Goal: Task Accomplishment & Management: Manage account settings

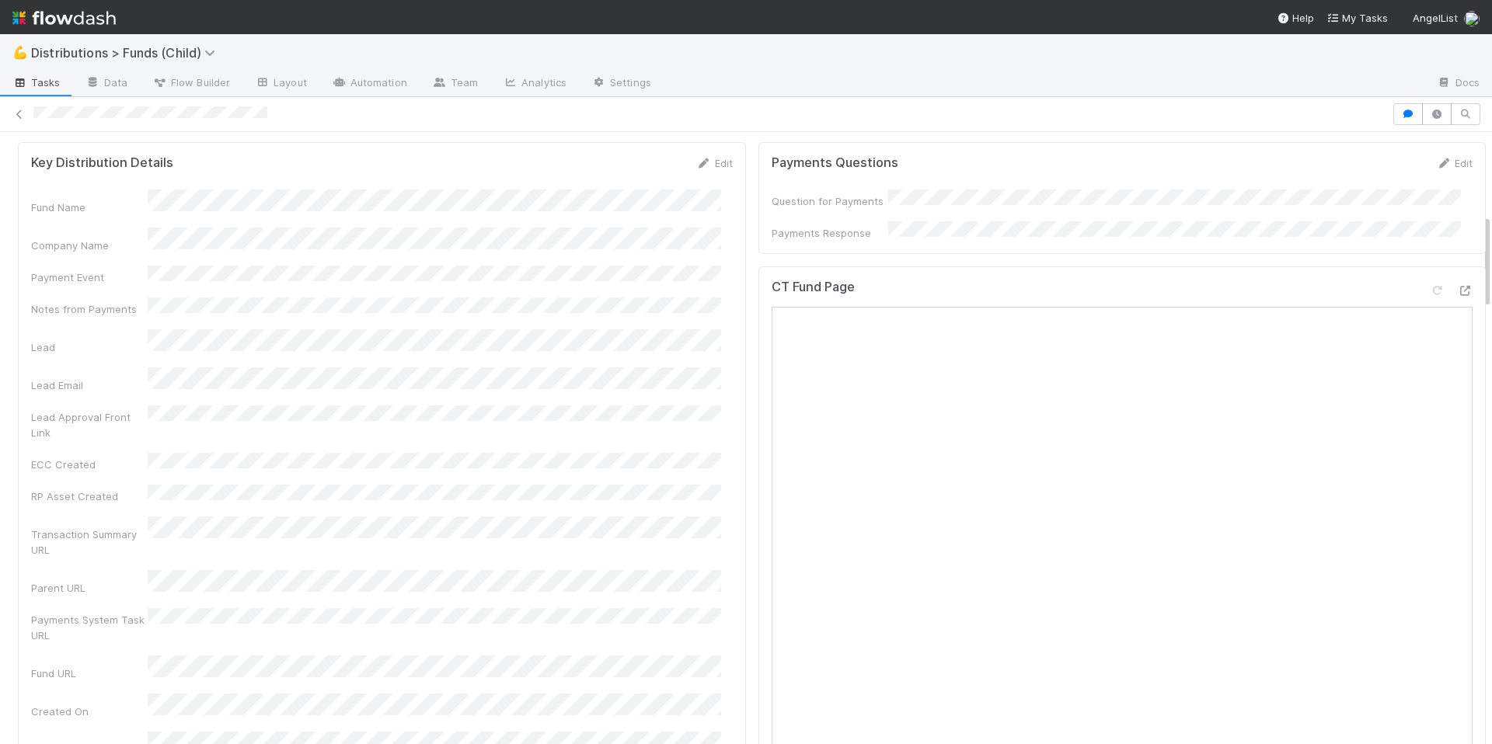
scroll to position [1222, 0]
click at [1395, 121] on button "button" at bounding box center [1408, 114] width 30 height 22
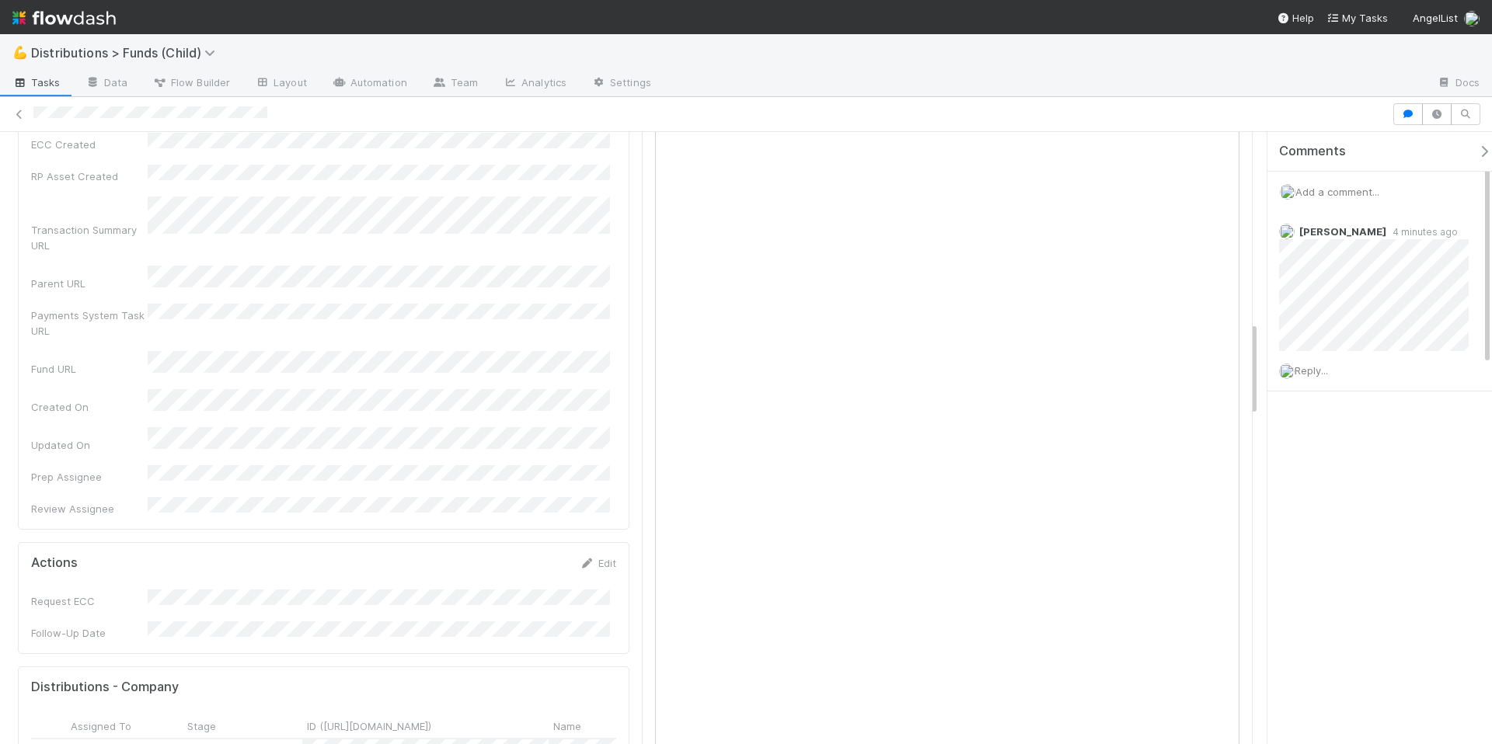
click at [1476, 152] on icon "button" at bounding box center [1484, 151] width 16 height 12
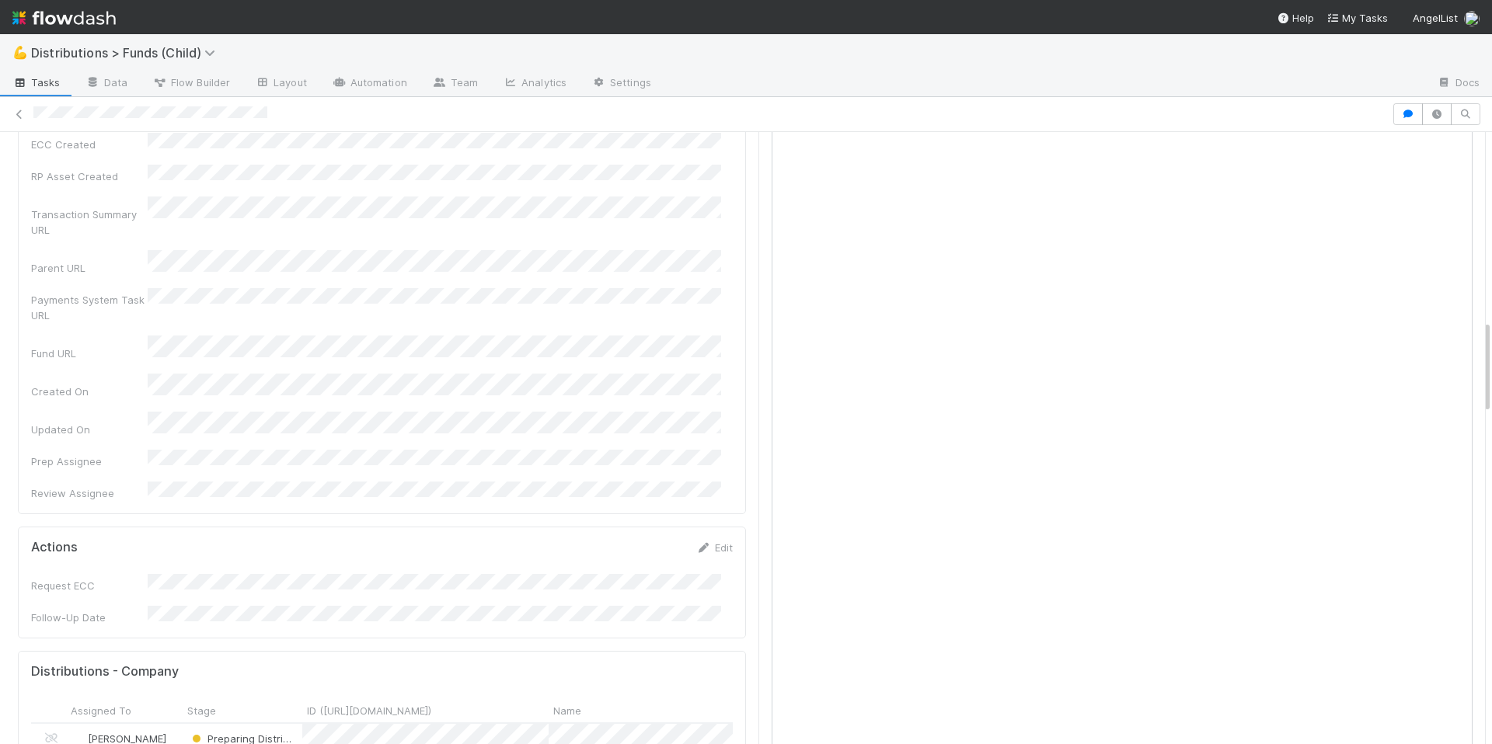
click at [622, 407] on div "Fund Name Company Name Payment Event Notes from Payments Lead Lead Email Lead A…" at bounding box center [382, 185] width 702 height 632
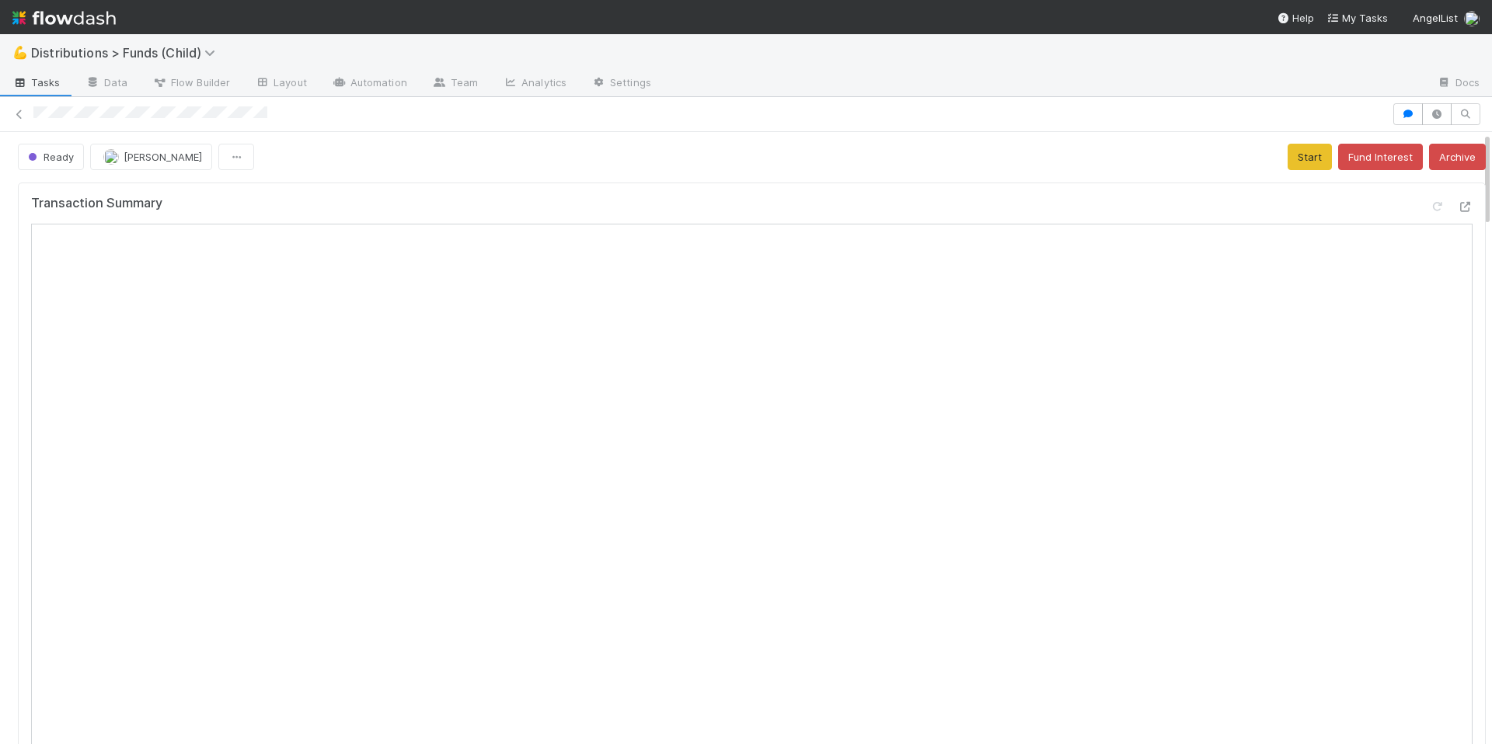
scroll to position [0, 0]
click at [1457, 207] on icon at bounding box center [1465, 208] width 16 height 10
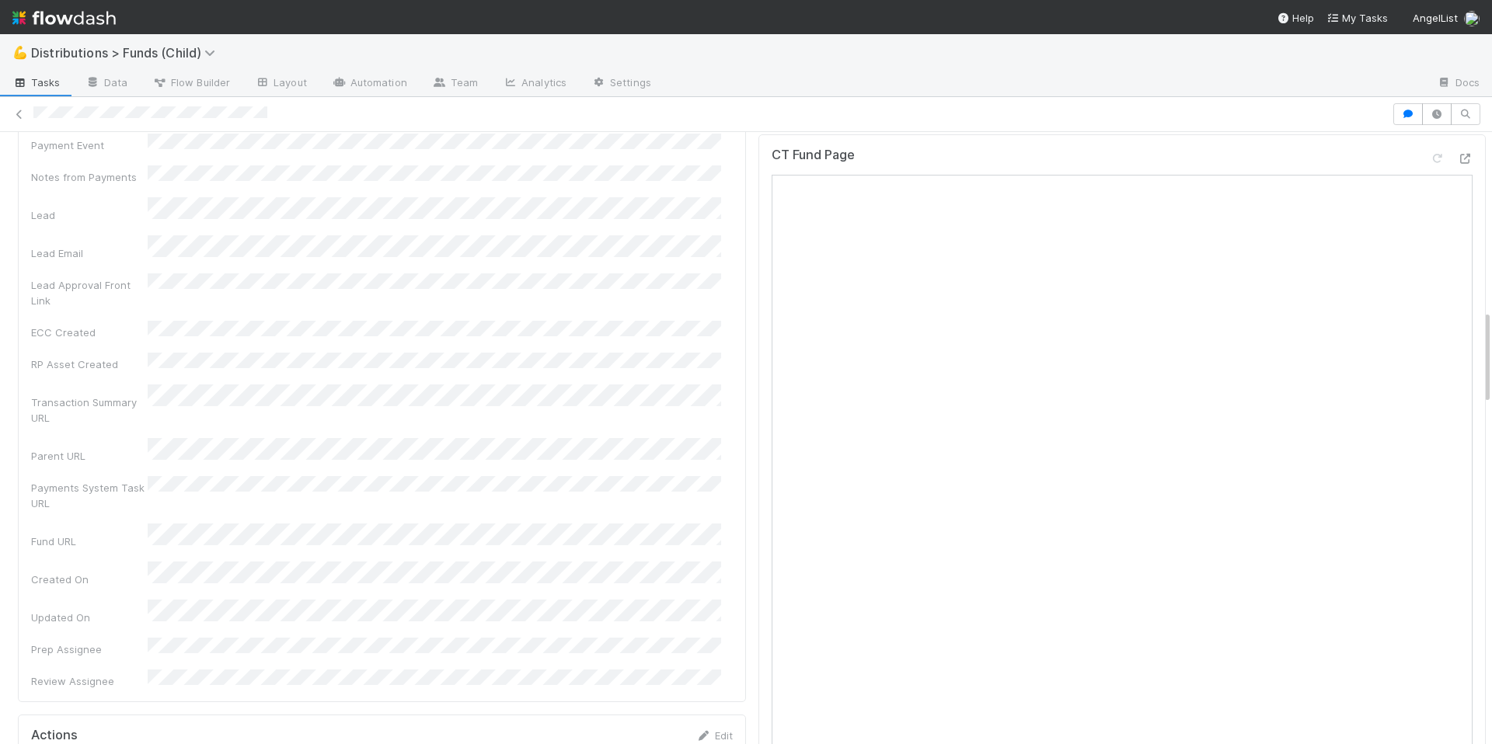
scroll to position [1564, 0]
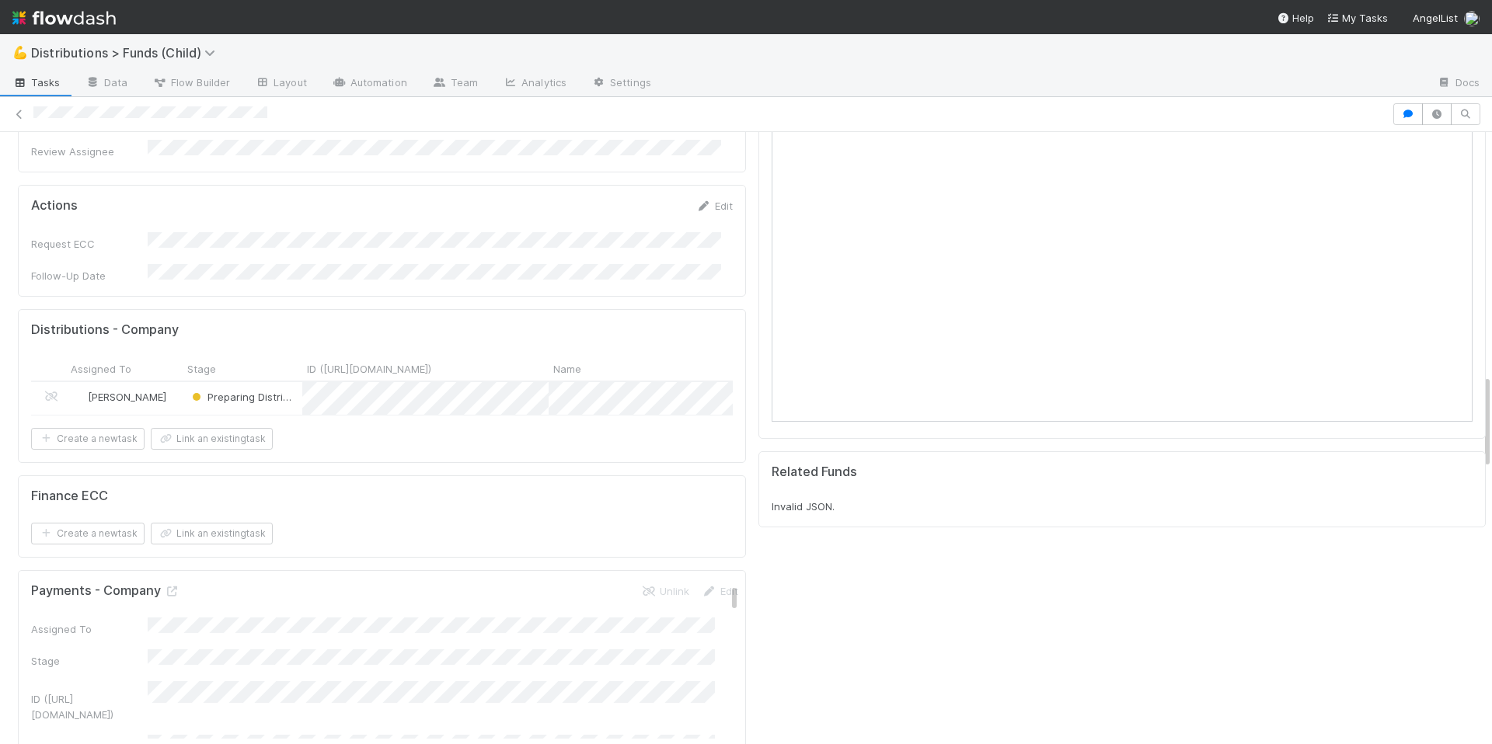
click at [298, 382] on div "Preparing Distribution" at bounding box center [243, 398] width 120 height 33
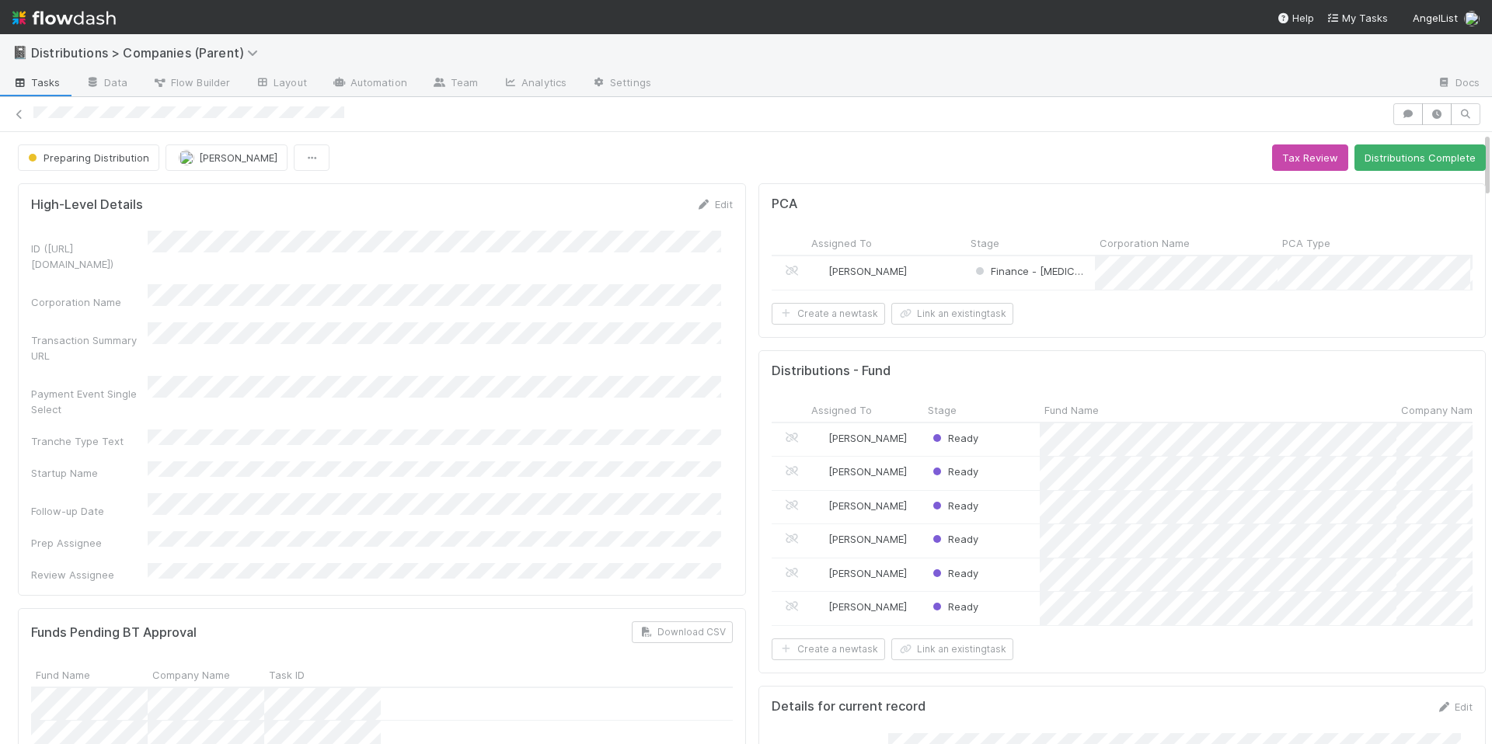
click at [539, 408] on div "ID ([URL][DOMAIN_NAME]) Corporation Name Transaction Summary URL Payment Event …" at bounding box center [382, 407] width 702 height 352
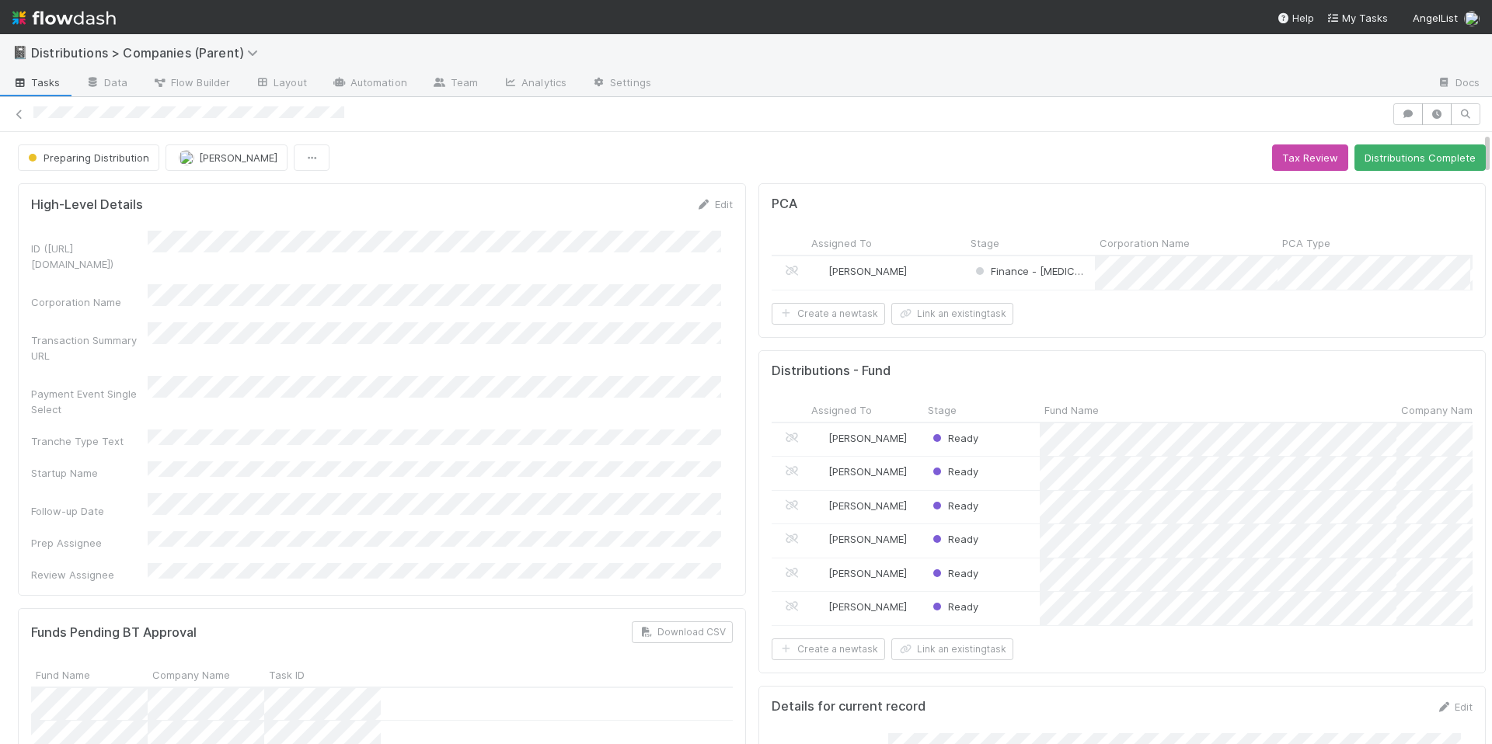
click at [476, 378] on div "Payment Event Single Select" at bounding box center [382, 396] width 702 height 41
click at [1018, 450] on div "Ready" at bounding box center [981, 440] width 117 height 33
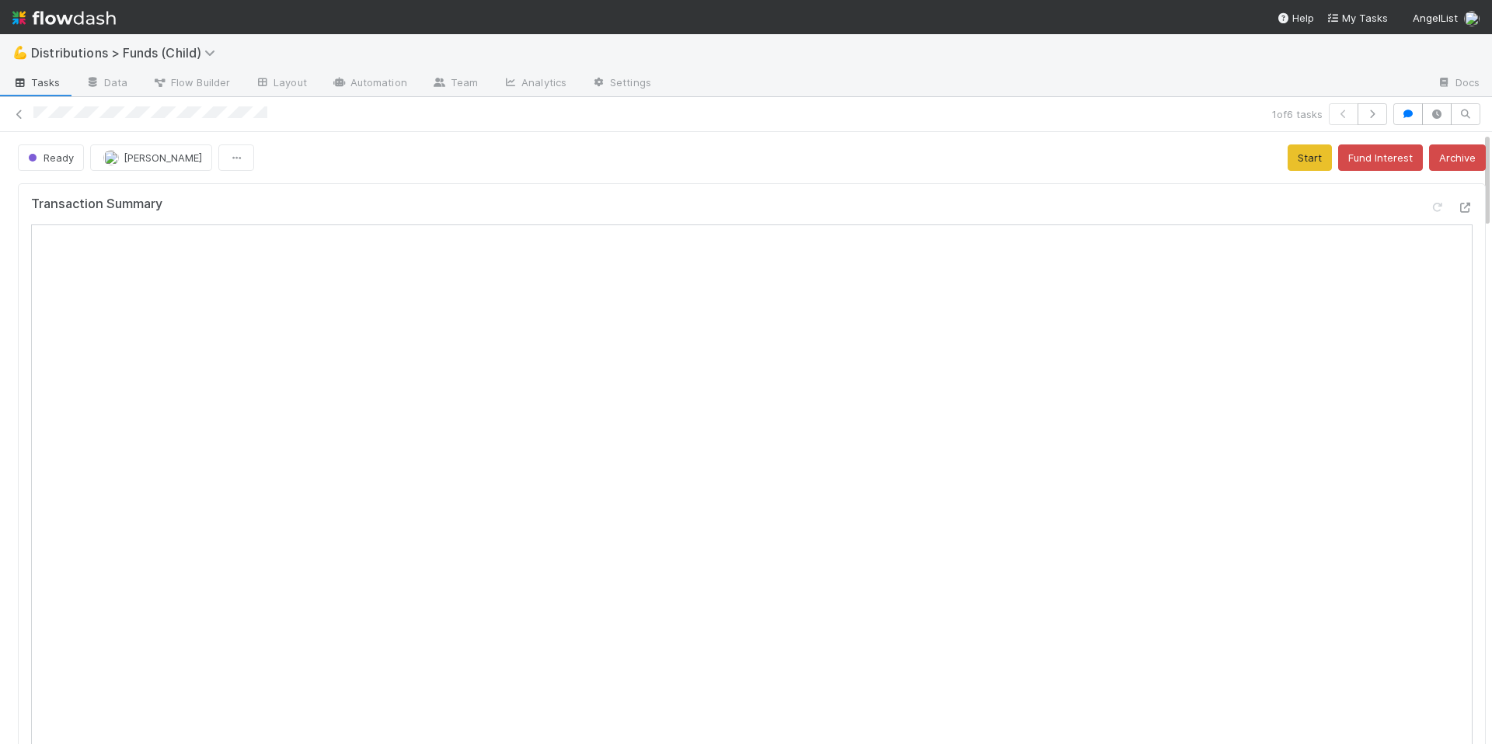
click at [462, 193] on div "Transaction Summary" at bounding box center [752, 600] width 1468 height 835
click at [19, 114] on icon at bounding box center [20, 115] width 16 height 10
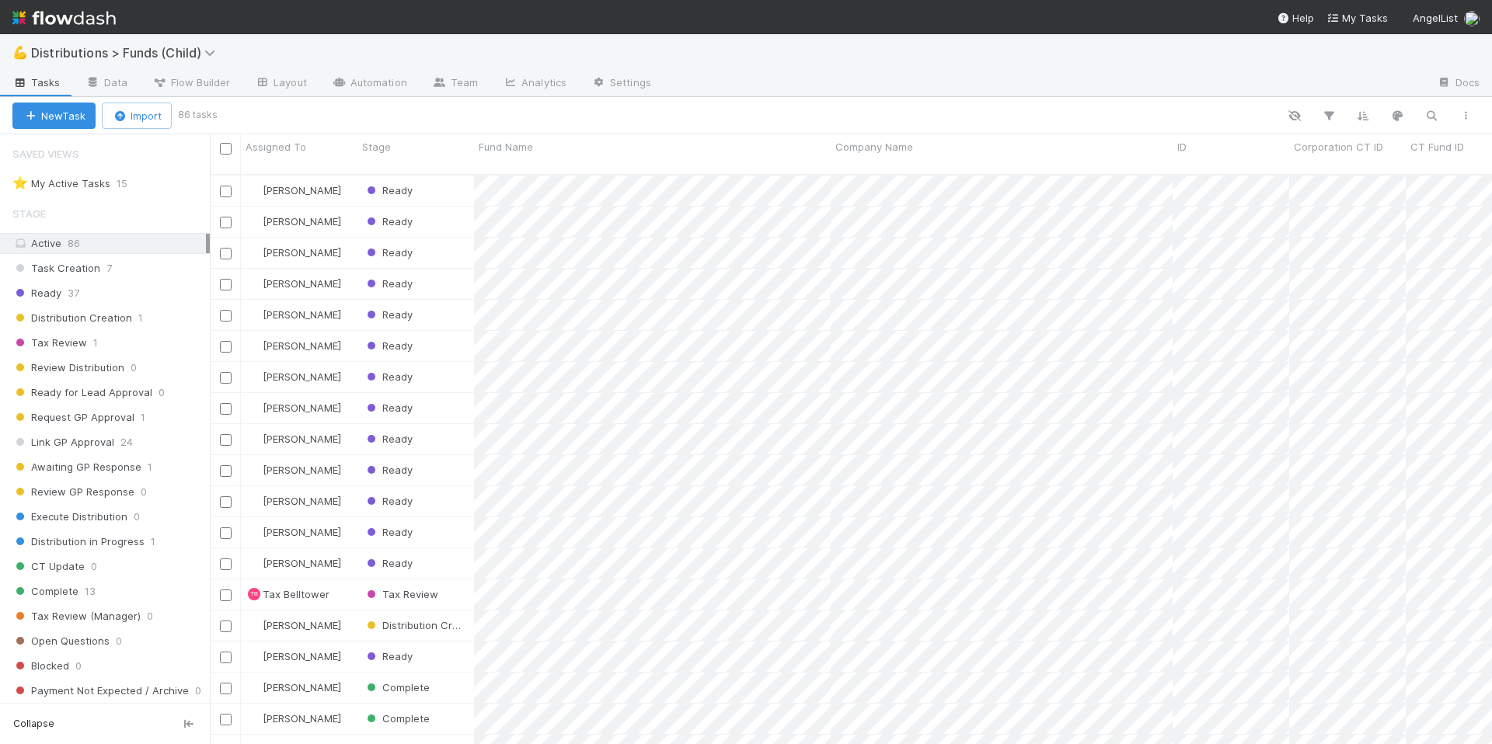
scroll to position [570, 1271]
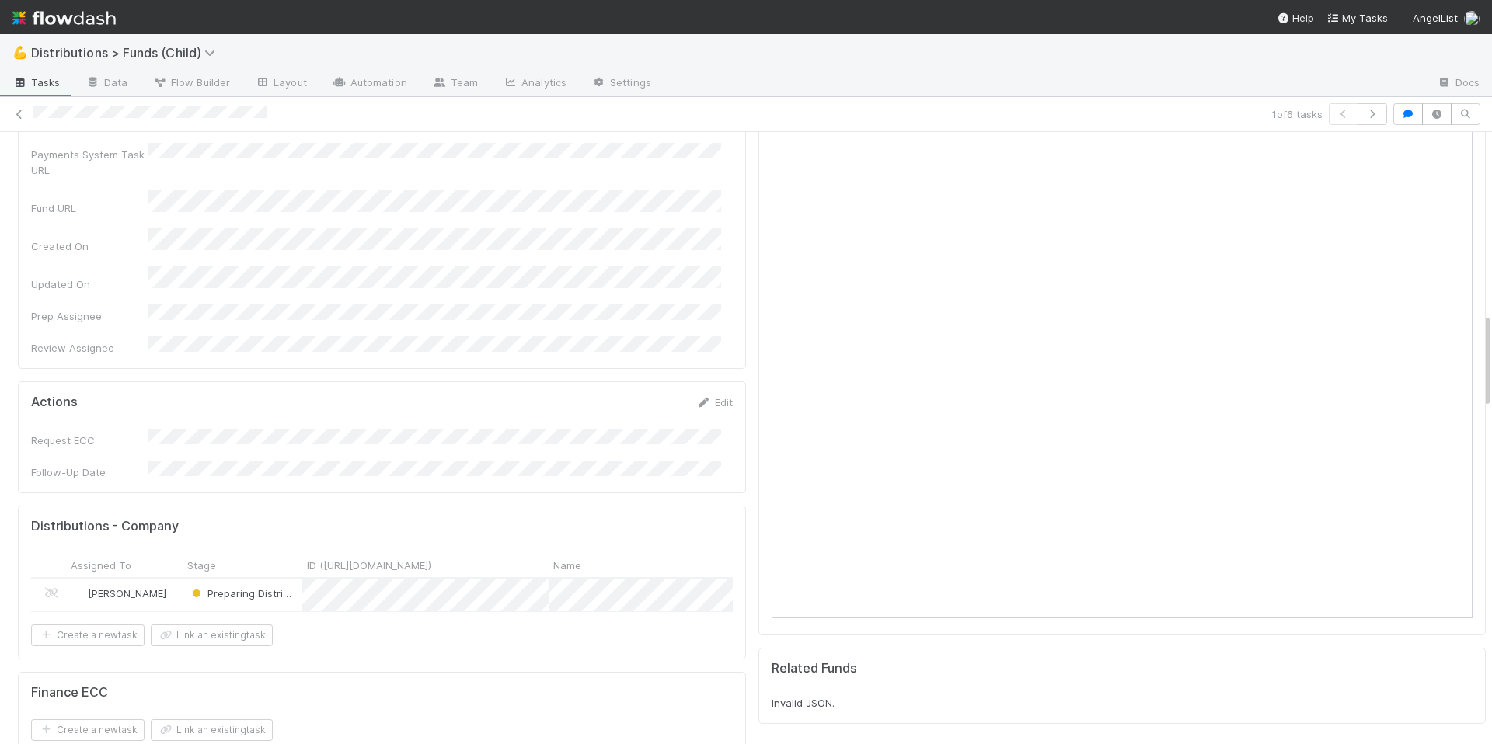
scroll to position [1171, 0]
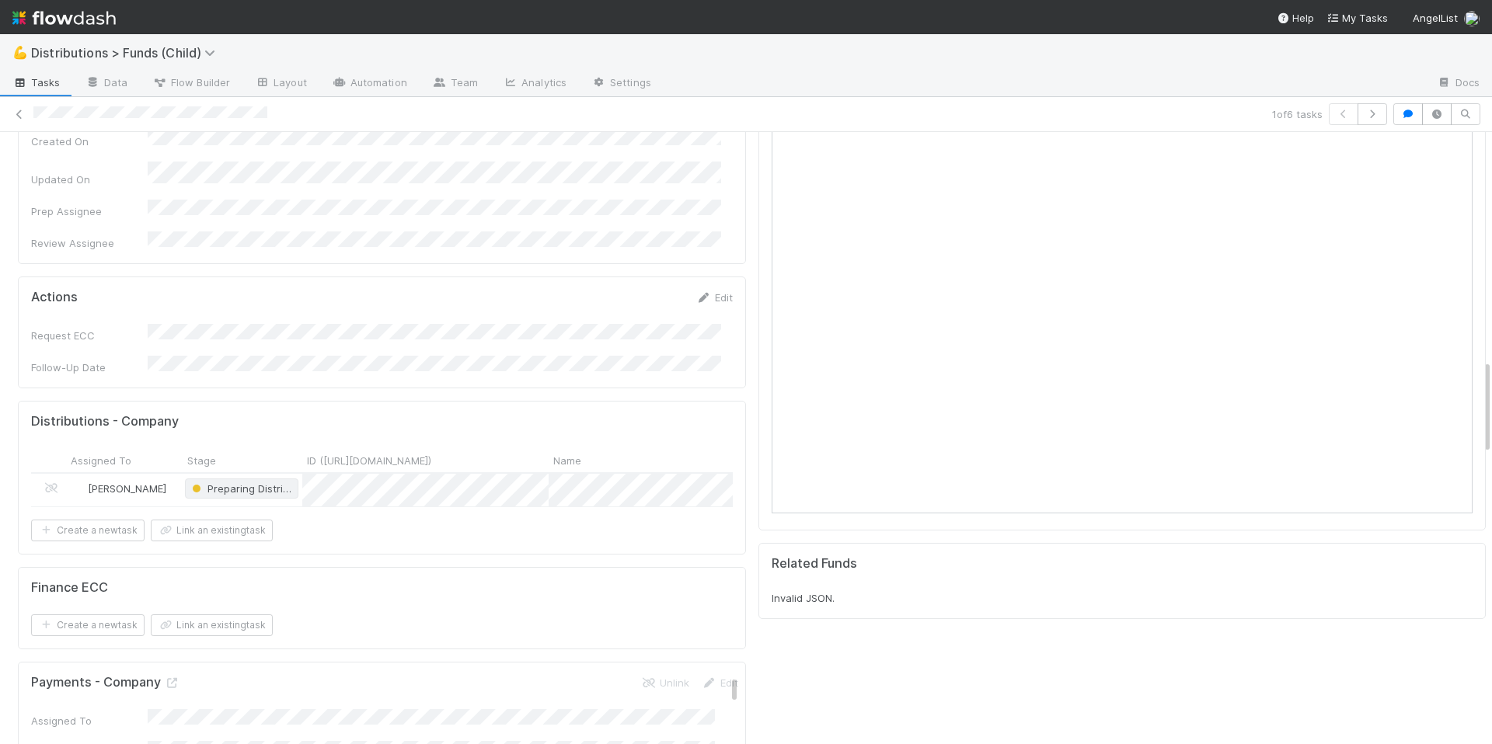
scroll to position [1469, 0]
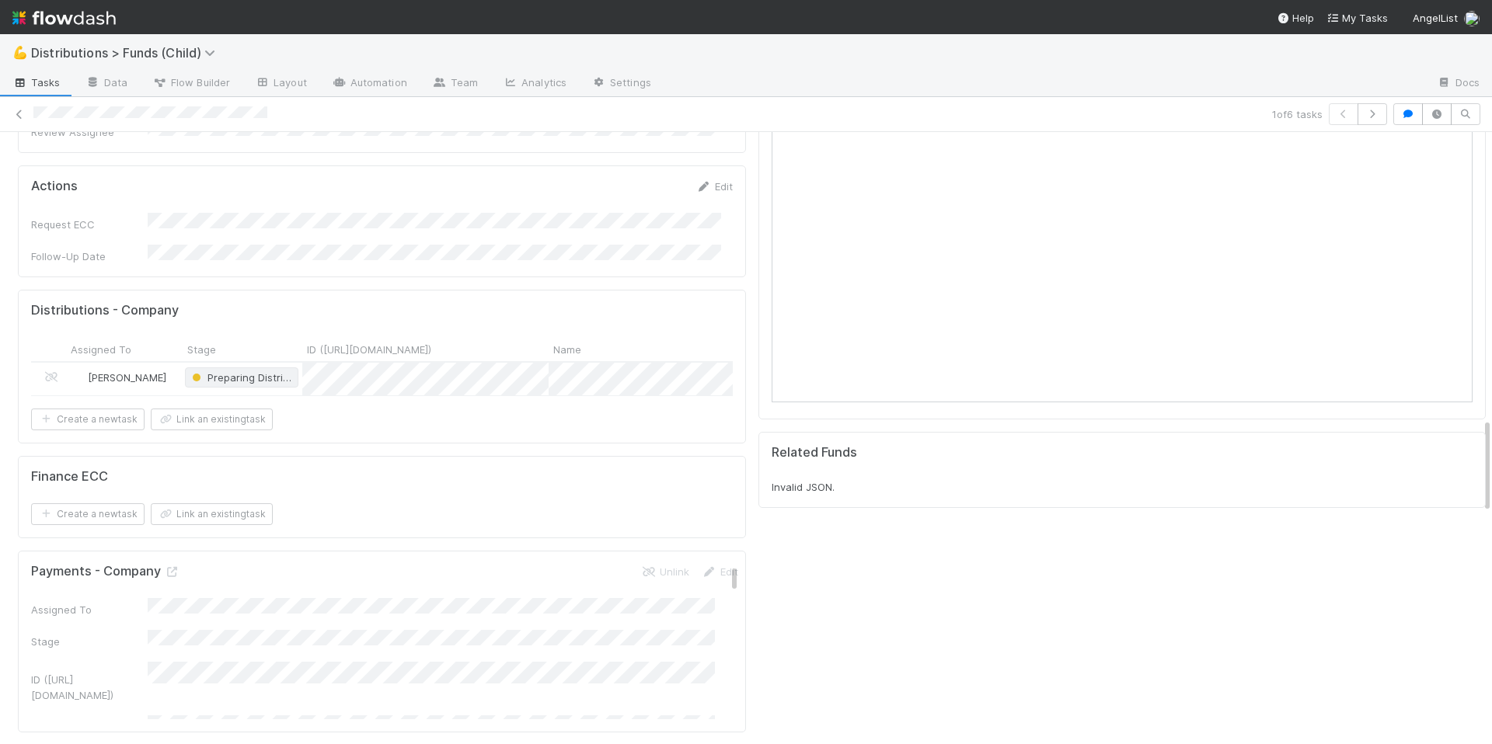
scroll to position [2180, 0]
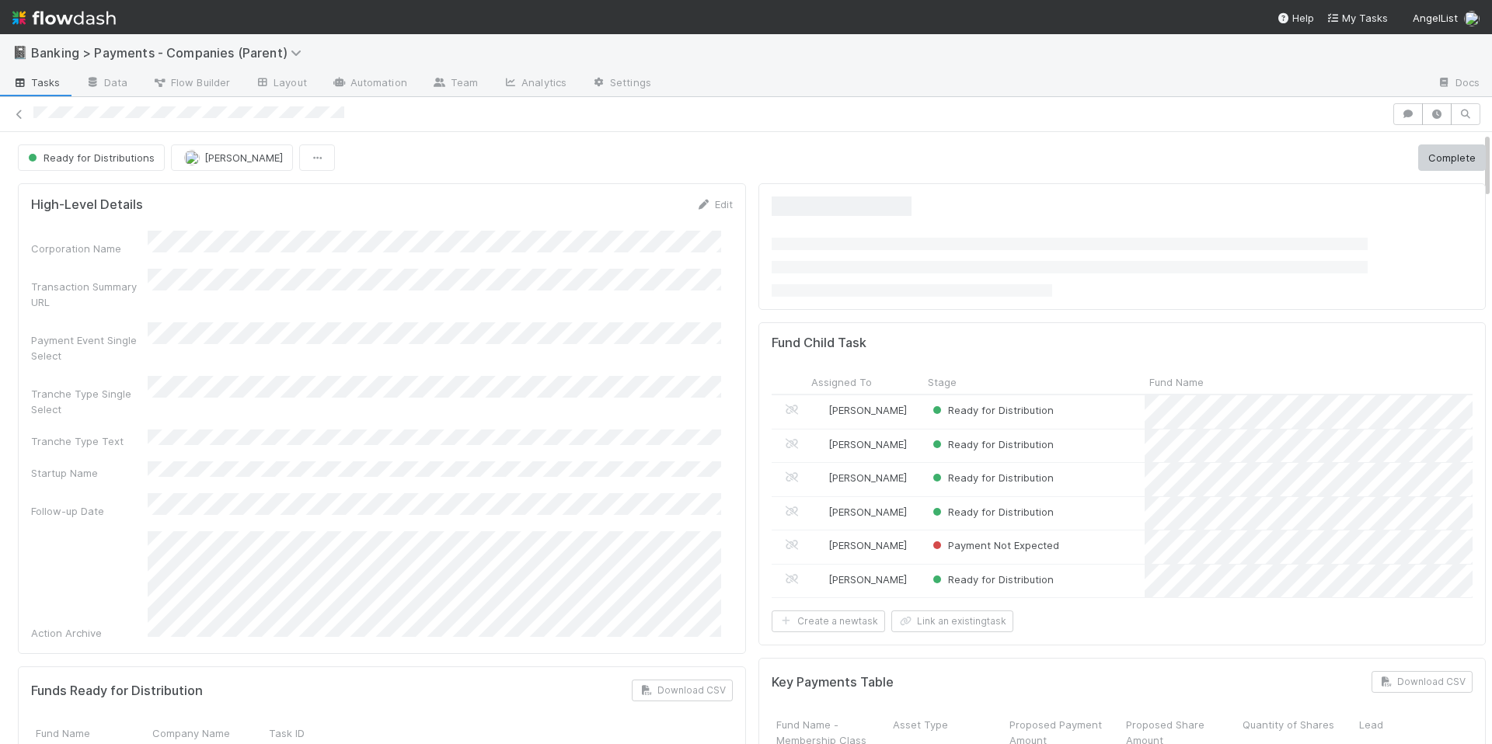
scroll to position [304, 678]
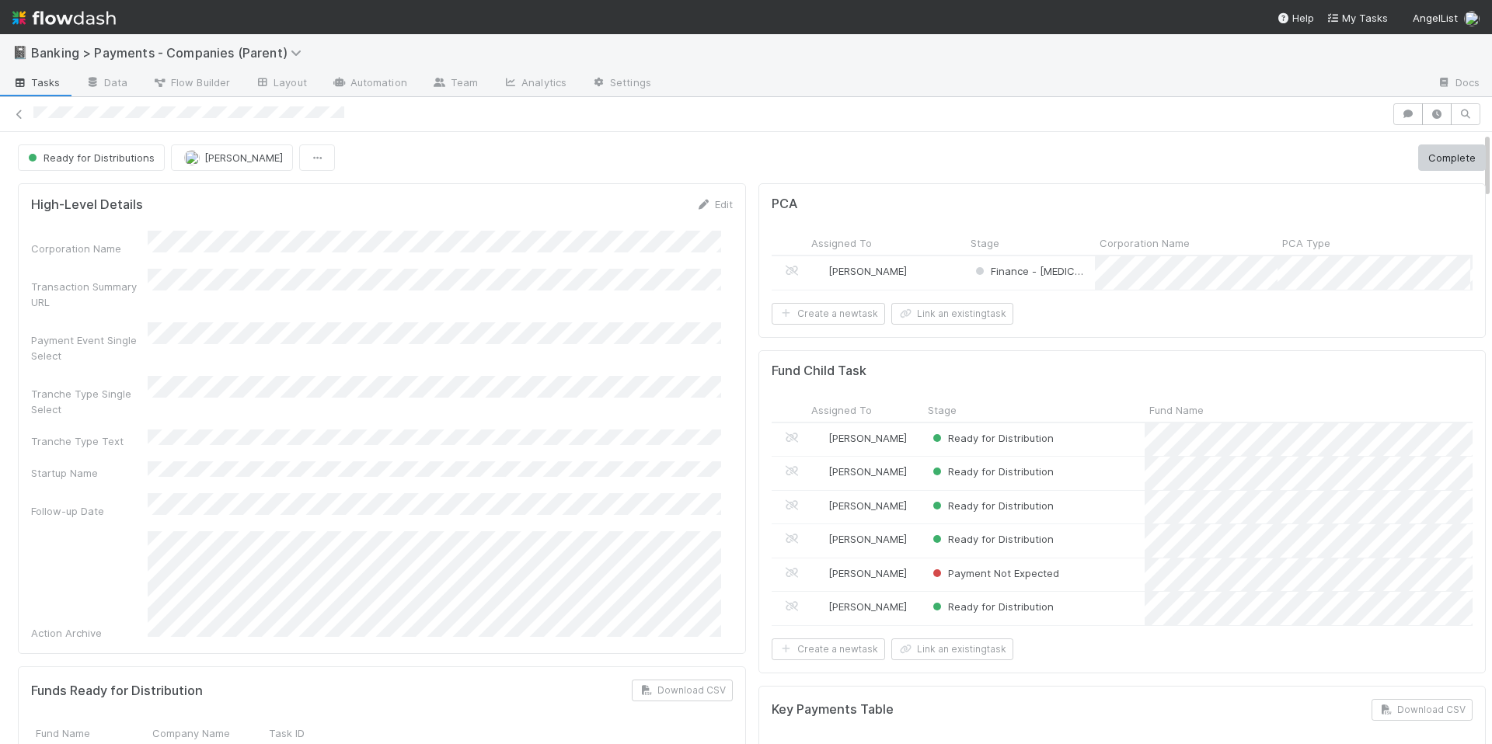
click at [544, 354] on div "Corporation Name Transaction Summary URL Payment Event Single Select Tranche Ty…" at bounding box center [382, 436] width 702 height 410
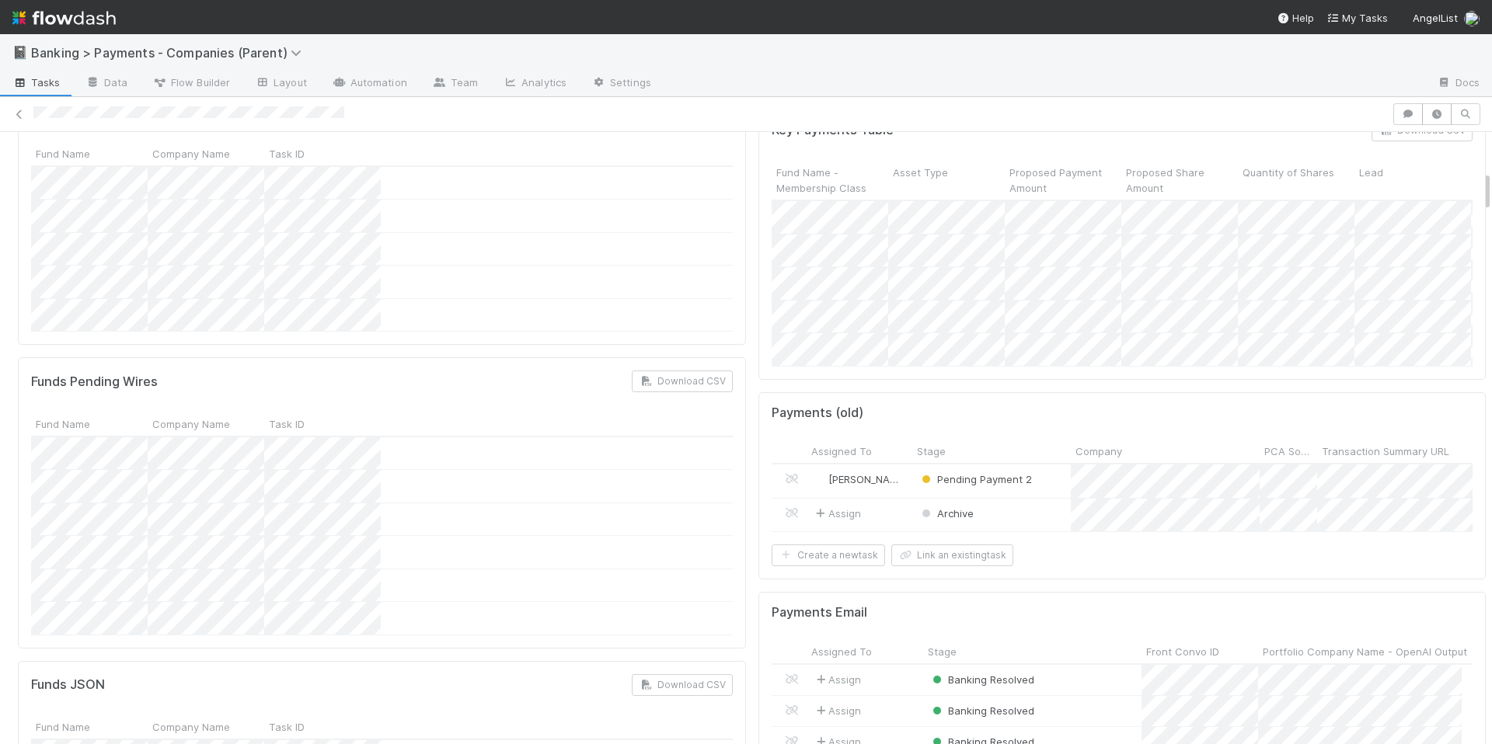
scroll to position [885, 0]
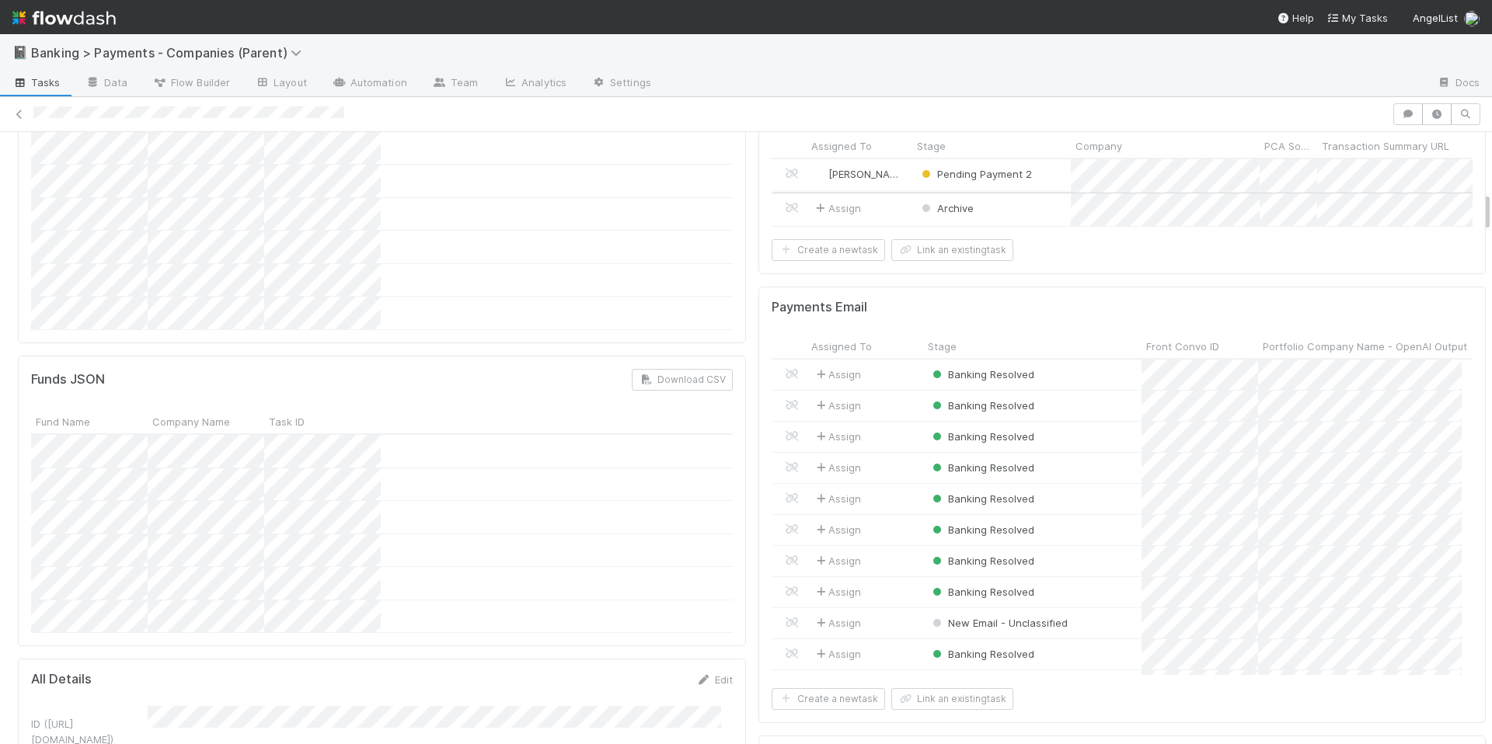
click at [1012, 227] on div "Archive" at bounding box center [991, 209] width 159 height 33
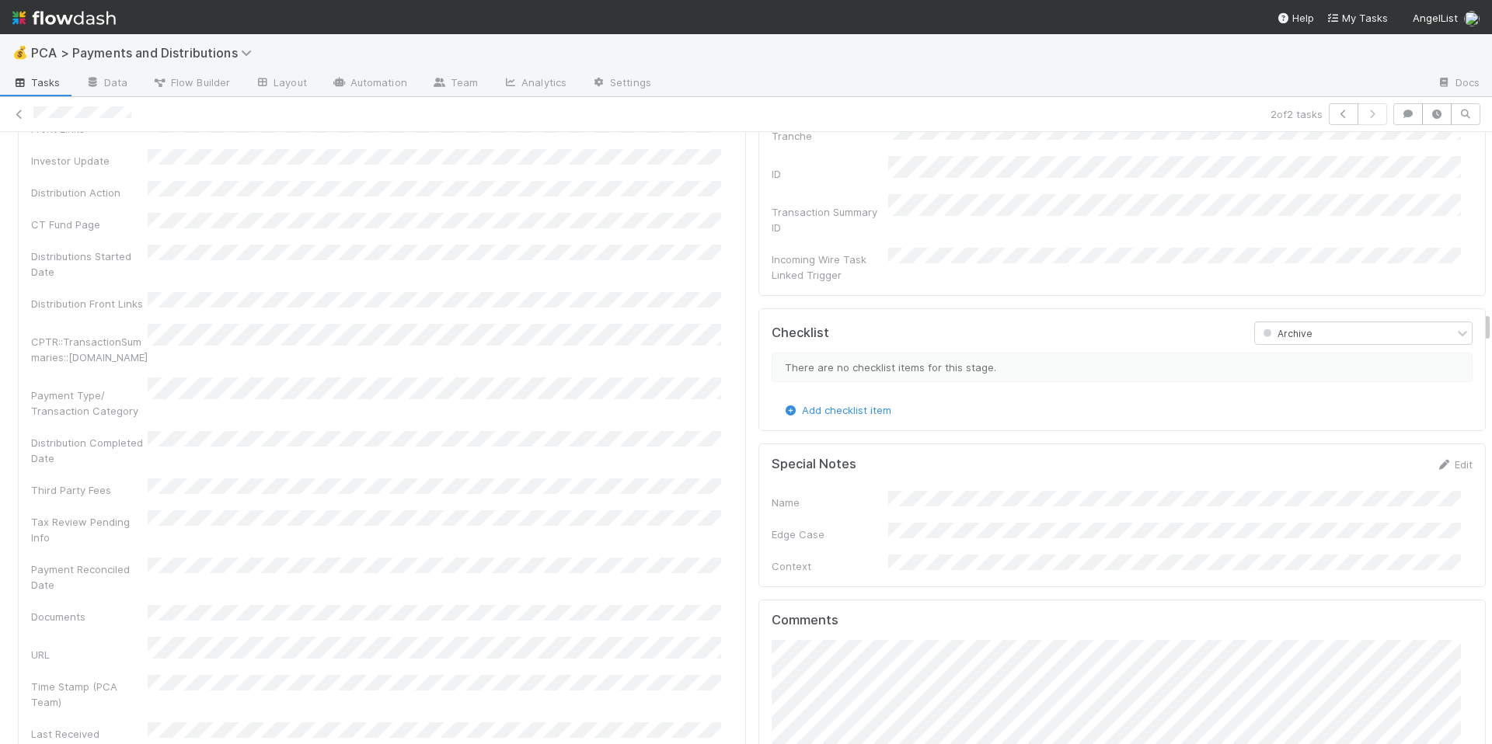
scroll to position [3063, 0]
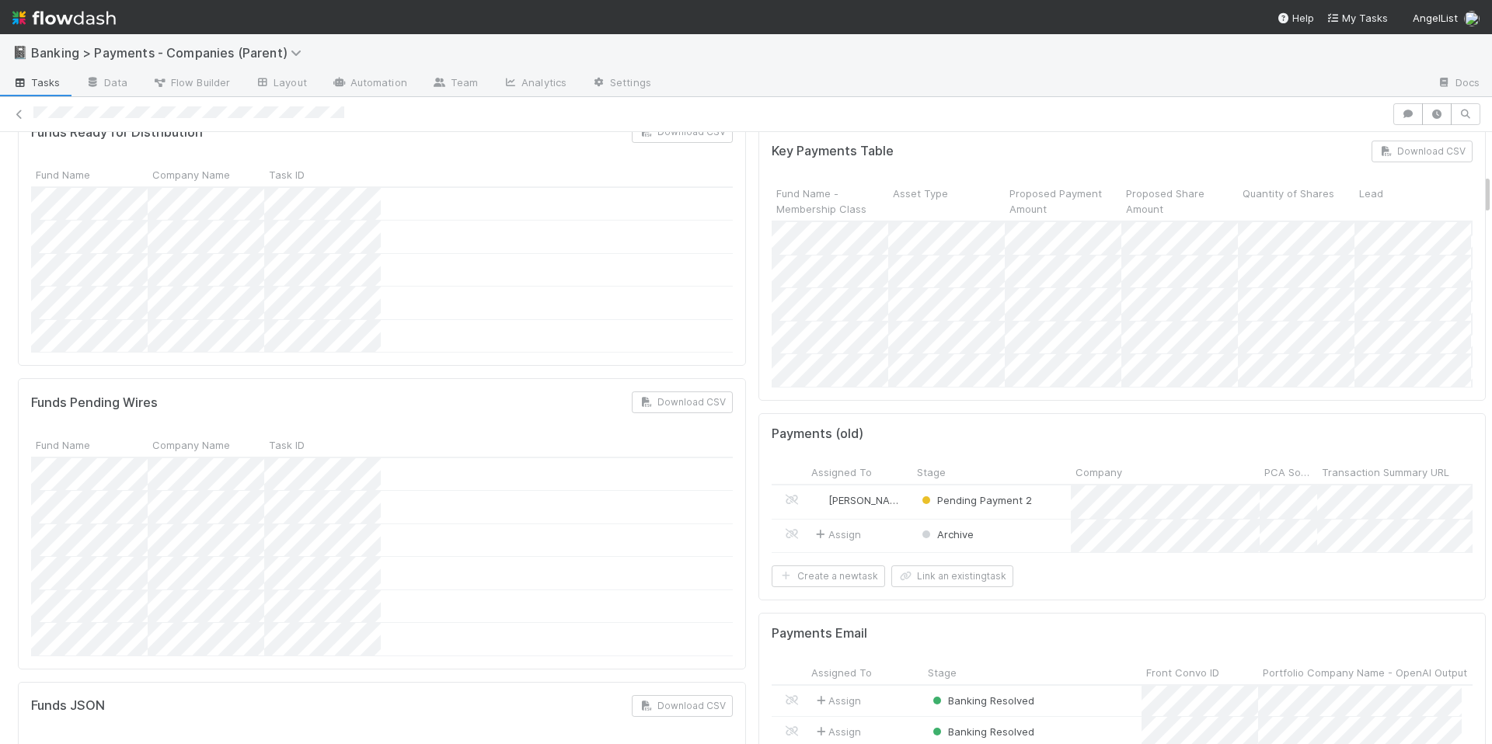
scroll to position [804, 0]
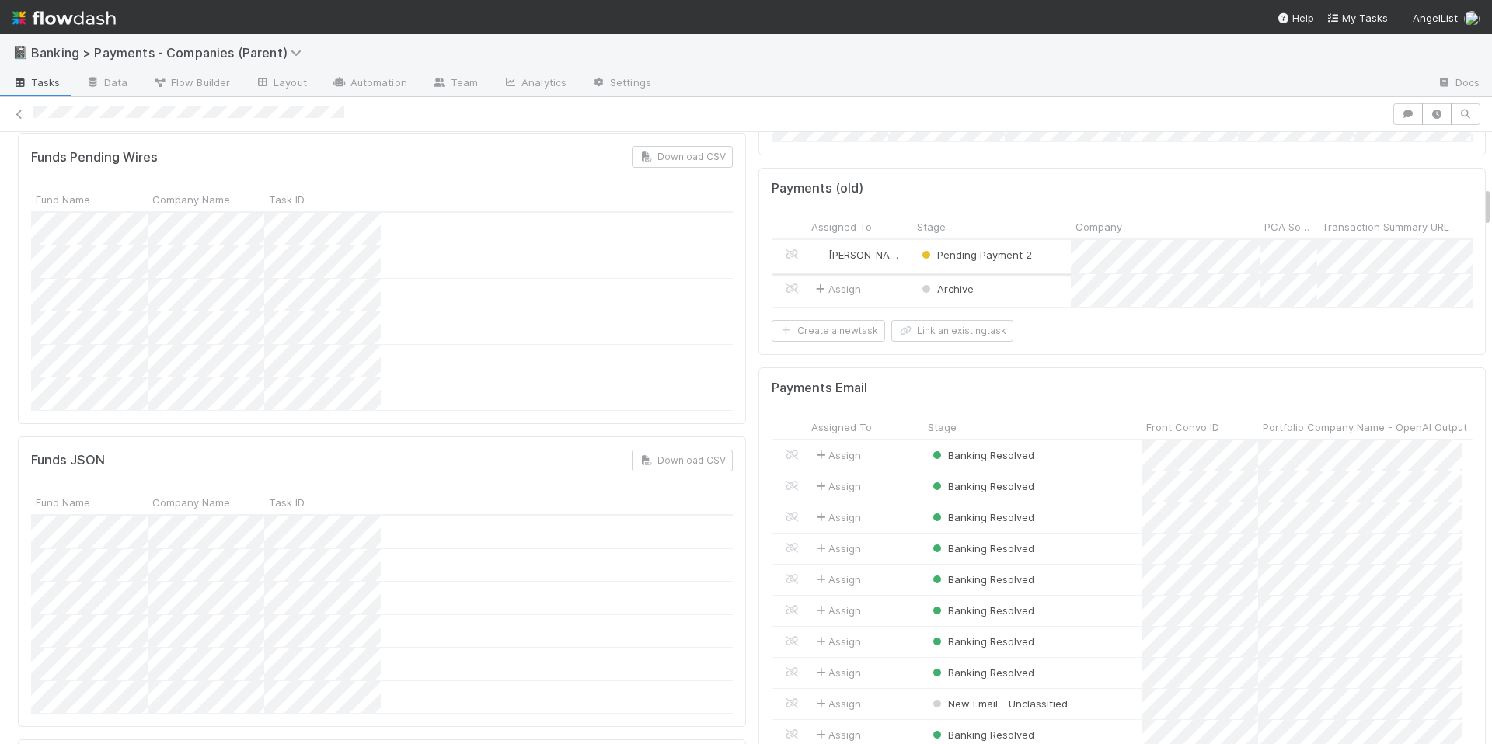
click at [1050, 274] on div "Pending Payment 2" at bounding box center [991, 256] width 159 height 33
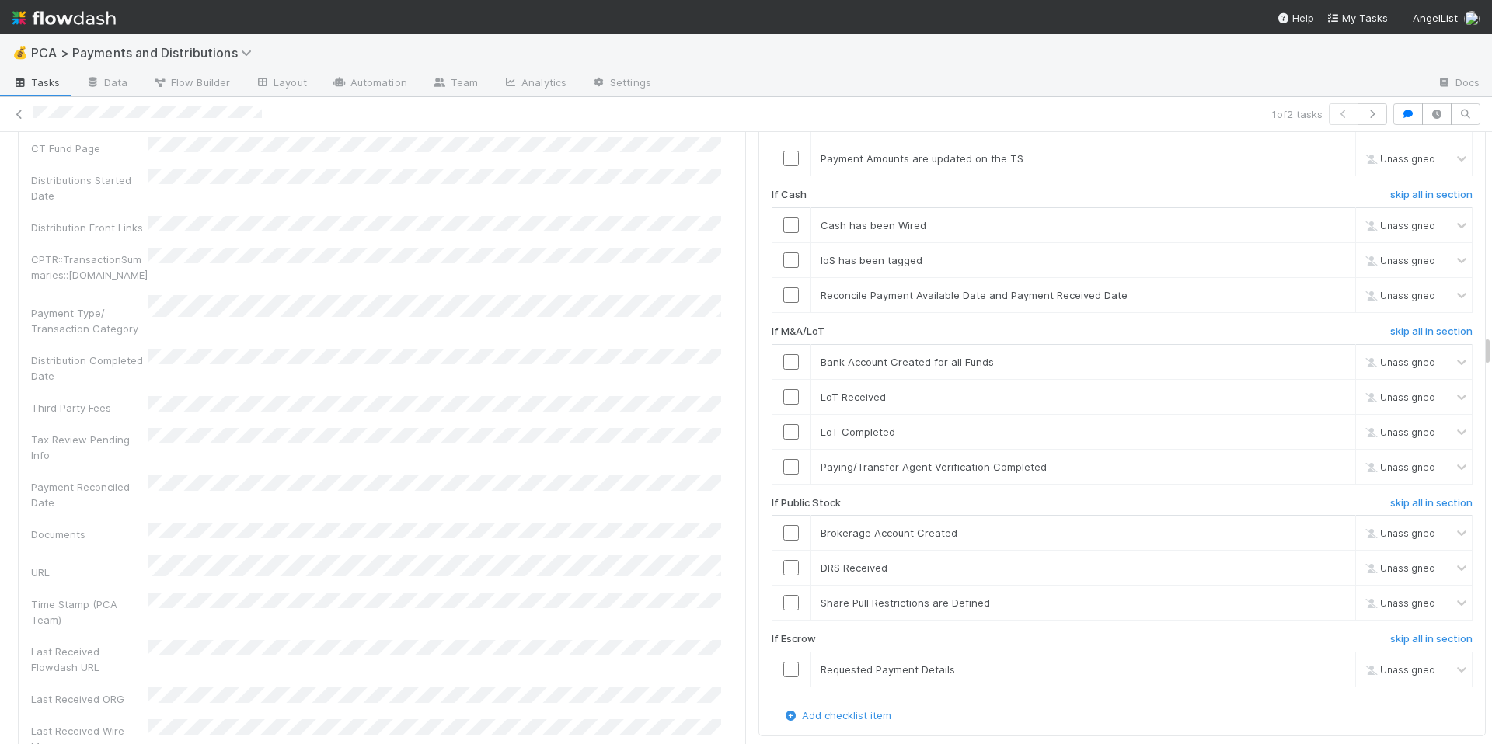
scroll to position [3339, 0]
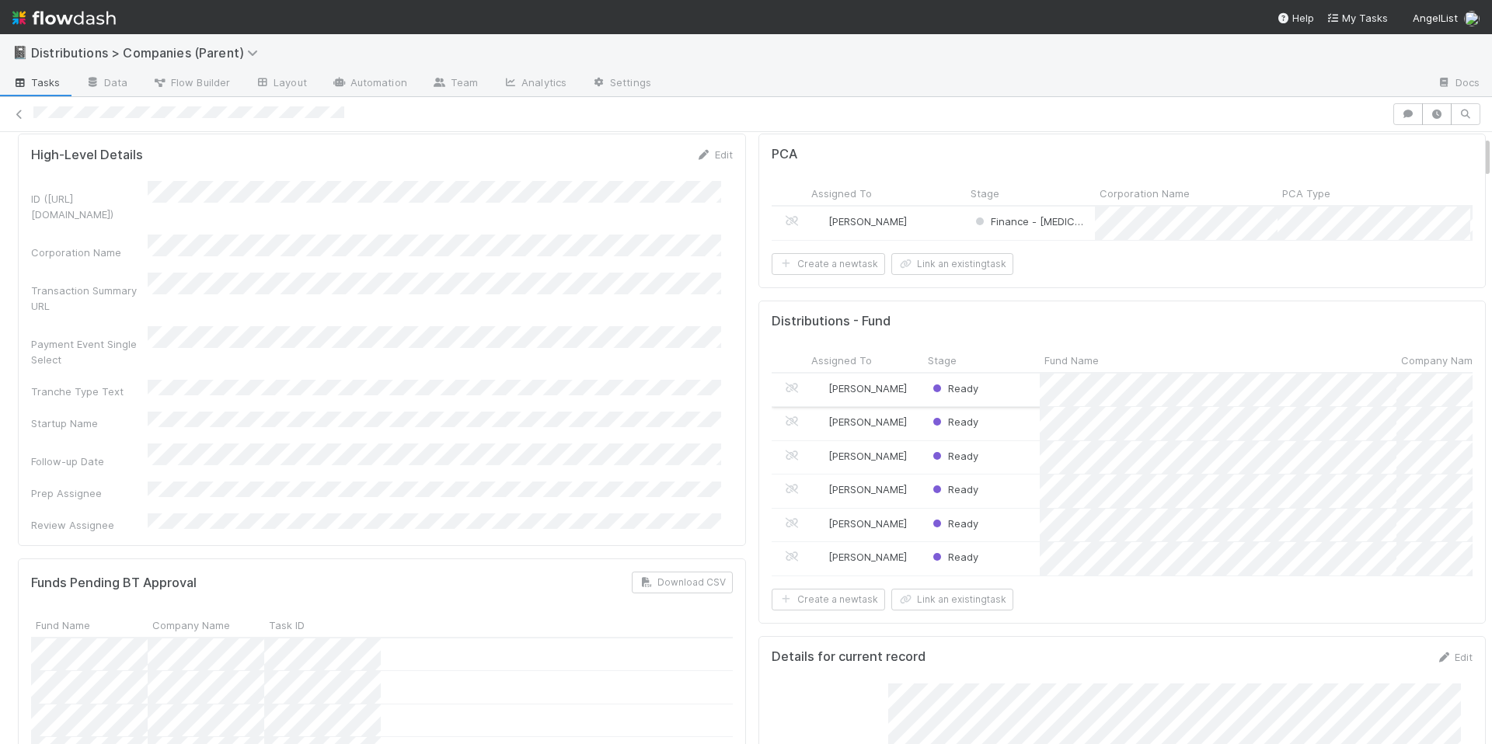
scroll to position [51, 0]
click at [1006, 469] on div "Ready" at bounding box center [981, 456] width 117 height 33
click at [1023, 438] on div "Ready" at bounding box center [981, 422] width 117 height 33
click at [1025, 473] on div "Ready" at bounding box center [981, 456] width 117 height 33
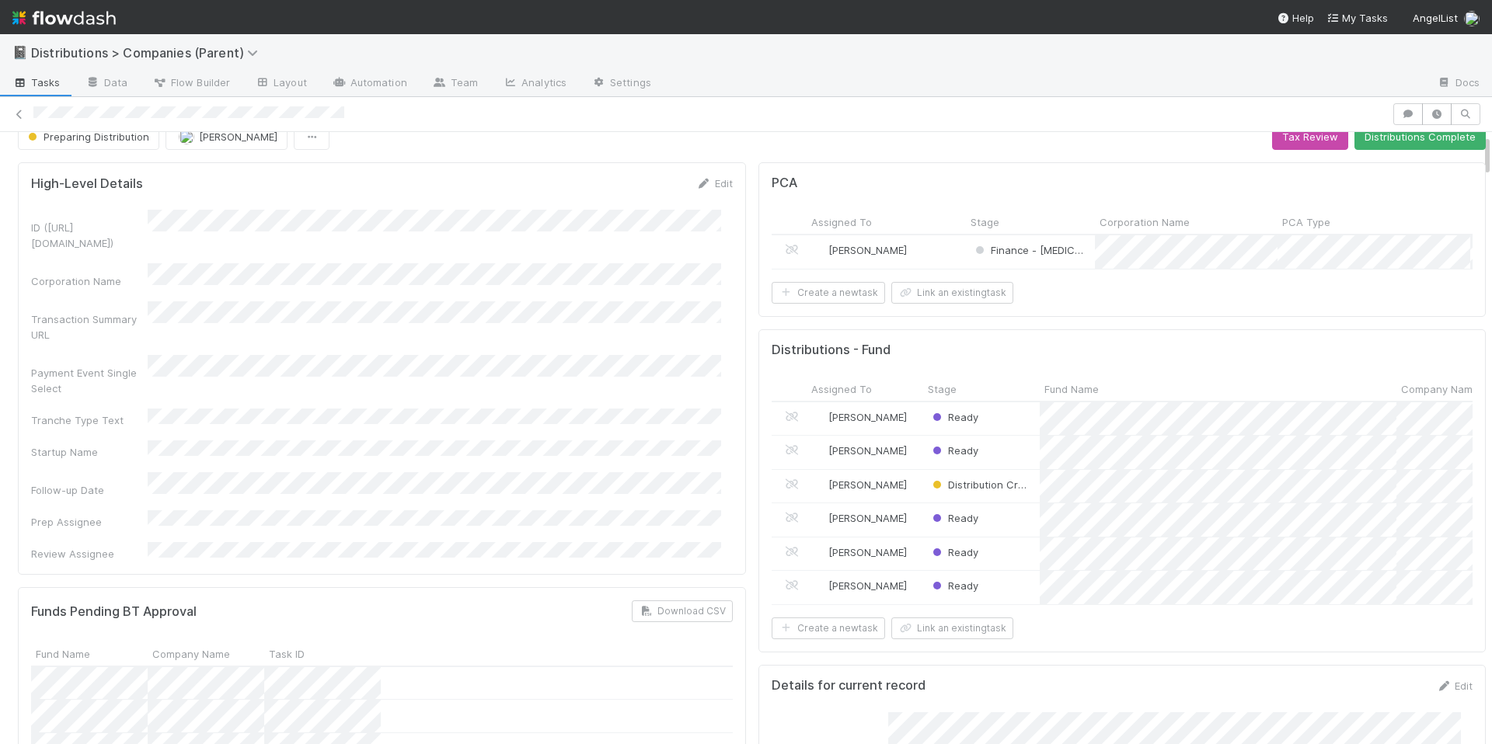
scroll to position [0, 0]
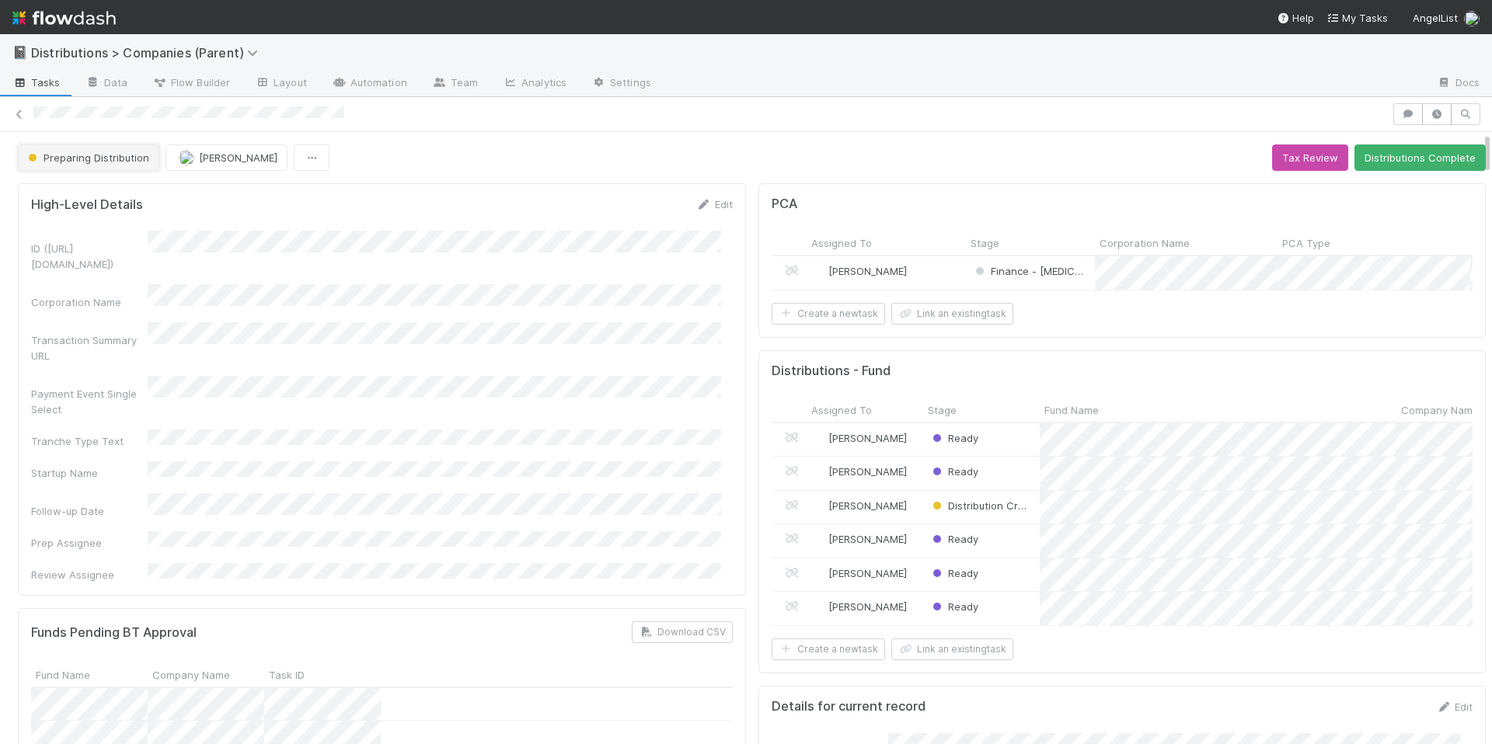
click at [126, 157] on span "Preparing Distribution" at bounding box center [87, 158] width 124 height 12
click at [466, 183] on div at bounding box center [746, 372] width 1492 height 744
click at [1114, 661] on div "Create a new task Link an existing task" at bounding box center [1123, 650] width 702 height 22
click at [1016, 451] on div "Ready" at bounding box center [981, 440] width 117 height 33
click at [1020, 558] on div "Ready" at bounding box center [981, 541] width 117 height 33
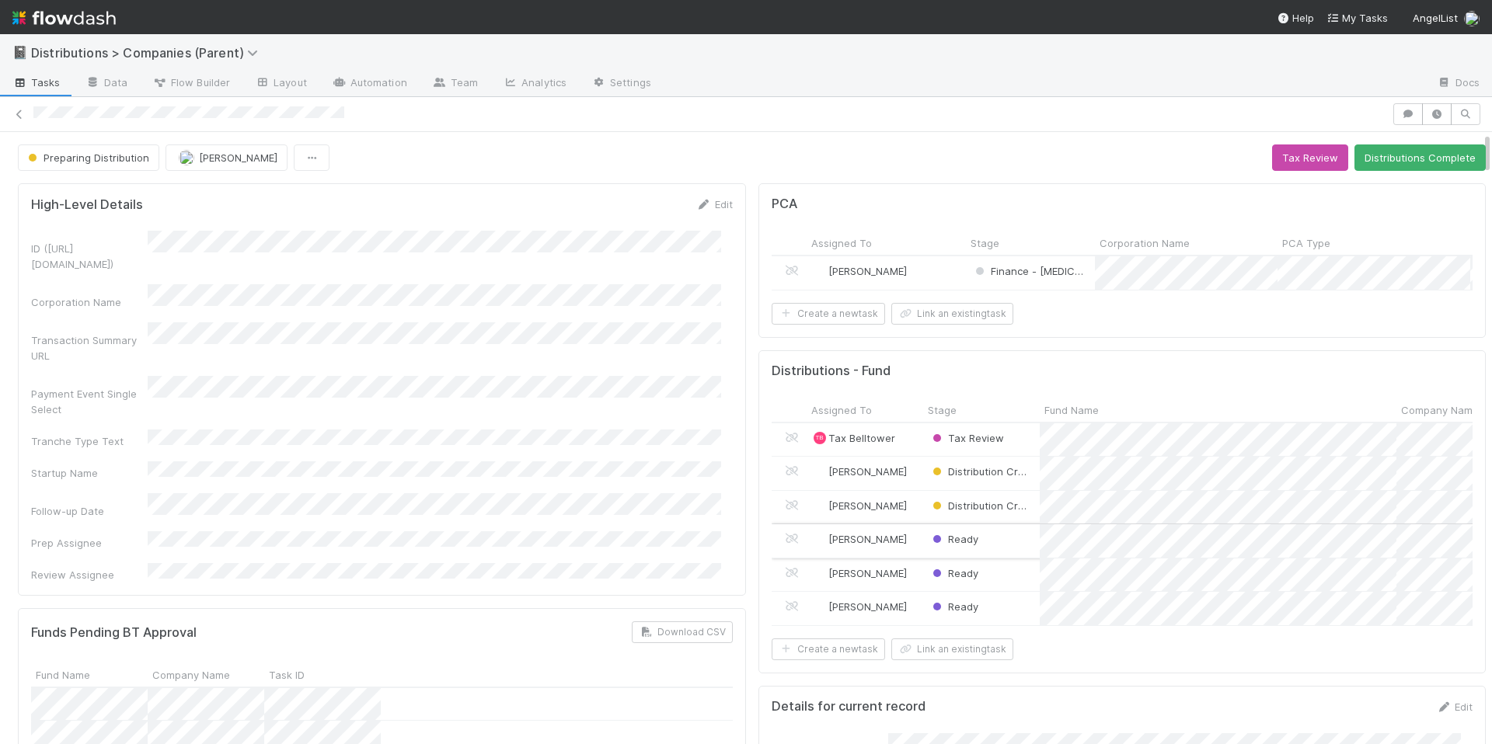
click at [1015, 554] on div "Ready" at bounding box center [981, 541] width 117 height 33
click at [546, 211] on div "High-Level Details Edit" at bounding box center [382, 205] width 702 height 16
click at [1004, 625] on div "Ready" at bounding box center [981, 608] width 117 height 33
drag, startPoint x: 650, startPoint y: 443, endPoint x: 643, endPoint y: 435, distance: 10.5
click at [650, 442] on div "ID (TS_PCA.ID) Corporation Name Transaction Summary URL Payment Event Single Se…" at bounding box center [382, 407] width 702 height 352
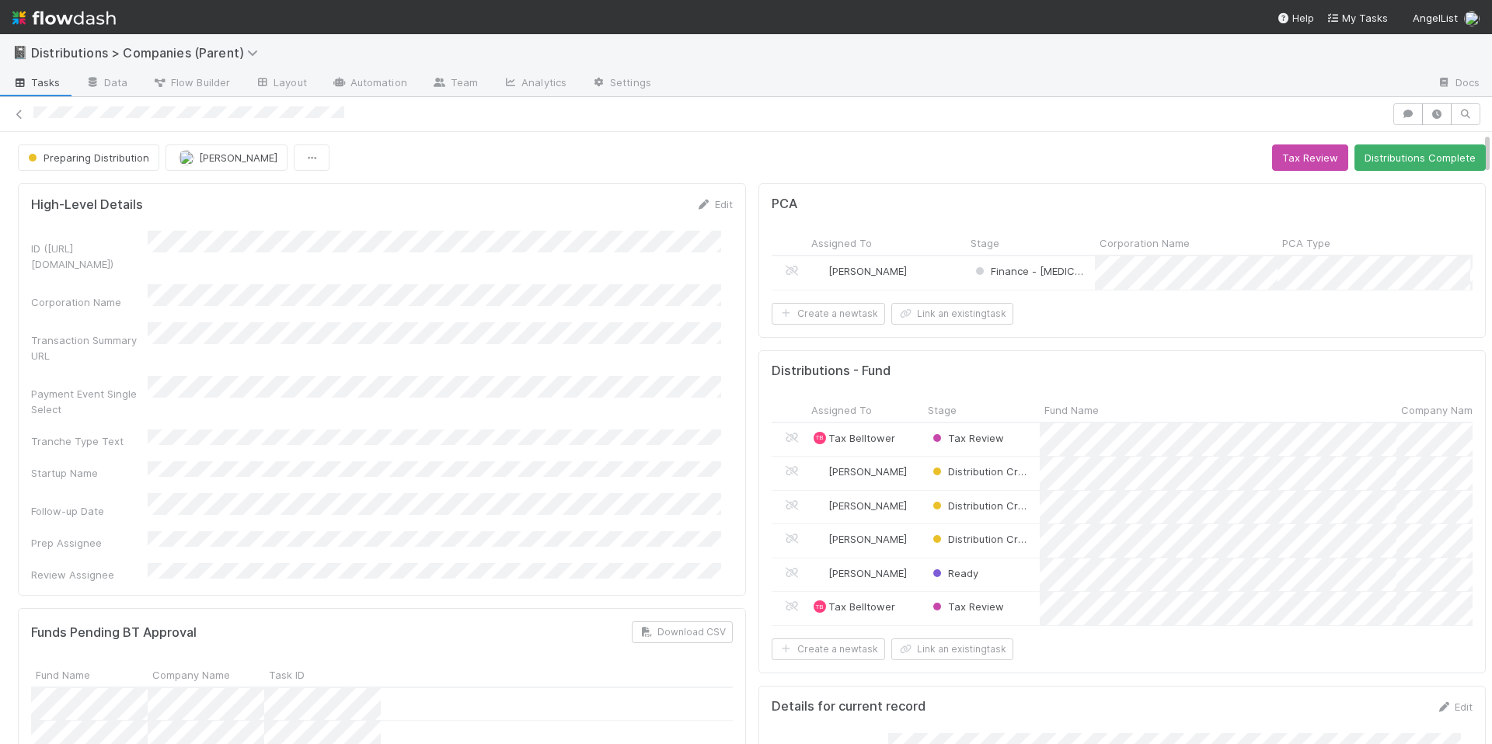
scroll to position [302, 0]
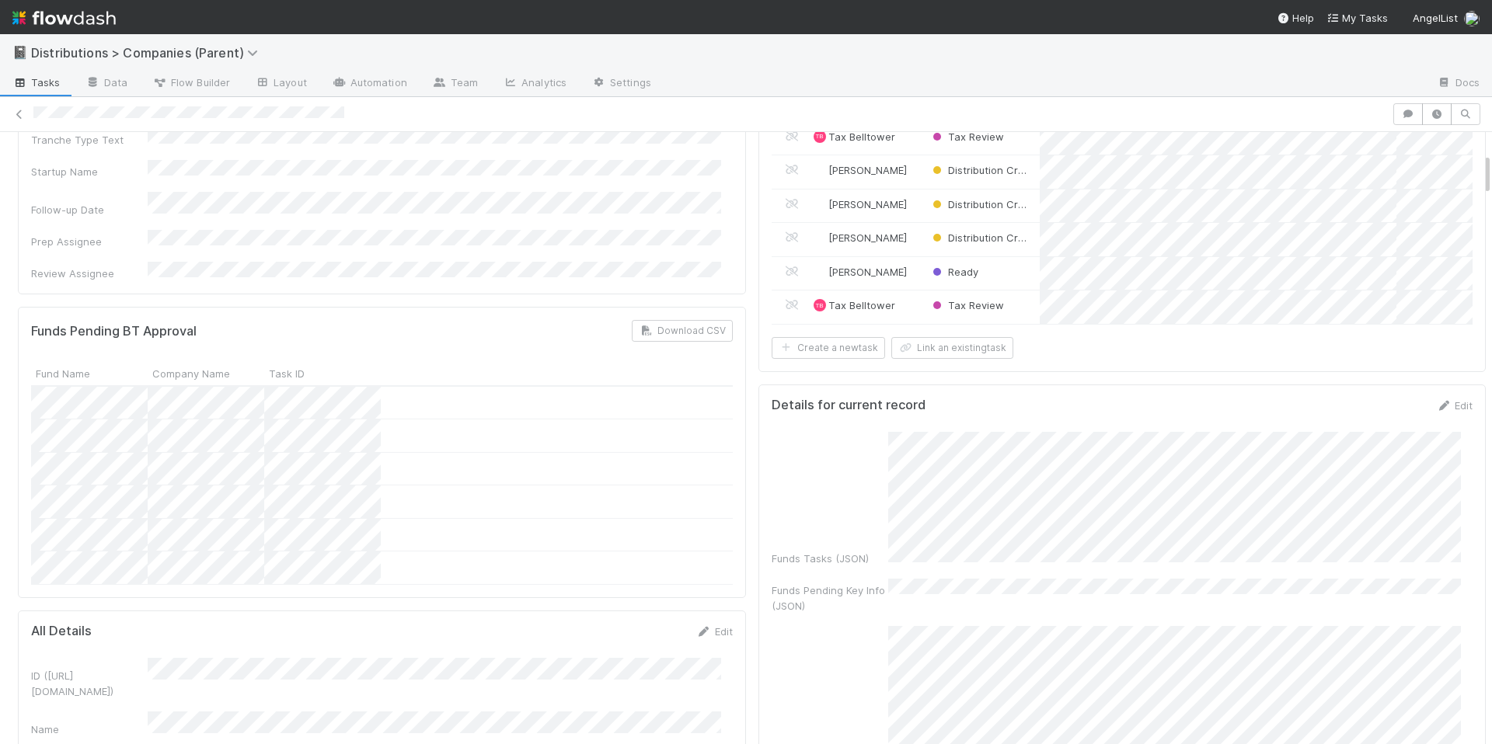
click at [569, 519] on div at bounding box center [382, 535] width 702 height 33
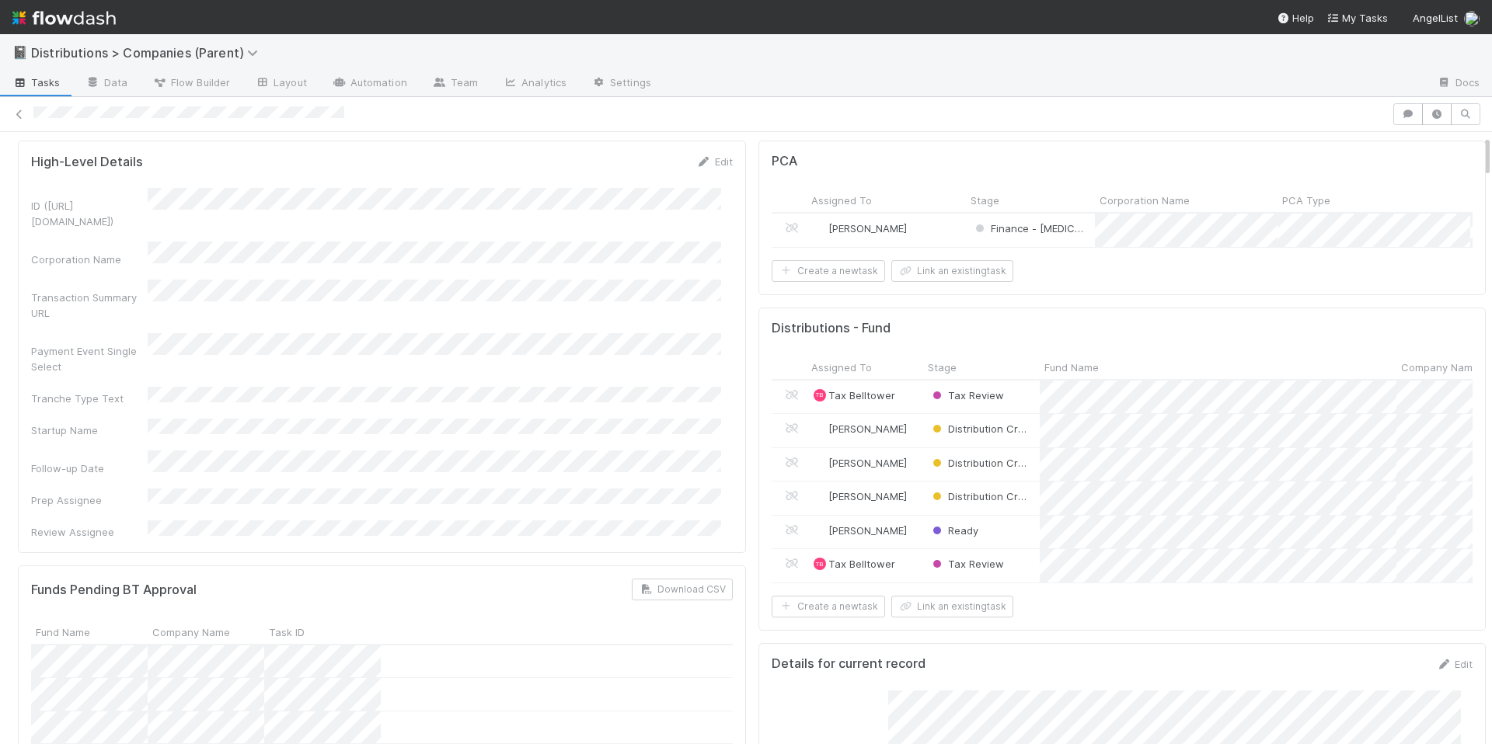
scroll to position [42, 0]
click at [678, 396] on div "ID (TS_PCA.ID) Corporation Name Transaction Summary URL Payment Event Single Se…" at bounding box center [382, 365] width 702 height 352
click at [671, 399] on div "ID (TS_PCA.ID) Corporation Name Transaction Summary URL Payment Event Single Se…" at bounding box center [382, 365] width 702 height 352
click at [1025, 550] on div "Distribution Creation" at bounding box center [981, 533] width 117 height 33
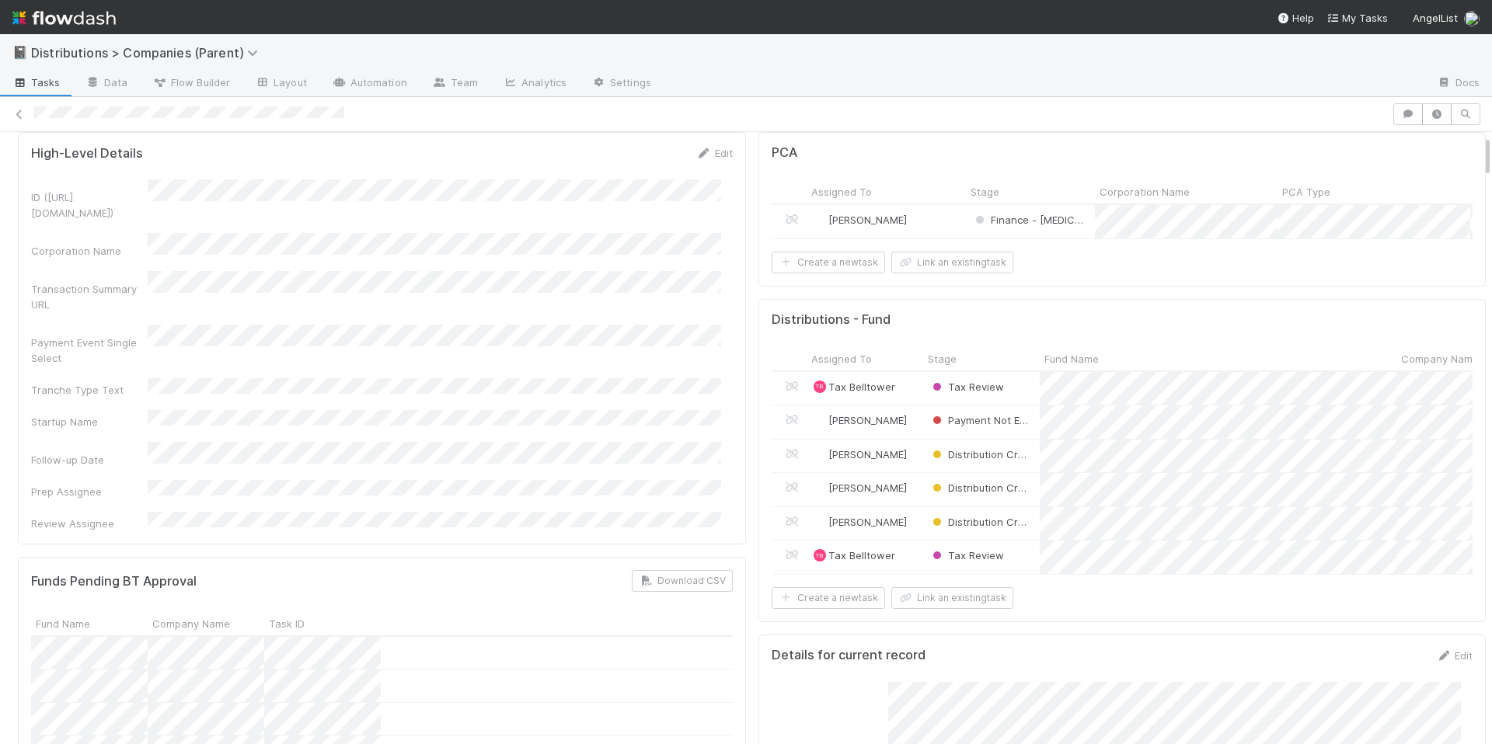
scroll to position [0, 0]
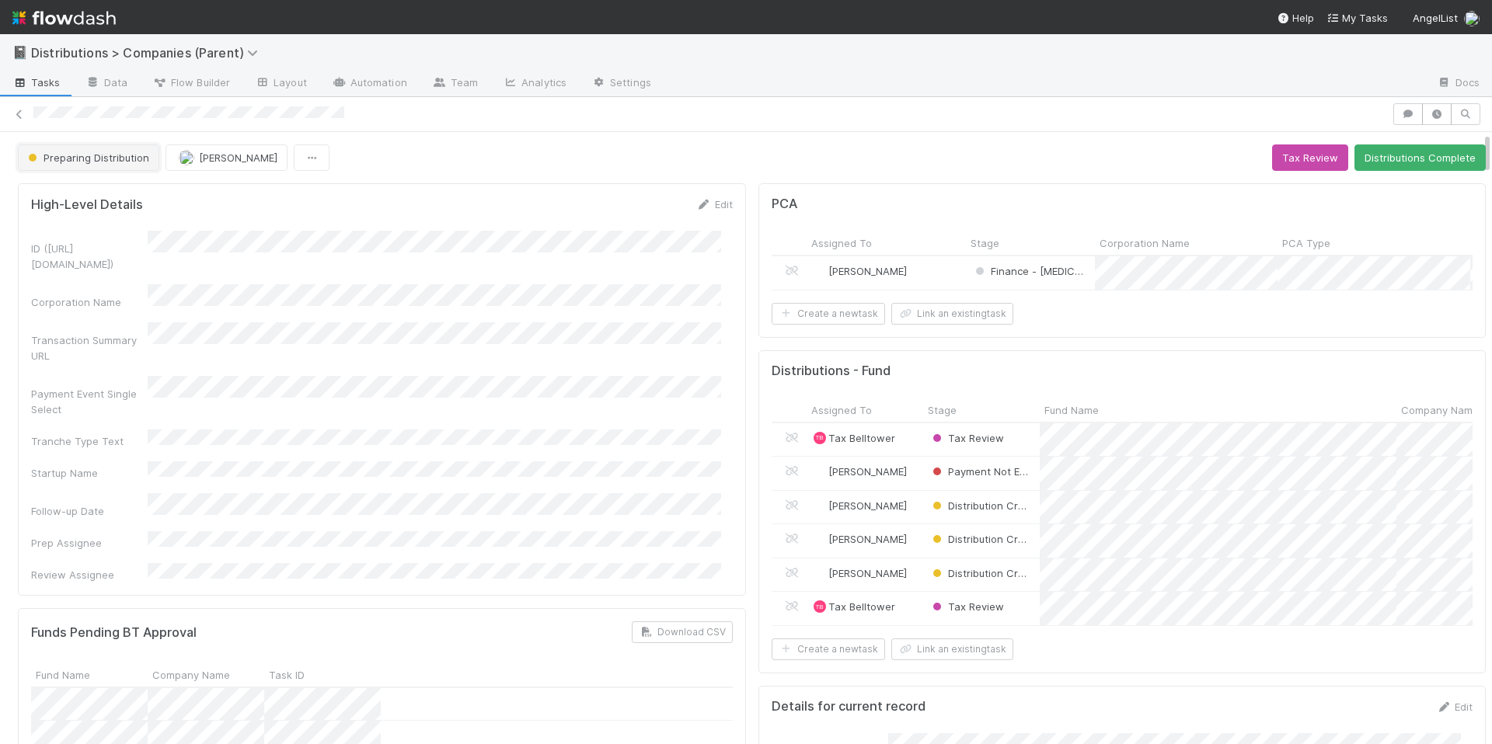
click at [103, 154] on span "Preparing Distribution" at bounding box center [87, 158] width 124 height 12
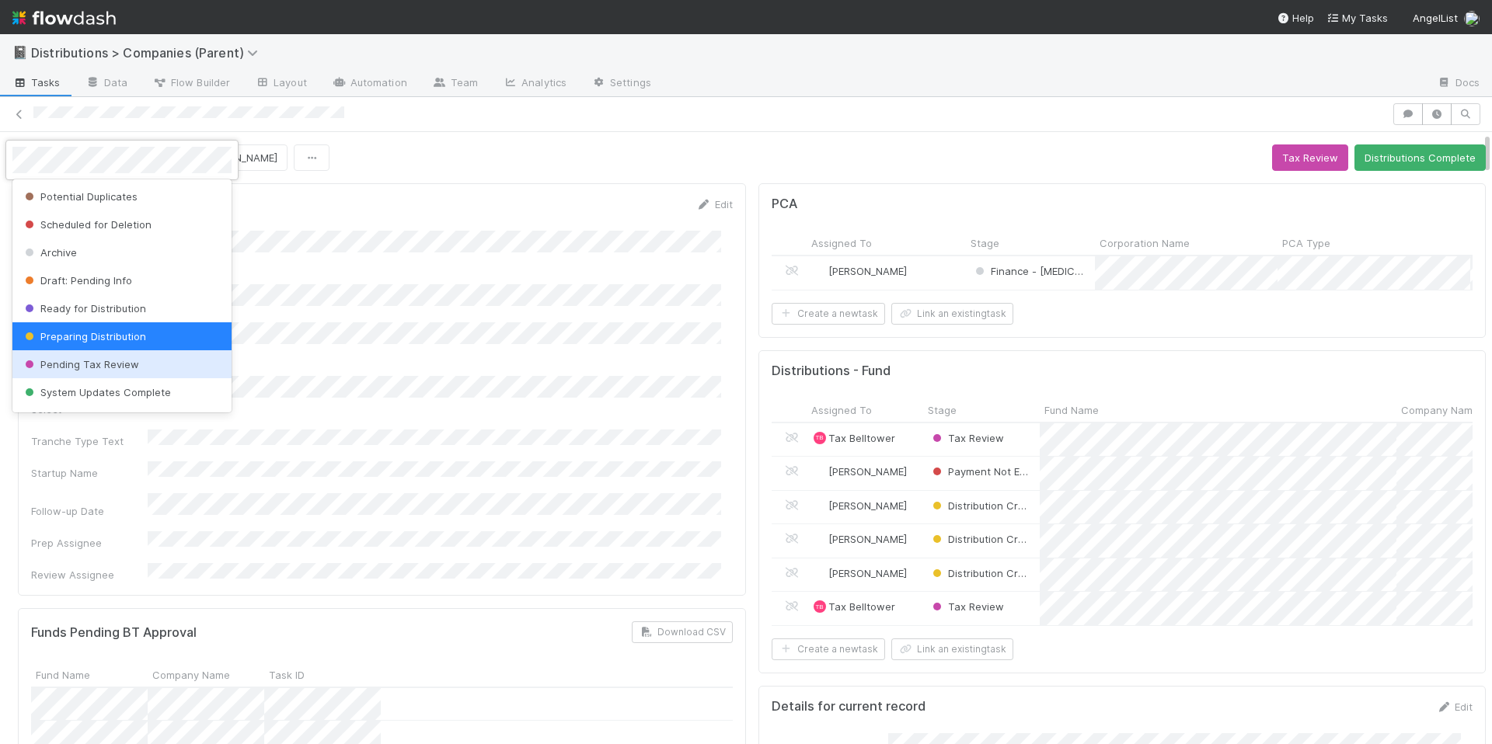
scroll to position [53, 0]
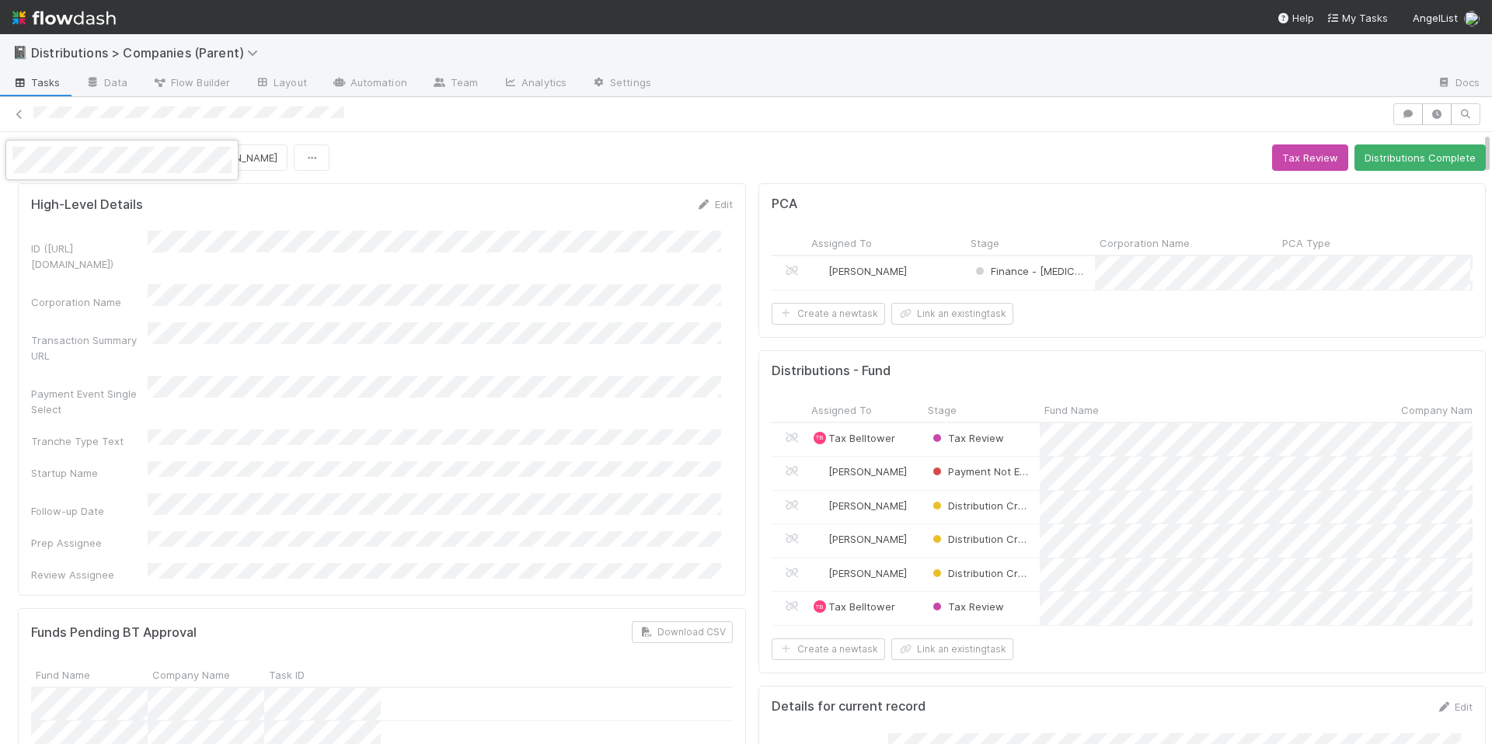
click at [441, 394] on div at bounding box center [746, 372] width 1492 height 744
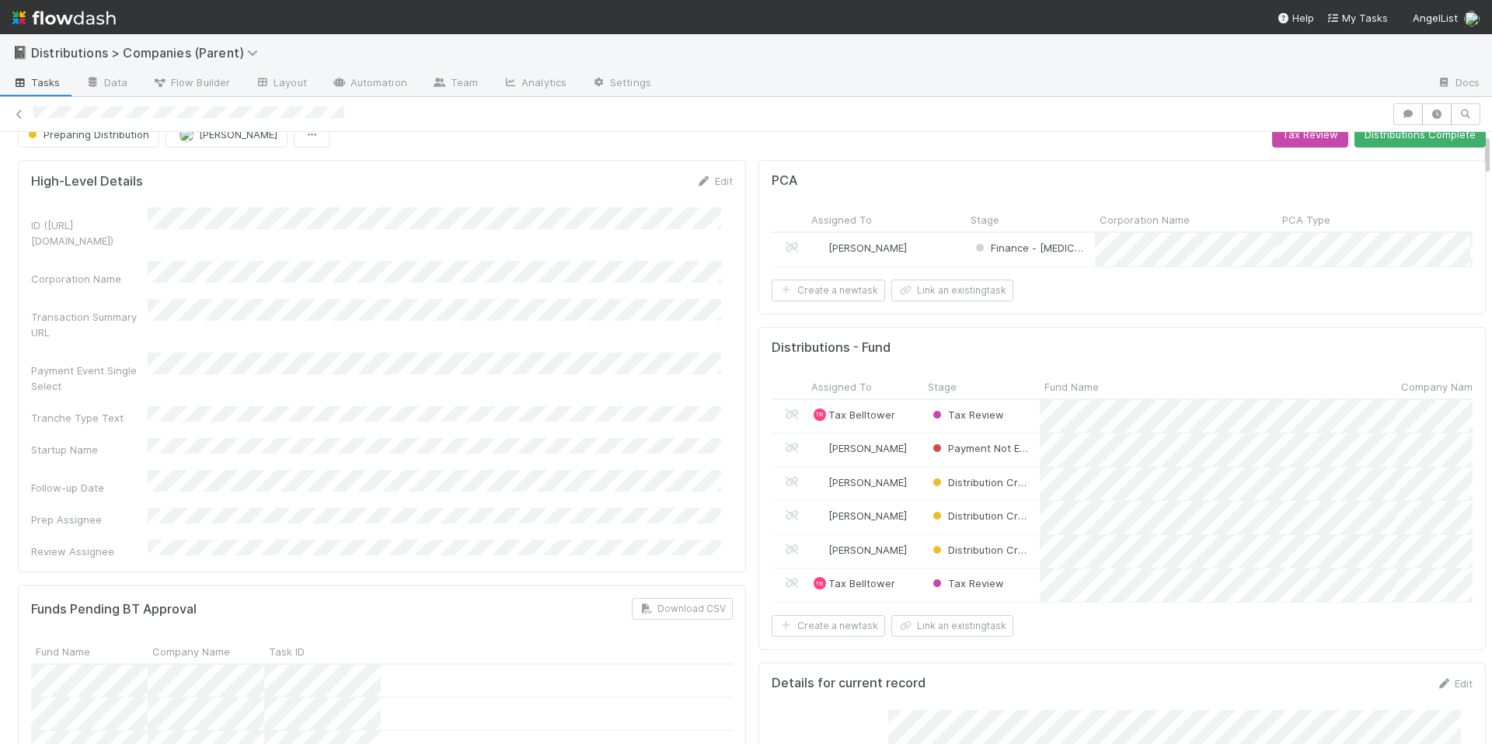
scroll to position [0, 0]
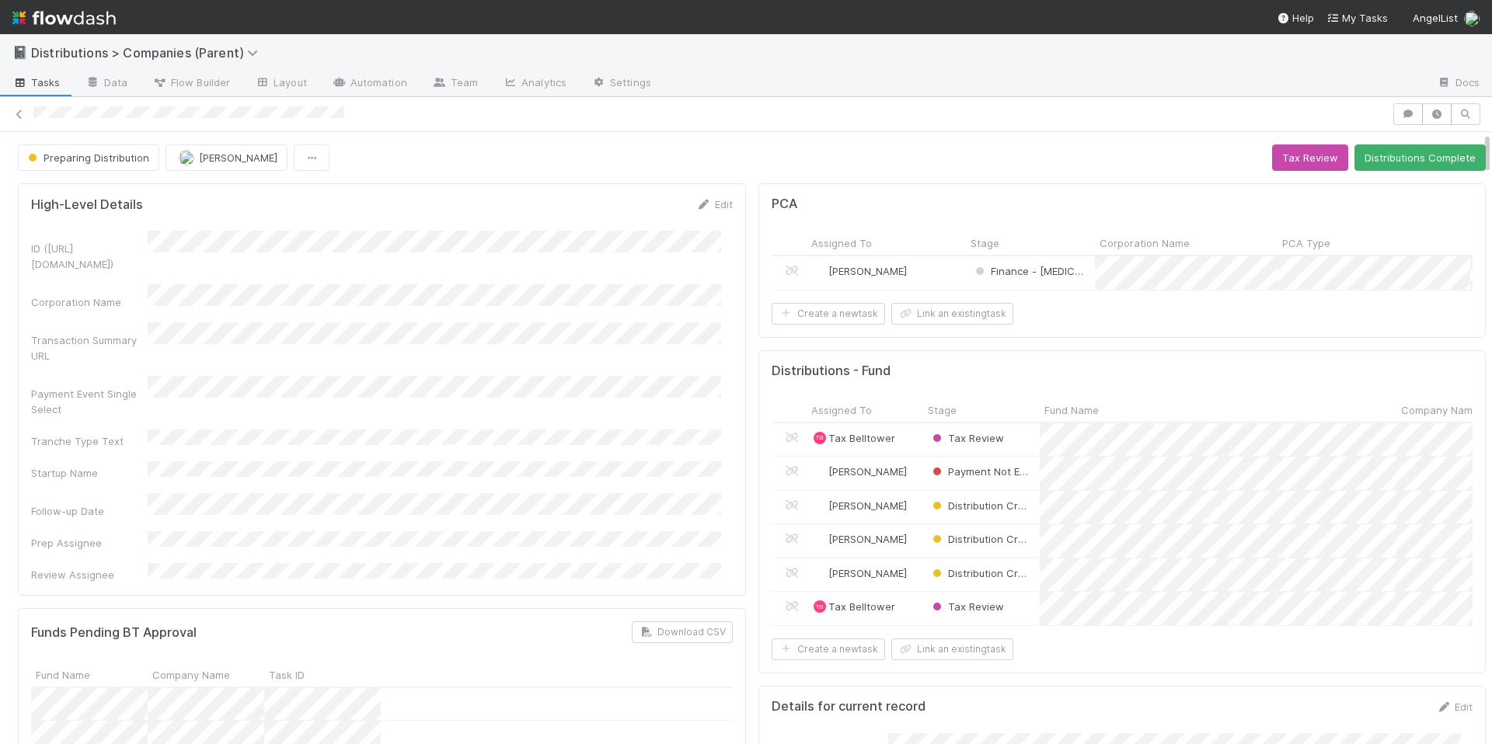
click at [668, 131] on div at bounding box center [746, 114] width 1492 height 35
click at [51, 84] on span "Tasks" at bounding box center [36, 83] width 48 height 16
click at [45, 81] on span "Tasks" at bounding box center [36, 83] width 48 height 16
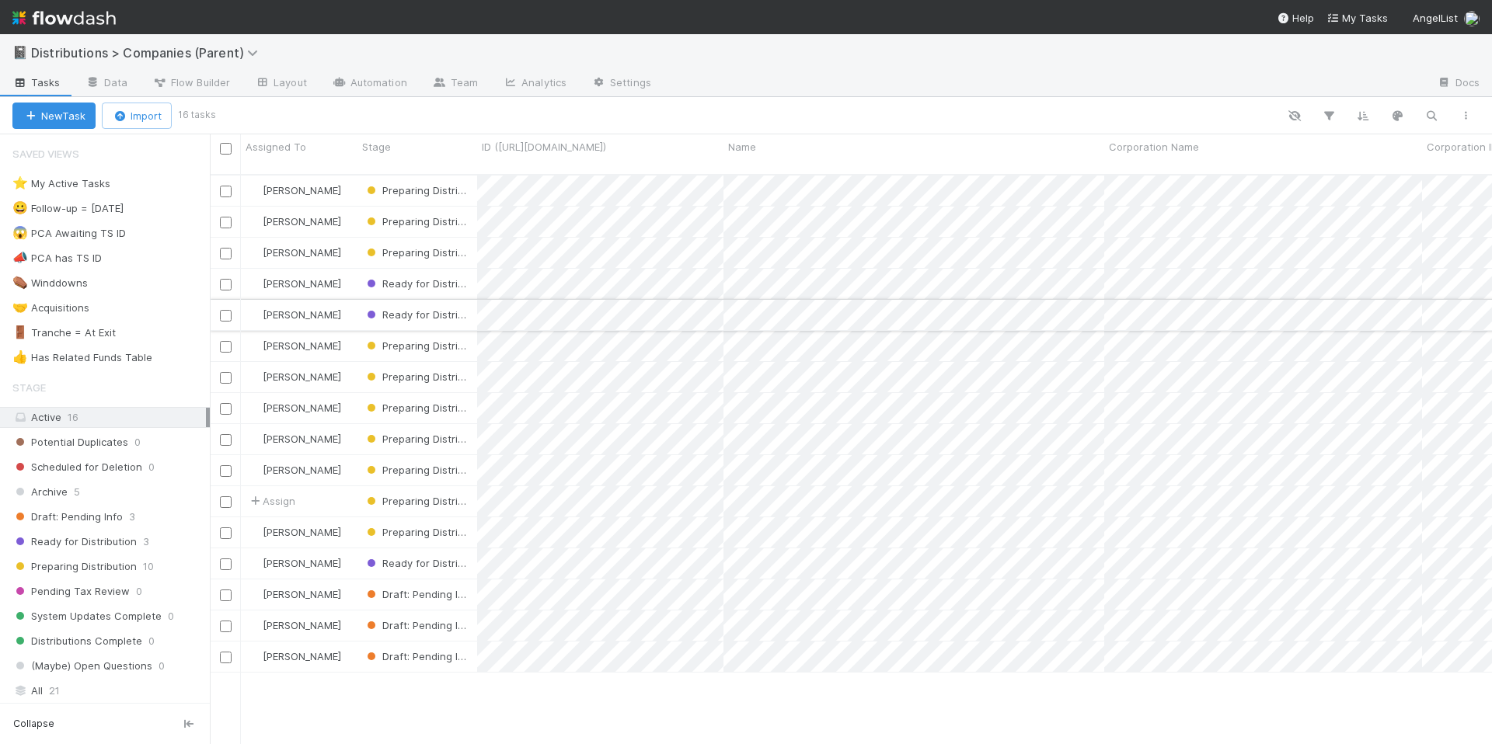
scroll to position [570, 1271]
click at [84, 180] on div "⭐ My Active Tasks" at bounding box center [61, 183] width 98 height 19
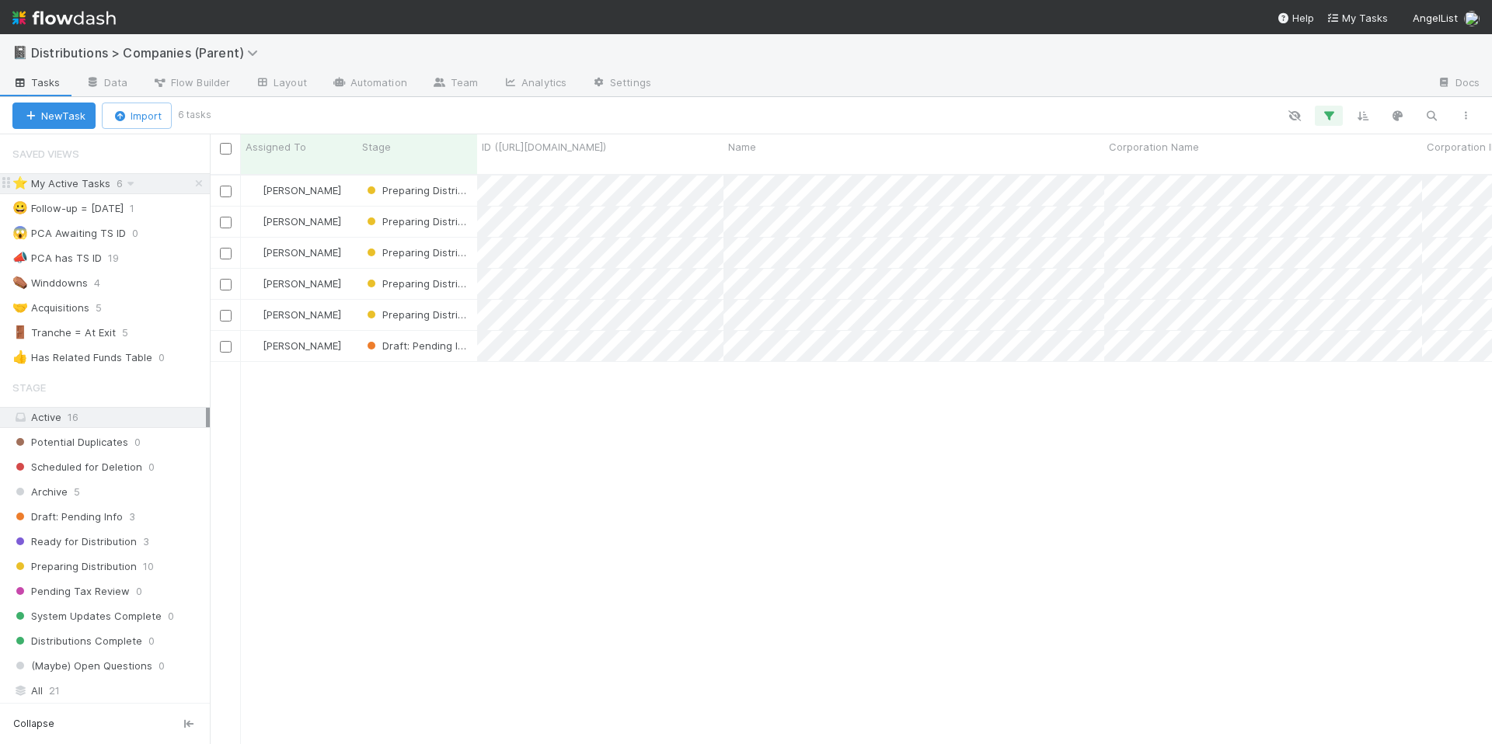
scroll to position [570, 1271]
click at [695, 458] on div "Allison Donlevy Preparing Distribution 9/3/25, 3:46:52 PM 9/3/25, 3:50:08 PM 1 …" at bounding box center [851, 466] width 1282 height 581
click at [591, 495] on div "Allison Donlevy Preparing Distribution 9/3/25, 3:46:52 PM 9/3/25, 3:50:08 PM 1 …" at bounding box center [851, 466] width 1282 height 581
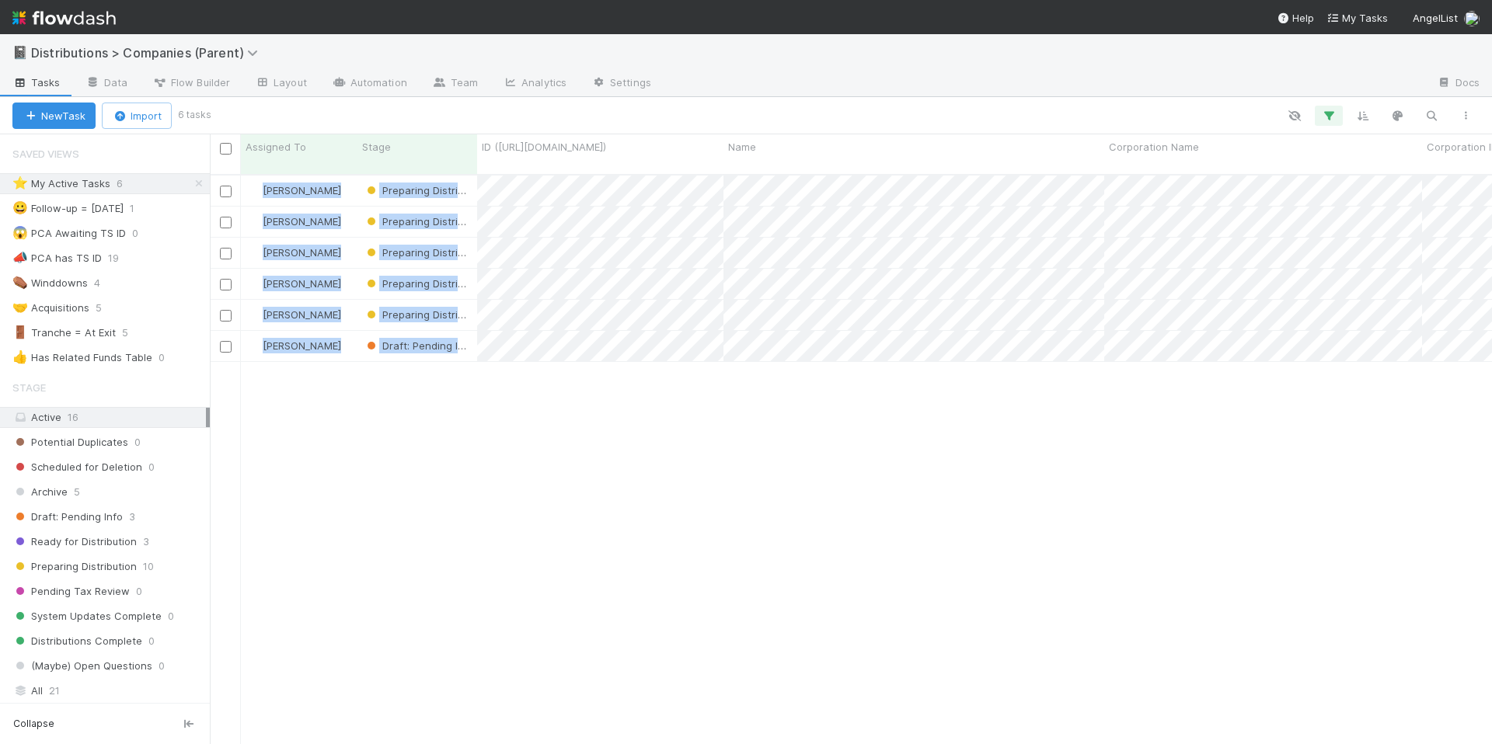
click at [717, 357] on div "Allison Donlevy Preparing Distribution 9/3/25, 3:46:52 PM 9/3/25, 3:50:08 PM 1 …" at bounding box center [851, 466] width 1282 height 581
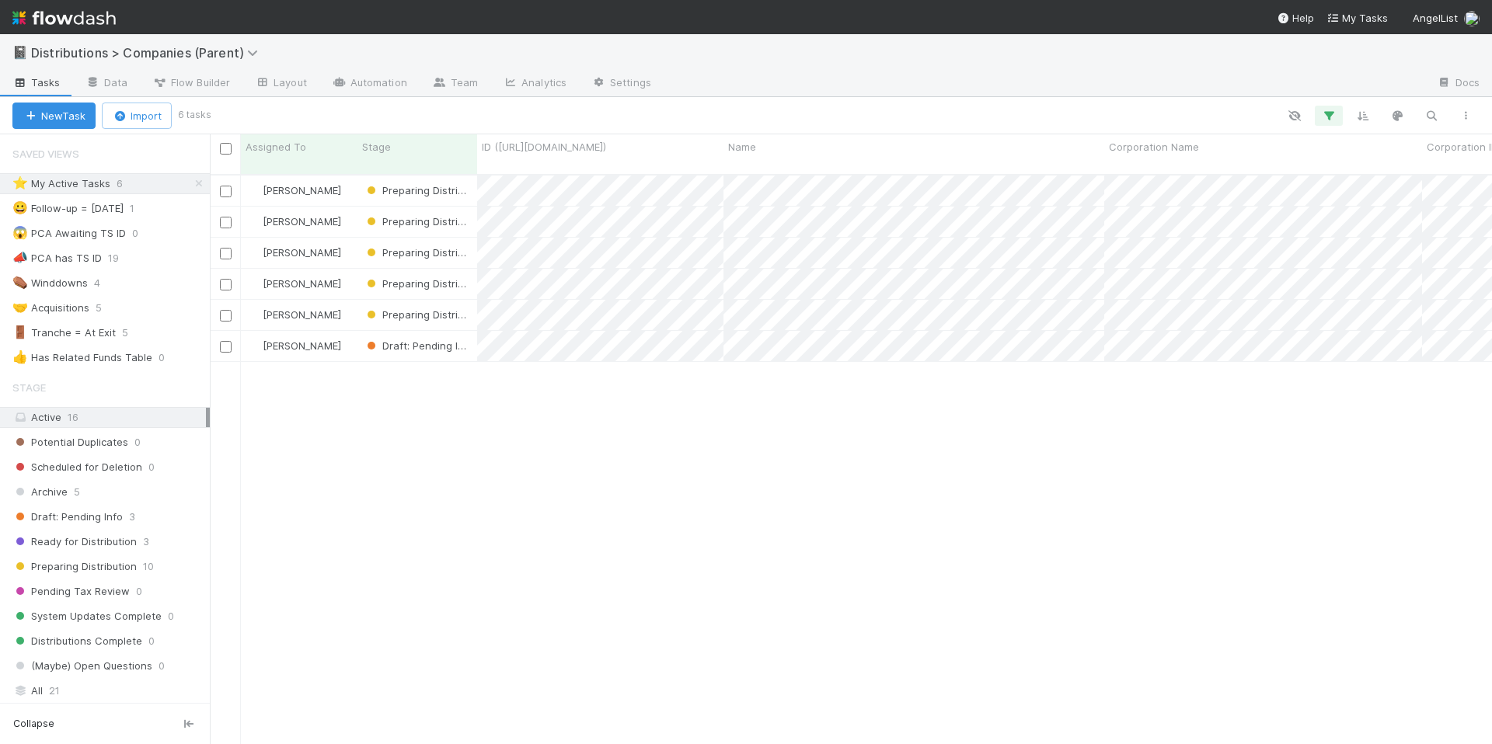
click at [669, 372] on div "Allison Donlevy Preparing Distribution 9/3/25, 3:46:52 PM 9/3/25, 3:50:08 PM 1 …" at bounding box center [851, 466] width 1282 height 581
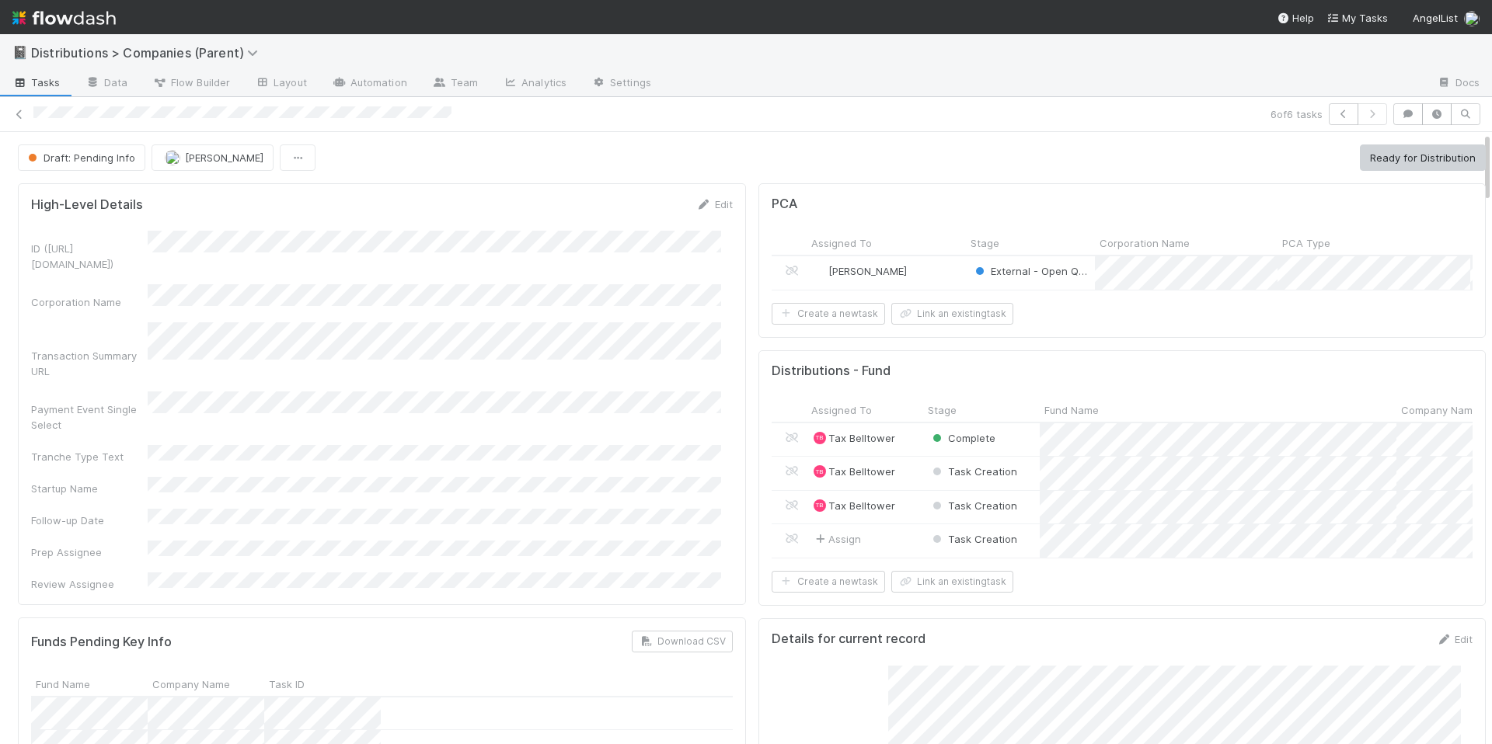
click at [607, 476] on div "ID (TS_PCA.ID) Corporation Name Transaction Summary URL Payment Event Single Se…" at bounding box center [382, 411] width 702 height 361
click at [263, 13] on nav "Help My Tasks AngelList" at bounding box center [746, 17] width 1492 height 34
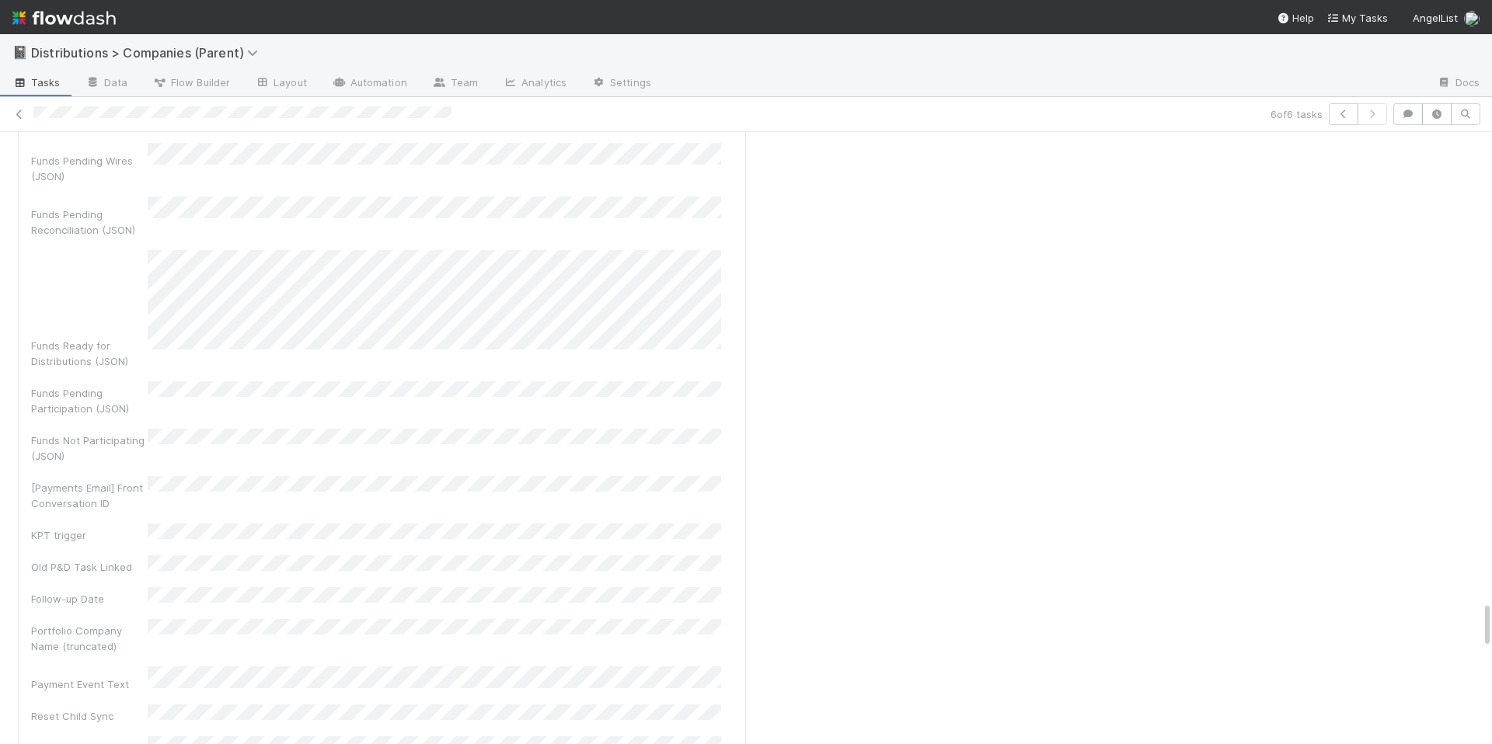
scroll to position [5844, 0]
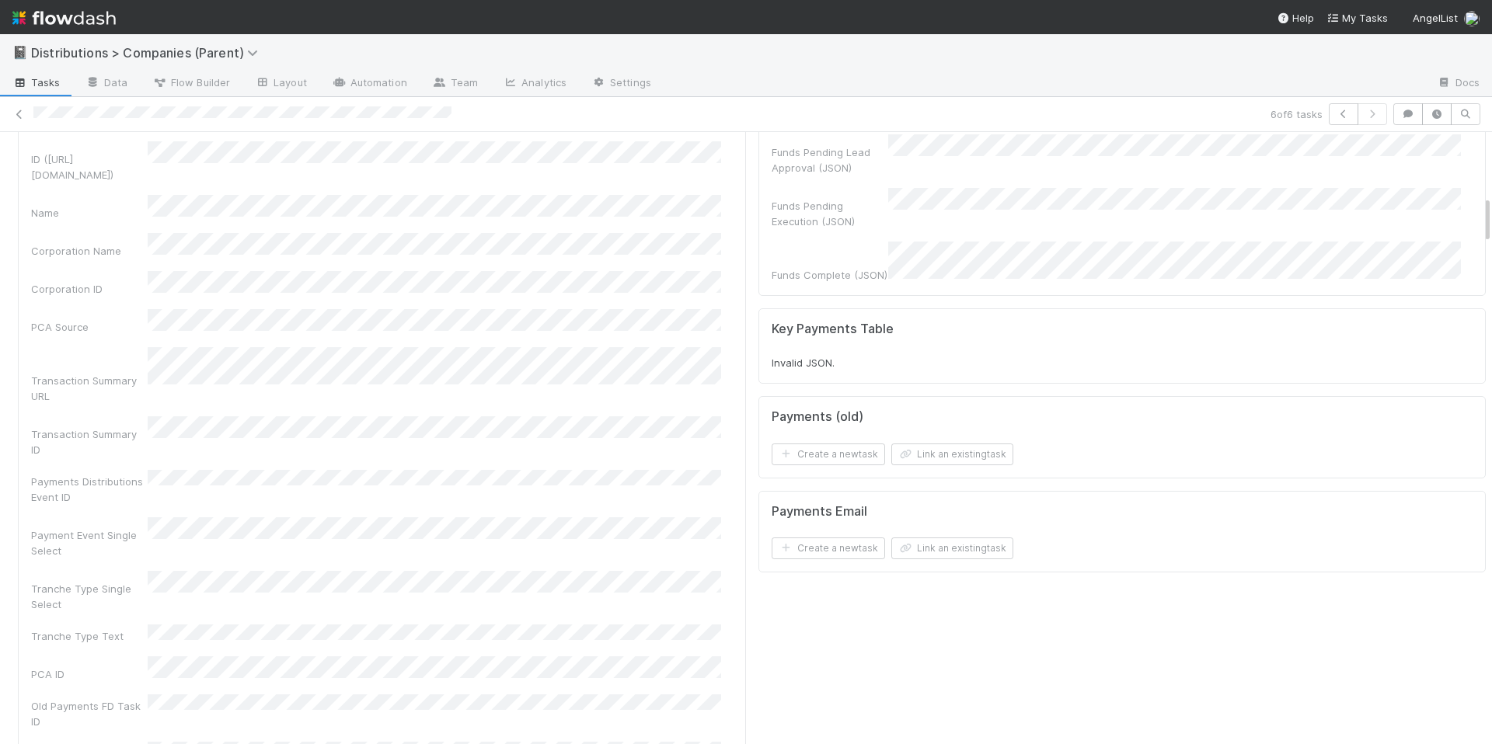
click at [652, 518] on div "Payment Event Single Select" at bounding box center [382, 538] width 702 height 41
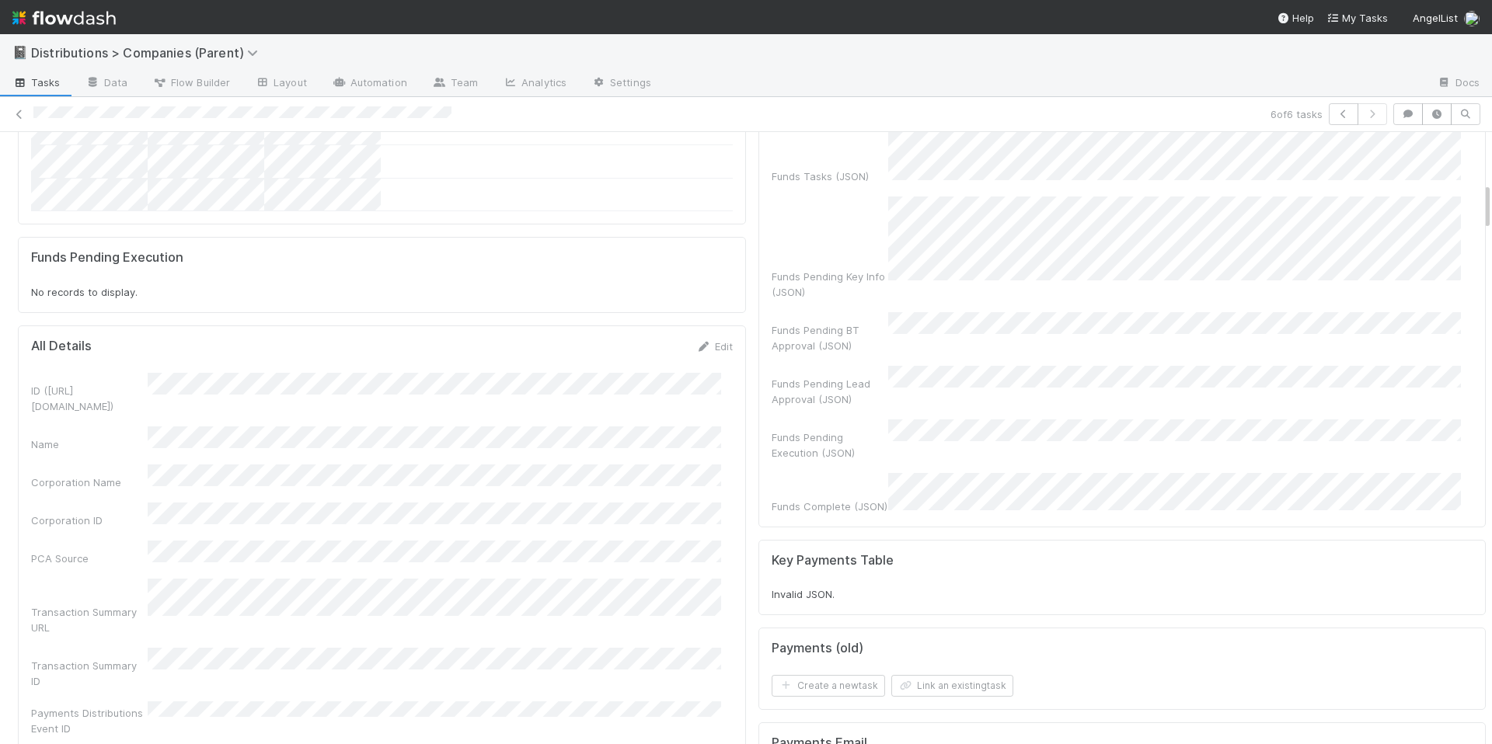
scroll to position [522, 0]
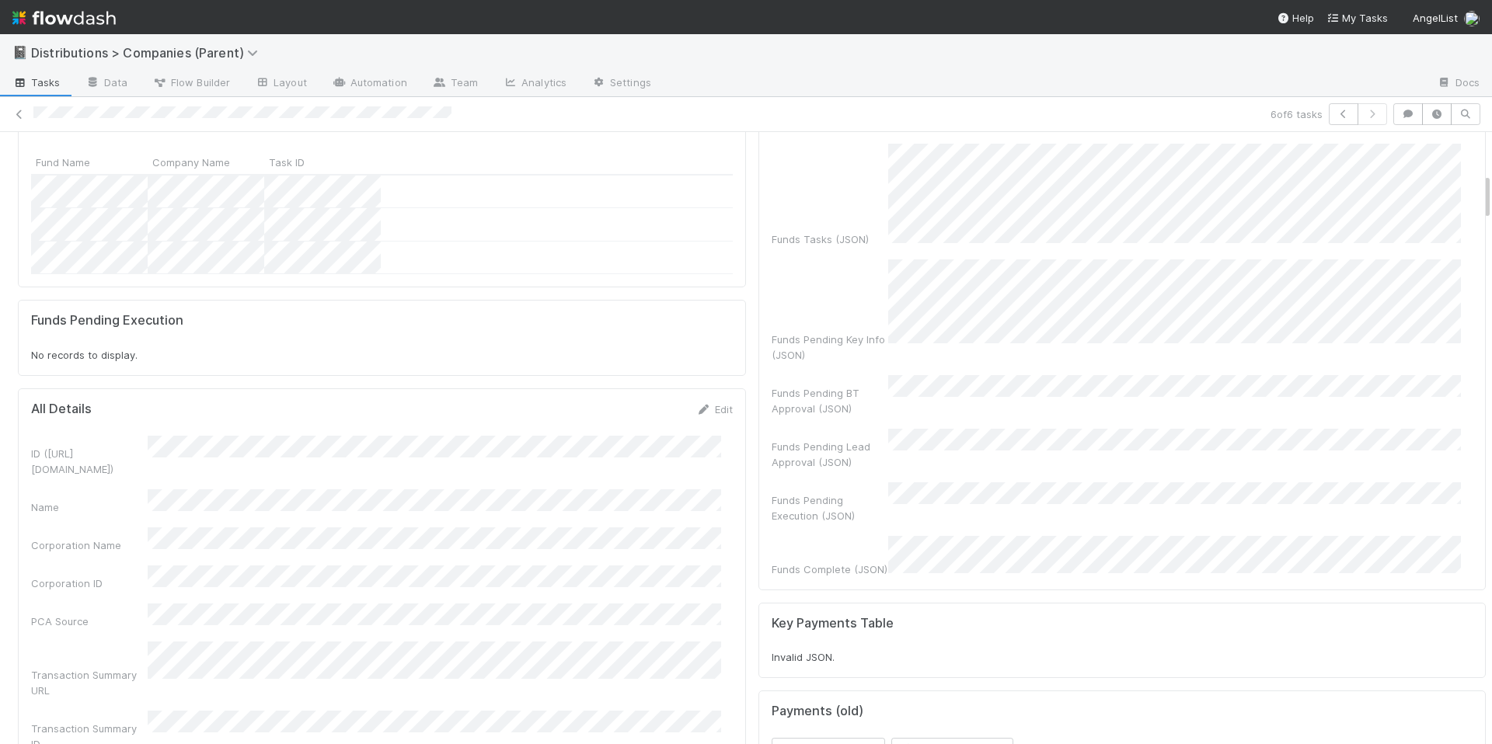
click at [591, 402] on div "All Details Edit" at bounding box center [382, 410] width 702 height 16
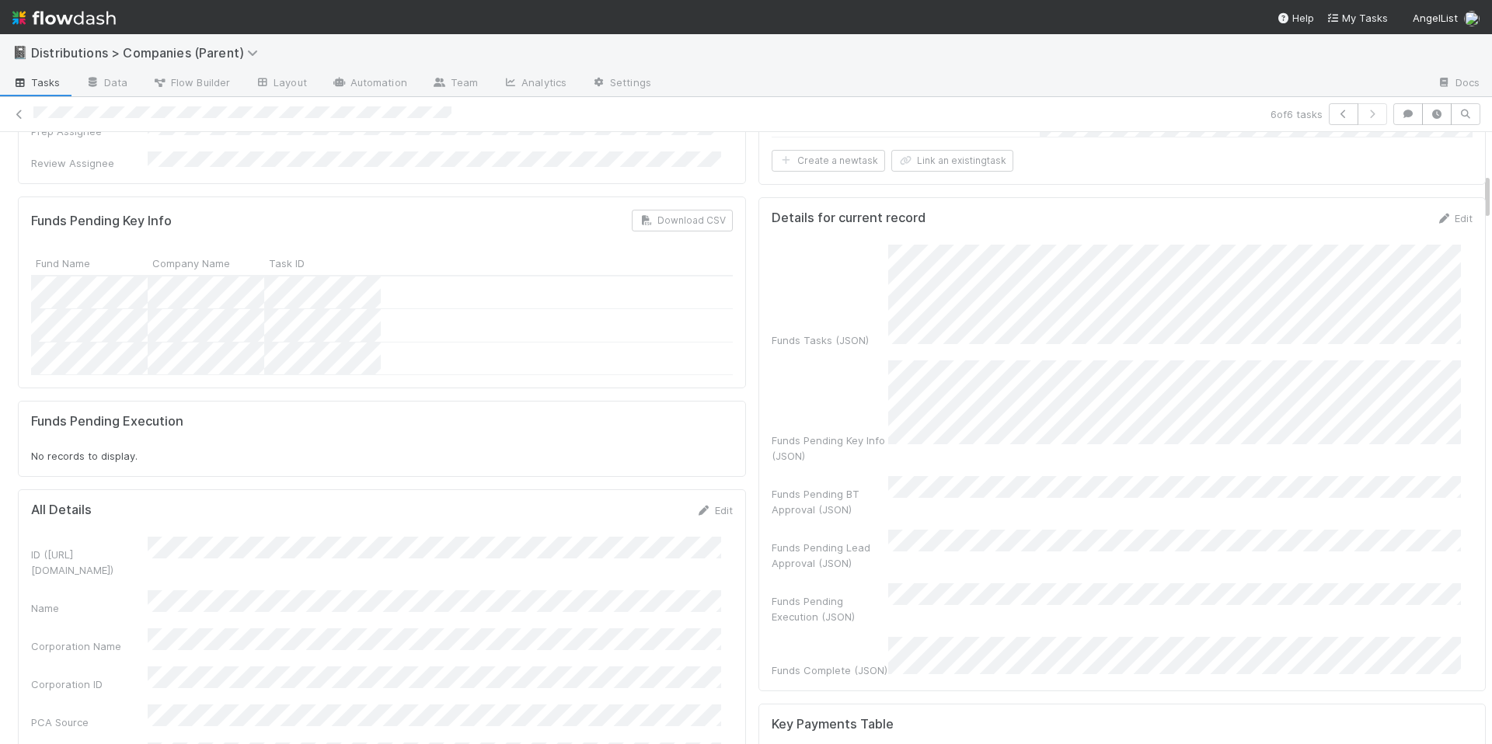
scroll to position [248, 0]
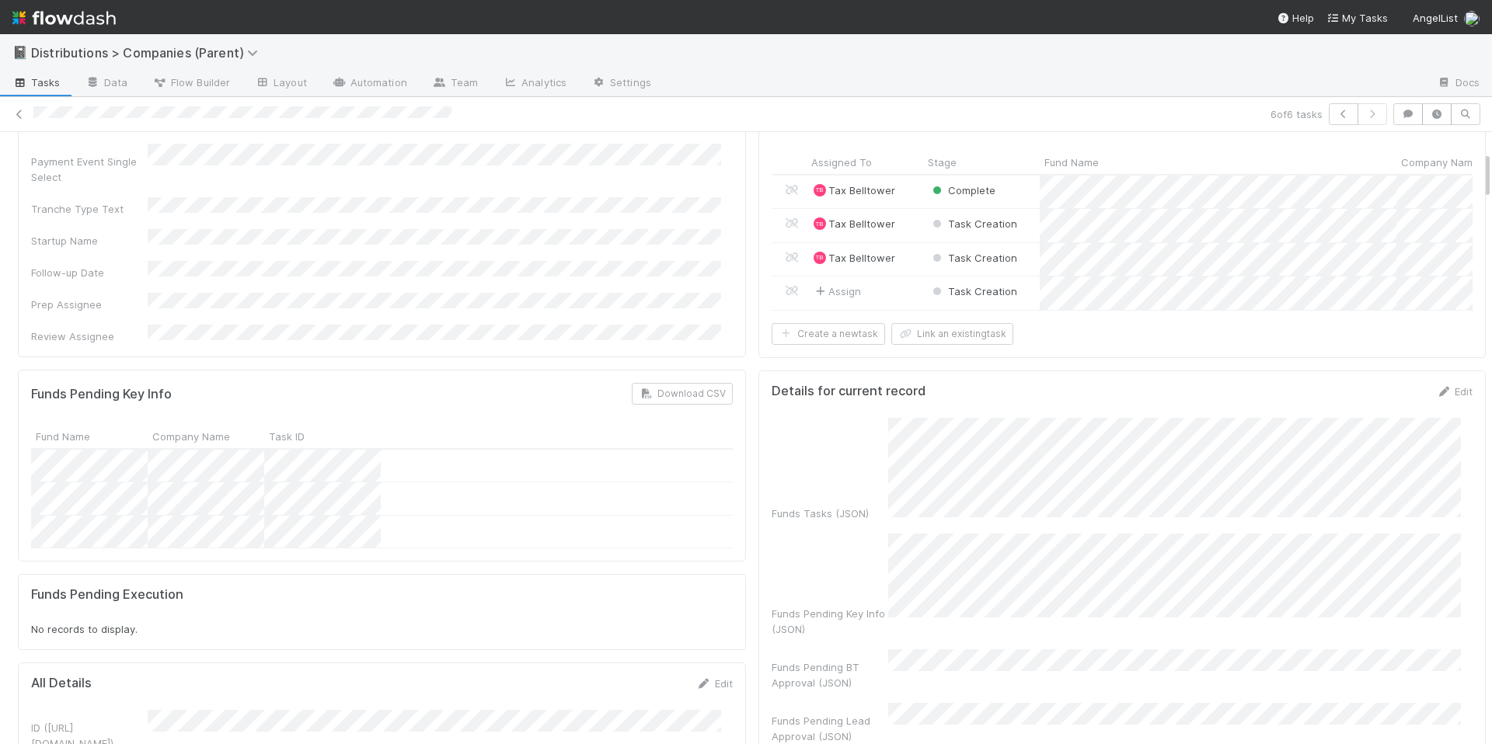
click at [462, 383] on div "Funds Pending Key Info Download CSV" at bounding box center [382, 394] width 702 height 22
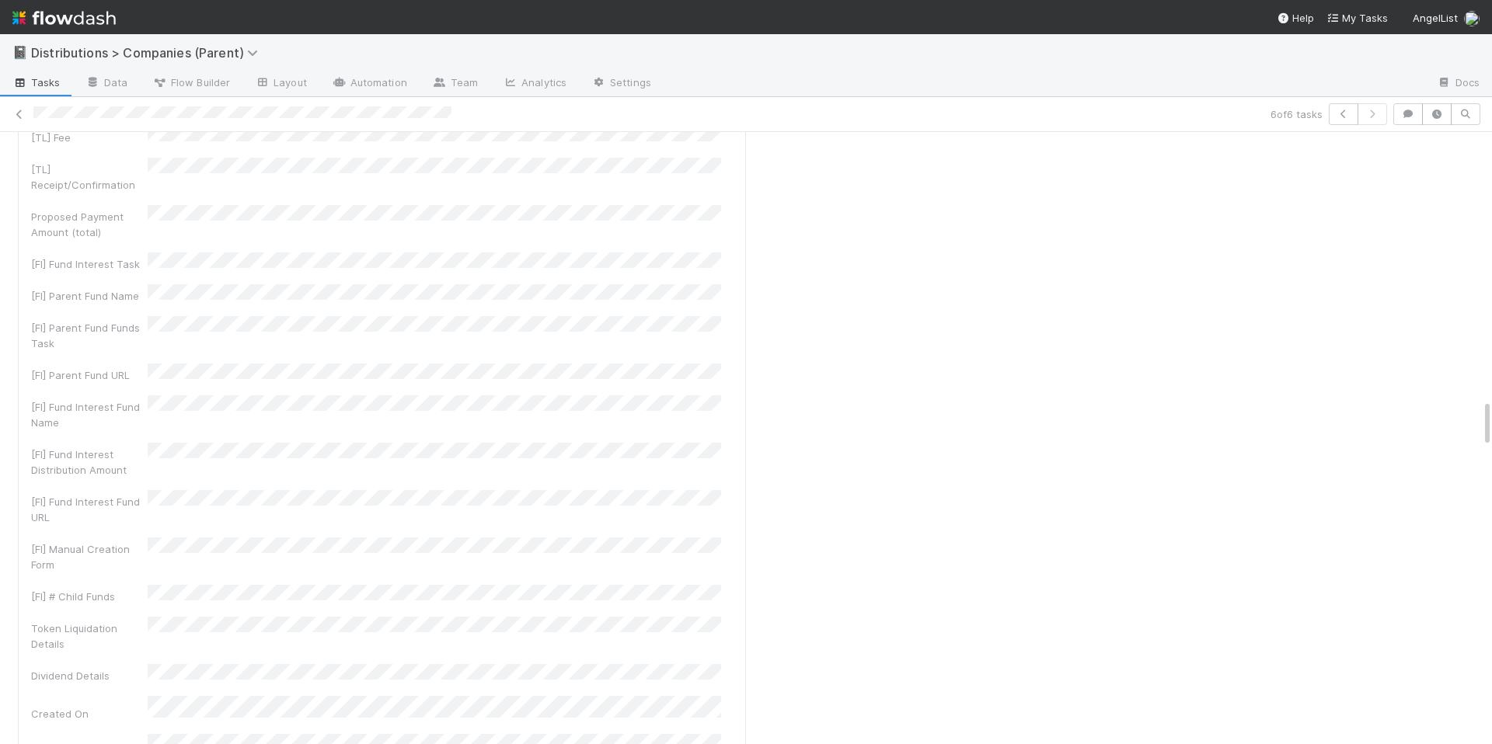
scroll to position [3589, 0]
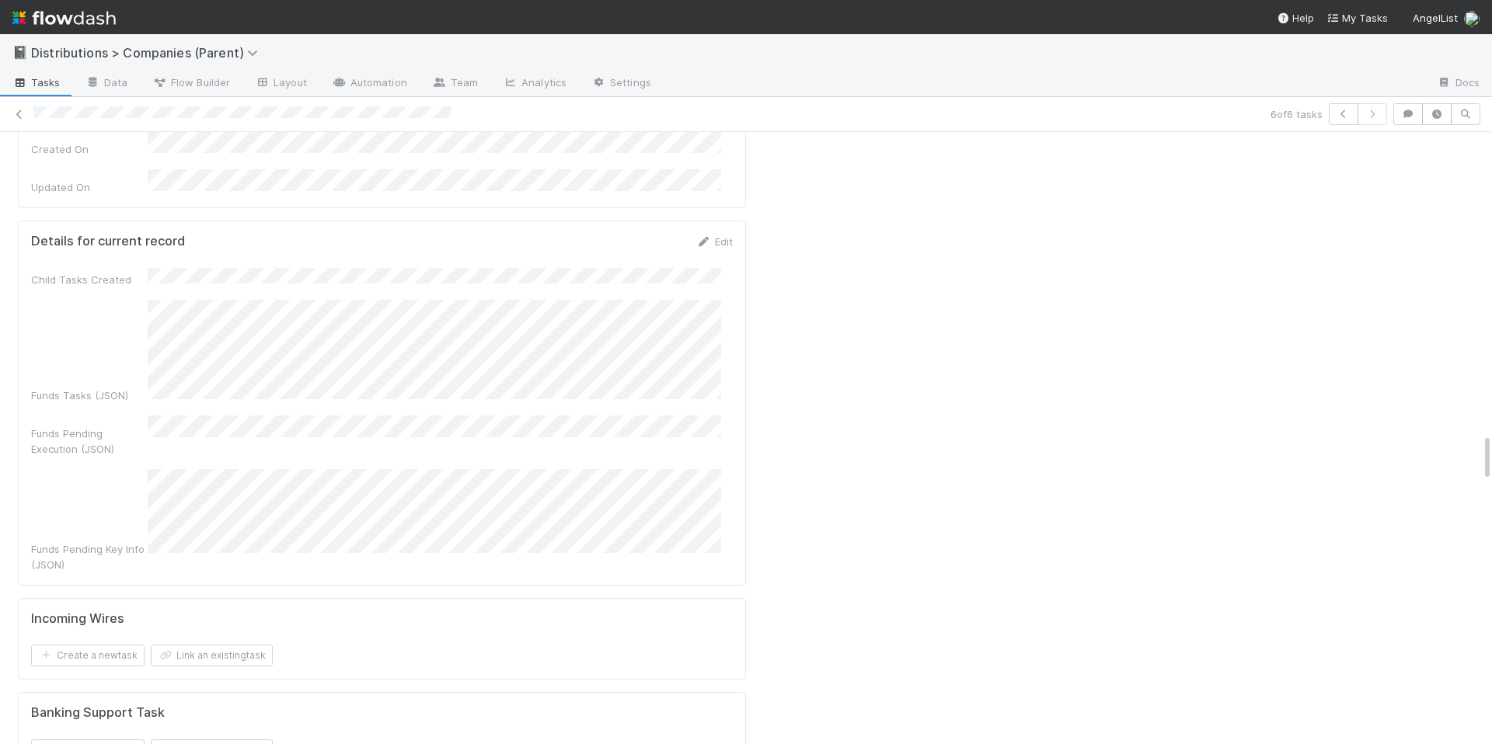
scroll to position [3847, 0]
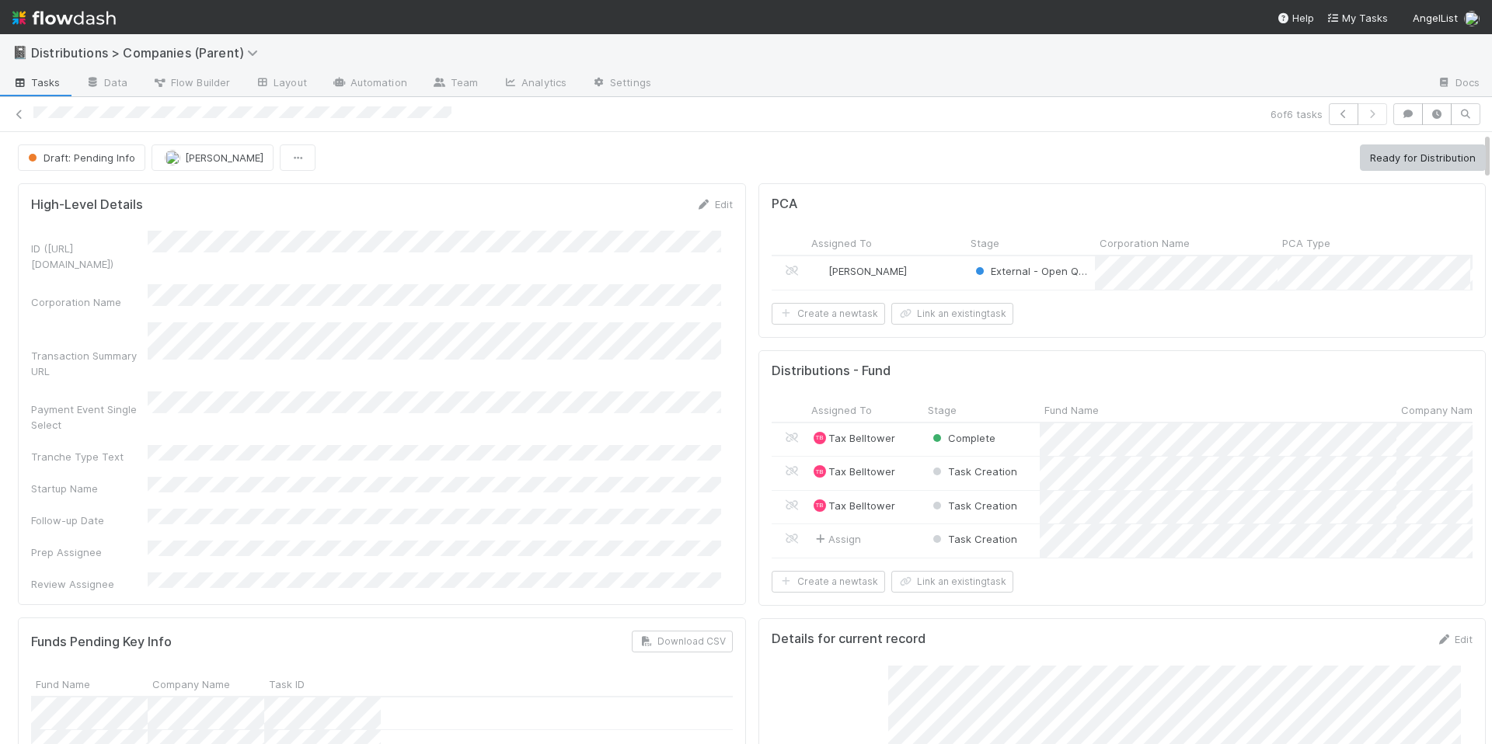
click at [583, 392] on div "ID (TS_PCA.ID) Corporation Name Transaction Summary URL Payment Event Single Se…" at bounding box center [382, 411] width 702 height 361
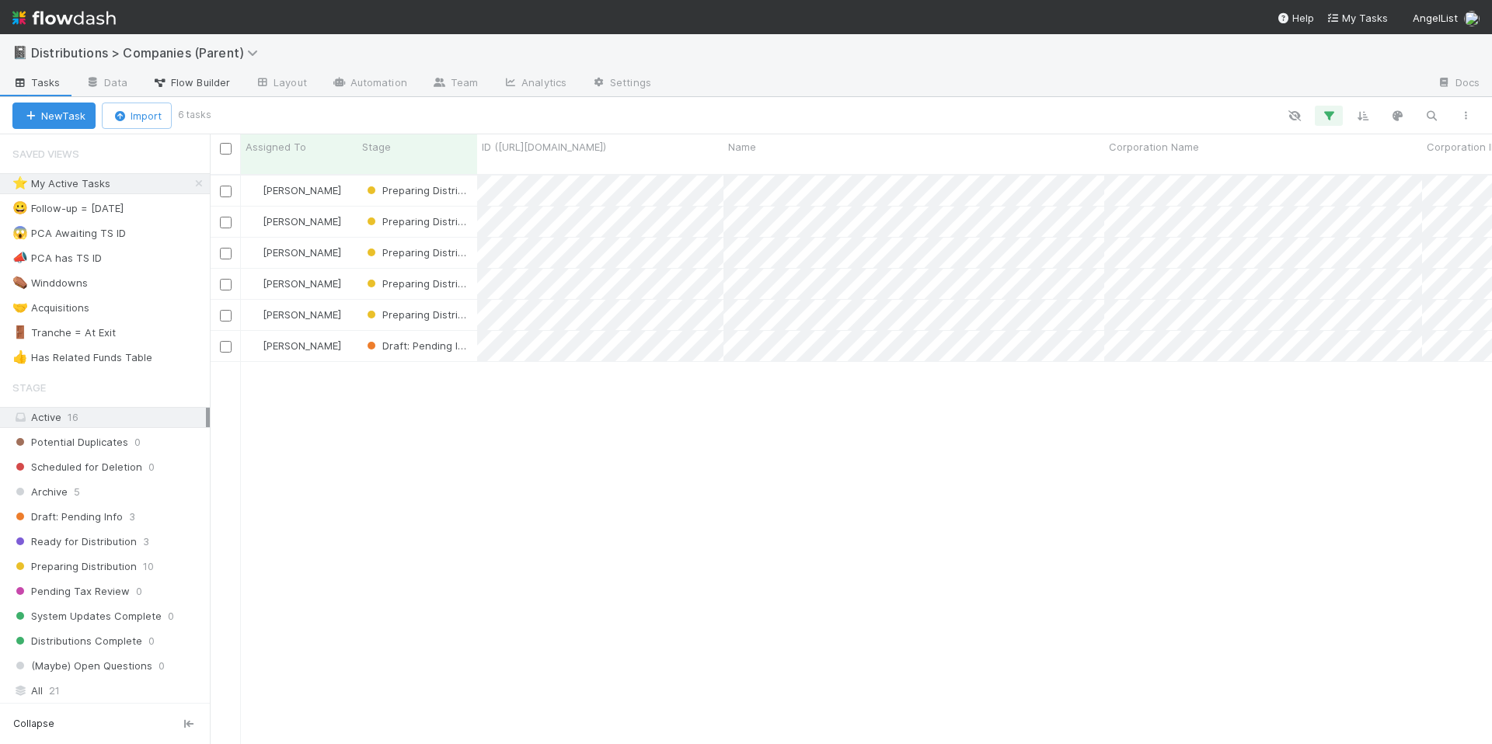
scroll to position [570, 1271]
click at [622, 397] on div "Allison Donlevy Preparing Distribution 9/3/25, 3:46:52 PM 9/3/25, 3:50:08 PM 1 …" at bounding box center [851, 466] width 1282 height 581
click at [612, 409] on div "Allison Donlevy Preparing Distribution 9/3/25, 3:46:52 PM 9/3/25, 3:50:08 PM 1 …" at bounding box center [851, 466] width 1282 height 581
click at [647, 419] on div "Allison Donlevy Preparing Distribution 9/3/25, 3:46:52 PM 9/3/25, 3:50:08 PM 1 …" at bounding box center [851, 466] width 1282 height 581
click at [640, 380] on div "Allison Donlevy Preparing Distribution 9/3/25, 3:46:52 PM 9/3/25, 3:50:08 PM 1 …" at bounding box center [851, 466] width 1282 height 581
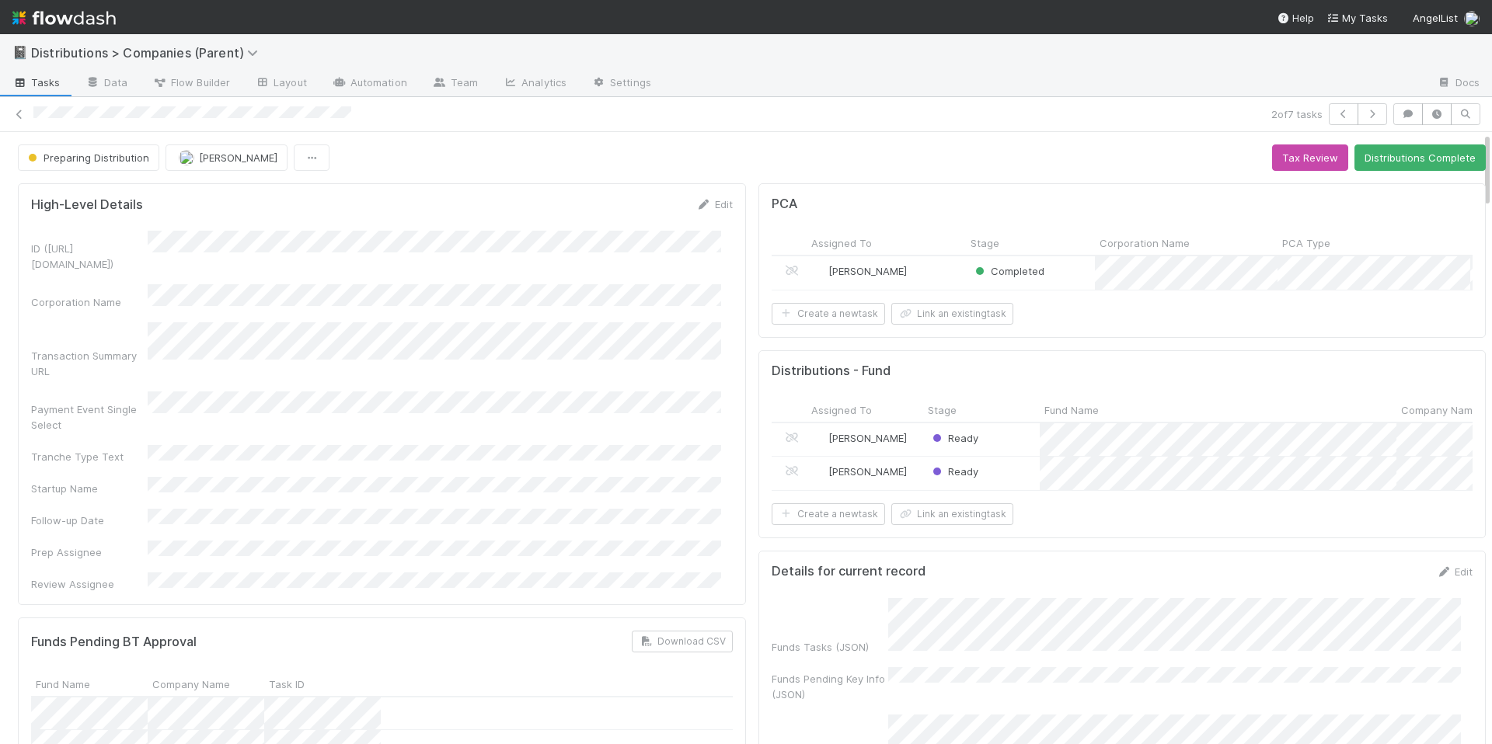
click at [591, 393] on div "ID (TS_PCA.ID) Corporation Name Transaction Summary URL Payment Event Single Se…" at bounding box center [382, 411] width 702 height 361
click at [304, 159] on icon "button" at bounding box center [312, 158] width 16 height 10
click at [632, 157] on div "Duplicate Delete" at bounding box center [746, 372] width 1492 height 744
click at [113, 160] on span "Preparing Distribution" at bounding box center [87, 158] width 124 height 12
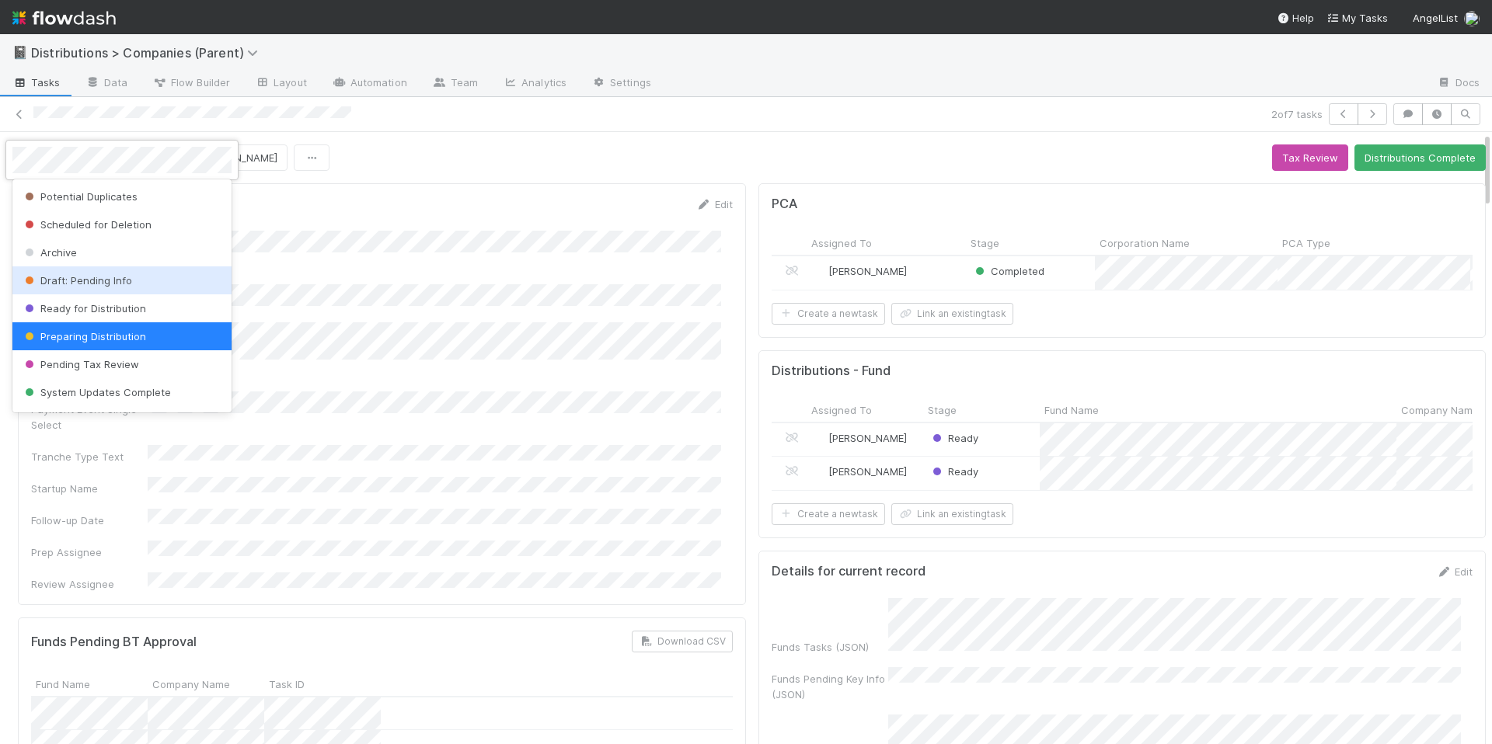
click at [525, 213] on div at bounding box center [746, 372] width 1492 height 744
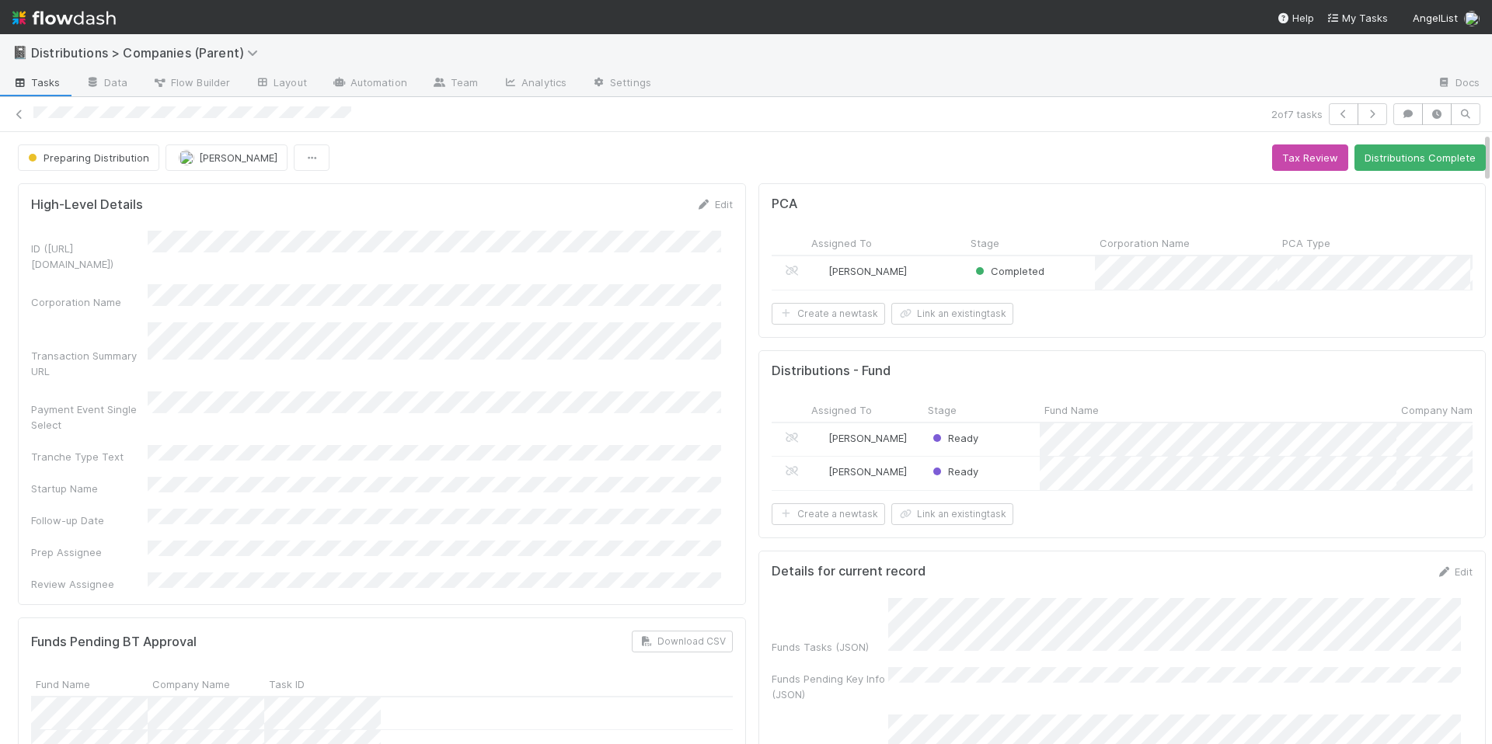
click at [594, 392] on div "ID (TS_PCA.ID) Corporation Name Transaction Summary URL Payment Event Single Se…" at bounding box center [382, 411] width 702 height 361
click at [996, 457] on div "Ready" at bounding box center [981, 440] width 117 height 33
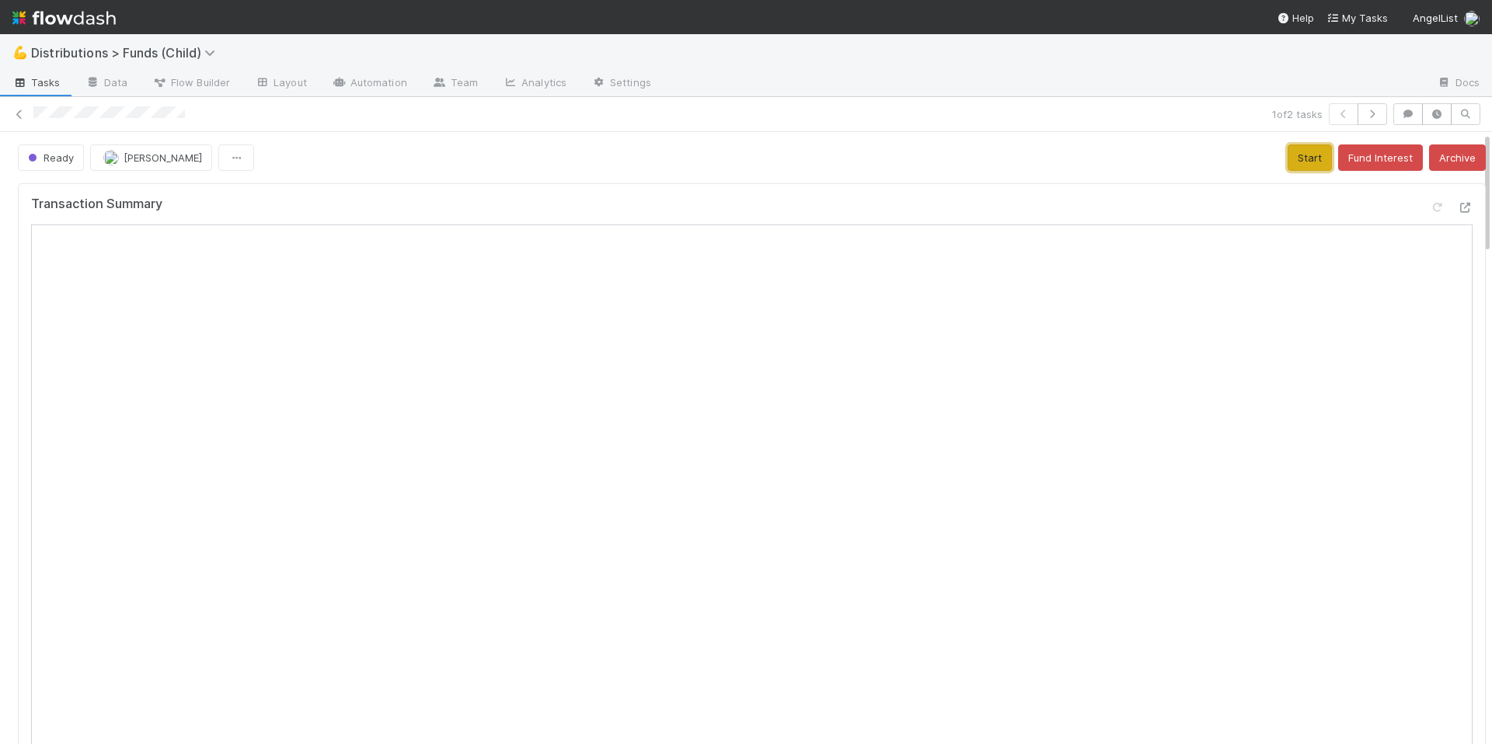
click at [1288, 162] on button "Start" at bounding box center [1310, 158] width 44 height 26
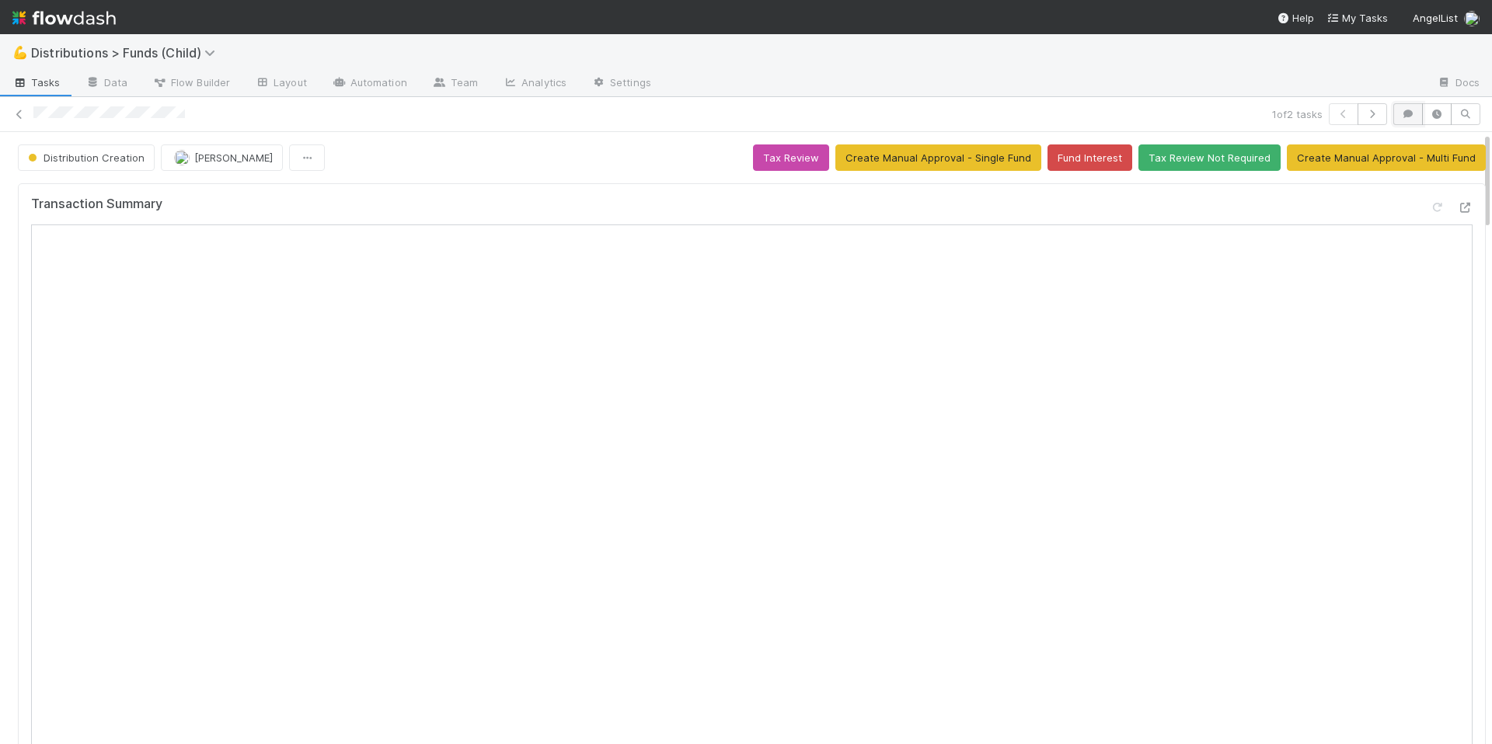
click at [1400, 106] on button "button" at bounding box center [1408, 114] width 30 height 22
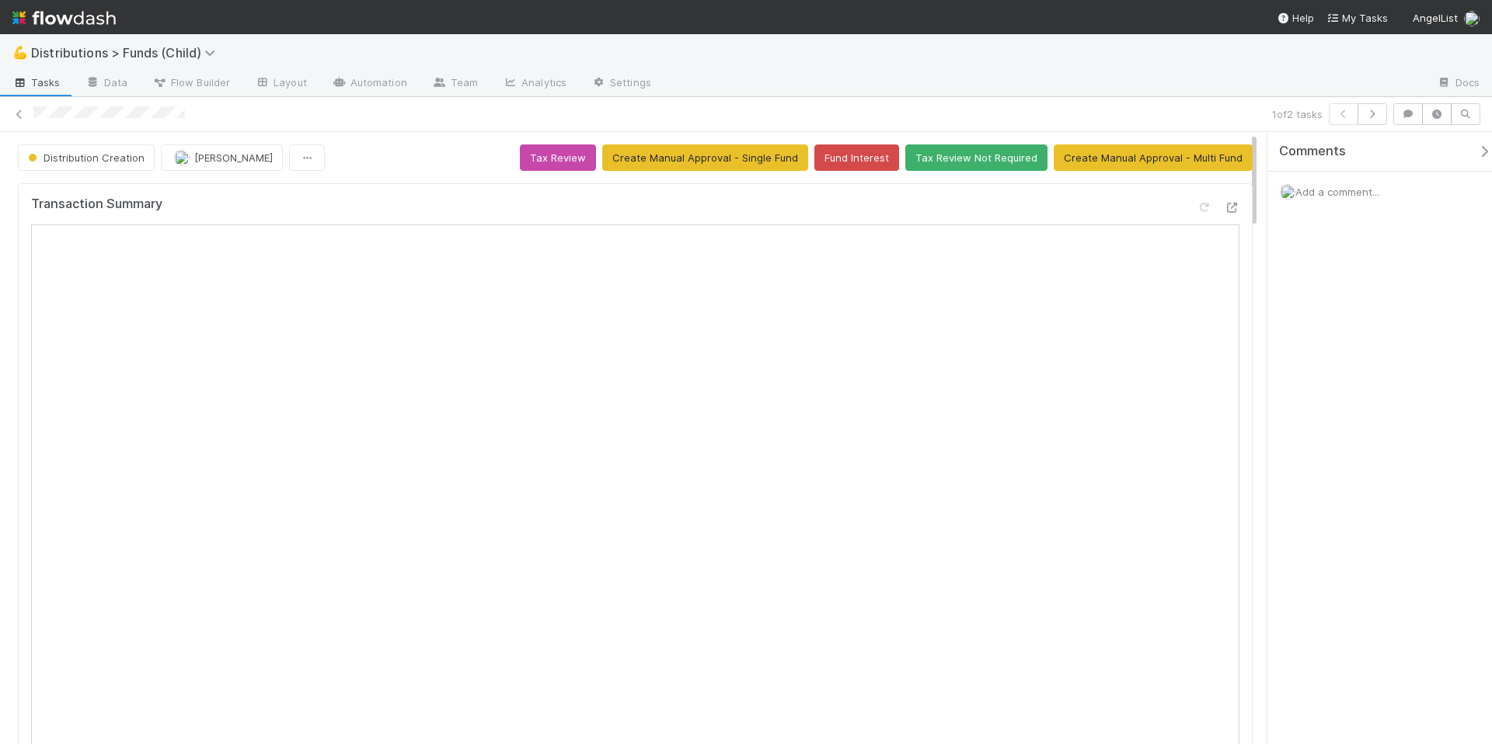
click at [1327, 203] on div "Add a comment..." at bounding box center [1385, 192] width 236 height 40
click at [1332, 197] on div "Add a comment..." at bounding box center [1385, 192] width 236 height 40
click at [1337, 193] on span "Add a comment..." at bounding box center [1337, 192] width 84 height 12
click at [1359, 463] on button "Add Comment" at bounding box center [1337, 453] width 90 height 26
click at [1483, 149] on button "button" at bounding box center [1488, 152] width 32 height 14
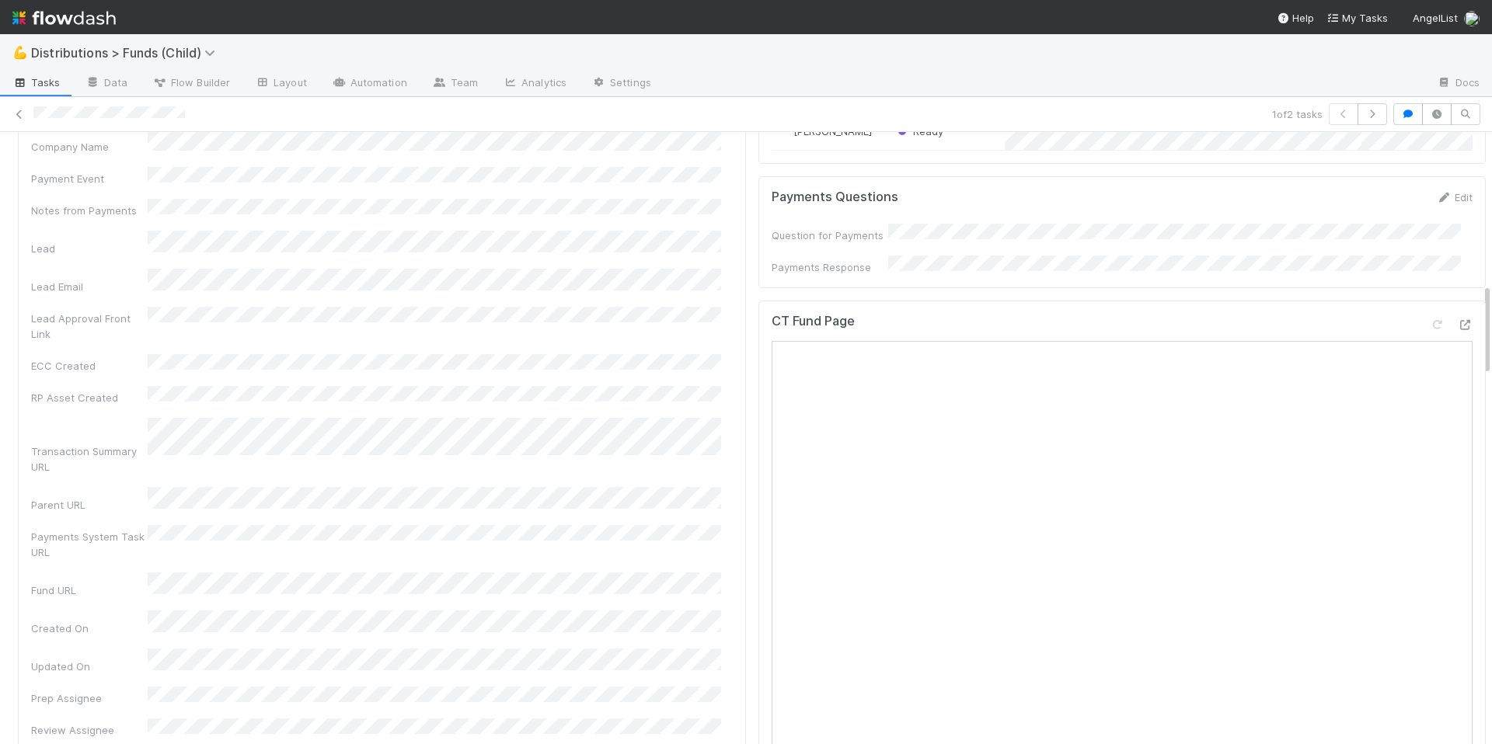
scroll to position [823, 0]
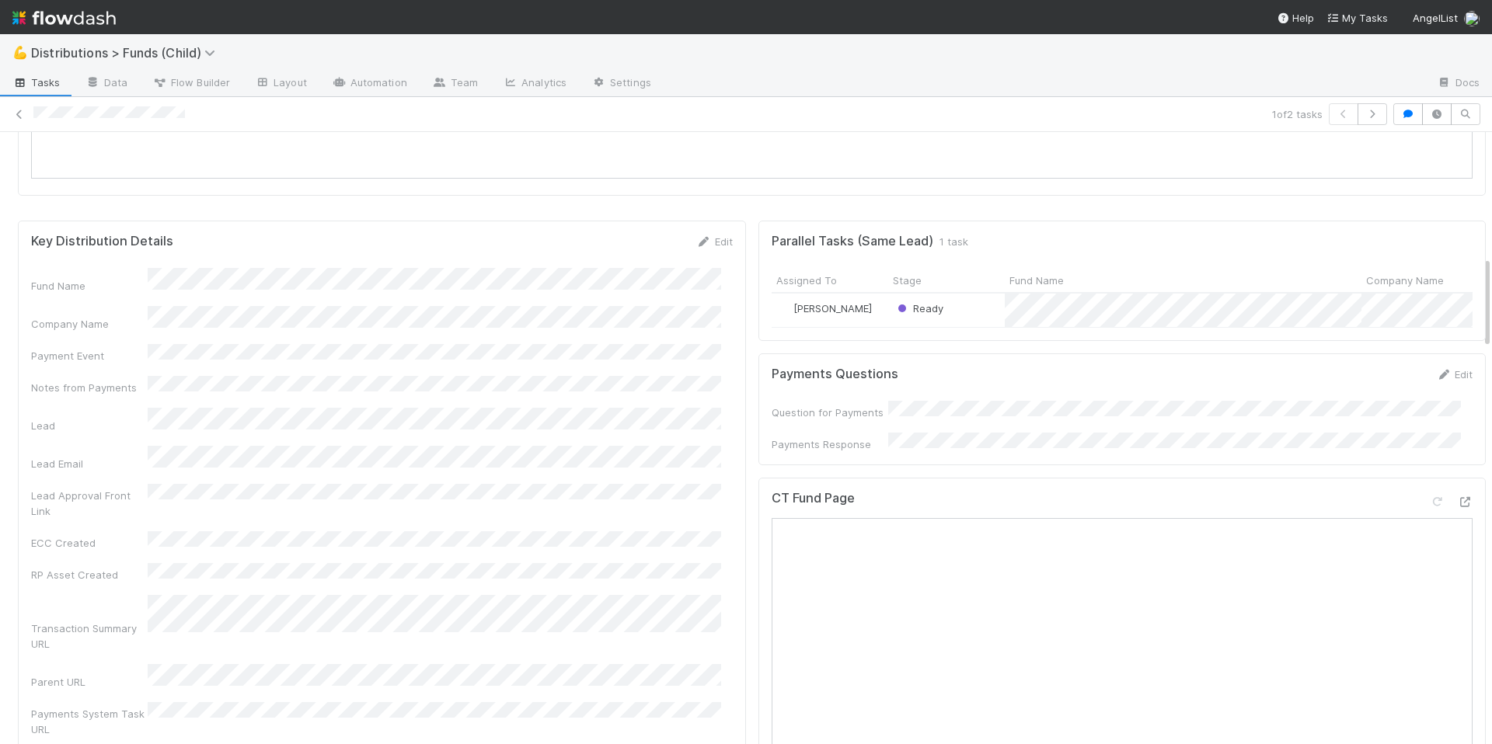
click at [974, 310] on div "Ready" at bounding box center [946, 310] width 117 height 33
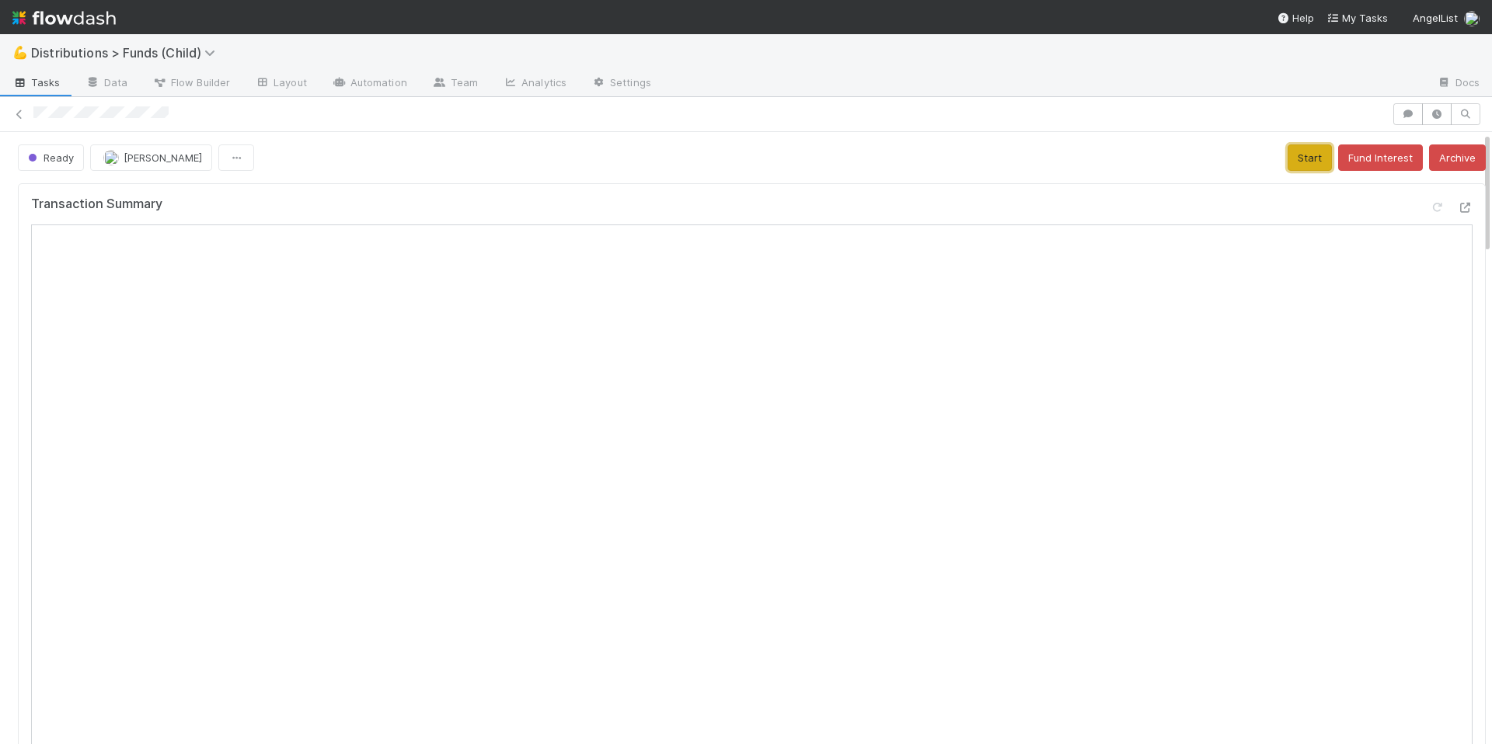
click at [1288, 160] on button "Start" at bounding box center [1310, 158] width 44 height 26
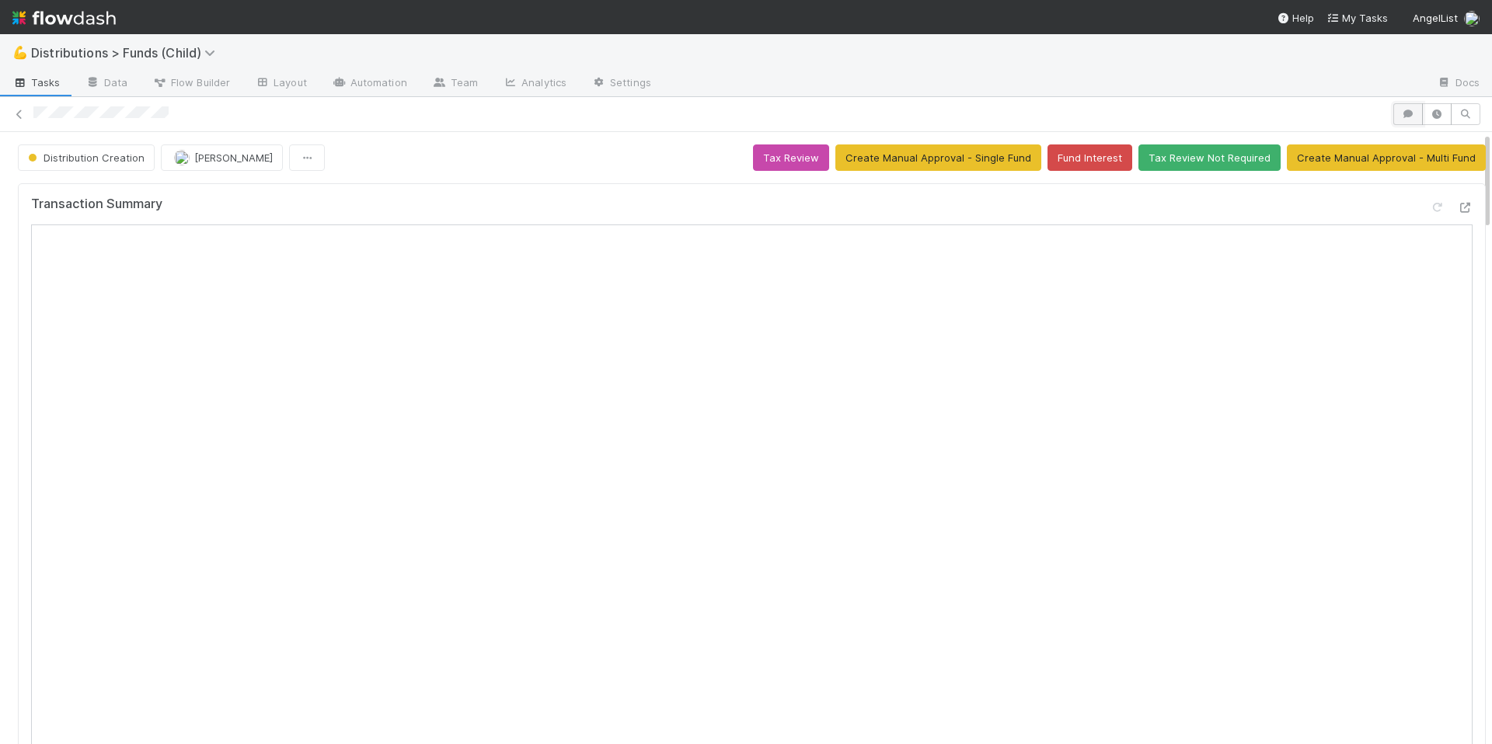
click at [1400, 116] on icon "button" at bounding box center [1408, 114] width 16 height 9
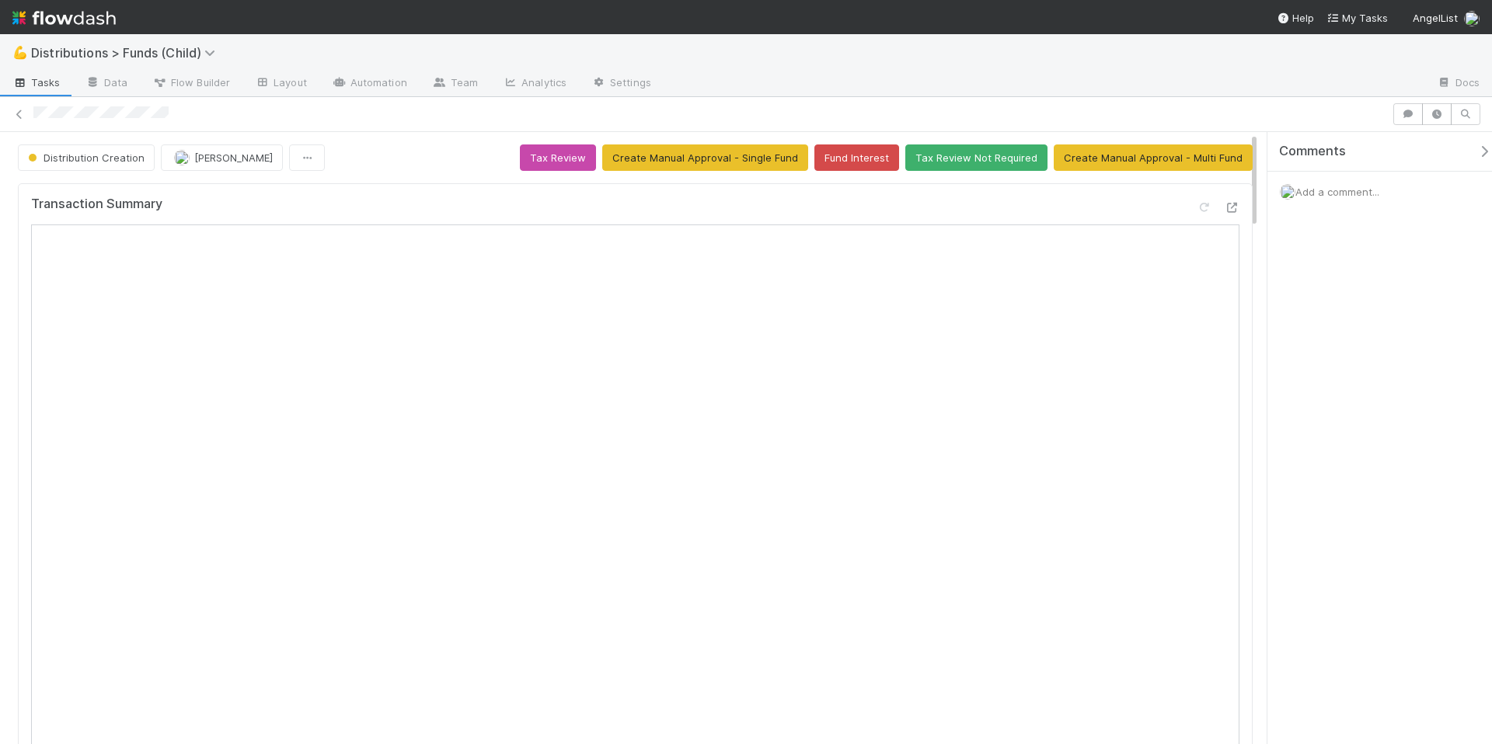
click at [1351, 196] on span "Add a comment..." at bounding box center [1337, 192] width 84 height 12
click at [1368, 450] on button "Add Comment" at bounding box center [1337, 453] width 90 height 26
click at [564, 164] on button "Tax Review" at bounding box center [558, 158] width 76 height 26
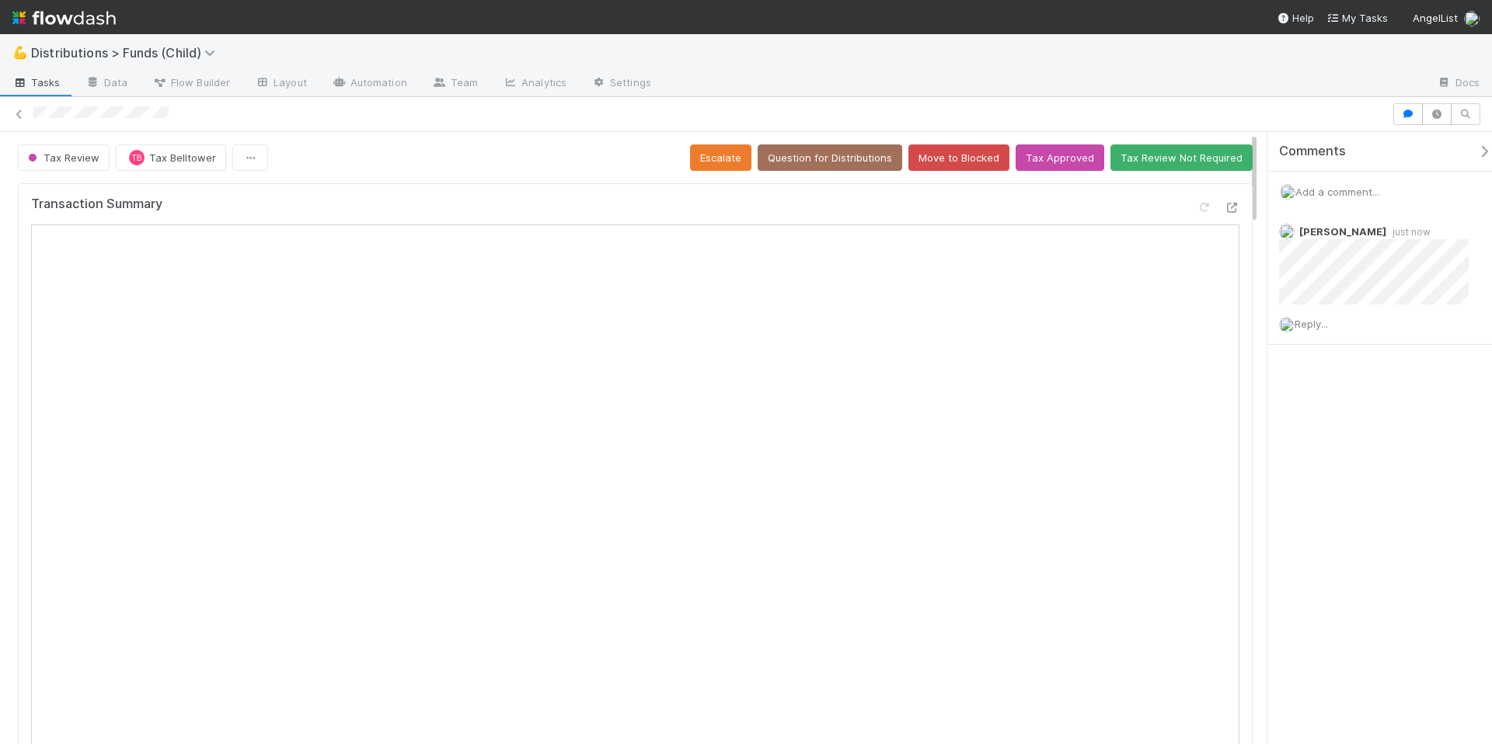
click at [1476, 147] on icon "button" at bounding box center [1484, 151] width 16 height 12
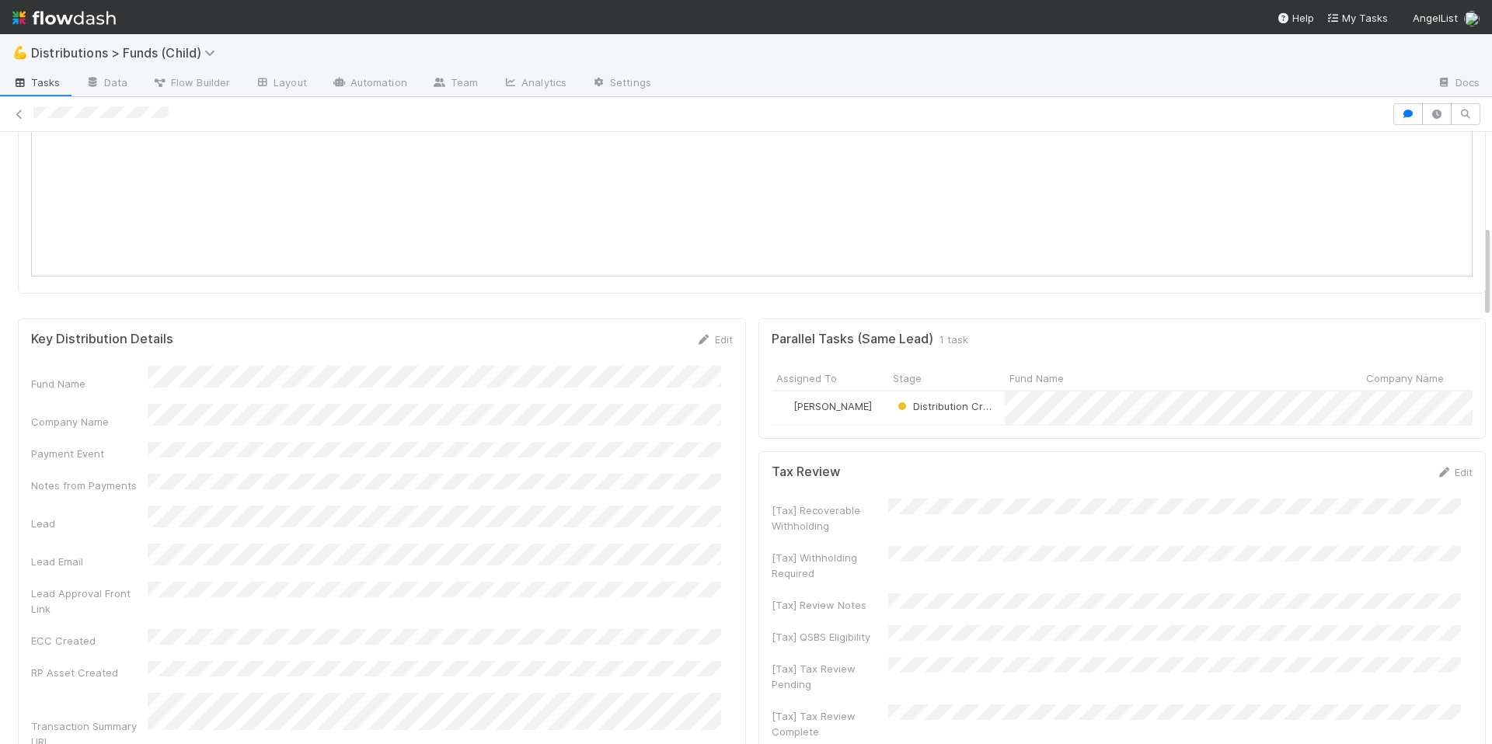
scroll to position [744, 0]
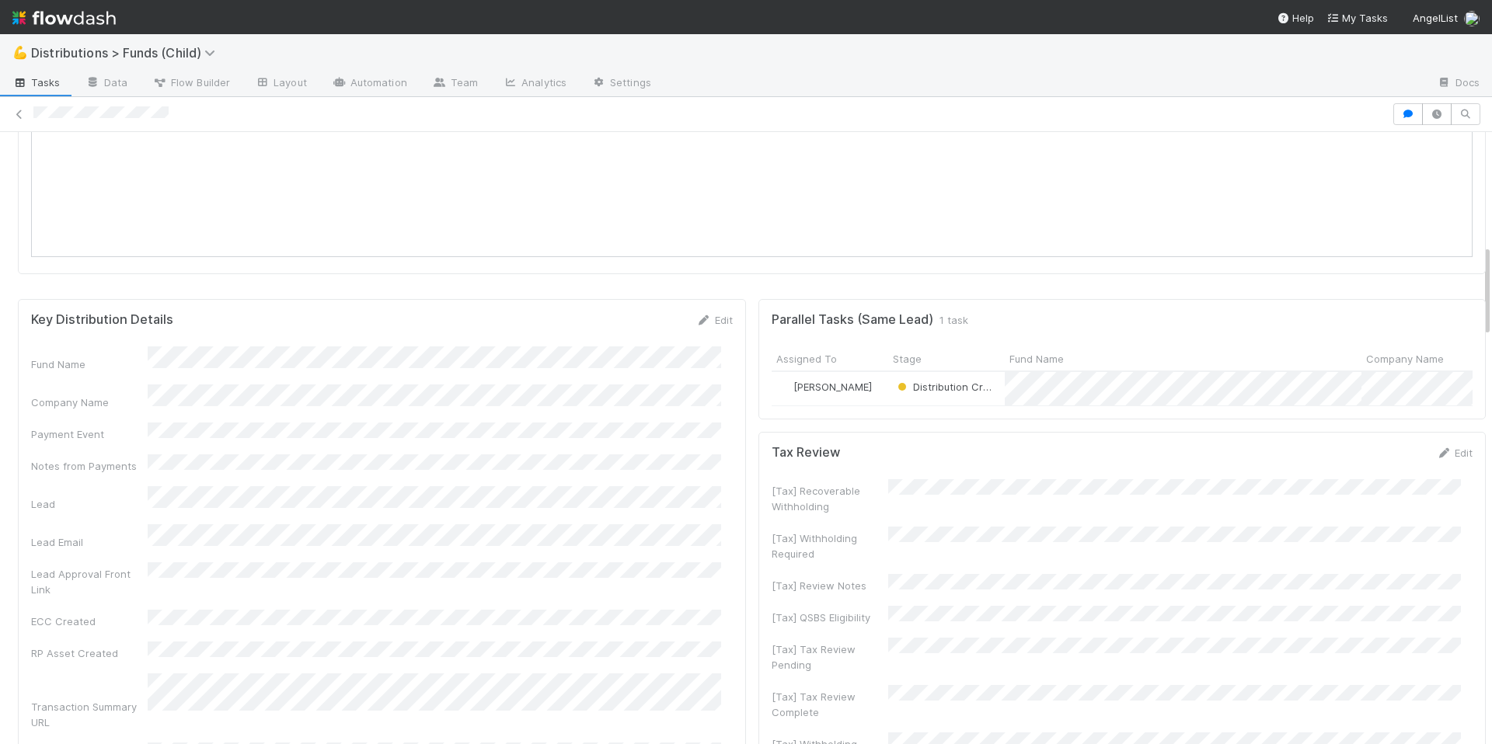
click at [992, 397] on div "Distribution Creation" at bounding box center [946, 388] width 117 height 33
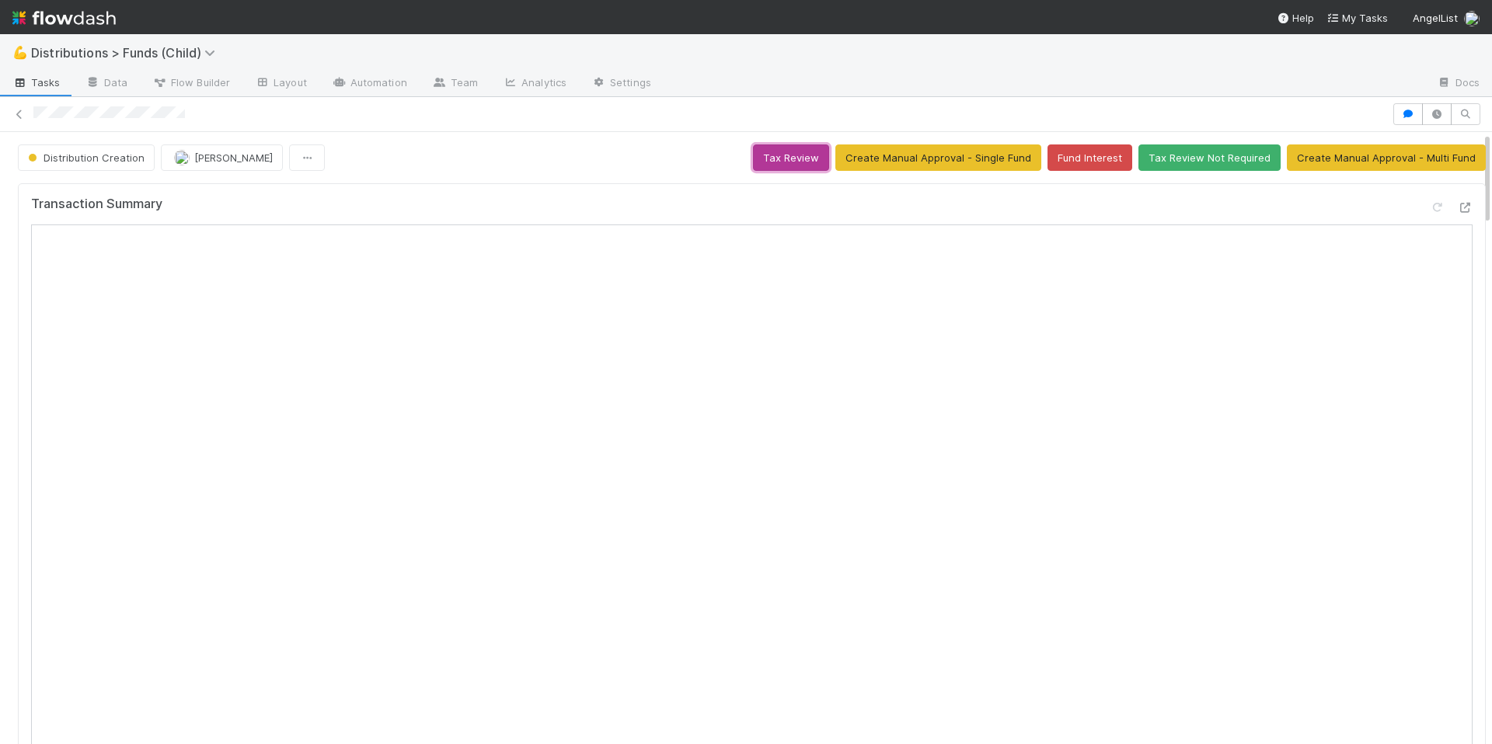
click at [765, 155] on button "Tax Review" at bounding box center [791, 158] width 76 height 26
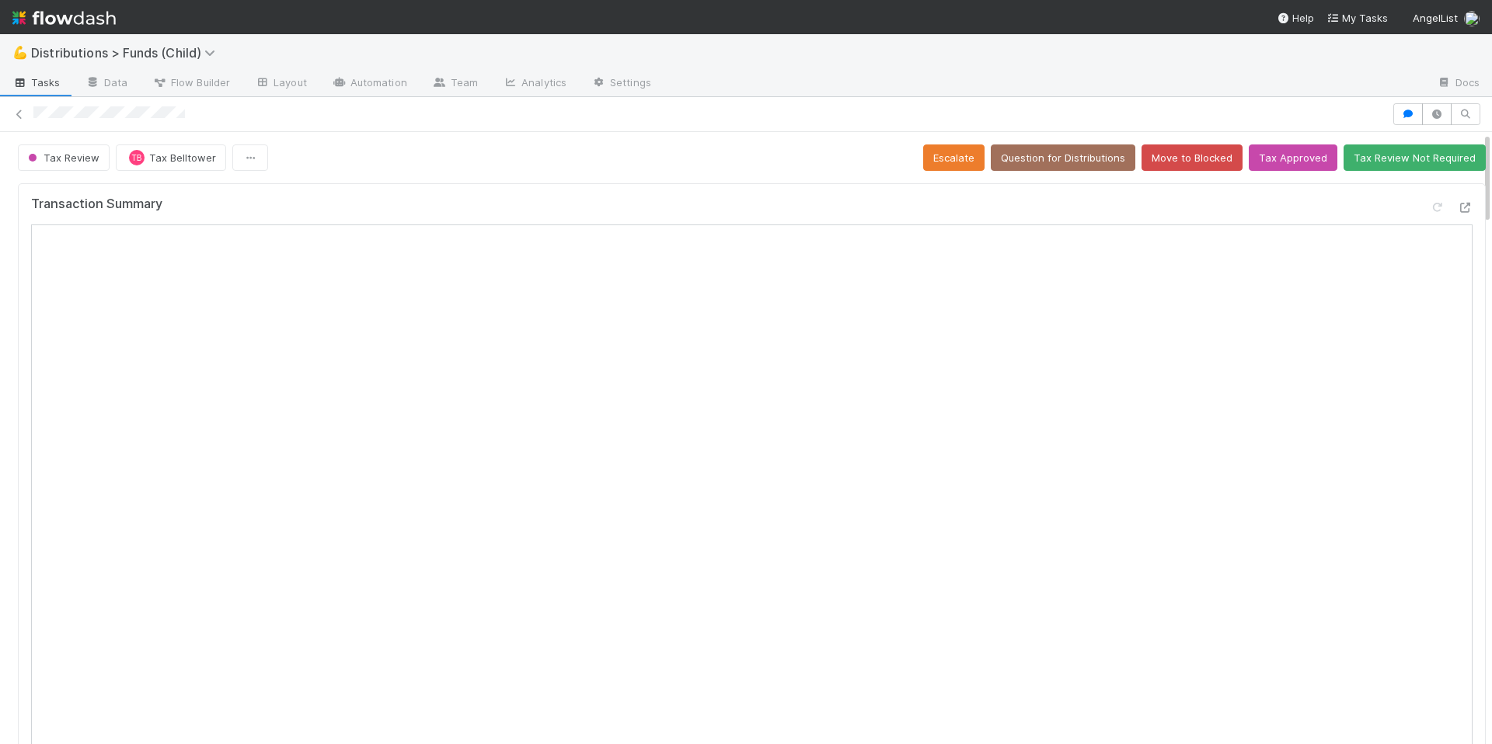
click at [622, 154] on div "Tax Review TB Tax Belltower Escalate Question for Distributions Move to Blocked…" at bounding box center [752, 158] width 1468 height 26
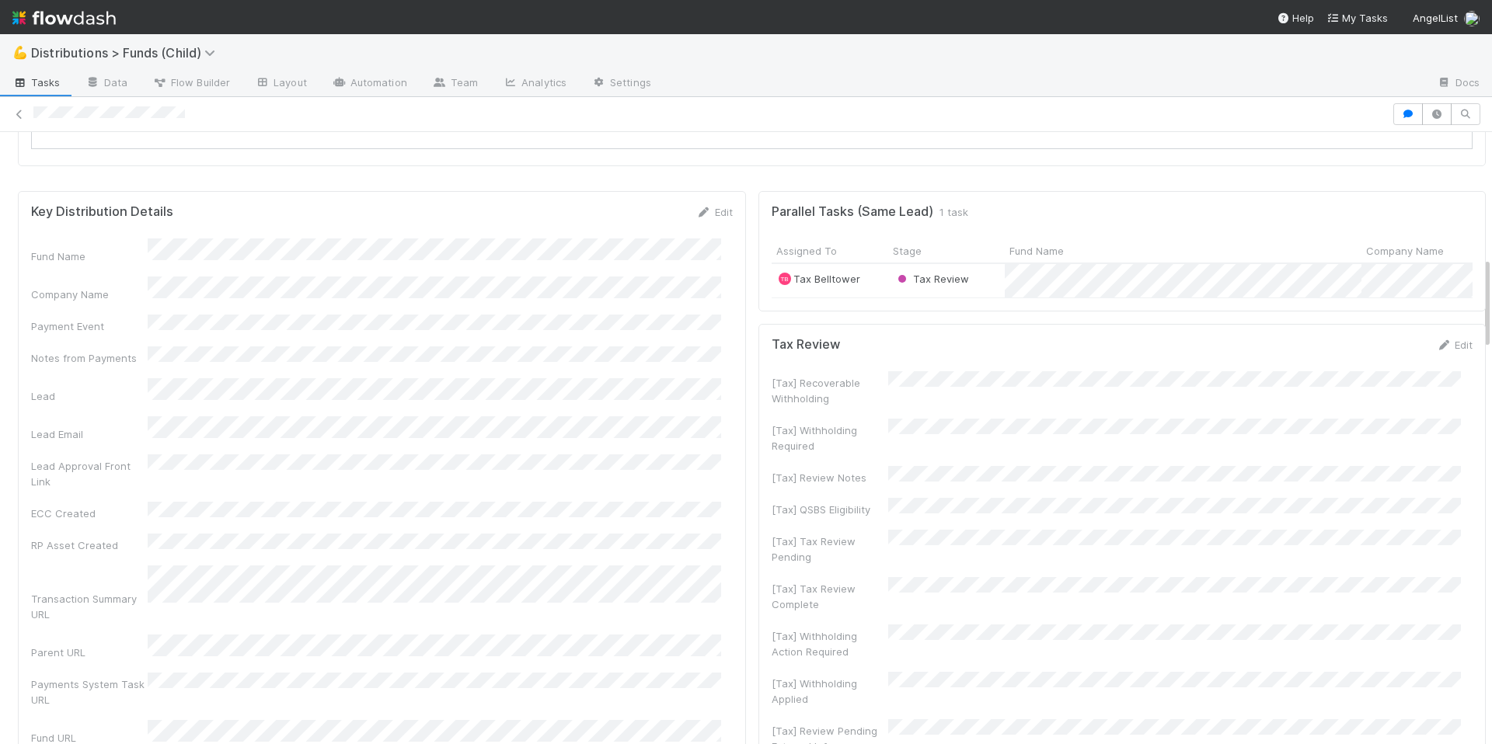
scroll to position [786, 0]
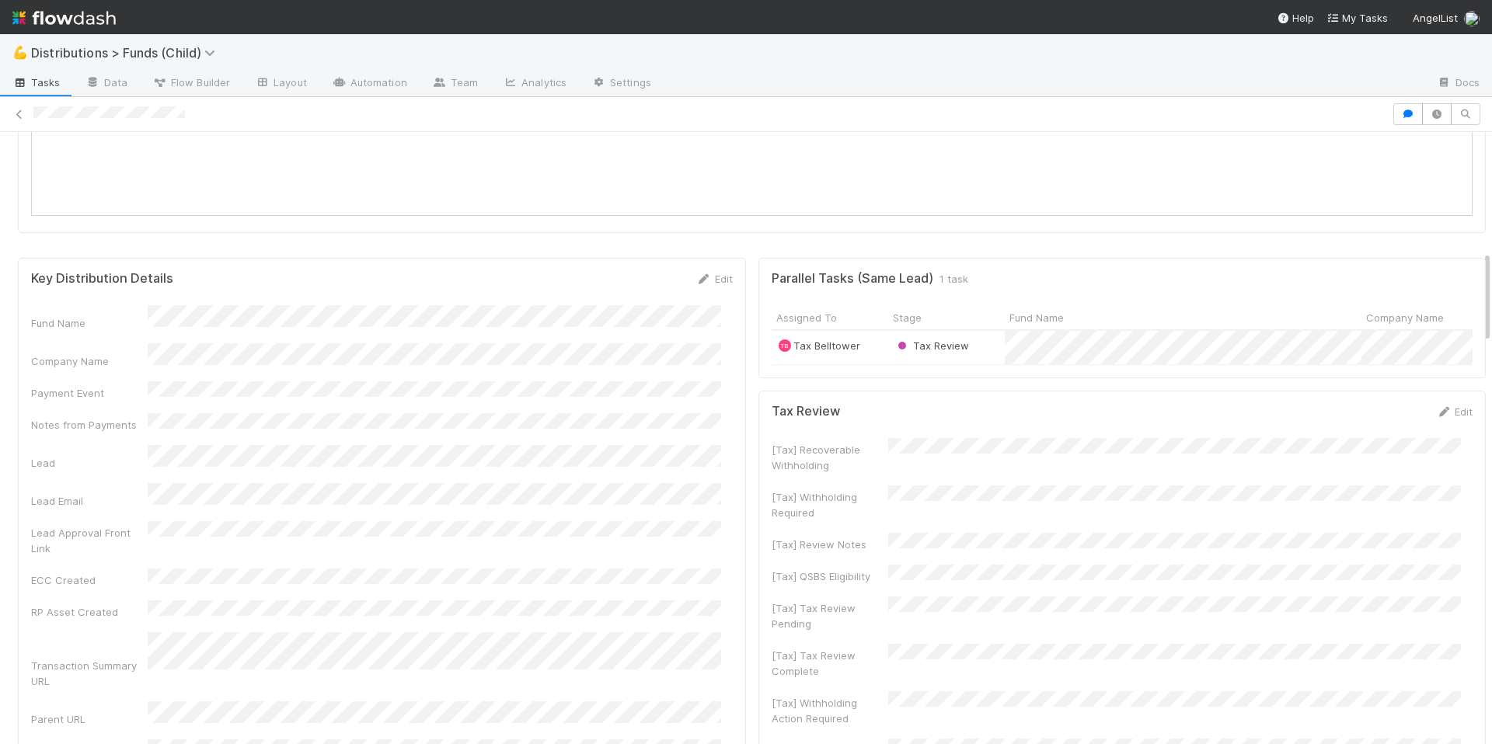
click at [982, 357] on div "Tax Review" at bounding box center [946, 347] width 117 height 33
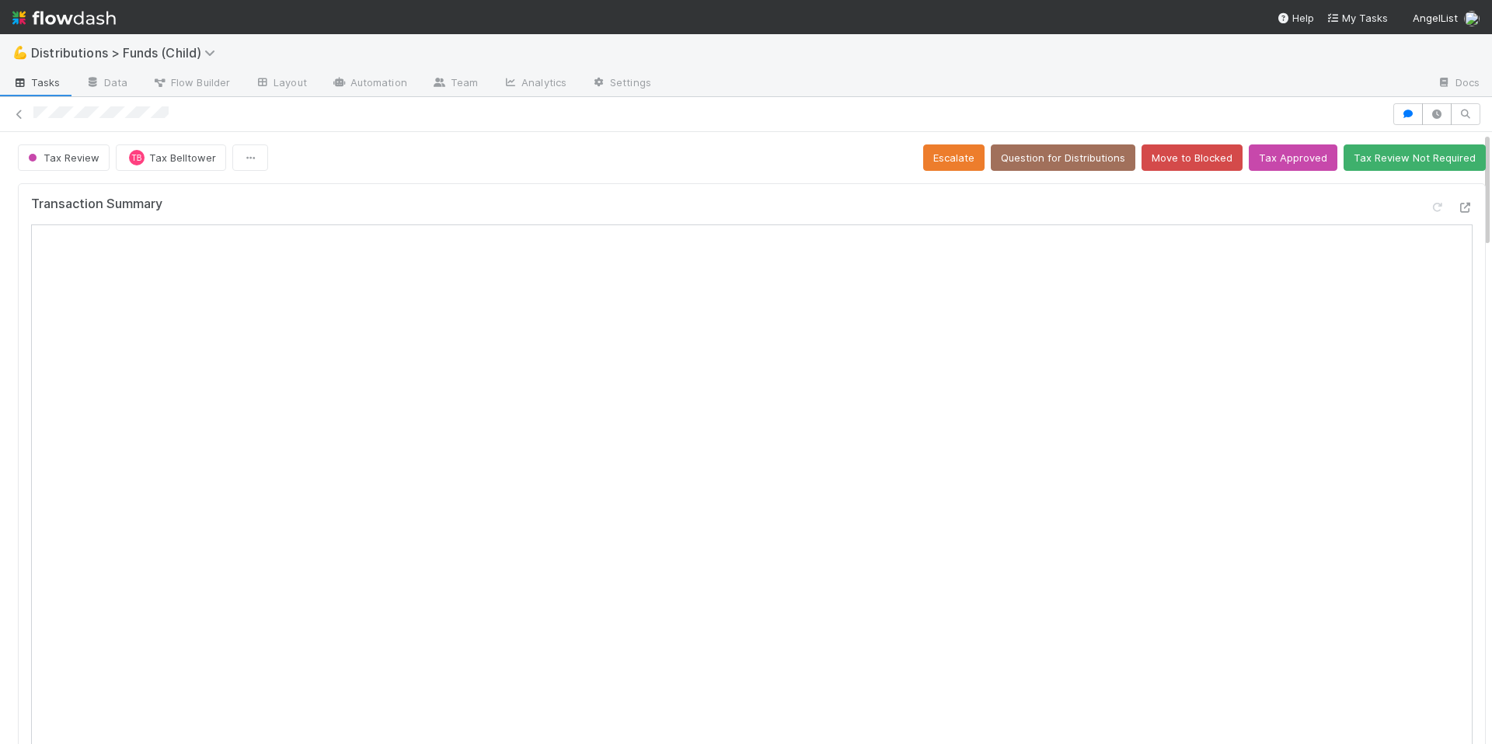
drag, startPoint x: 32, startPoint y: 115, endPoint x: 197, endPoint y: 113, distance: 164.8
click at [197, 113] on div at bounding box center [746, 114] width 1492 height 22
click at [384, 166] on div "Tax Review TB Tax Belltower Escalate Question for Distributions Move to Blocked…" at bounding box center [752, 158] width 1468 height 26
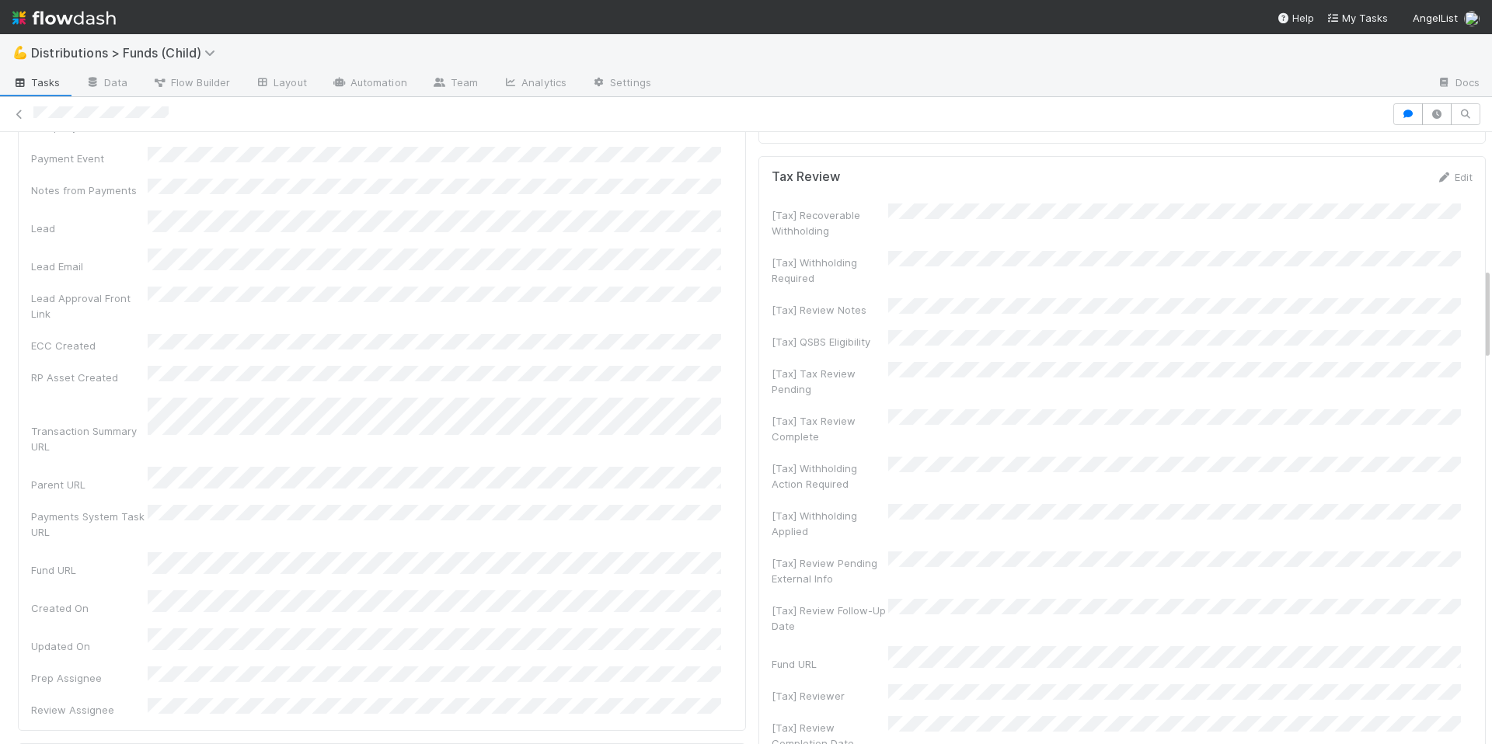
scroll to position [1135, 0]
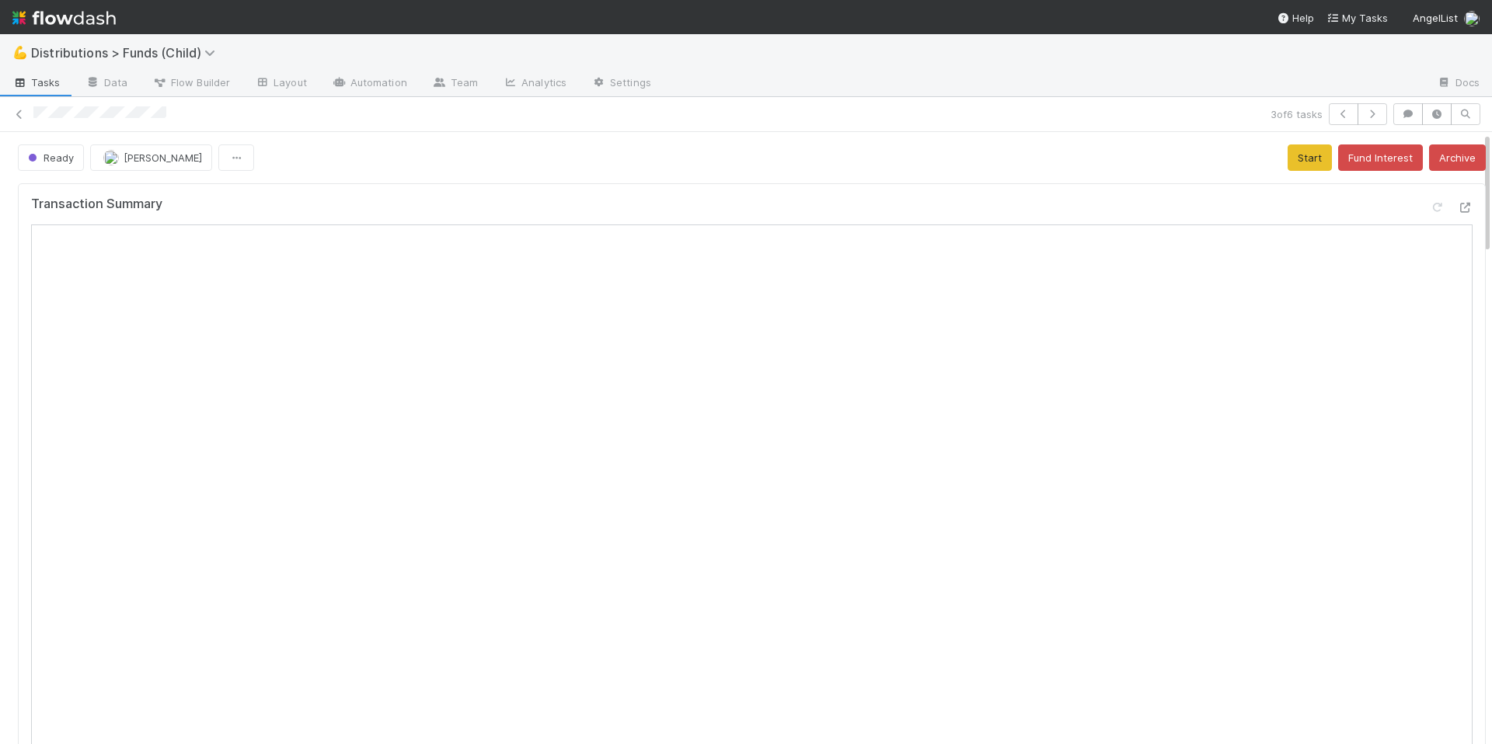
click at [639, 209] on div "Transaction Summary" at bounding box center [751, 211] width 1441 height 28
click at [270, 82] on link "Layout" at bounding box center [280, 83] width 77 height 25
click at [1038, 169] on div "Ready Allison Donlevy Start Fund Interest Archive" at bounding box center [752, 158] width 1468 height 26
click at [1400, 116] on icon "button" at bounding box center [1408, 114] width 16 height 9
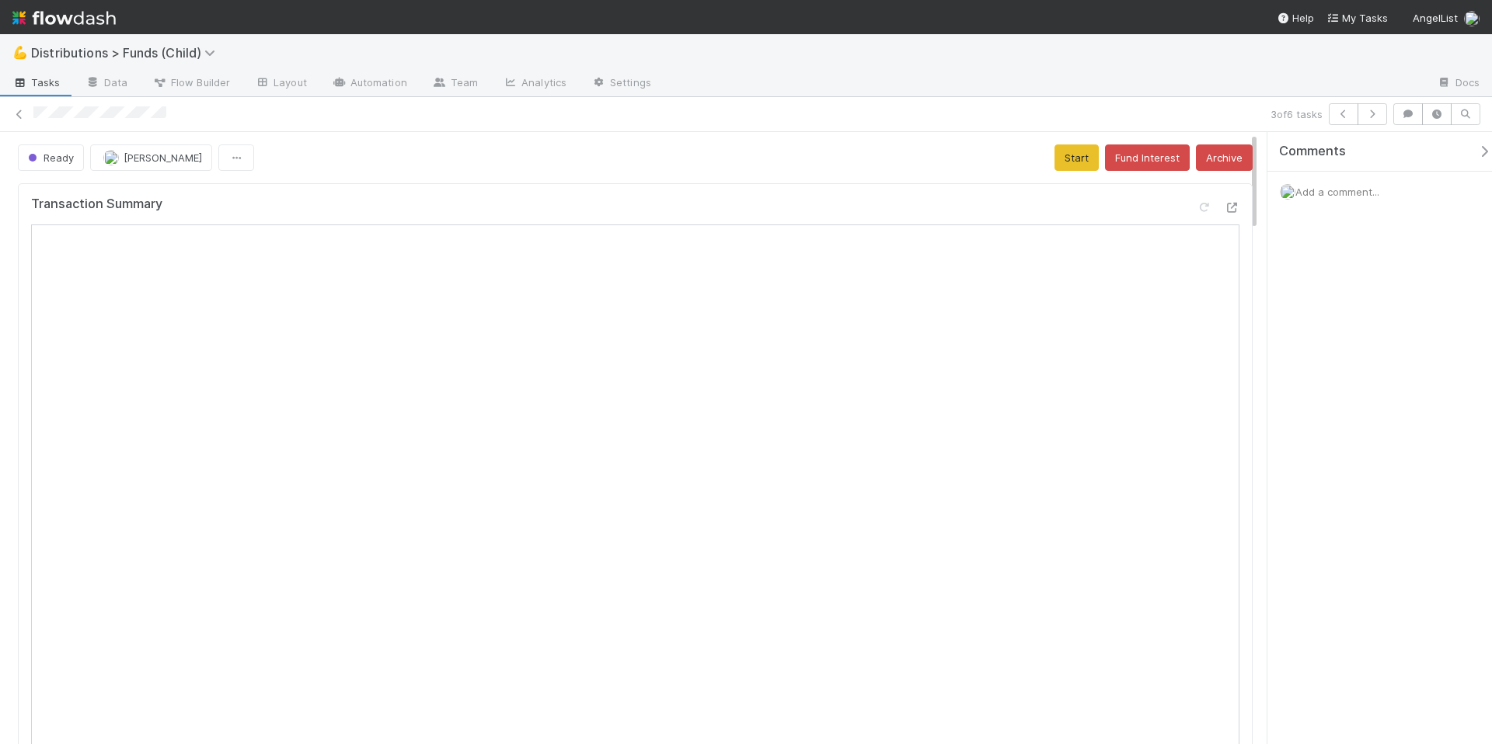
click at [1332, 216] on div "Comments Add a comment..." at bounding box center [1385, 211] width 236 height 158
click at [1319, 182] on div "Add a comment..." at bounding box center [1385, 192] width 236 height 40
click at [1327, 193] on span "Add a comment..." at bounding box center [1337, 192] width 84 height 12
click at [1337, 451] on button "Add Comment" at bounding box center [1337, 453] width 90 height 26
click at [1335, 193] on span "Add a comment..." at bounding box center [1337, 192] width 84 height 12
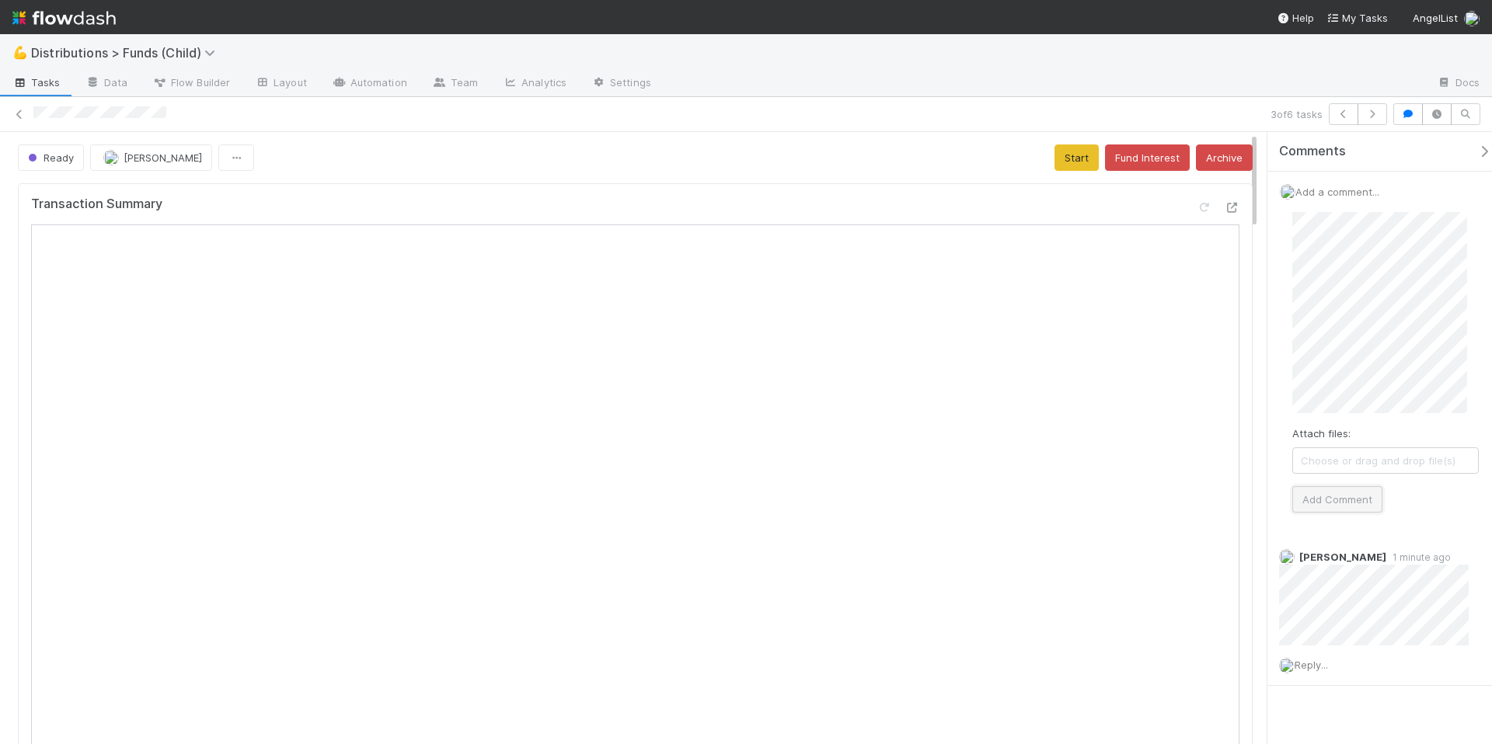
click at [1344, 502] on button "Add Comment" at bounding box center [1337, 499] width 90 height 26
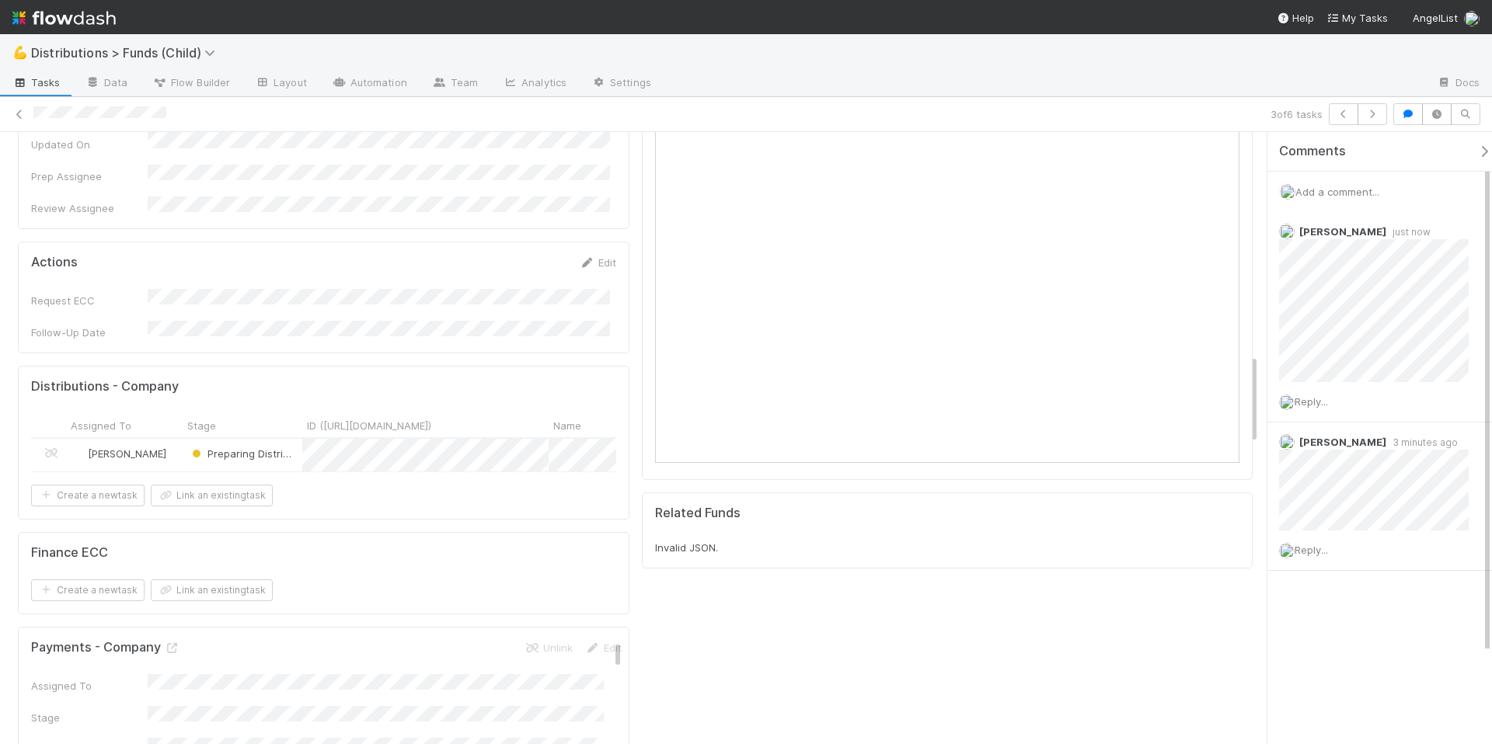
scroll to position [1508, 0]
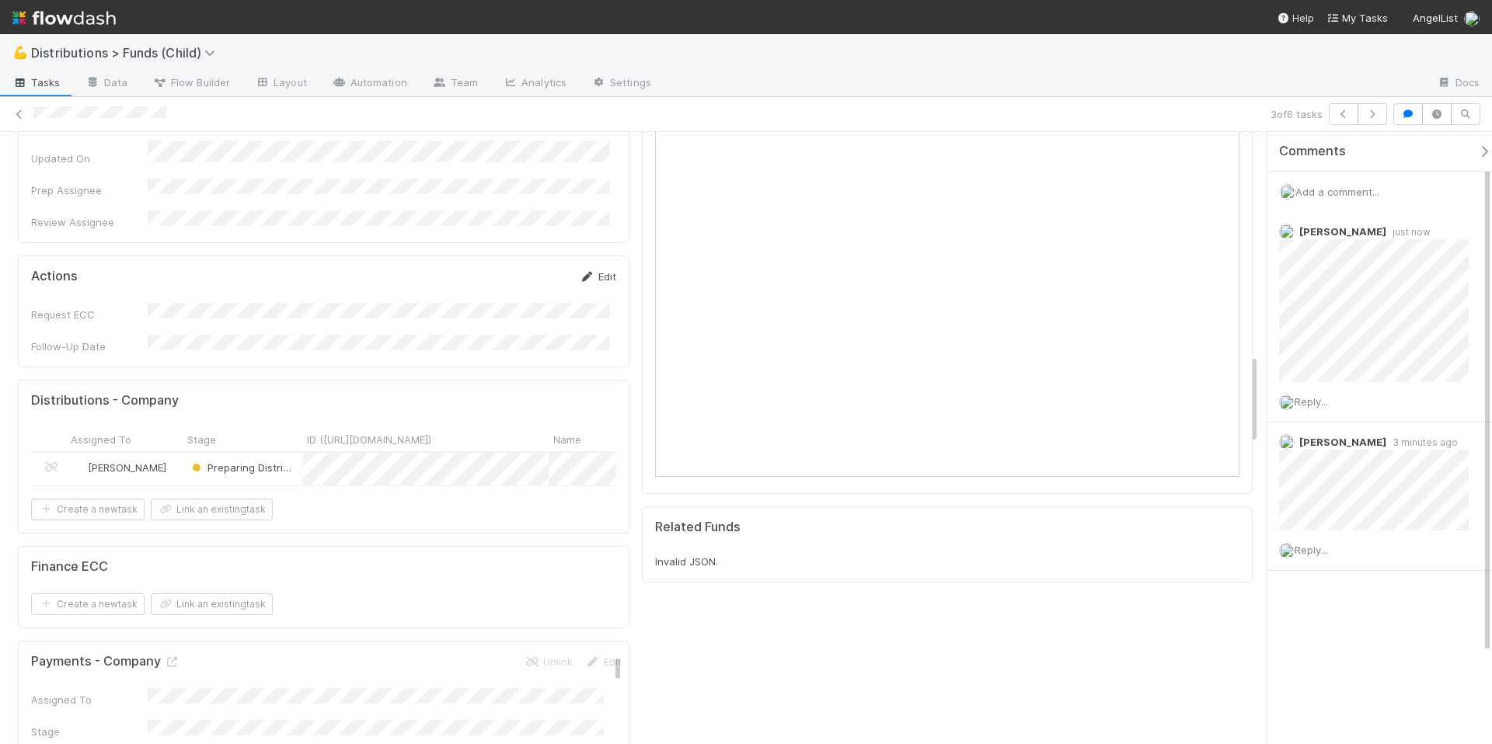
click at [599, 270] on link "Edit" at bounding box center [598, 276] width 37 height 12
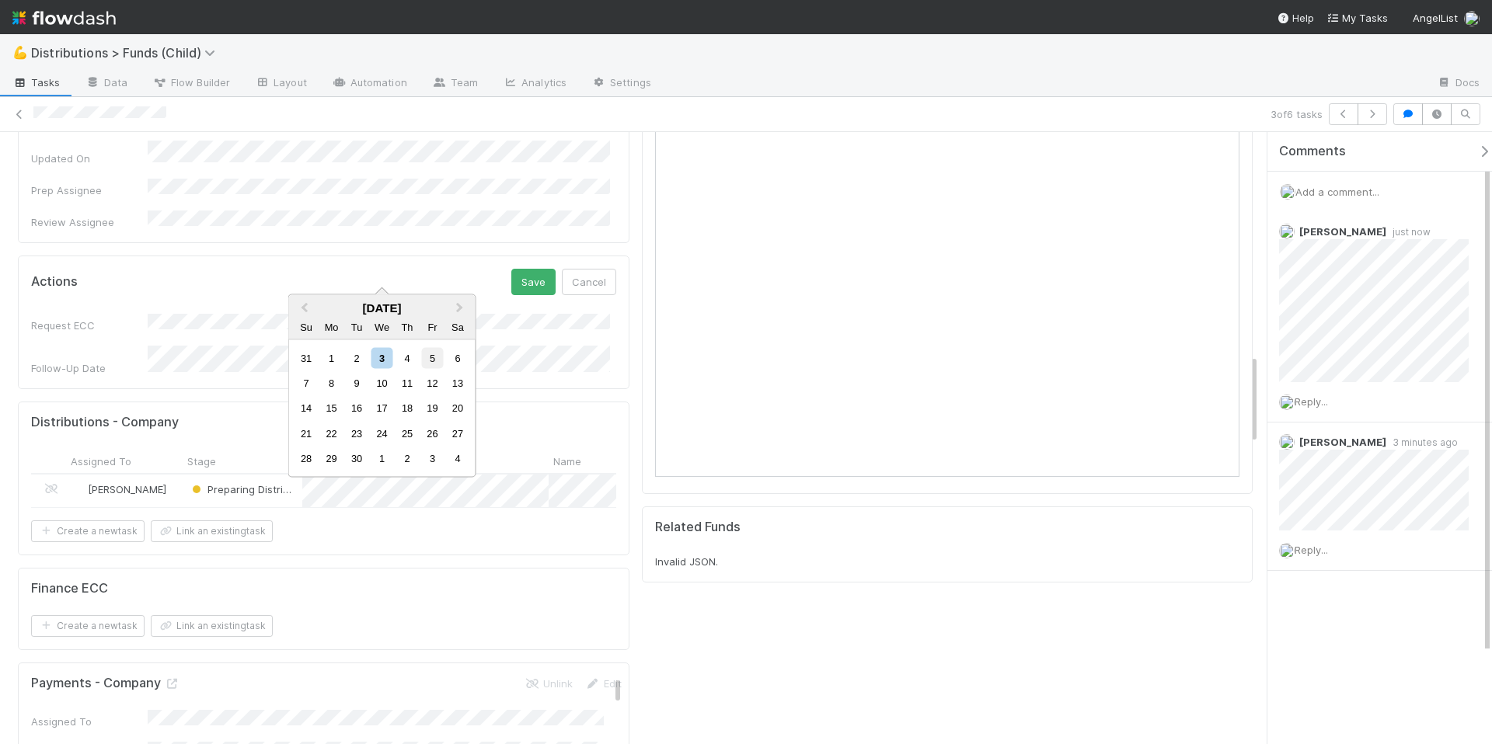
click at [428, 360] on div "5" at bounding box center [432, 357] width 21 height 21
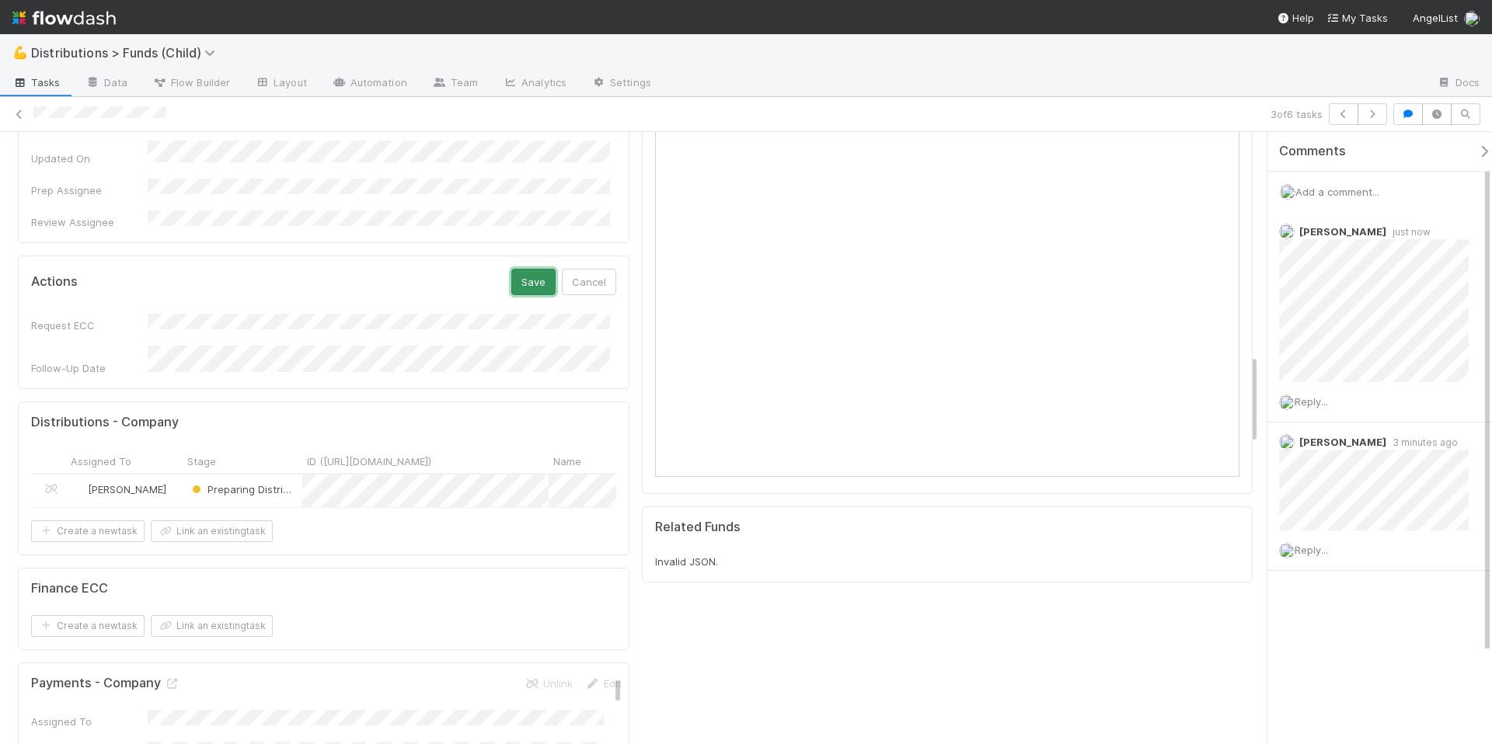
click at [529, 269] on button "Save" at bounding box center [533, 282] width 44 height 26
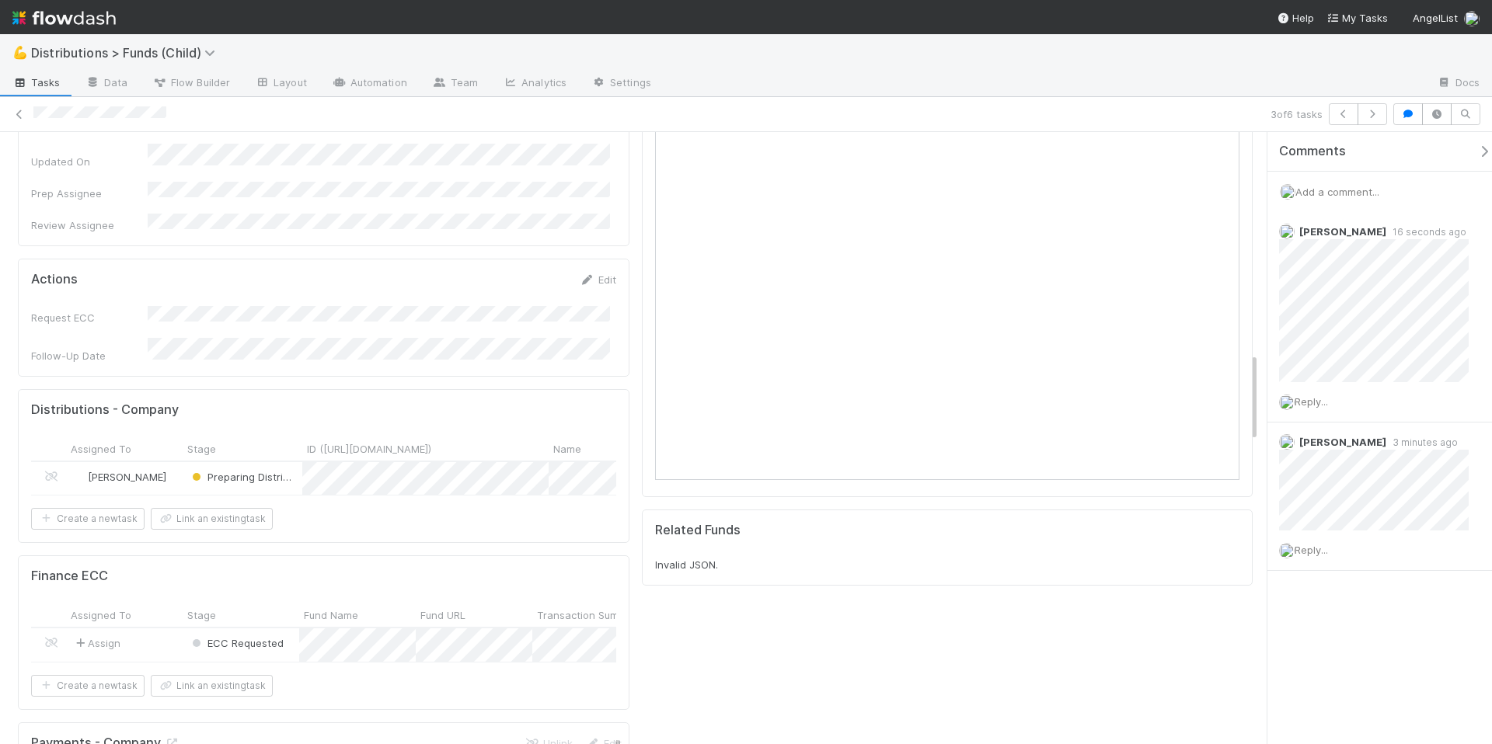
click at [468, 272] on form "Actions Edit Request ECC Follow-Up Date" at bounding box center [323, 318] width 585 height 92
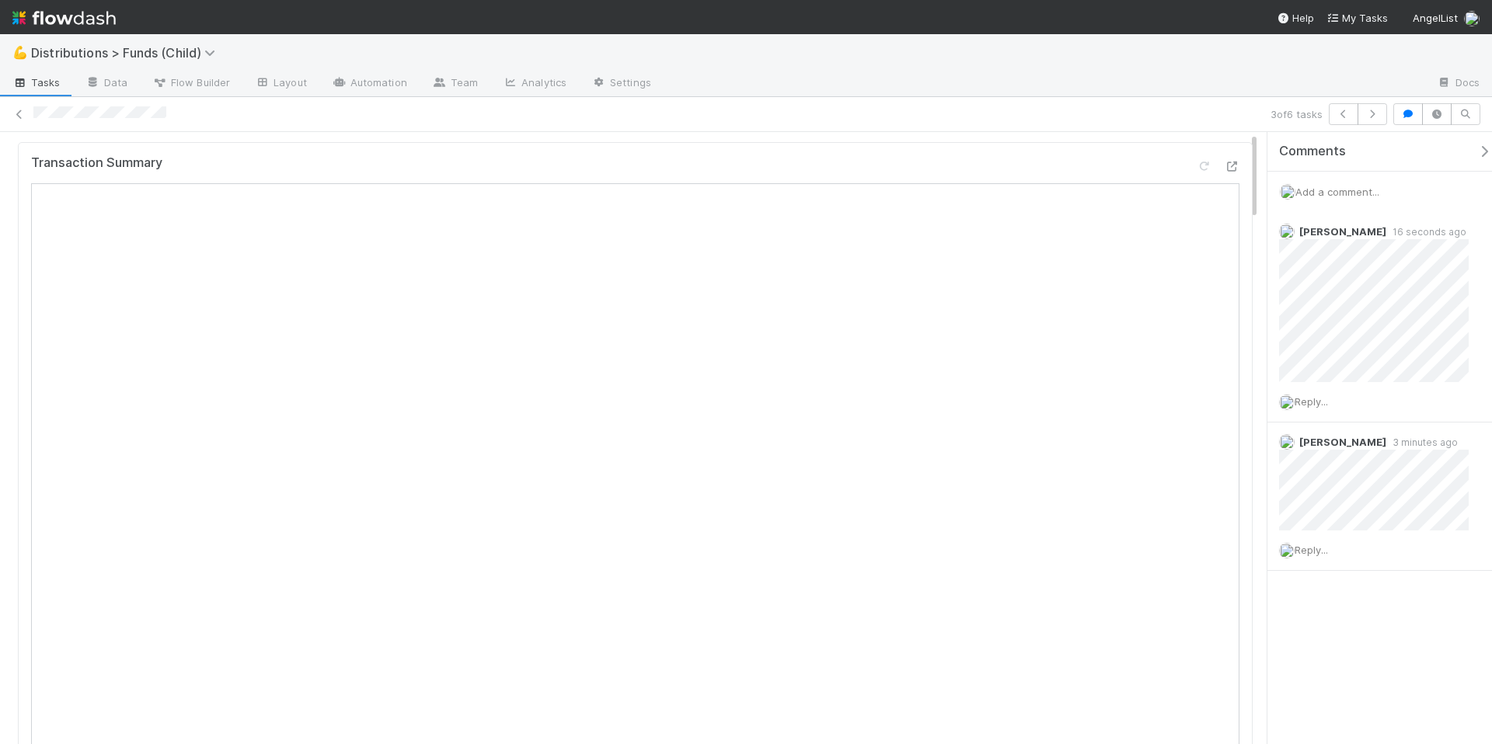
scroll to position [0, 0]
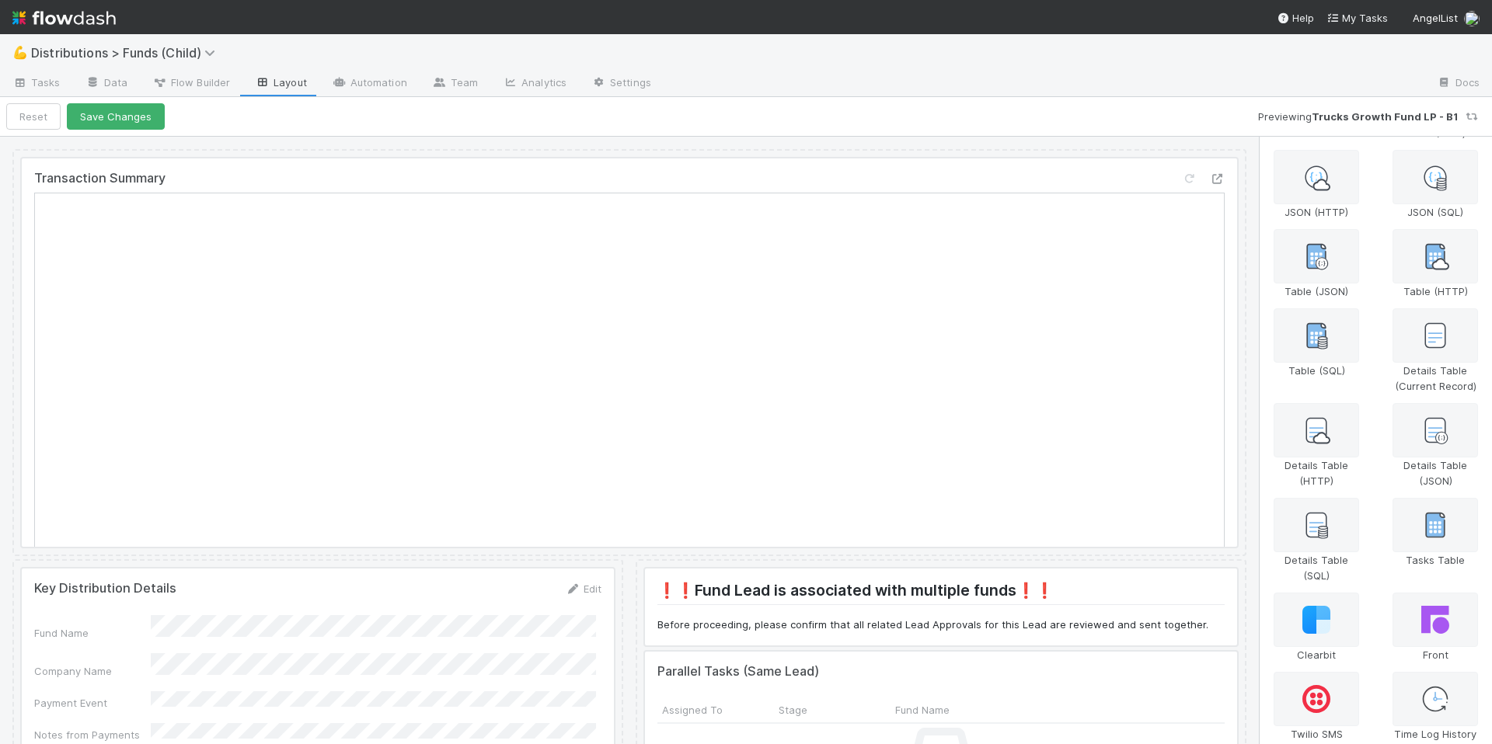
scroll to position [399, 0]
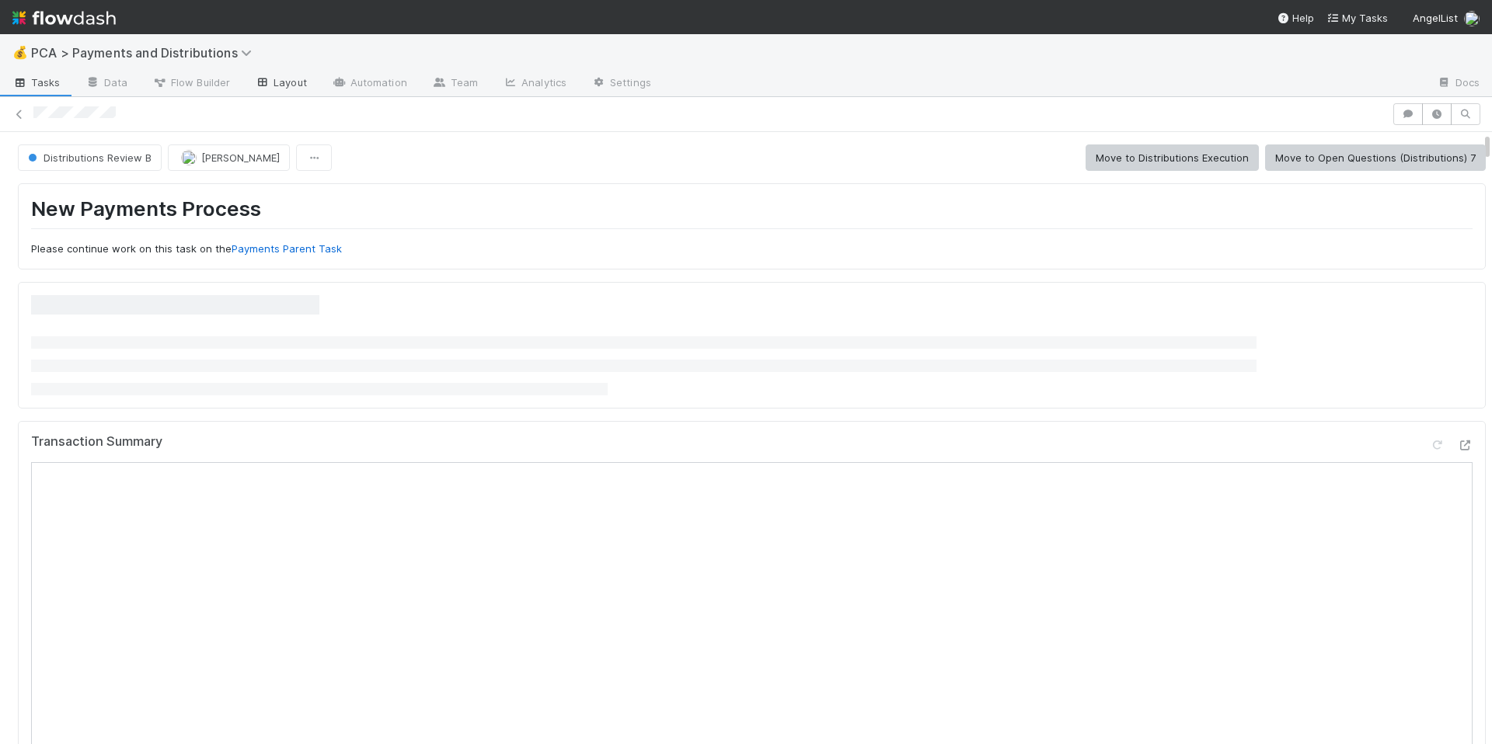
click at [278, 85] on link "Layout" at bounding box center [280, 83] width 77 height 25
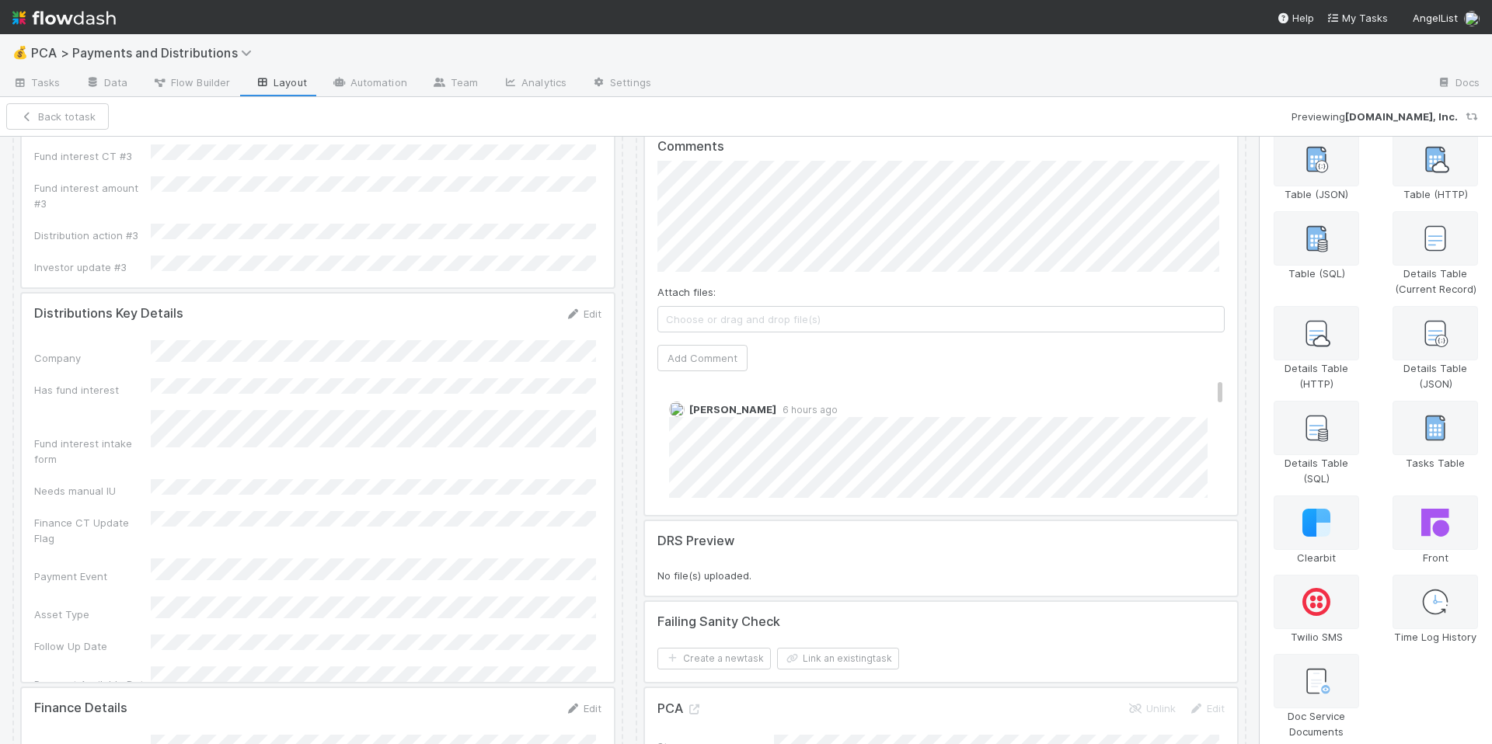
scroll to position [3833, 0]
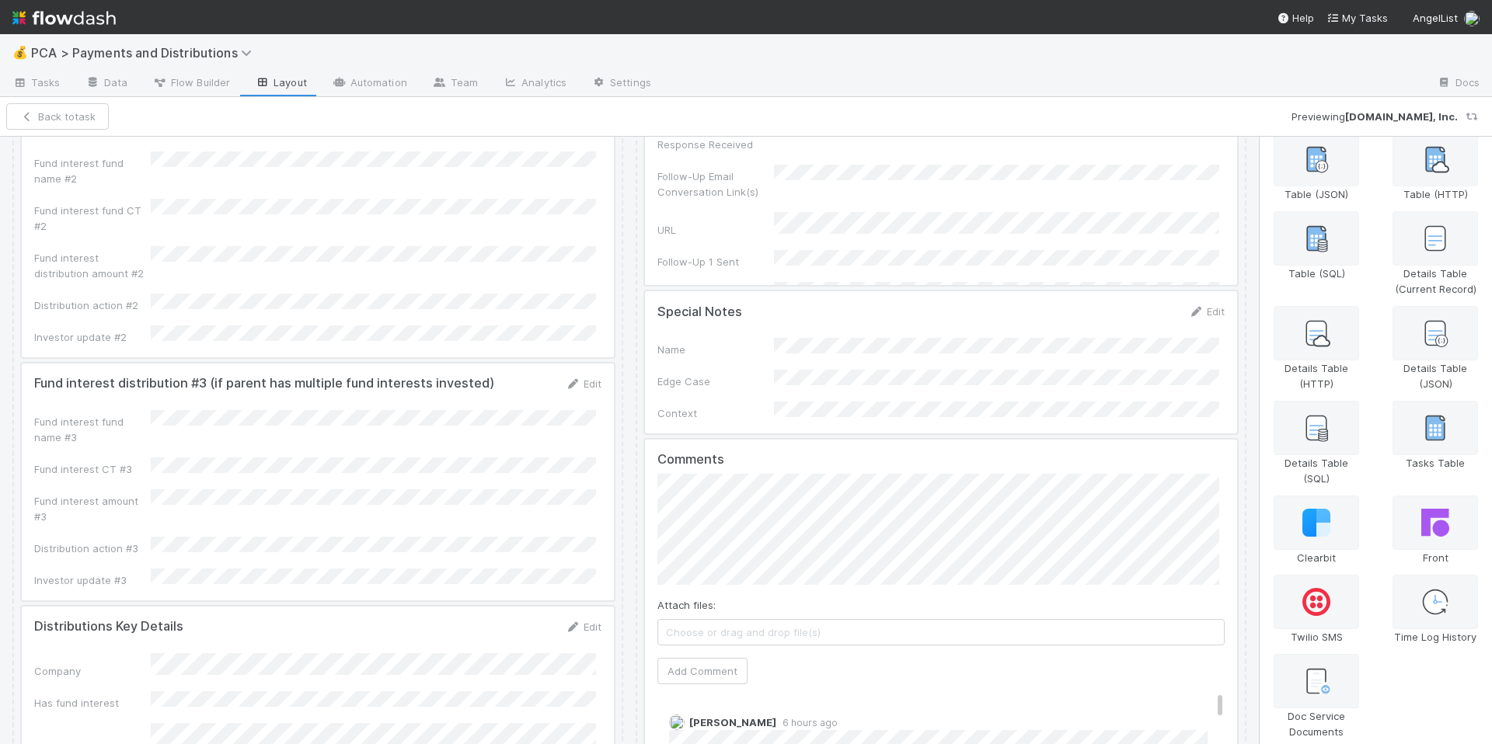
click at [835, 440] on div at bounding box center [941, 634] width 592 height 389
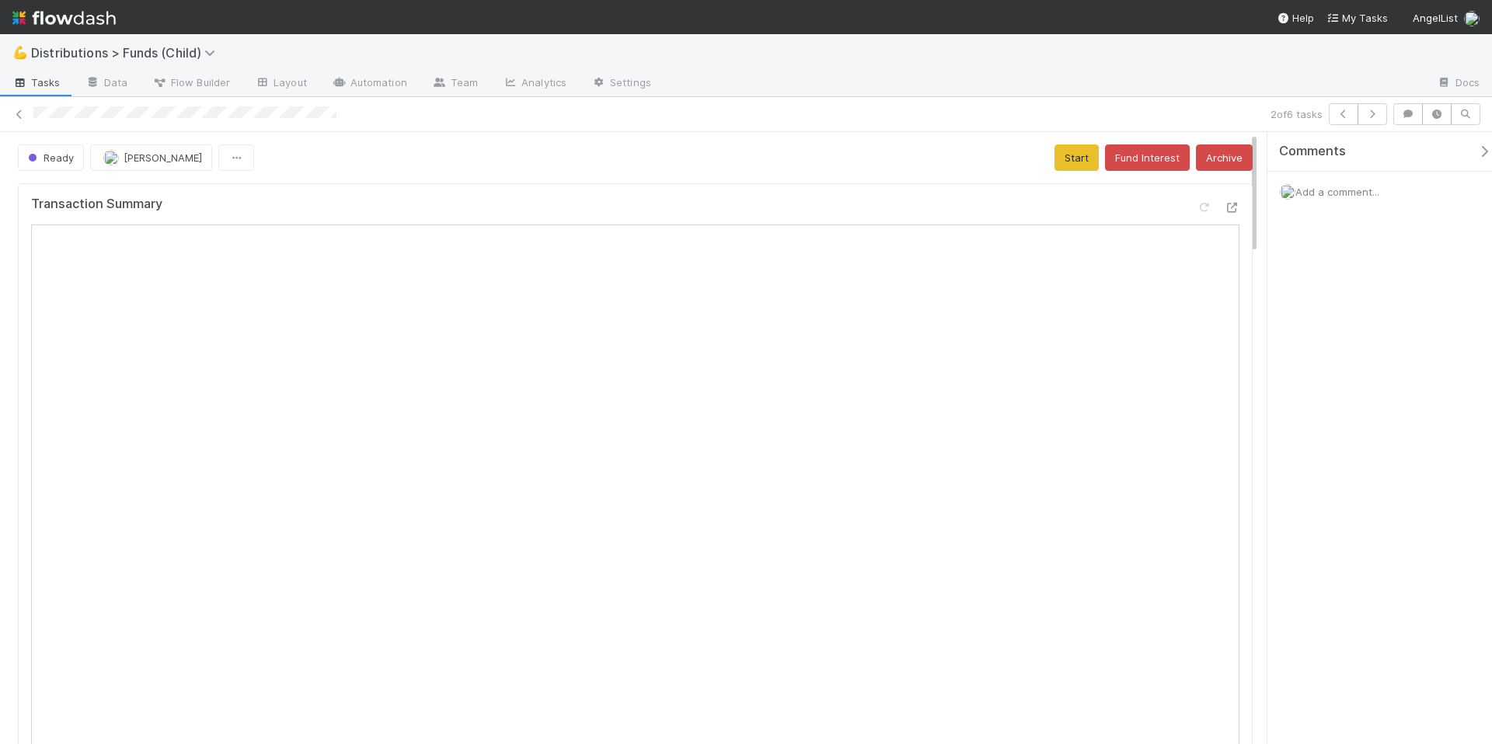
click at [525, 200] on div "Transaction Summary" at bounding box center [635, 211] width 1208 height 28
click at [839, 197] on div "Transaction Summary" at bounding box center [635, 211] width 1208 height 28
click at [1063, 163] on button "Start" at bounding box center [1077, 158] width 44 height 26
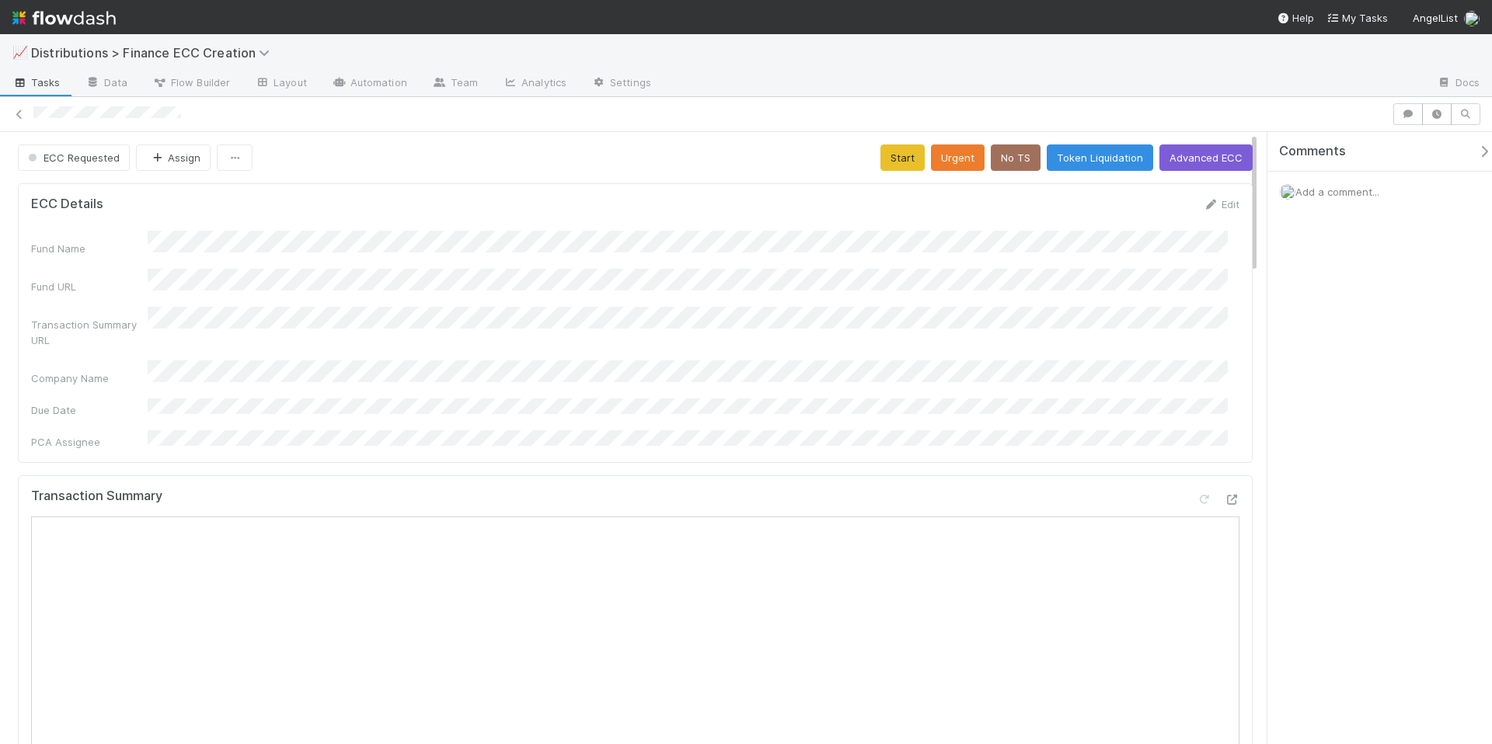
click at [748, 377] on div "Fund Name Fund URL Transaction Summary URL Company Name Due Date PCA Assignee" at bounding box center [635, 340] width 1208 height 219
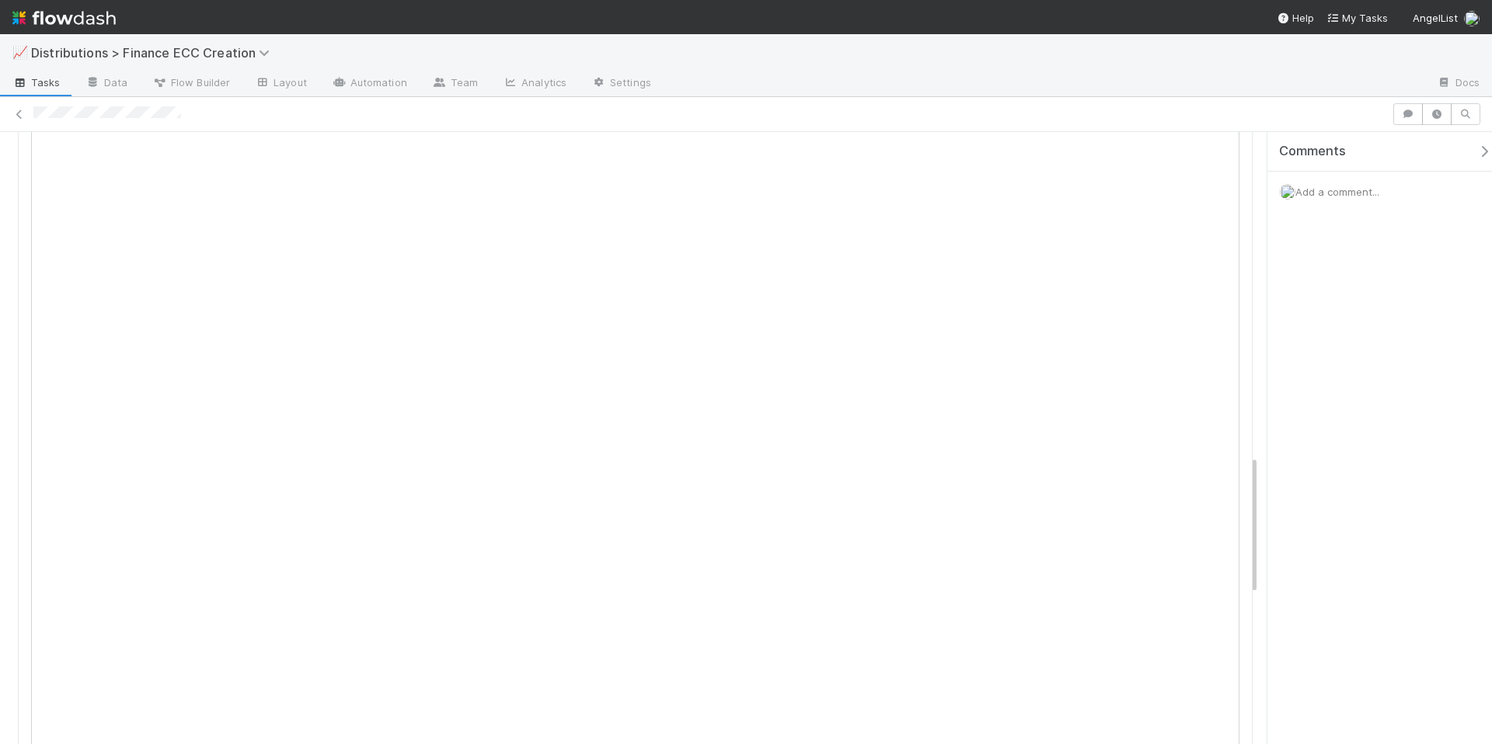
scroll to position [2072, 0]
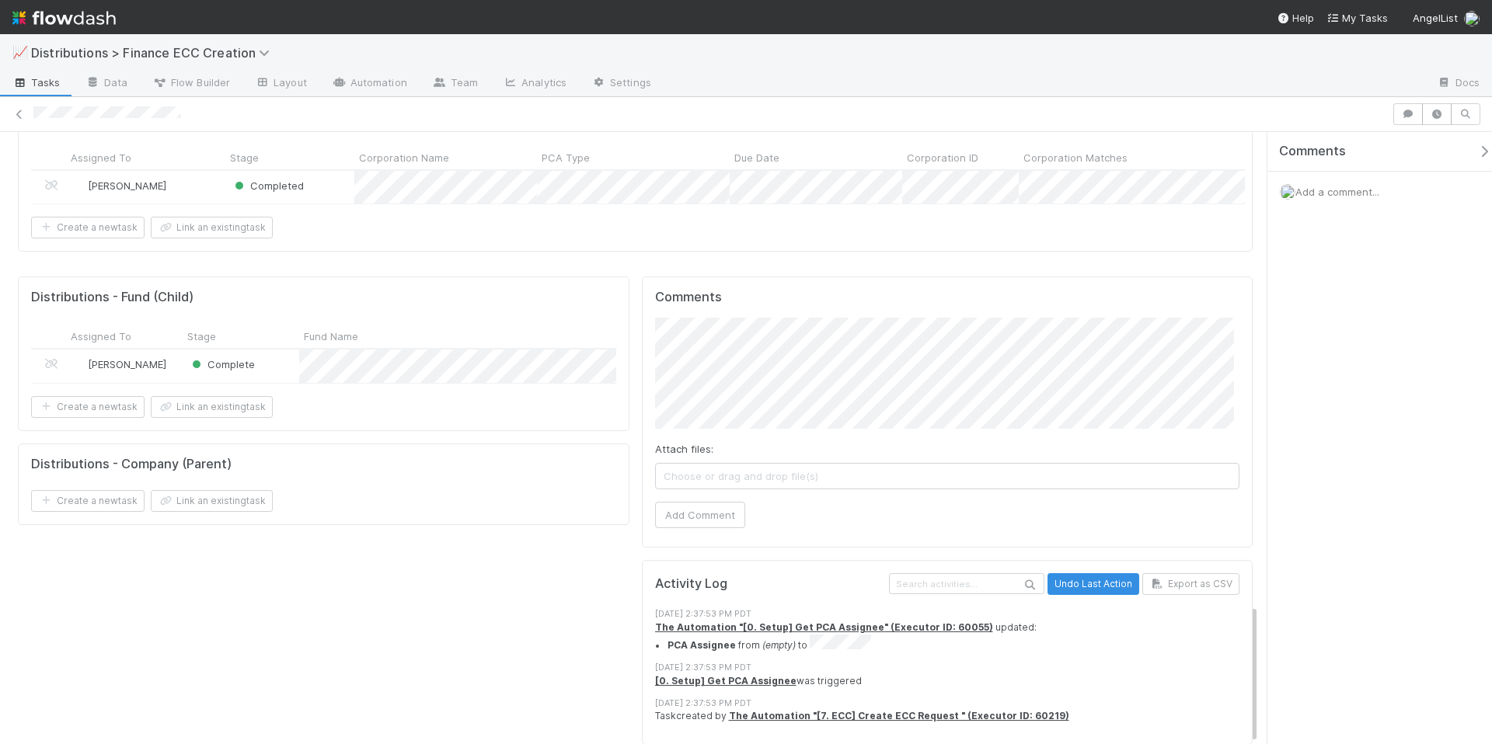
click at [465, 619] on div "Distributions - Fund (Child) Assigned To Stage Fund Name Company Name Public Co…" at bounding box center [324, 516] width 624 height 493
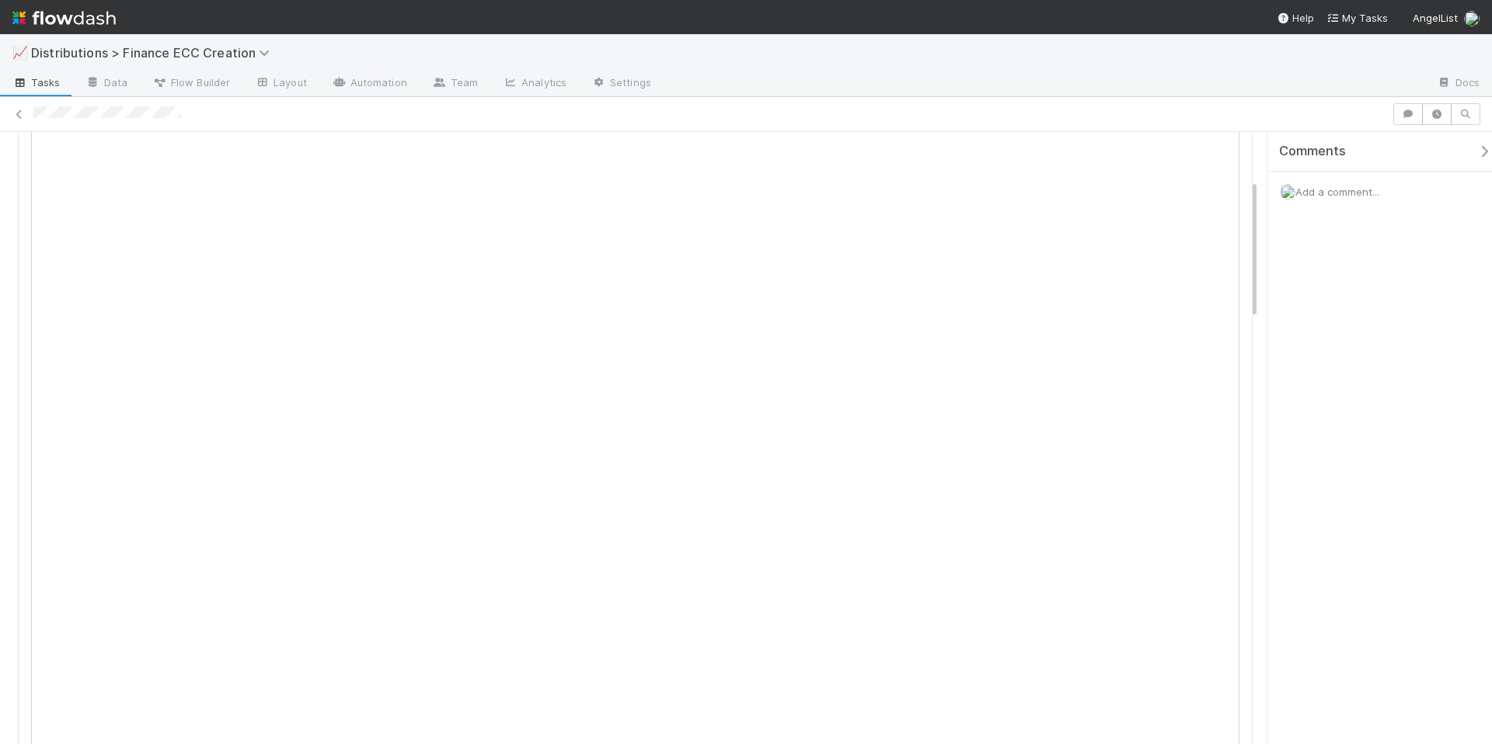
scroll to position [0, 0]
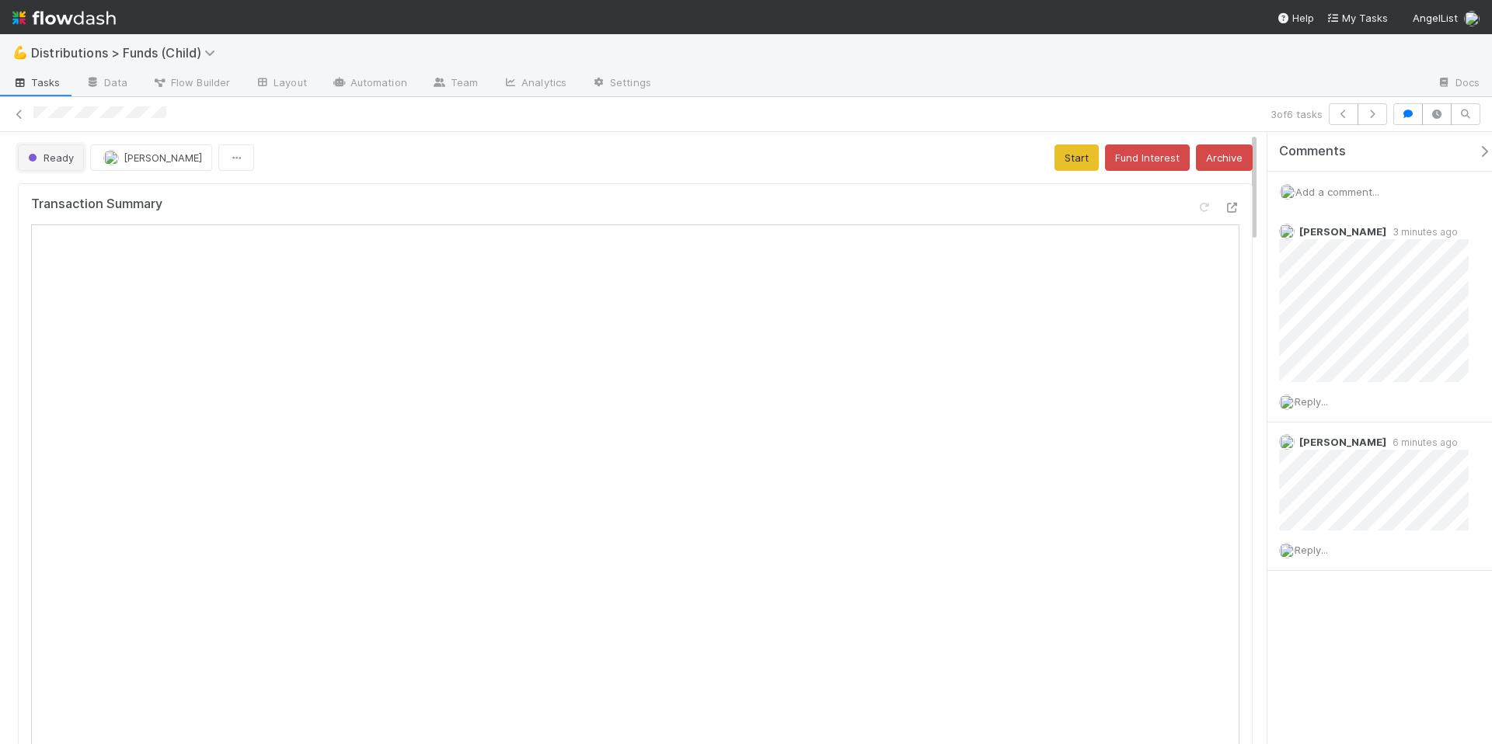
click at [63, 159] on span "Ready" at bounding box center [49, 158] width 49 height 12
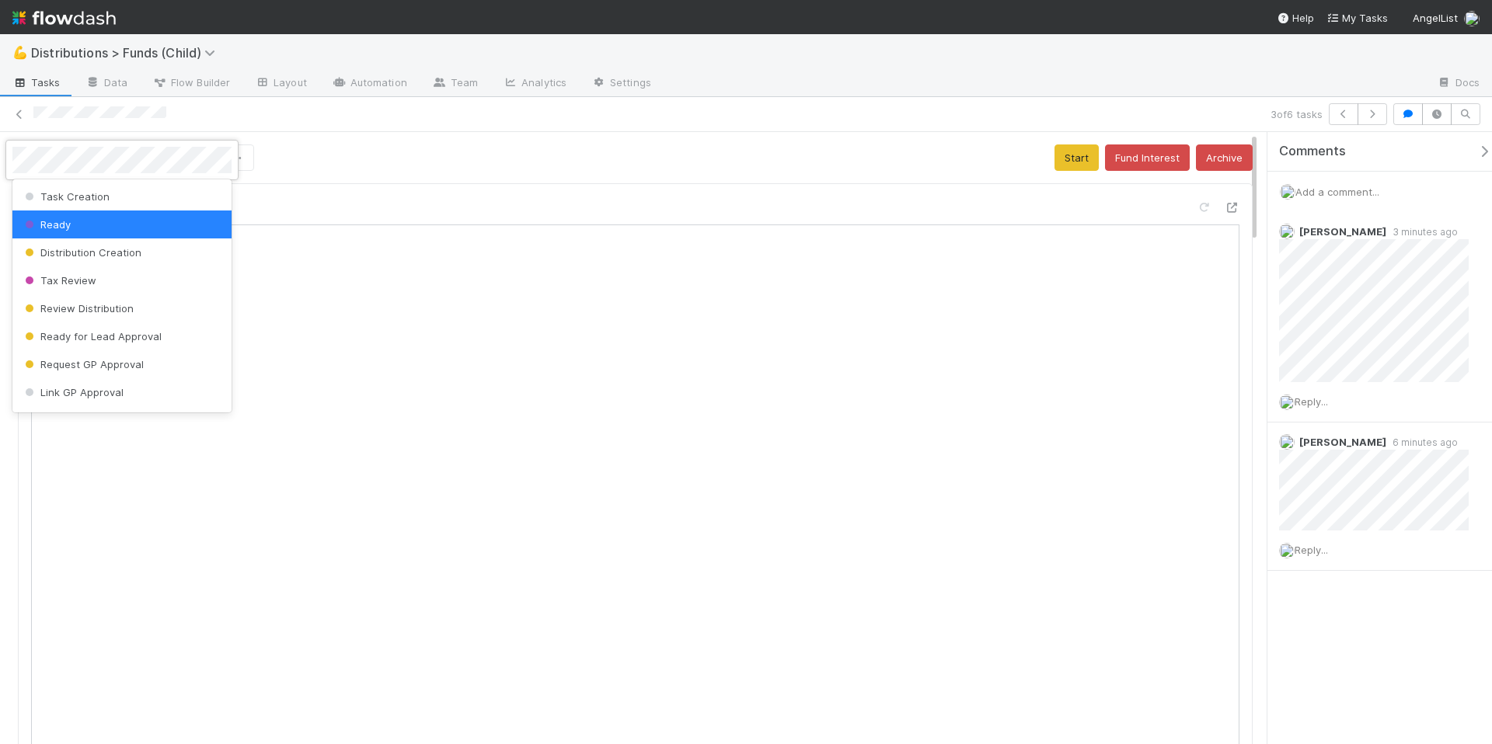
click at [946, 187] on div at bounding box center [746, 372] width 1492 height 744
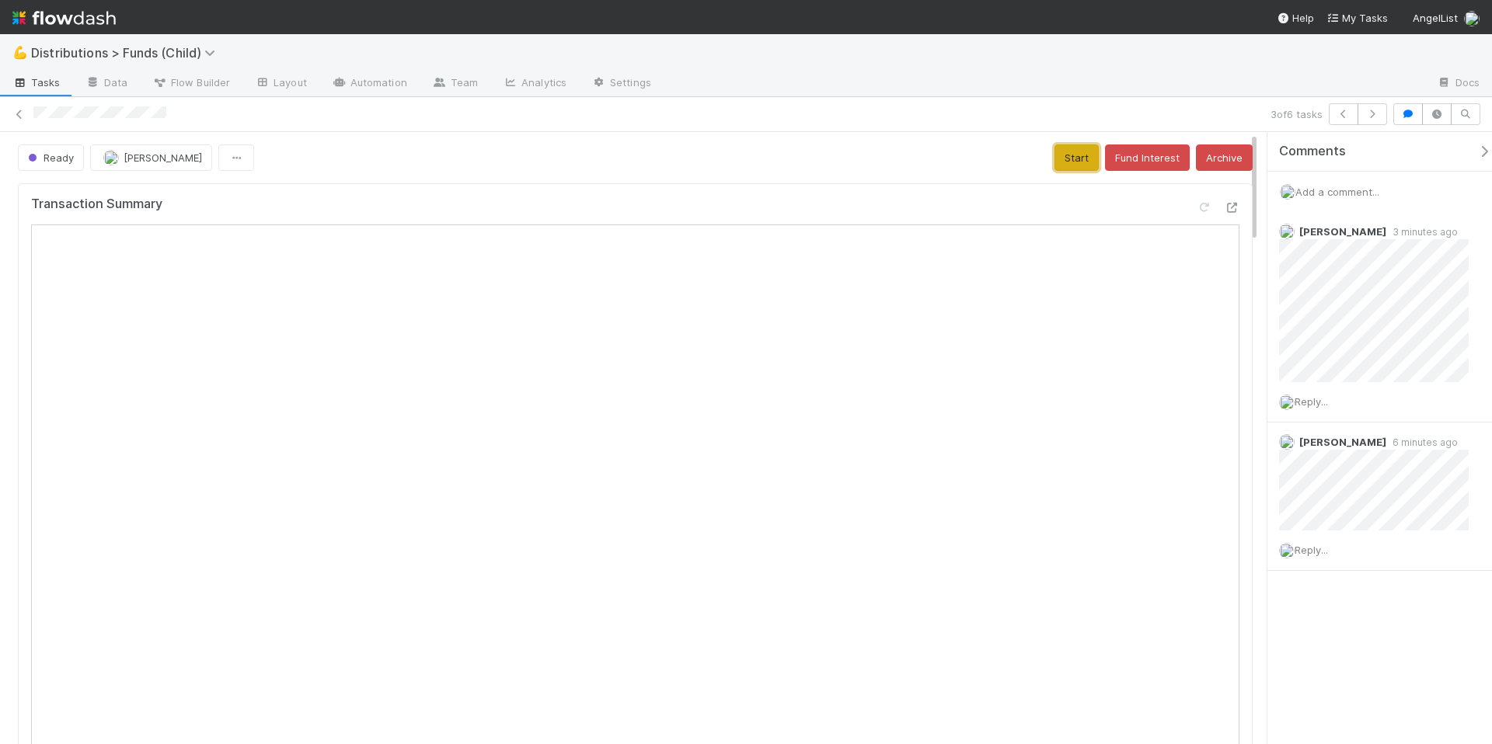
click at [1065, 164] on button "Start" at bounding box center [1077, 158] width 44 height 26
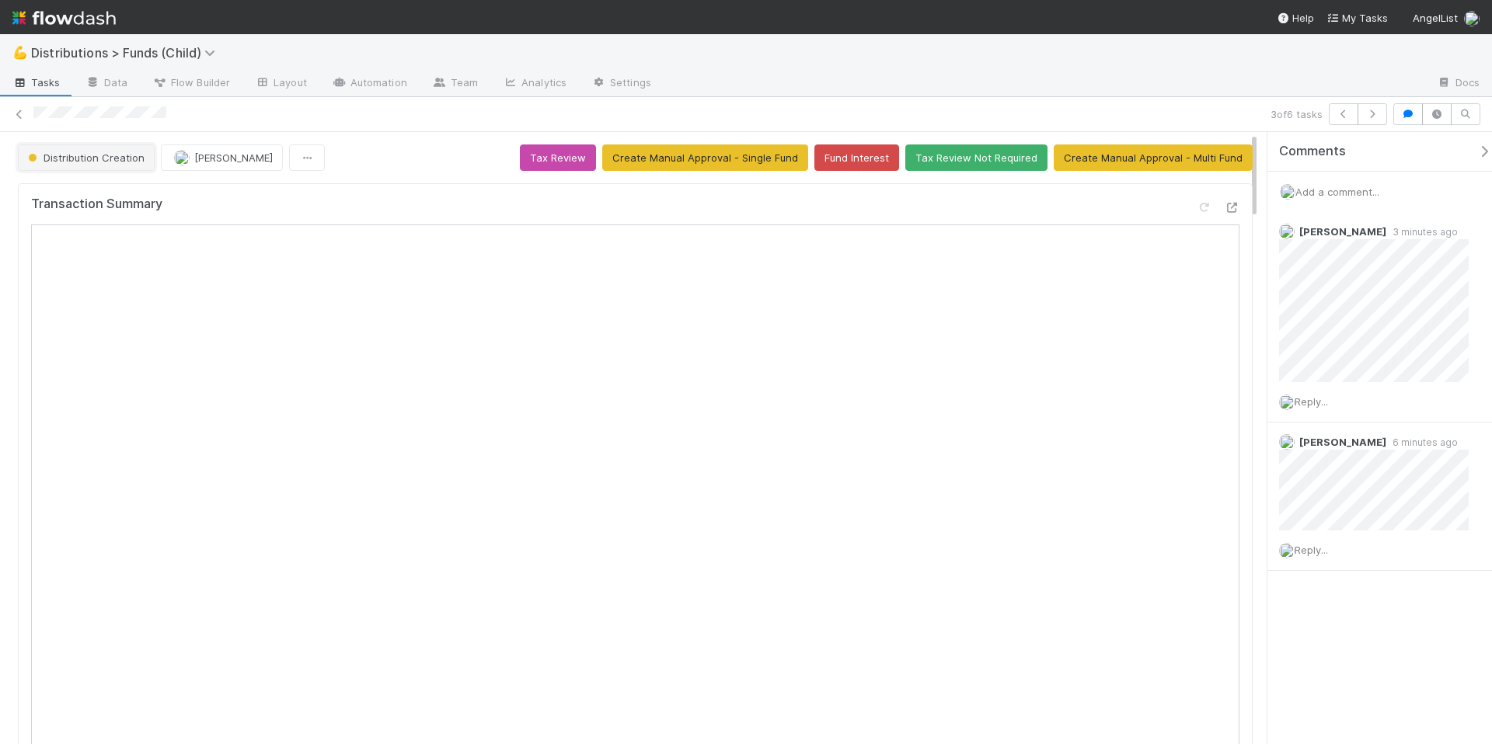
click at [114, 157] on span "Distribution Creation" at bounding box center [85, 158] width 120 height 12
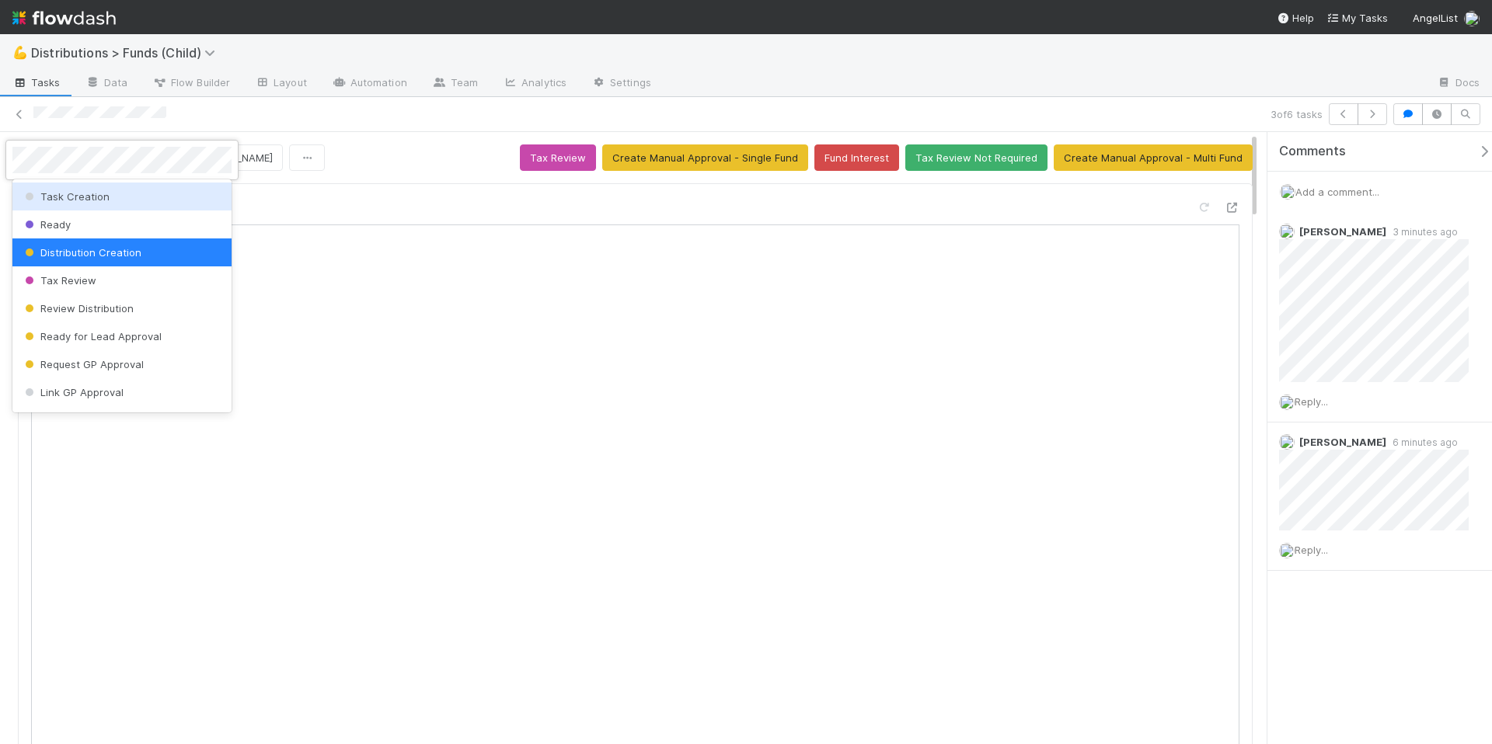
click at [403, 183] on div at bounding box center [746, 372] width 1492 height 744
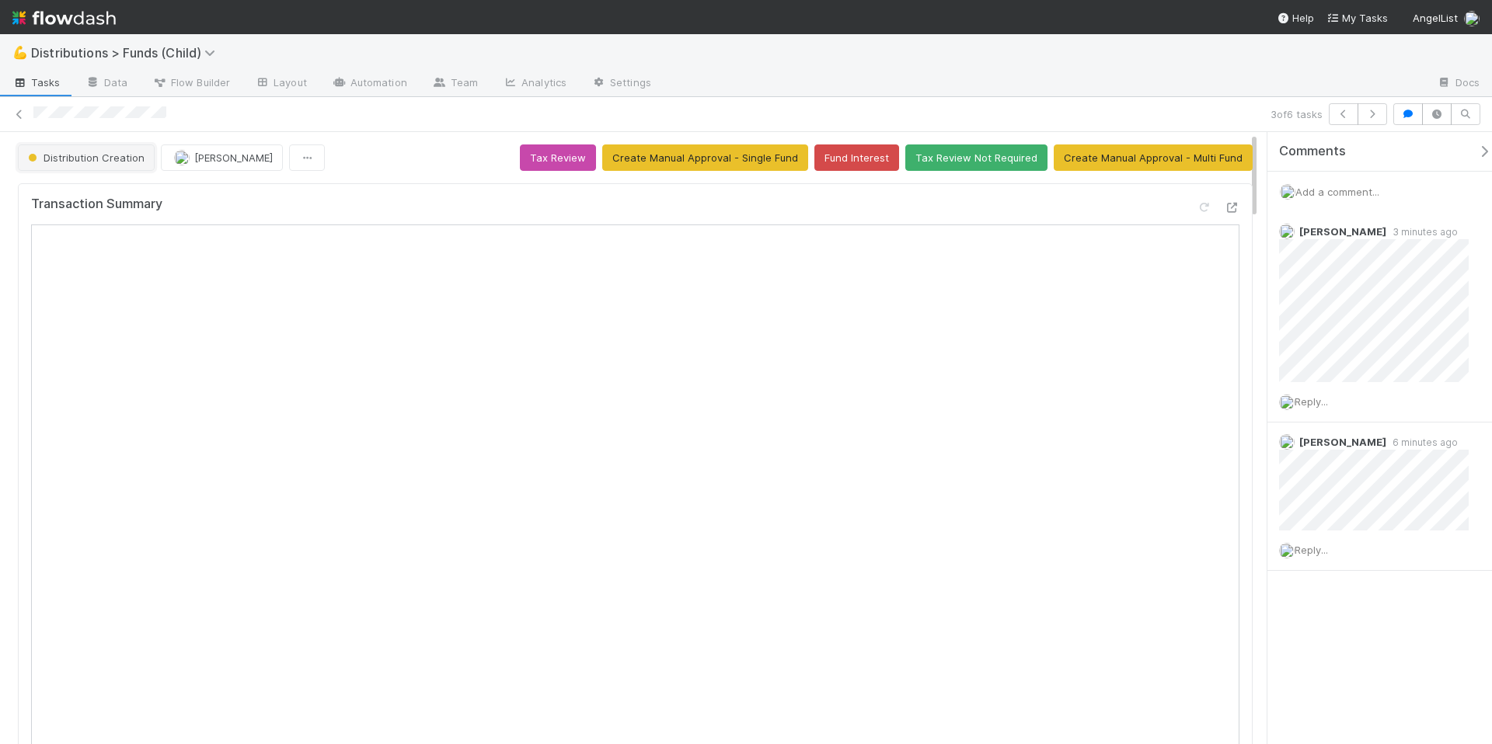
click at [131, 158] on span "Distribution Creation" at bounding box center [85, 158] width 120 height 12
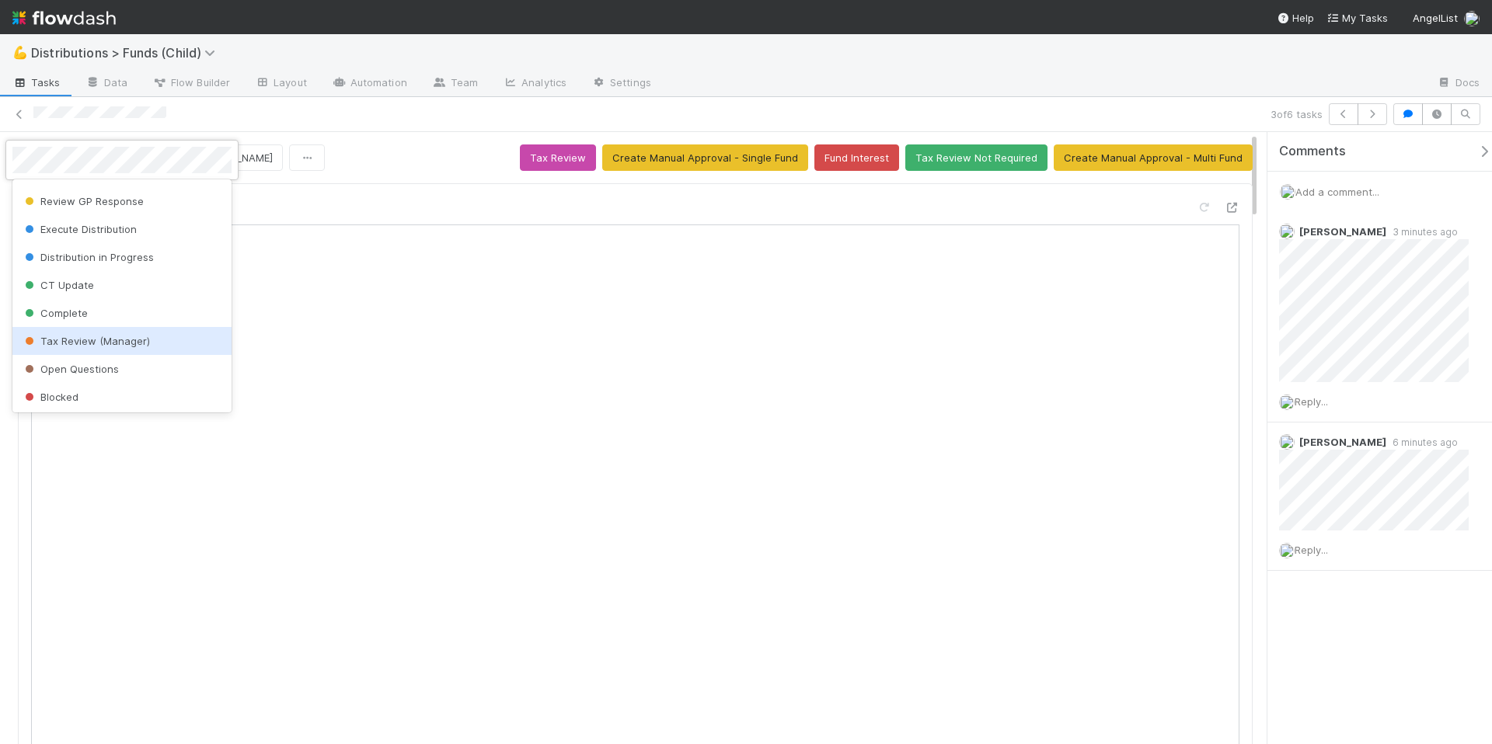
scroll to position [305, 0]
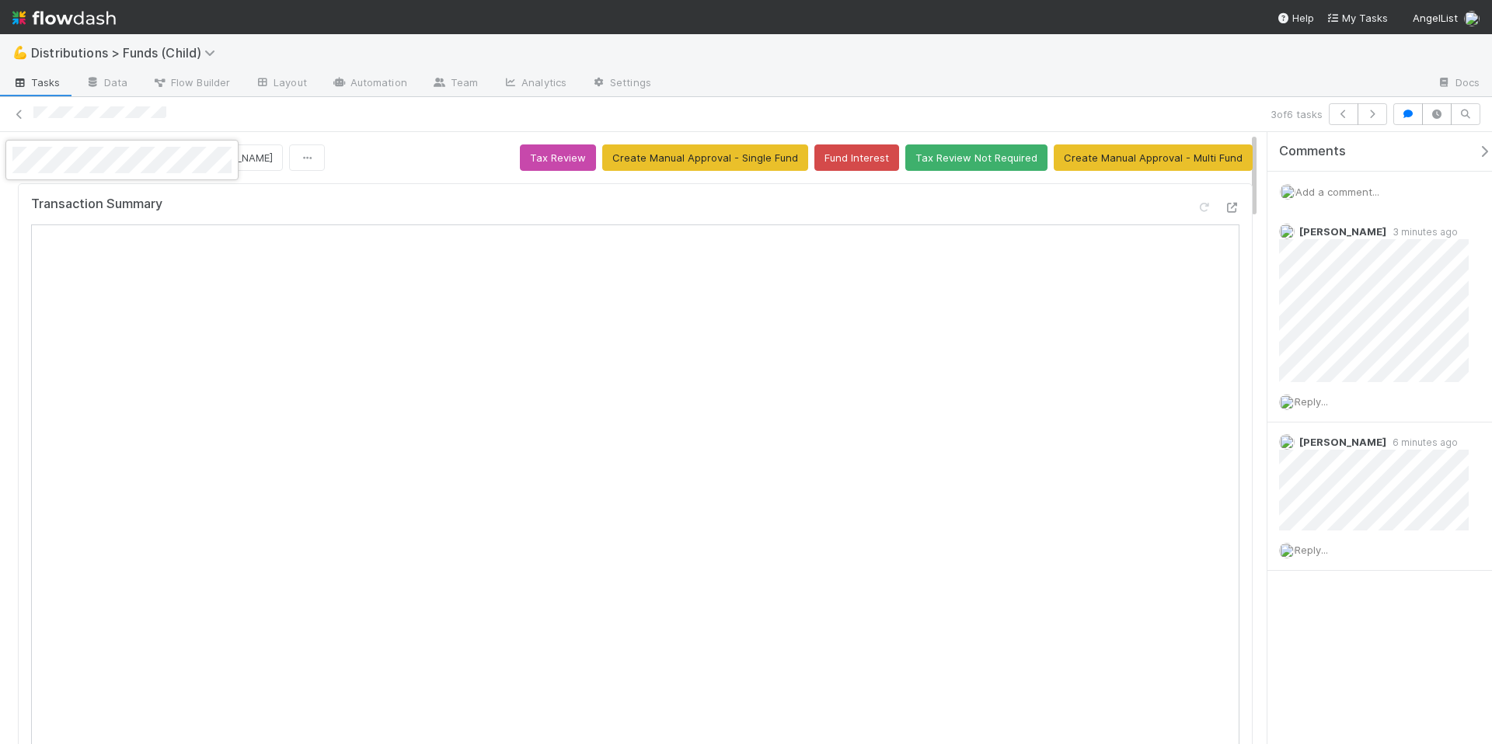
click at [354, 190] on div at bounding box center [746, 372] width 1492 height 744
click at [353, 191] on div "Transaction Summary" at bounding box center [635, 600] width 1235 height 835
click at [424, 148] on div "Distribution Creation Allison Donlevy Tax Review Create Manual Approval - Singl…" at bounding box center [635, 158] width 1235 height 26
click at [1114, 218] on div "Transaction Summary" at bounding box center [635, 211] width 1208 height 28
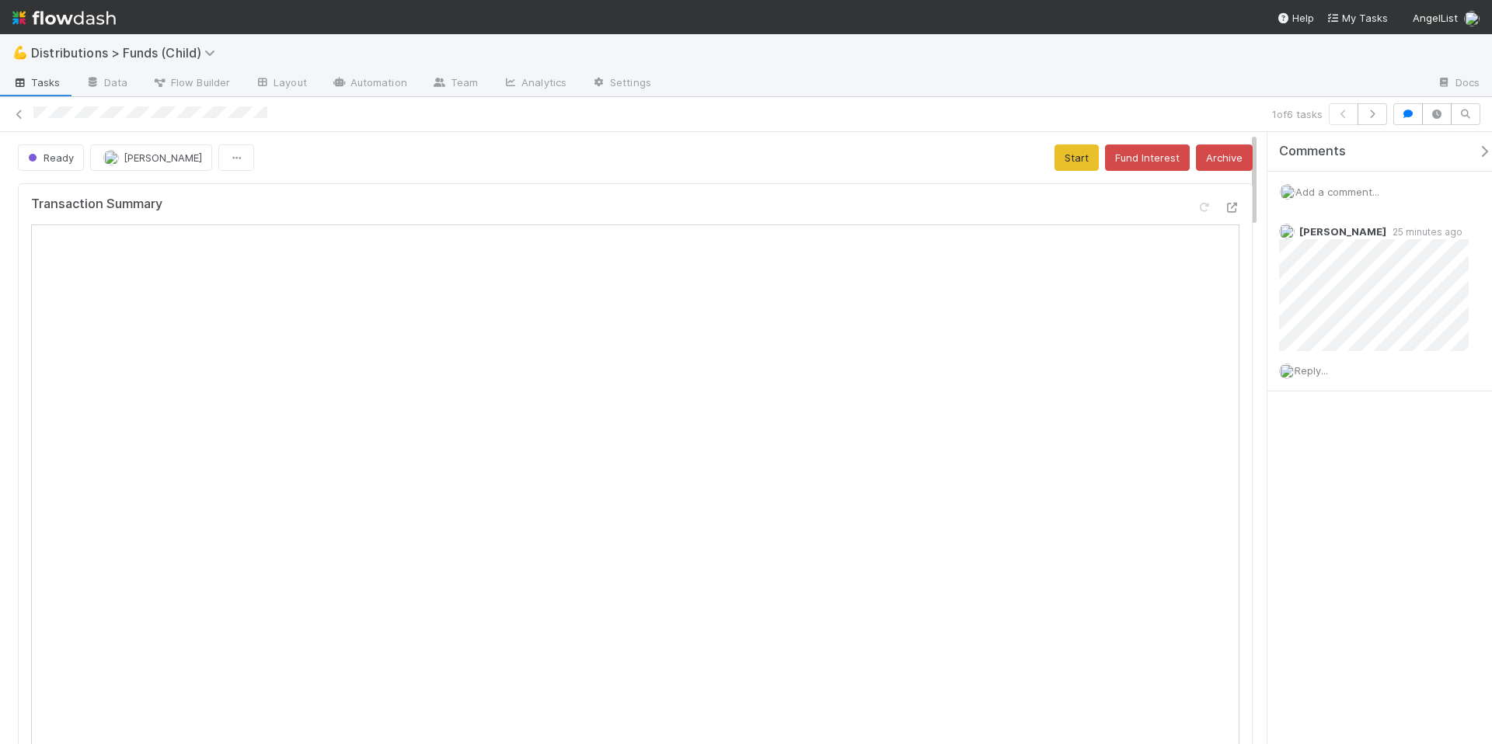
click at [751, 188] on div "Transaction Summary" at bounding box center [635, 600] width 1235 height 835
click at [1055, 164] on button "Start" at bounding box center [1077, 158] width 44 height 26
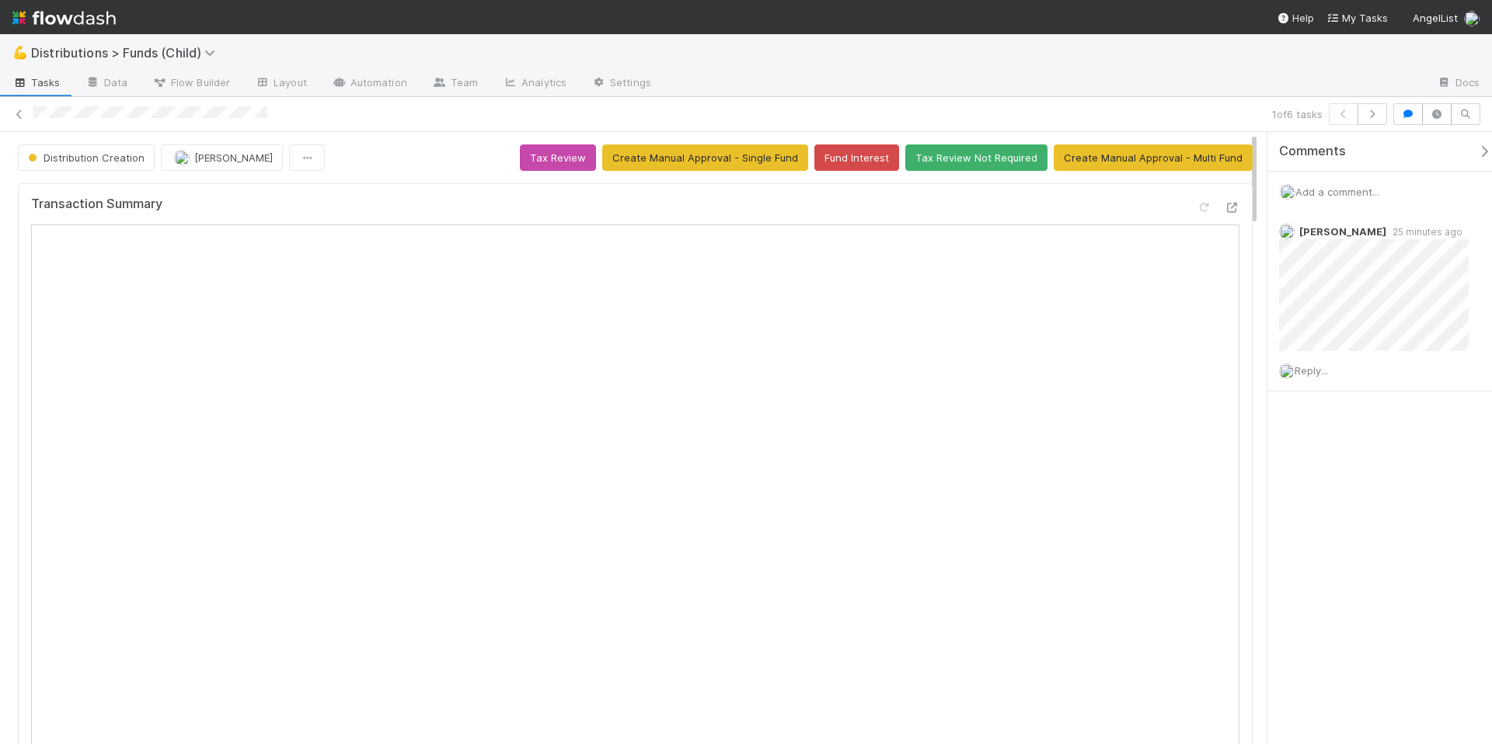
click at [1316, 193] on span "Add a comment..." at bounding box center [1337, 192] width 84 height 12
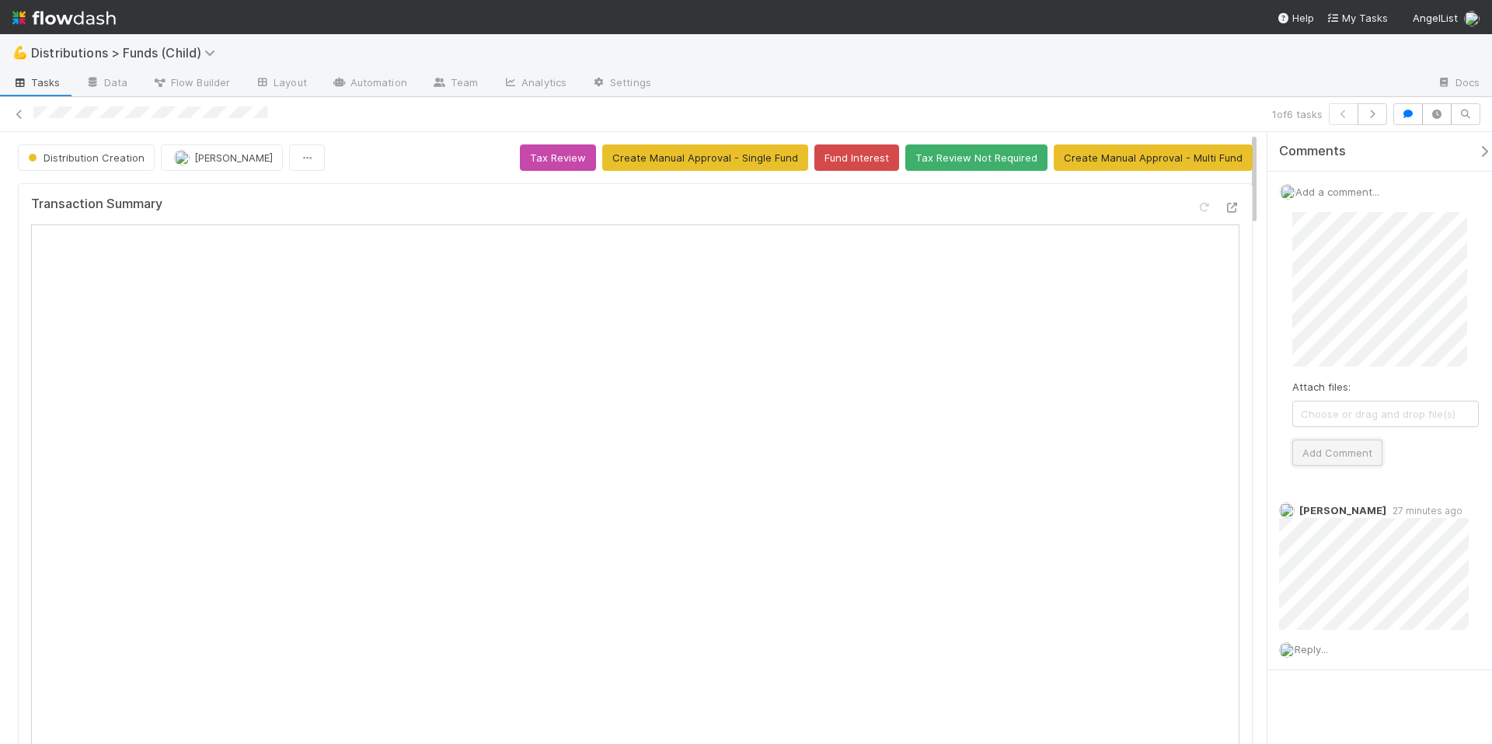
click at [1327, 454] on button "Add Comment" at bounding box center [1337, 453] width 90 height 26
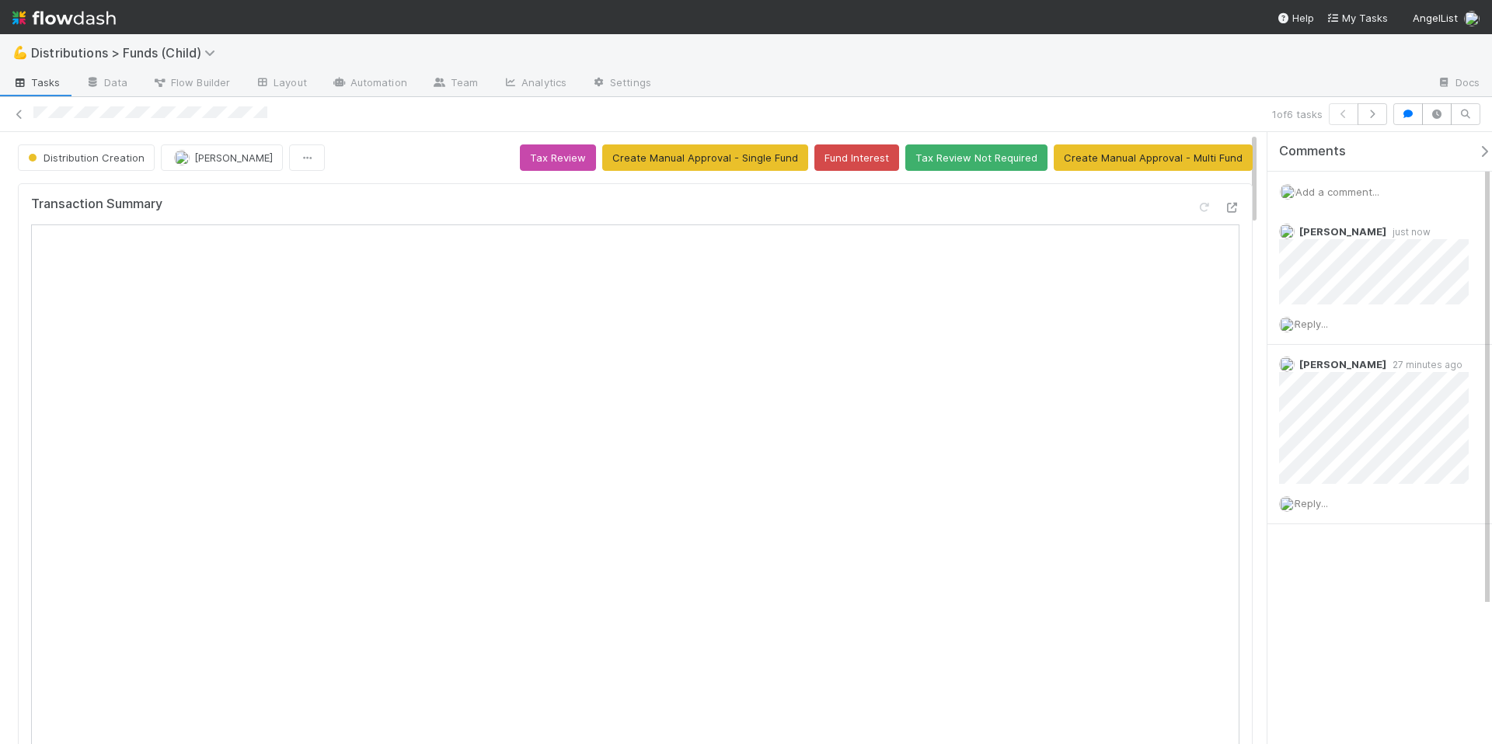
click at [1483, 152] on button "button" at bounding box center [1488, 152] width 32 height 14
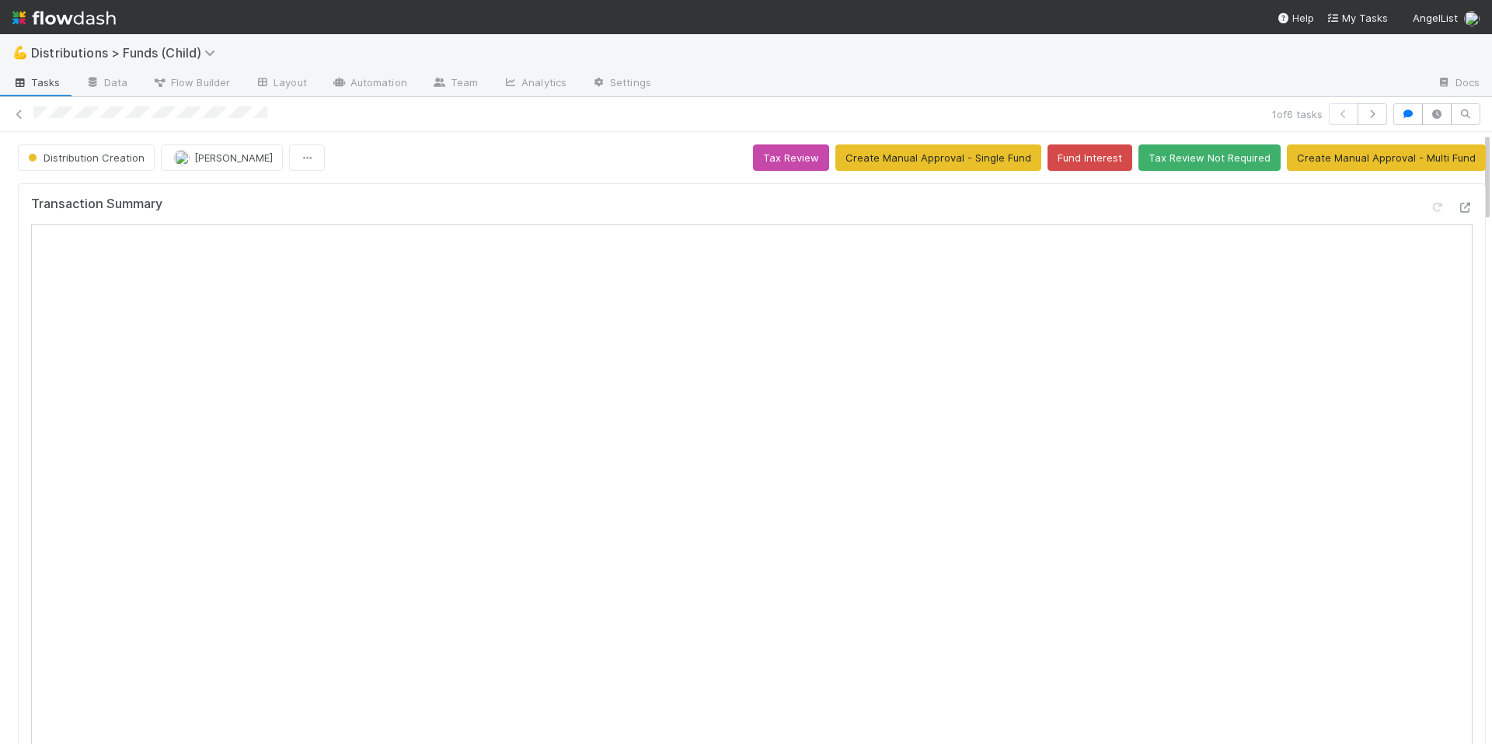
click at [869, 204] on div "Transaction Summary" at bounding box center [751, 211] width 1441 height 28
click at [773, 169] on button "Tax Review" at bounding box center [791, 158] width 76 height 26
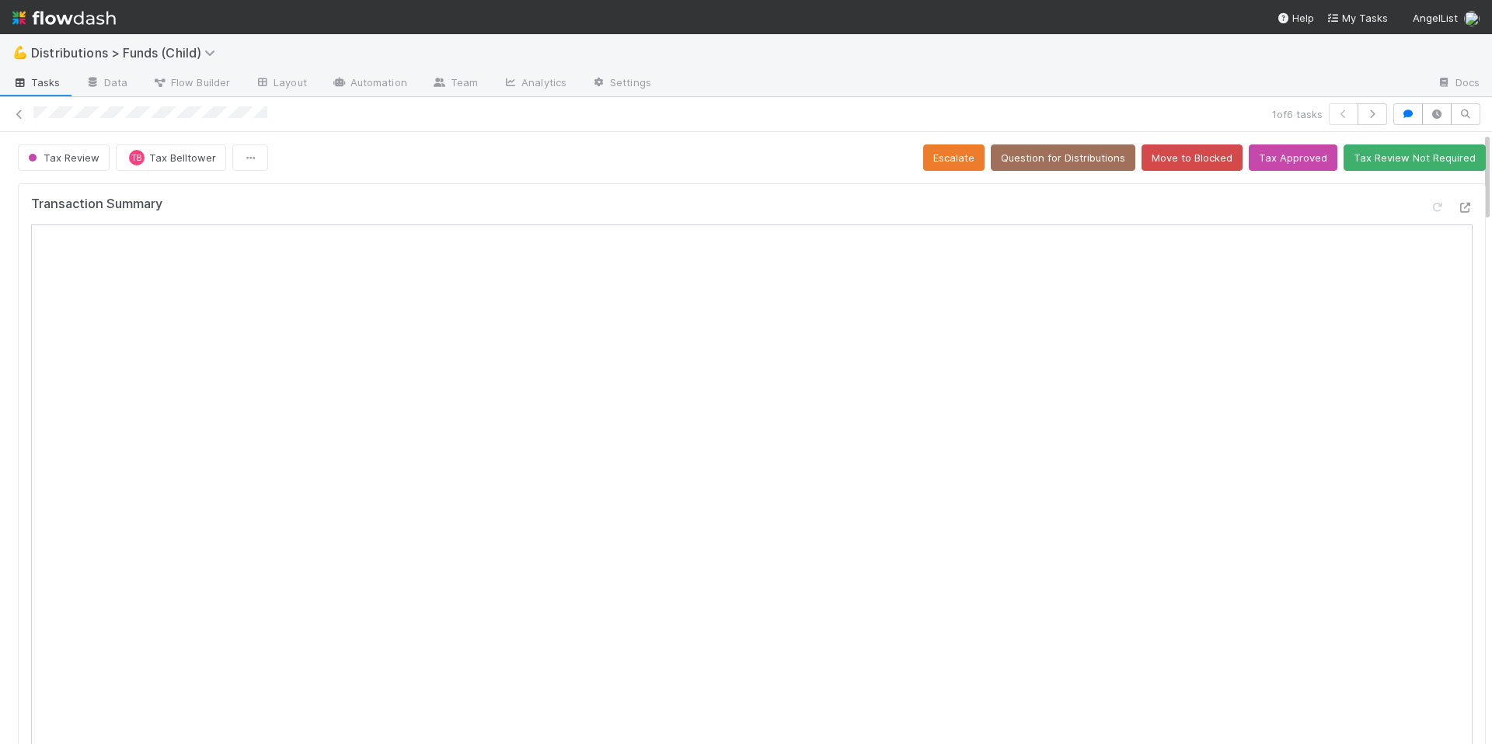
click at [545, 169] on div "Tax Review TB Tax Belltower Escalate Question for Distributions Move to Blocked…" at bounding box center [752, 158] width 1468 height 26
click at [722, 162] on div "Tax Review TB Tax Belltower Escalate Question for Distributions Move to Blocked…" at bounding box center [752, 158] width 1468 height 26
click at [70, 156] on span "Tax Review" at bounding box center [62, 158] width 75 height 12
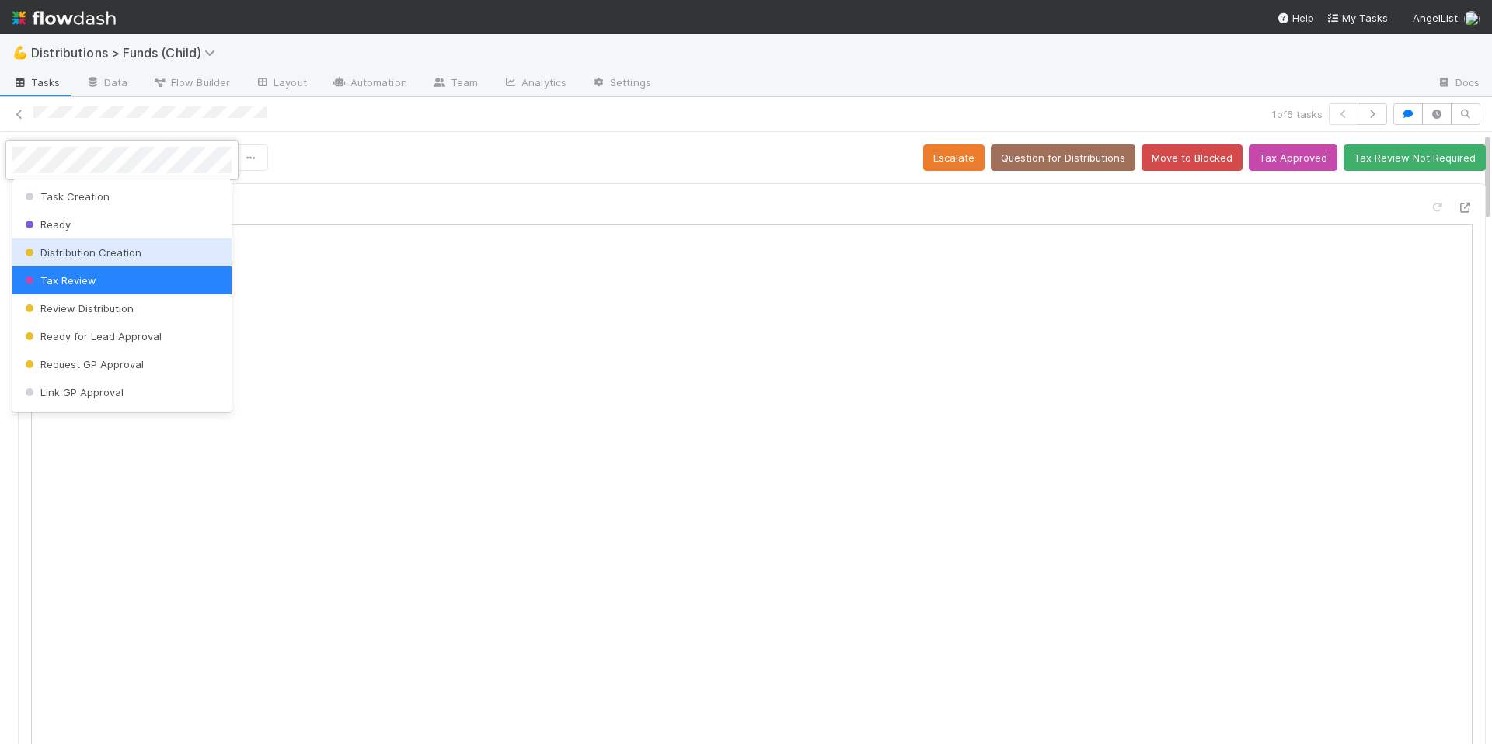
click at [748, 124] on div at bounding box center [746, 372] width 1492 height 744
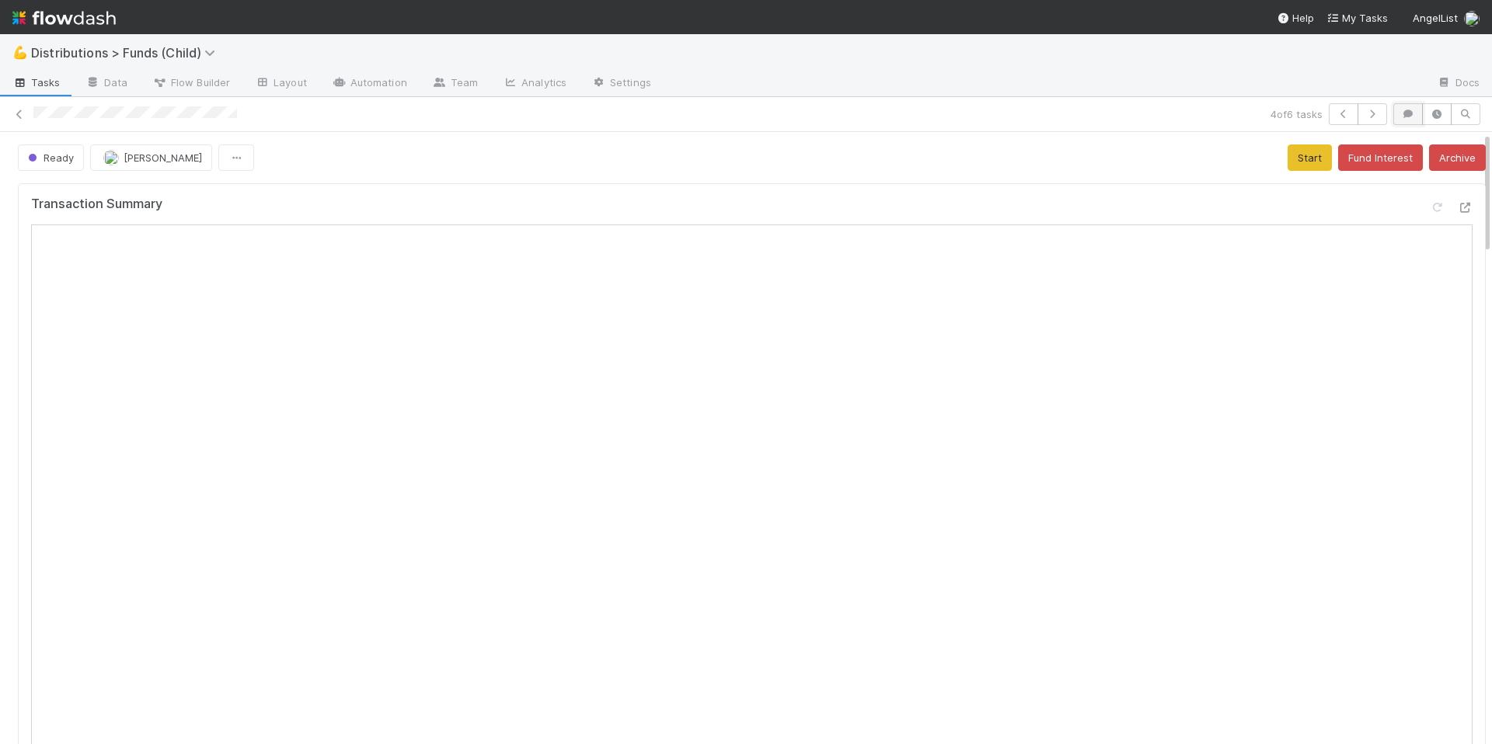
click at [1400, 112] on icon "button" at bounding box center [1408, 114] width 16 height 9
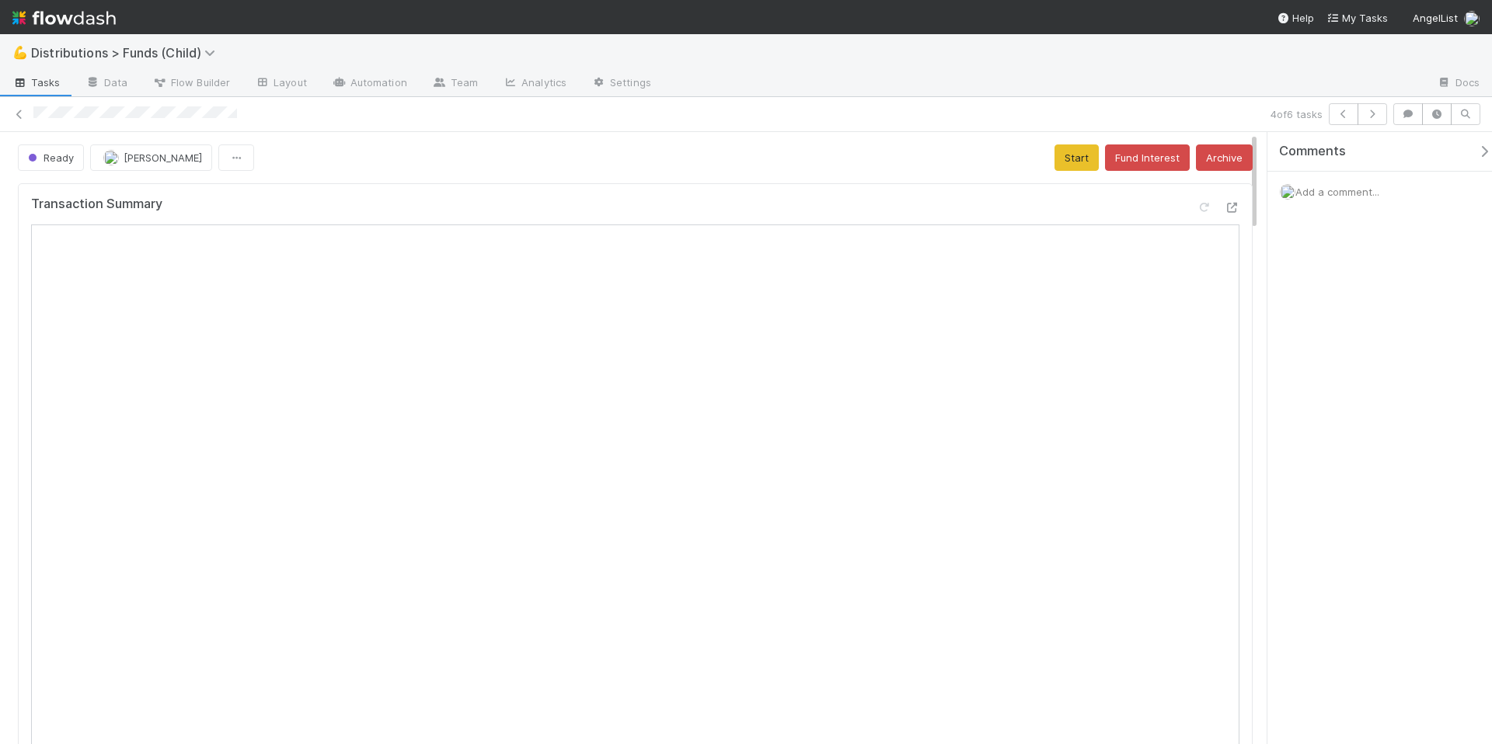
click at [1326, 200] on div "Add a comment..." at bounding box center [1385, 192] width 236 height 40
click at [1328, 193] on span "Add a comment..." at bounding box center [1337, 192] width 84 height 12
click at [1351, 460] on button "Add Comment" at bounding box center [1337, 453] width 90 height 26
click at [1326, 193] on span "Add a comment..." at bounding box center [1337, 192] width 84 height 12
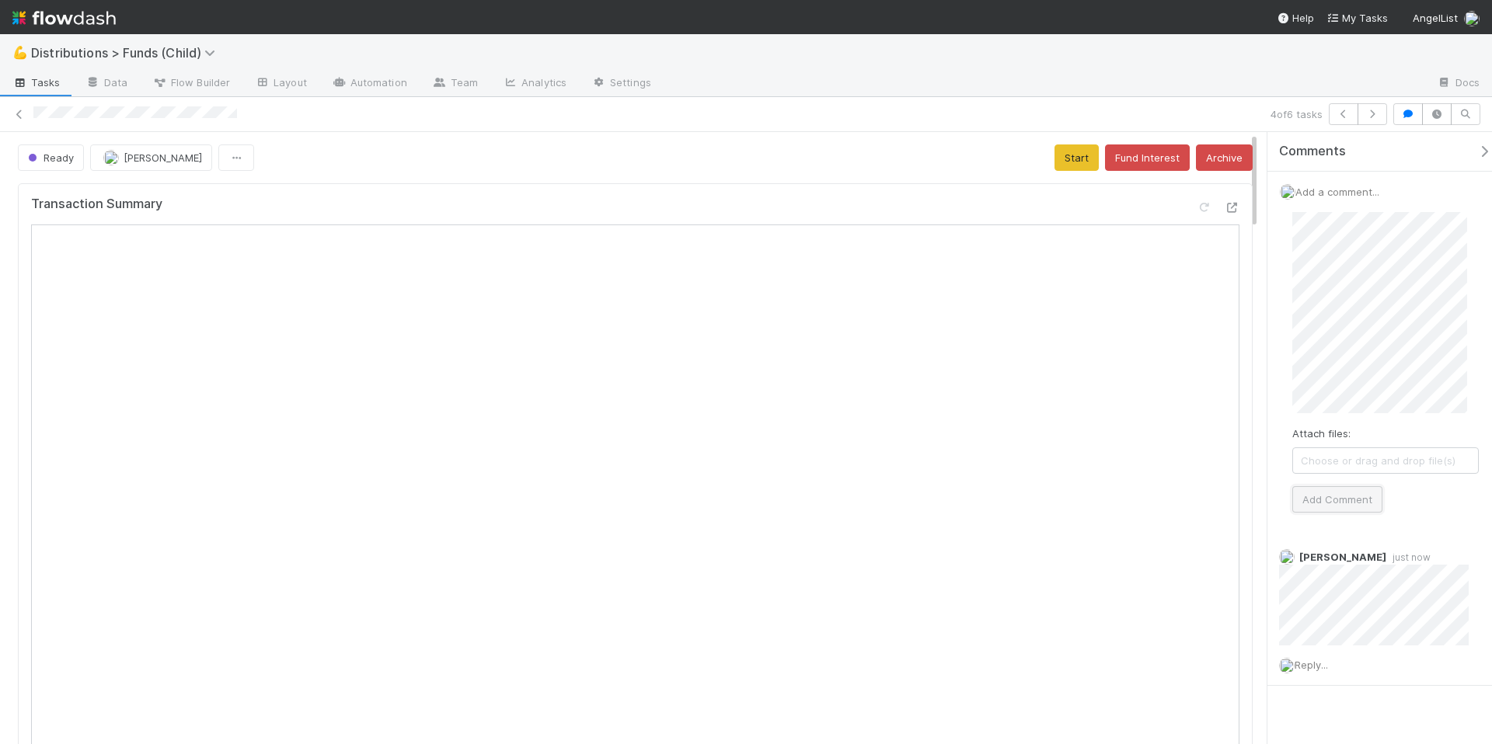
click at [1340, 498] on button "Add Comment" at bounding box center [1337, 499] width 90 height 26
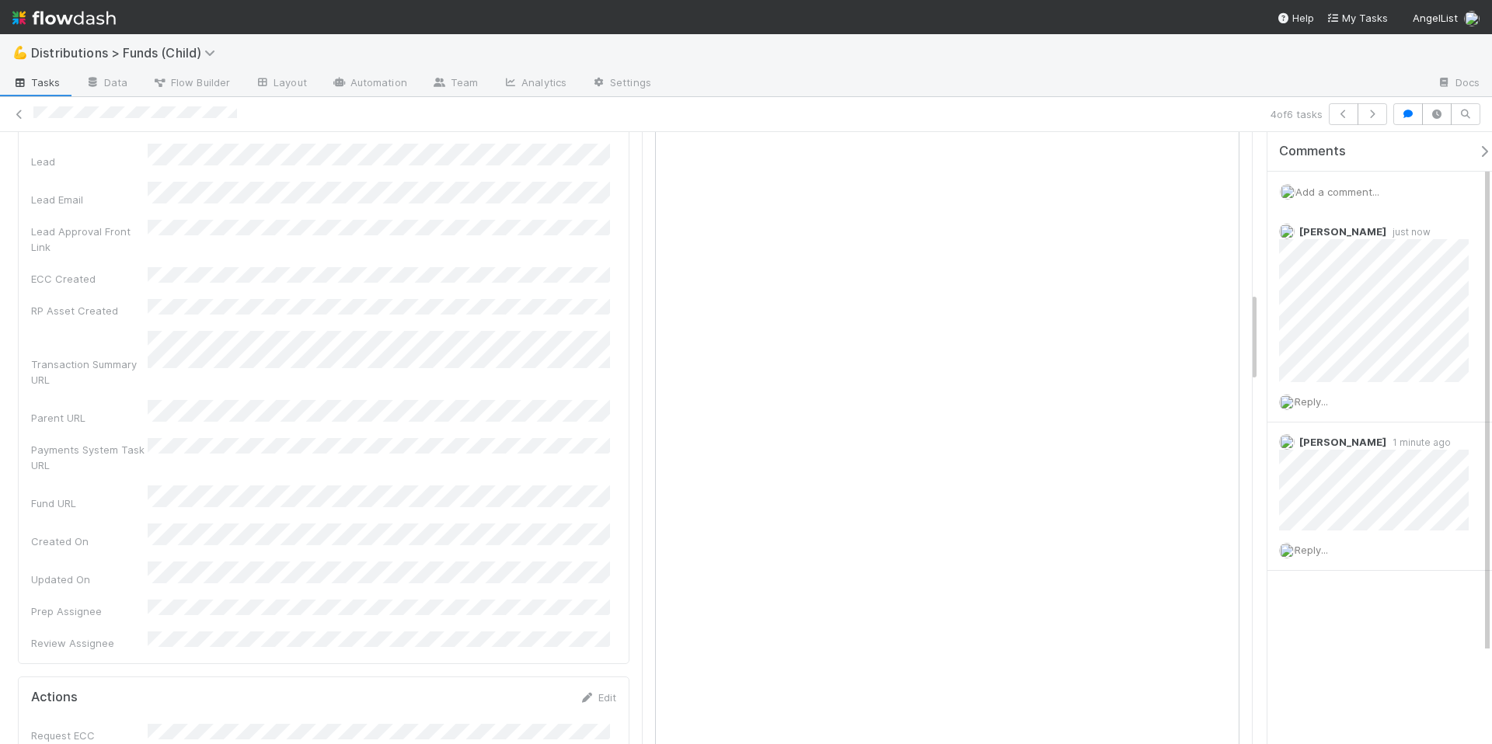
scroll to position [1086, 0]
click at [594, 692] on link "Edit" at bounding box center [598, 698] width 37 height 12
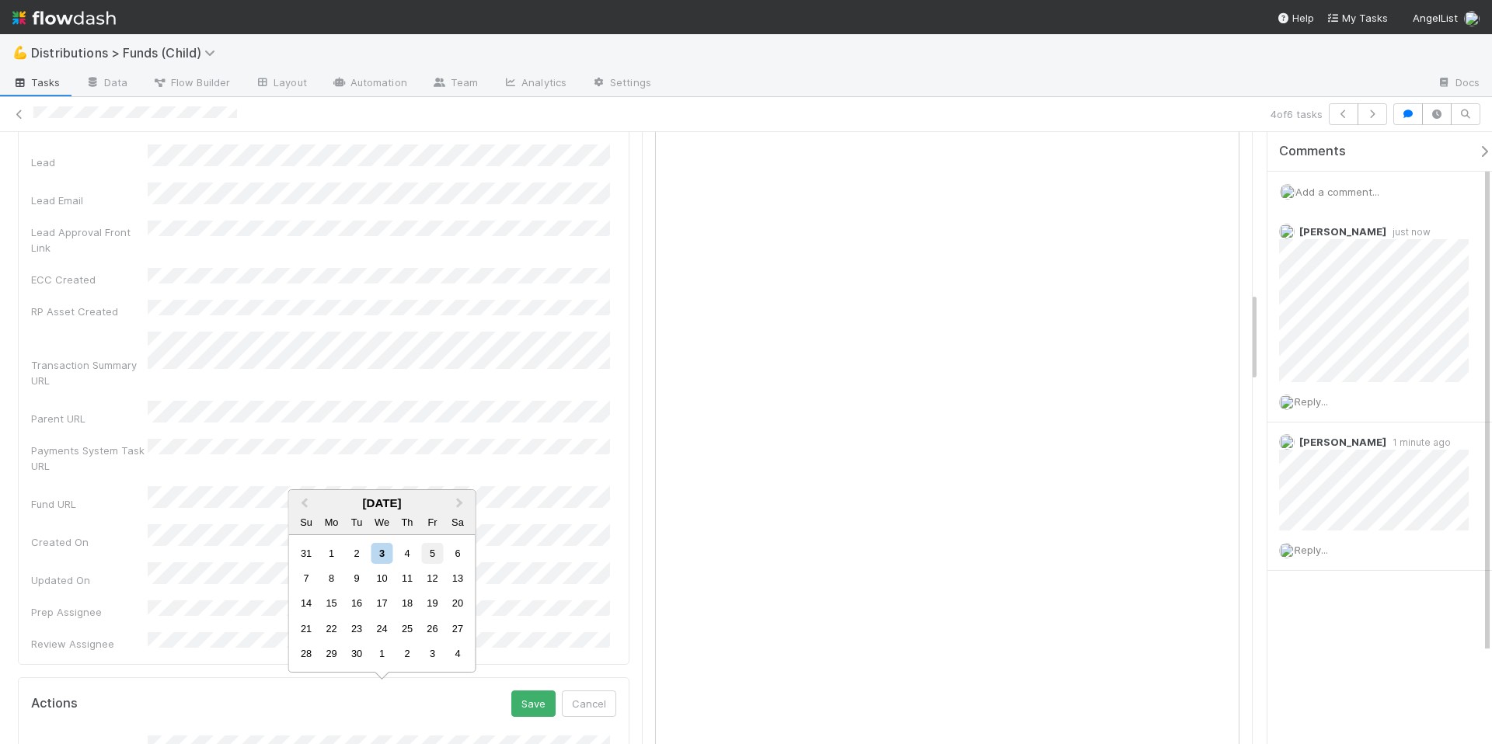
click at [434, 552] on div "5" at bounding box center [432, 553] width 21 height 21
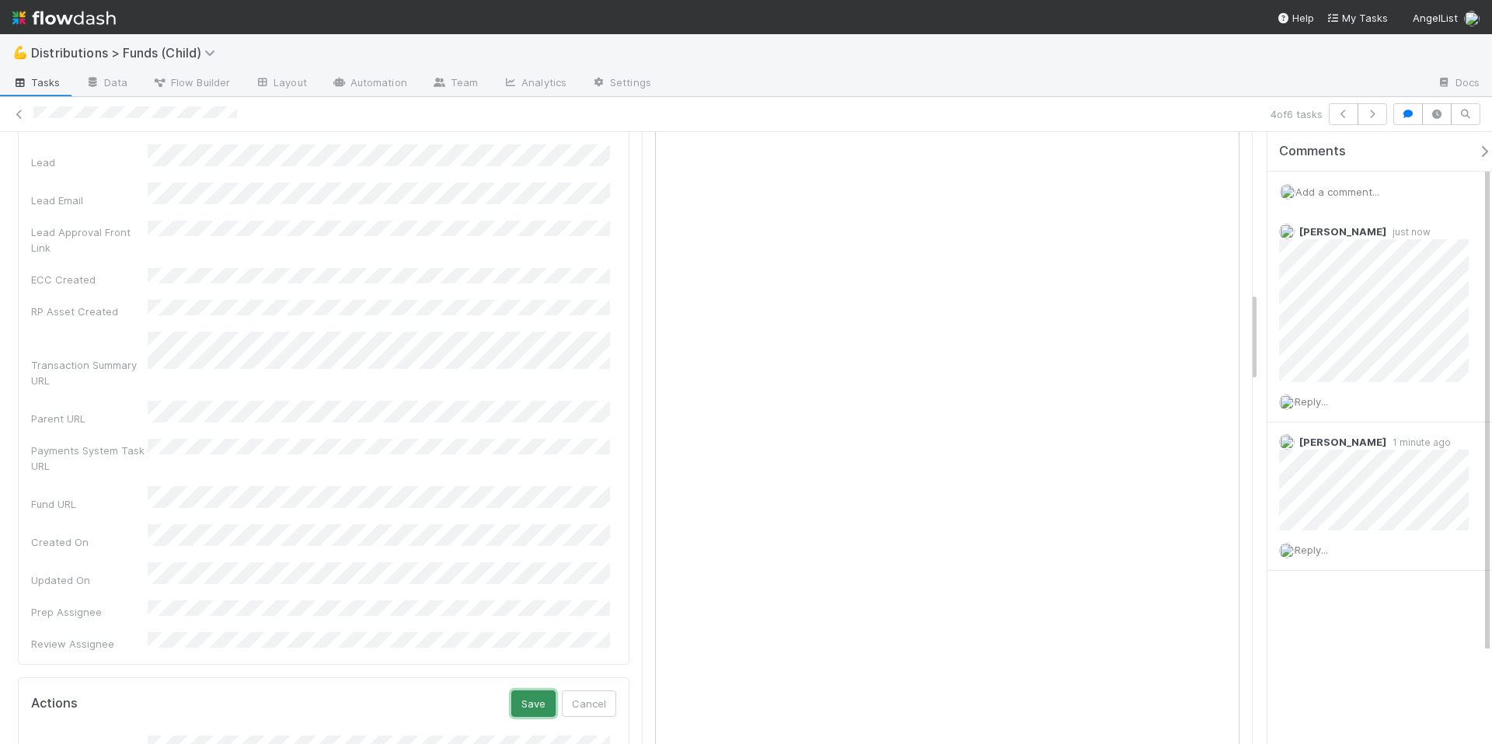
click at [516, 691] on button "Save" at bounding box center [533, 704] width 44 height 26
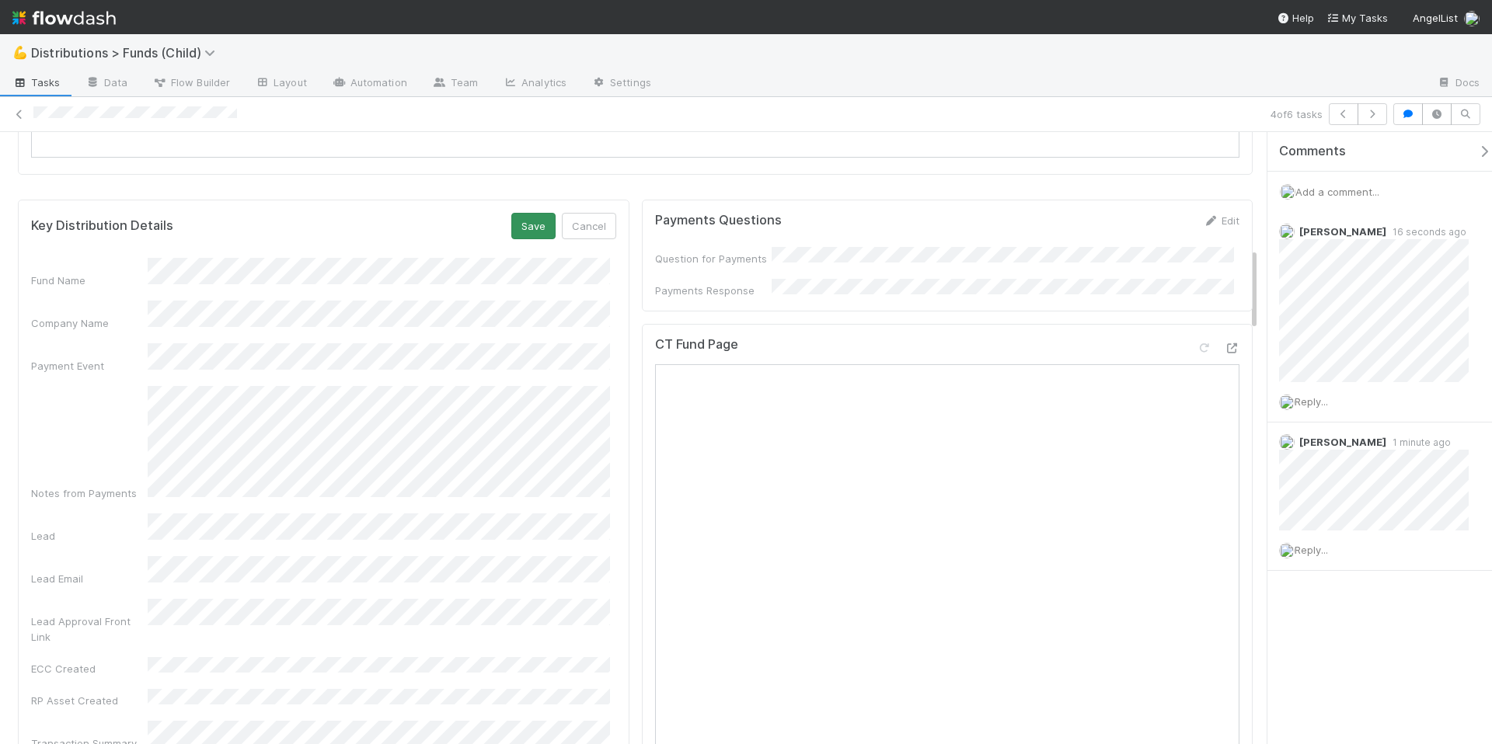
scroll to position [843, 0]
click at [533, 228] on button "Save" at bounding box center [533, 227] width 44 height 26
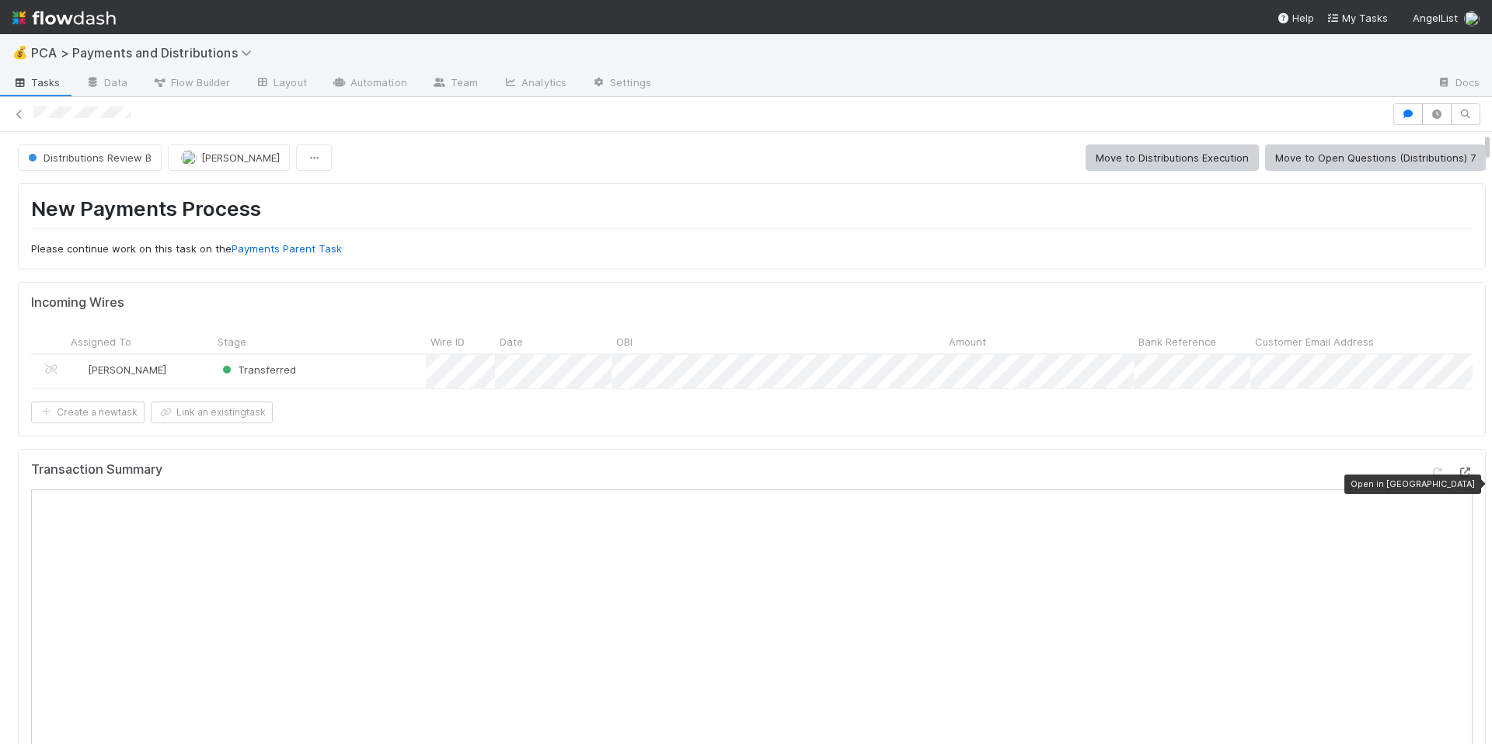
click at [1457, 478] on icon at bounding box center [1465, 473] width 16 height 10
click at [893, 401] on form "Incoming Wires Assigned To Stage Wire ID Date OBI Amount Bank Reference Custome…" at bounding box center [751, 358] width 1441 height 127
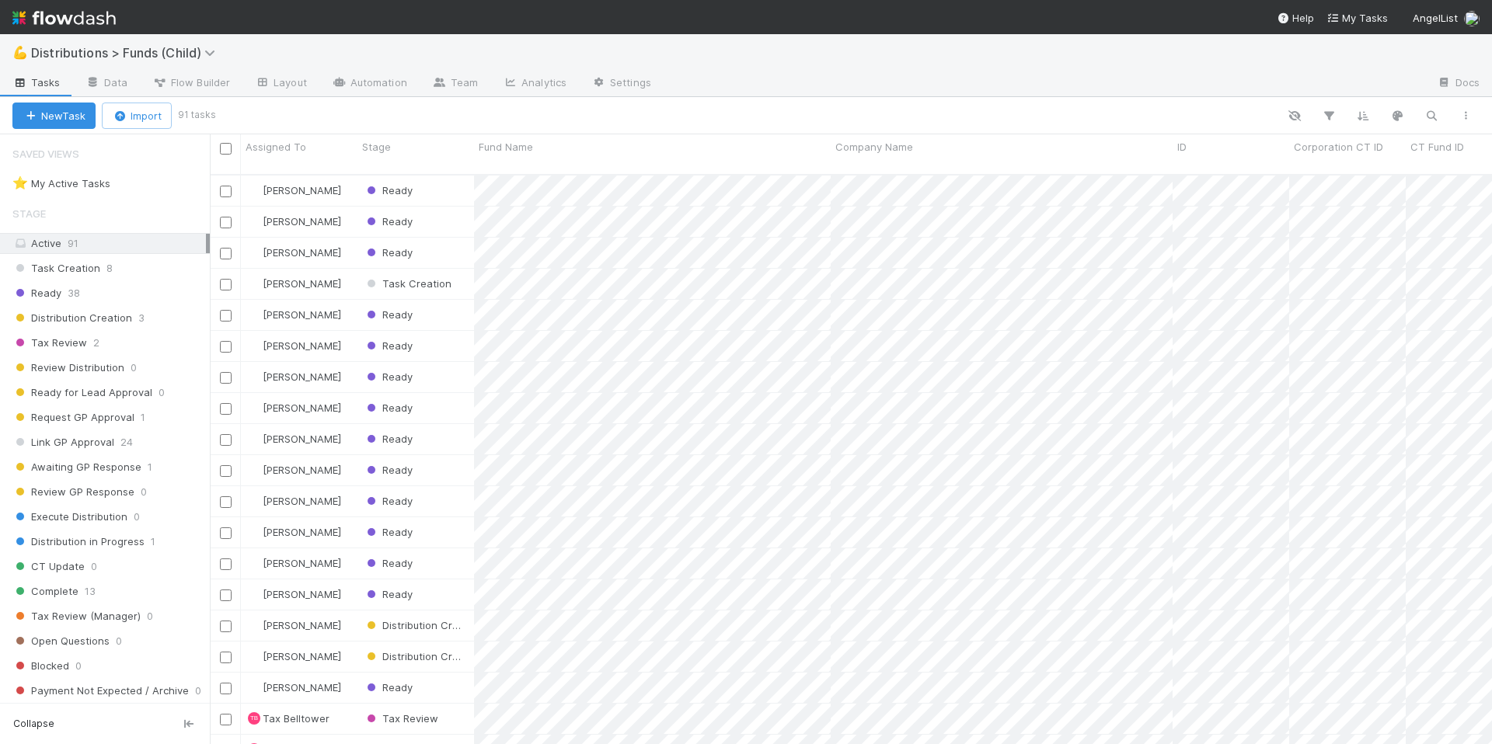
scroll to position [570, 1271]
click at [167, 180] on div "⭐ My Active Tasks 18" at bounding box center [108, 183] width 193 height 19
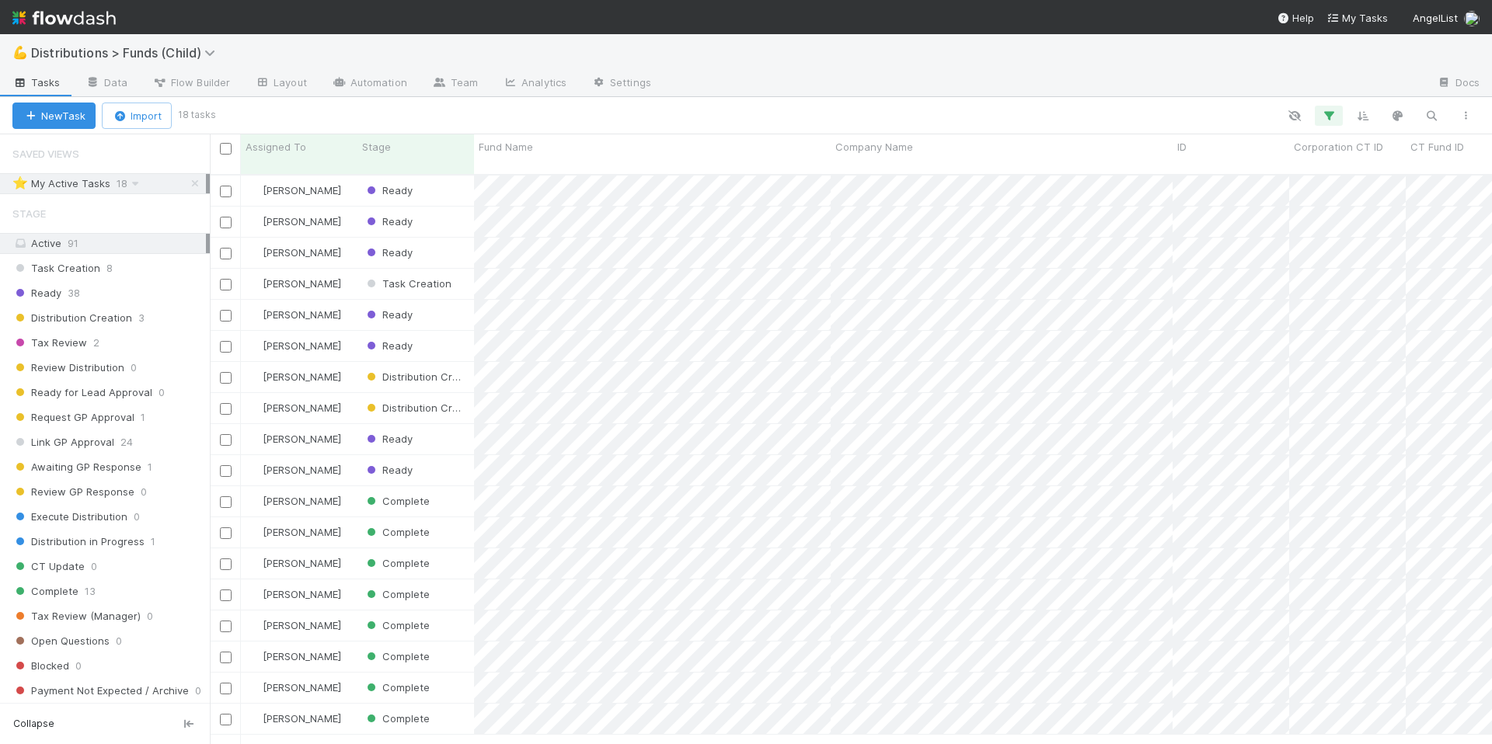
scroll to position [570, 1271]
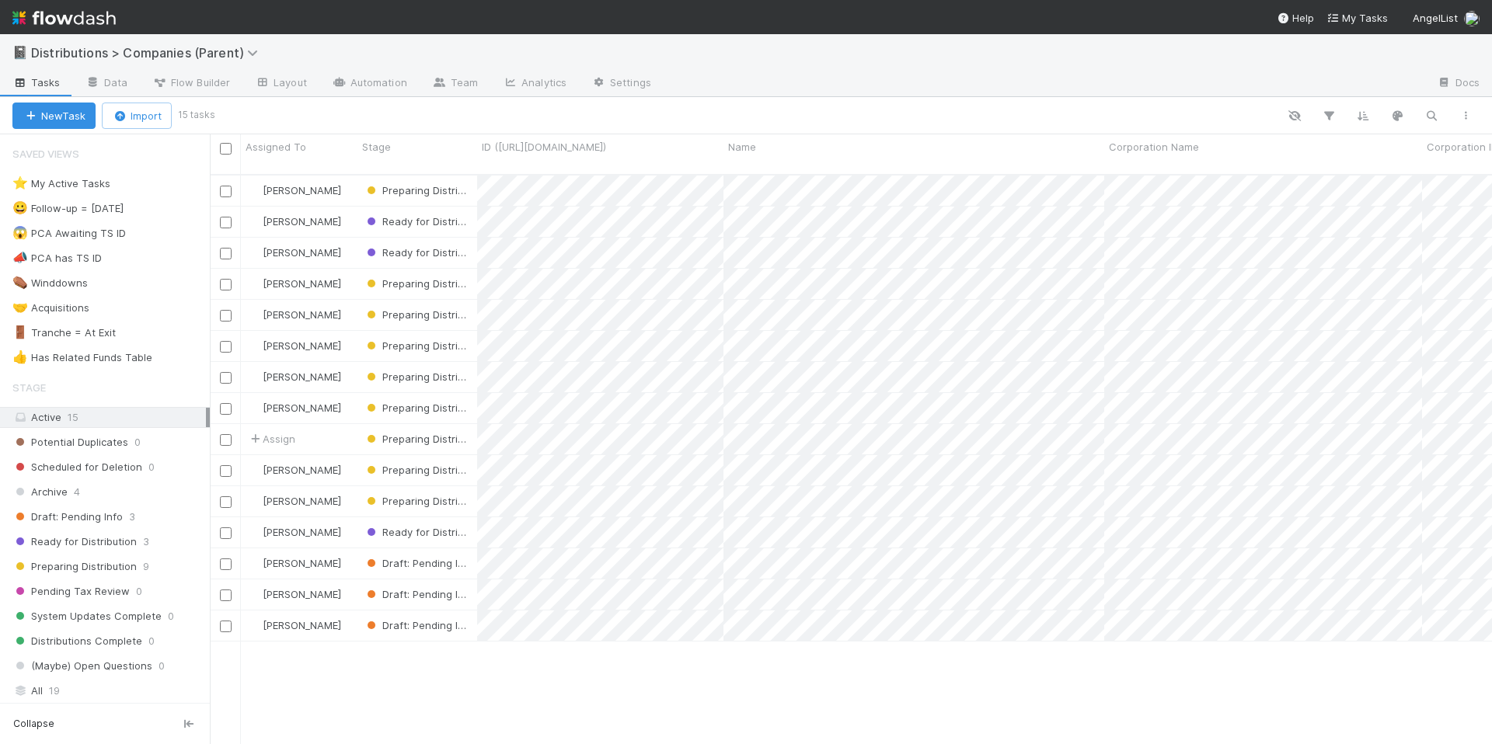
scroll to position [570, 1271]
click at [627, 718] on div "Assign Preparing Distribution 9/3/25, 3:46:52 PM 9/3/25, 3:46:53 PM 1 0 2 0 1 0…" at bounding box center [851, 466] width 1282 height 581
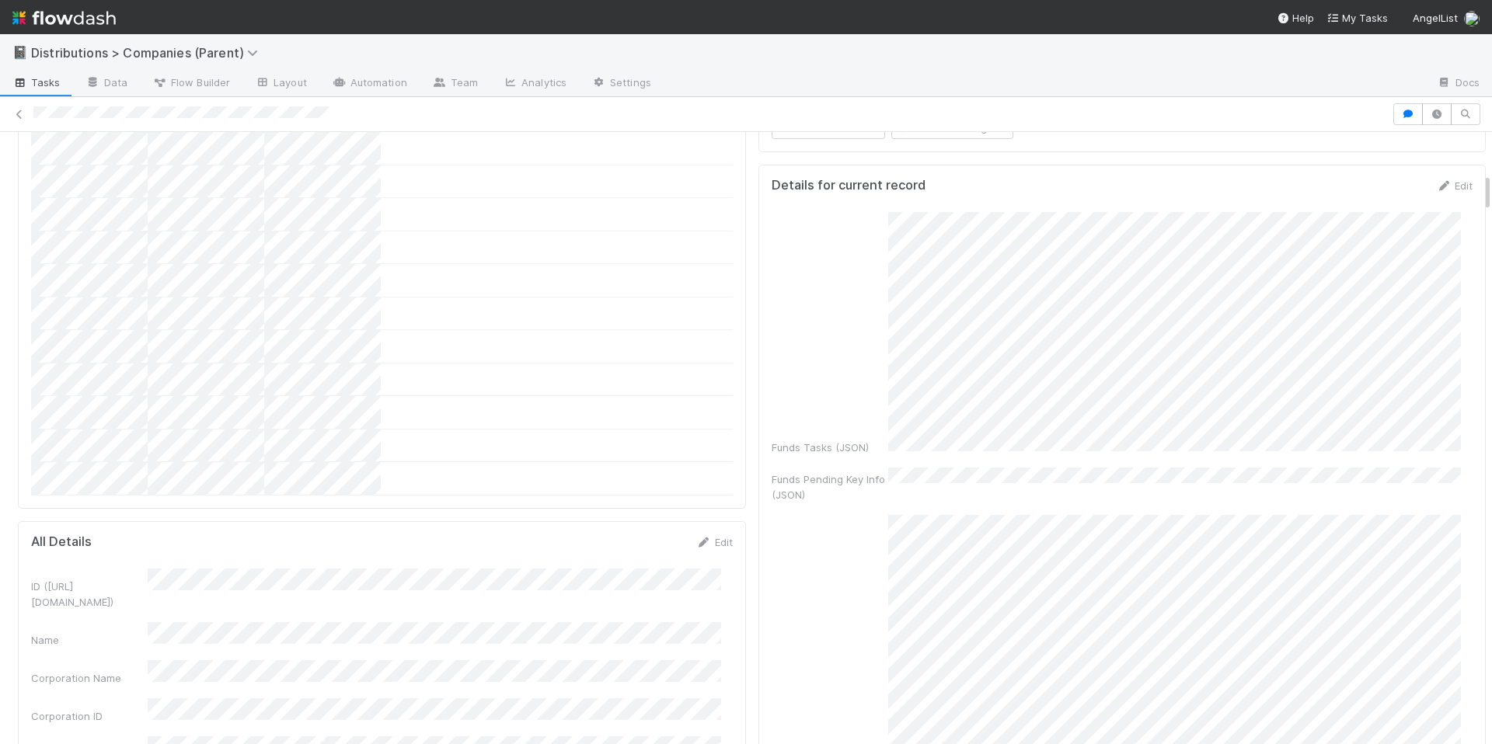
scroll to position [633, 0]
click at [92, 110] on div at bounding box center [746, 114] width 1492 height 22
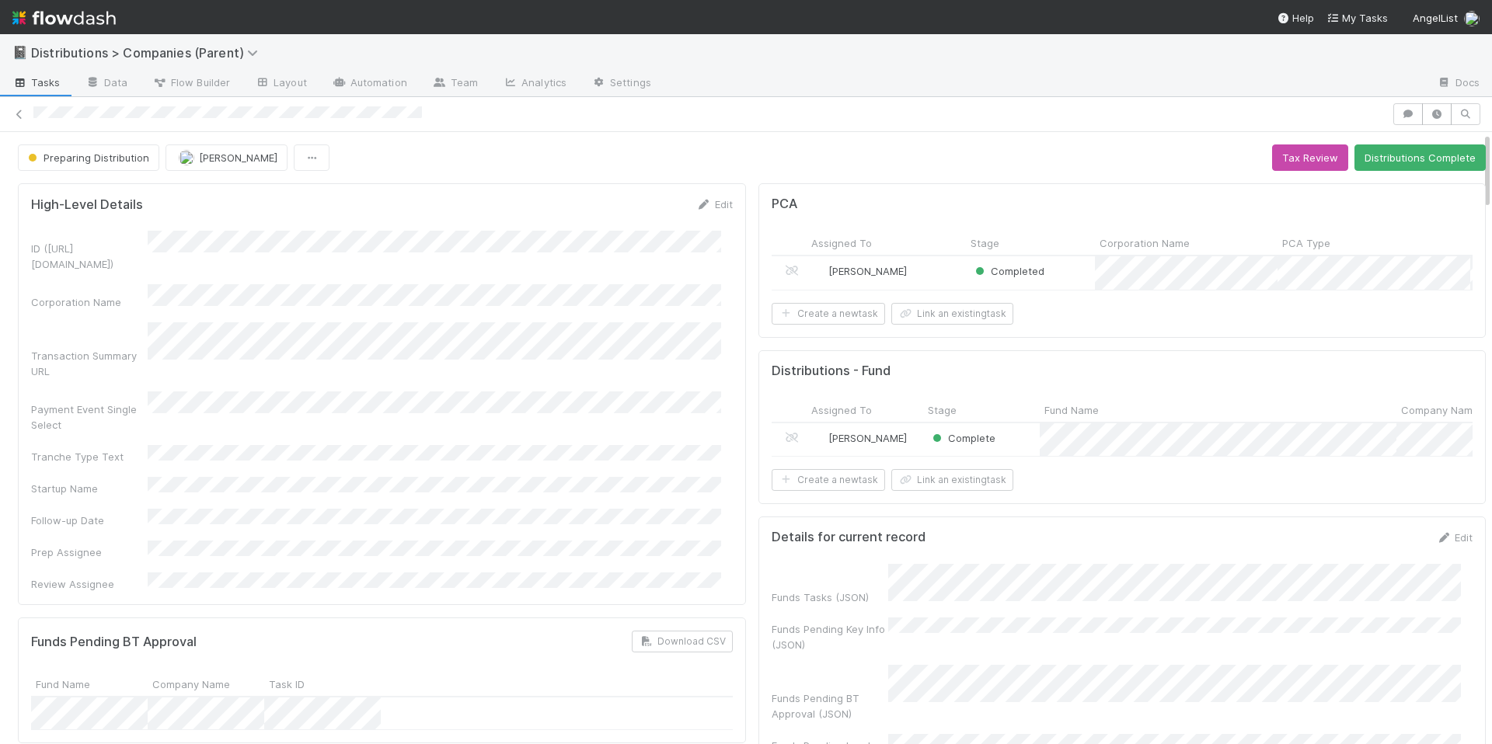
click at [622, 474] on div "ID (TS_PCA.ID) Corporation Name Transaction Summary URL Payment Event Single Se…" at bounding box center [382, 411] width 702 height 361
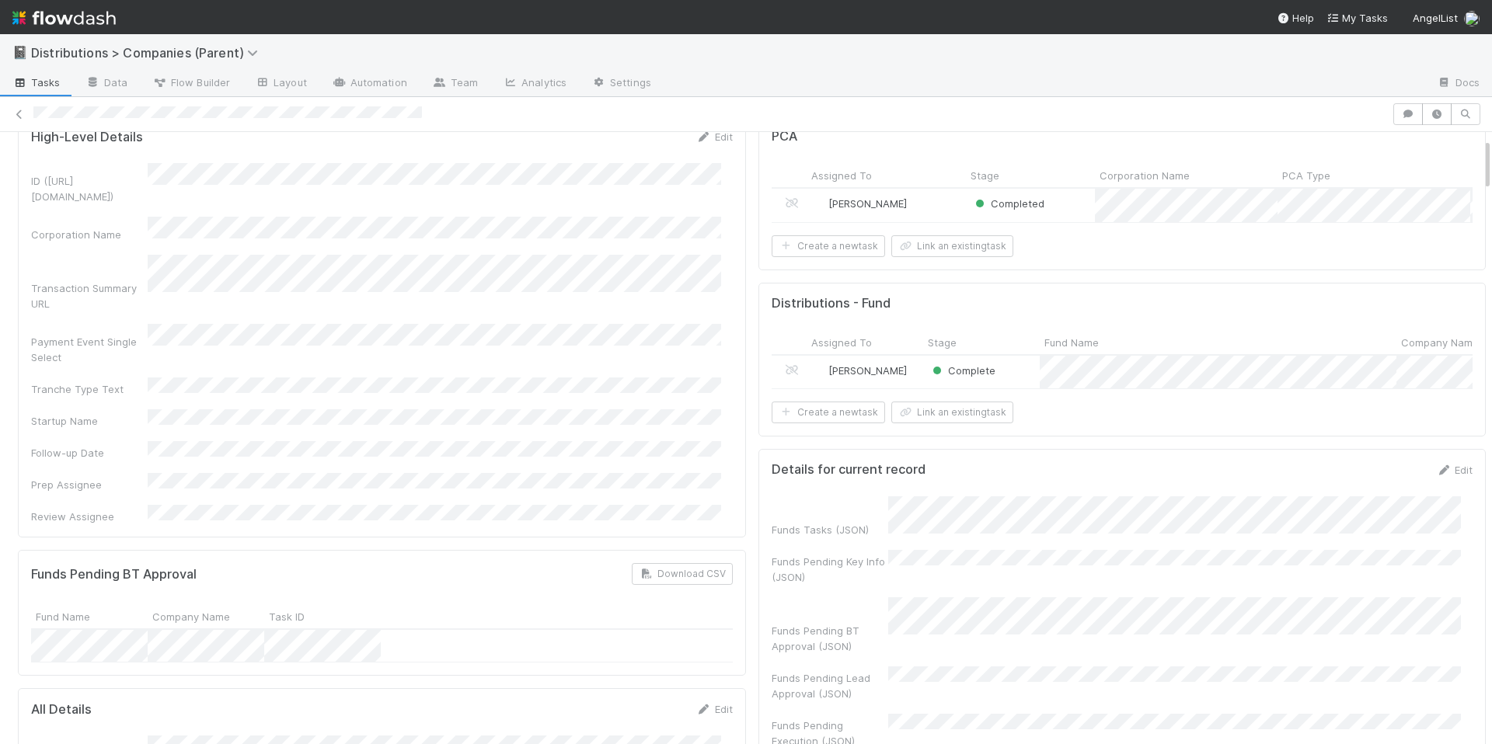
scroll to position [353, 0]
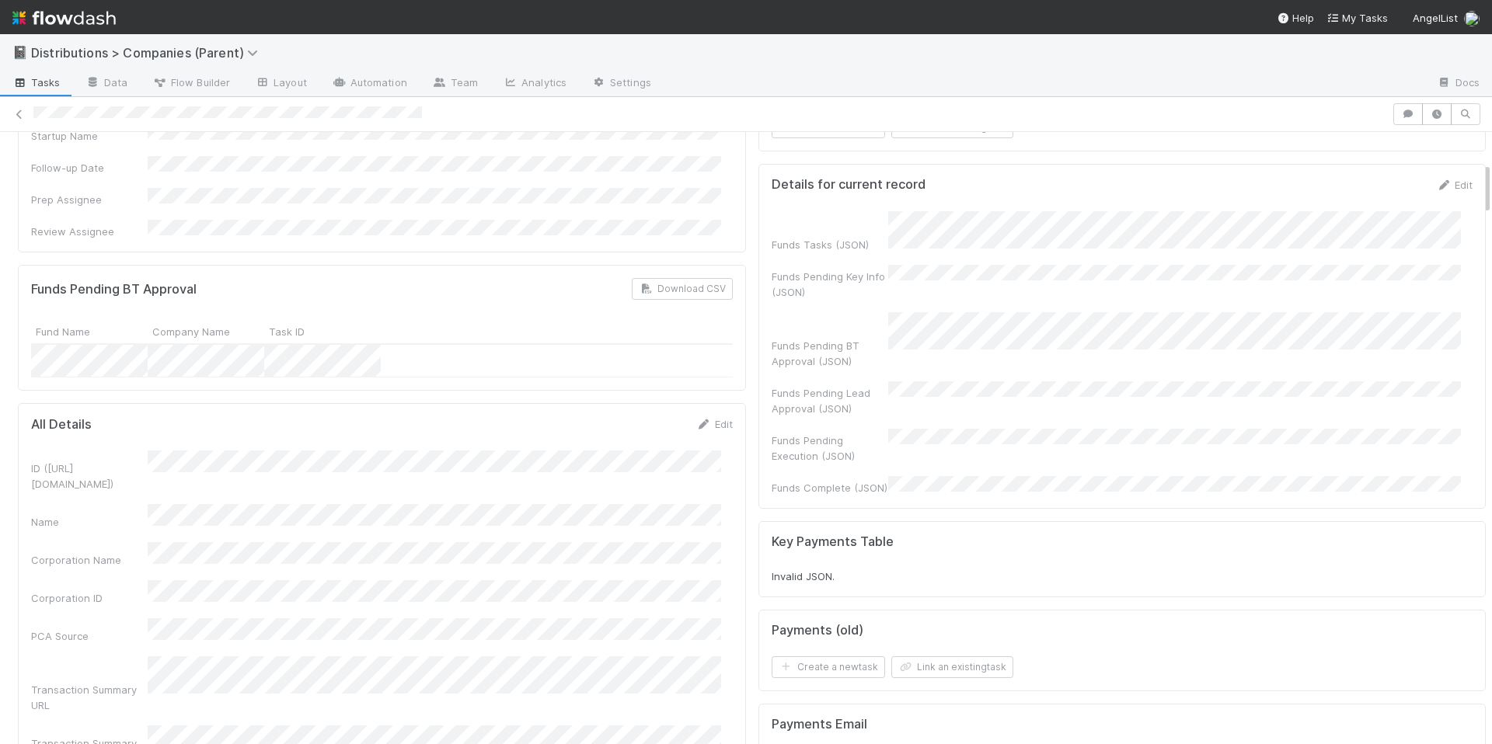
click at [403, 345] on div at bounding box center [382, 361] width 702 height 33
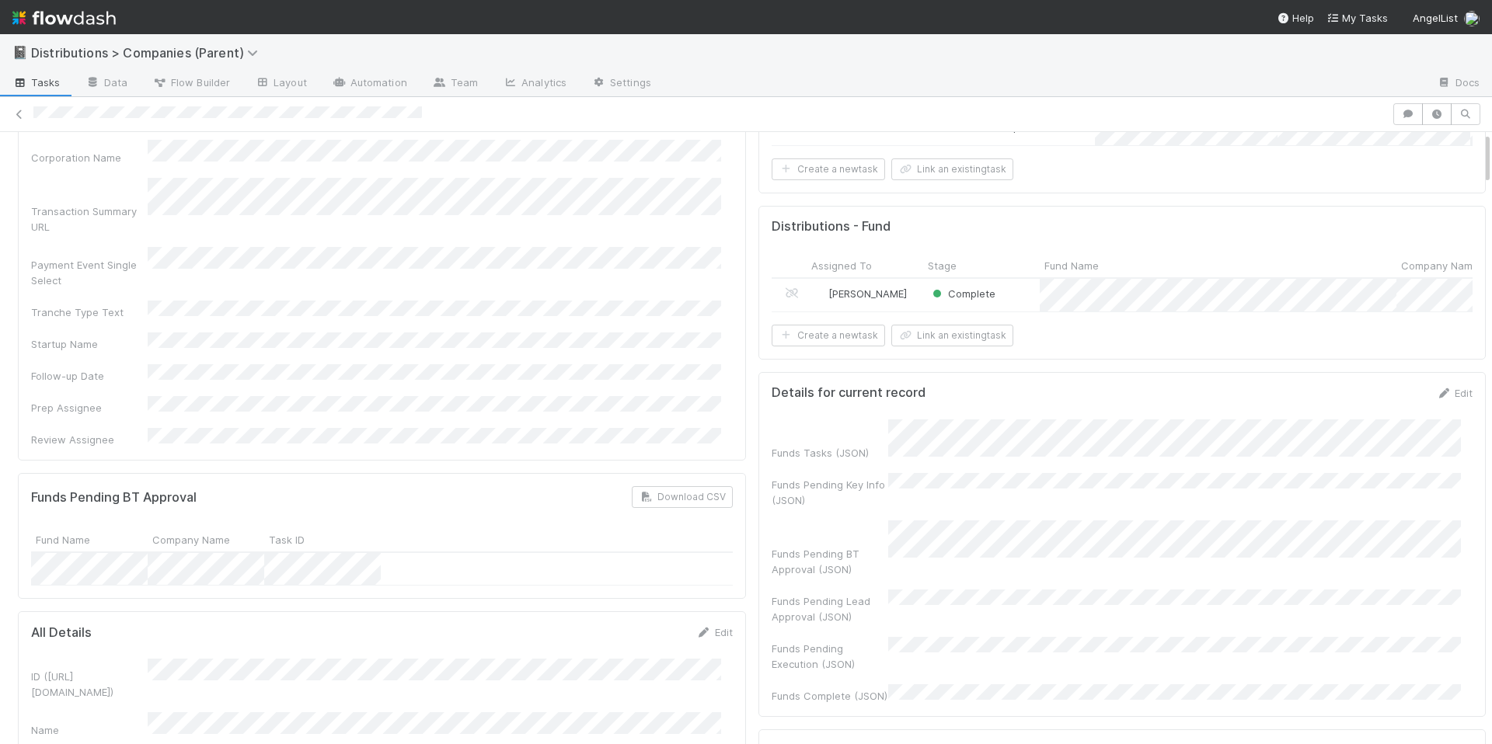
scroll to position [0, 0]
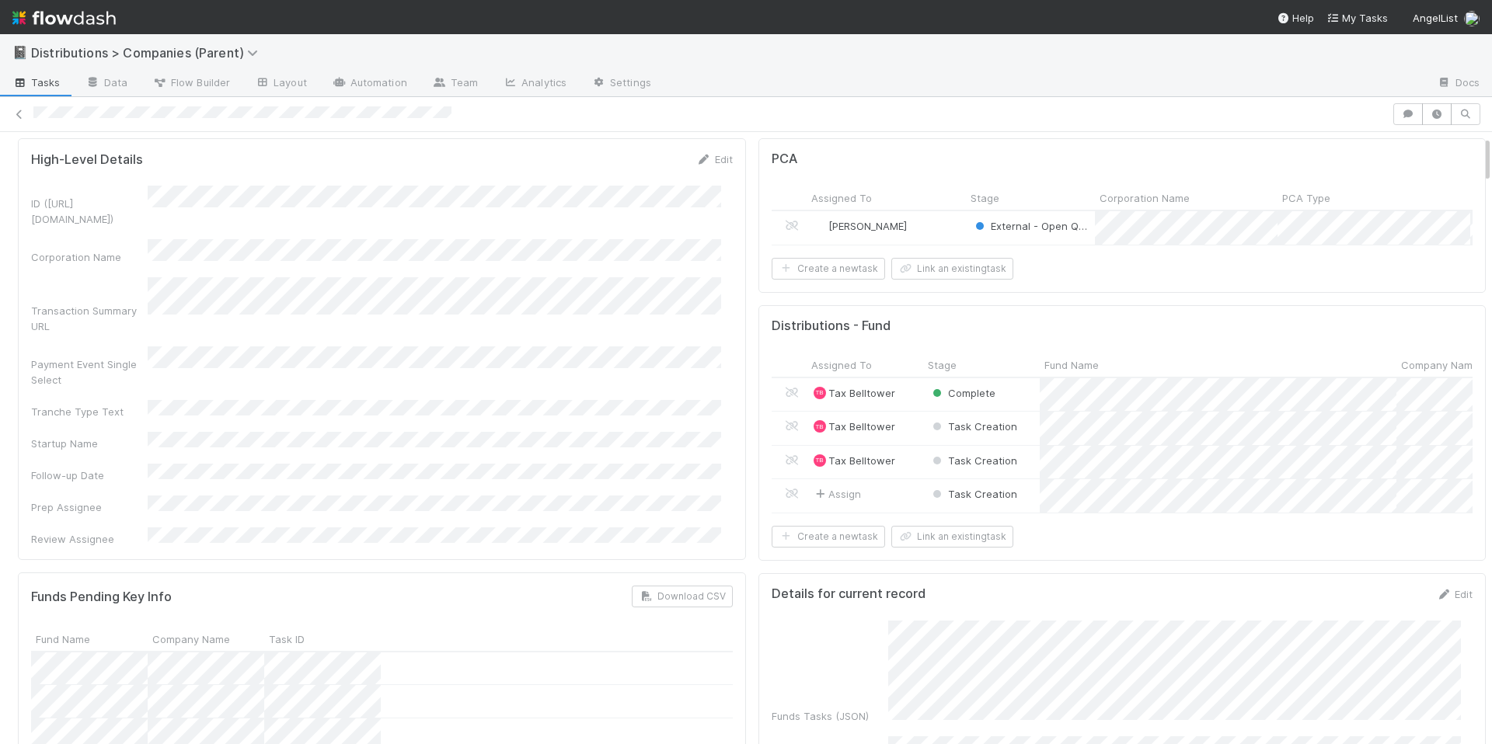
scroll to position [46, 0]
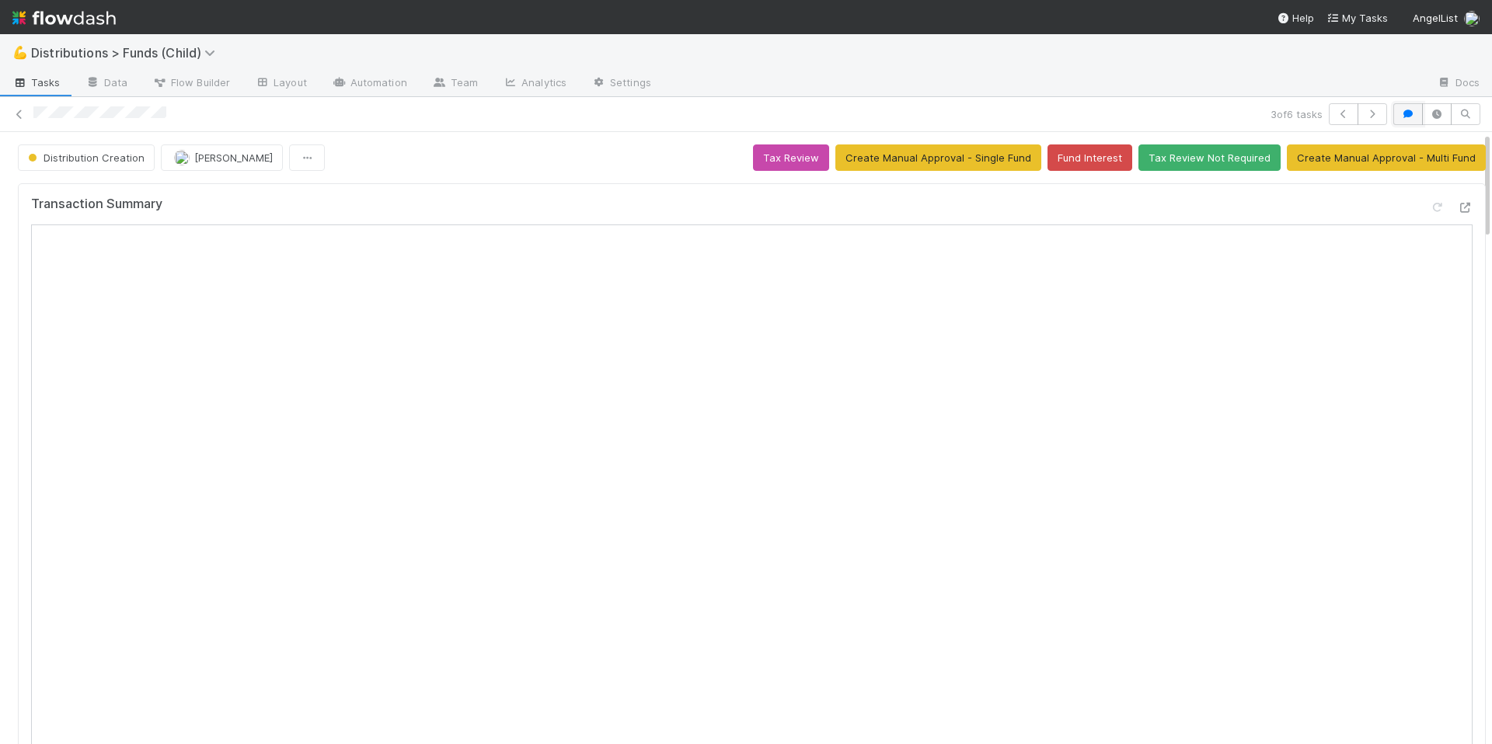
click at [1396, 106] on button "button" at bounding box center [1408, 114] width 30 height 22
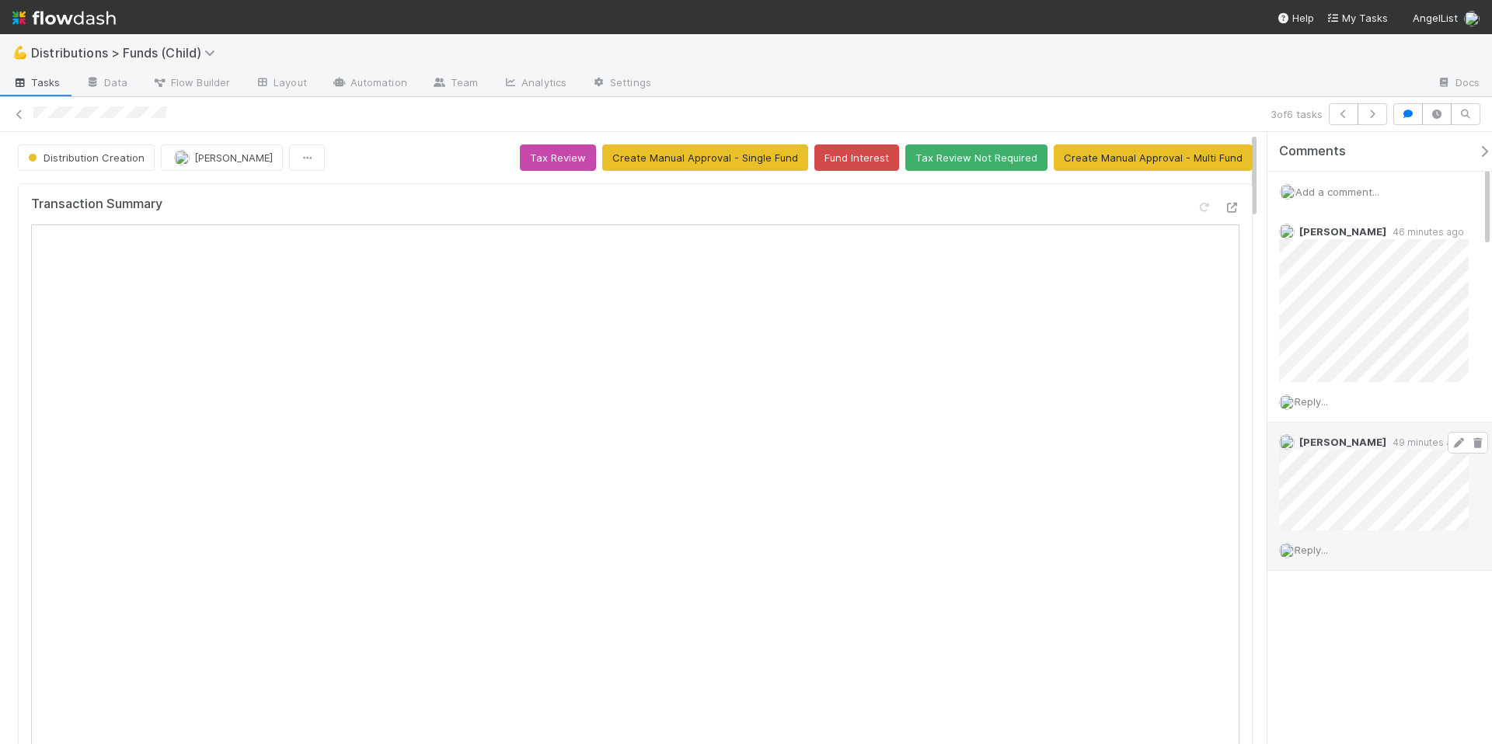
click at [1469, 477] on div "[PERSON_NAME] 49 minutes ago" at bounding box center [1379, 477] width 225 height 108
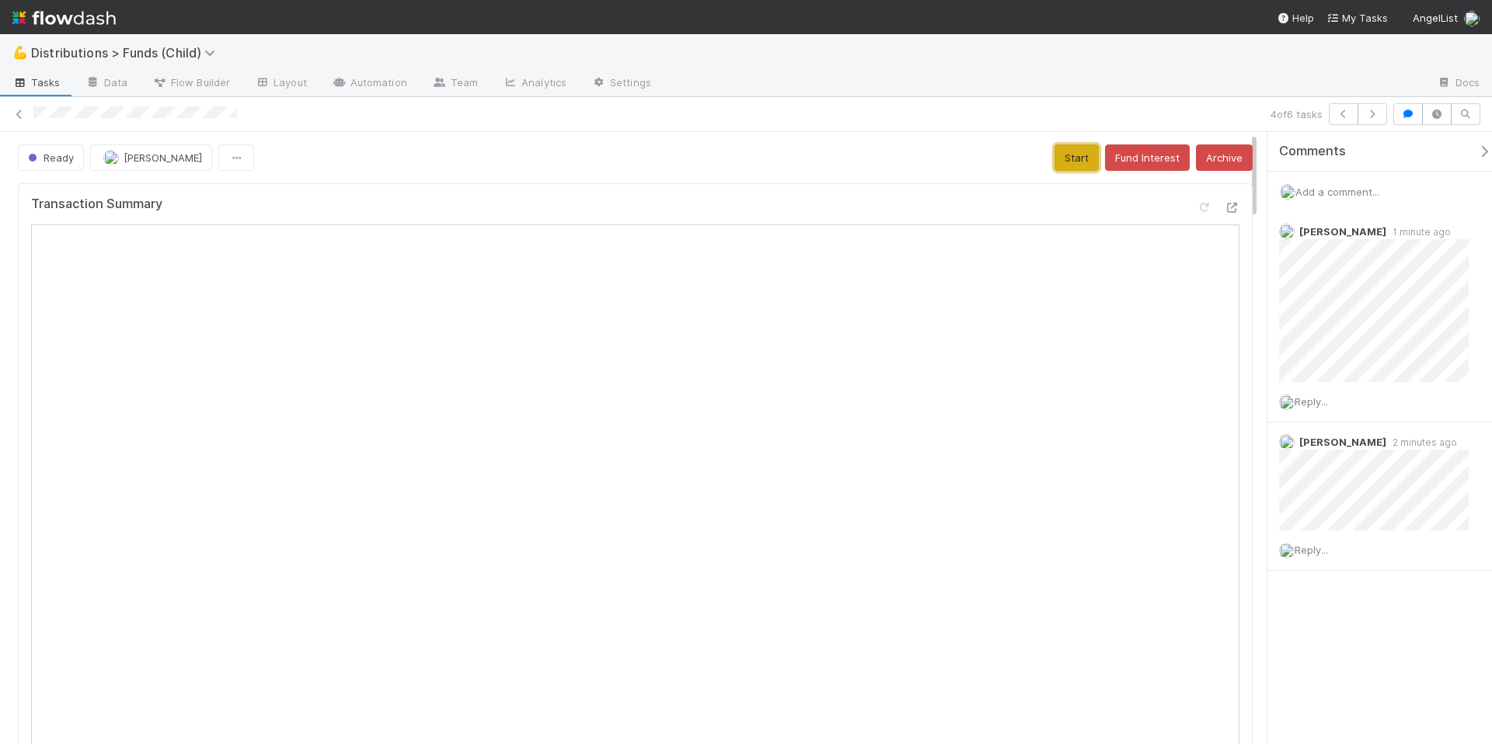
click at [1055, 159] on button "Start" at bounding box center [1077, 158] width 44 height 26
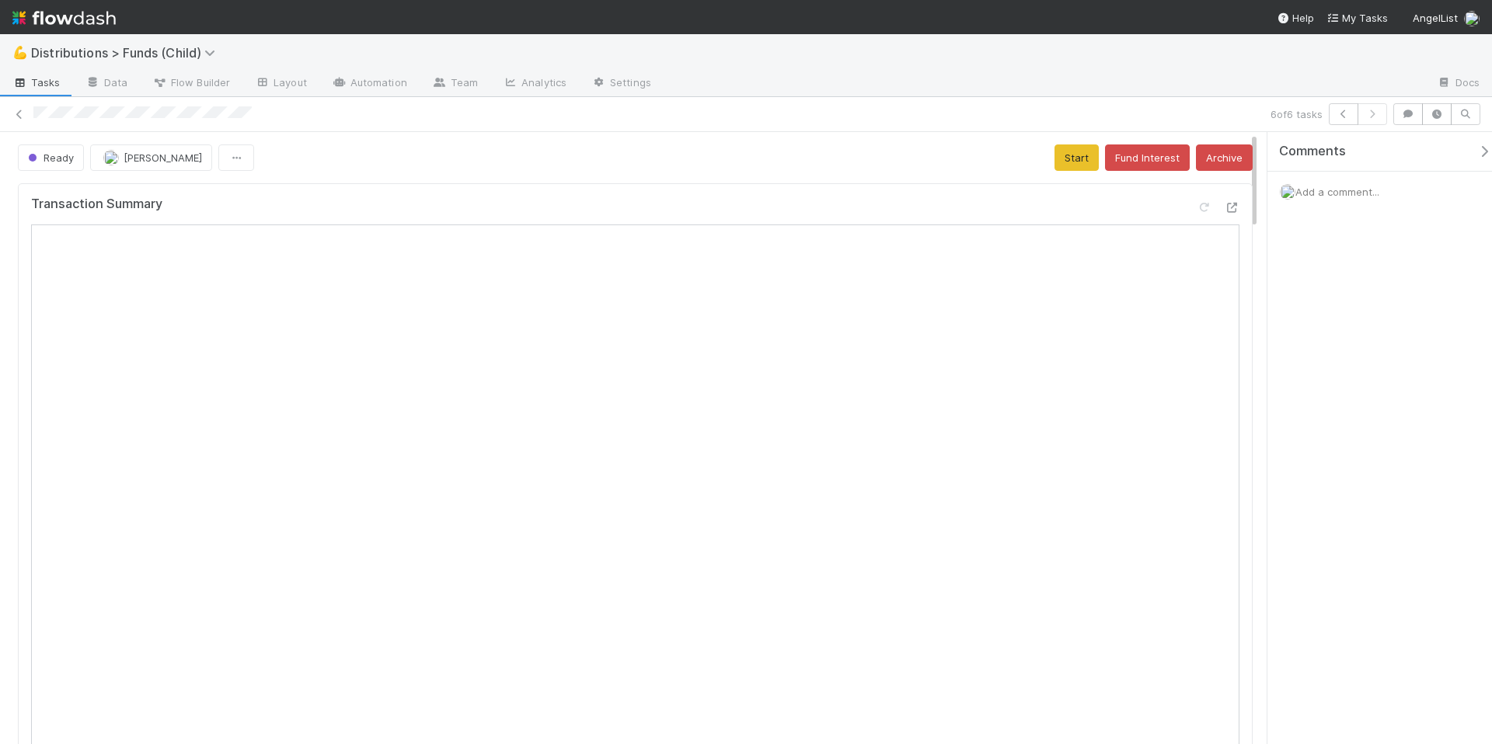
click at [1345, 193] on span "Add a comment..." at bounding box center [1337, 192] width 84 height 12
click at [1343, 448] on button "Add Comment" at bounding box center [1337, 453] width 90 height 26
click at [1062, 164] on button "Start" at bounding box center [1077, 158] width 44 height 26
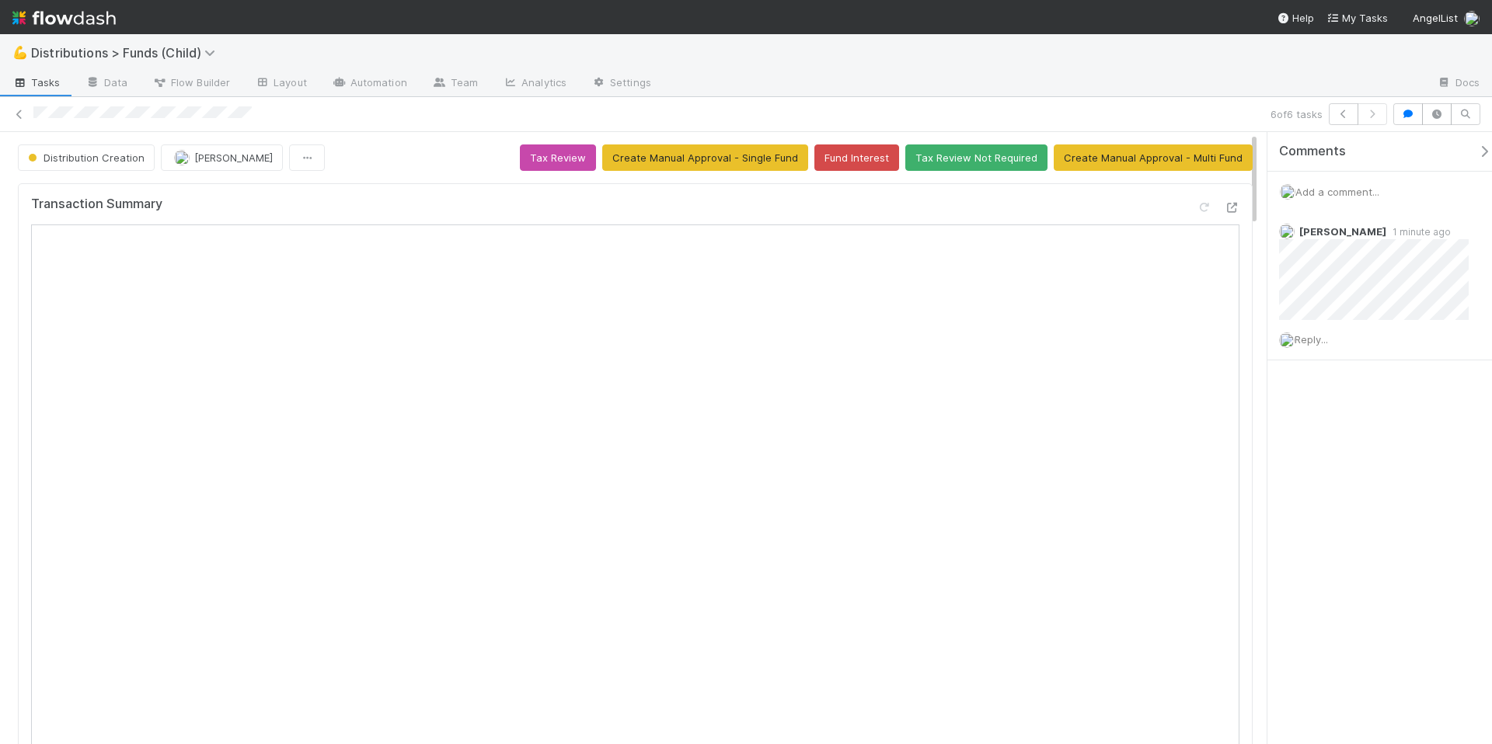
click at [1326, 188] on span "Add a comment..." at bounding box center [1337, 192] width 84 height 12
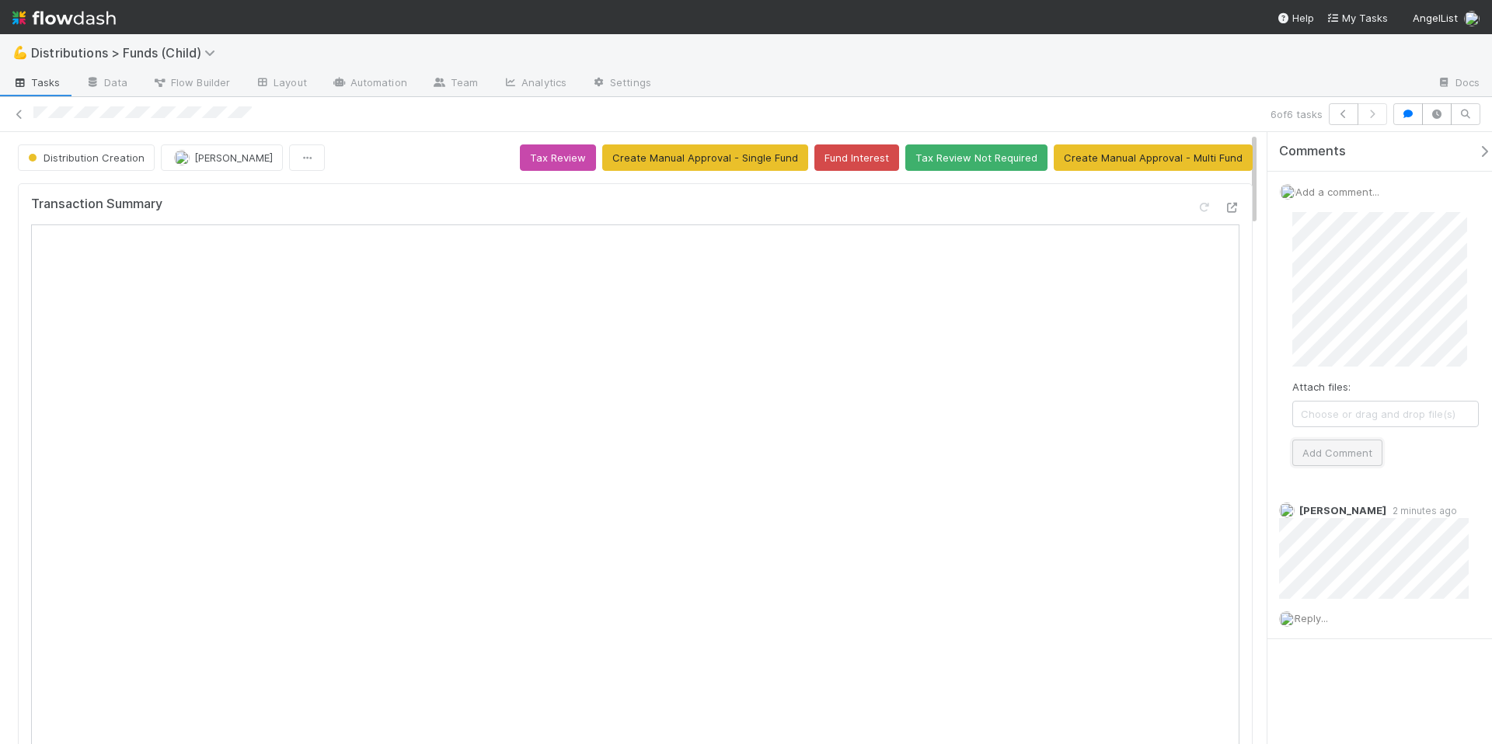
drag, startPoint x: 1321, startPoint y: 449, endPoint x: 1302, endPoint y: 444, distance: 20.2
click at [1321, 448] on button "Add Comment" at bounding box center [1337, 453] width 90 height 26
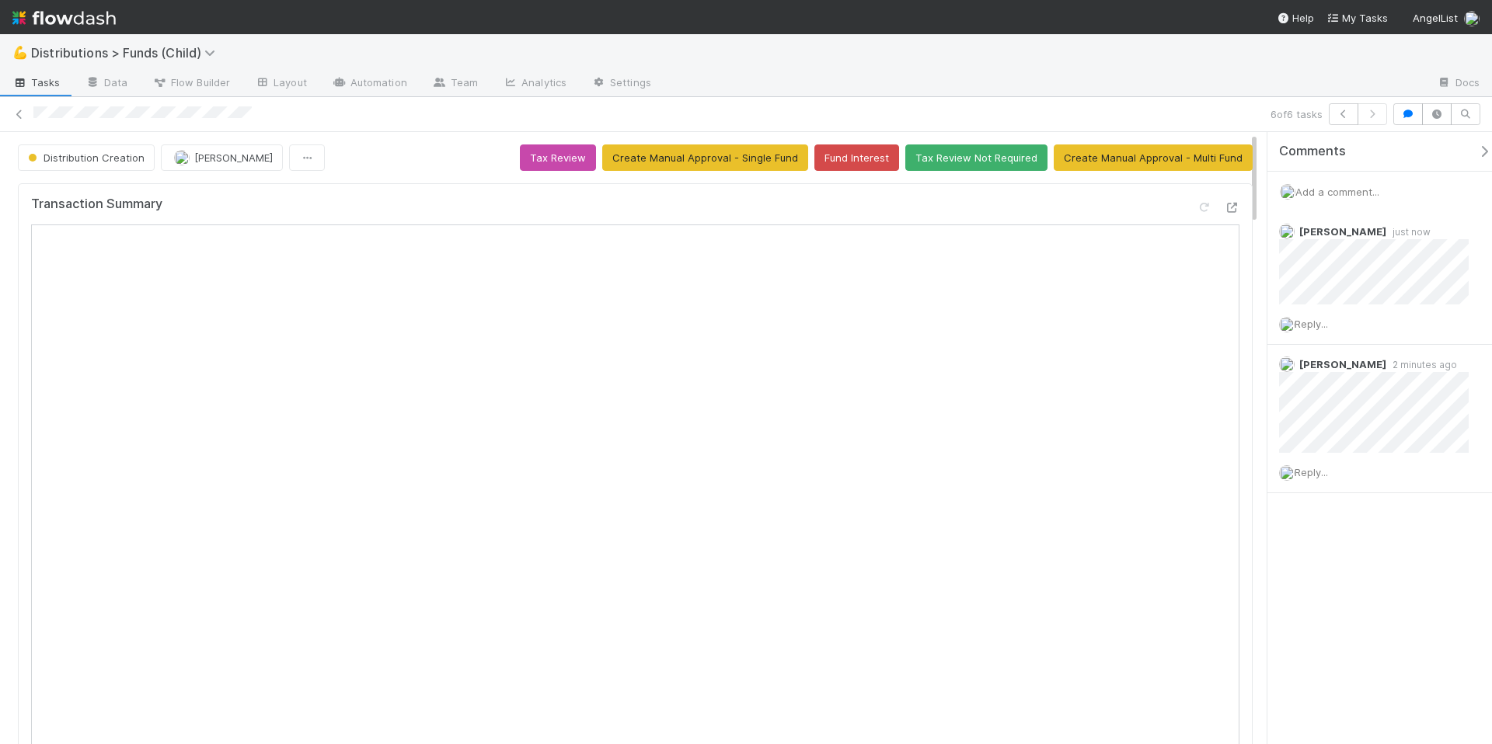
click at [1348, 584] on div "Comments Add a comment... Allison Donlevy just now Reply... Allison Donlevy 2 m…" at bounding box center [1379, 438] width 225 height 612
click at [577, 164] on button "Tax Review" at bounding box center [558, 158] width 76 height 26
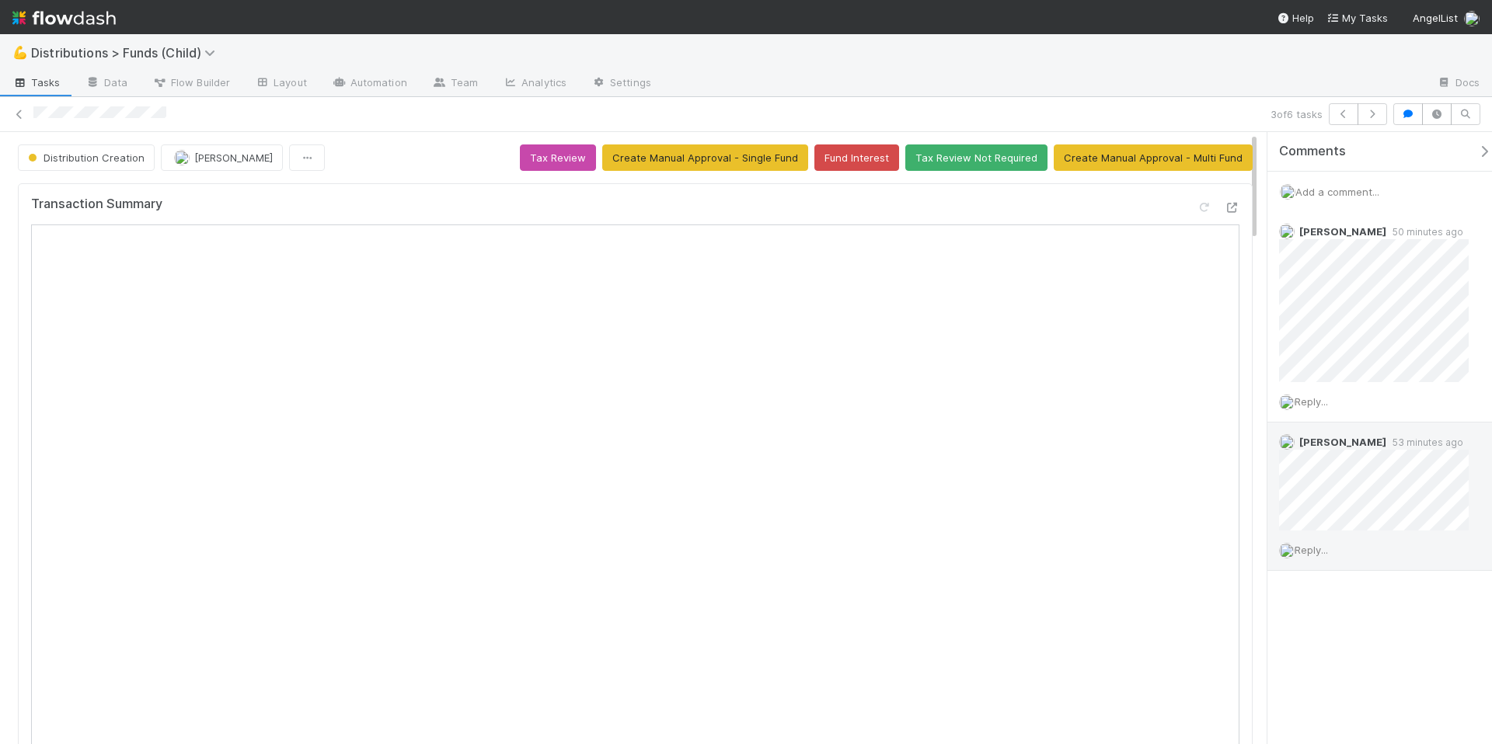
click at [1483, 480] on div "Allison Donlevy 53 minutes ago Reply..." at bounding box center [1385, 497] width 236 height 148
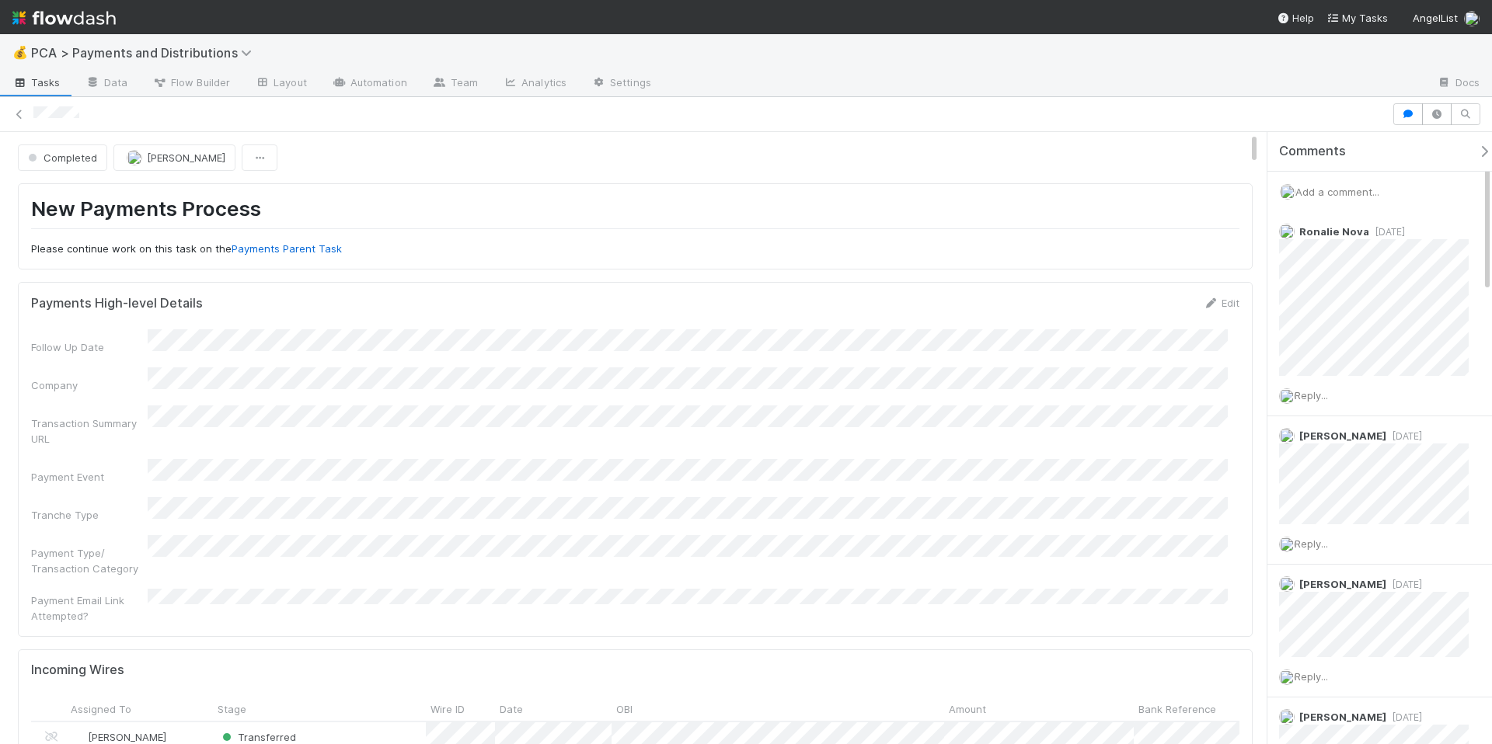
click at [1466, 159] on div "Comments" at bounding box center [1391, 152] width 225 height 16
click at [1476, 152] on icon "button" at bounding box center [1484, 151] width 16 height 12
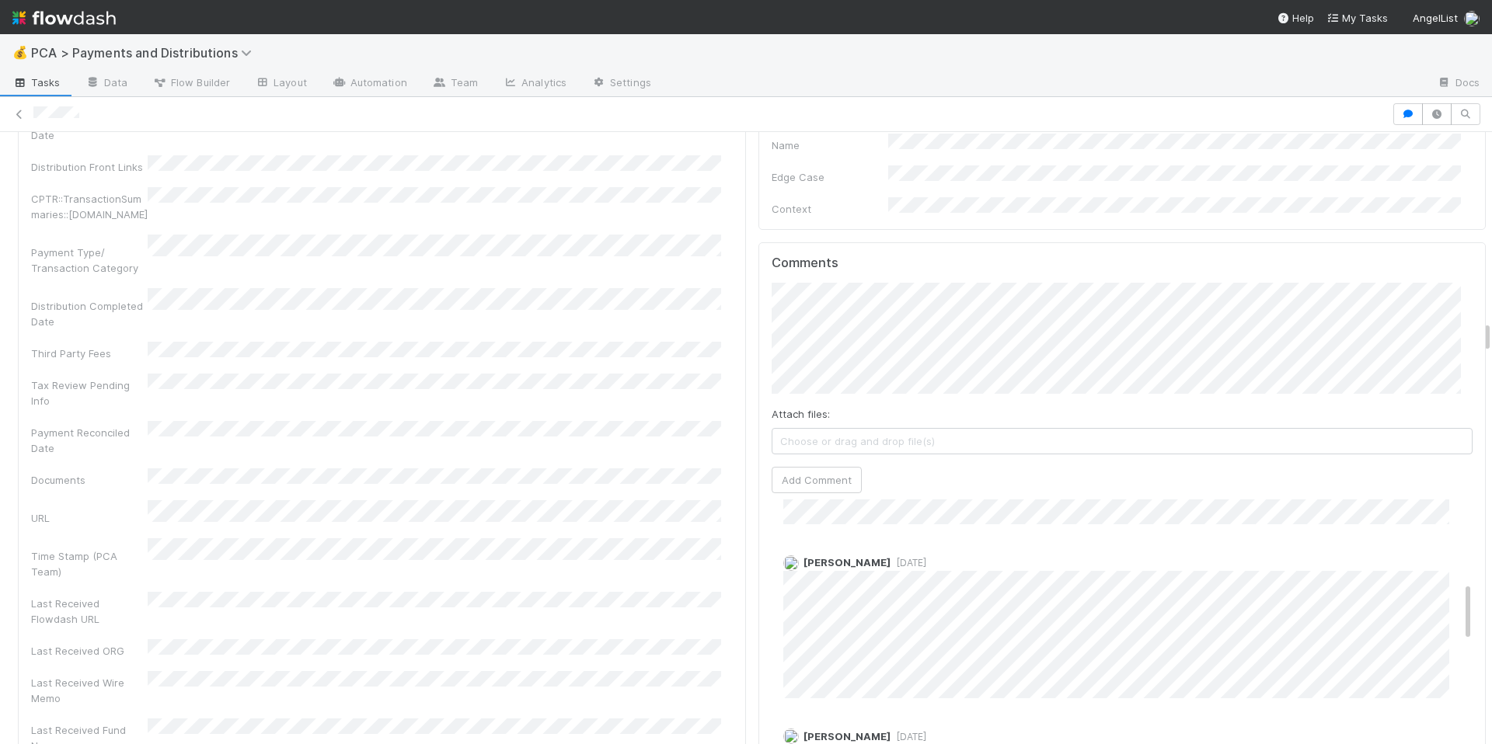
scroll to position [3582, 0]
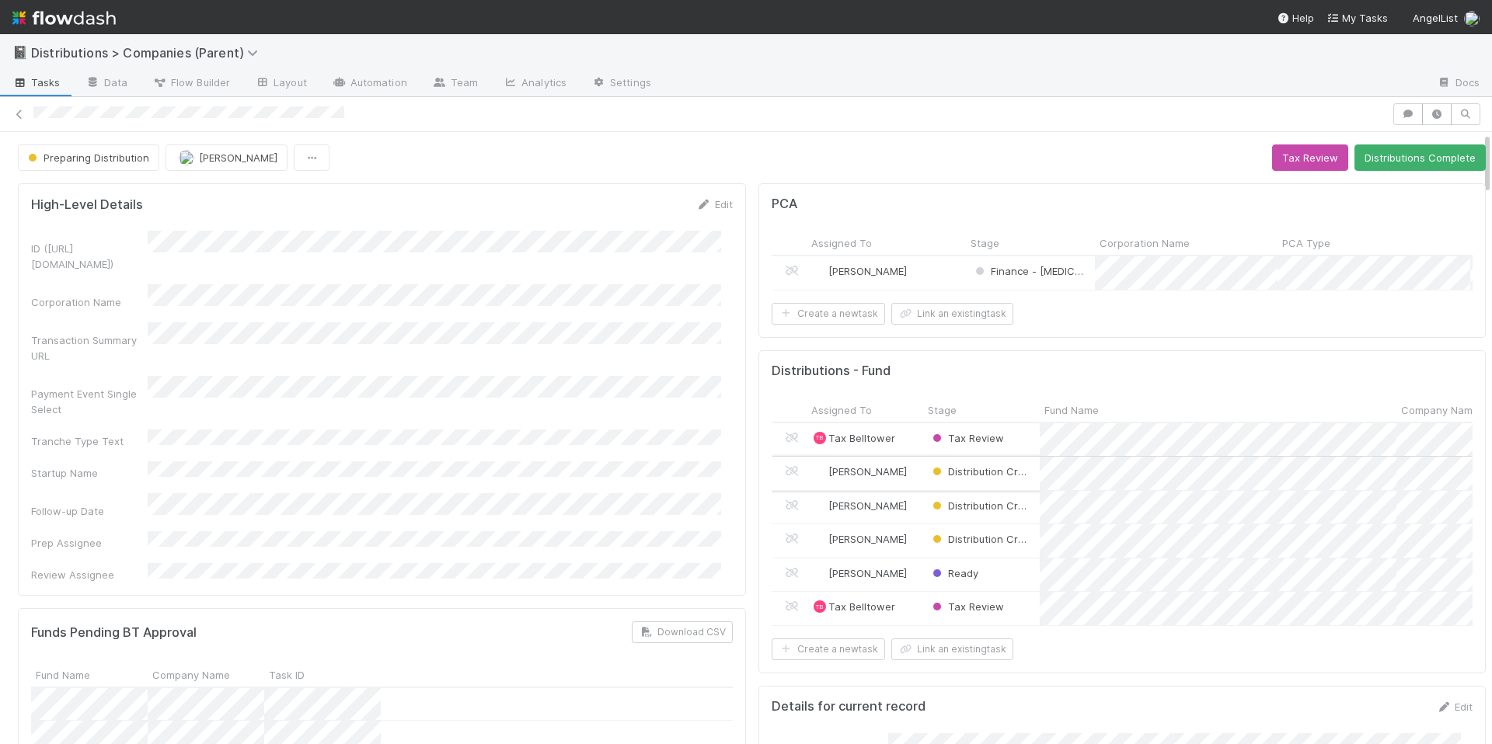
click at [1025, 490] on div "Distribution Creation" at bounding box center [981, 473] width 117 height 33
click at [1002, 489] on div "Tax Review" at bounding box center [981, 473] width 117 height 33
click at [1012, 589] on div "Ready" at bounding box center [981, 575] width 117 height 33
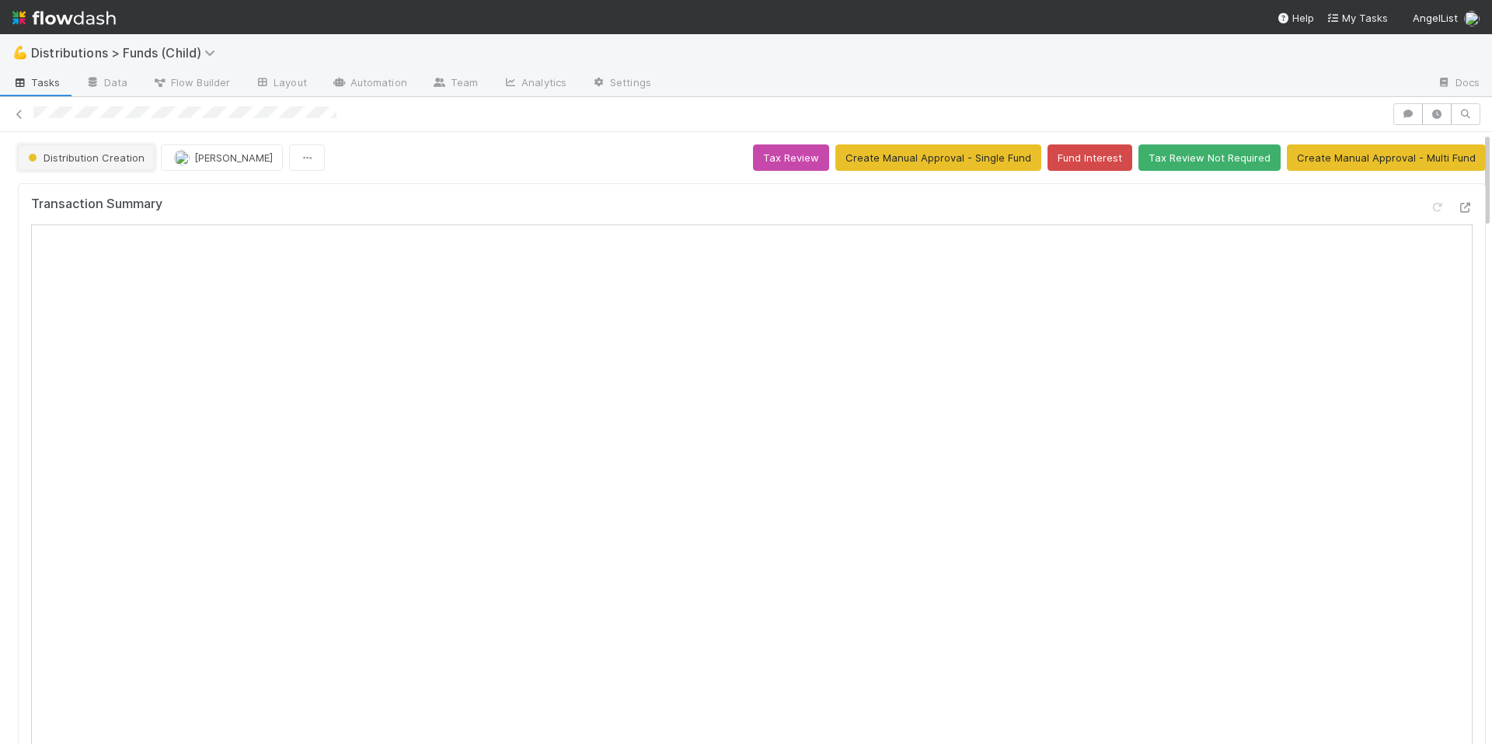
click at [64, 162] on span "Distribution Creation" at bounding box center [85, 158] width 120 height 12
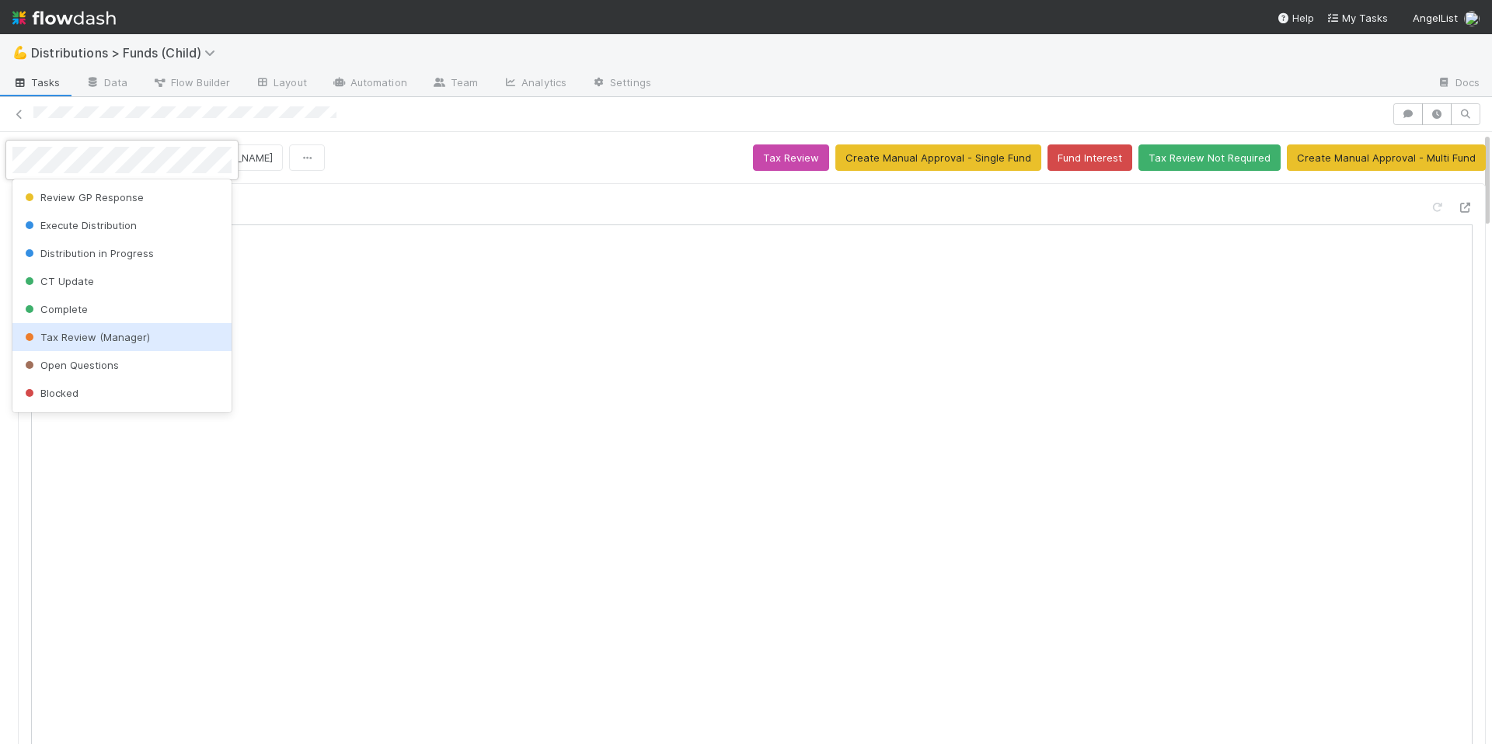
scroll to position [305, 0]
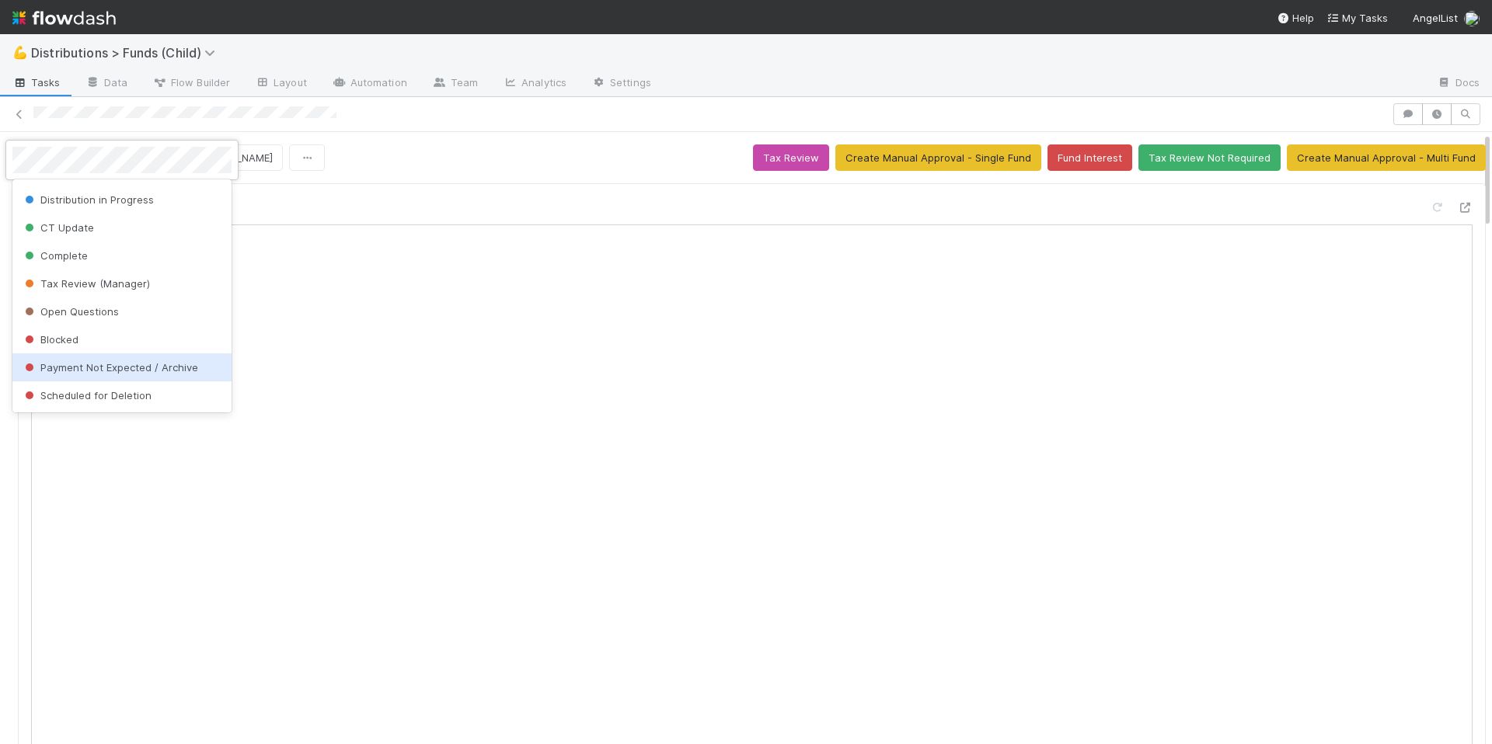
click at [183, 375] on div "Payment Not Expected / Archive" at bounding box center [121, 368] width 219 height 28
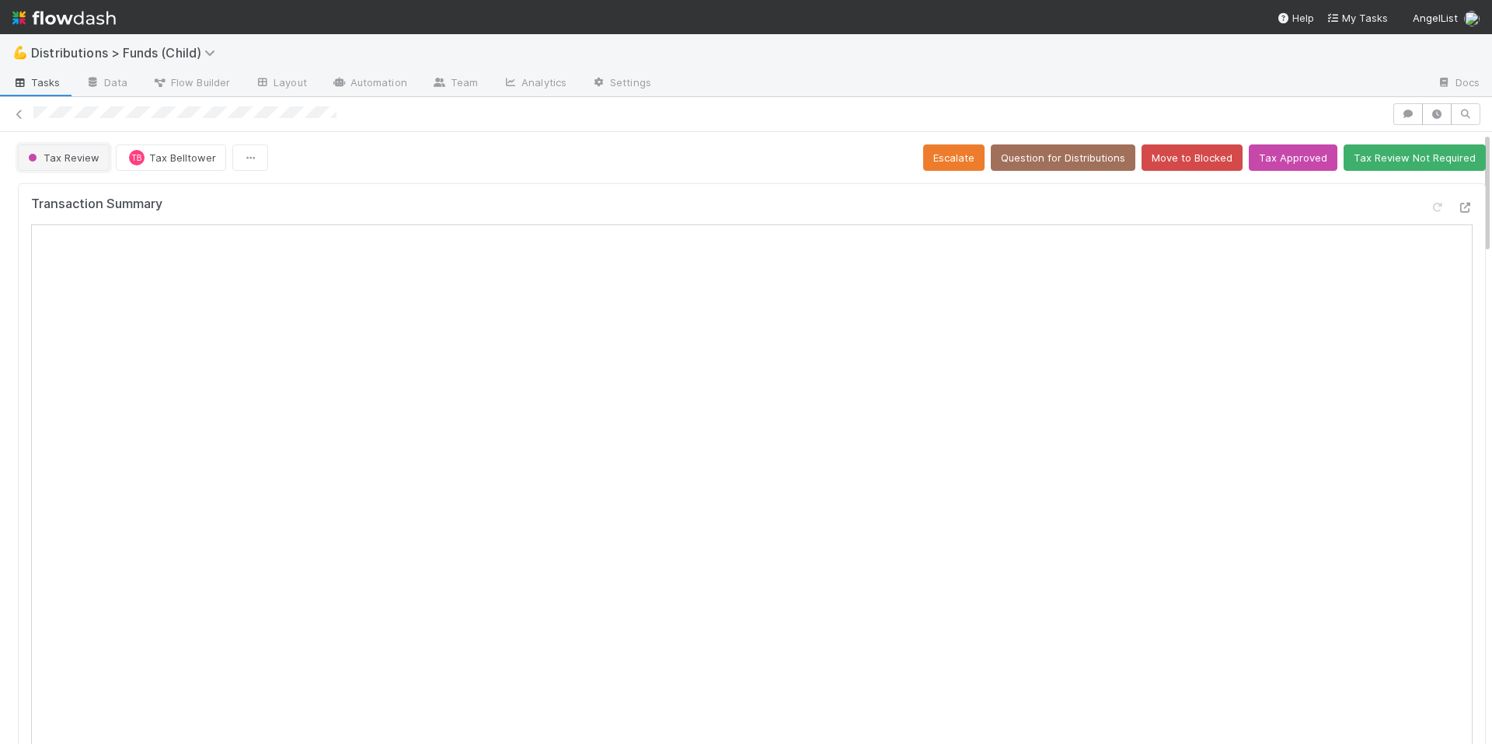
click at [82, 148] on button "Tax Review" at bounding box center [64, 158] width 92 height 26
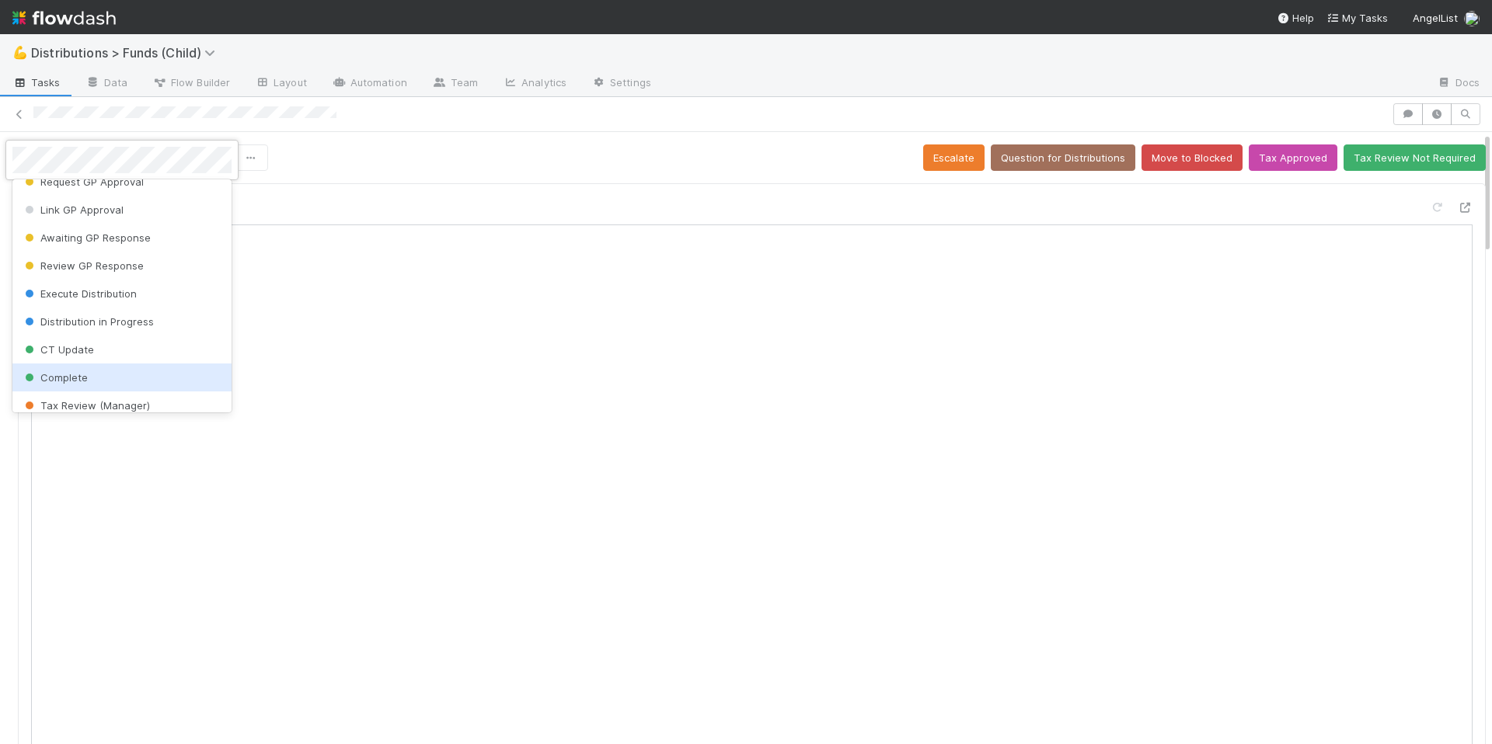
scroll to position [305, 0]
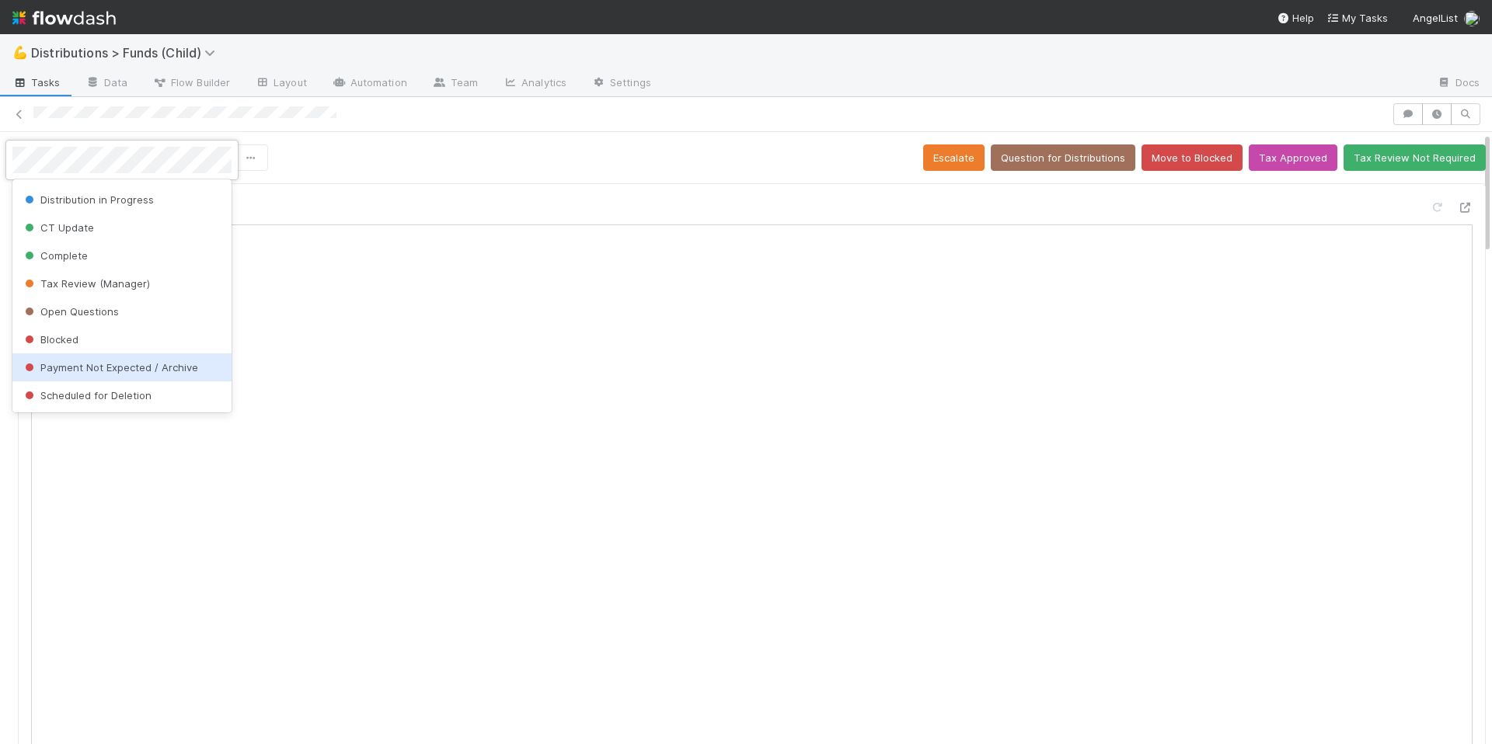
click at [161, 364] on span "Payment Not Expected / Archive" at bounding box center [110, 367] width 176 height 12
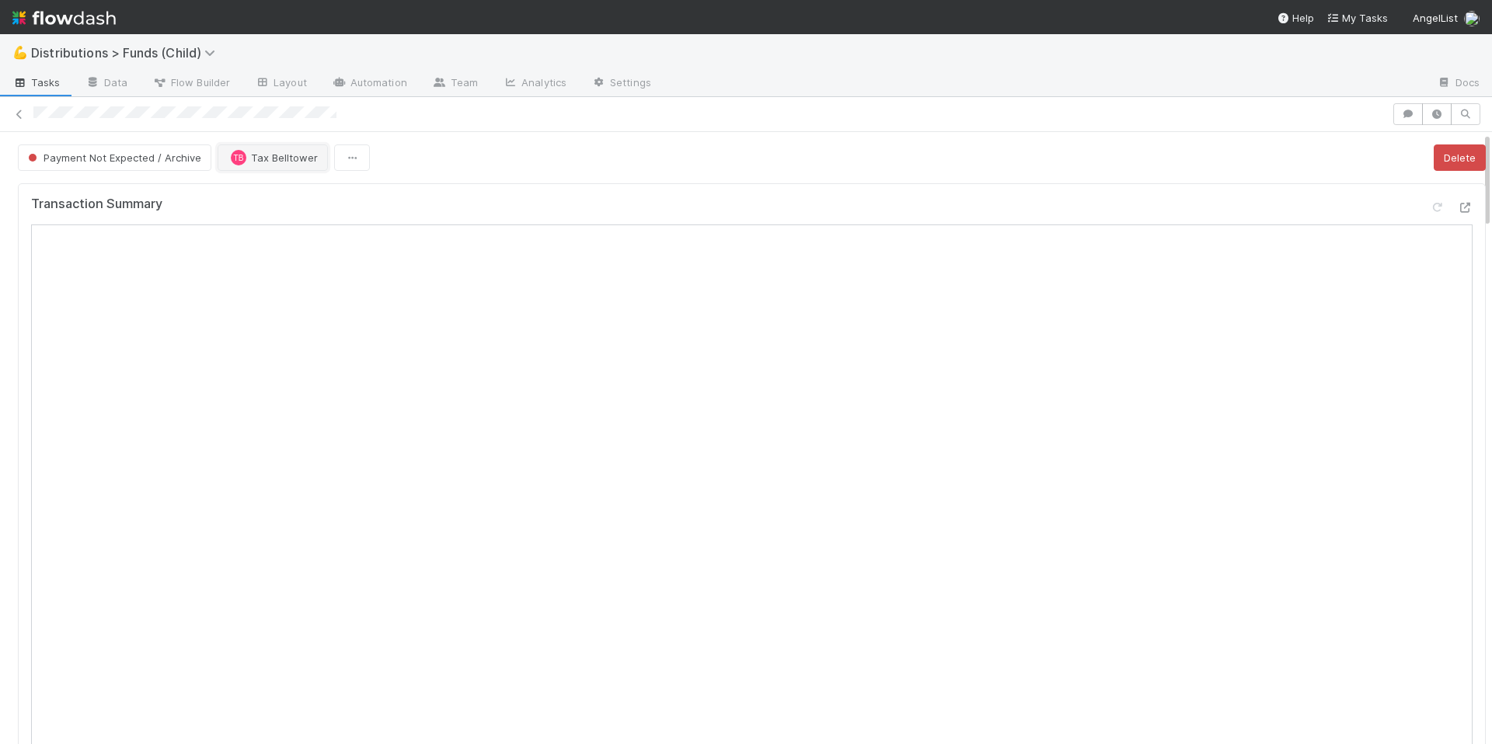
click at [268, 164] on button "TB Tax Belltower" at bounding box center [273, 158] width 110 height 26
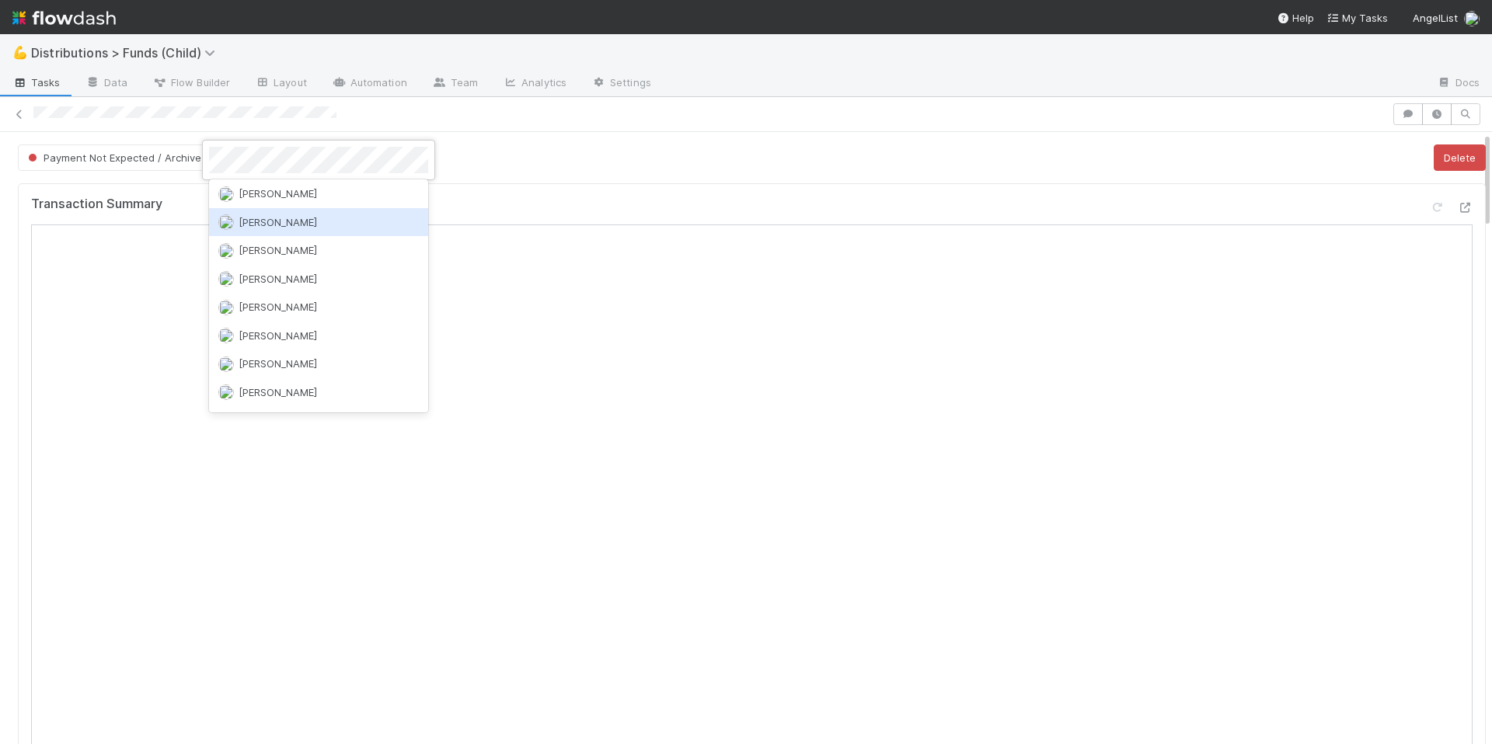
scroll to position [0, 0]
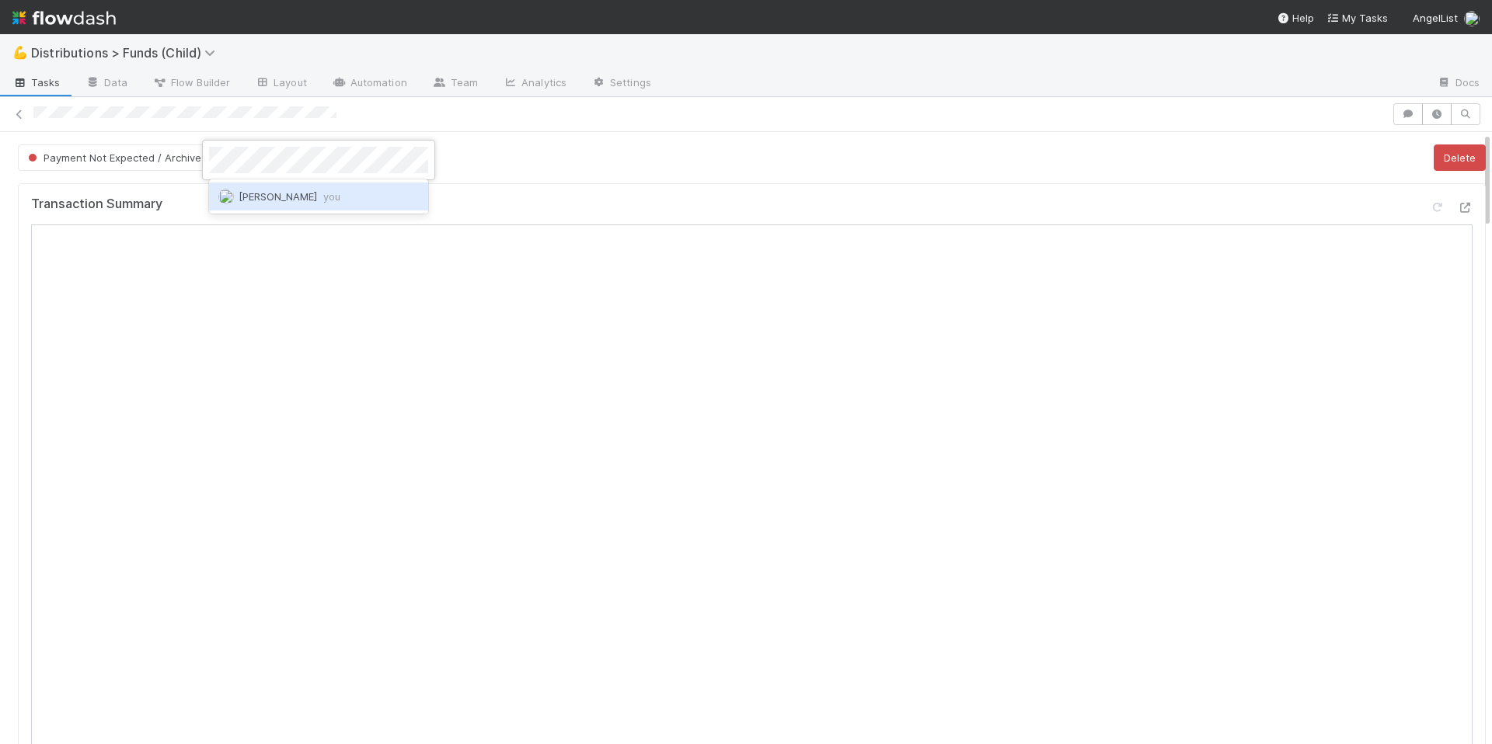
click at [337, 206] on div "Allison Donlevy you" at bounding box center [318, 197] width 219 height 28
click at [569, 131] on div at bounding box center [746, 114] width 1492 height 35
click at [743, 150] on div "Payment Not Expected / Archive Allison Donlevy Delete" at bounding box center [752, 158] width 1468 height 26
click at [728, 152] on div "Payment Not Expected / Archive Allison Donlevy Delete" at bounding box center [752, 158] width 1468 height 26
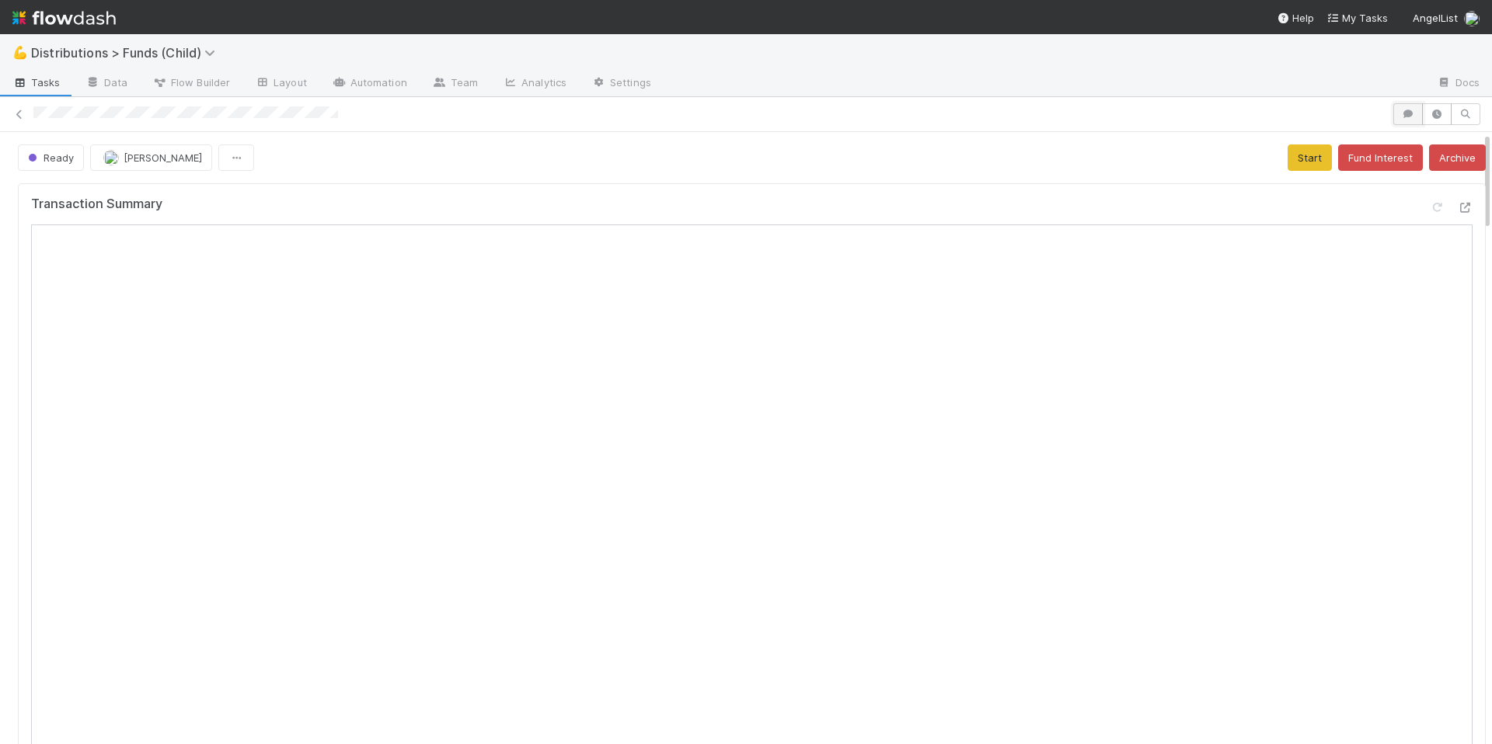
click at [1397, 119] on button "button" at bounding box center [1408, 114] width 30 height 22
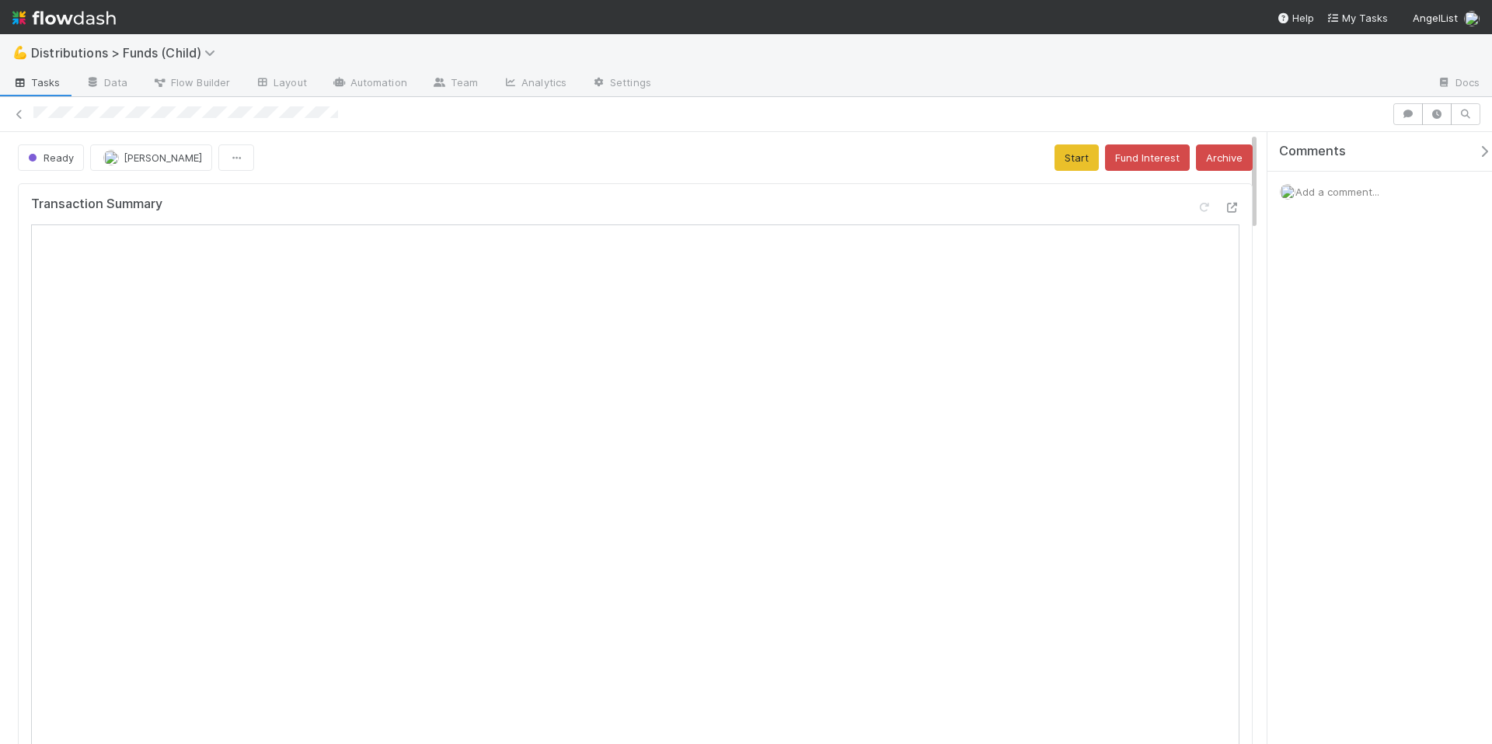
click at [1337, 199] on div "Add a comment..." at bounding box center [1385, 192] width 236 height 40
click at [1341, 186] on span "Add a comment..." at bounding box center [1337, 192] width 84 height 12
click at [1359, 452] on button "Add Comment" at bounding box center [1337, 453] width 90 height 26
click at [1333, 193] on span "Add a comment..." at bounding box center [1337, 192] width 84 height 12
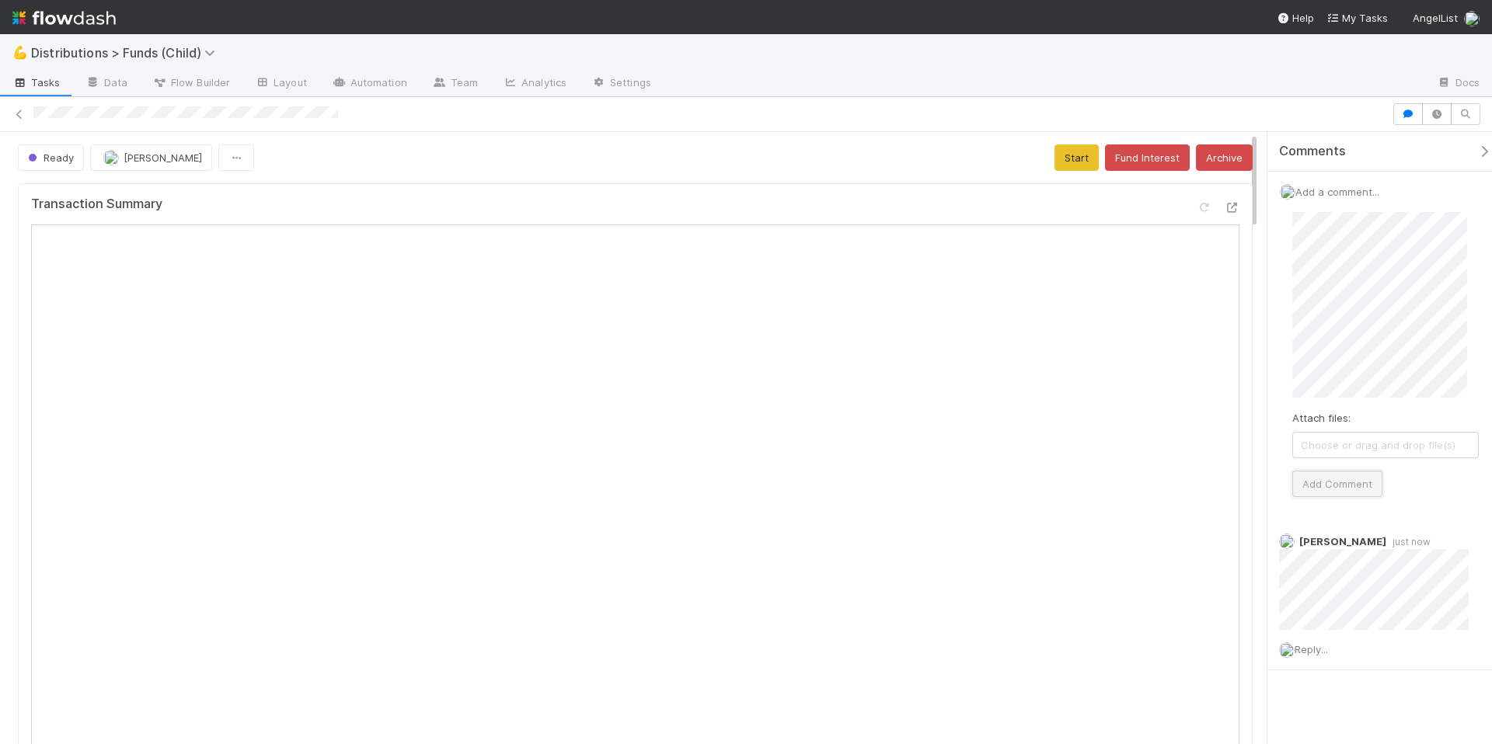
click at [1350, 488] on button "Add Comment" at bounding box center [1337, 484] width 90 height 26
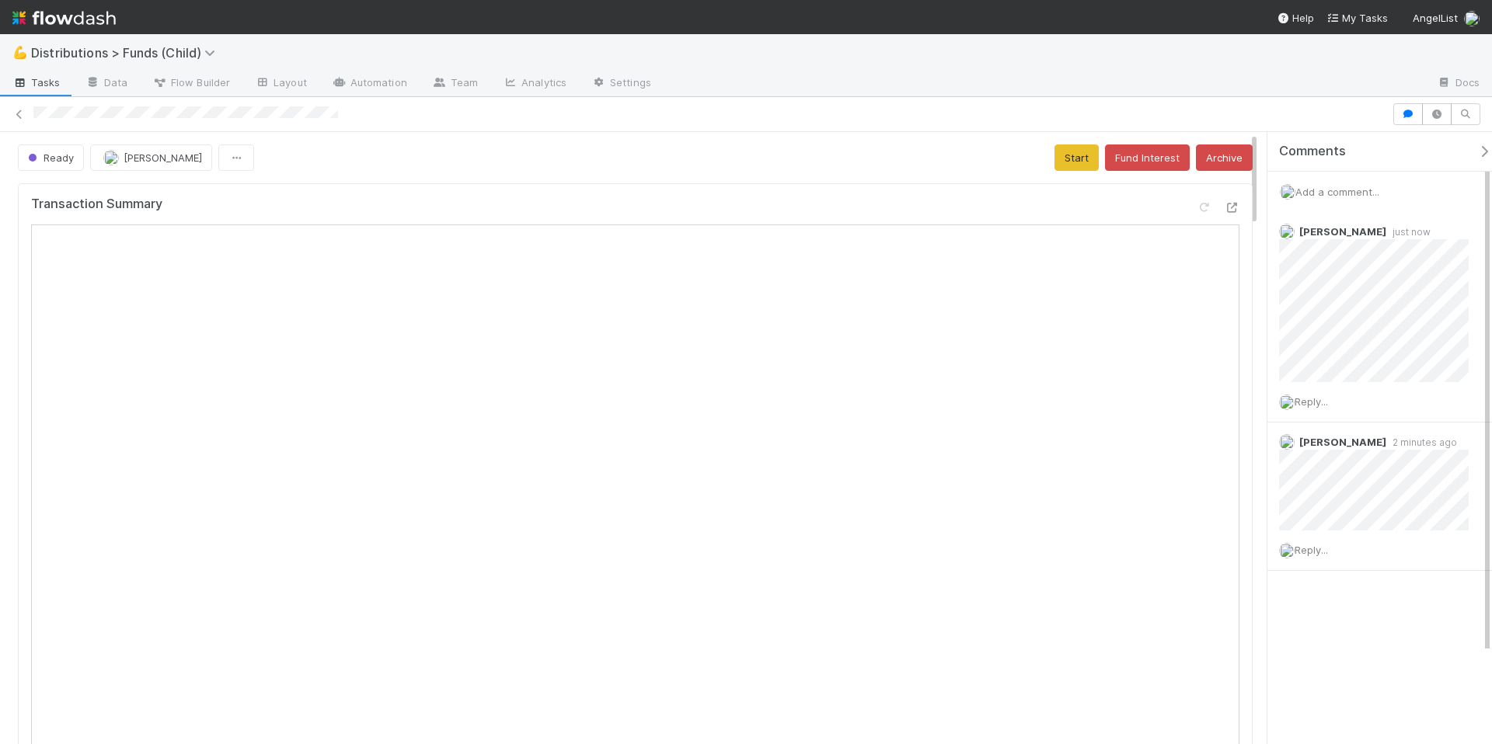
click at [808, 156] on div "Ready Allison Donlevy Start Fund Interest Archive" at bounding box center [635, 158] width 1235 height 26
click at [1476, 153] on icon "button" at bounding box center [1484, 151] width 16 height 12
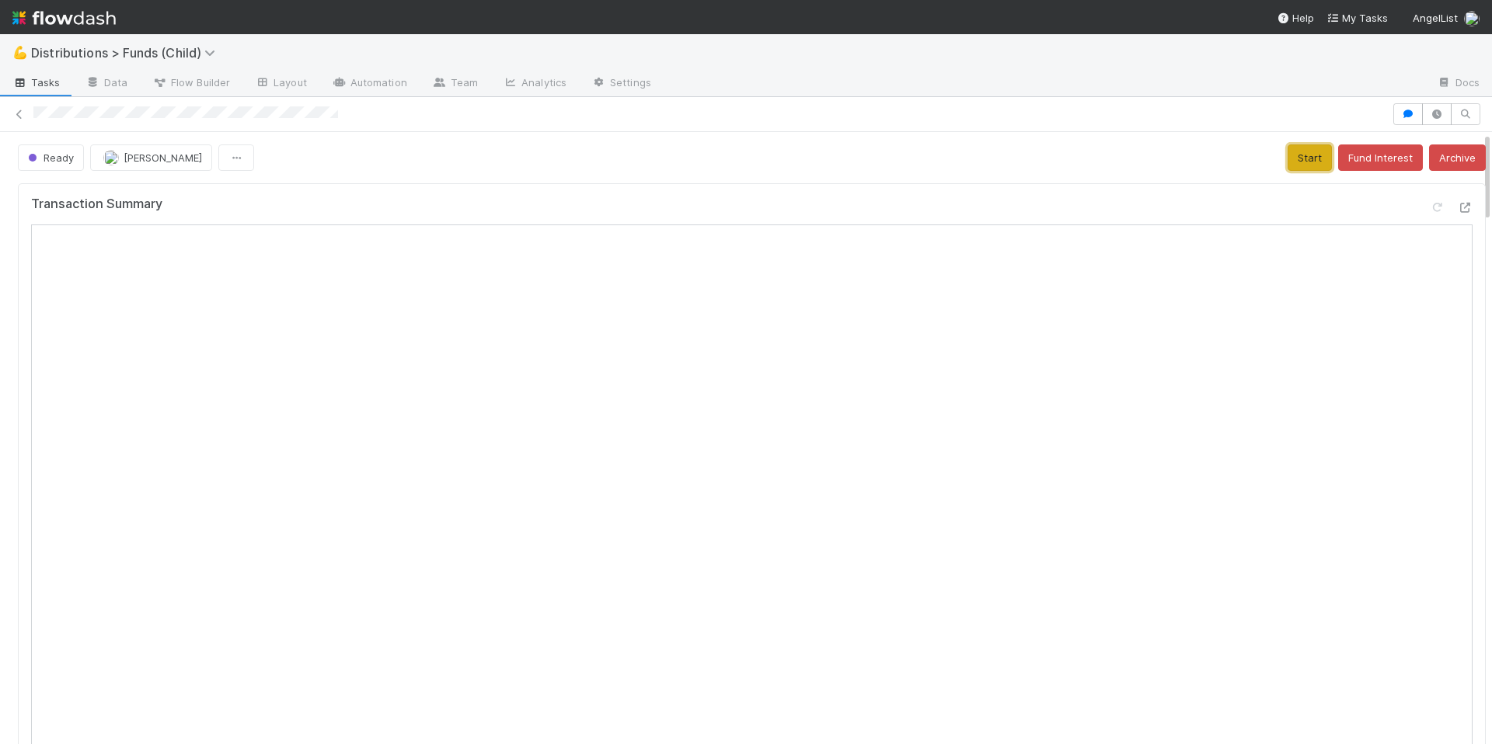
click at [1288, 152] on button "Start" at bounding box center [1310, 158] width 44 height 26
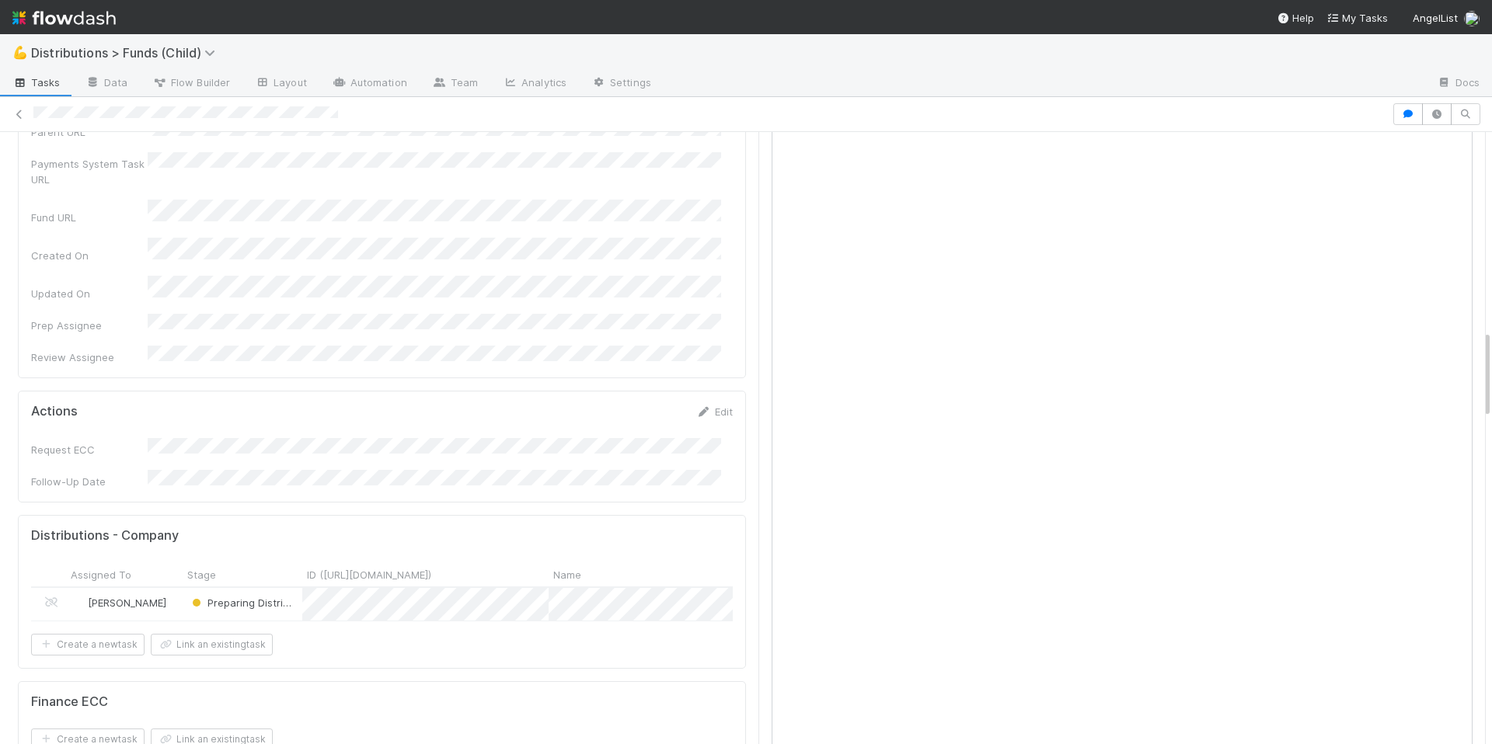
scroll to position [1358, 0]
click at [713, 406] on link "Edit" at bounding box center [714, 412] width 37 height 12
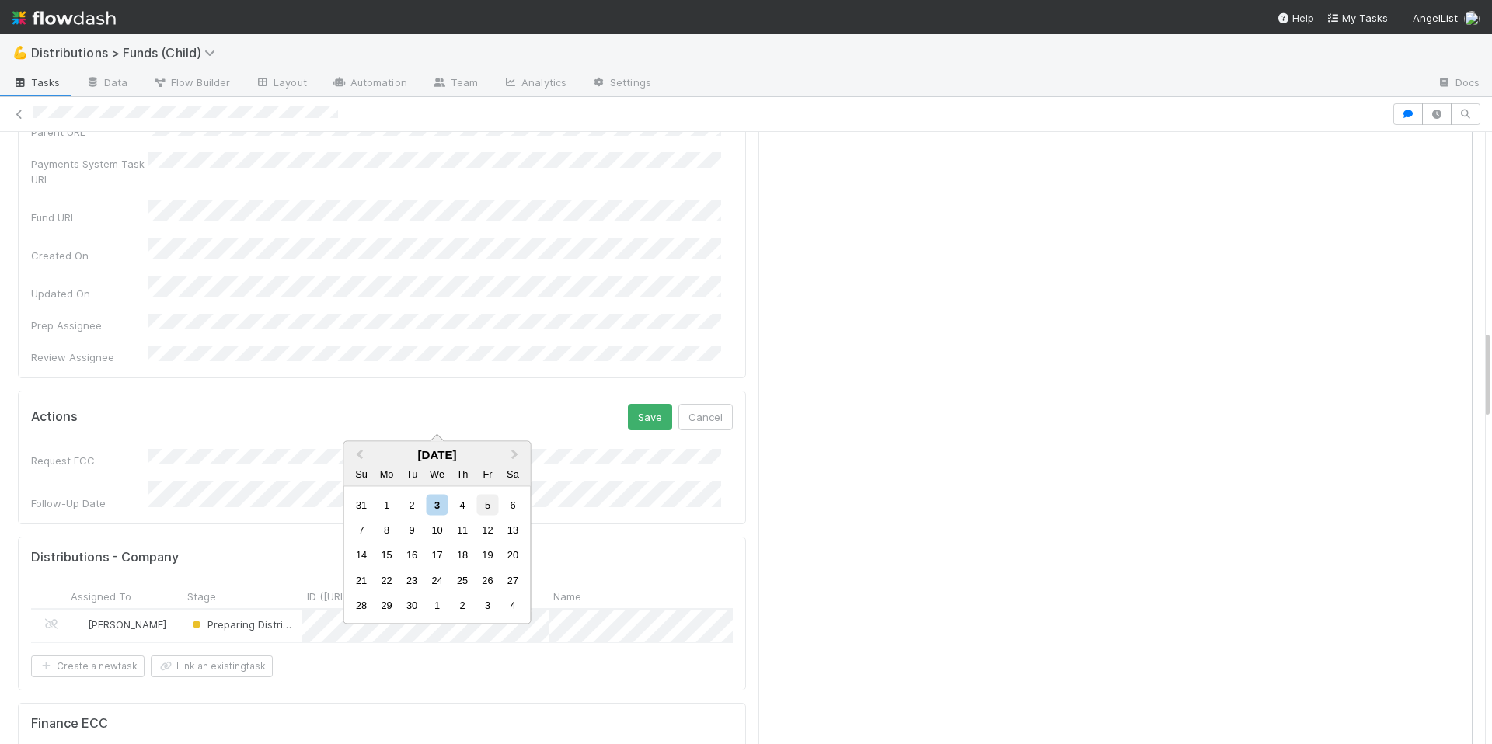
click at [481, 500] on div "5" at bounding box center [487, 504] width 21 height 21
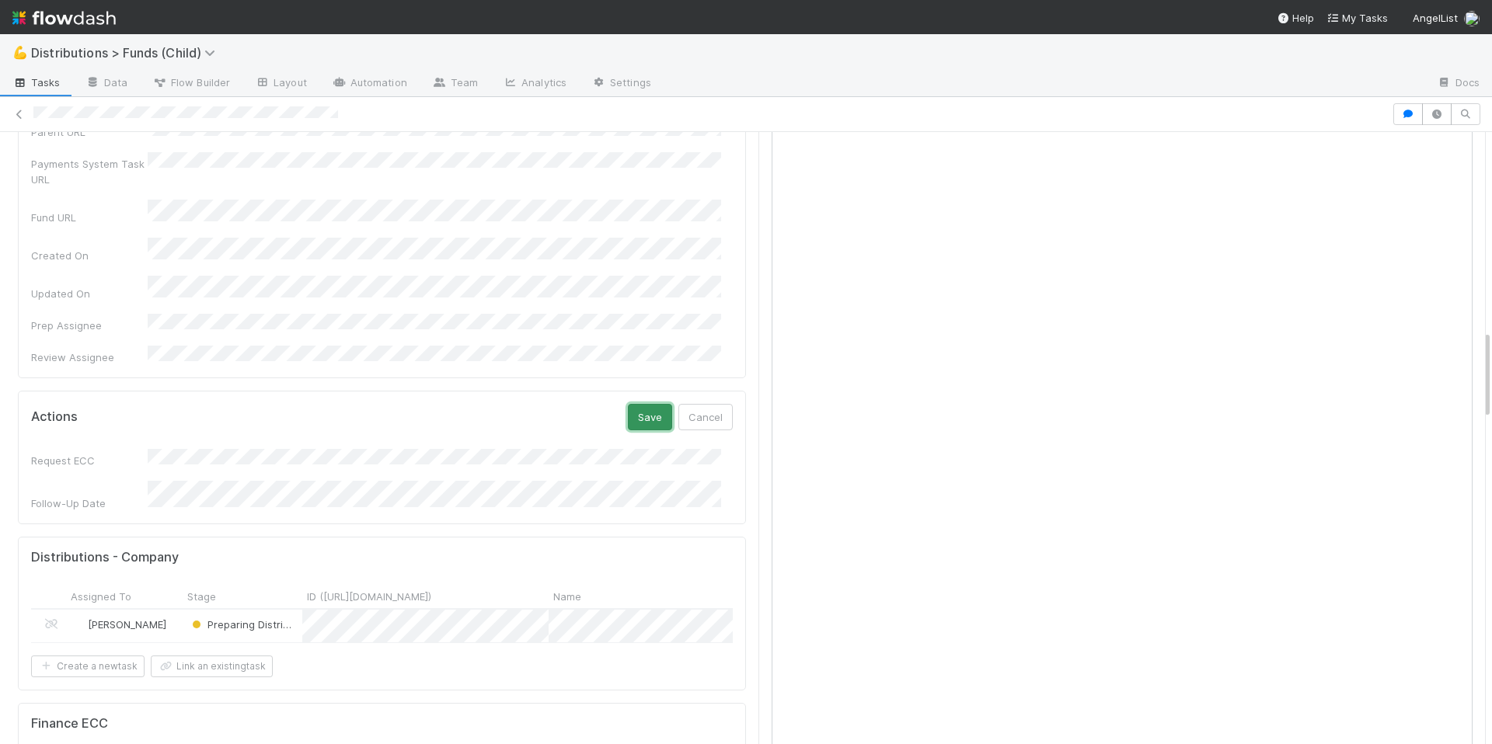
click at [644, 404] on button "Save" at bounding box center [650, 417] width 44 height 26
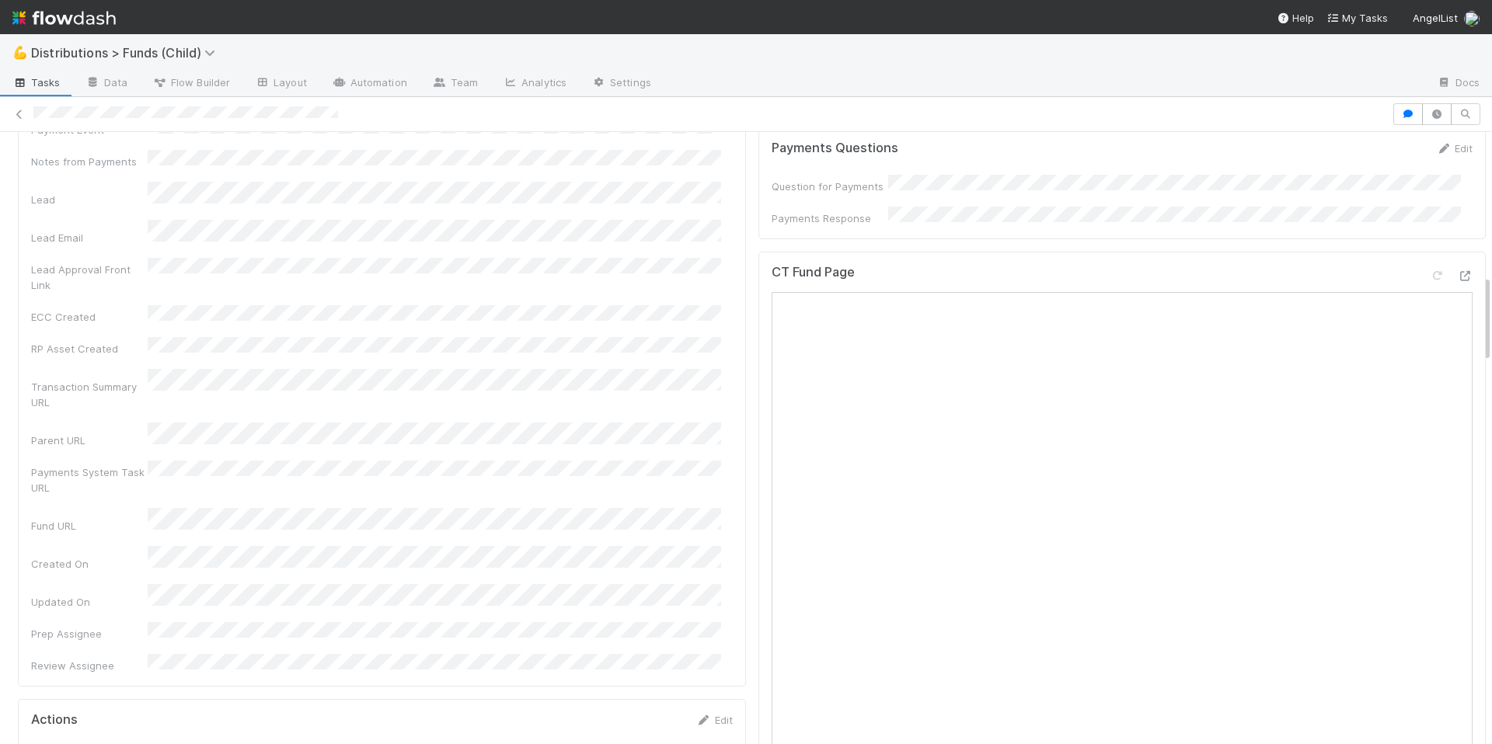
scroll to position [912, 0]
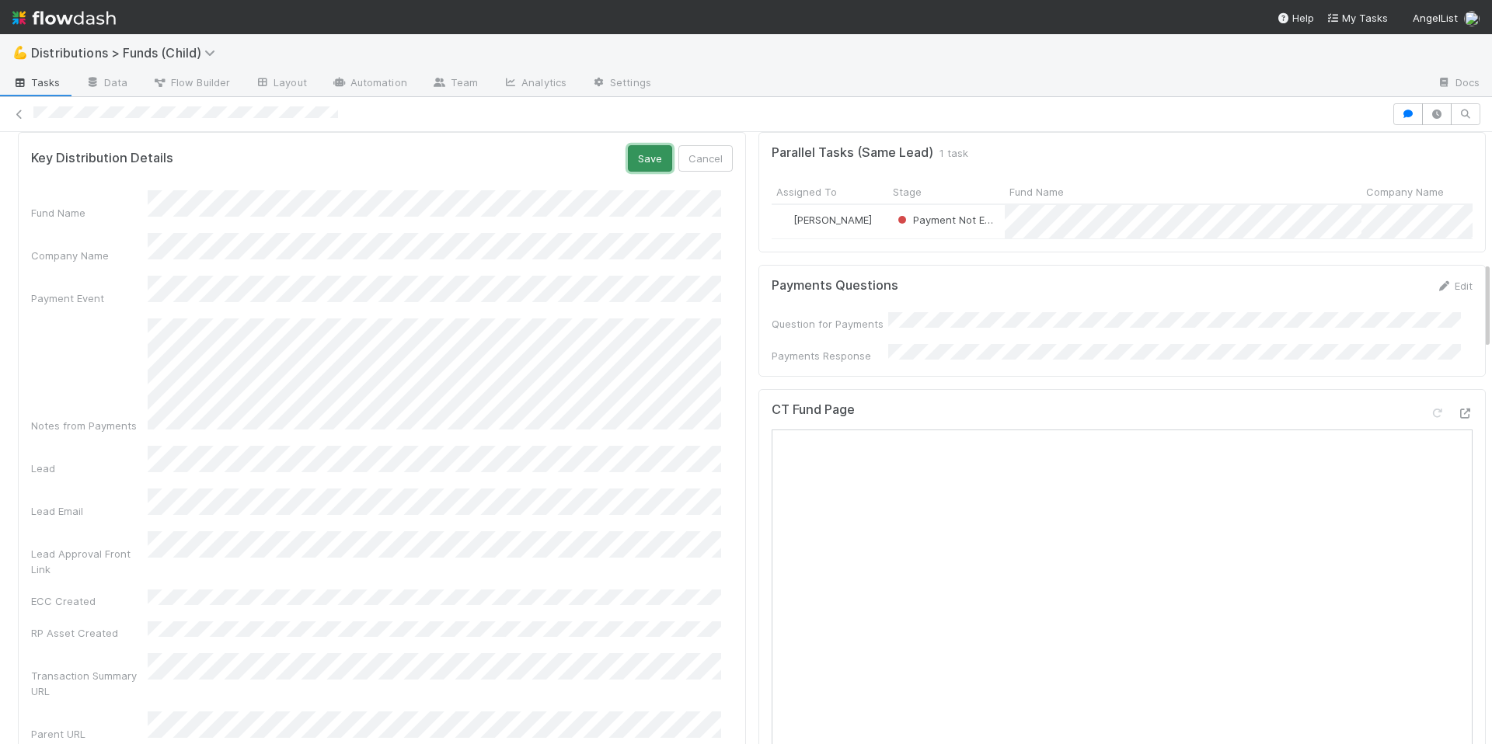
click at [635, 162] on button "Save" at bounding box center [650, 158] width 44 height 26
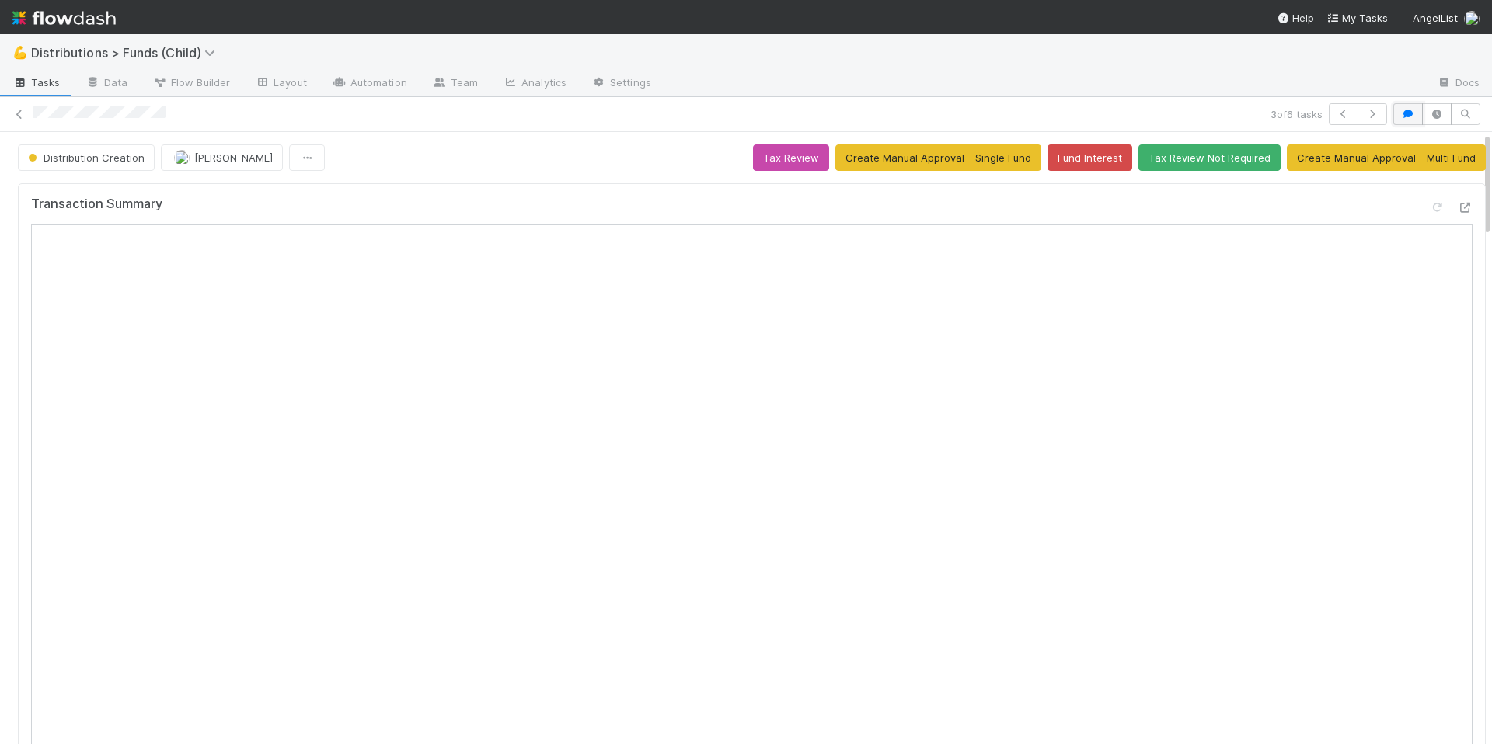
click at [1403, 117] on icon "button" at bounding box center [1408, 114] width 16 height 9
click at [558, 123] on div "5 of 6 tasks" at bounding box center [746, 114] width 1492 height 22
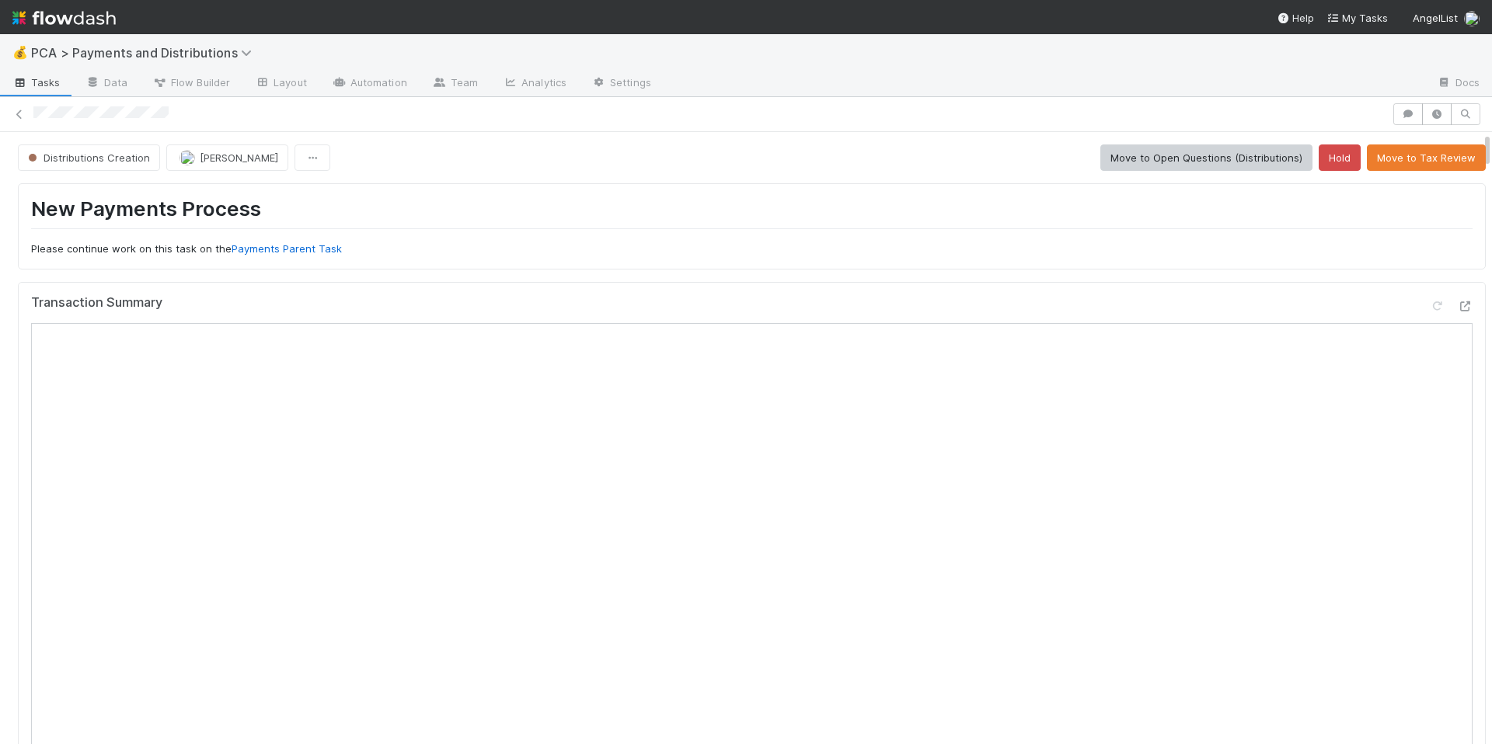
click at [132, 113] on div at bounding box center [710, 114] width 1354 height 16
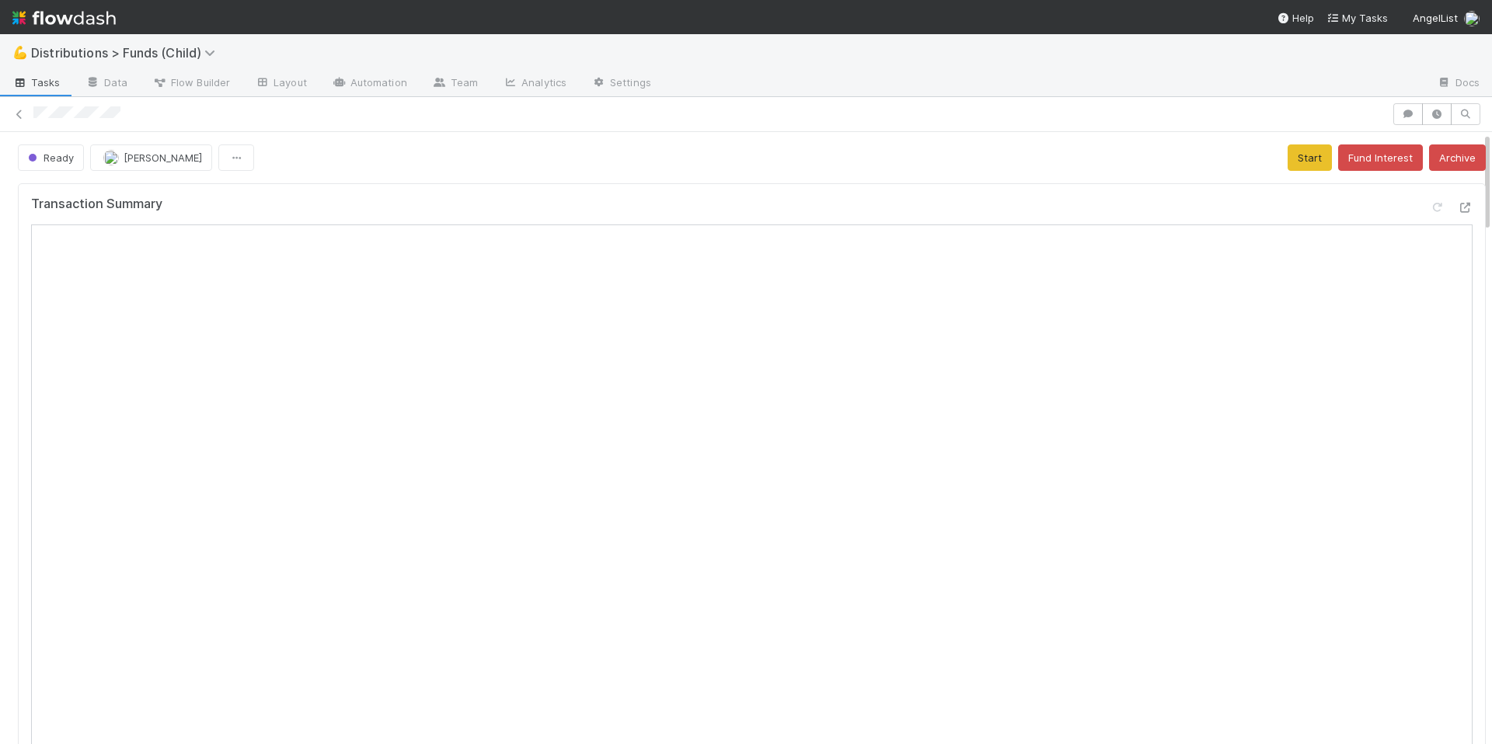
click at [528, 178] on div "Transaction Summary" at bounding box center [752, 607] width 1480 height 860
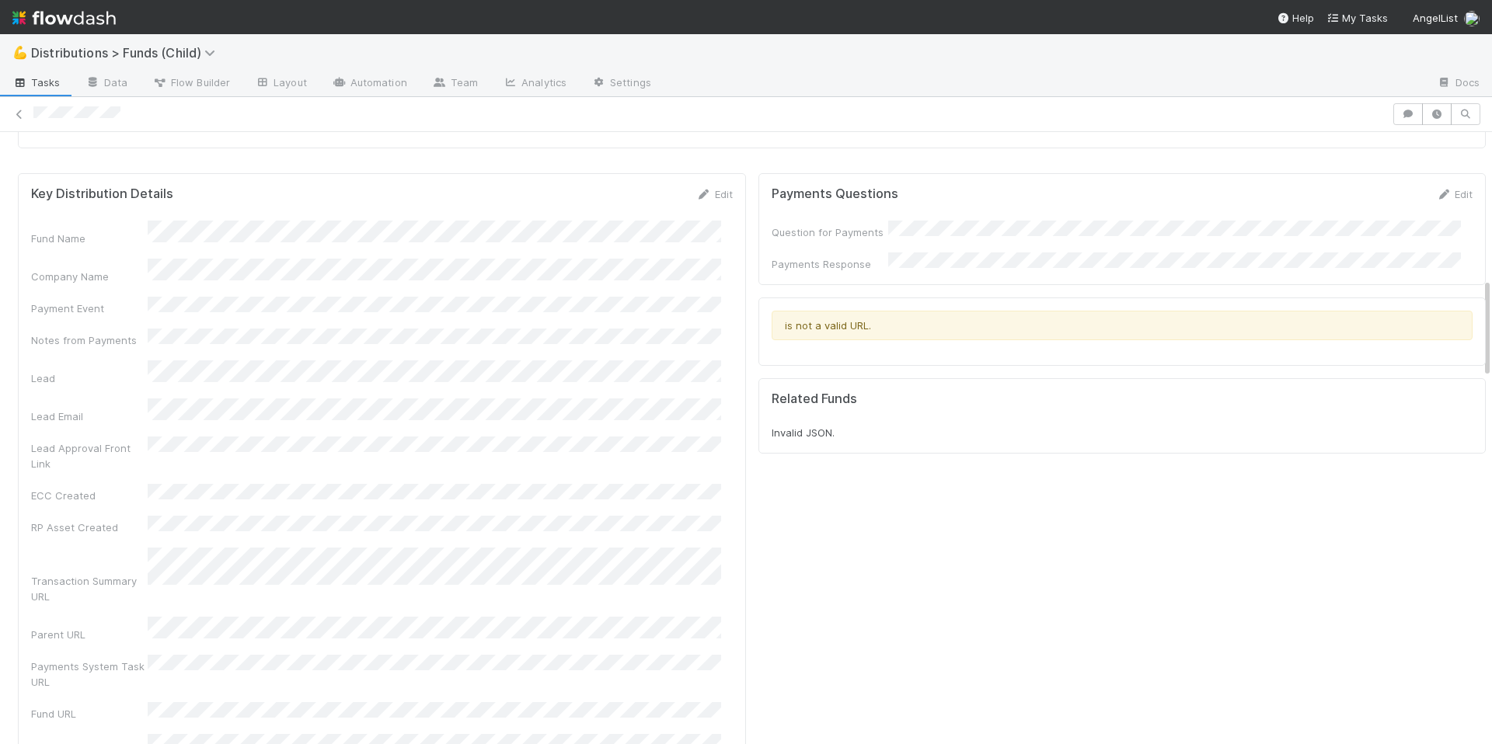
scroll to position [956, 0]
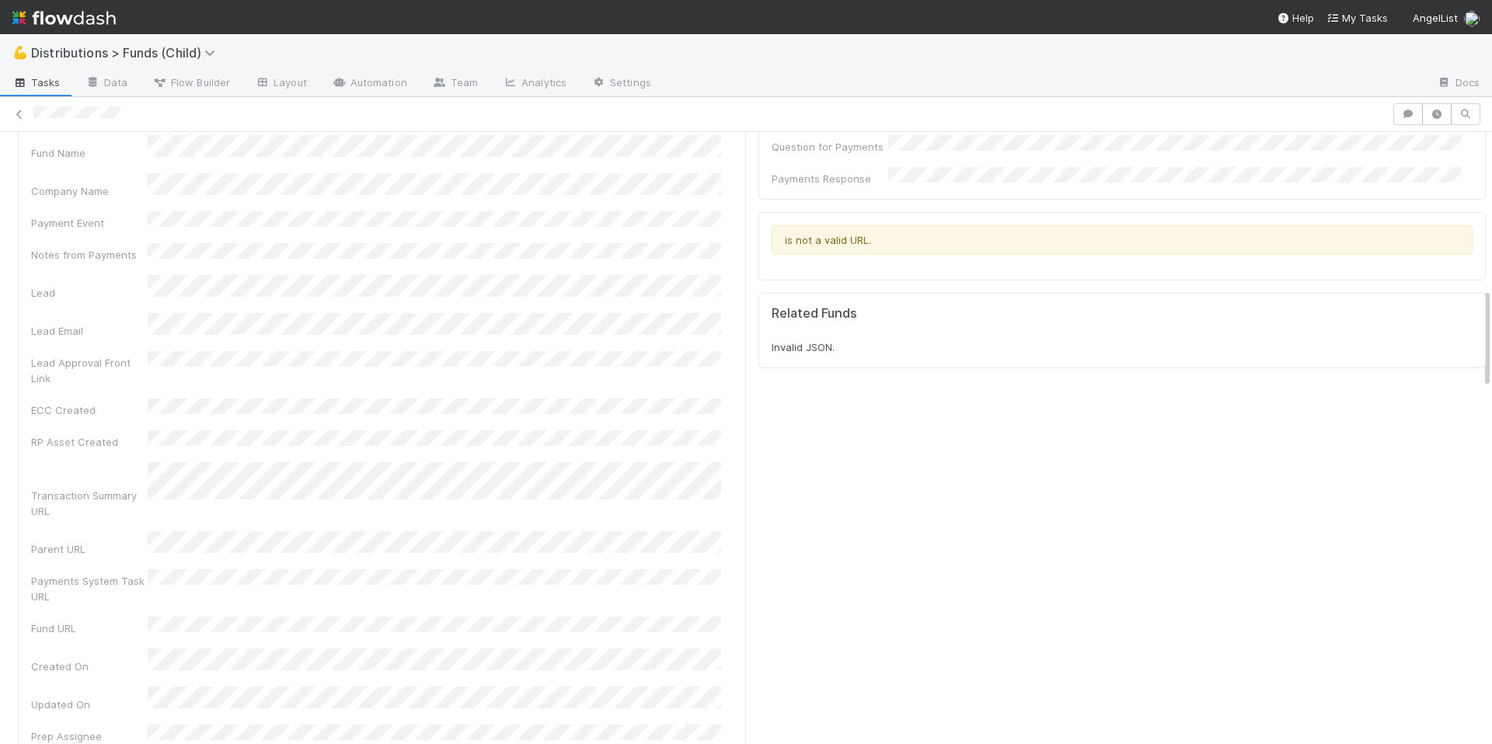
click at [593, 230] on div "Fund Name Company Name Payment Event Notes from Payments Lead Lead Email Lead A…" at bounding box center [382, 455] width 702 height 641
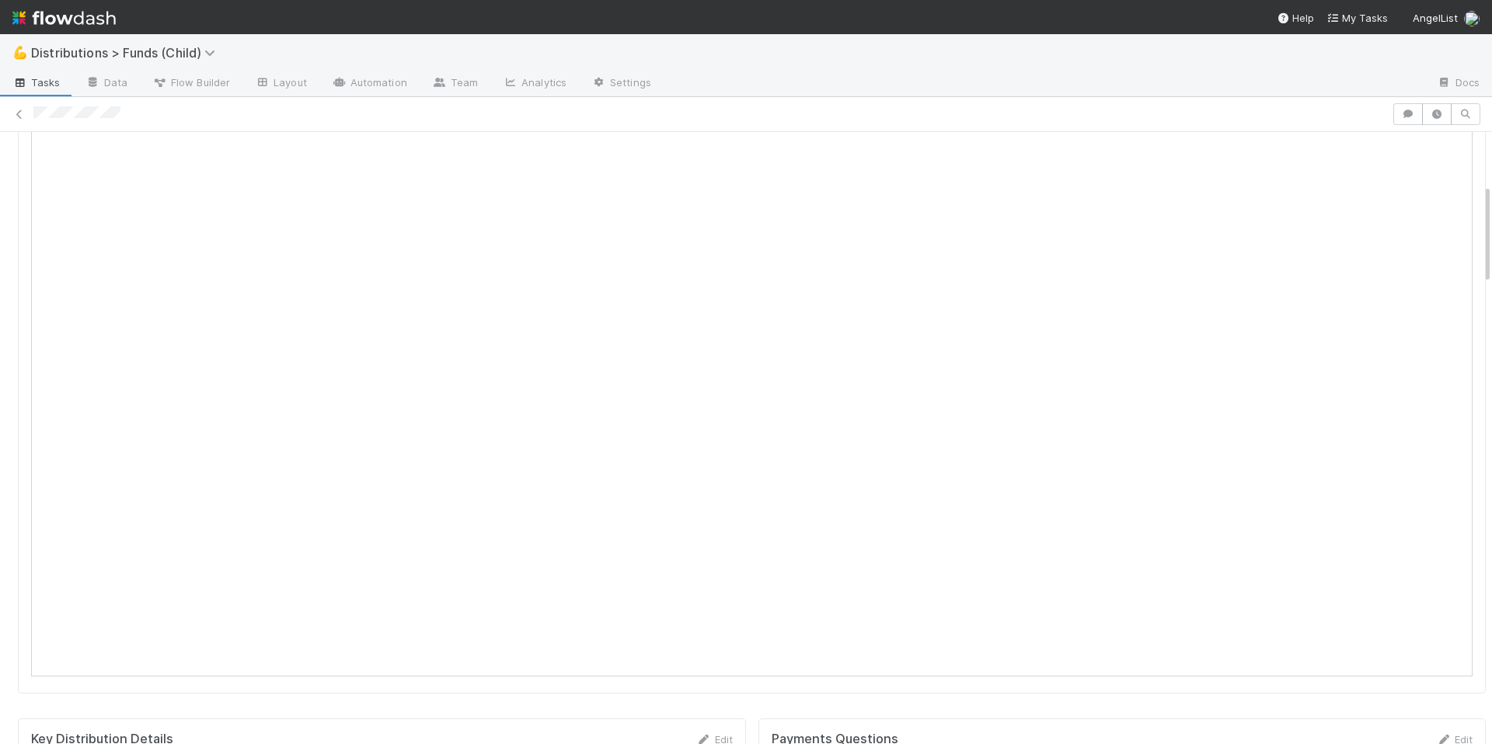
scroll to position [0, 0]
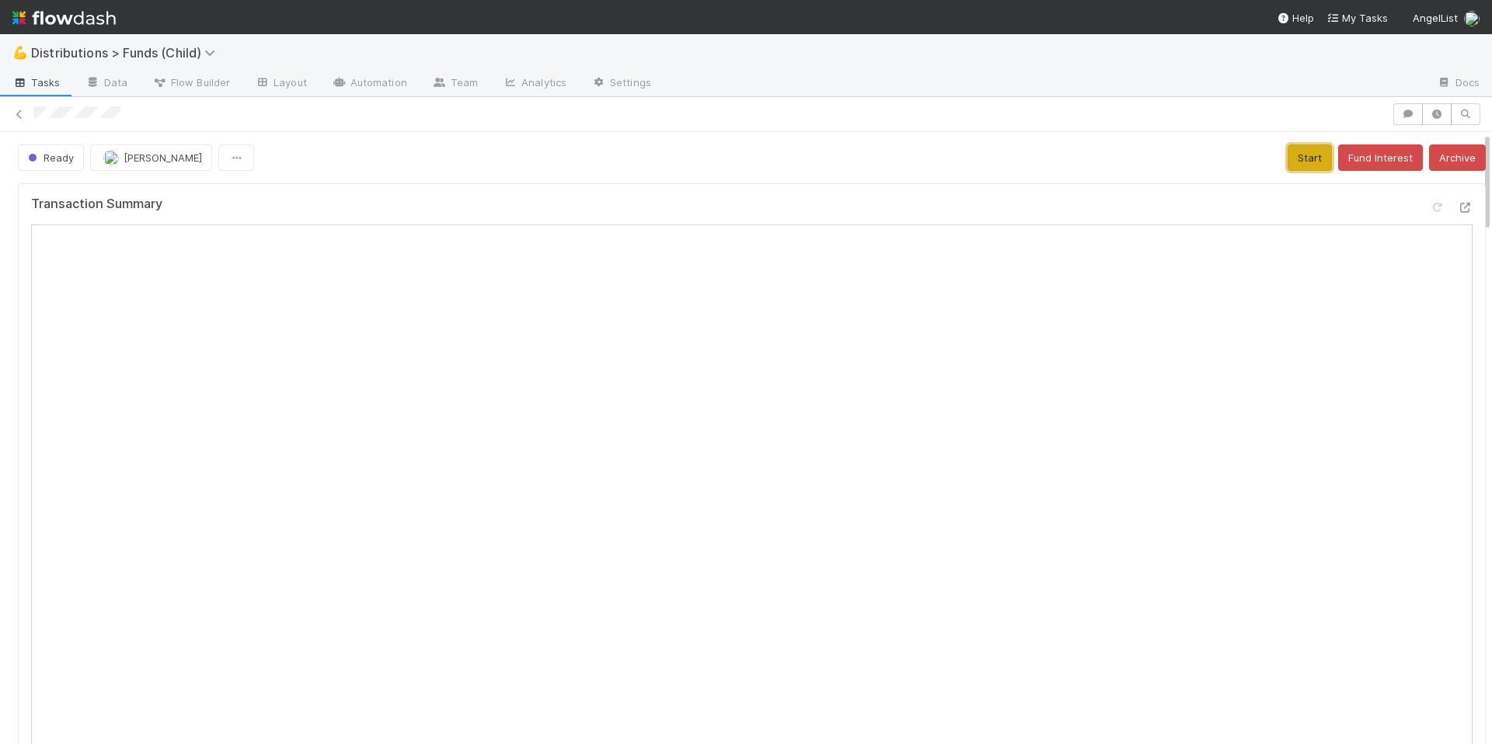
click at [1295, 163] on button "Start" at bounding box center [1310, 158] width 44 height 26
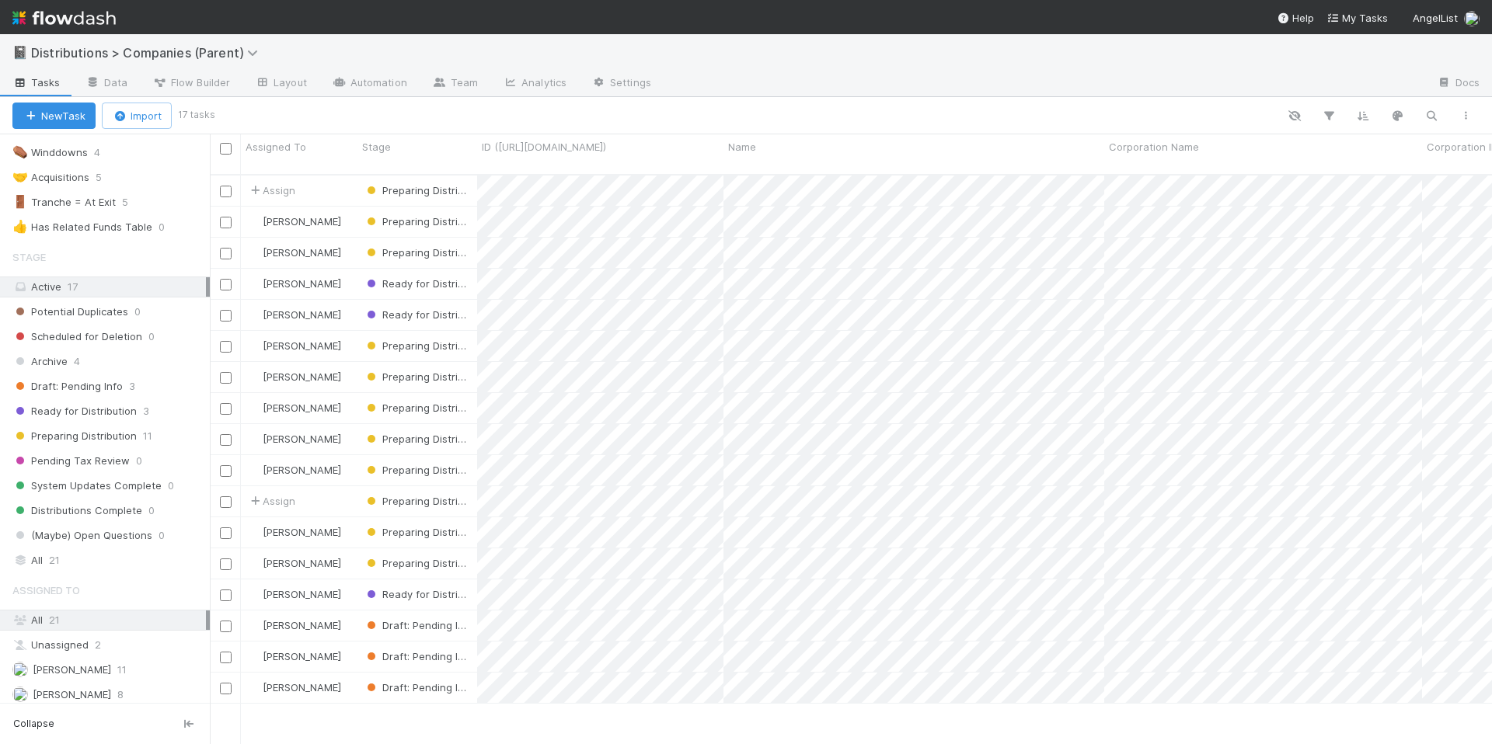
scroll to position [131, 0]
click at [109, 366] on div "Archive 4" at bounding box center [110, 360] width 197 height 19
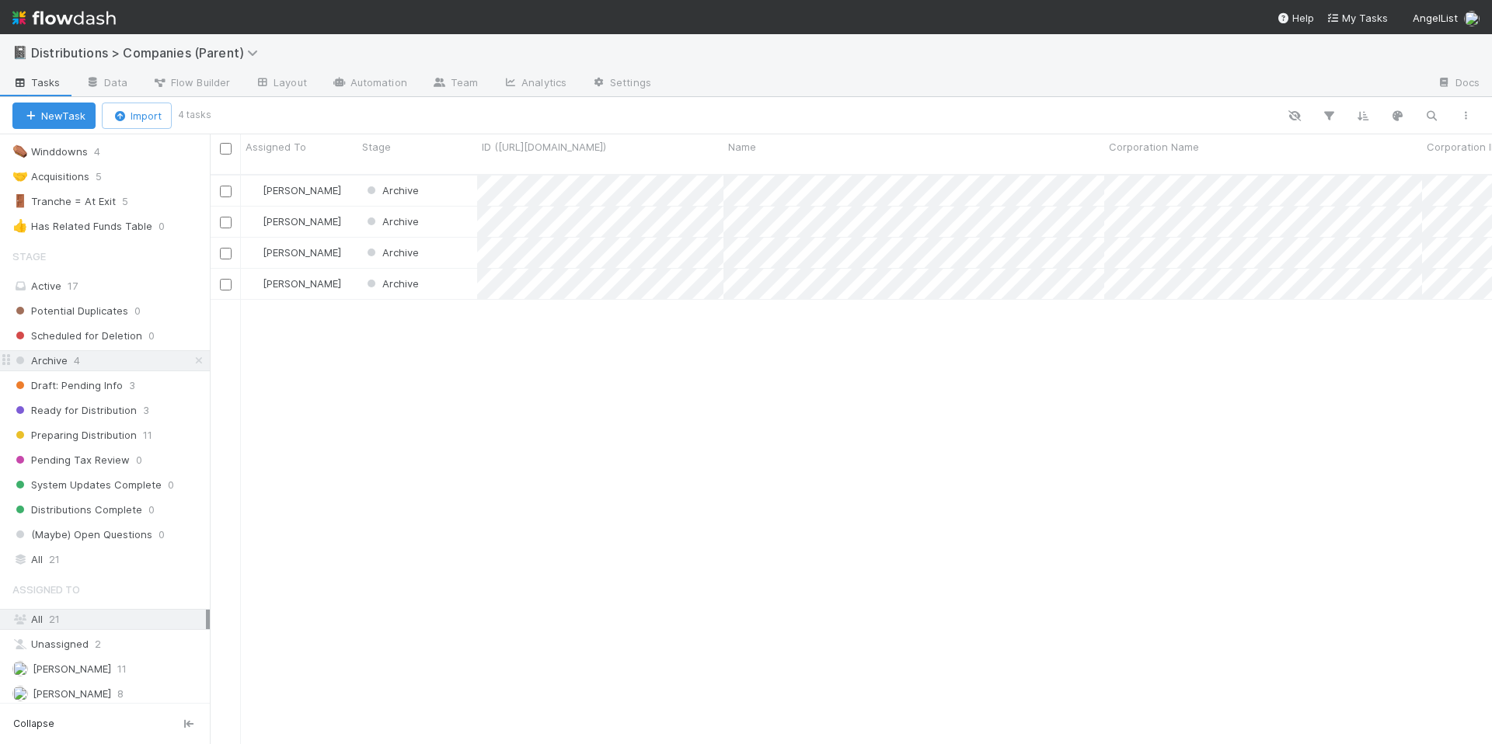
scroll to position [570, 1271]
click at [750, 368] on div "Allison Donlevy Archive 9/2/25, 2:31:57 PM 9/3/25, 12:18:52 PM 0 0 2 0 4 0 Alli…" at bounding box center [851, 466] width 1282 height 581
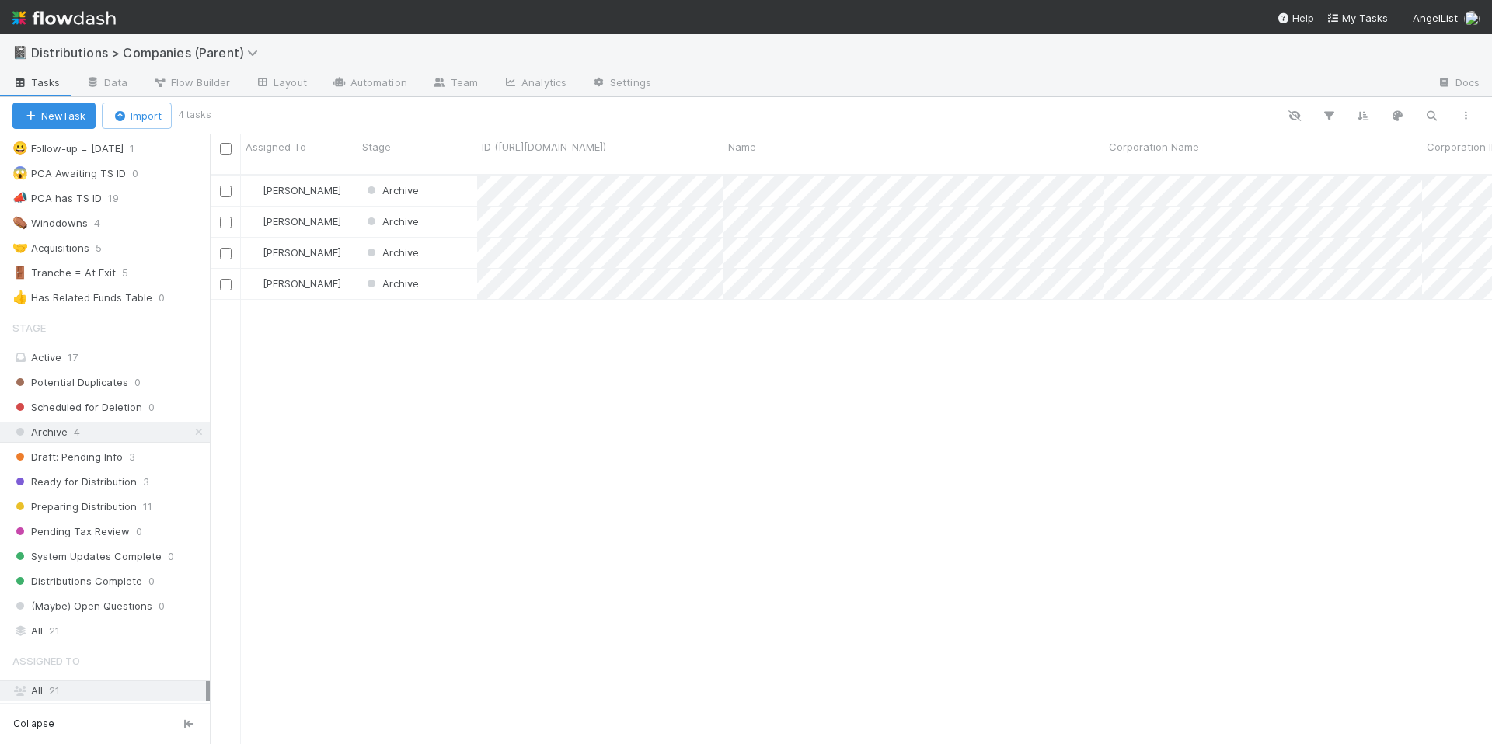
scroll to position [0, 0]
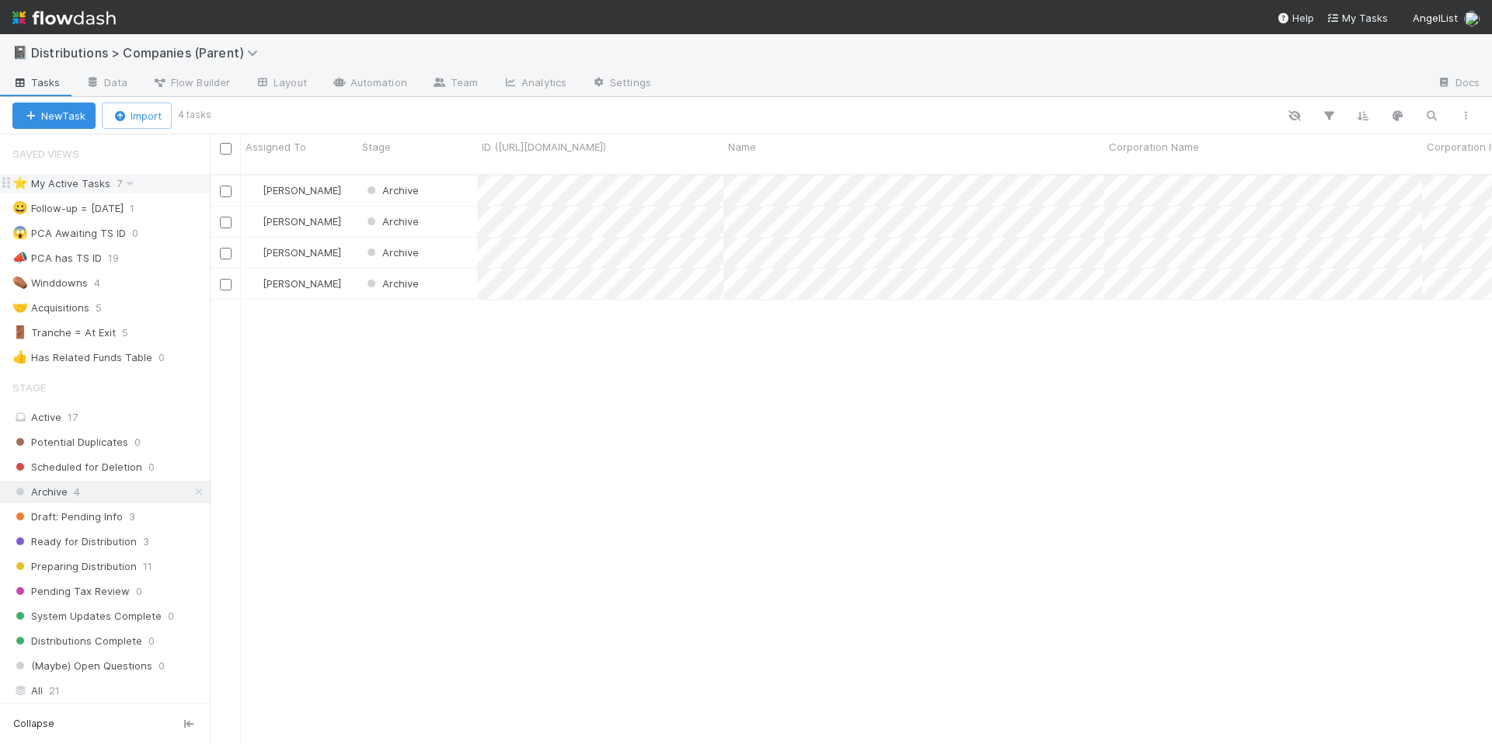
click at [144, 182] on div "⭐ My Active Tasks 7" at bounding box center [110, 183] width 197 height 19
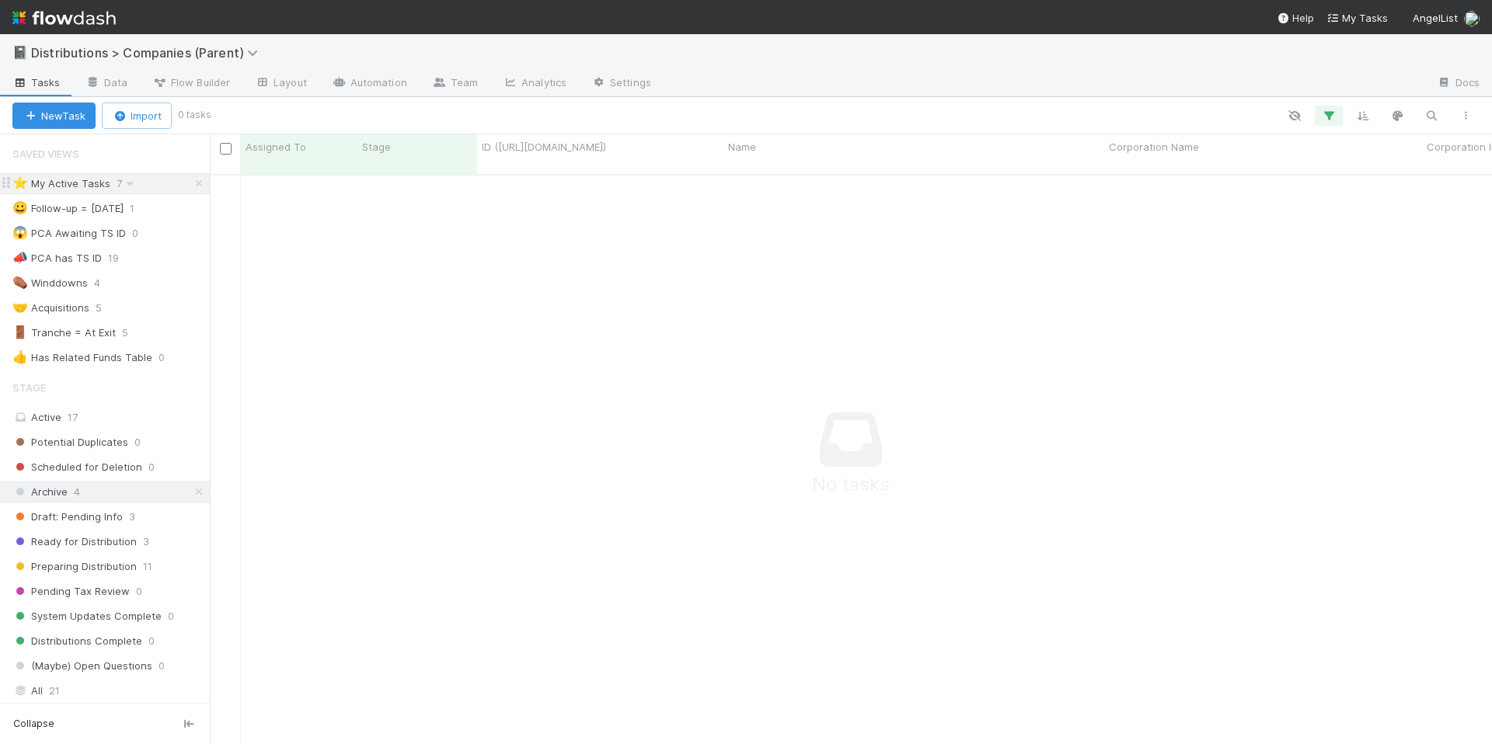
scroll to position [559, 1271]
click at [141, 183] on div "⭐ My Active Tasks 7" at bounding box center [110, 183] width 197 height 19
click at [79, 188] on div "⭐ My Active Tasks" at bounding box center [61, 183] width 98 height 19
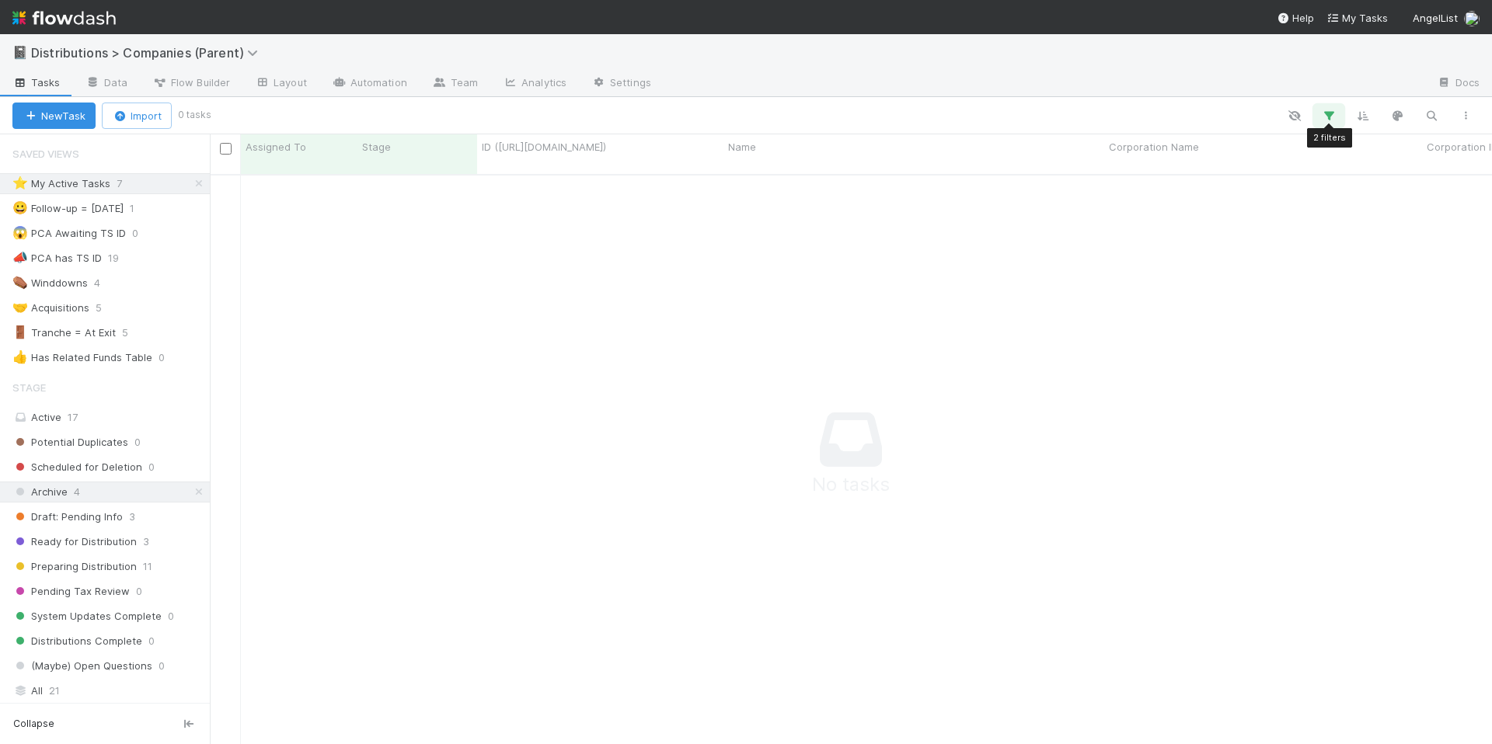
click at [1338, 117] on button "button" at bounding box center [1329, 116] width 28 height 20
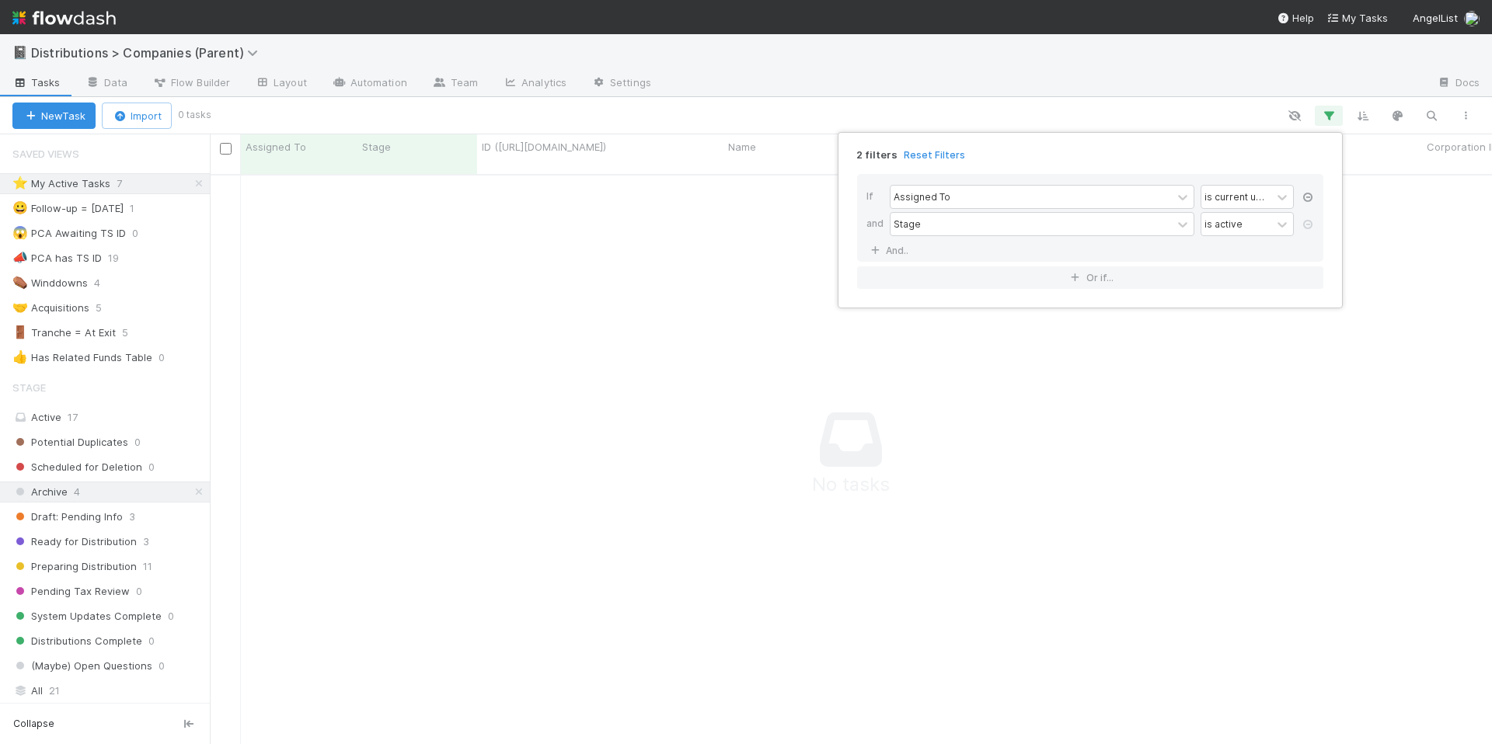
click at [1313, 196] on icon at bounding box center [1308, 197] width 16 height 9
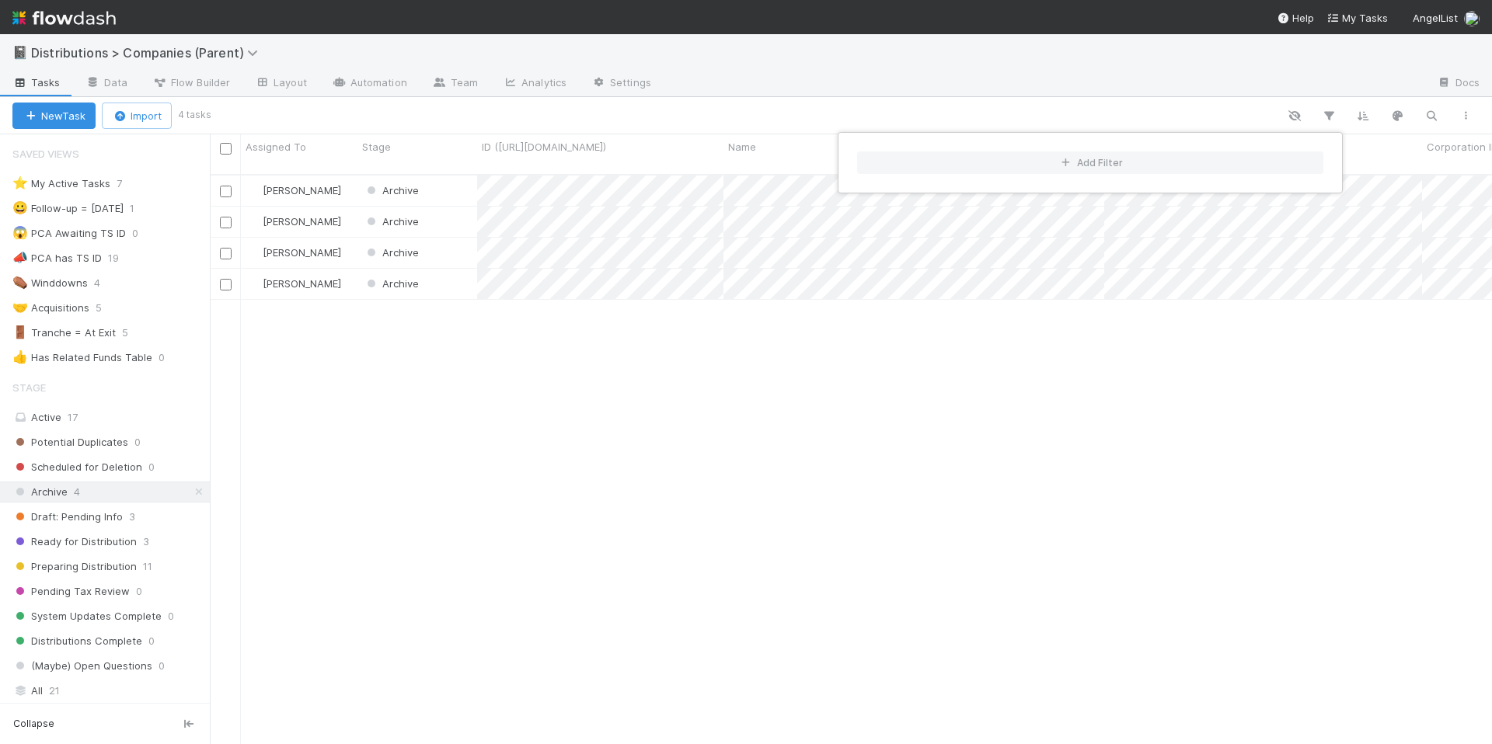
scroll to position [570, 1271]
click at [384, 328] on div "Add Filter" at bounding box center [746, 372] width 1492 height 744
click at [74, 183] on div "Add Filter" at bounding box center [746, 372] width 1492 height 744
click at [68, 183] on div "⭐ My Active Tasks" at bounding box center [61, 183] width 98 height 19
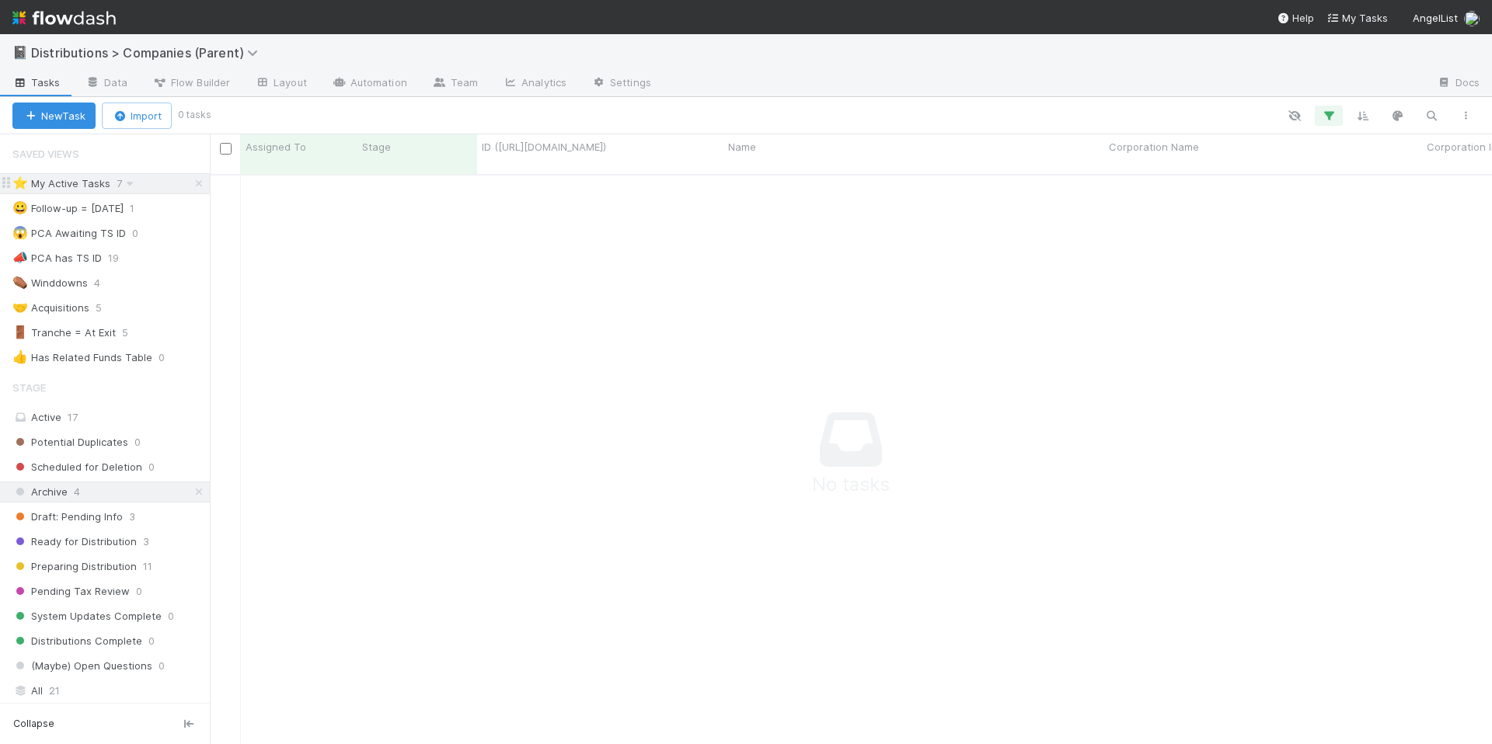
scroll to position [559, 1271]
click at [128, 185] on icon at bounding box center [130, 184] width 16 height 10
click at [345, 218] on div "View Settings Default for everyone Rename this view Delete this view" at bounding box center [746, 372] width 1492 height 744
click at [155, 218] on div "😀 Follow-up = Today 1" at bounding box center [110, 208] width 197 height 19
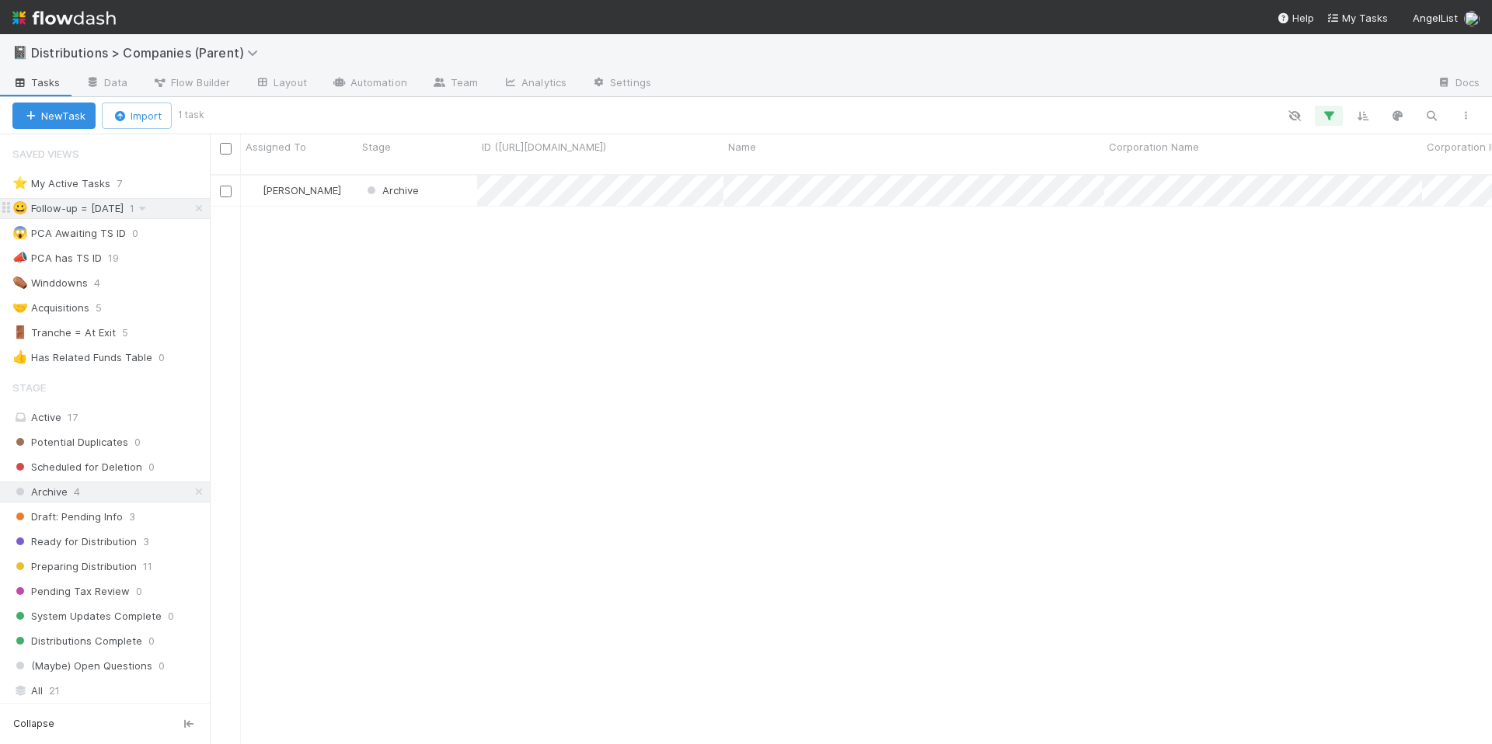
scroll to position [570, 1271]
click at [63, 189] on div "⭐ My Active Tasks" at bounding box center [61, 183] width 98 height 19
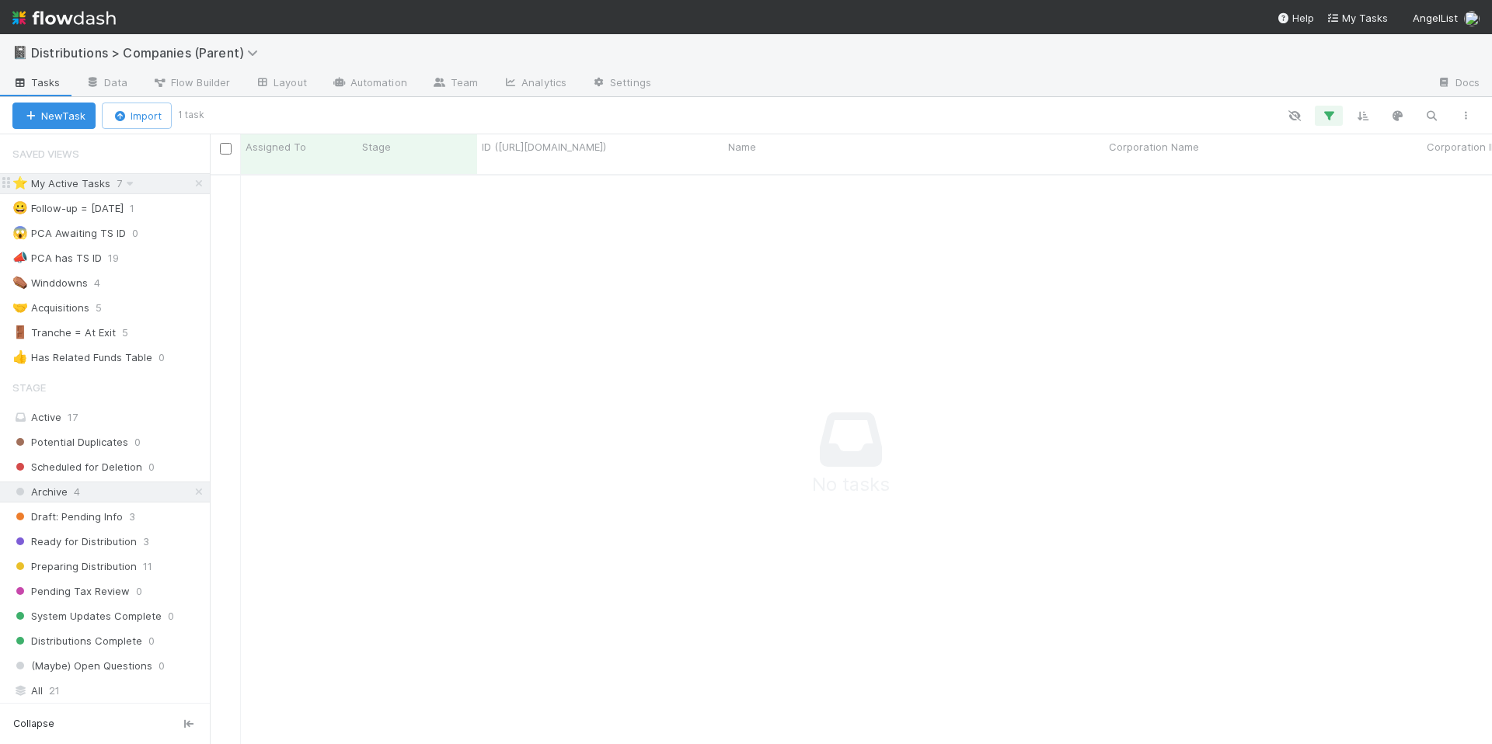
scroll to position [559, 1271]
click at [1340, 114] on button "button" at bounding box center [1329, 116] width 28 height 20
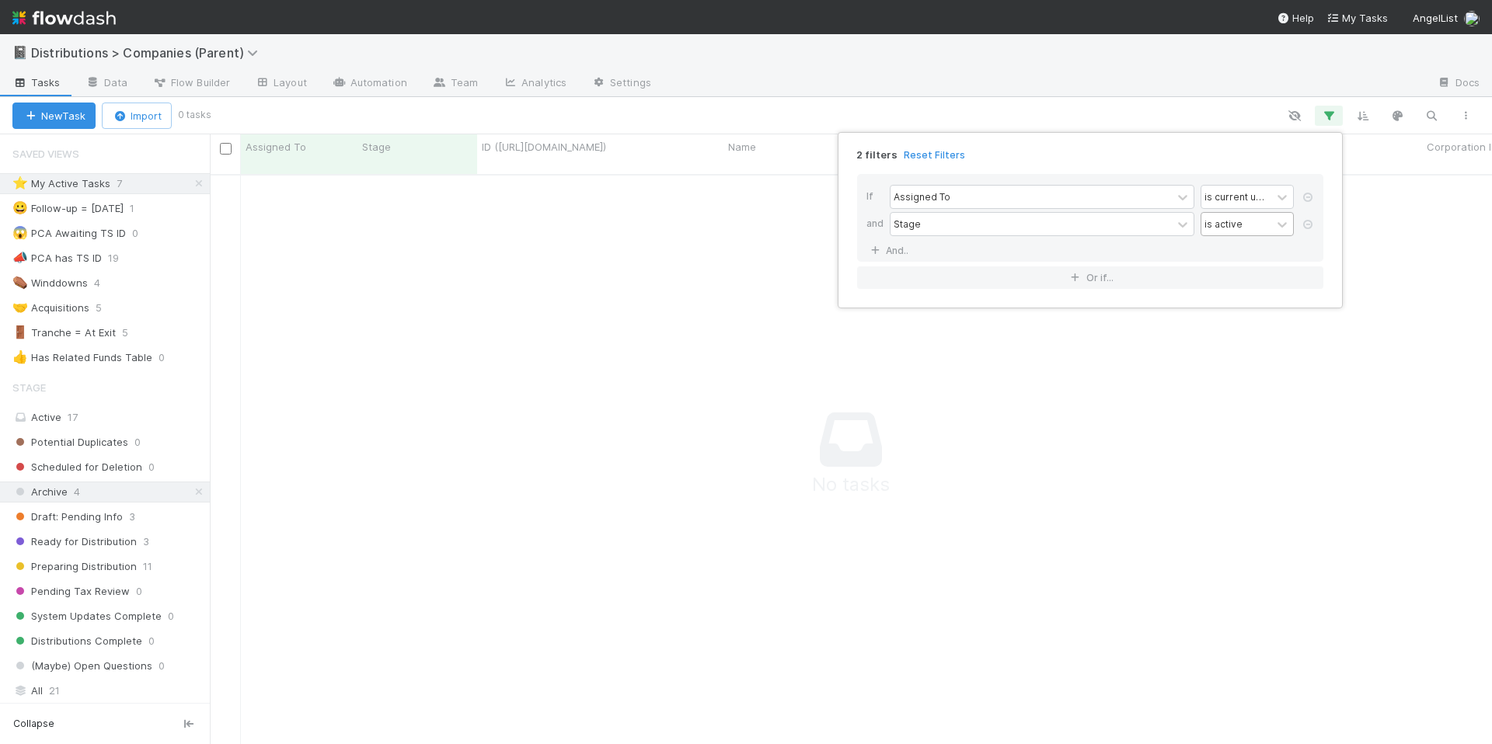
click at [1223, 229] on div "is active" at bounding box center [1223, 224] width 38 height 14
click at [1302, 227] on icon at bounding box center [1308, 224] width 16 height 9
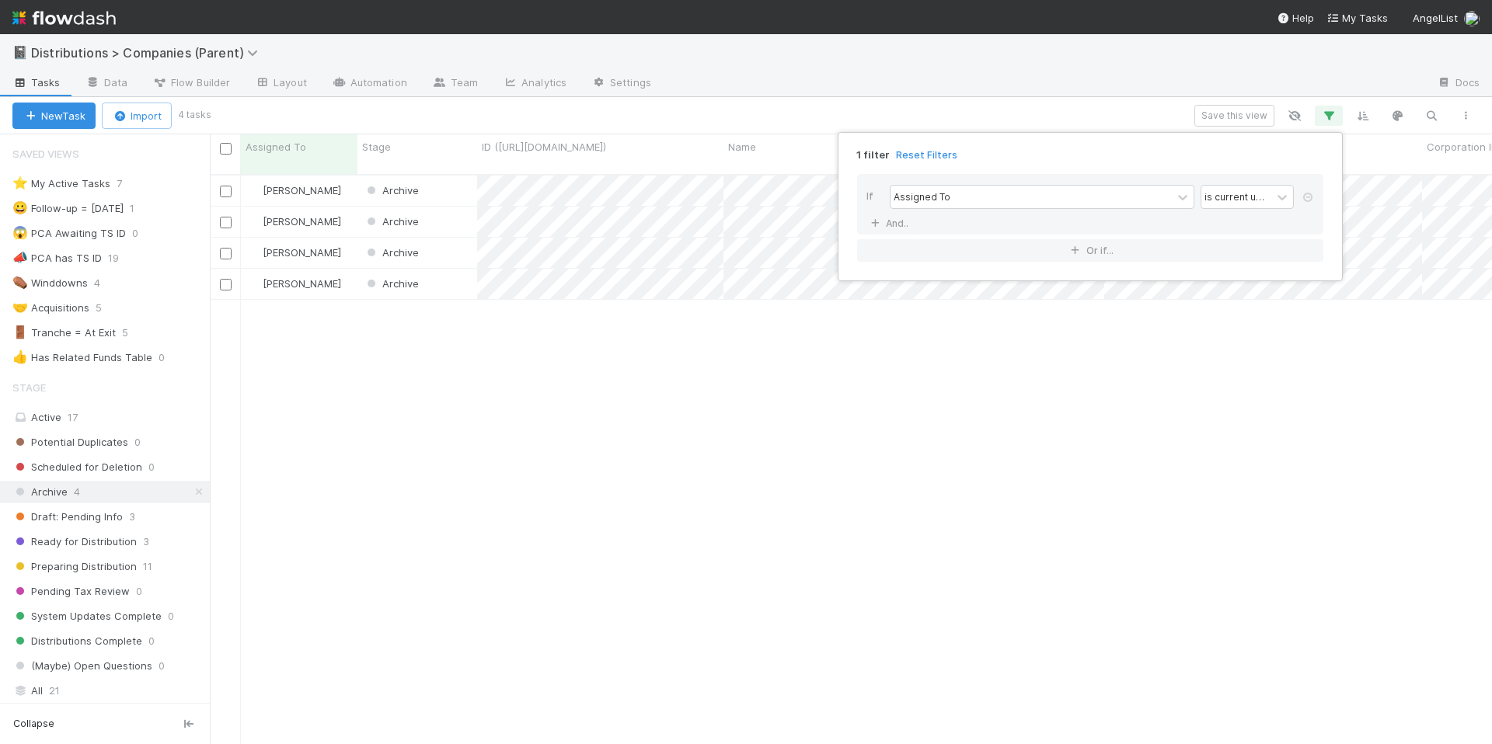
scroll to position [570, 1271]
click at [836, 420] on div "1 filter Reset Filters If Assigned To is current user And.. Or if..." at bounding box center [746, 372] width 1492 height 744
click at [1323, 136] on div "1 filter Reset Filters If Assigned To is current user And.. Or if..." at bounding box center [1090, 206] width 505 height 149
click at [1326, 114] on div "1 filter Reset Filters If Assigned To is current user And.. Or if..." at bounding box center [746, 372] width 1492 height 744
click at [131, 413] on div "Active 17" at bounding box center [108, 417] width 193 height 19
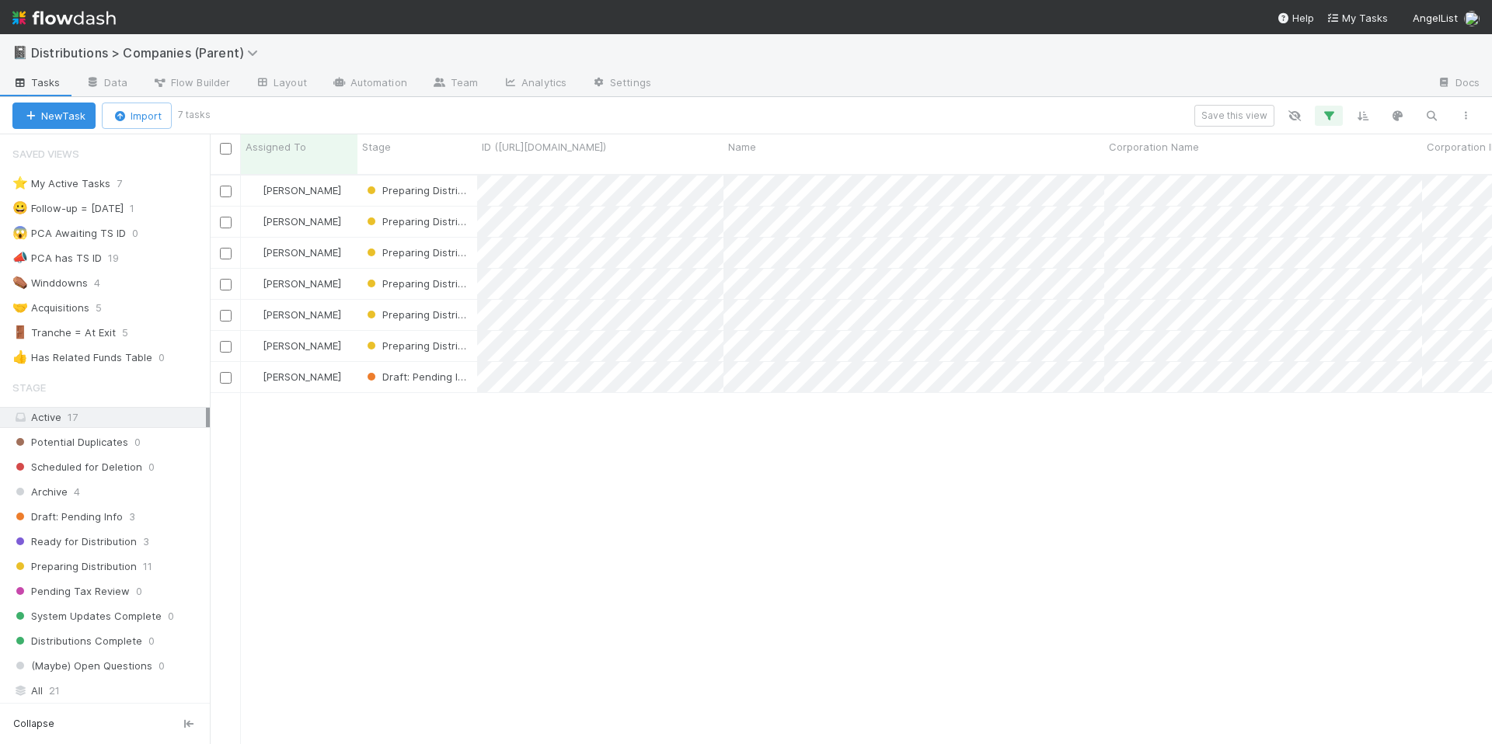
scroll to position [570, 1271]
click at [604, 435] on div "Allison Donlevy Preparing Distribution 9/3/25, 3:46:52 PM 9/3/25, 3:50:08 PM 1 …" at bounding box center [851, 466] width 1282 height 581
click at [838, 520] on div "Allison Donlevy Preparing Distribution 9/3/25, 3:46:52 PM 9/3/25, 3:50:08 PM 1 …" at bounding box center [851, 466] width 1282 height 581
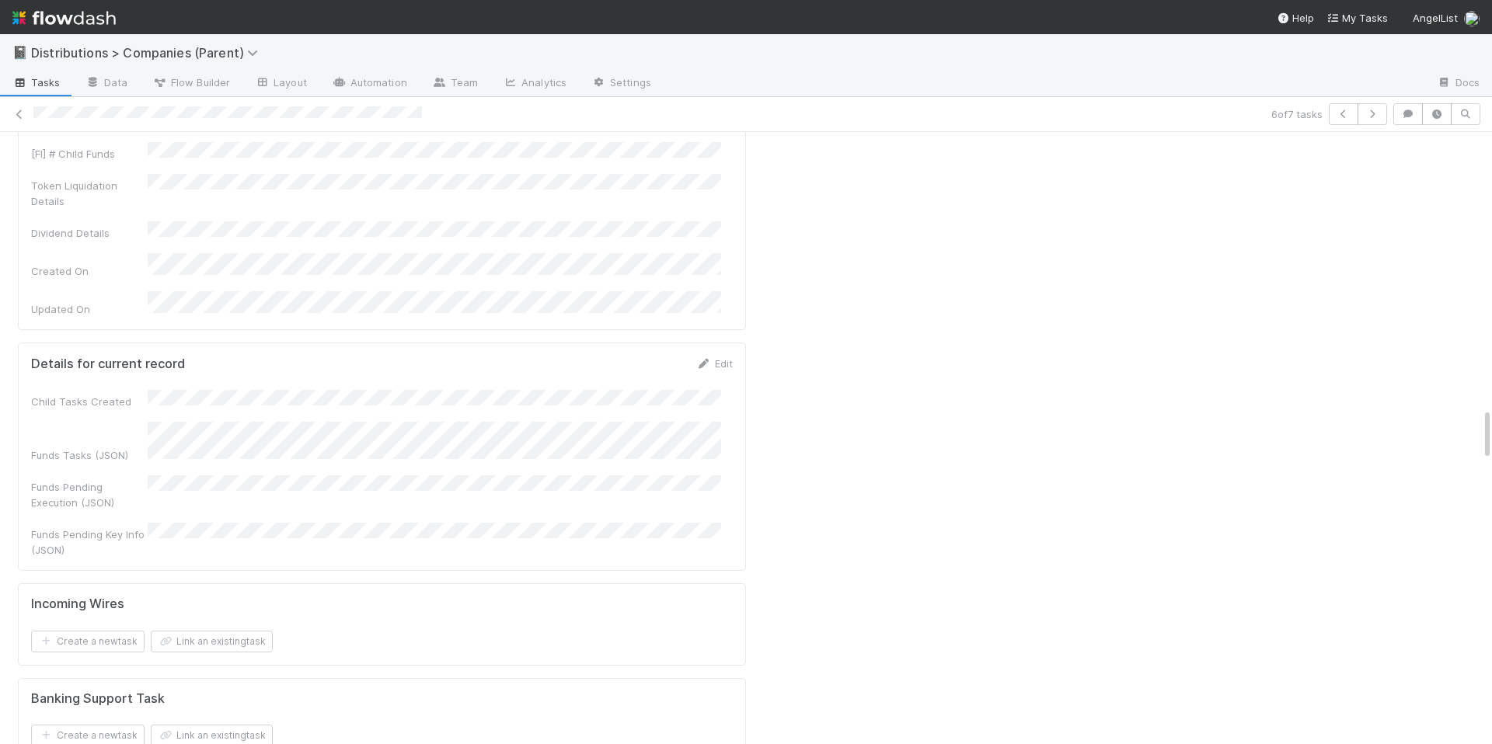
scroll to position [3409, 0]
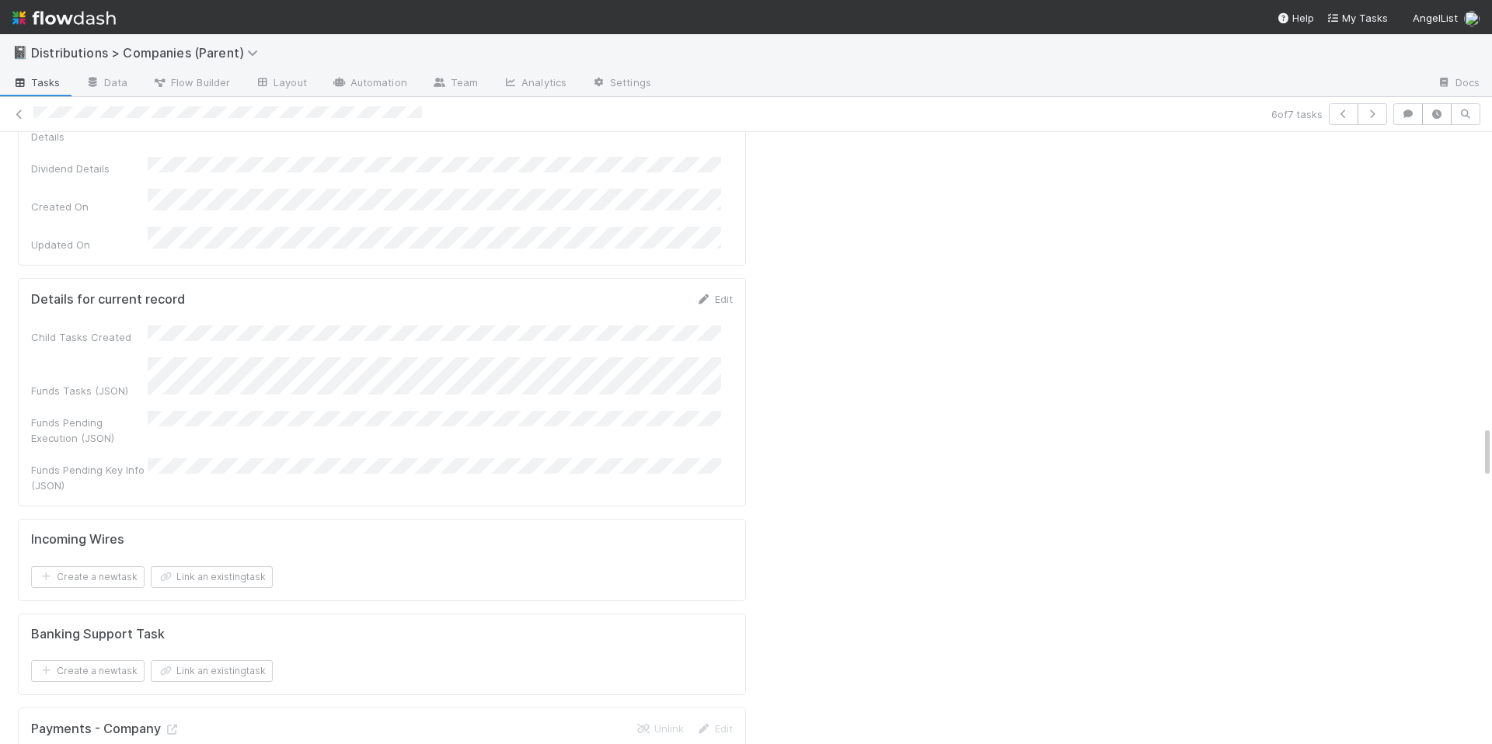
click at [411, 721] on div "Payments - Company Unlink Edit" at bounding box center [382, 729] width 702 height 16
click at [167, 725] on icon at bounding box center [172, 730] width 16 height 10
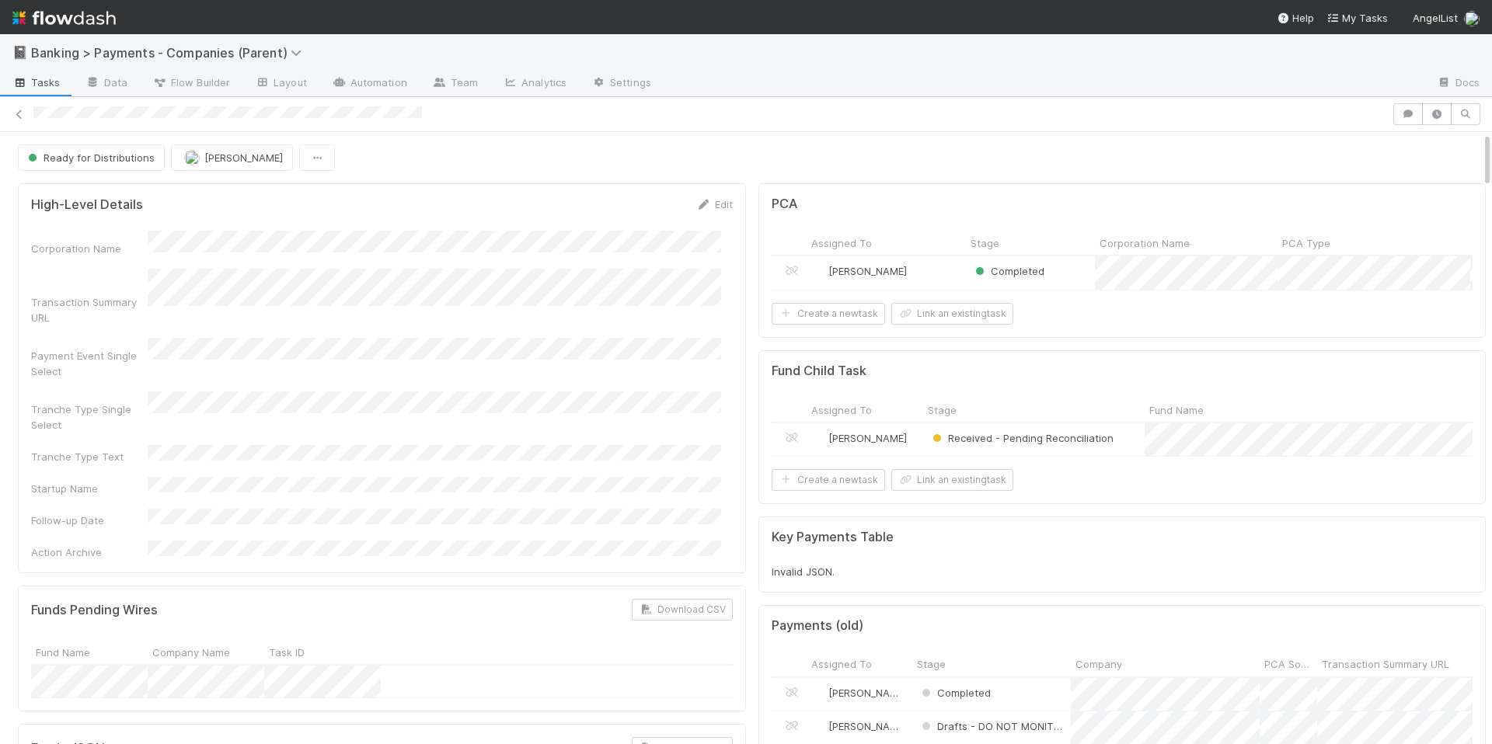
click at [1126, 457] on div "Received - Pending Reconciliation" at bounding box center [1033, 440] width 221 height 33
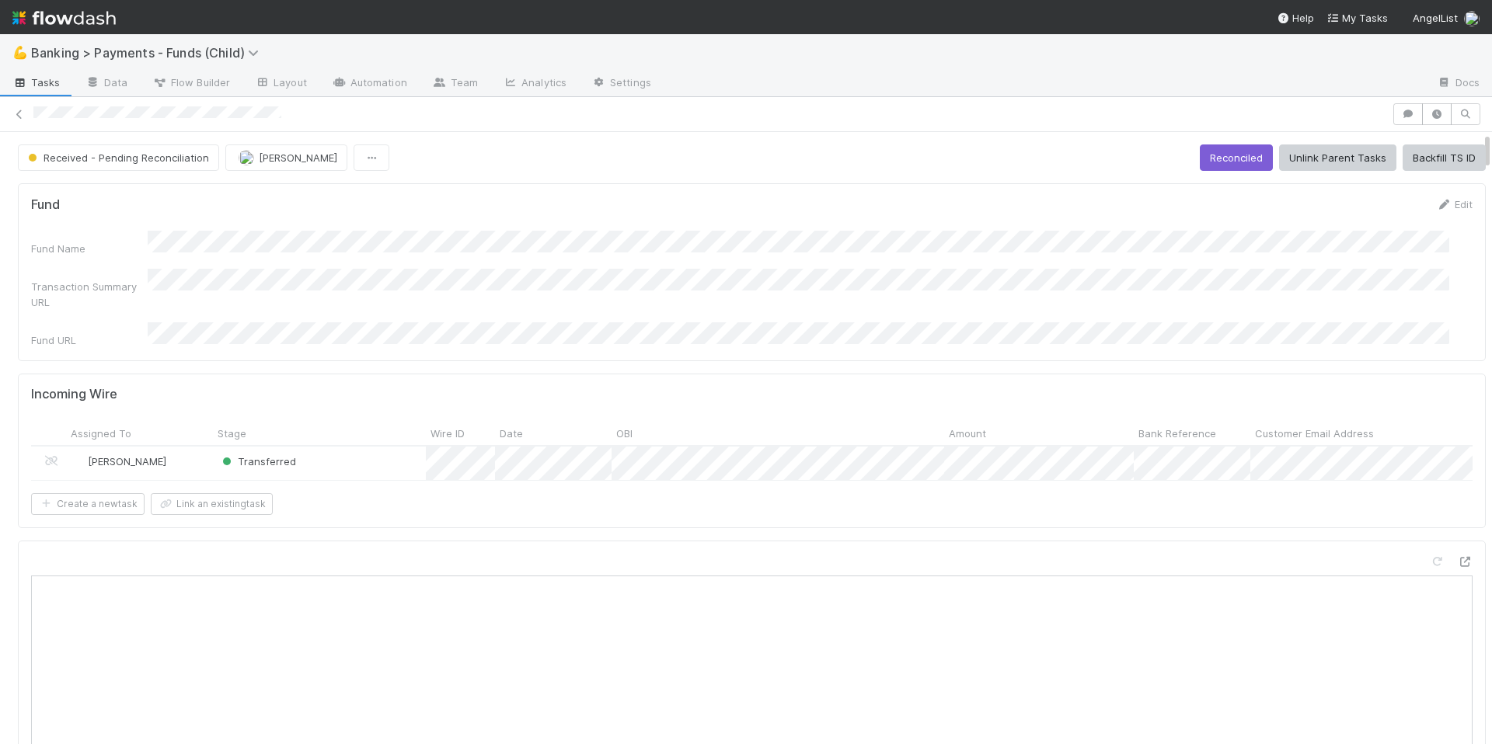
click at [776, 520] on div "Incoming Wire Assigned To Stage Wire ID Date OBI Amount Bank Reference Customer…" at bounding box center [752, 451] width 1468 height 154
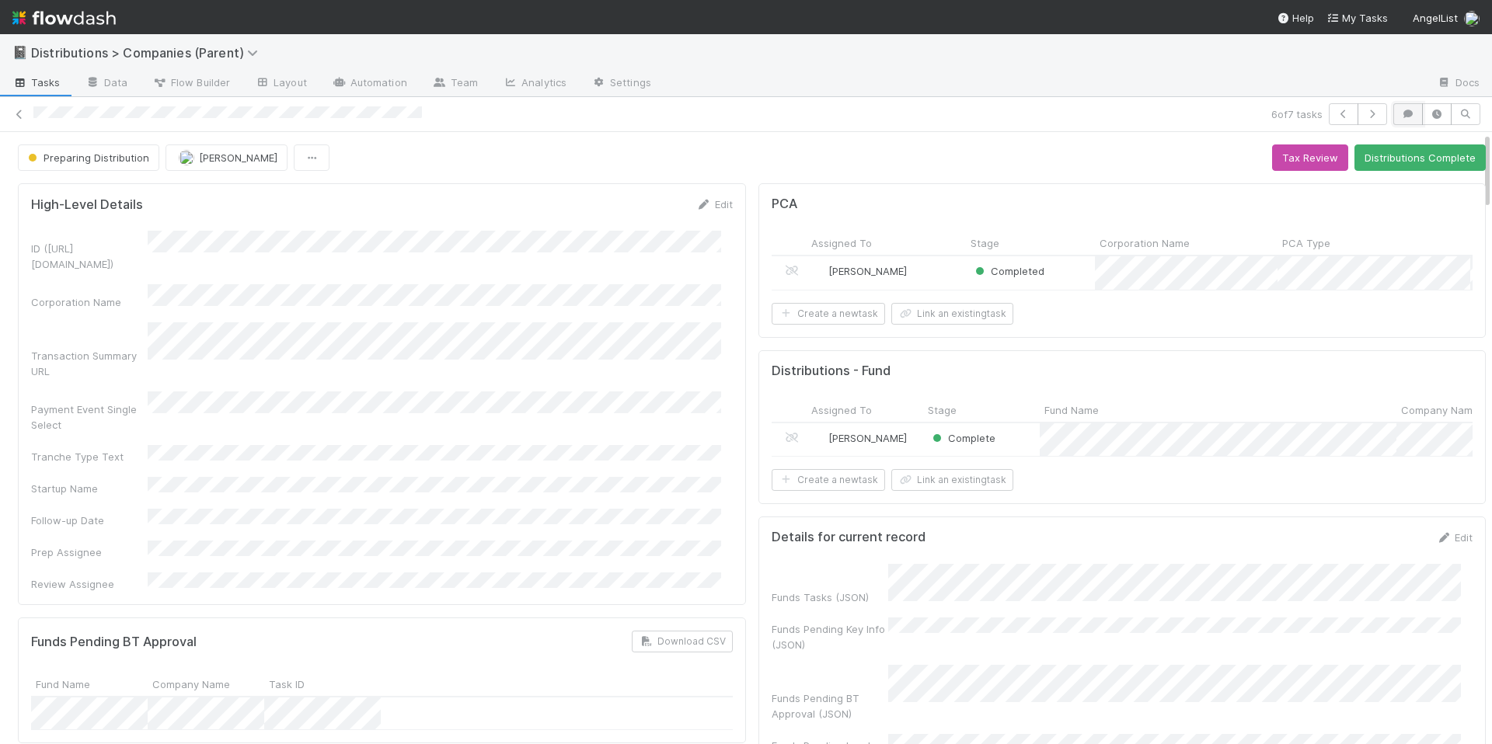
click at [1407, 113] on button "button" at bounding box center [1408, 114] width 30 height 22
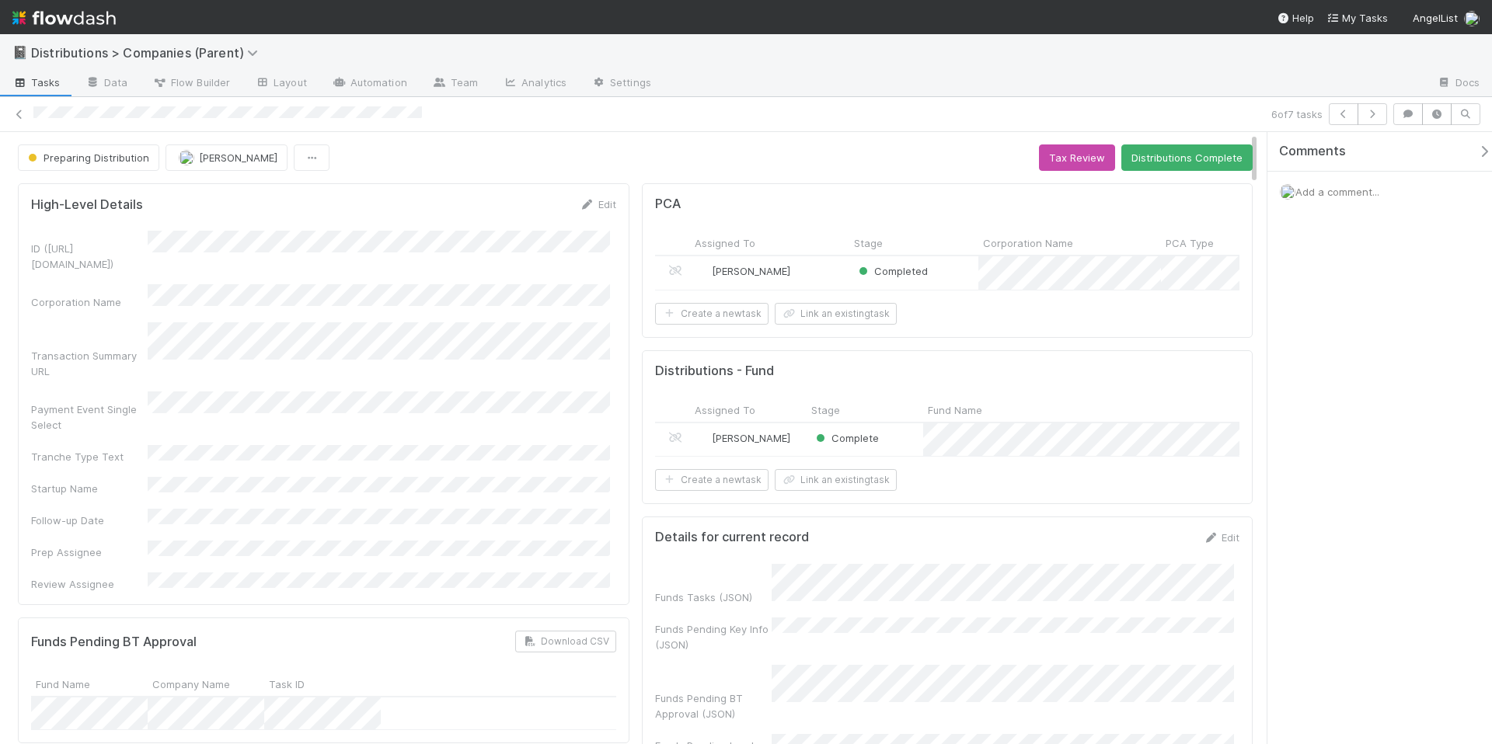
click at [1330, 191] on div "Add a comment..." at bounding box center [1385, 192] width 236 height 40
click at [1330, 190] on span "Add a comment..." at bounding box center [1337, 192] width 84 height 12
click at [1313, 458] on button "Add Comment" at bounding box center [1337, 453] width 90 height 26
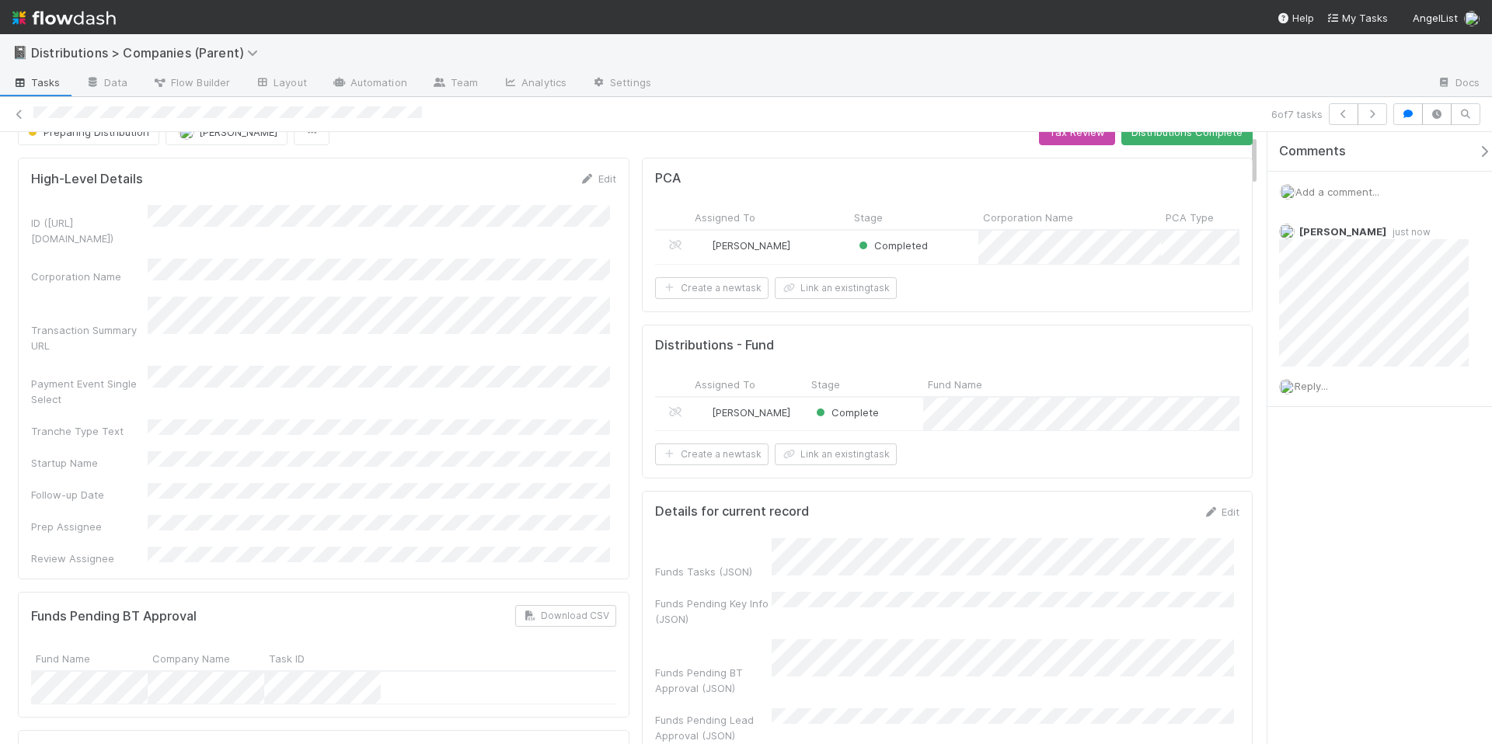
click at [906, 431] on div "Complete" at bounding box center [865, 414] width 117 height 33
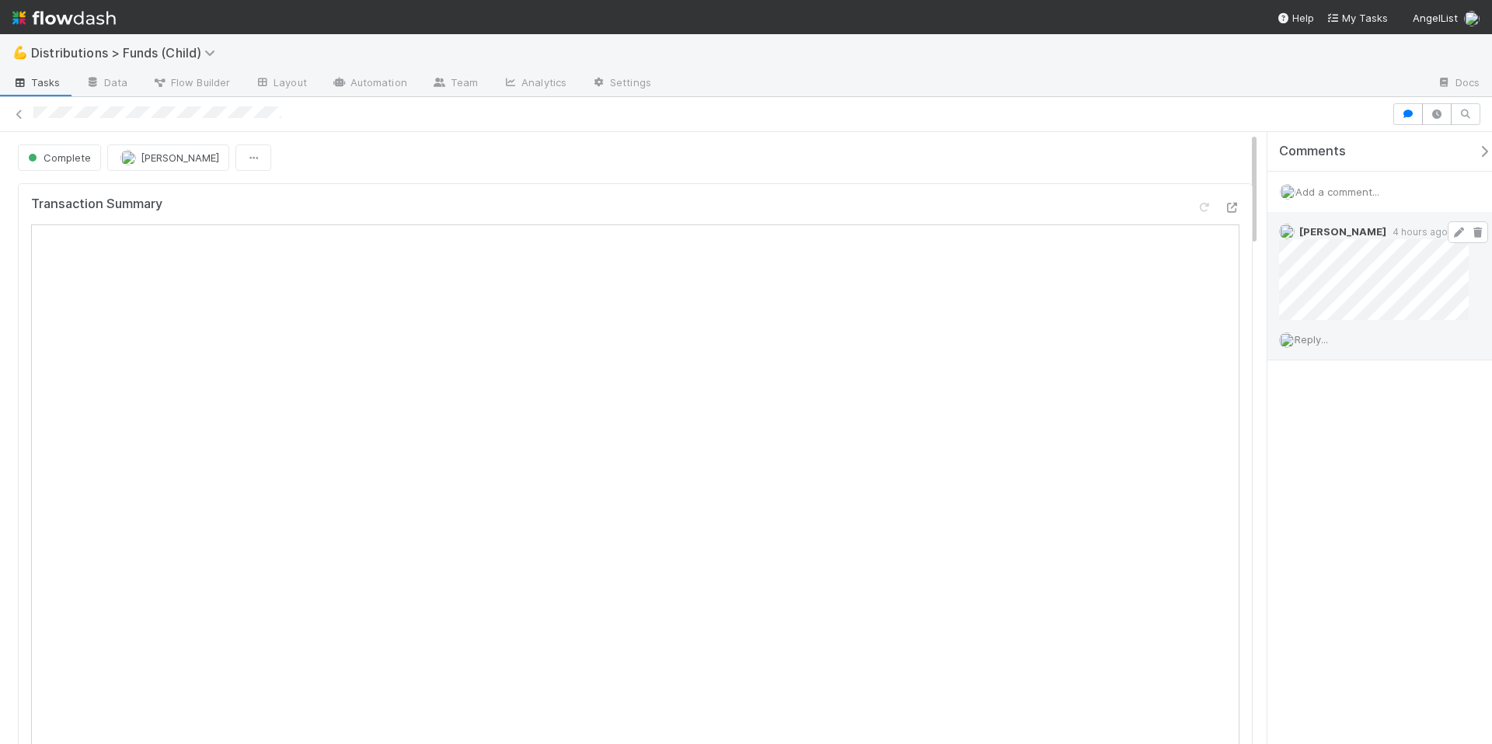
click at [1451, 235] on icon at bounding box center [1459, 233] width 16 height 10
click at [1476, 152] on icon "button" at bounding box center [1484, 151] width 16 height 12
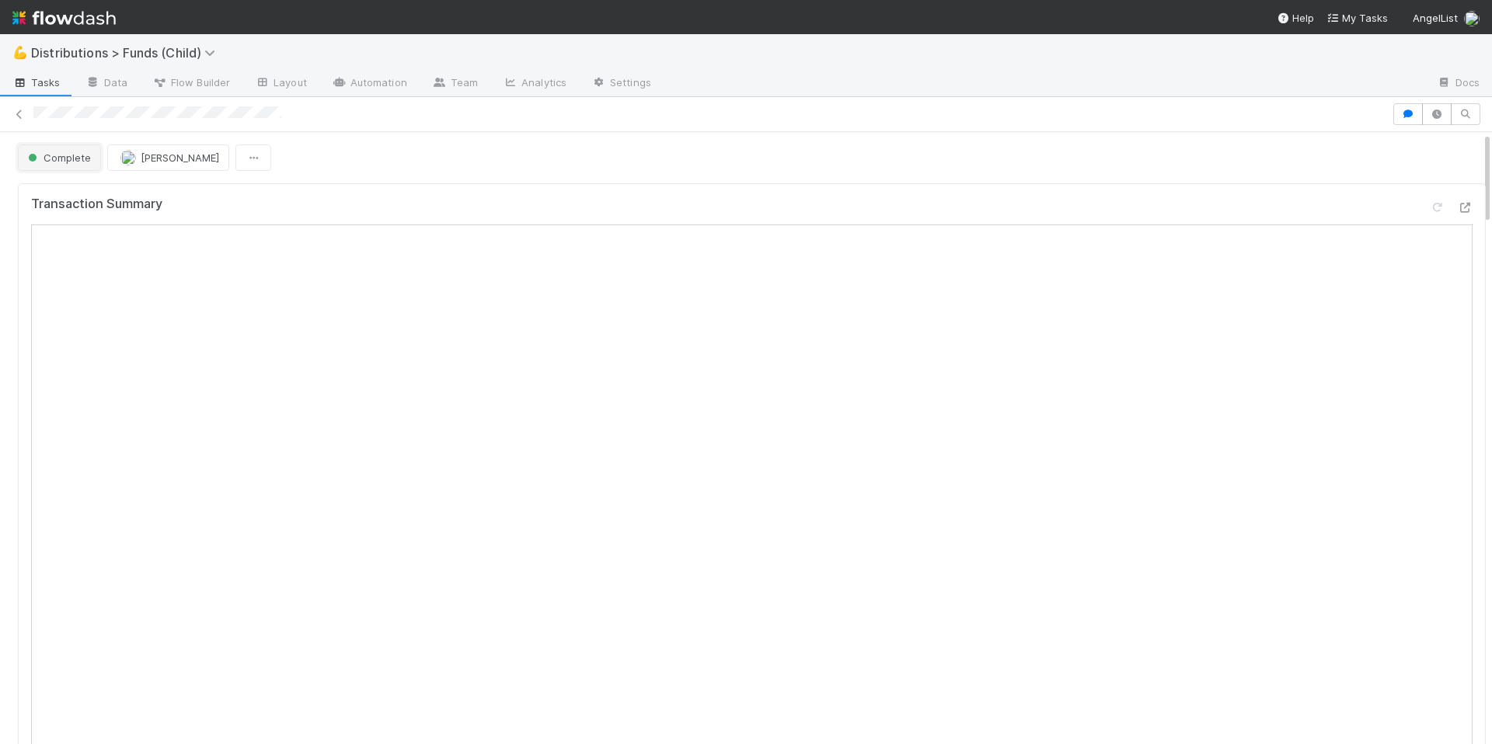
click at [61, 165] on button "Complete" at bounding box center [59, 158] width 83 height 26
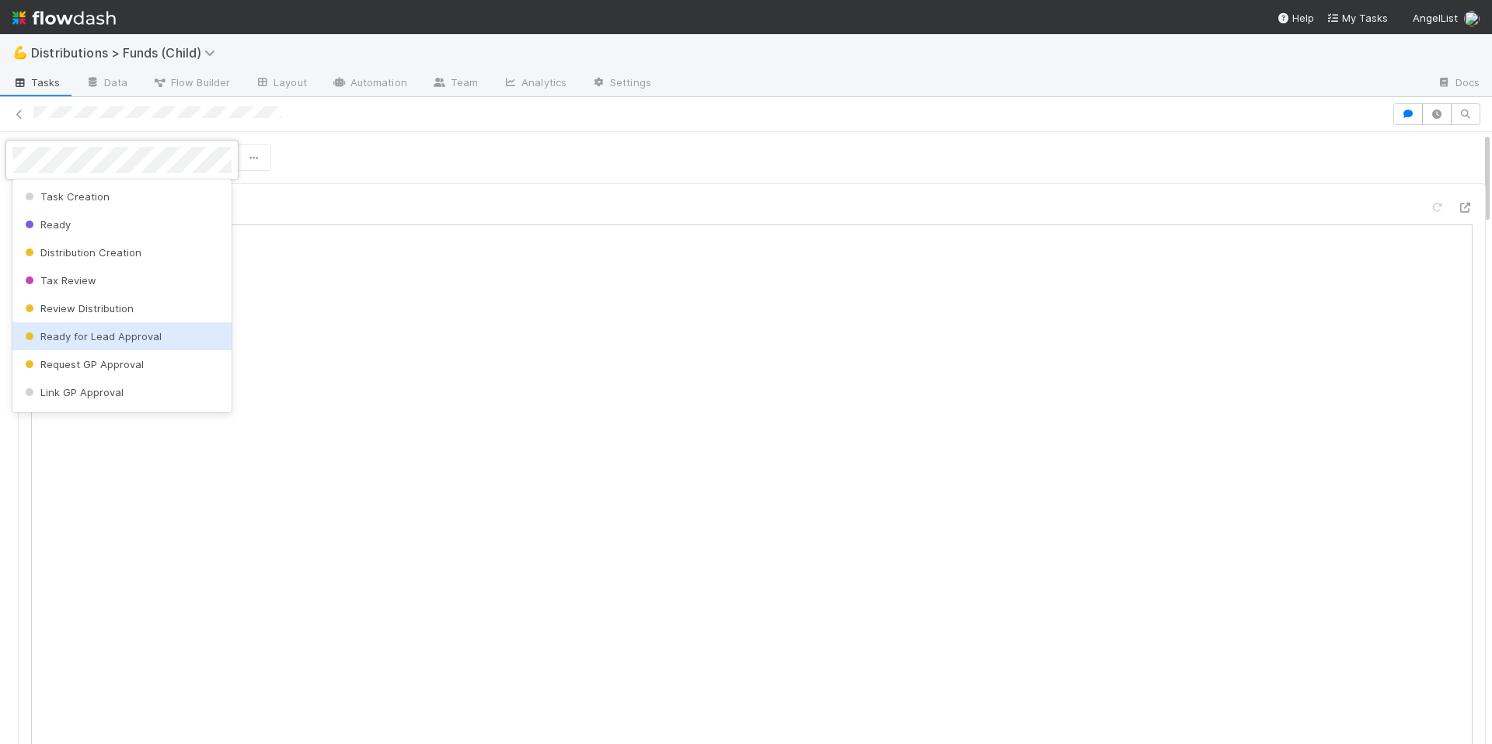
scroll to position [305, 0]
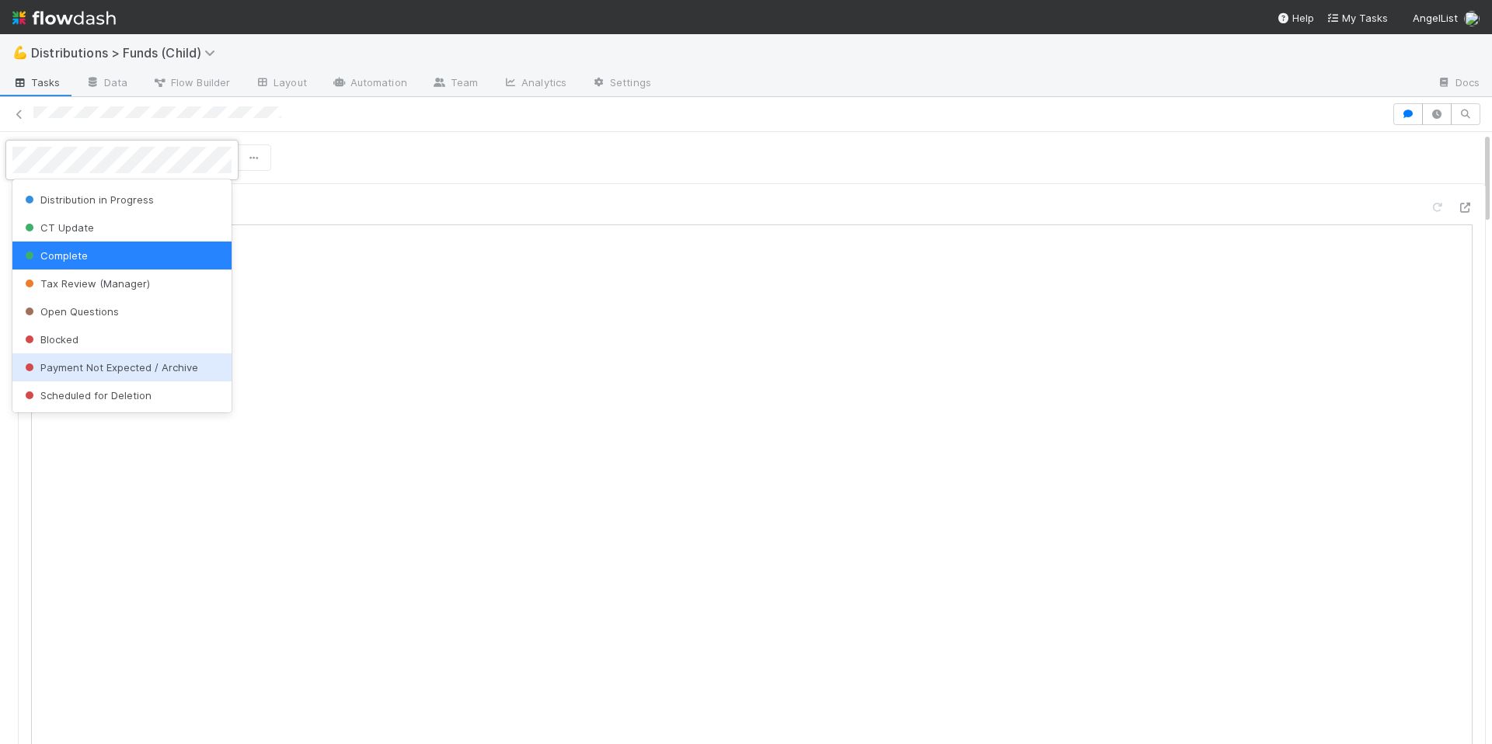
click at [169, 365] on span "Payment Not Expected / Archive" at bounding box center [110, 367] width 176 height 12
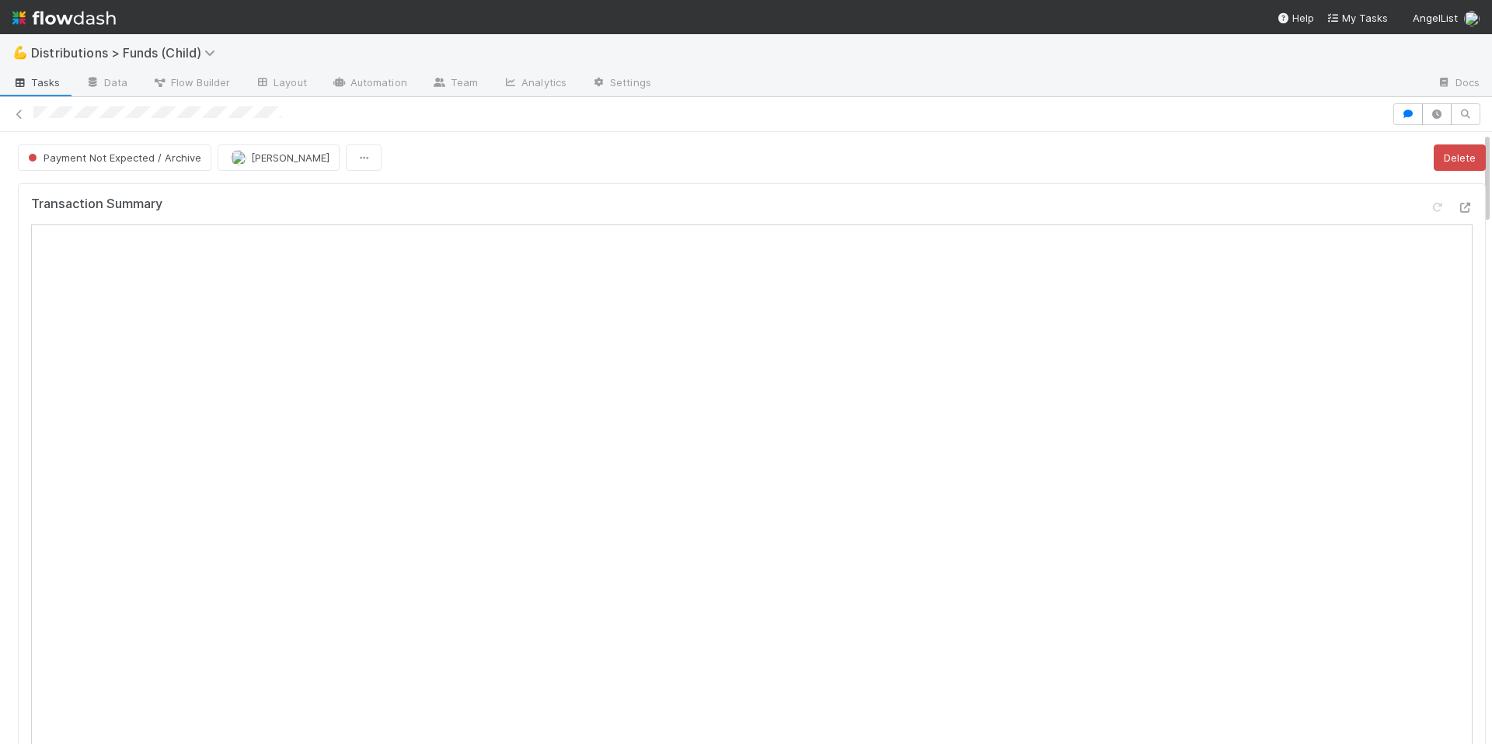
click at [521, 180] on div "Transaction Summary" at bounding box center [752, 607] width 1480 height 860
click at [16, 108] on link at bounding box center [20, 114] width 16 height 16
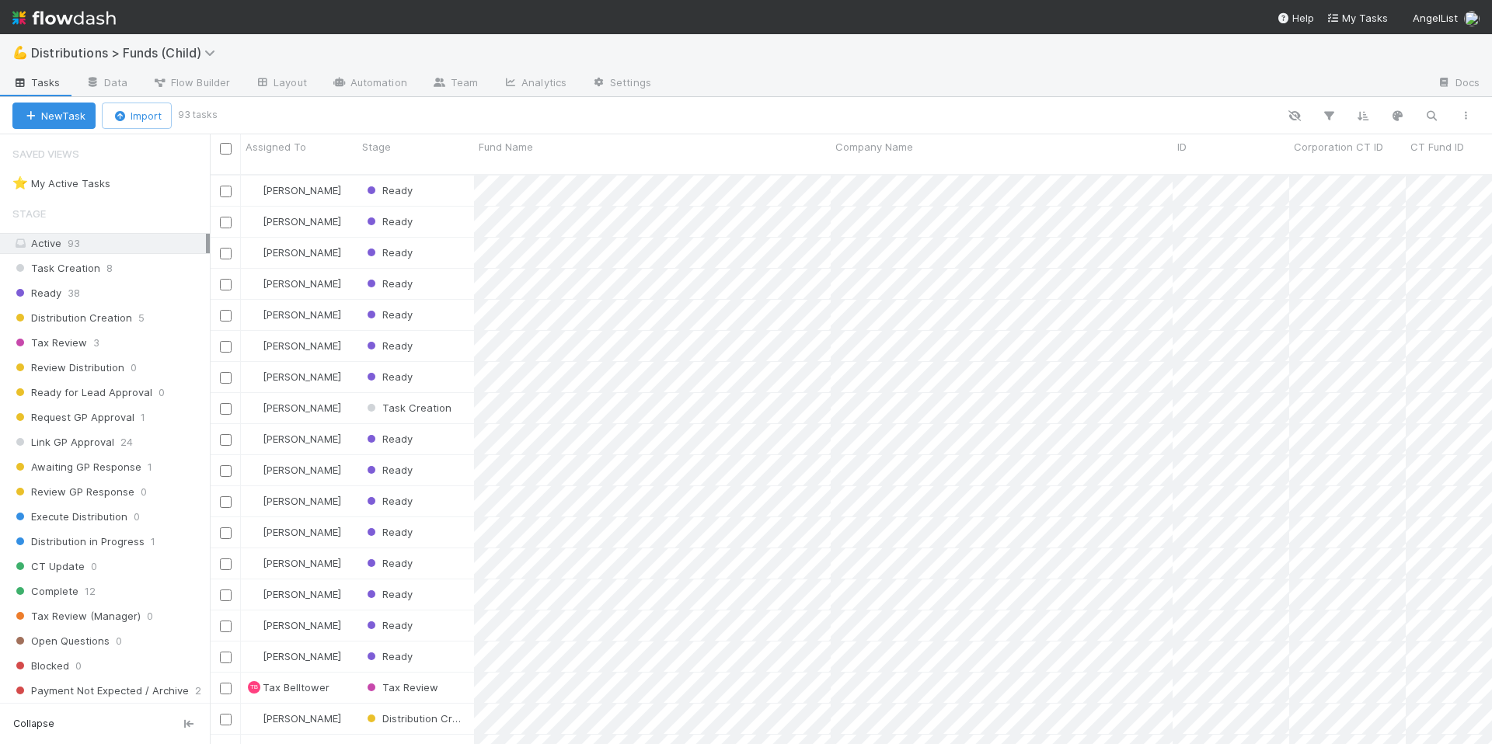
scroll to position [570, 1271]
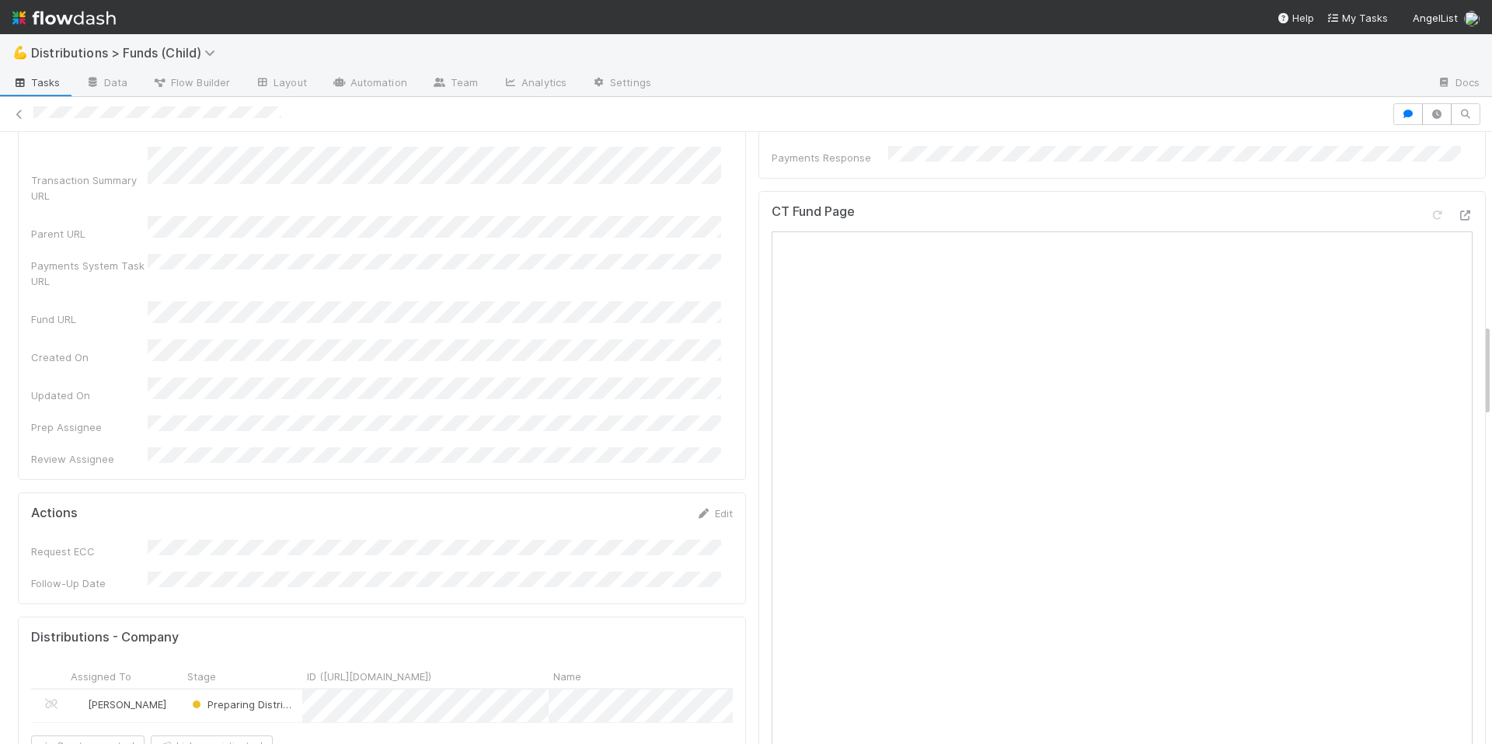
scroll to position [1382, 0]
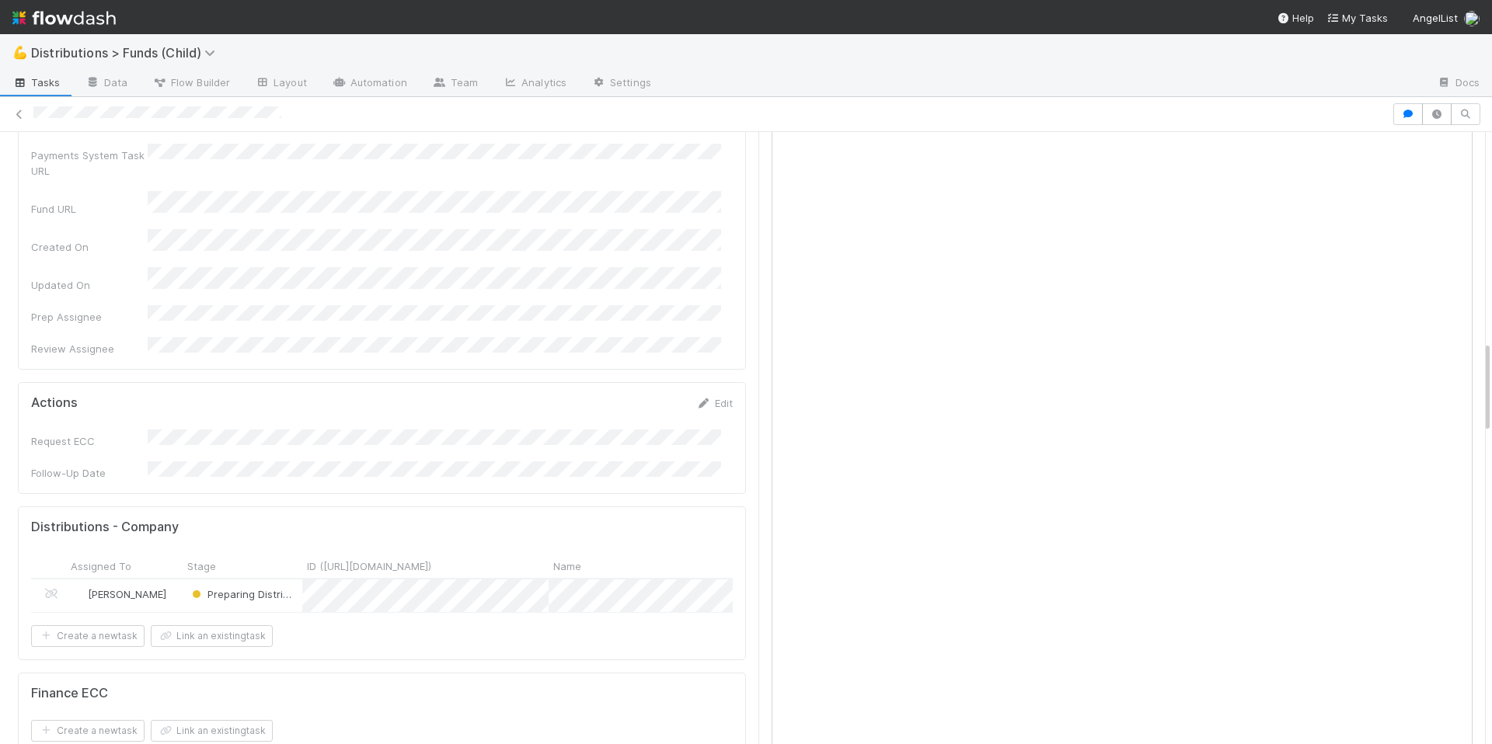
click at [271, 580] on div "Preparing Distribution" at bounding box center [243, 596] width 120 height 33
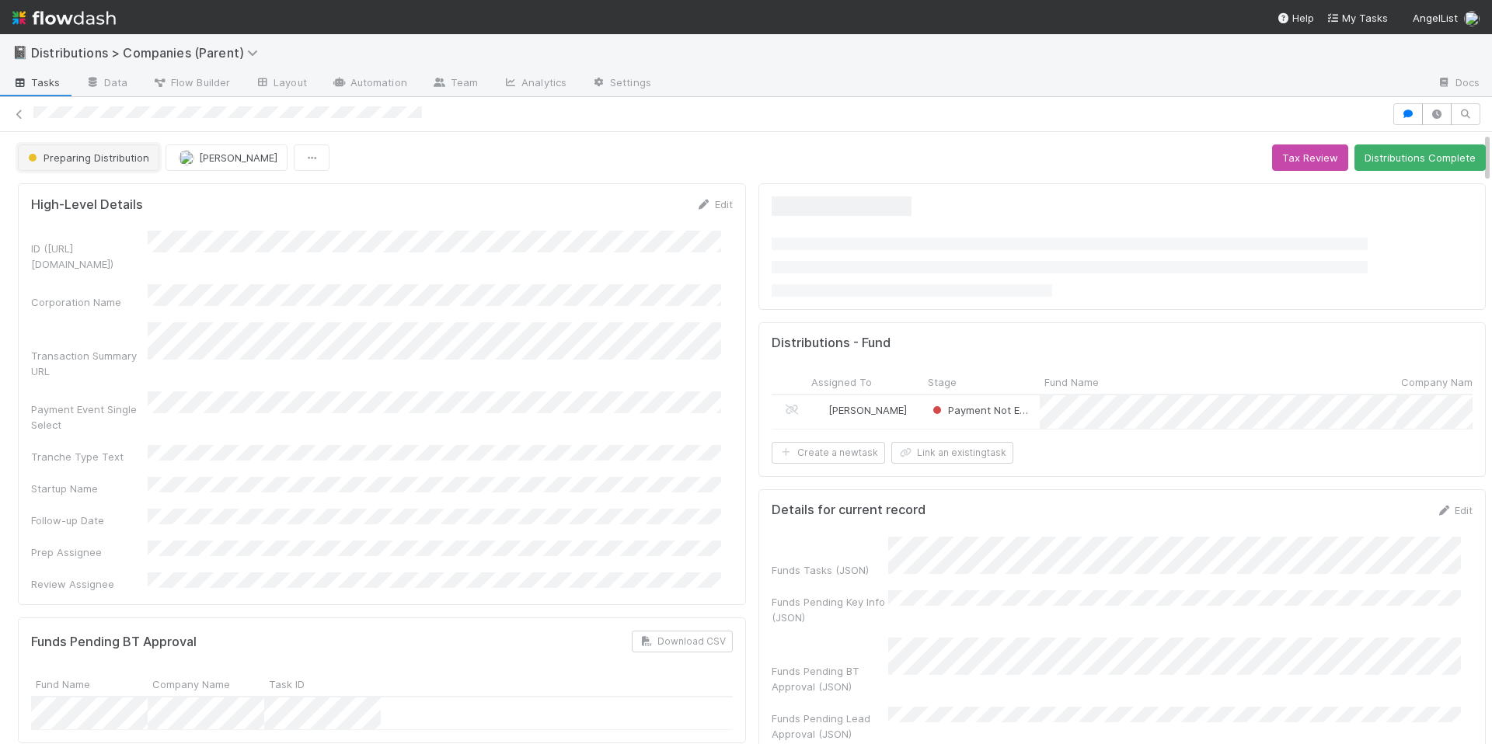
click at [101, 155] on span "Preparing Distribution" at bounding box center [87, 158] width 124 height 12
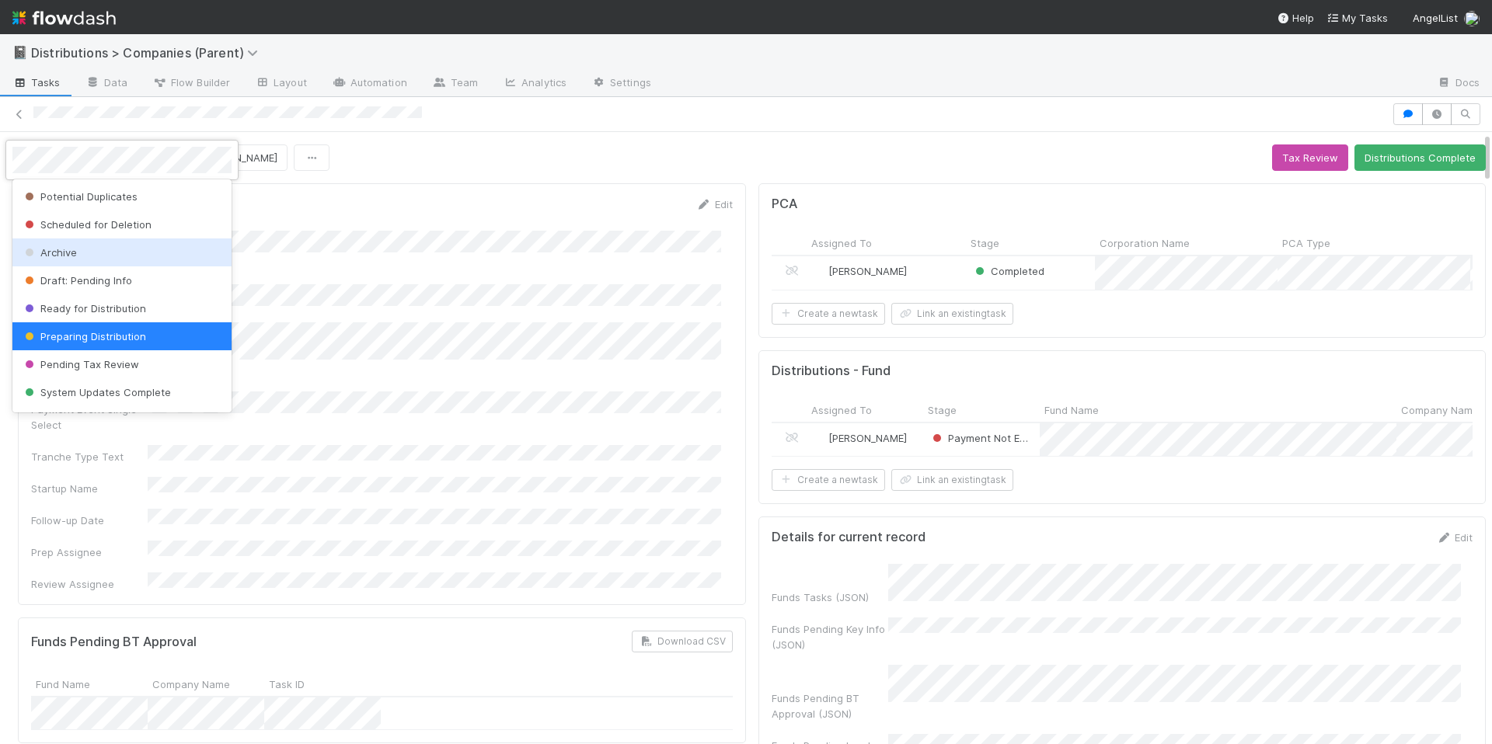
click at [134, 260] on div "Archive" at bounding box center [121, 253] width 219 height 28
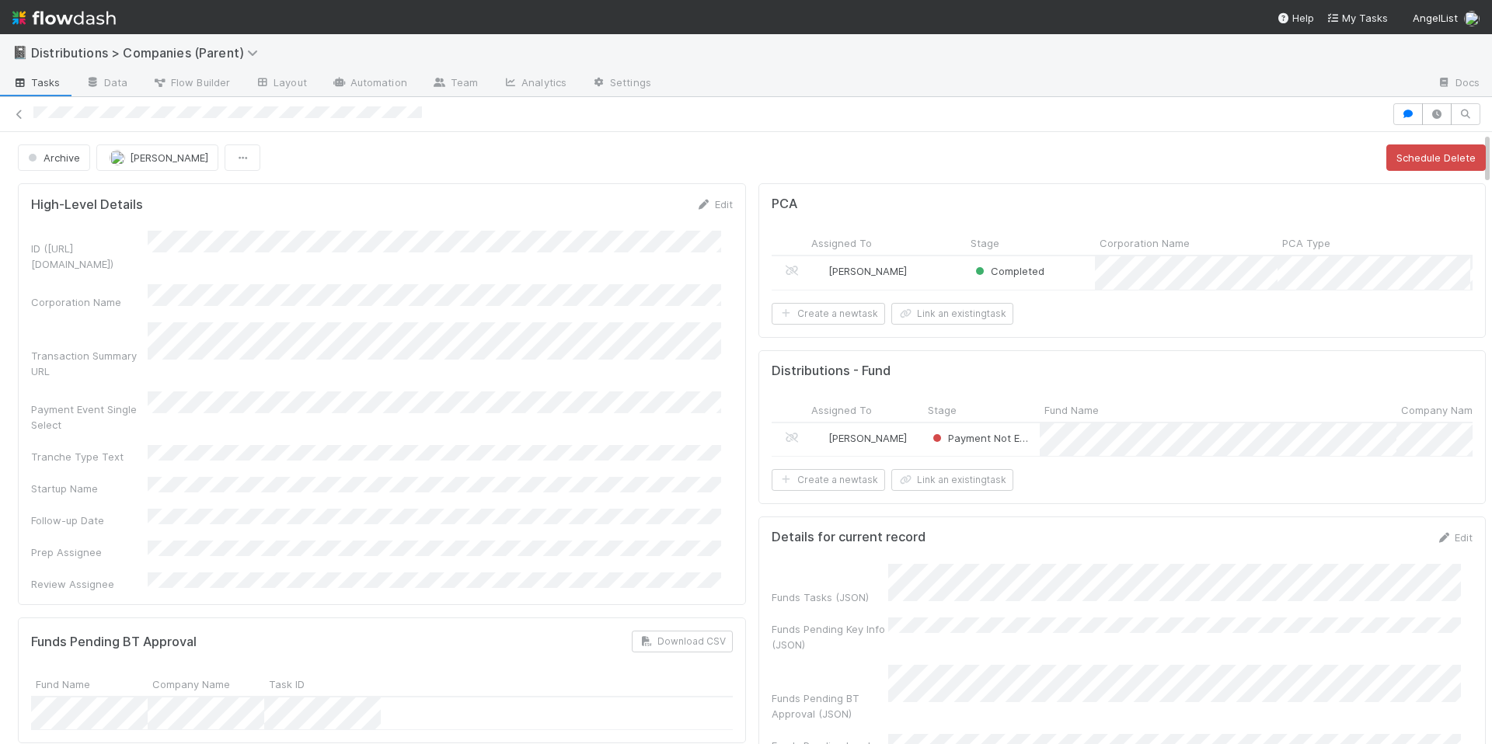
click at [567, 170] on div "Archive Allison Donlevy Schedule Delete" at bounding box center [752, 158] width 1468 height 26
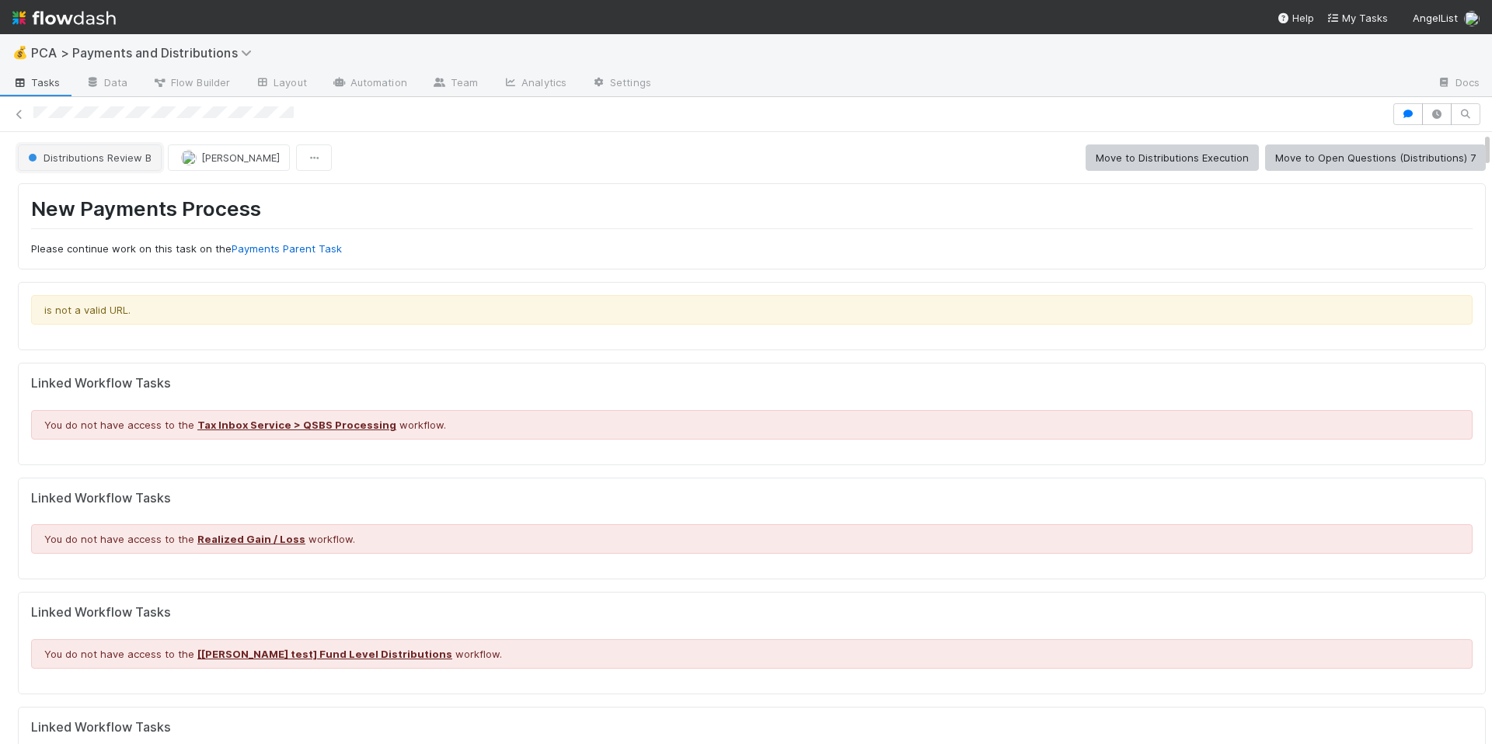
click at [129, 155] on span "Distributions Review B" at bounding box center [88, 158] width 127 height 12
click at [124, 192] on span "Distributions Execution" at bounding box center [86, 196] width 129 height 12
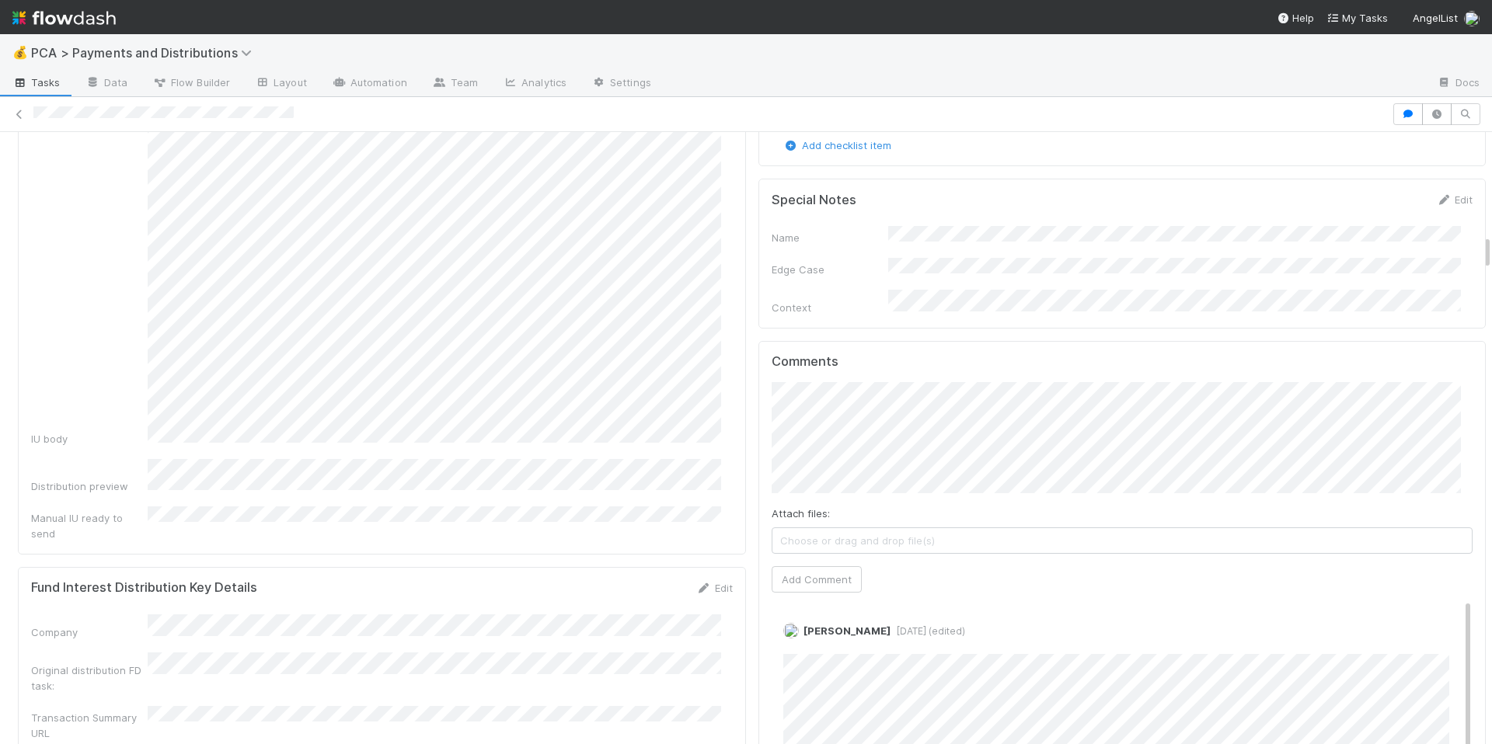
scroll to position [1769, 0]
click at [837, 567] on button "Add Comment" at bounding box center [817, 580] width 90 height 26
click at [190, 114] on div at bounding box center [746, 114] width 1492 height 22
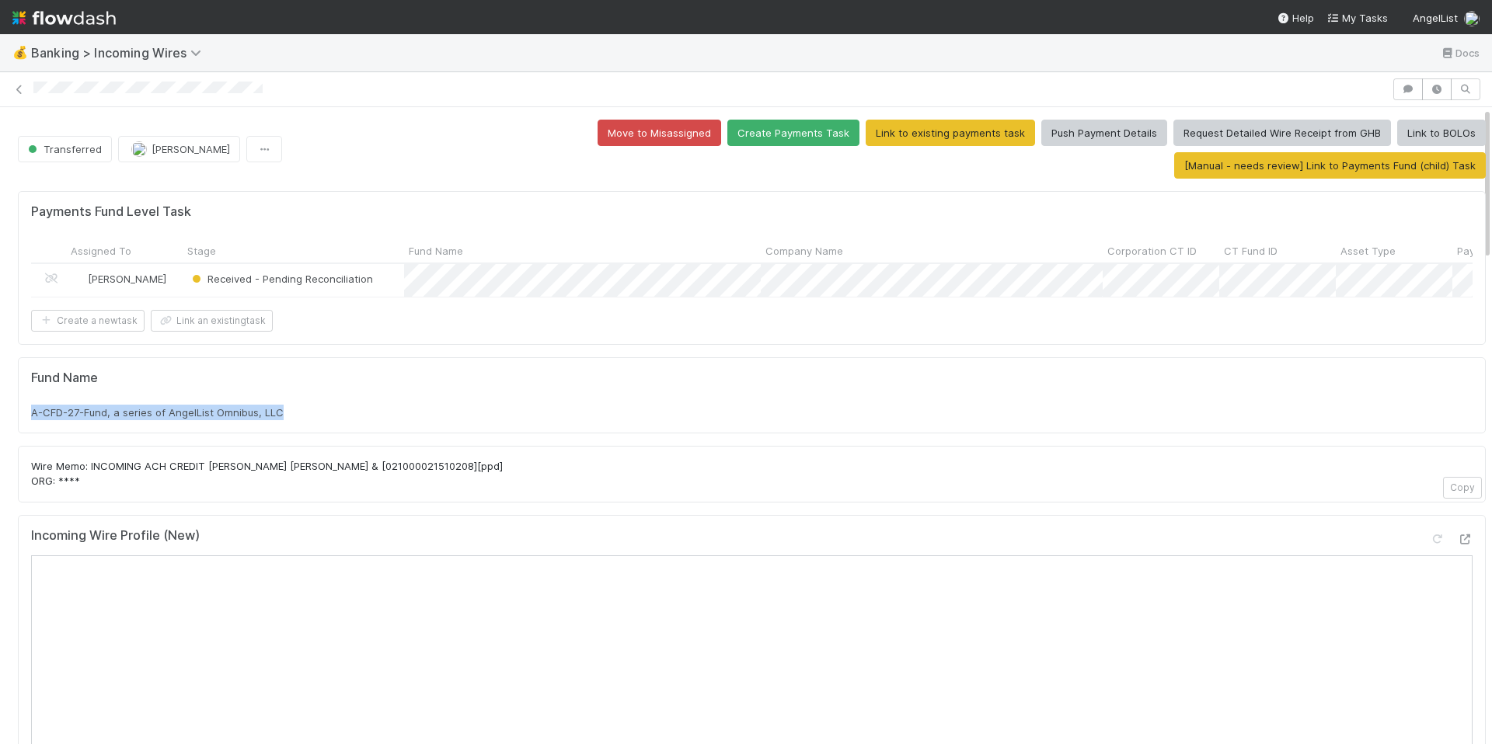
drag, startPoint x: 29, startPoint y: 389, endPoint x: 255, endPoint y: 394, distance: 226.2
click at [295, 394] on div "Fund Name A-CFD-27-Fund, a series of AngelList Omnibus, LLC" at bounding box center [752, 395] width 1468 height 76
copy span "A-CFD-27-Fund, a series of AngelList Omnibus, LLC"
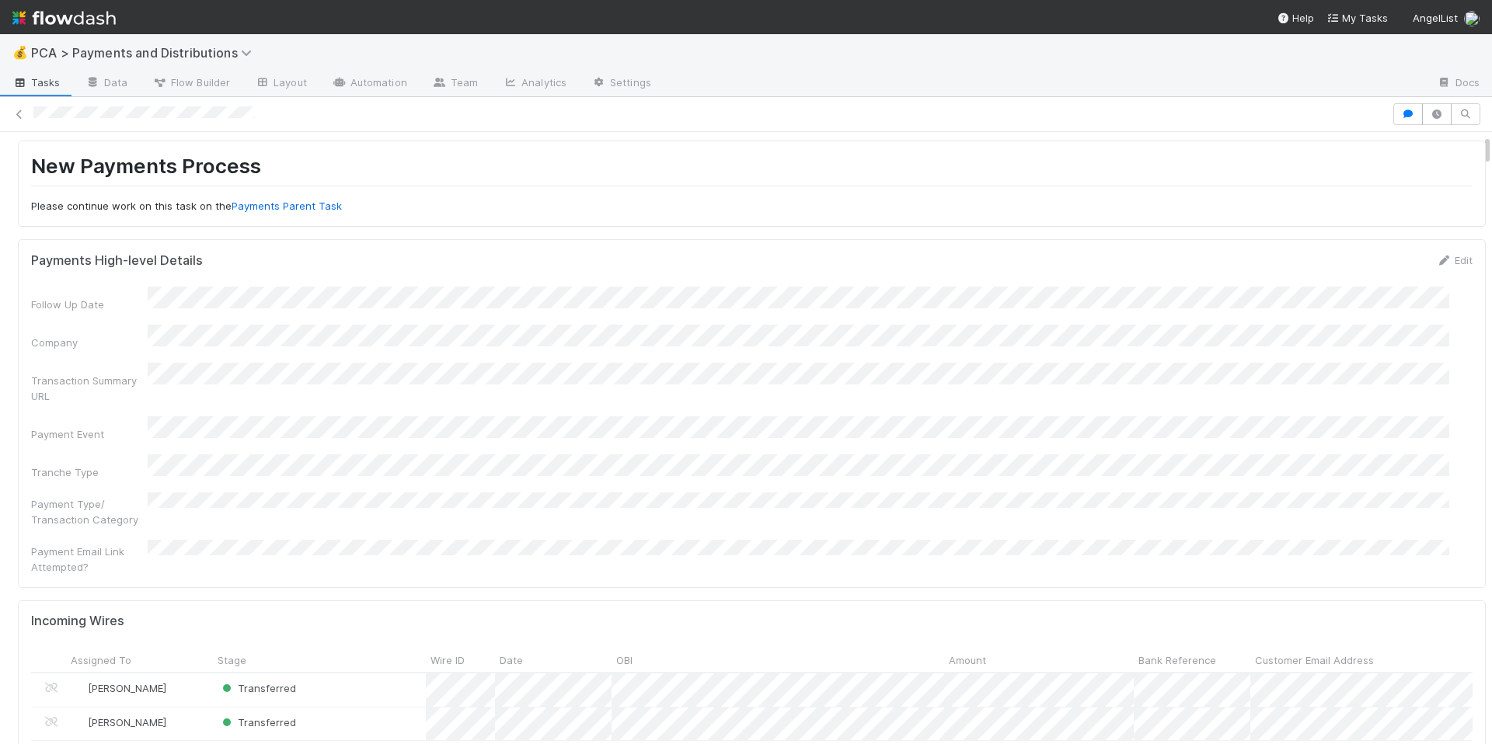
scroll to position [45, 0]
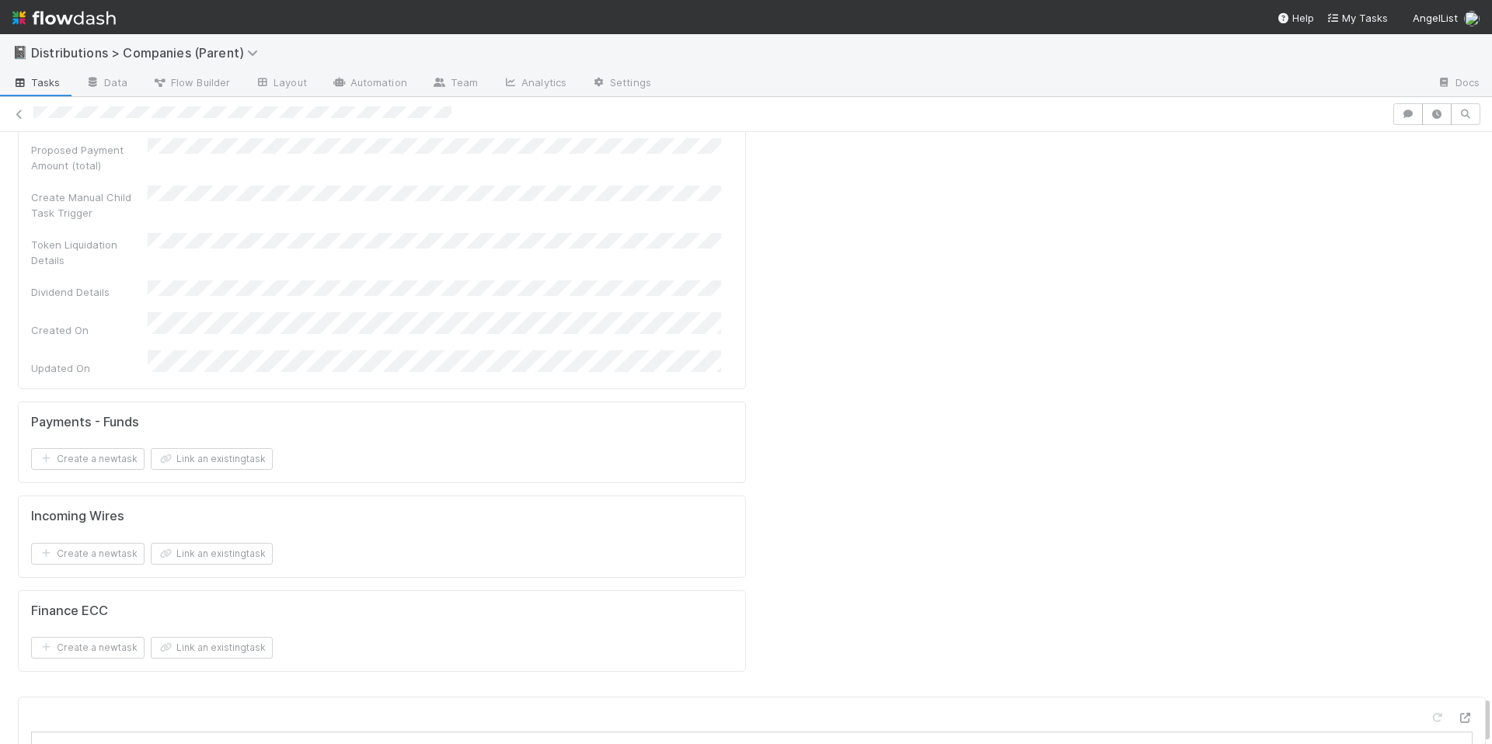
scroll to position [12, 0]
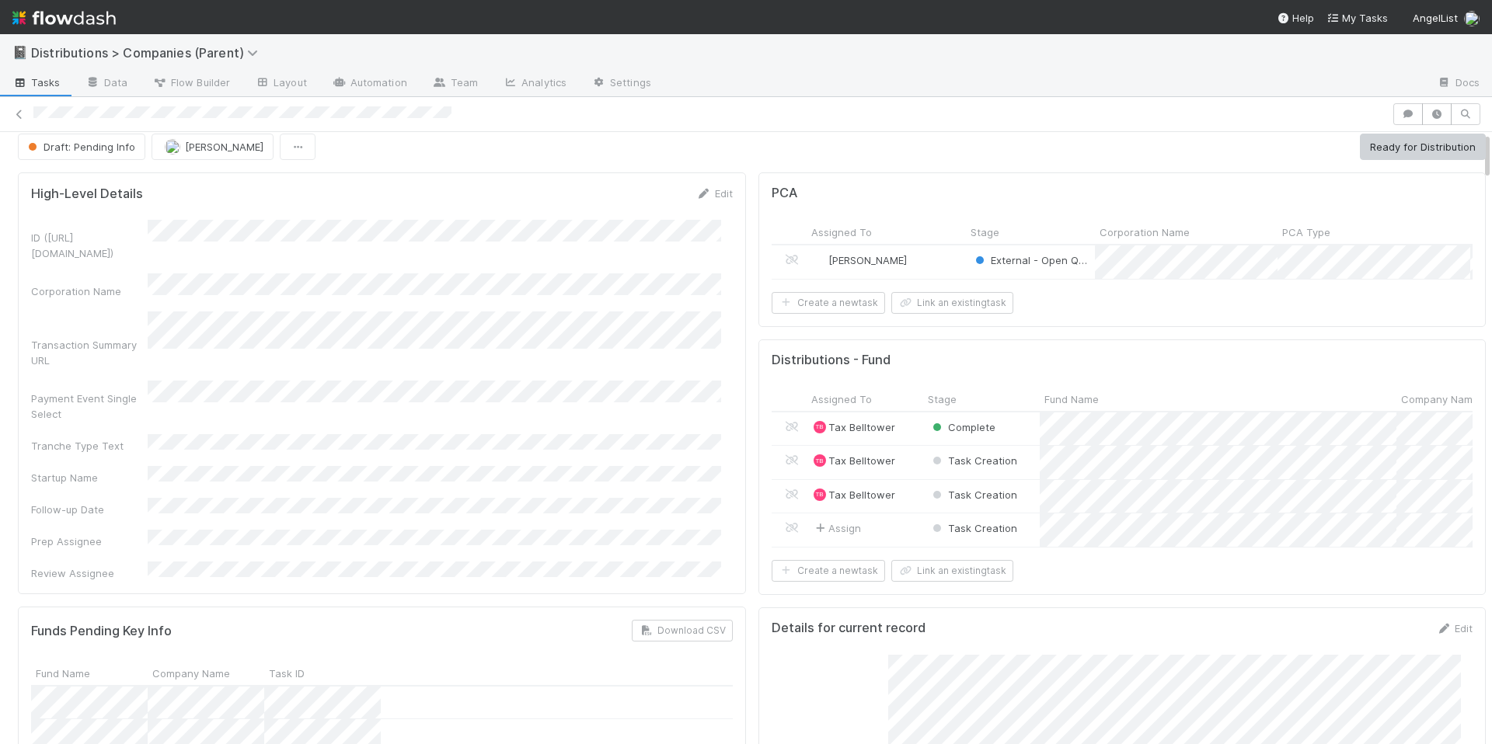
scroll to position [0, 0]
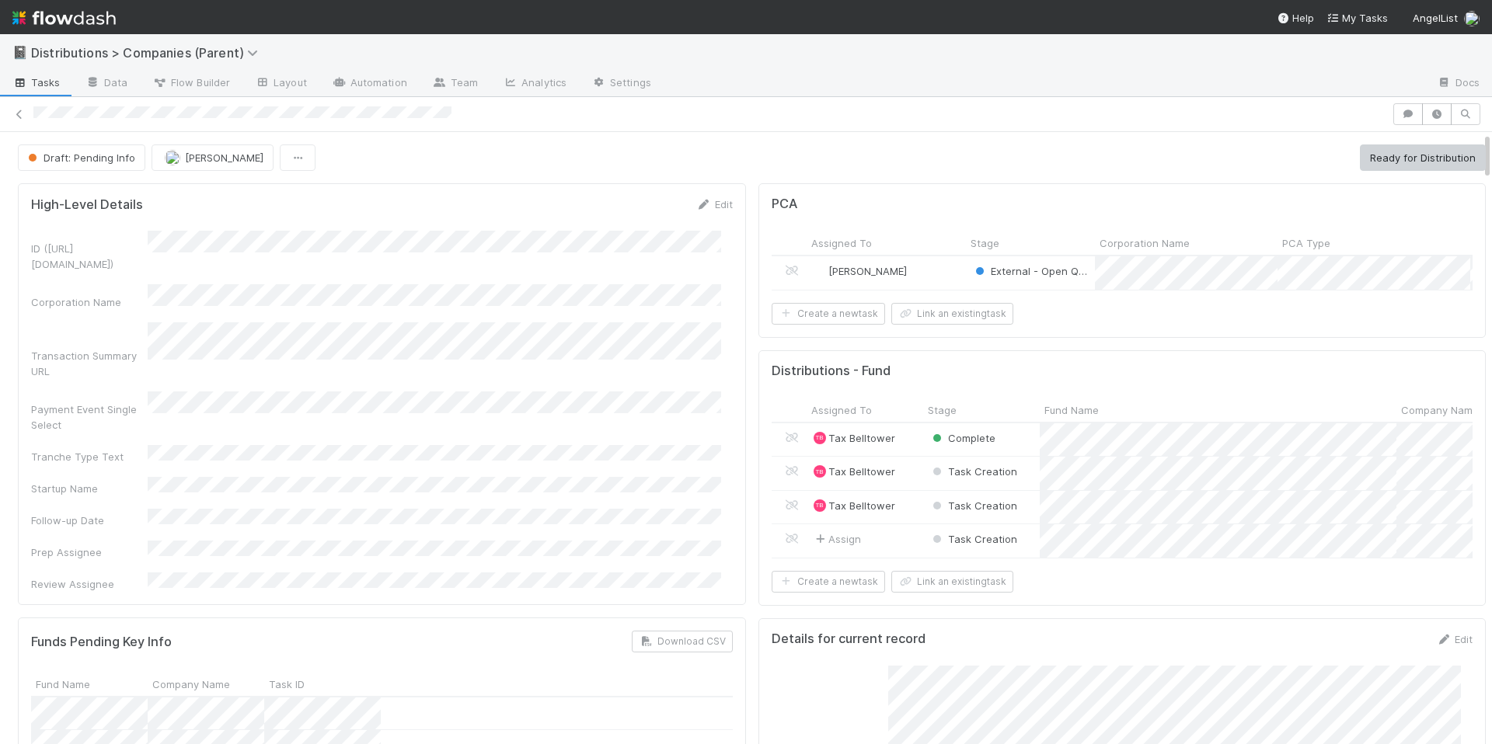
click at [550, 399] on div "ID (TS_PCA.ID) Corporation Name Transaction Summary URL Payment Event Single Se…" at bounding box center [382, 411] width 702 height 361
click at [592, 522] on div "High-Level Details Edit ID (TS_PCA.ID) Corporation Name Transaction Summary URL…" at bounding box center [382, 394] width 728 height 422
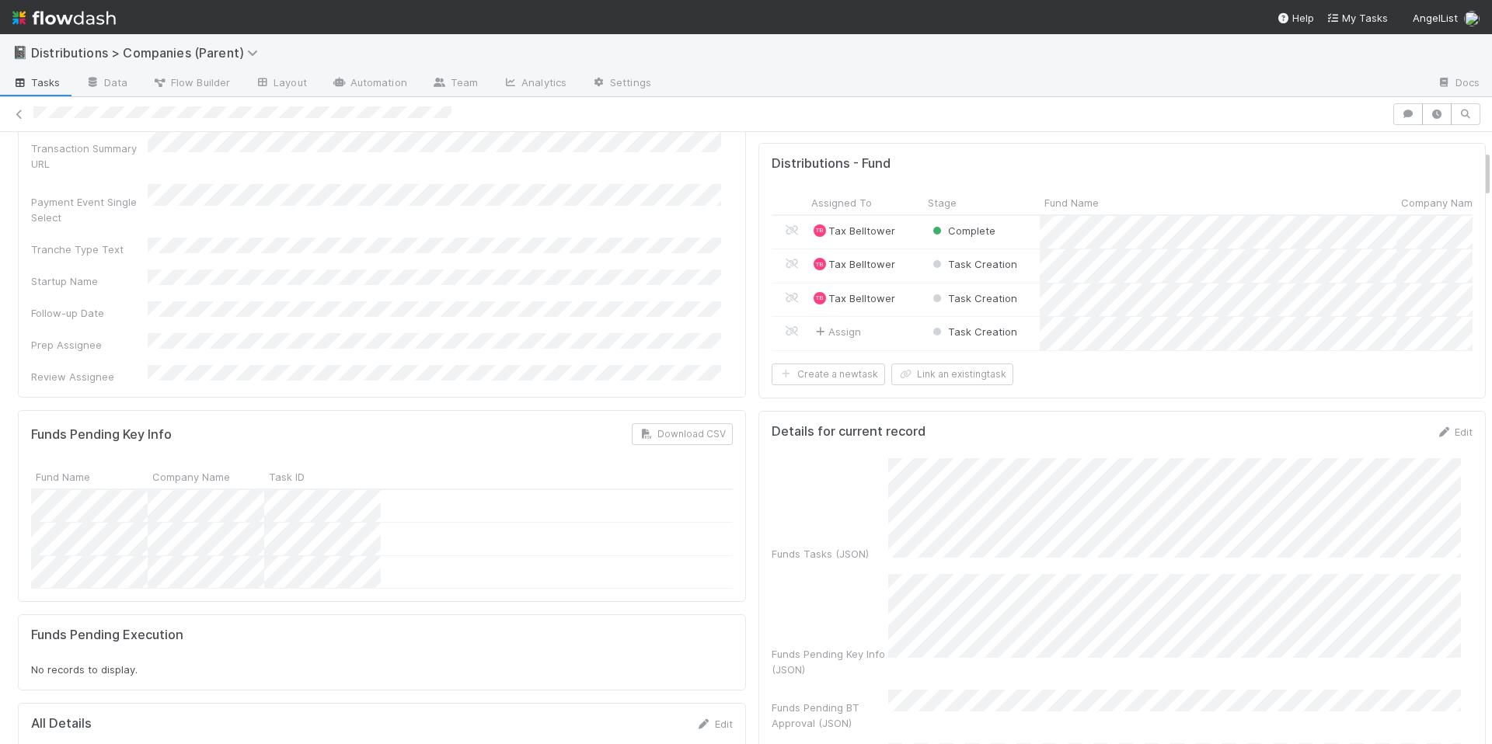
scroll to position [327, 0]
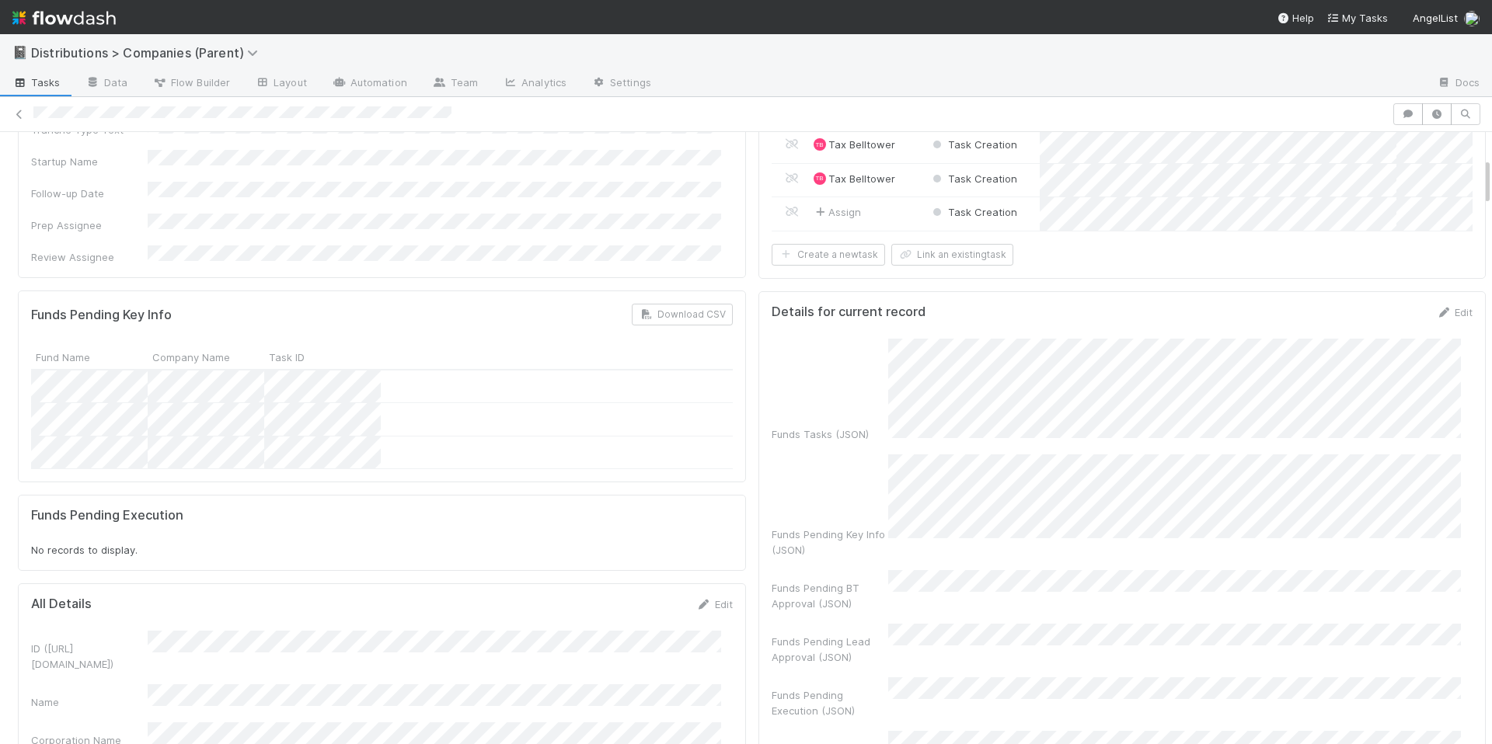
click at [616, 495] on div "Funds Pending Execution No records to display." at bounding box center [382, 533] width 728 height 76
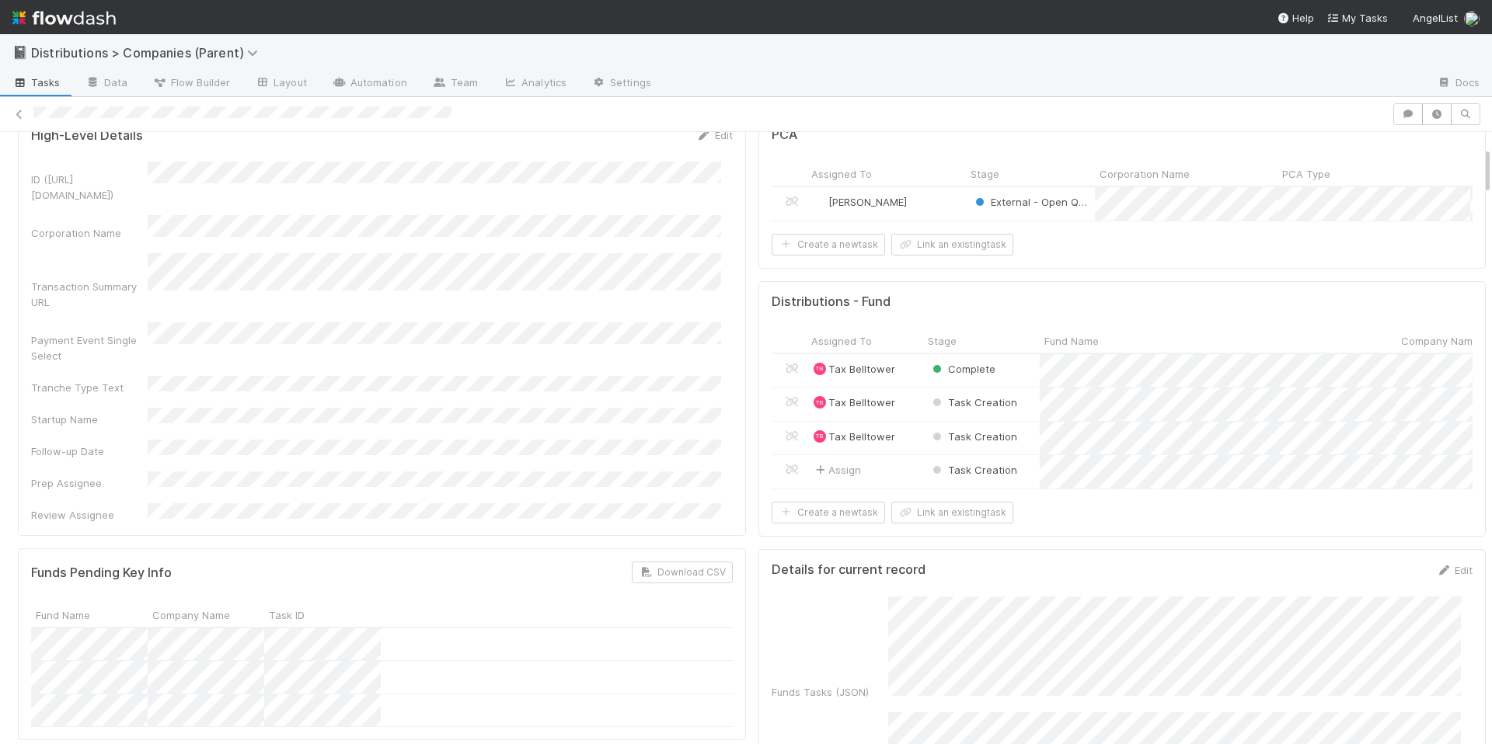
scroll to position [0, 0]
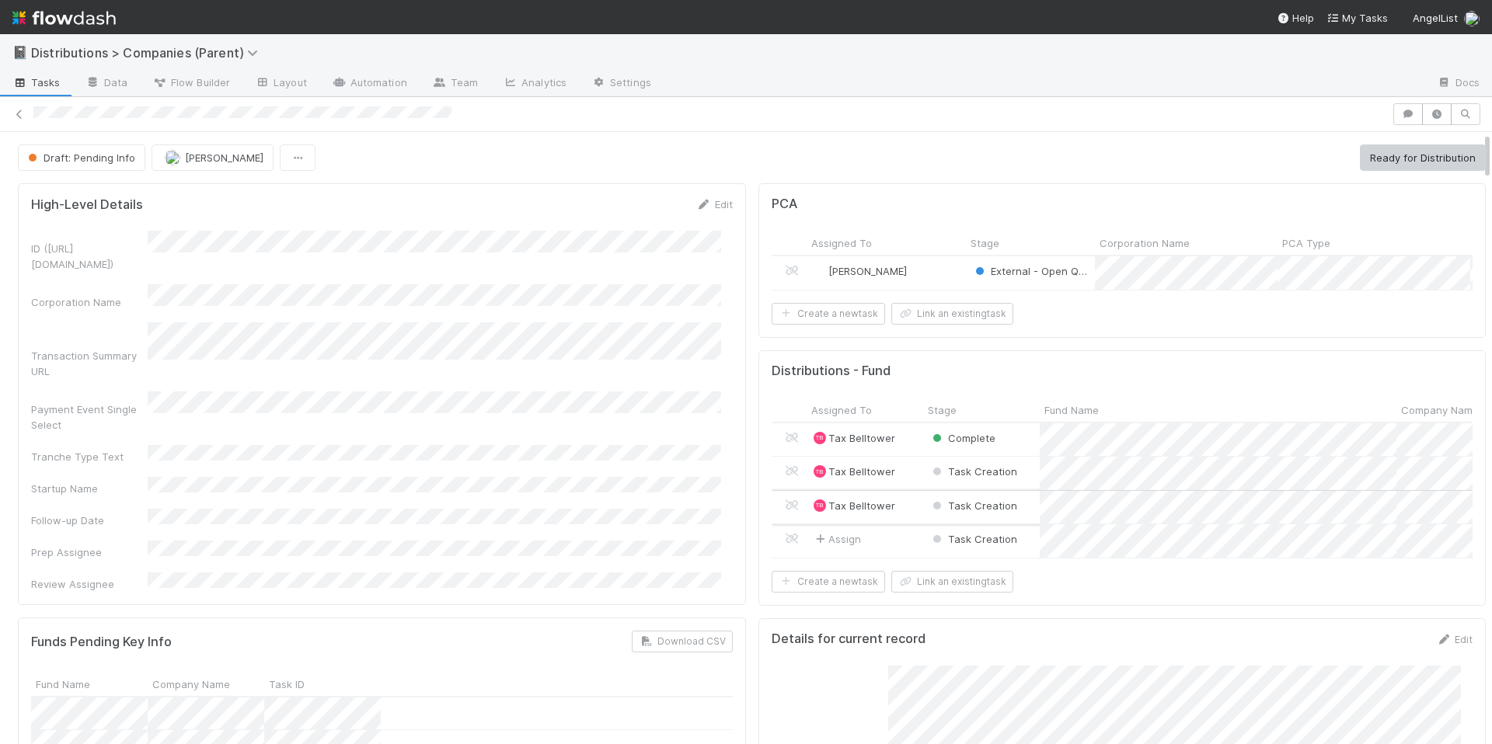
click at [1017, 519] on div "Task Creation" at bounding box center [981, 507] width 117 height 33
click at [966, 282] on div "External - Open Question / Request" at bounding box center [1030, 272] width 129 height 33
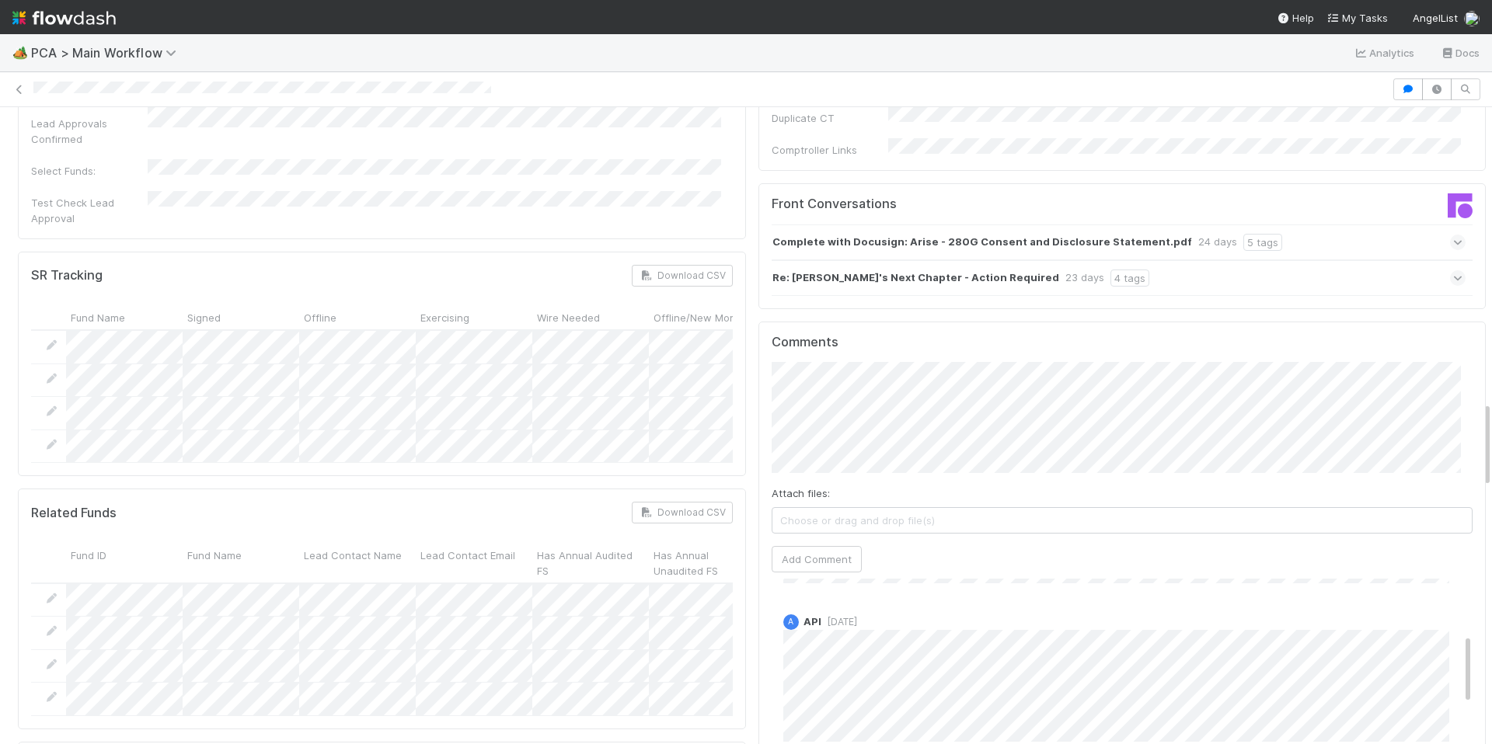
scroll to position [244, 0]
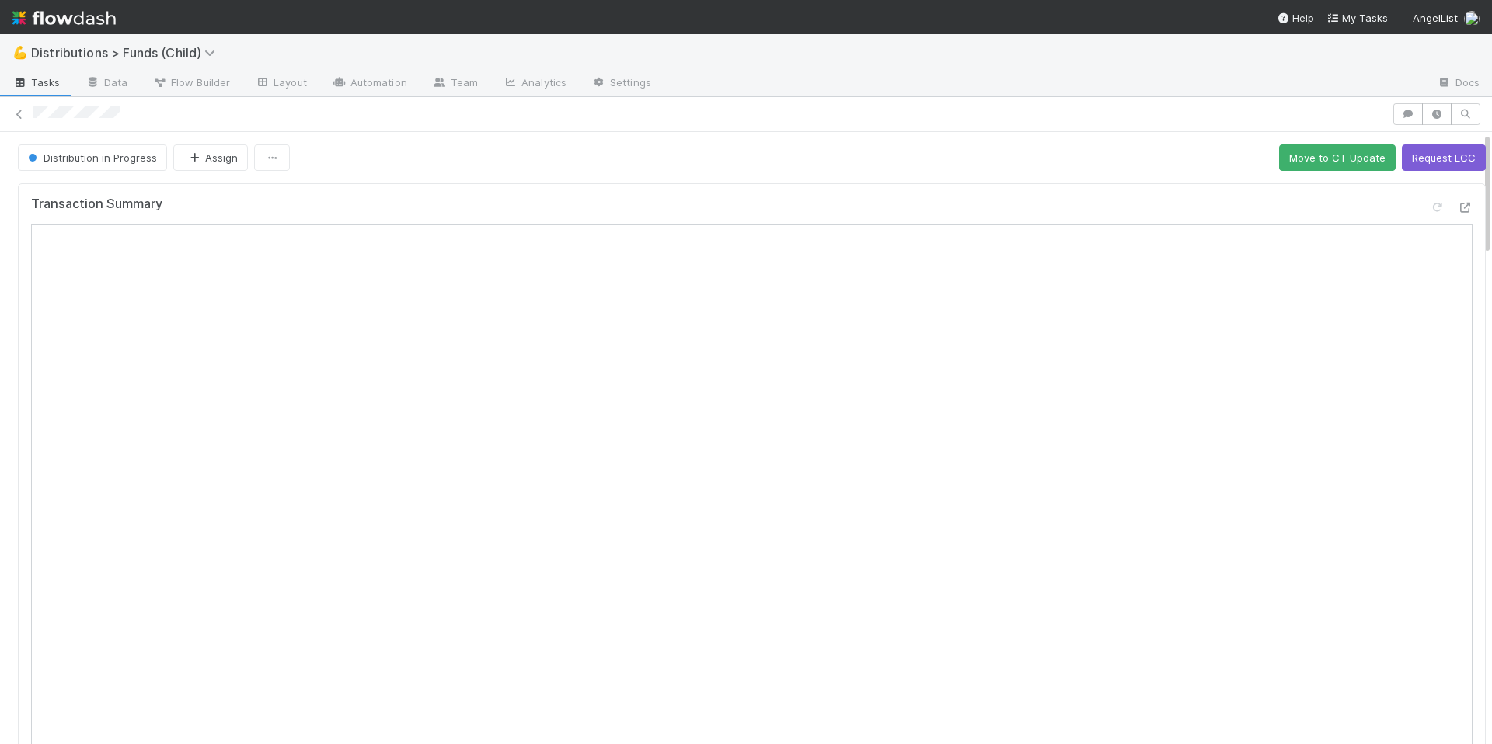
click at [596, 151] on div "Distribution in Progress Assign Move to CT Update Request ECC" at bounding box center [752, 158] width 1468 height 26
click at [89, 148] on button "Distribution in Progress" at bounding box center [92, 158] width 149 height 26
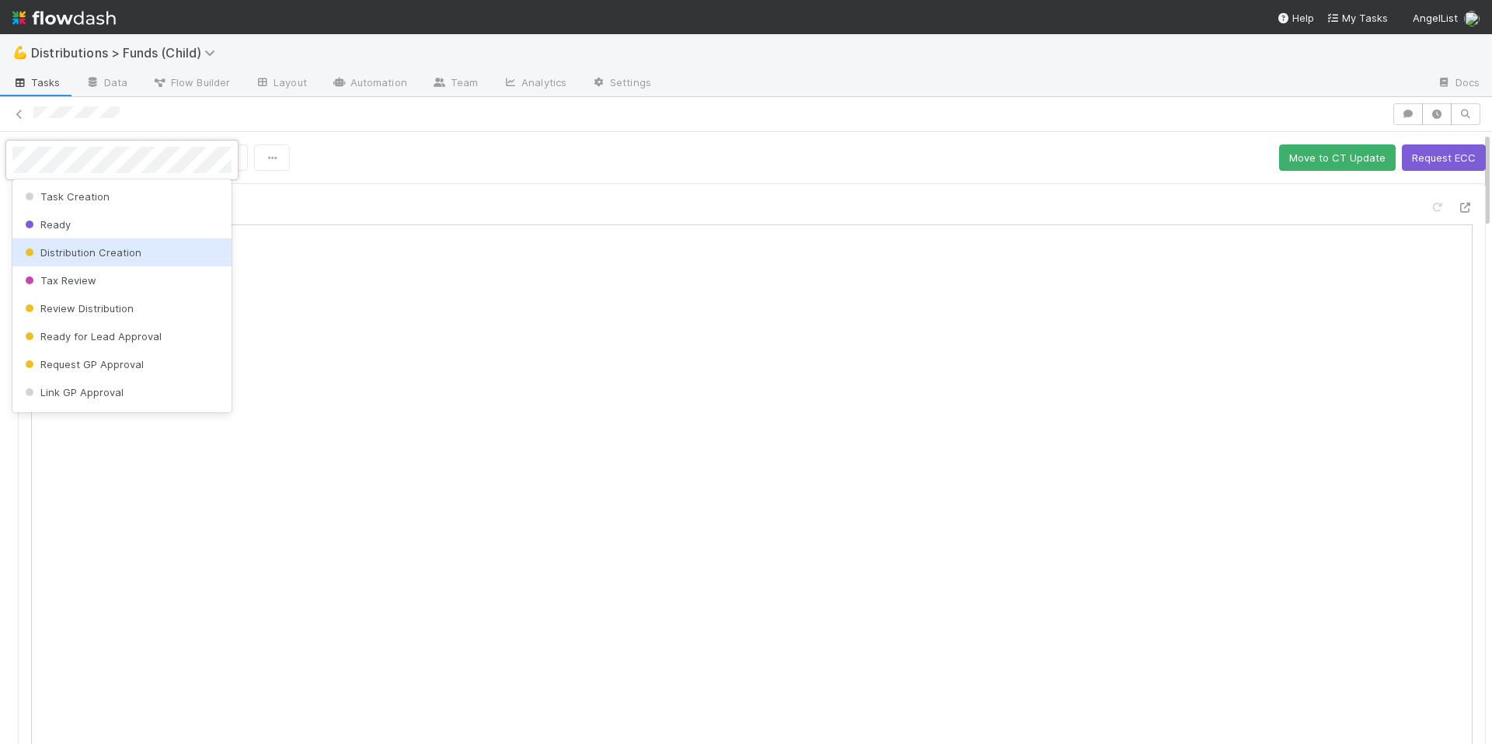
click at [132, 265] on div "Distribution Creation" at bounding box center [121, 253] width 219 height 28
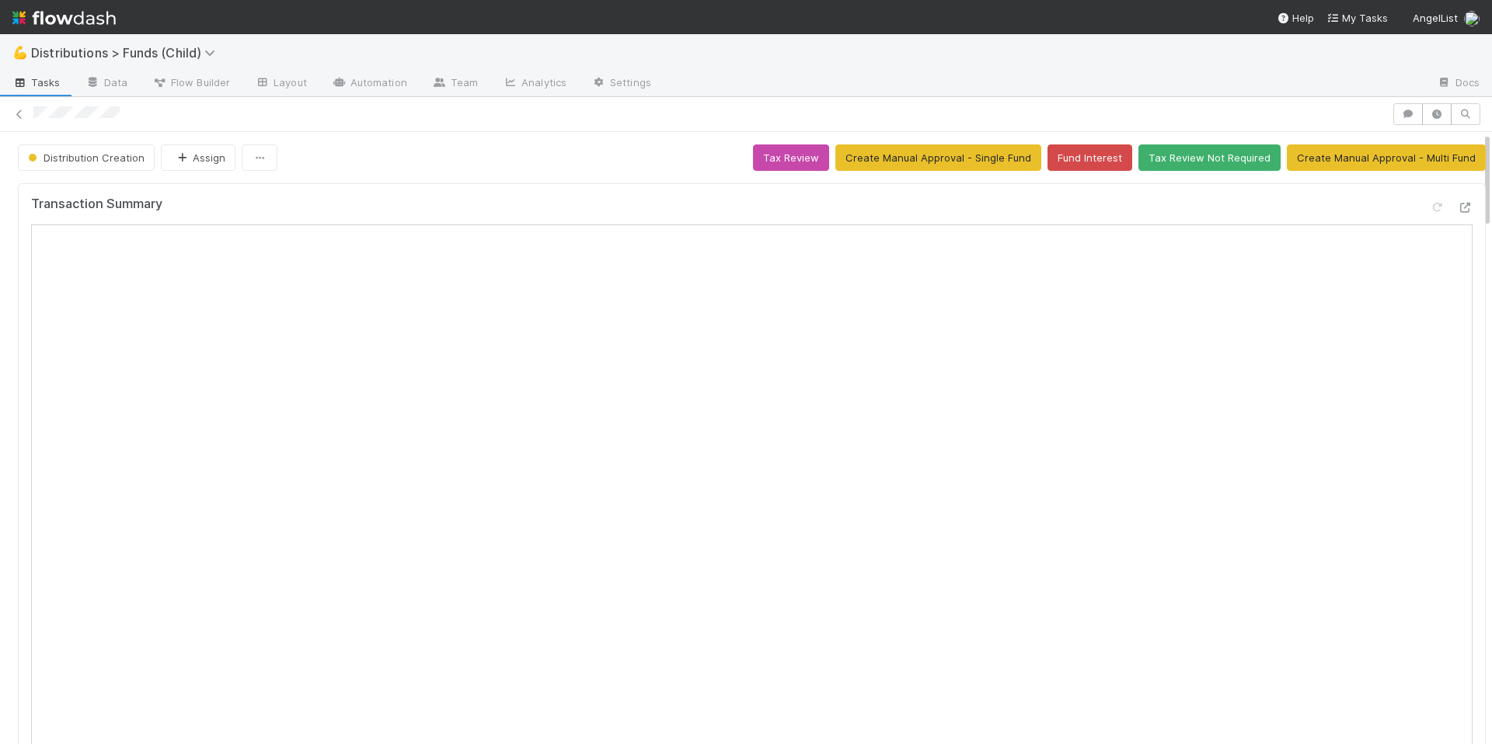
click at [612, 161] on div "Distribution Creation Assign Tax Review Create Manual Approval - Single Fund Fu…" at bounding box center [752, 158] width 1468 height 26
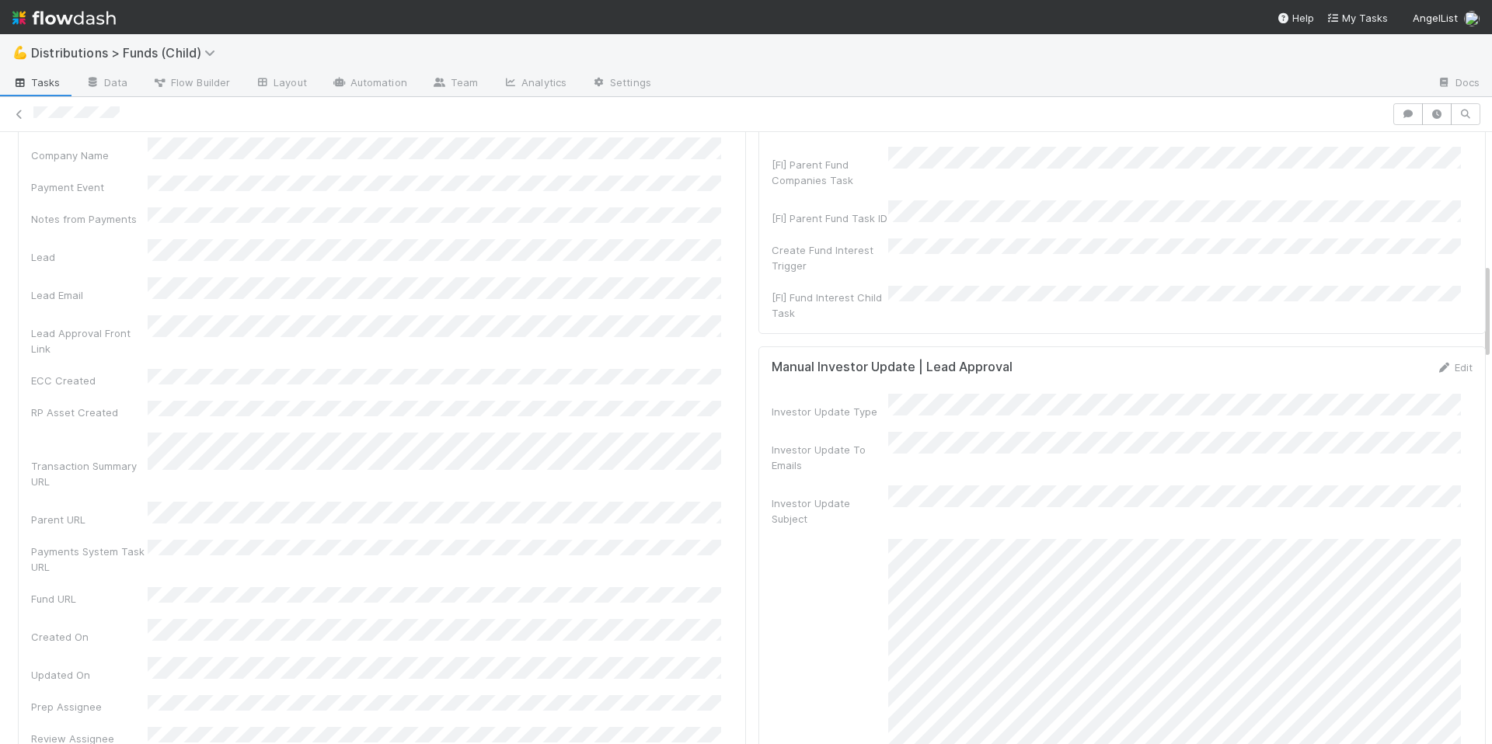
scroll to position [828, 0]
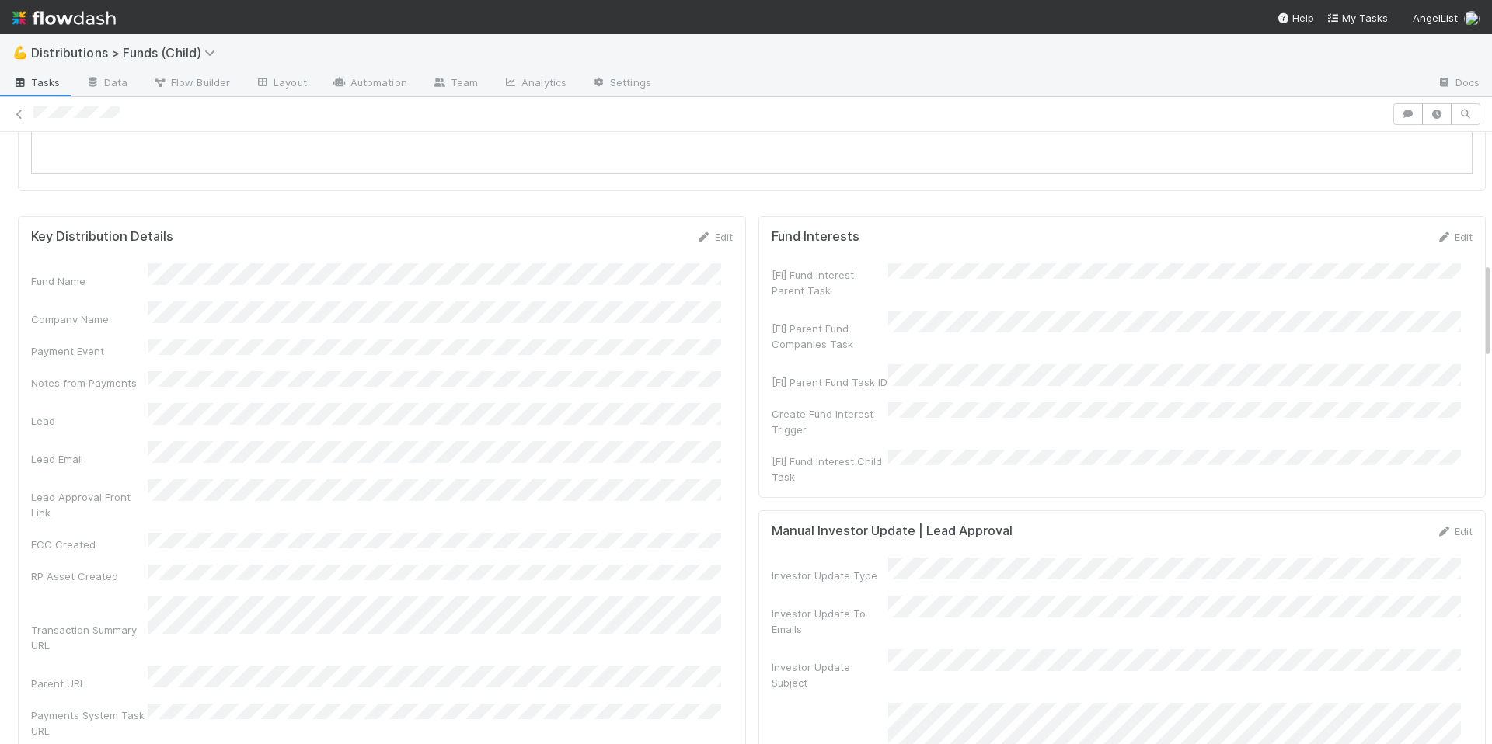
click at [580, 322] on div "Fund Name Company Name Payment Event Notes from Payments Lead Lead Email Lead A…" at bounding box center [382, 586] width 702 height 647
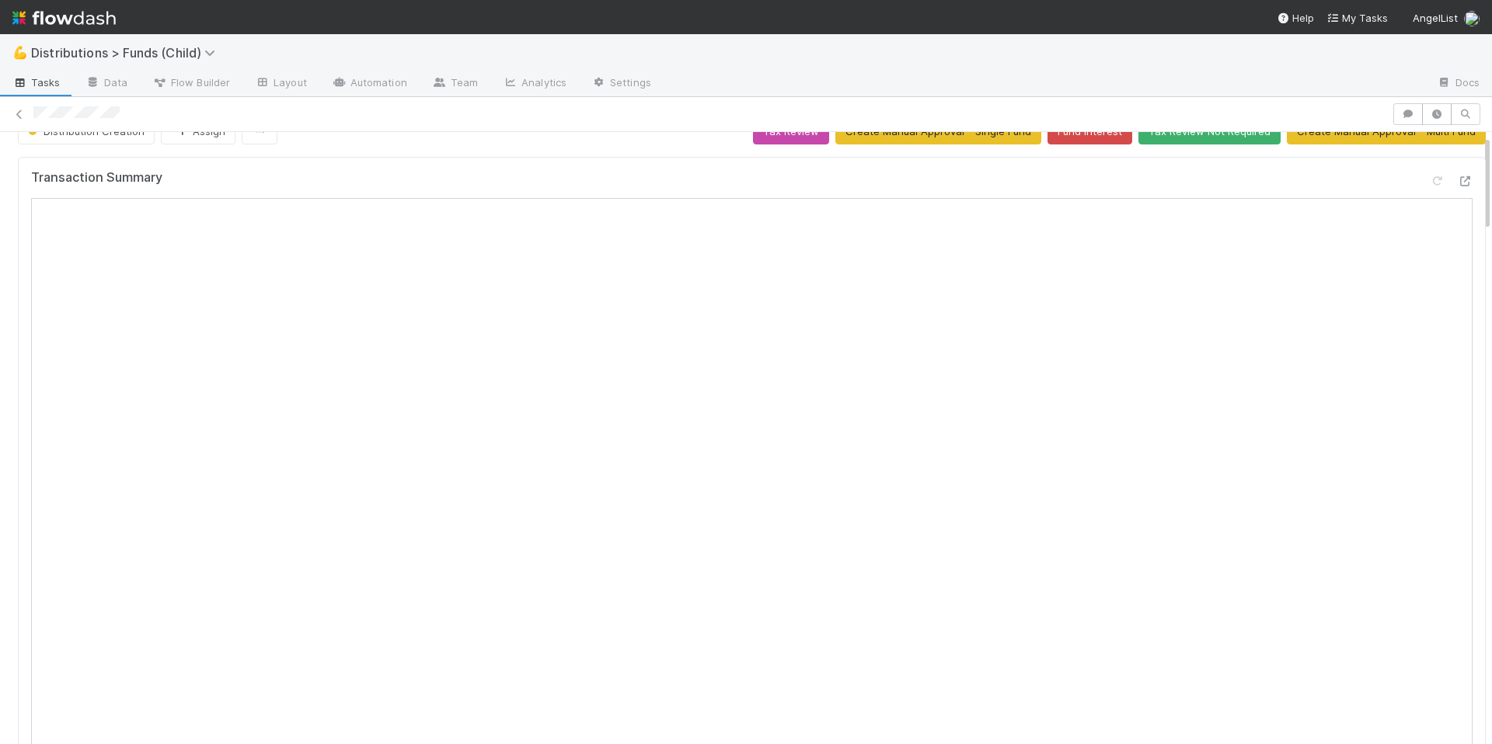
scroll to position [0, 0]
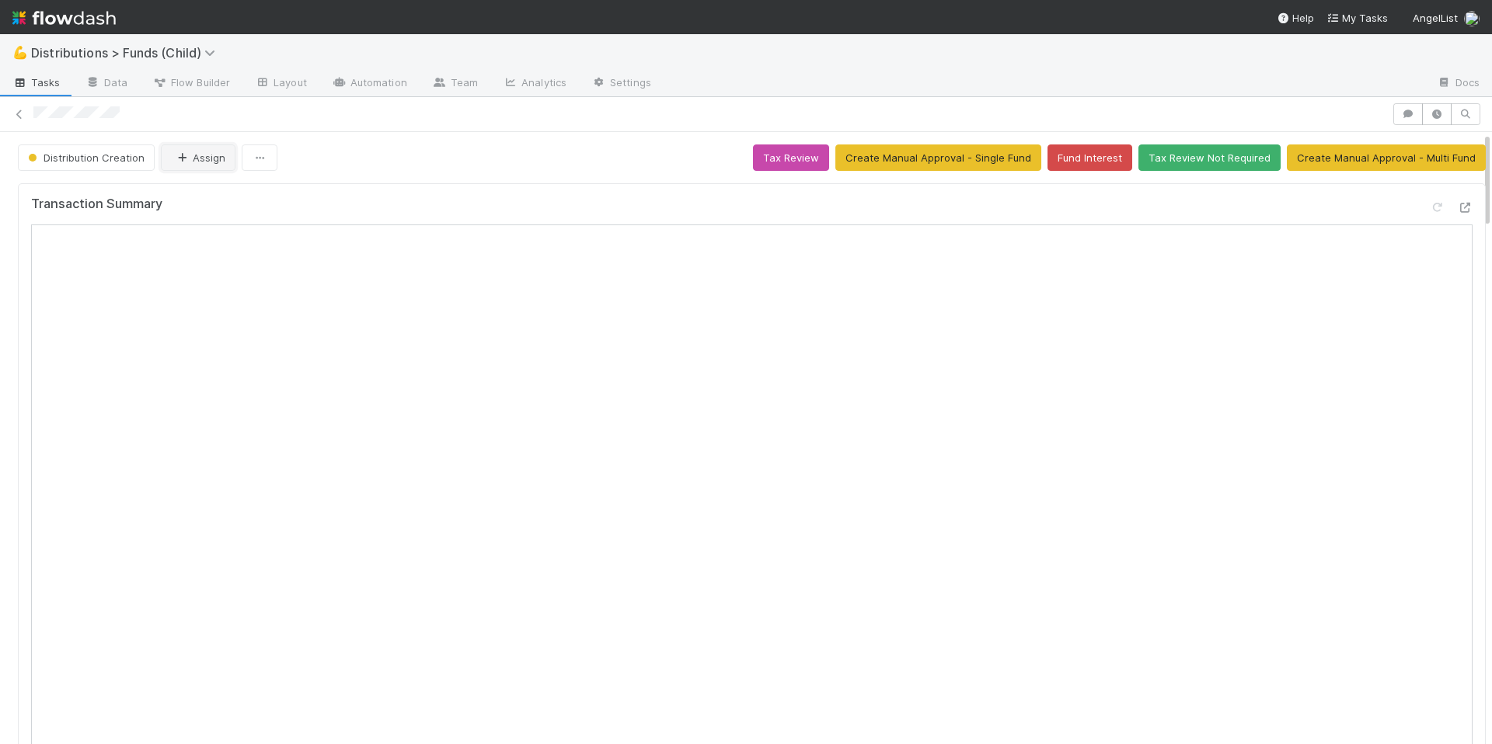
click at [197, 159] on button "Assign" at bounding box center [198, 158] width 75 height 26
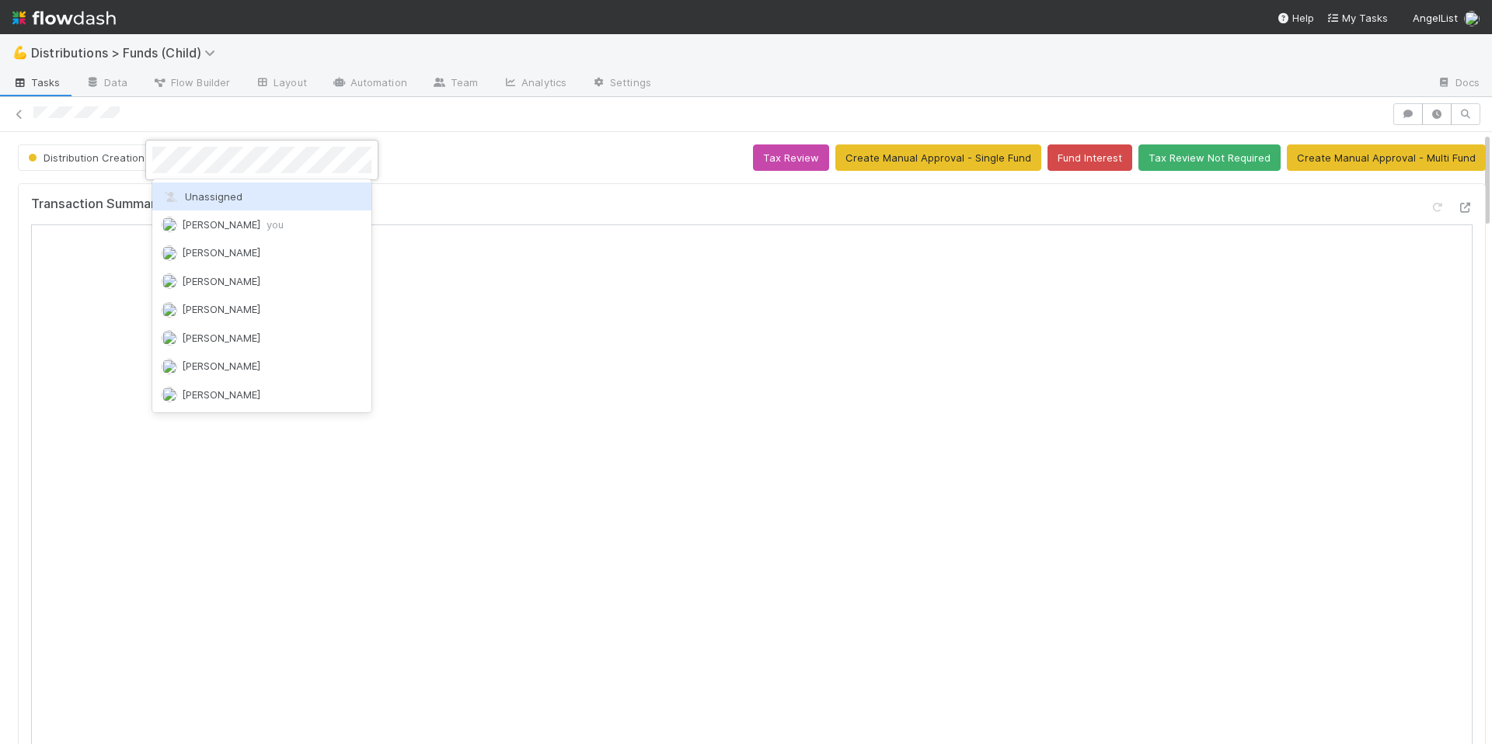
click at [627, 166] on div at bounding box center [746, 372] width 1492 height 744
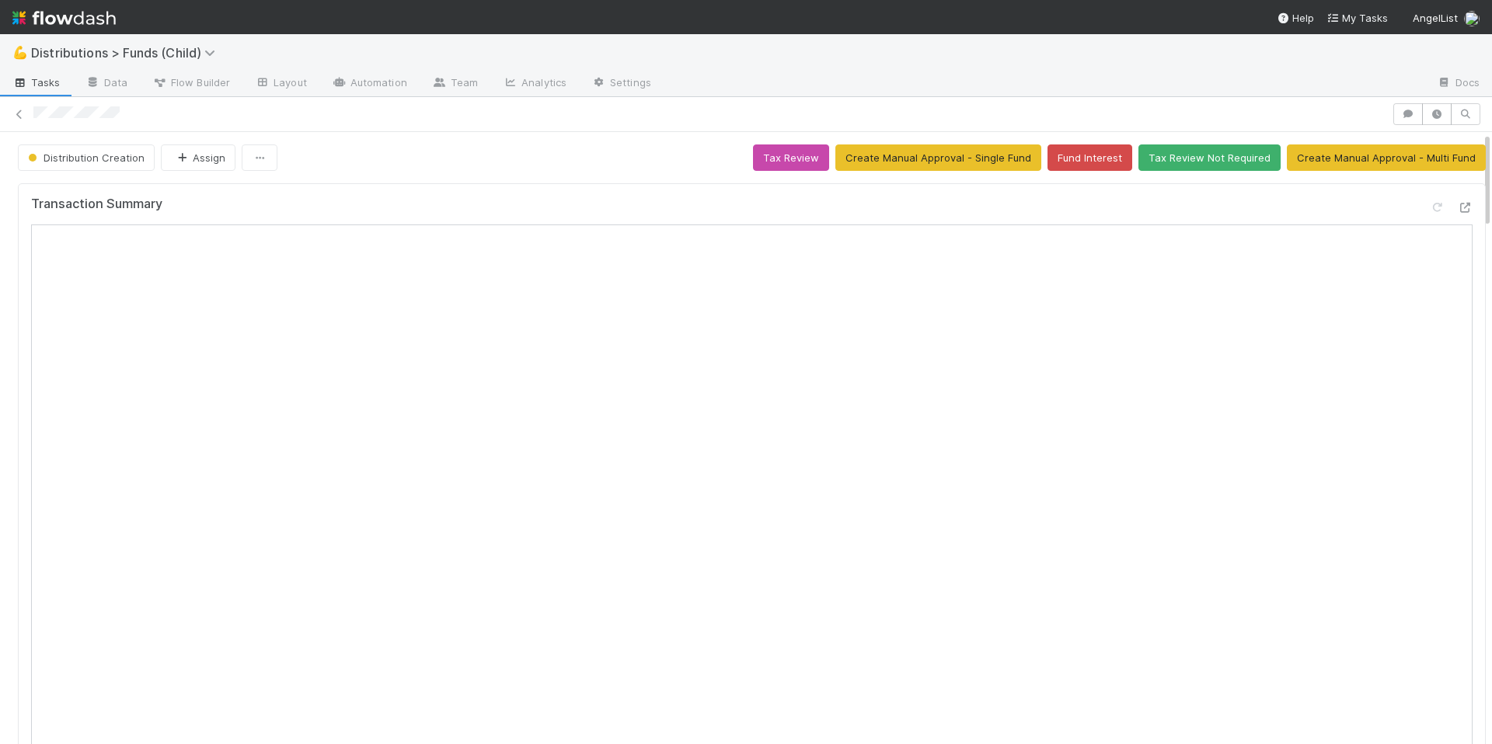
click at [619, 163] on div "Distribution Creation Assign Tax Review Create Manual Approval - Single Fund Fu…" at bounding box center [752, 158] width 1468 height 26
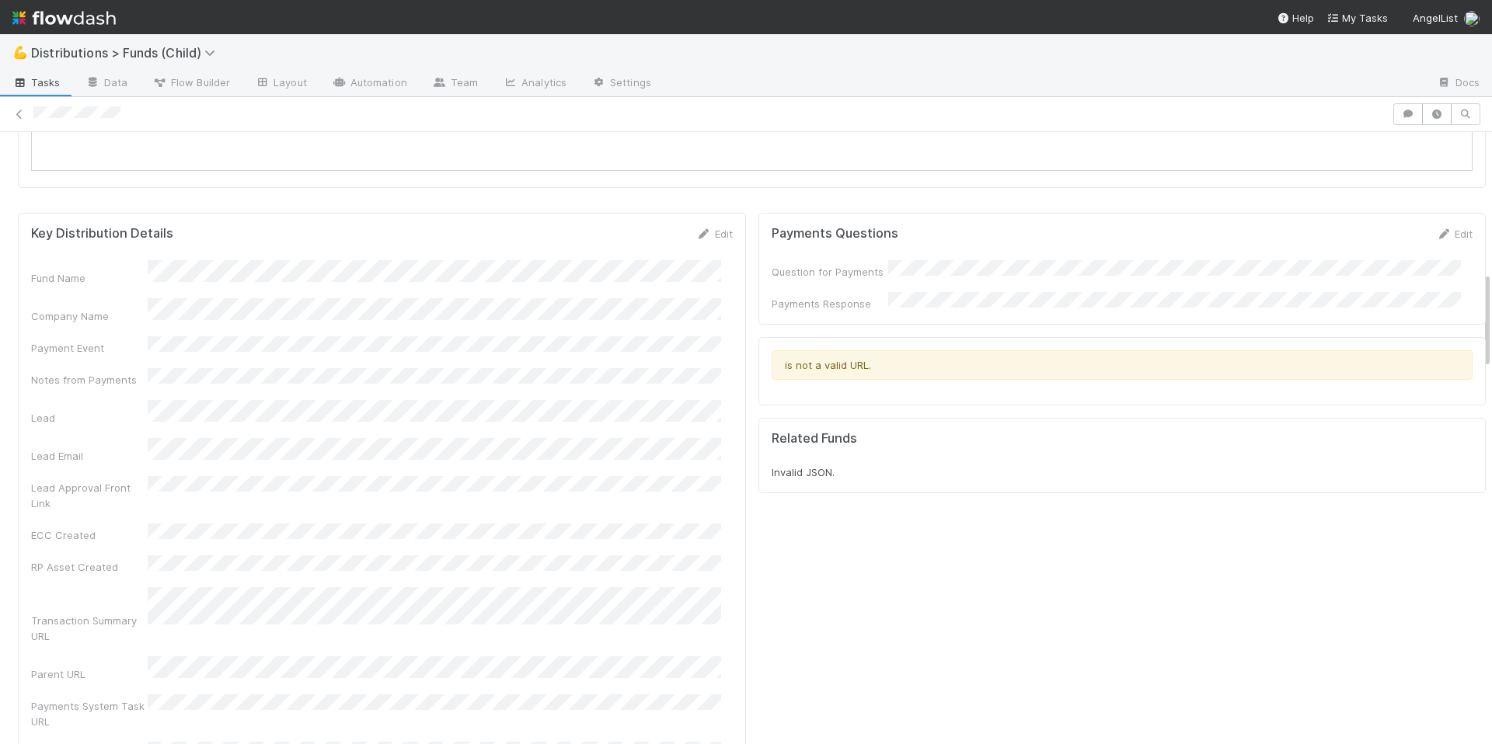
scroll to position [900, 0]
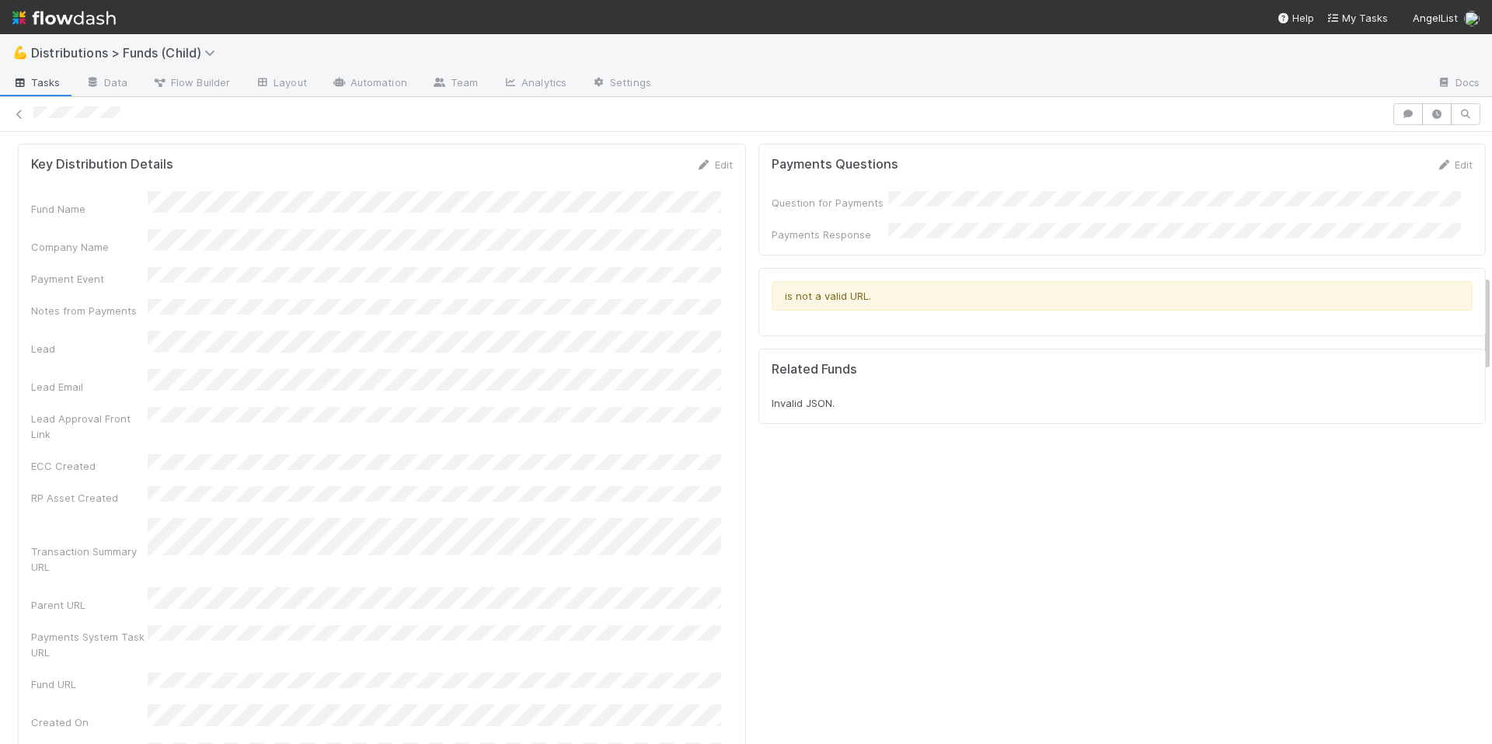
click at [511, 313] on div "Fund Name Company Name Payment Event Notes from Payments Lead Lead Email Lead A…" at bounding box center [382, 511] width 702 height 641
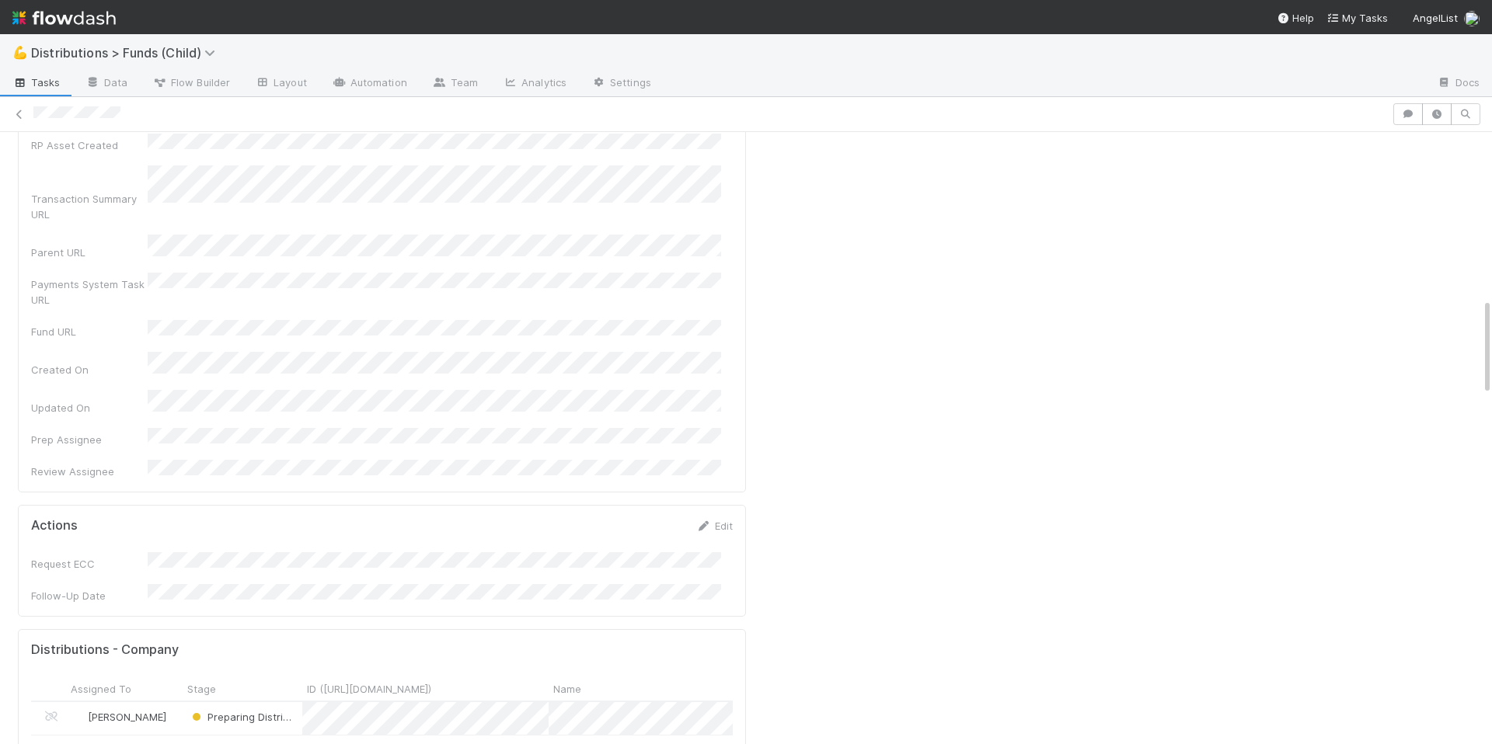
scroll to position [1044, 0]
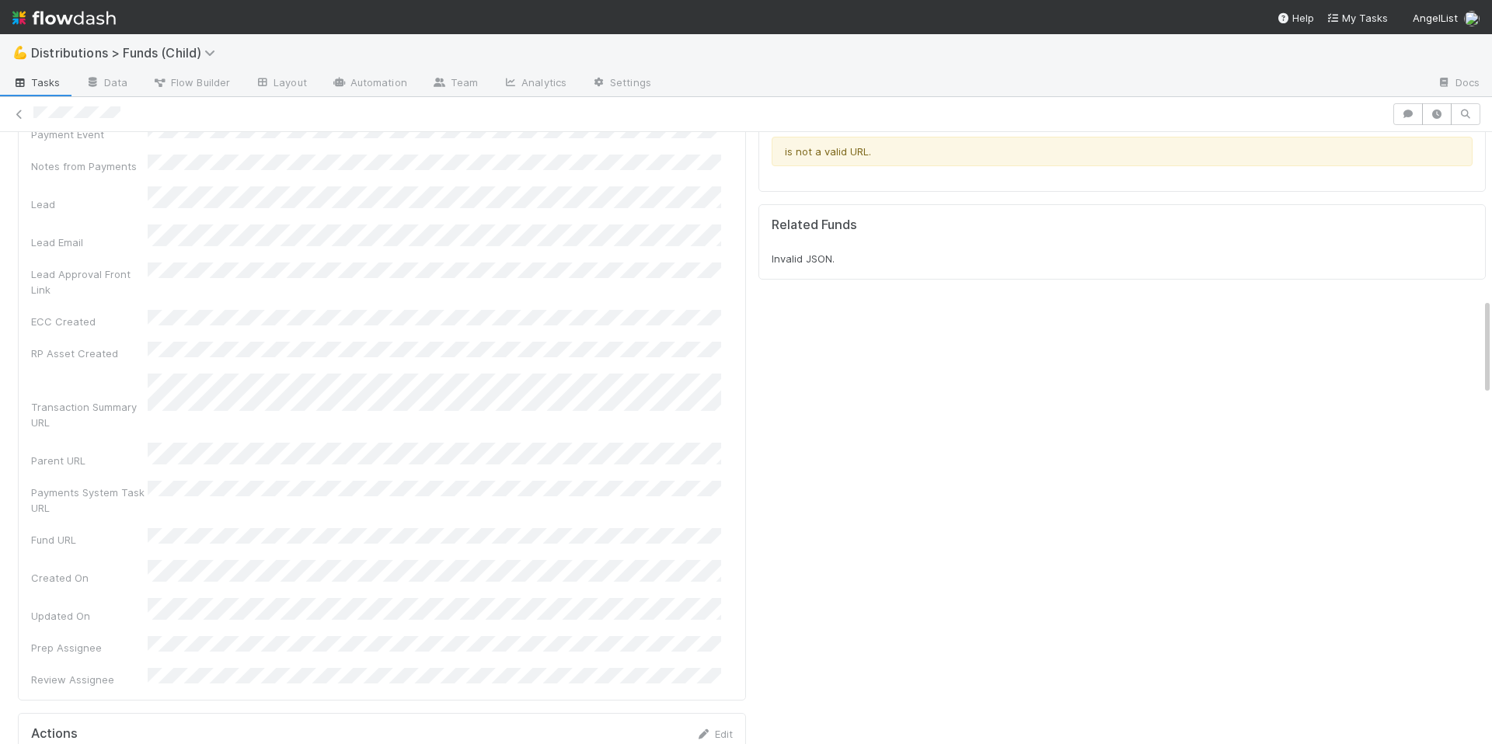
click at [598, 422] on div "Fund Name Company Name Payment Event Notes from Payments Lead Lead Email Lead A…" at bounding box center [382, 367] width 702 height 641
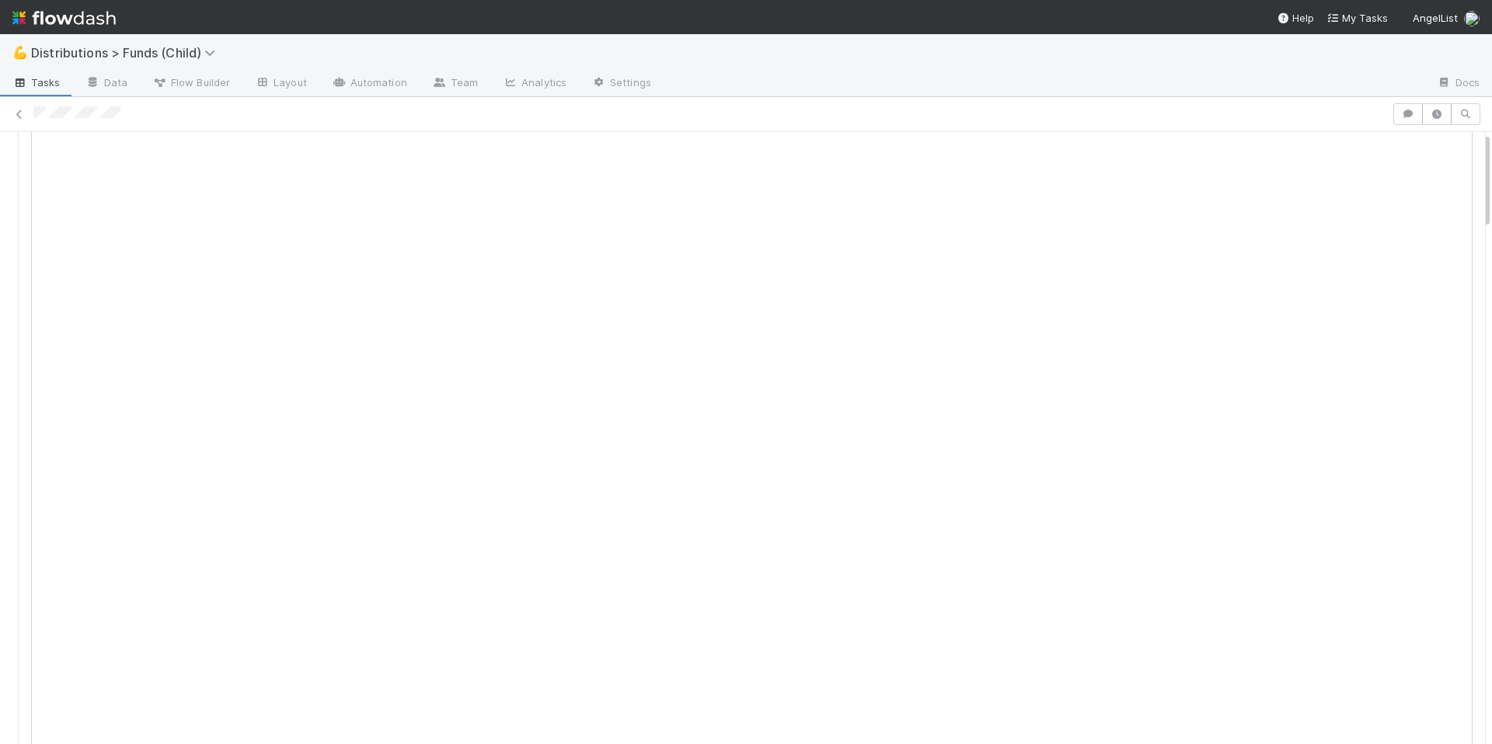
scroll to position [0, 0]
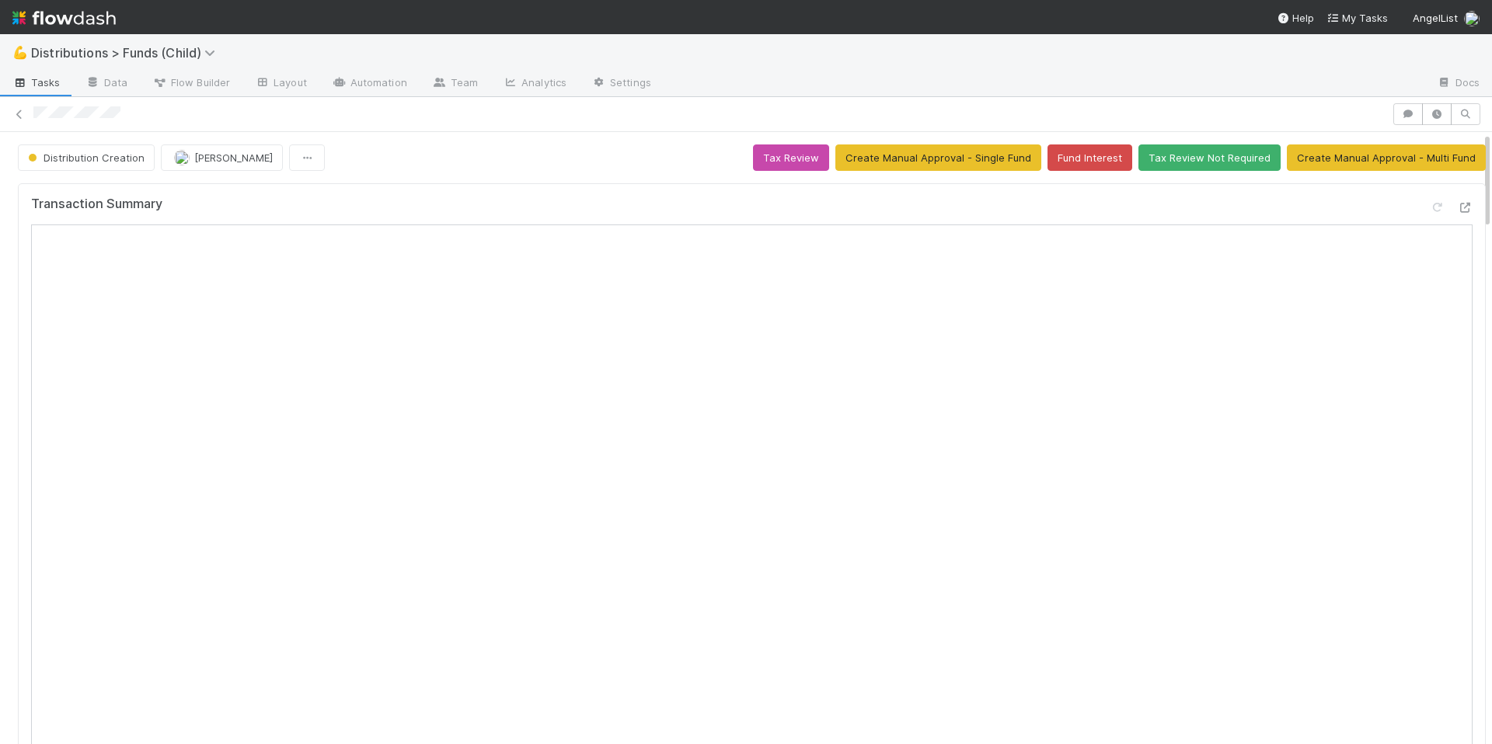
click at [584, 152] on div "Distribution Creation [PERSON_NAME] Tax Review Create Manual Approval - Single …" at bounding box center [752, 158] width 1468 height 26
click at [1400, 115] on icon "button" at bounding box center [1408, 114] width 16 height 9
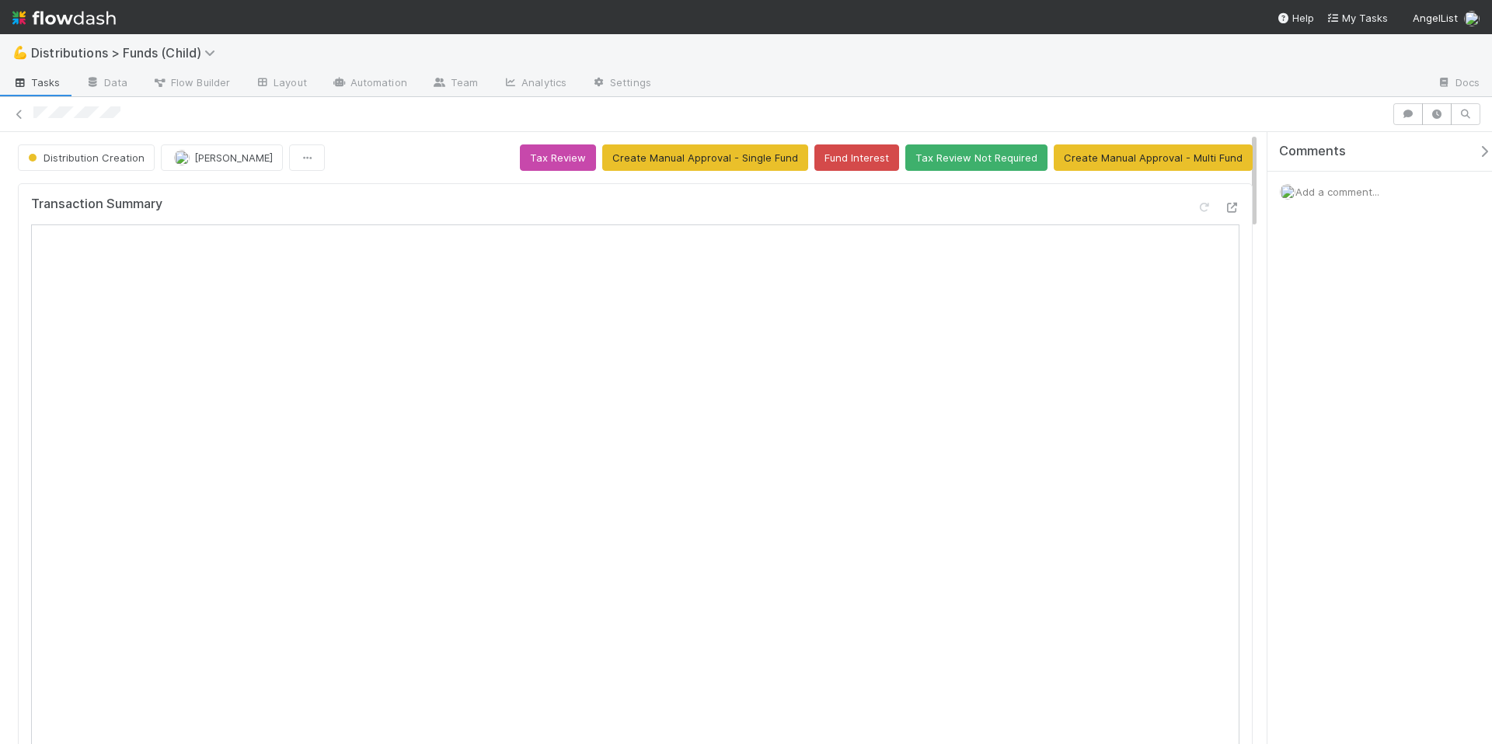
click at [1324, 193] on span "Add a comment..." at bounding box center [1337, 192] width 84 height 12
click at [1257, 292] on div "Distribution Creation Allison Donlevy Tax Review Create Manual Approval - Singl…" at bounding box center [746, 438] width 1492 height 612
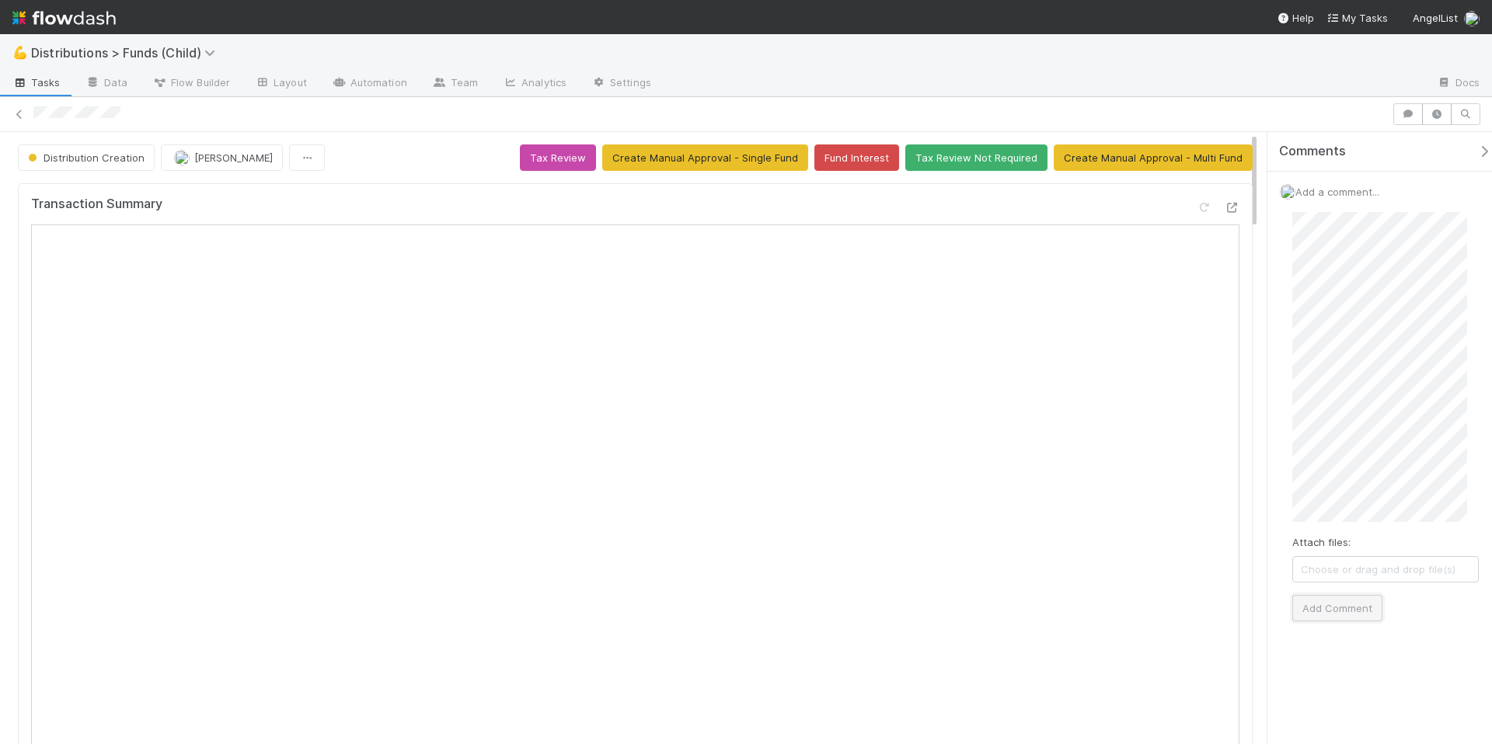
click at [1369, 618] on button "Add Comment" at bounding box center [1337, 608] width 90 height 26
click at [1348, 197] on span "Add a comment..." at bounding box center [1337, 192] width 84 height 12
click at [1354, 451] on button "Add Comment" at bounding box center [1337, 453] width 90 height 26
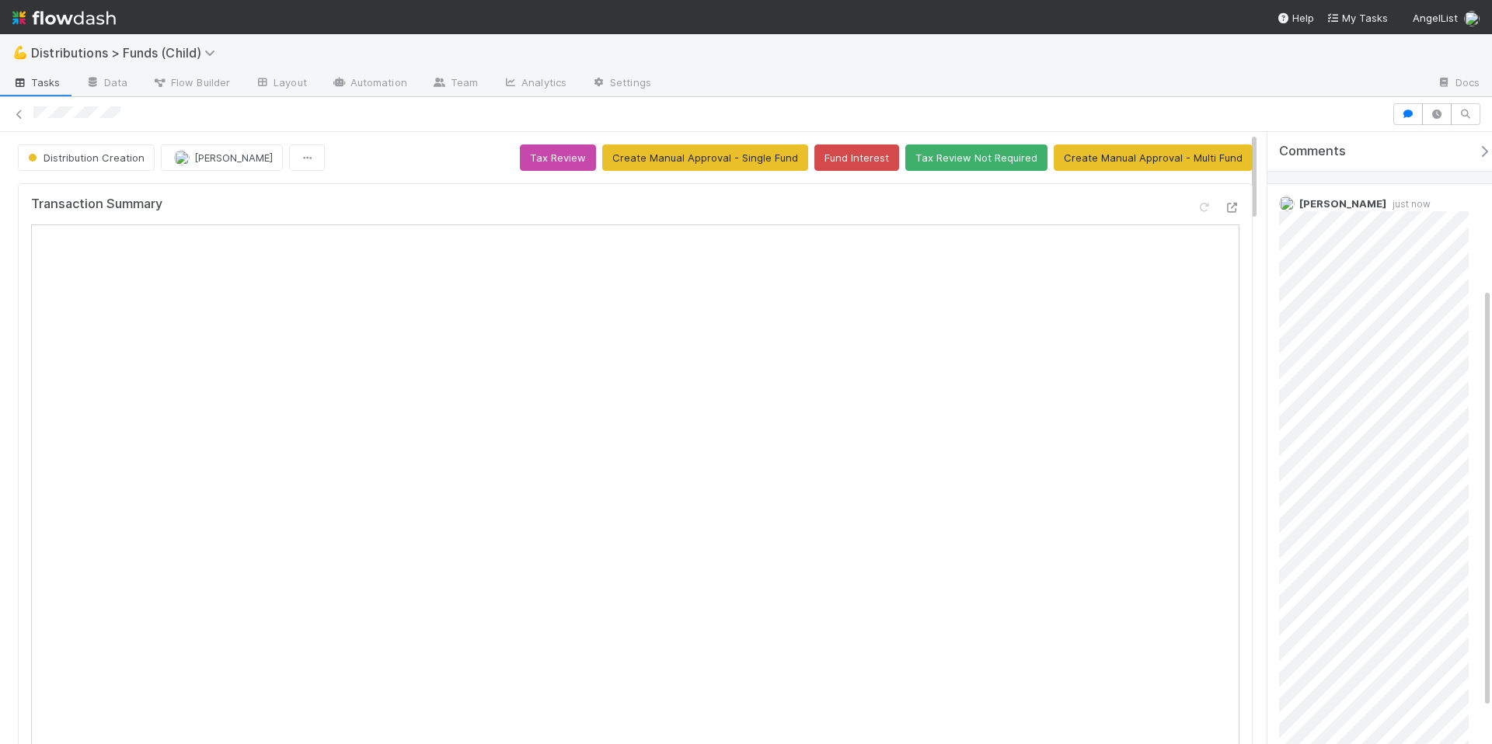
scroll to position [278, 0]
click at [405, 146] on div "Distribution Creation Allison Donlevy Tax Review Create Manual Approval - Singl…" at bounding box center [635, 158] width 1235 height 26
click at [1451, 231] on icon at bounding box center [1459, 233] width 16 height 10
click at [1476, 148] on icon "button" at bounding box center [1484, 151] width 16 height 12
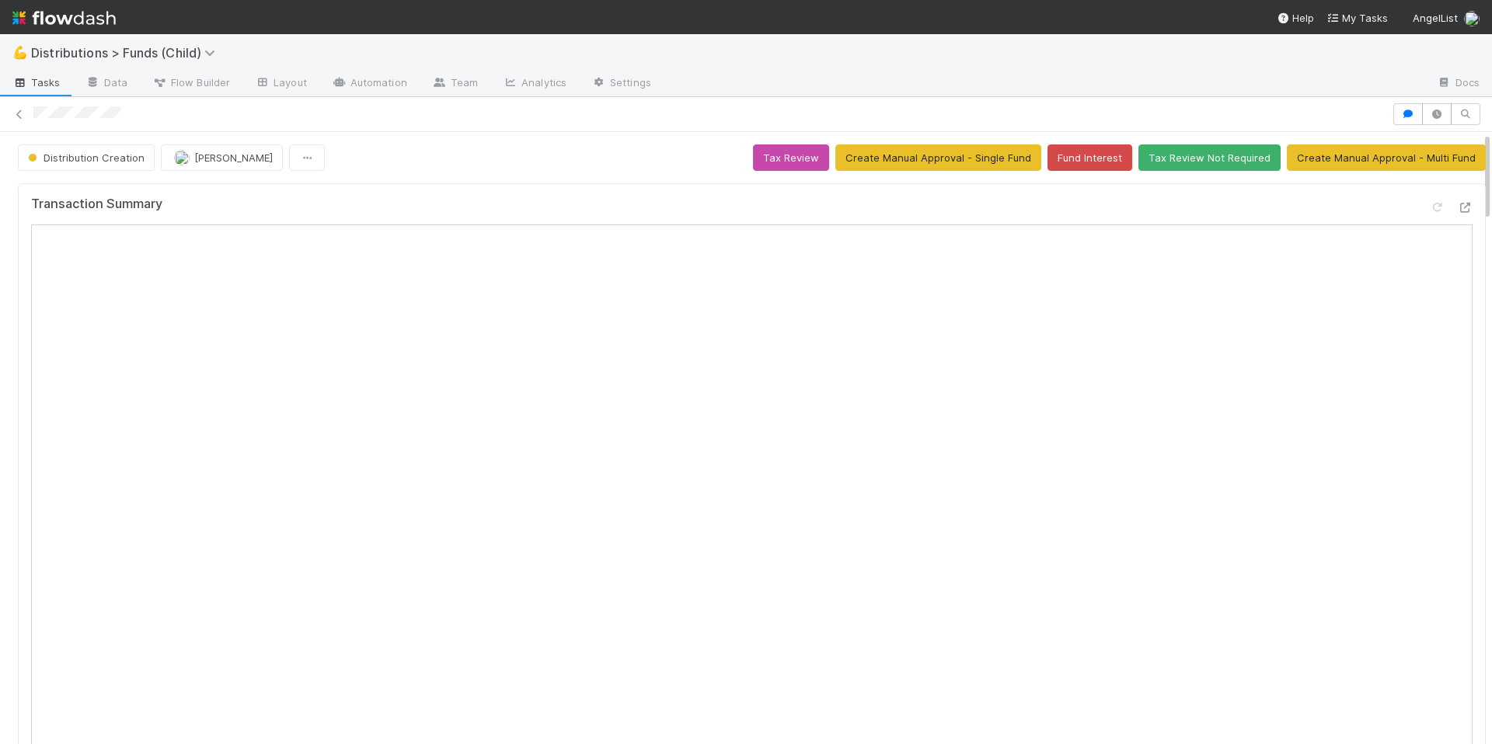
click at [520, 194] on div "Transaction Summary" at bounding box center [752, 600] width 1468 height 835
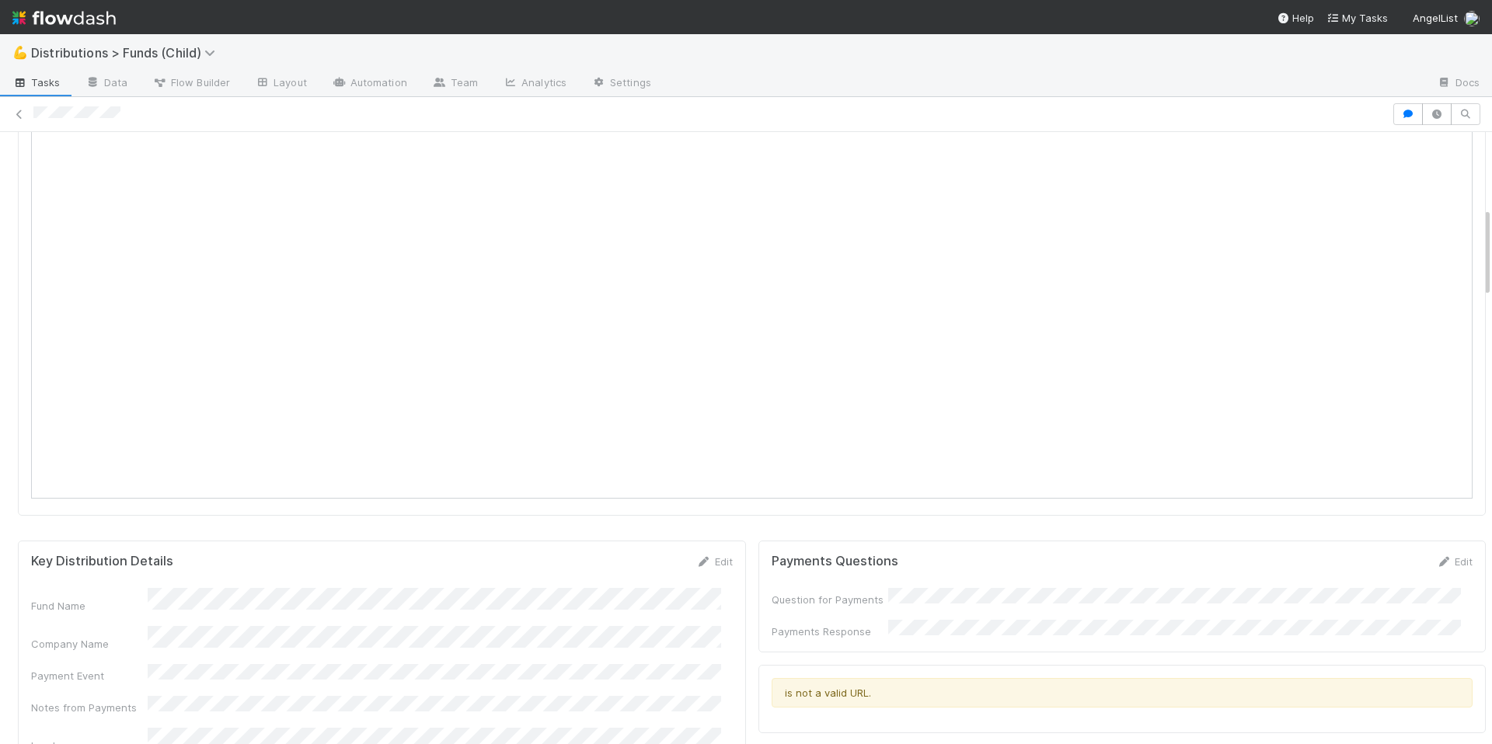
scroll to position [824, 0]
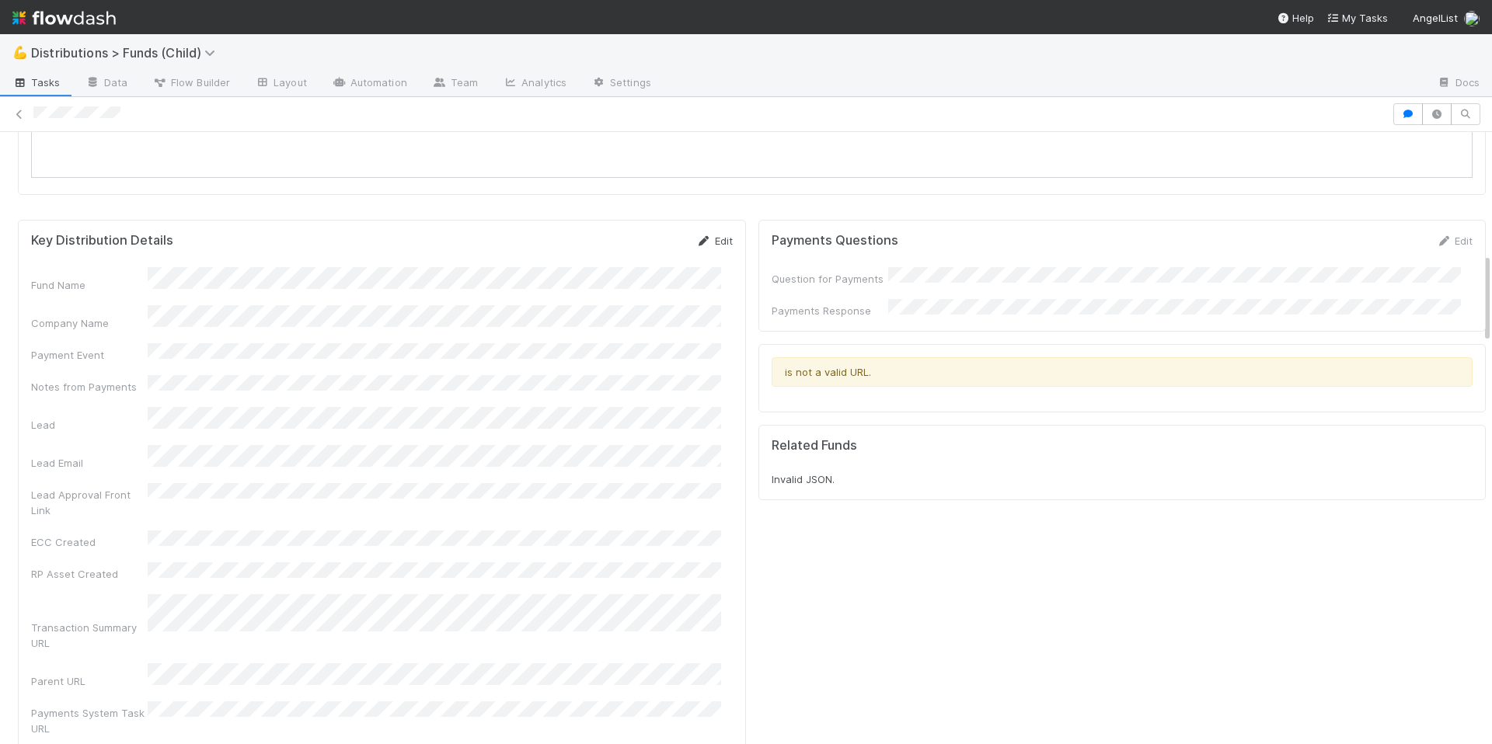
click at [697, 236] on icon at bounding box center [704, 241] width 16 height 10
click at [642, 249] on button "Save" at bounding box center [650, 246] width 44 height 26
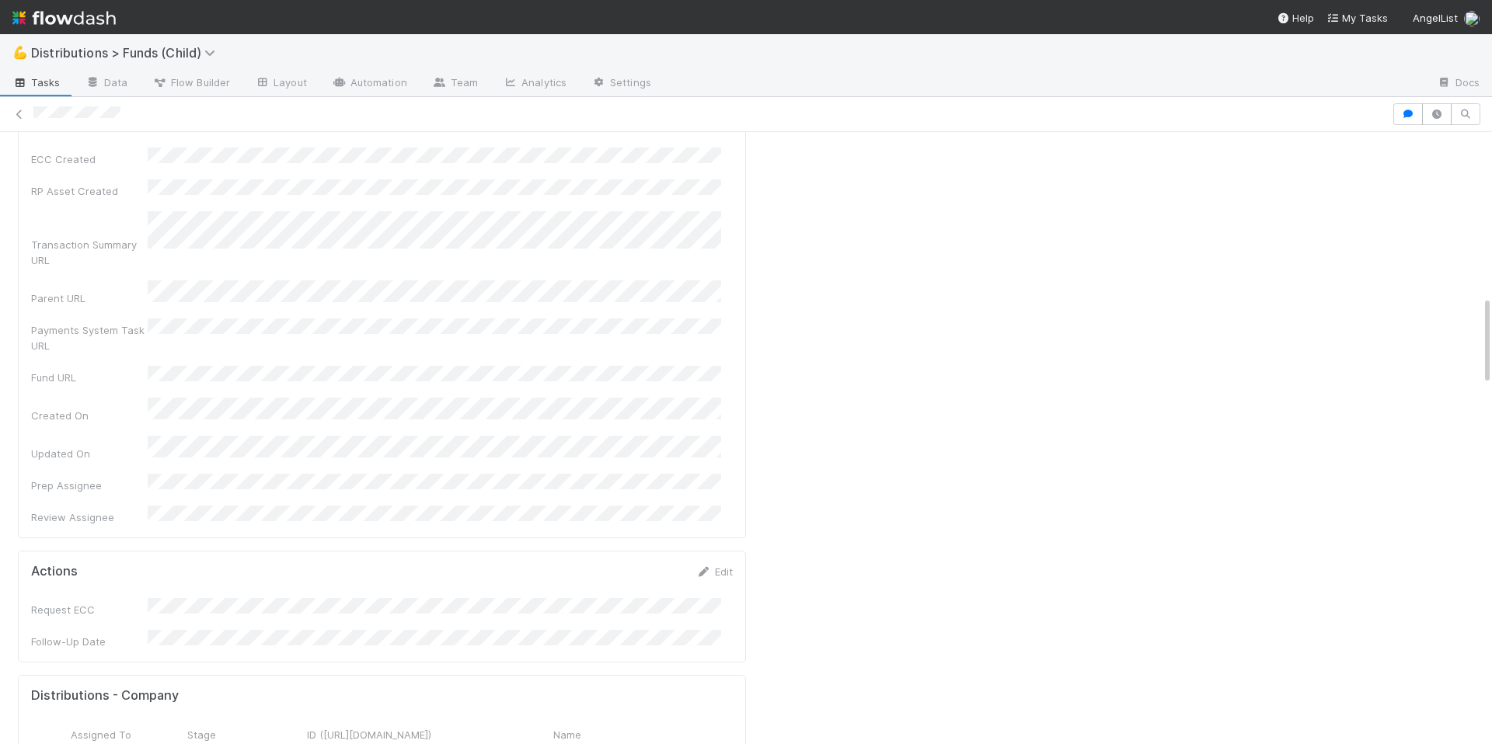
scroll to position [1402, 0]
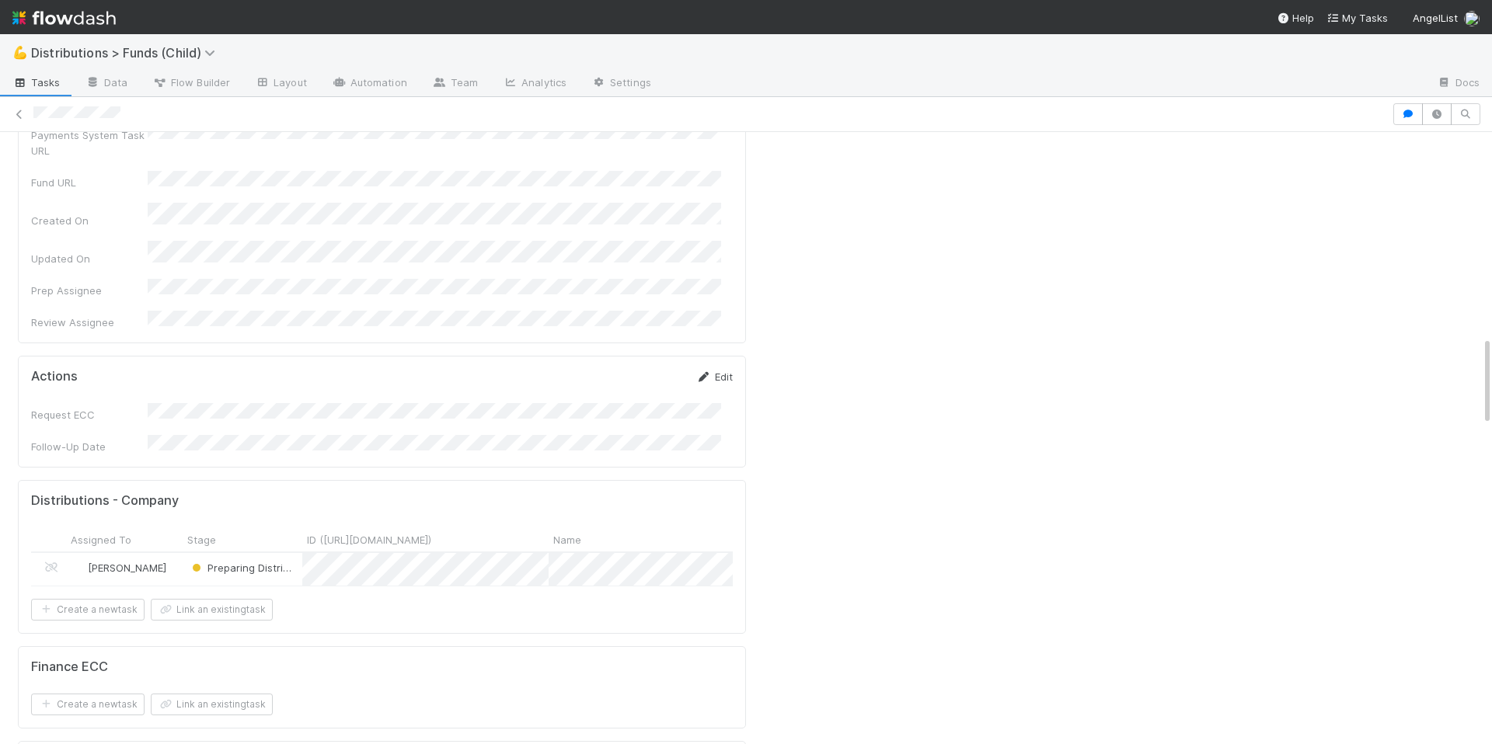
click at [707, 371] on link "Edit" at bounding box center [714, 377] width 37 height 12
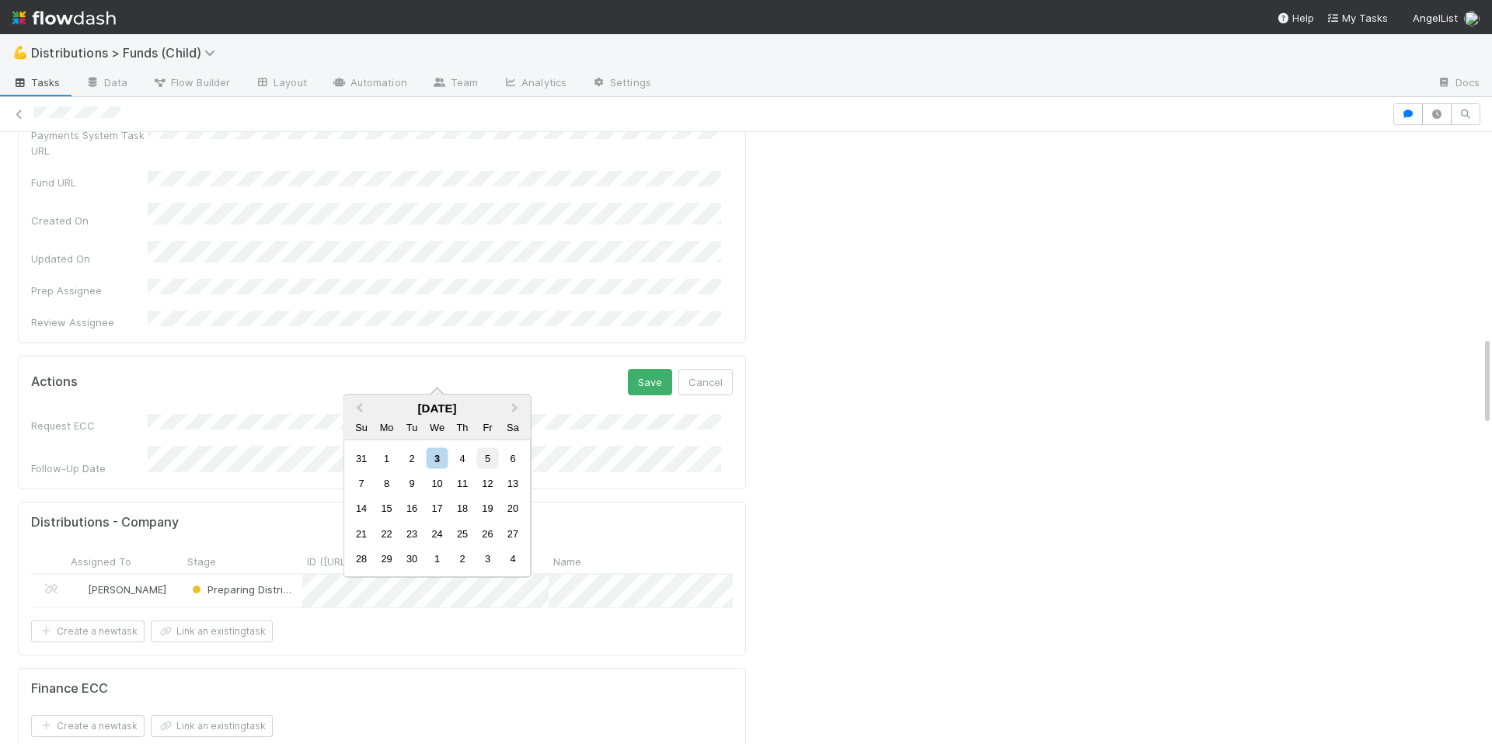
click at [482, 460] on div "5" at bounding box center [487, 458] width 21 height 21
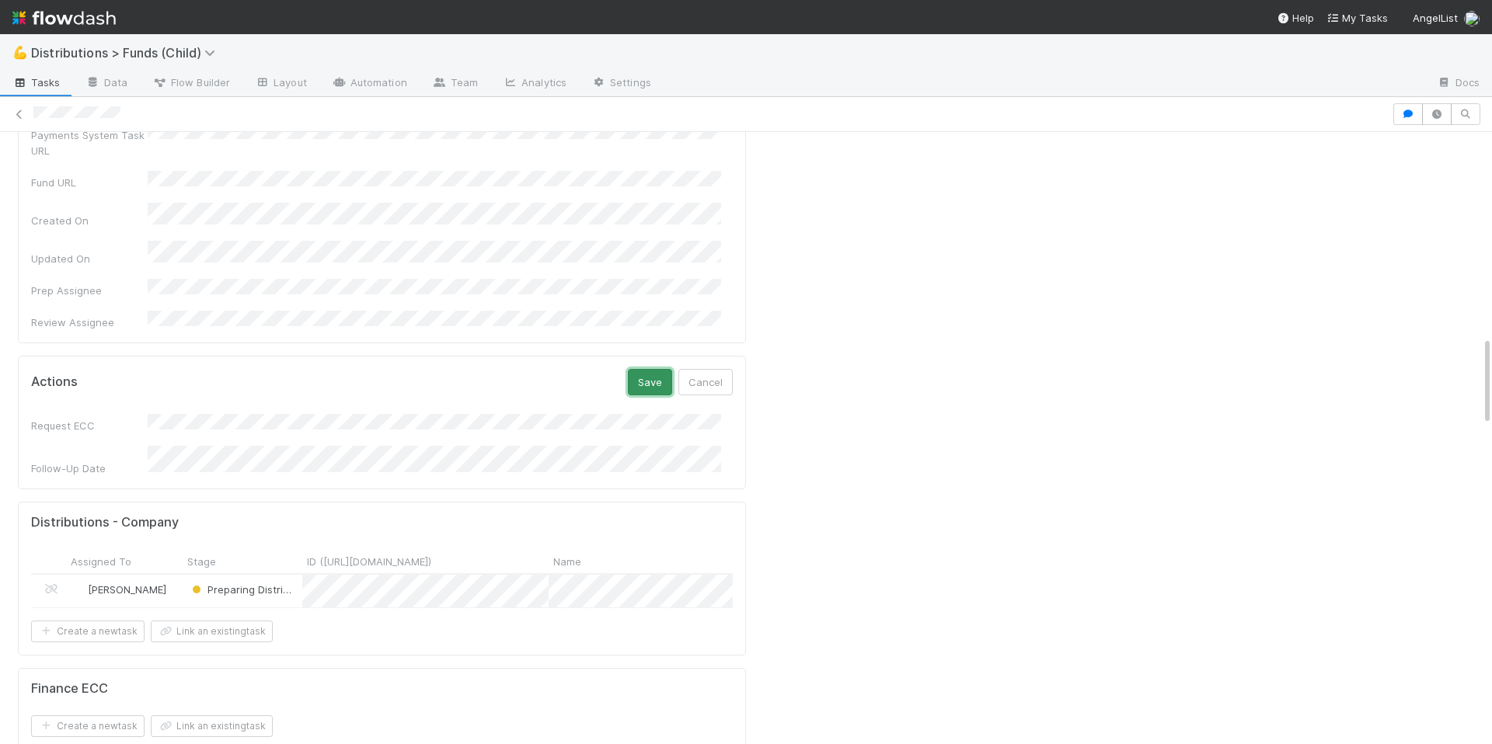
click at [630, 369] on button "Save" at bounding box center [650, 382] width 44 height 26
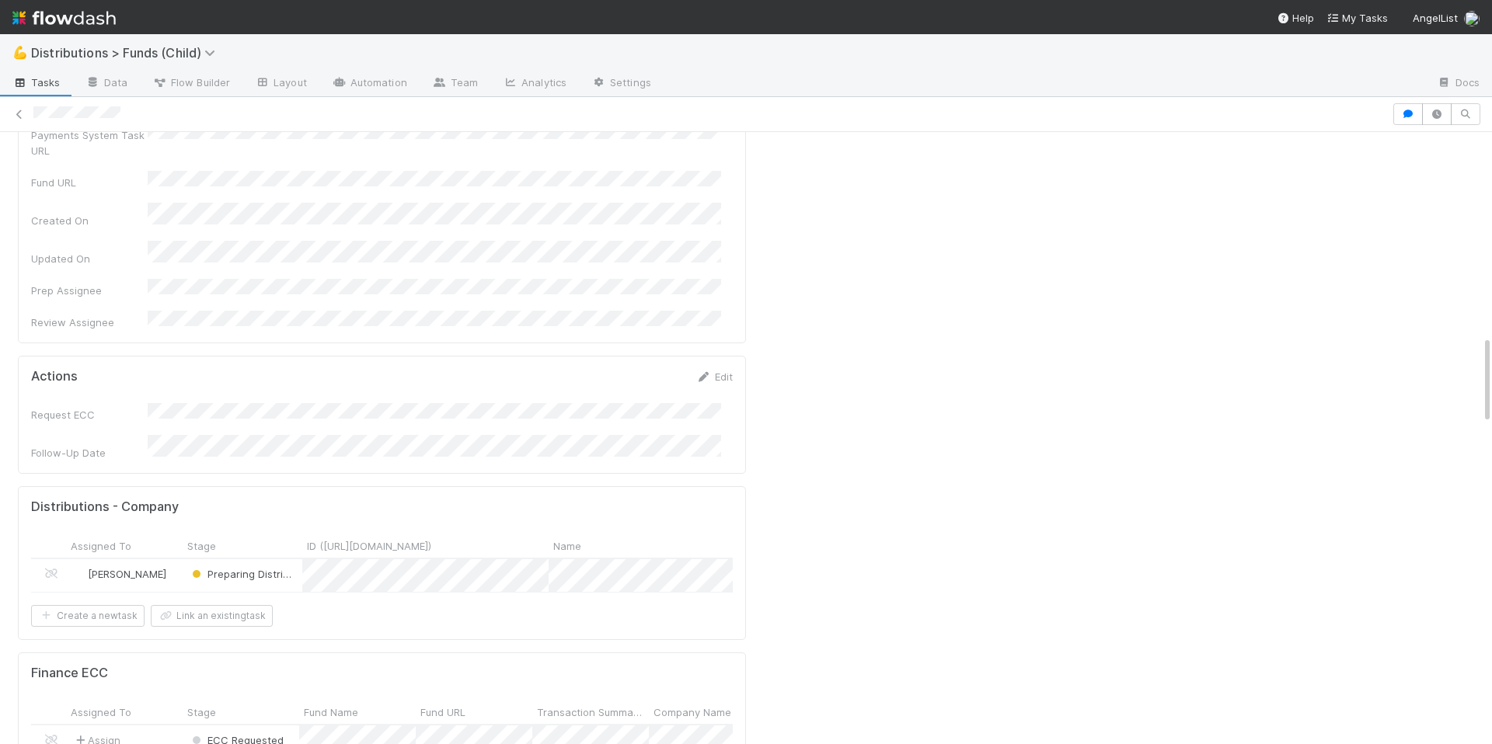
click at [471, 369] on div "Actions Edit" at bounding box center [382, 377] width 702 height 16
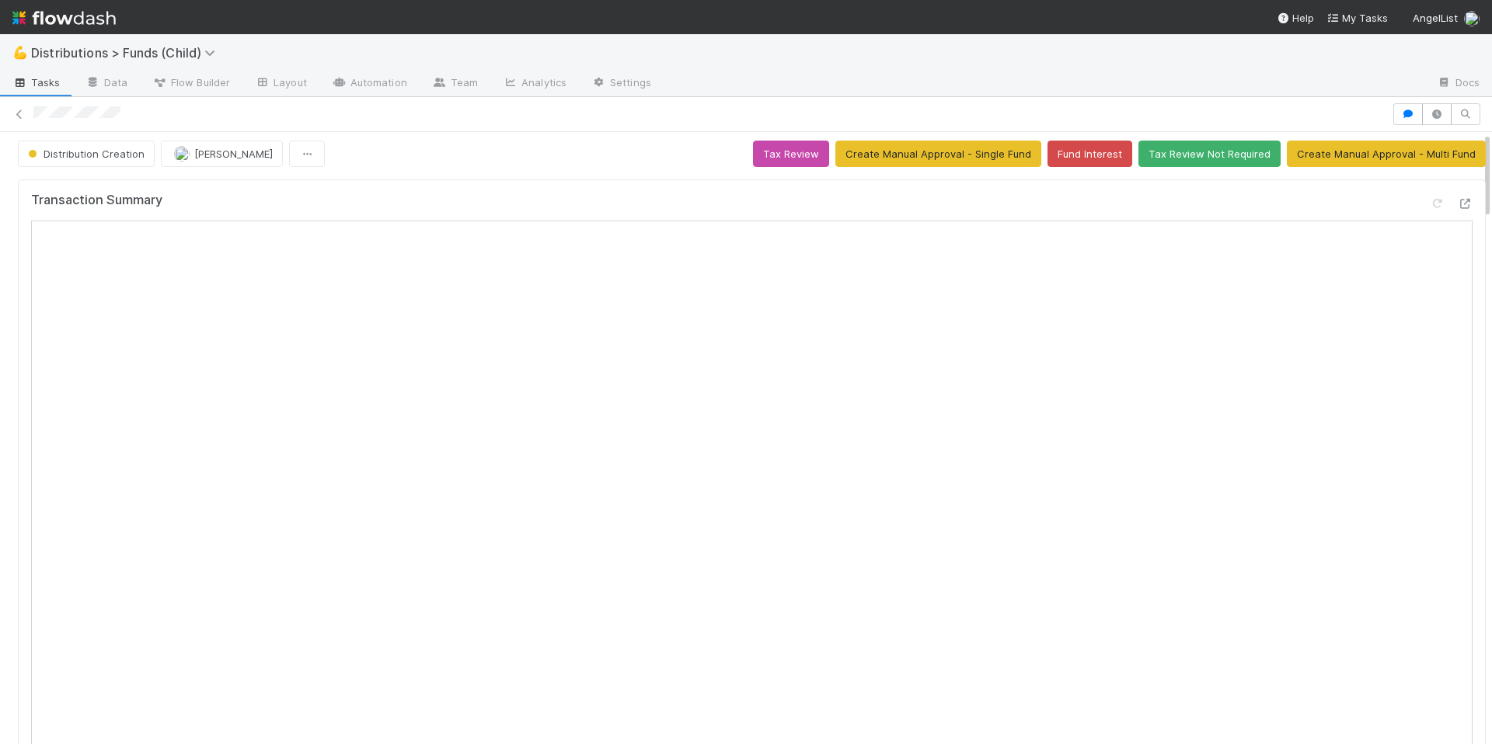
scroll to position [0, 0]
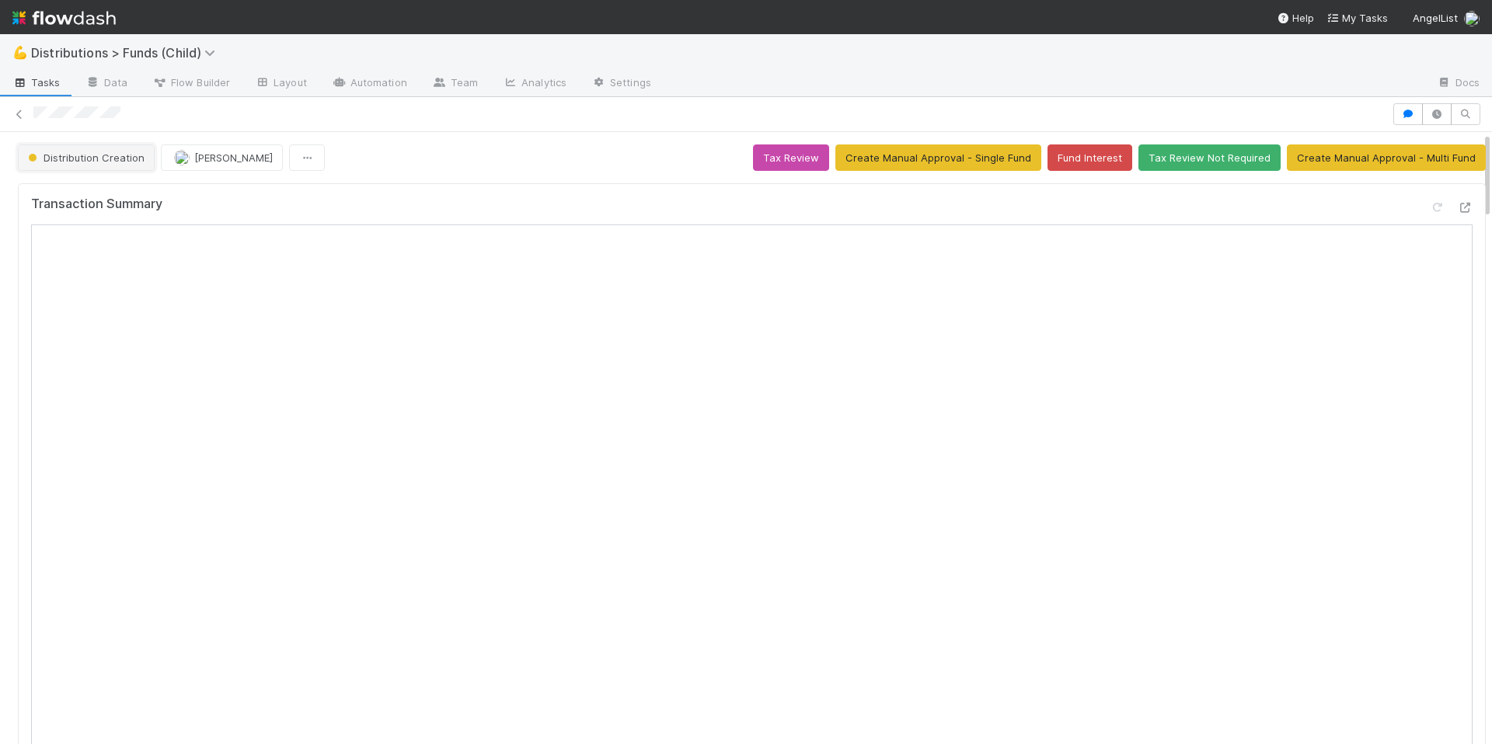
click at [92, 148] on button "Distribution Creation" at bounding box center [86, 158] width 137 height 26
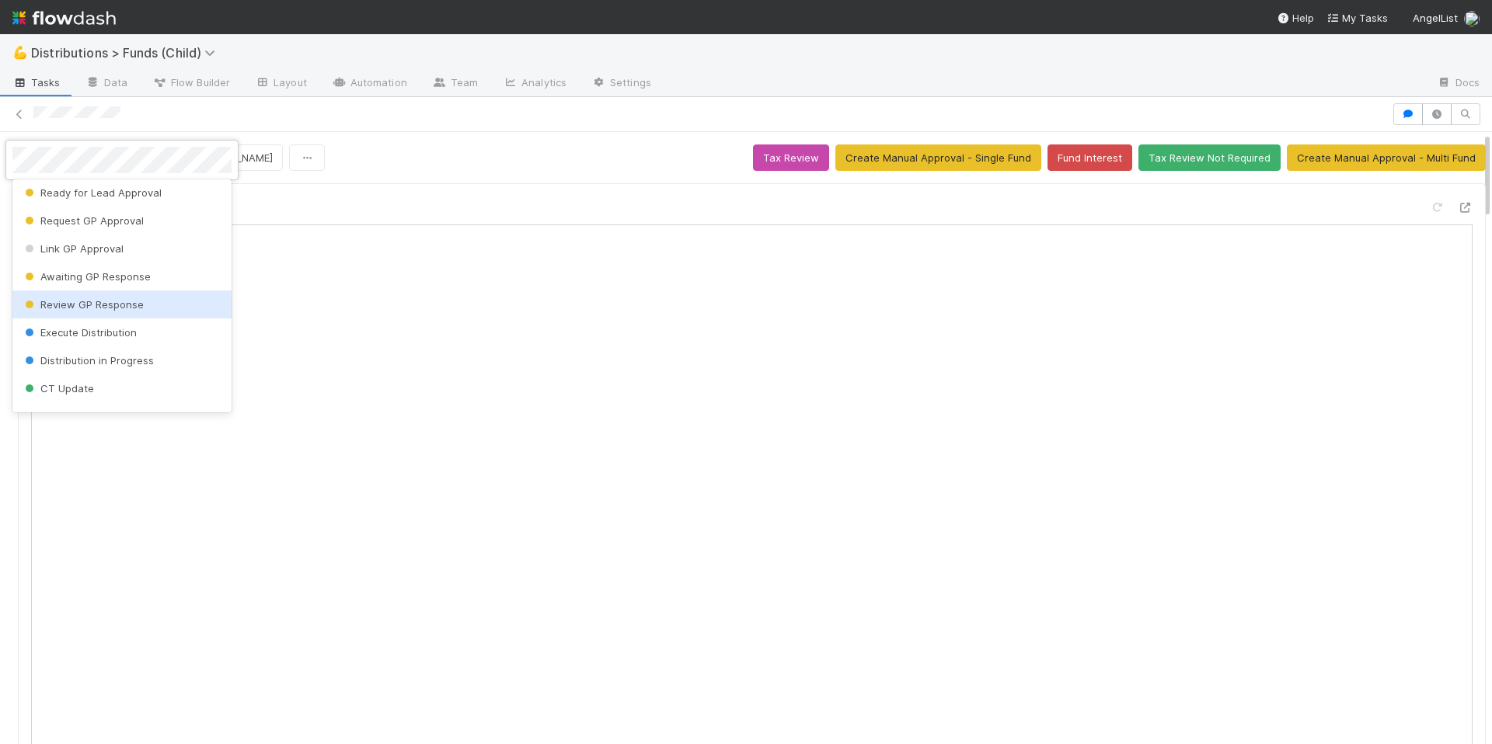
scroll to position [305, 0]
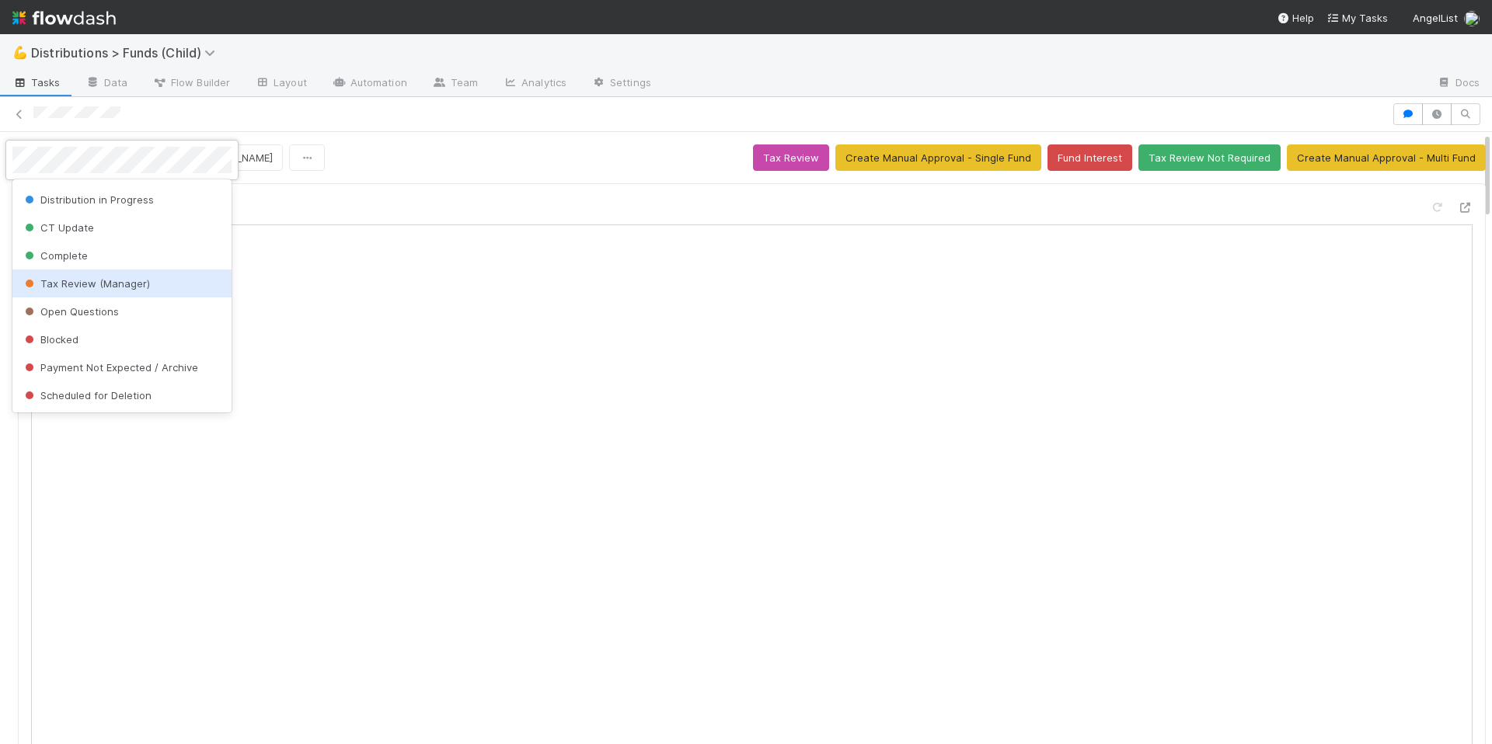
click at [490, 141] on div at bounding box center [746, 372] width 1492 height 744
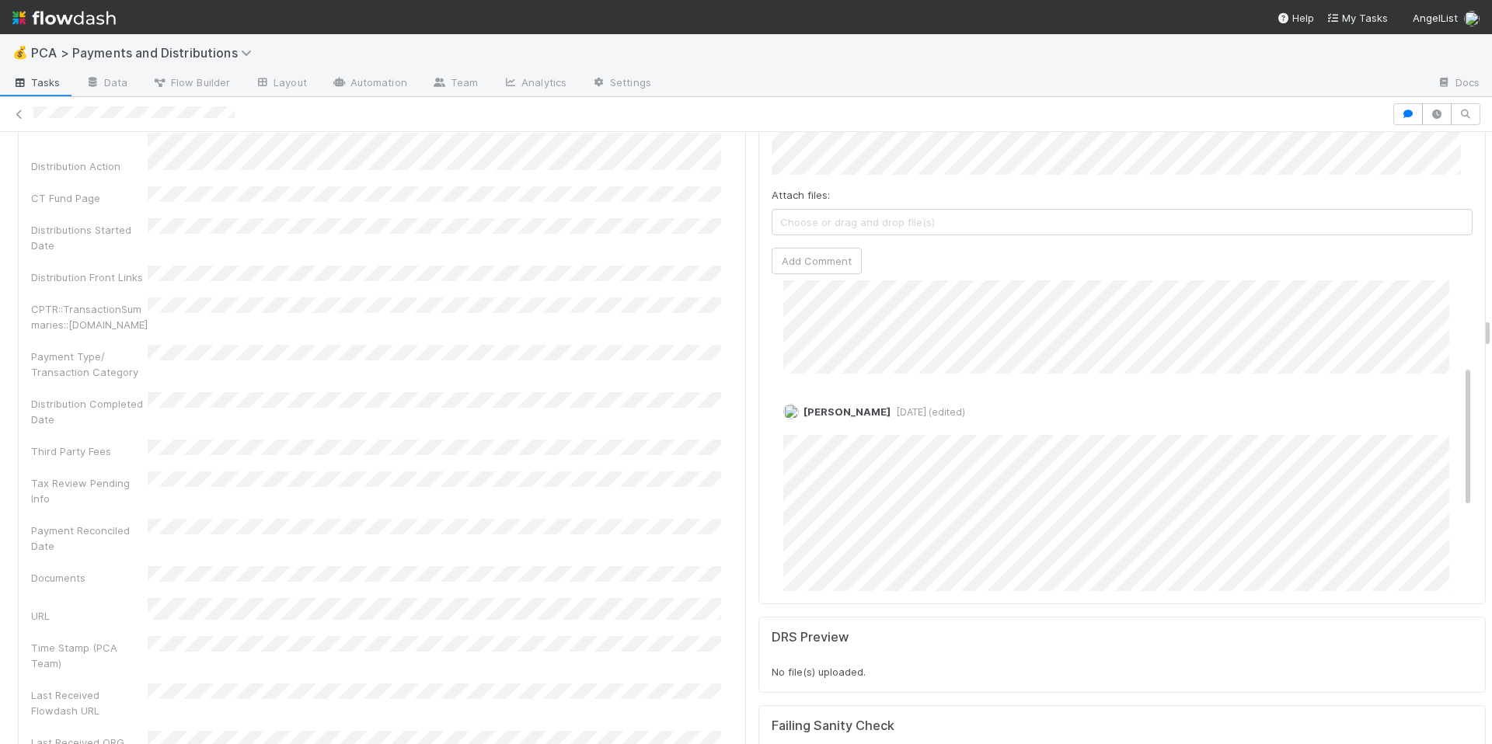
scroll to position [187, 0]
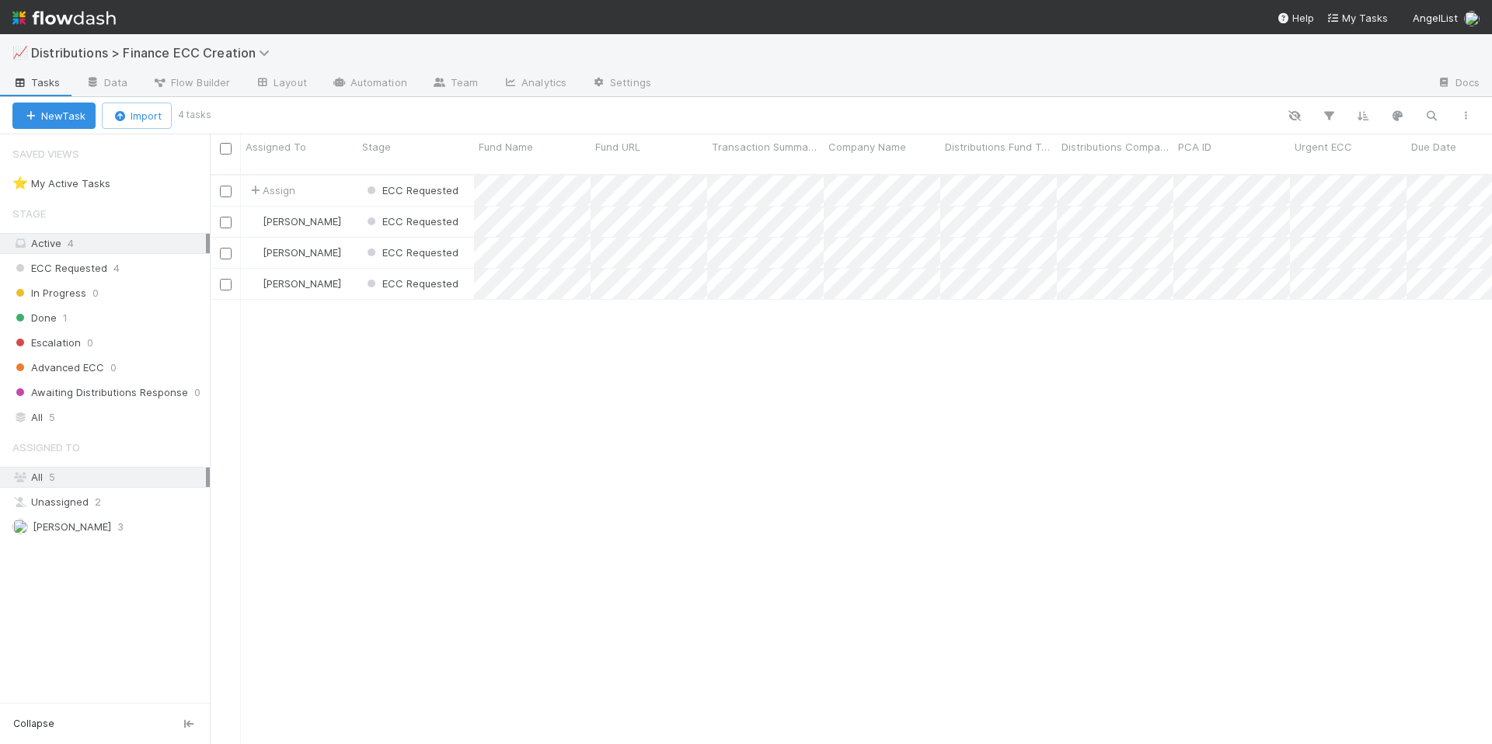
scroll to position [570, 1271]
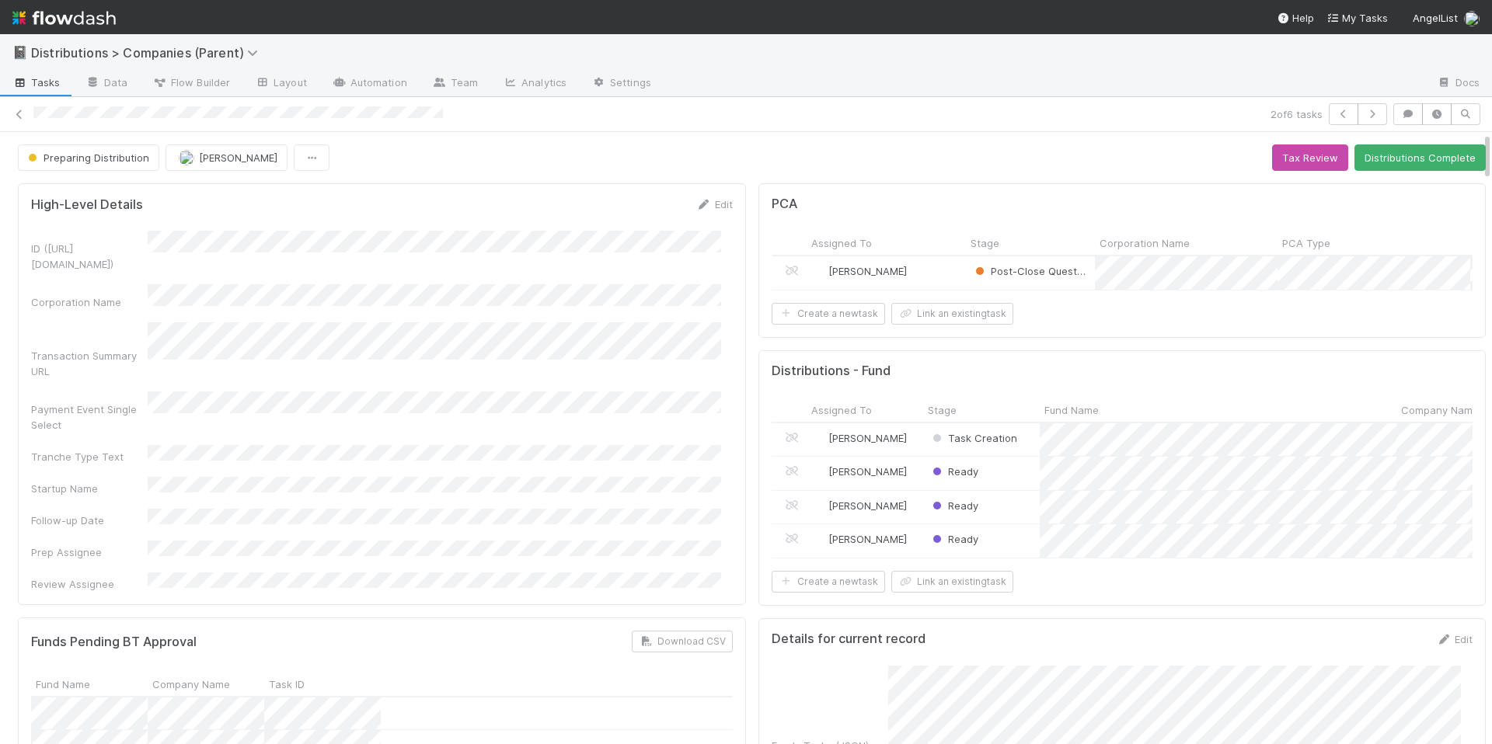
click at [600, 200] on div "High-Level Details Edit" at bounding box center [382, 205] width 702 height 16
click at [934, 274] on div "[PERSON_NAME]" at bounding box center [886, 272] width 159 height 33
click at [597, 223] on form "High-Level Details Edit ID ([URL][DOMAIN_NAME]) Corporation Name Transaction Su…" at bounding box center [382, 395] width 702 height 396
click at [646, 468] on div "ID ([URL][DOMAIN_NAME]) Corporation Name Transaction Summary URL Payment Event …" at bounding box center [382, 411] width 702 height 361
click at [645, 466] on div "ID ([URL][DOMAIN_NAME]) Corporation Name Transaction Summary URL Payment Event …" at bounding box center [382, 411] width 702 height 361
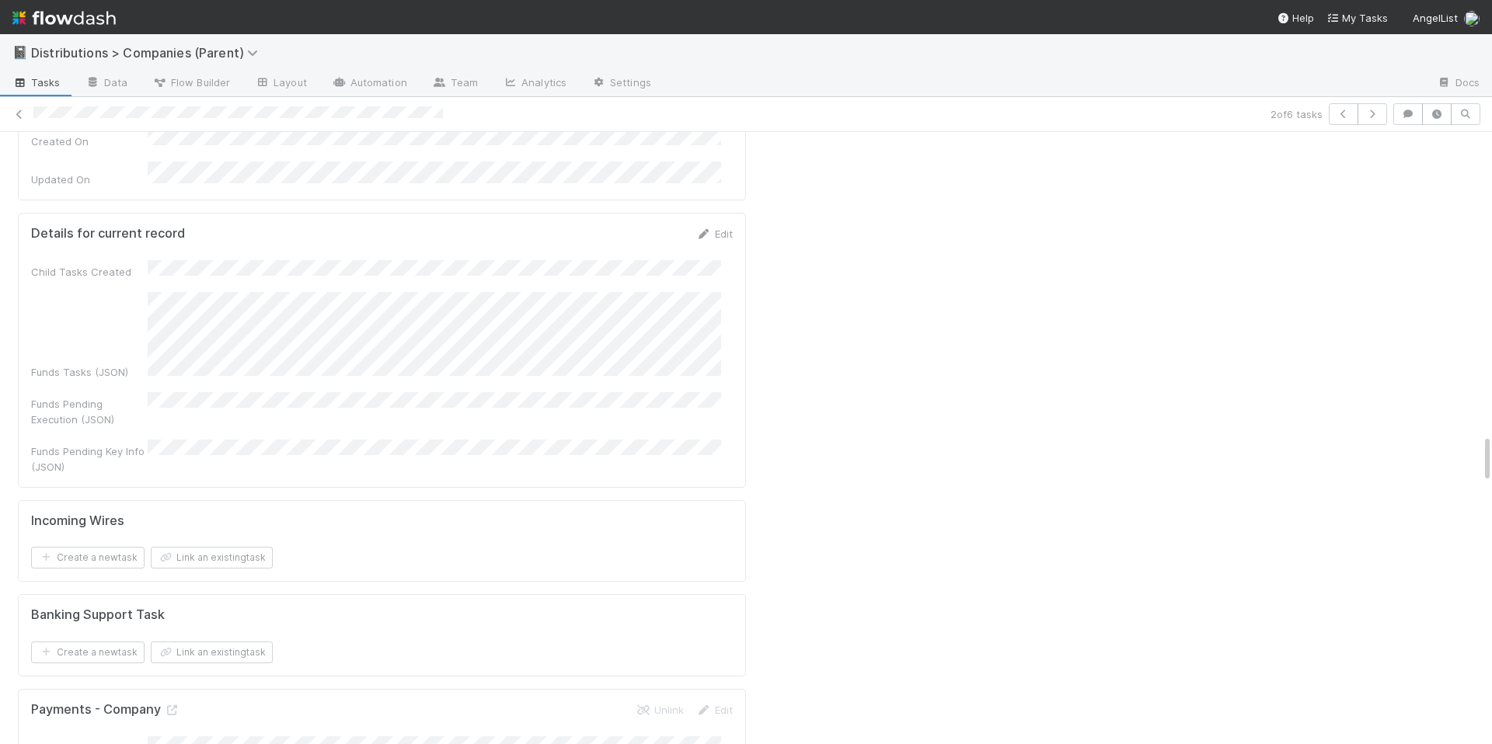
scroll to position [3909, 0]
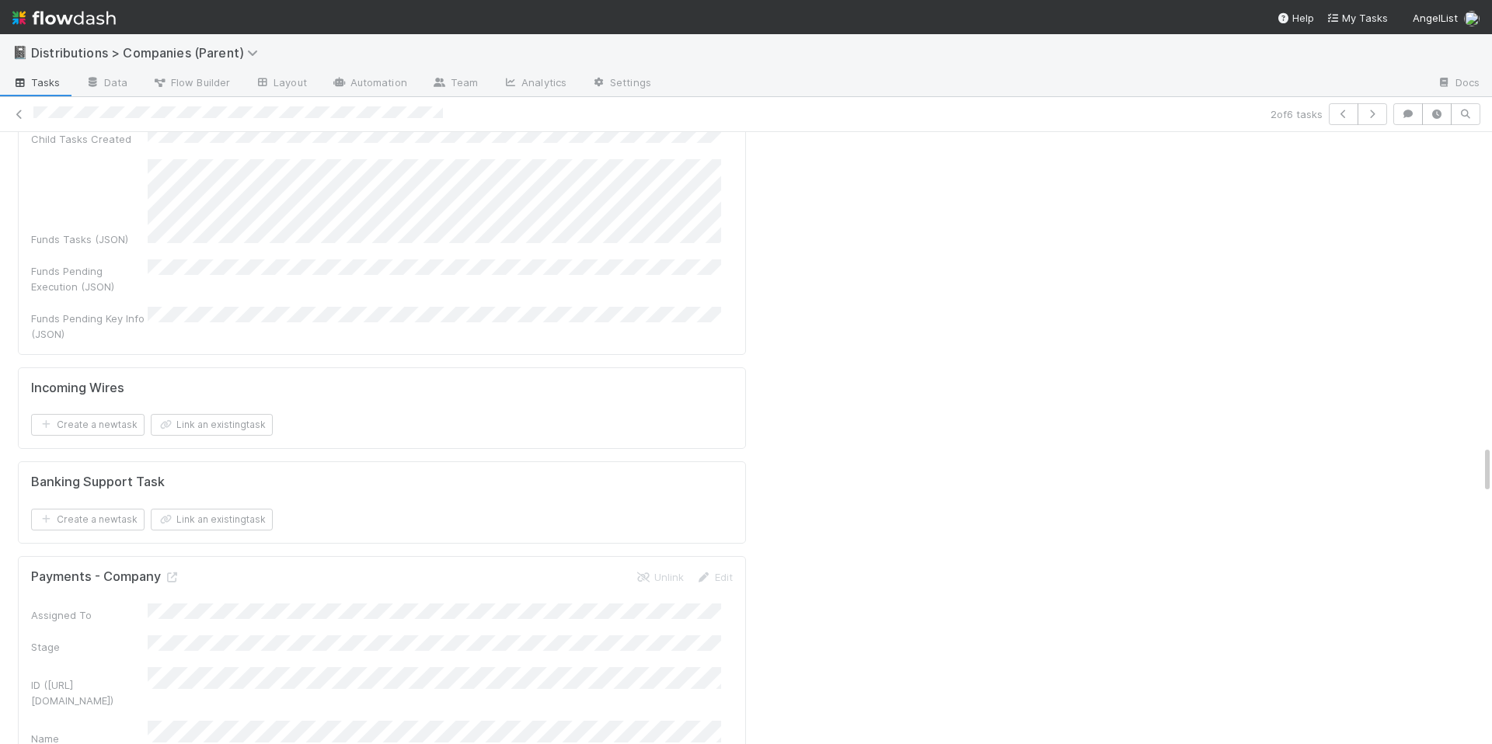
click at [790, 468] on div "PCA Assigned To Stage Corporation Name PCA Type Due Date Corporation ID Corpora…" at bounding box center [1122, 25] width 741 height 7514
click at [169, 573] on icon at bounding box center [172, 578] width 16 height 10
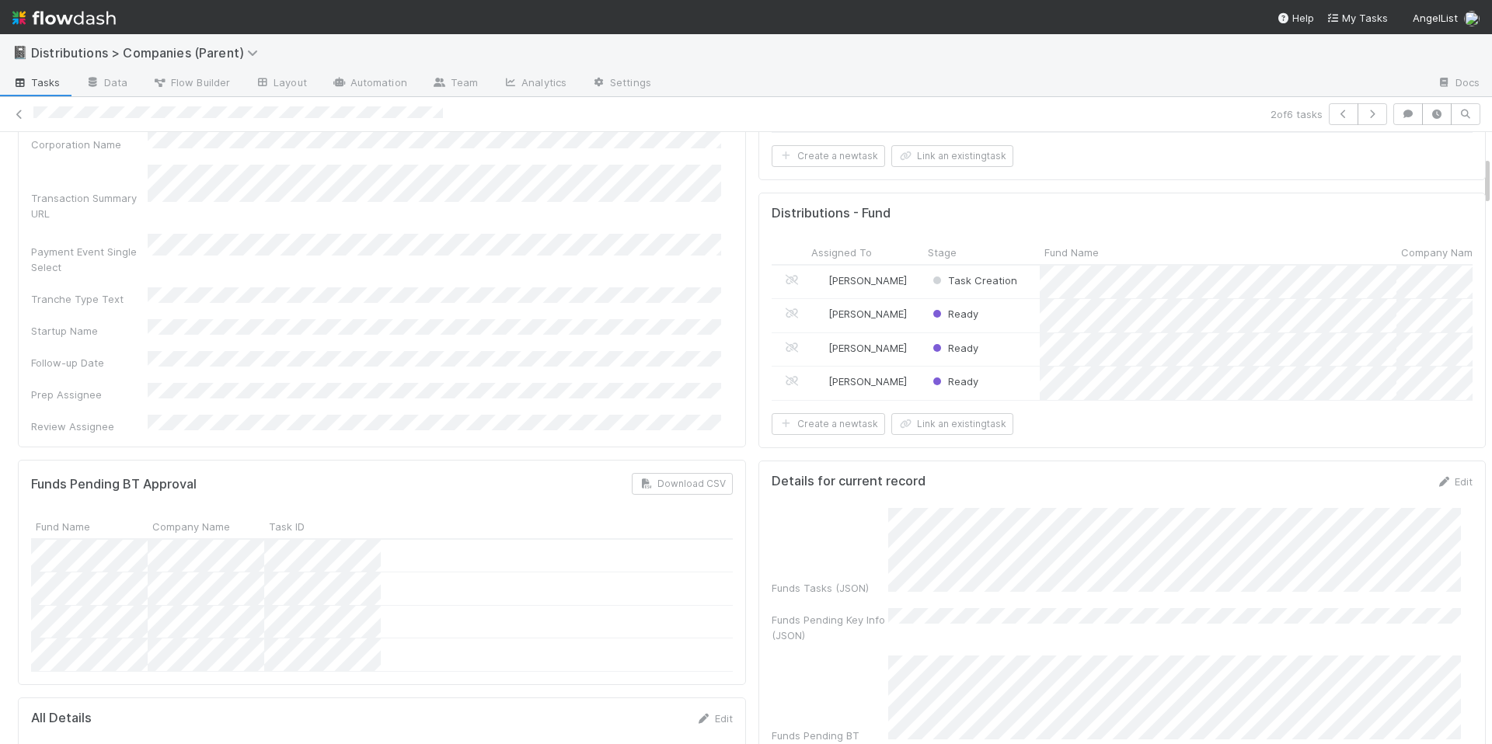
scroll to position [0, 0]
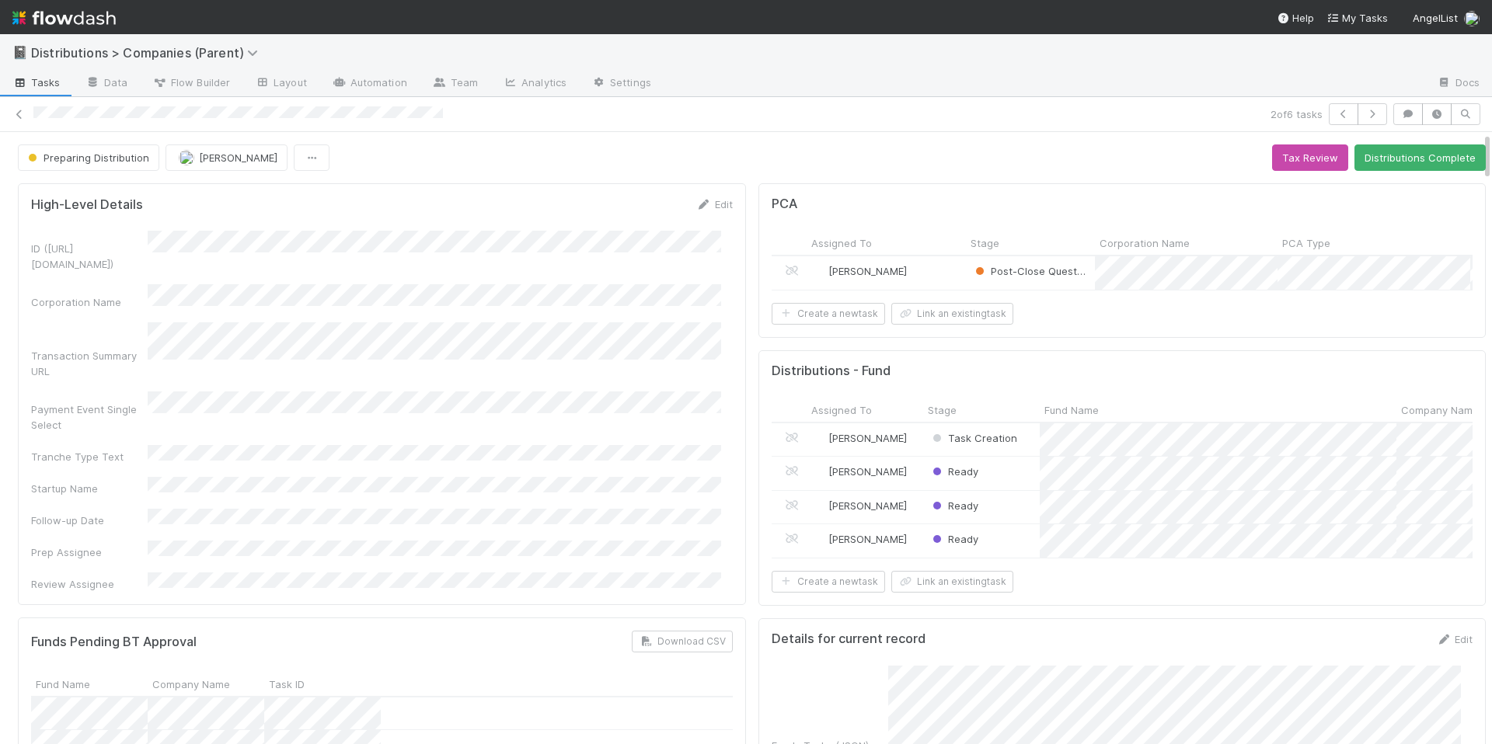
click at [558, 210] on div "High-Level Details Edit" at bounding box center [382, 205] width 702 height 16
click at [537, 413] on div "ID (TS_PCA.ID) Corporation Name Transaction Summary URL Payment Event Single Se…" at bounding box center [382, 411] width 702 height 361
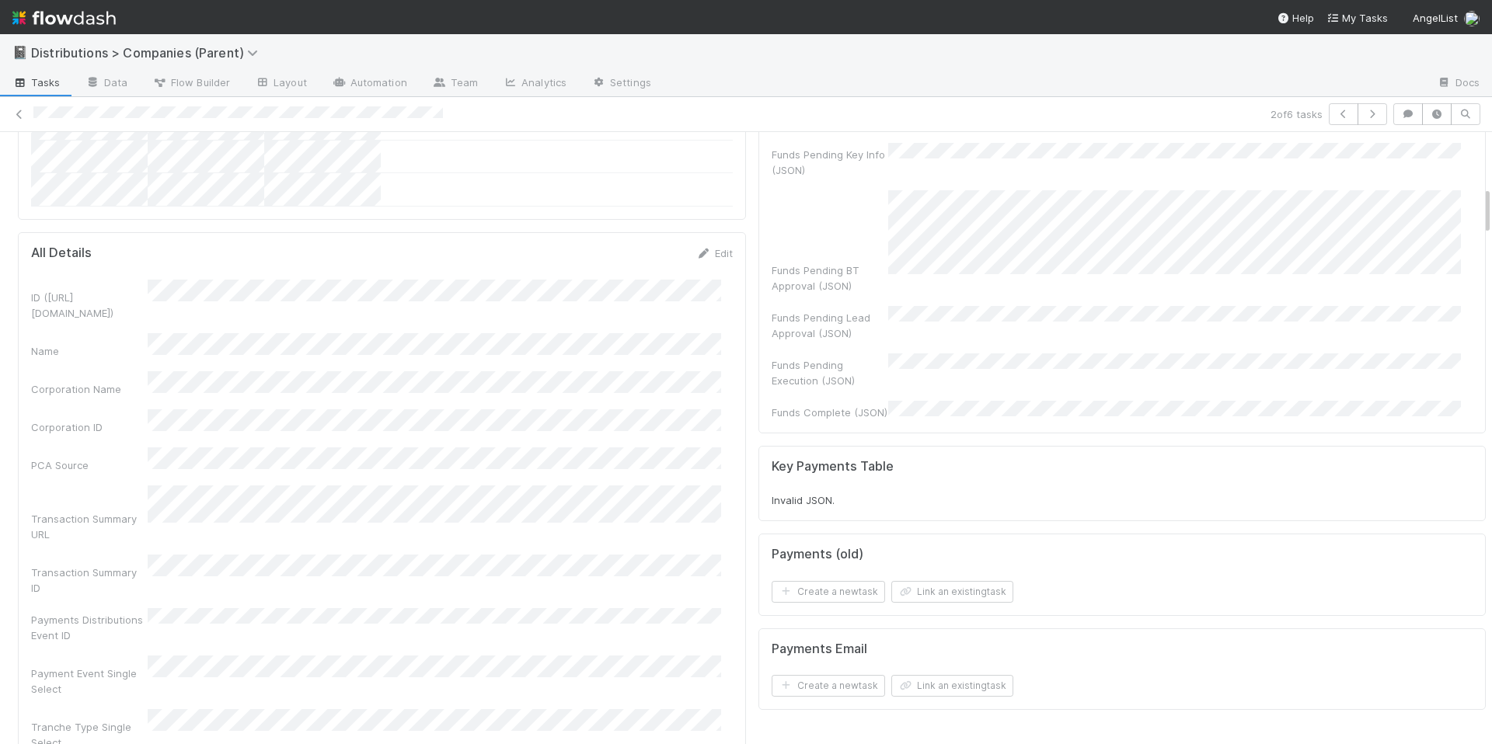
scroll to position [719, 0]
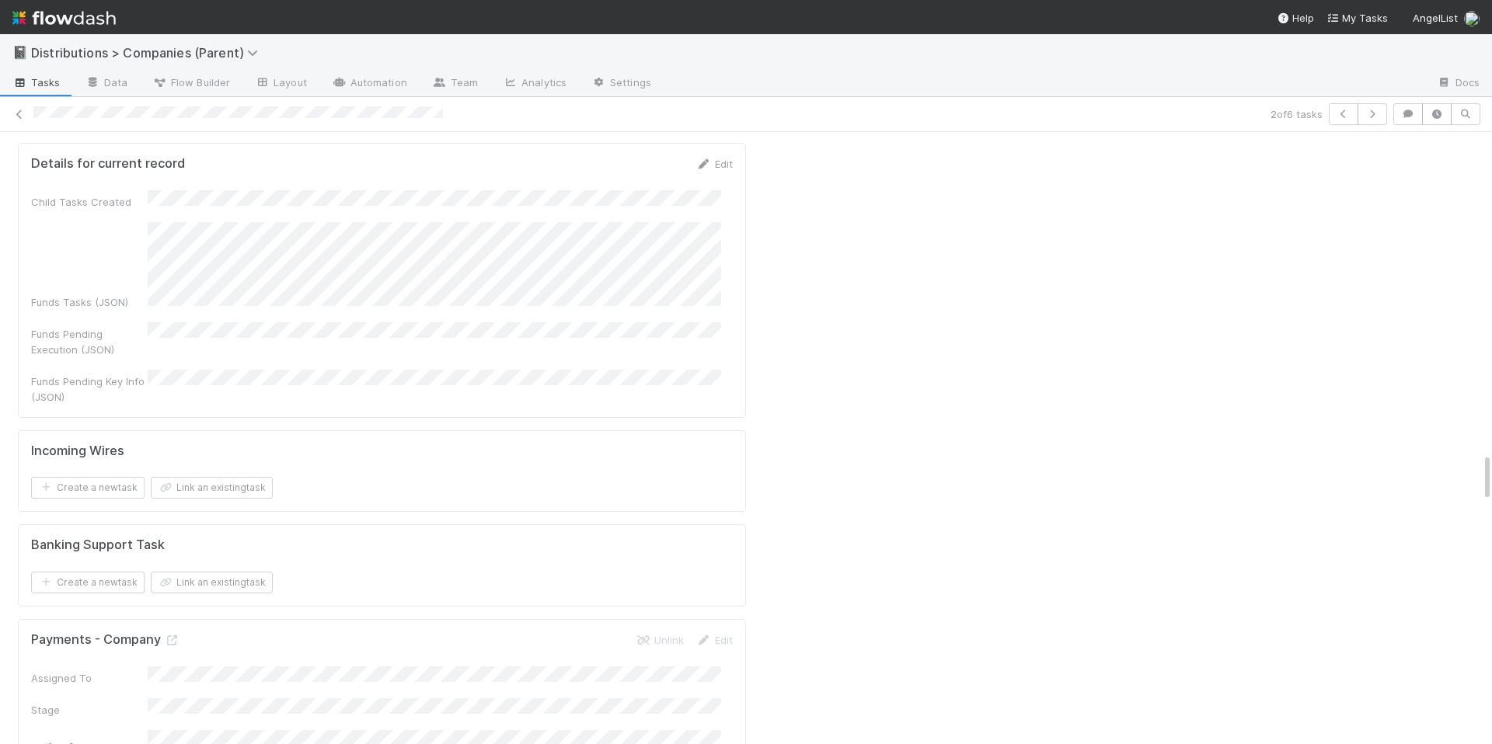
scroll to position [4014, 0]
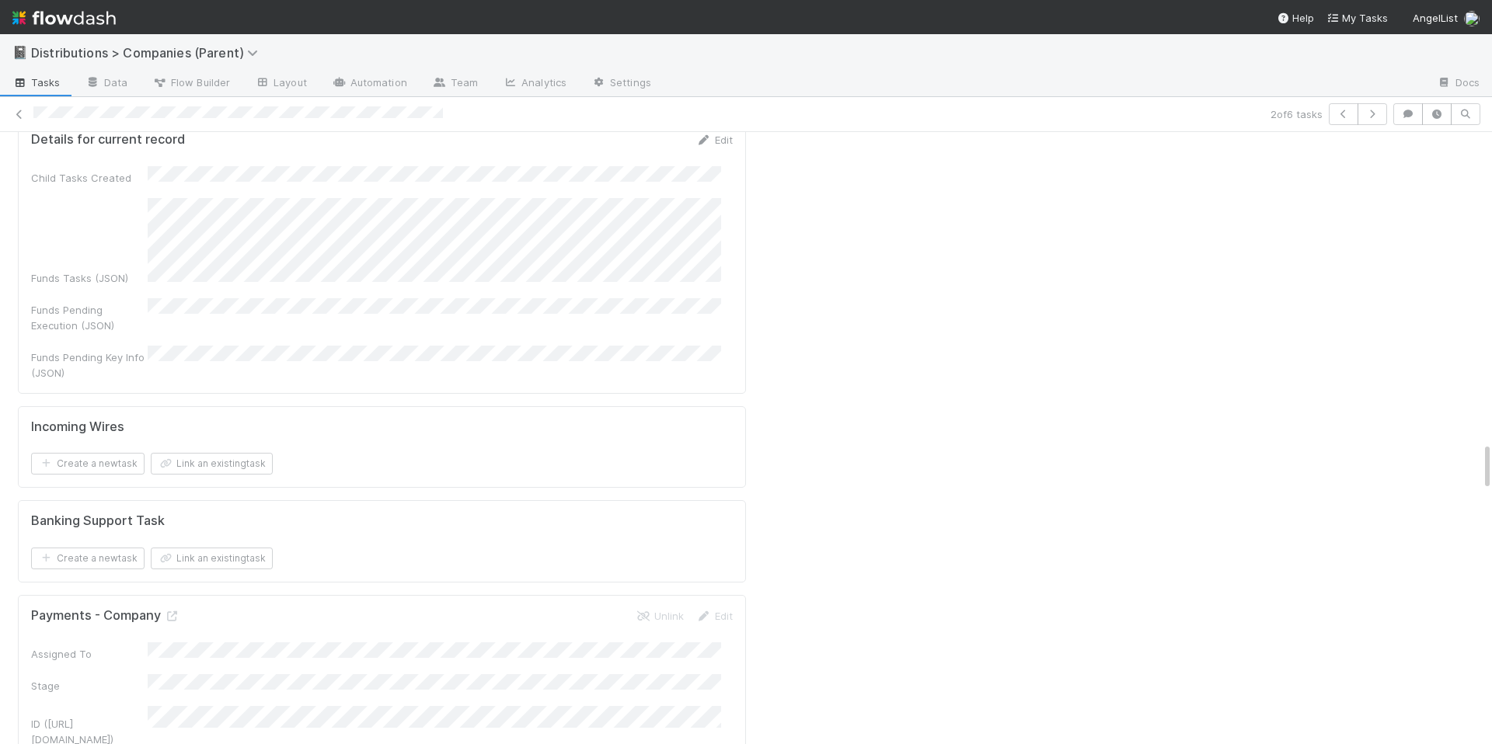
click at [877, 411] on div "PCA Assigned To Stage Corporation Name PCA Type Due Date Corporation ID Corpora…" at bounding box center [1122, 64] width 741 height 7514
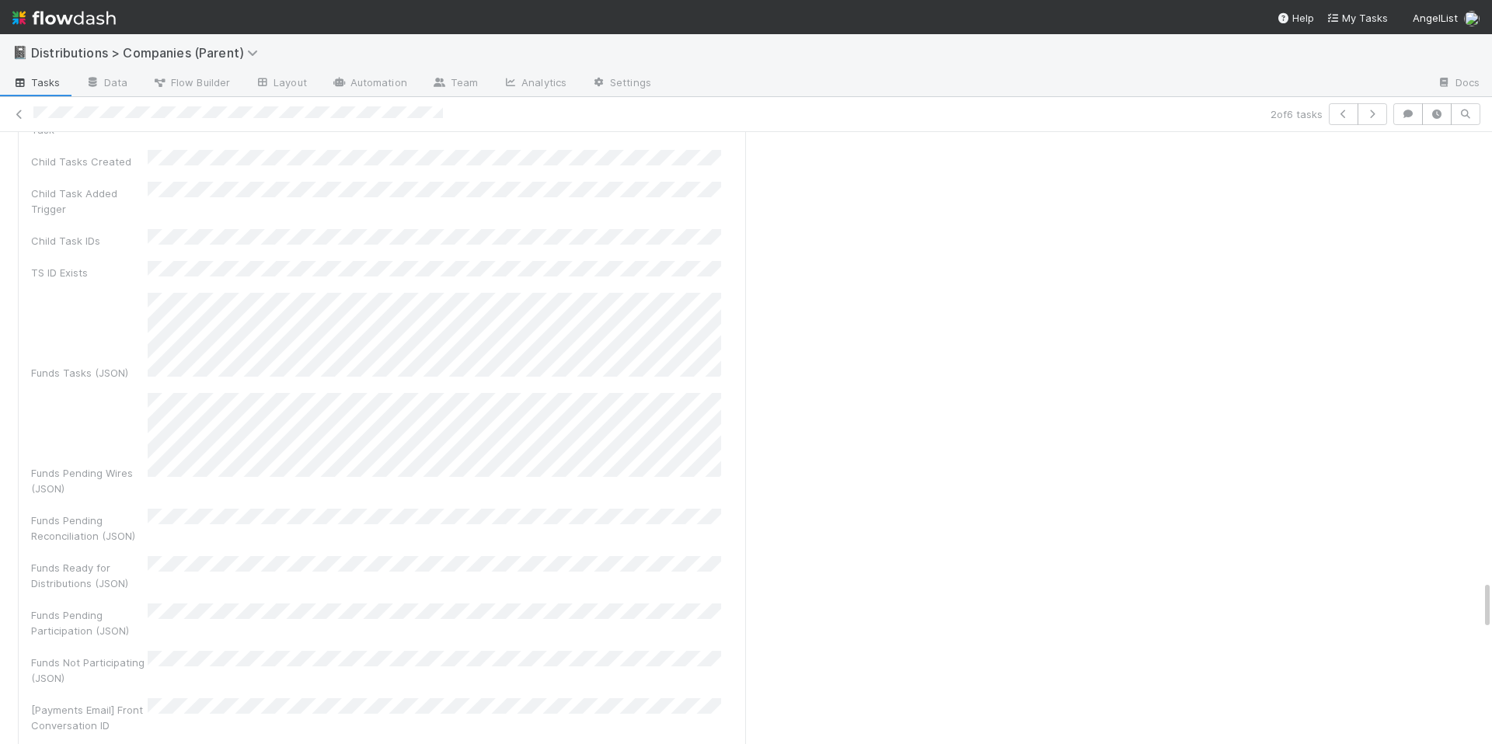
scroll to position [5413, 0]
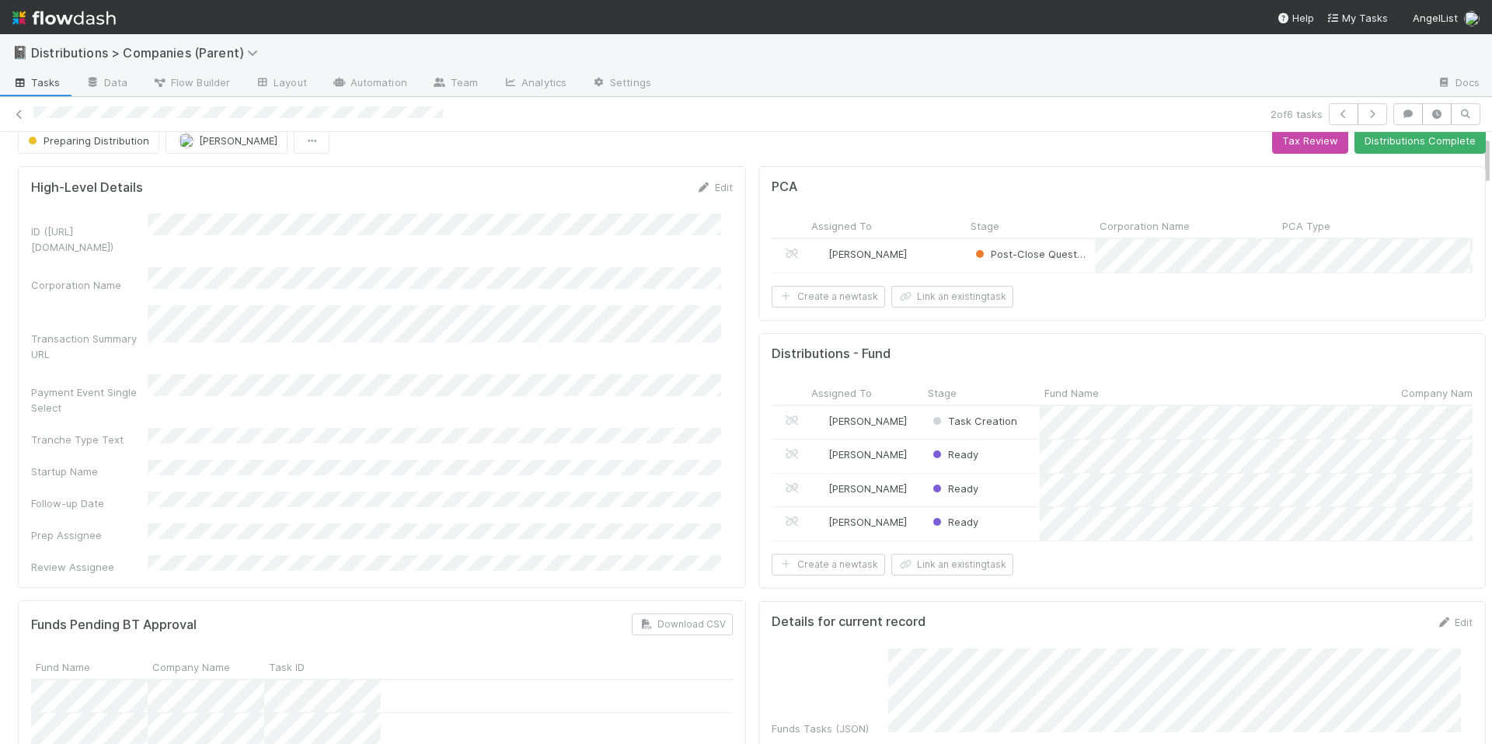
scroll to position [0, 0]
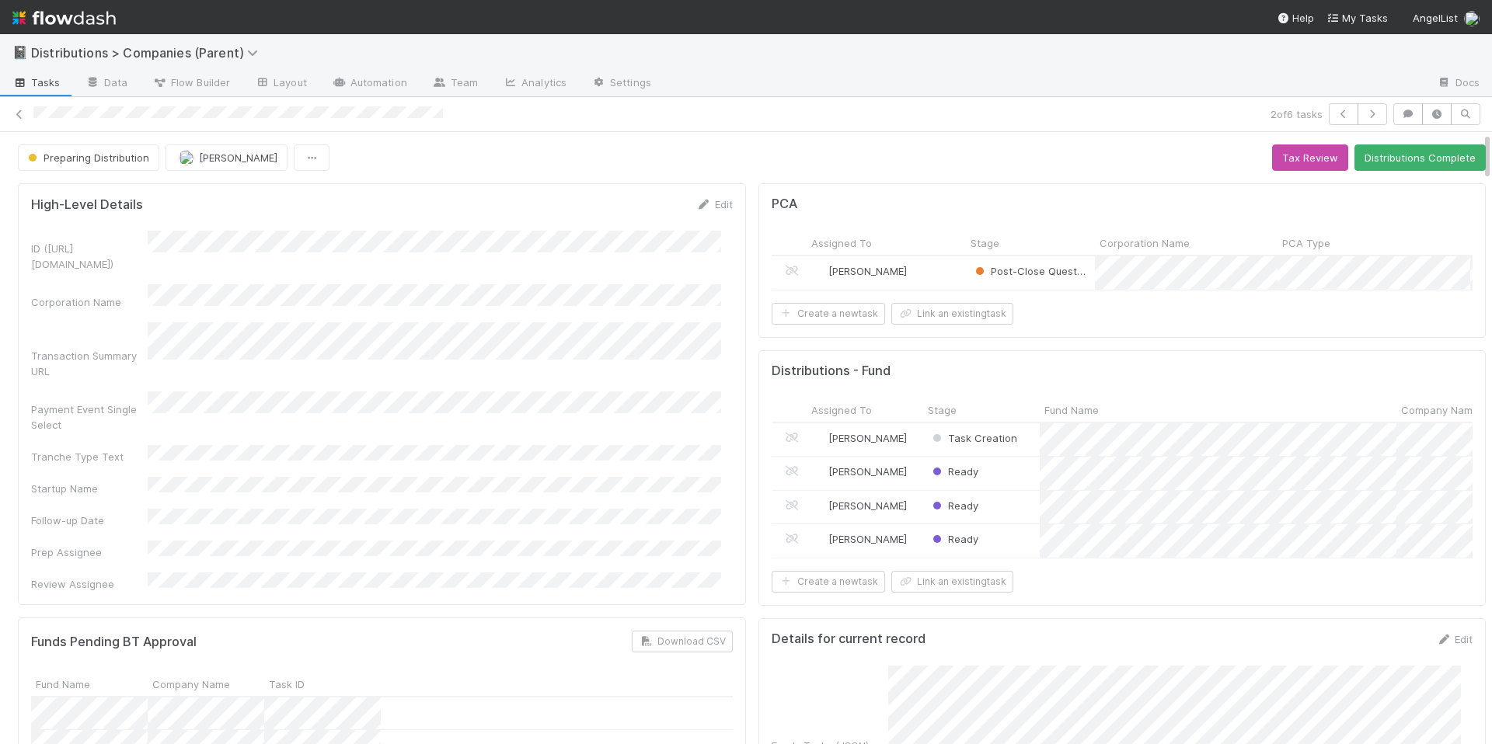
click at [503, 214] on form "High-Level Details Edit ID (TS_PCA.ID) Corporation Name Transaction Summary URL…" at bounding box center [382, 395] width 702 height 396
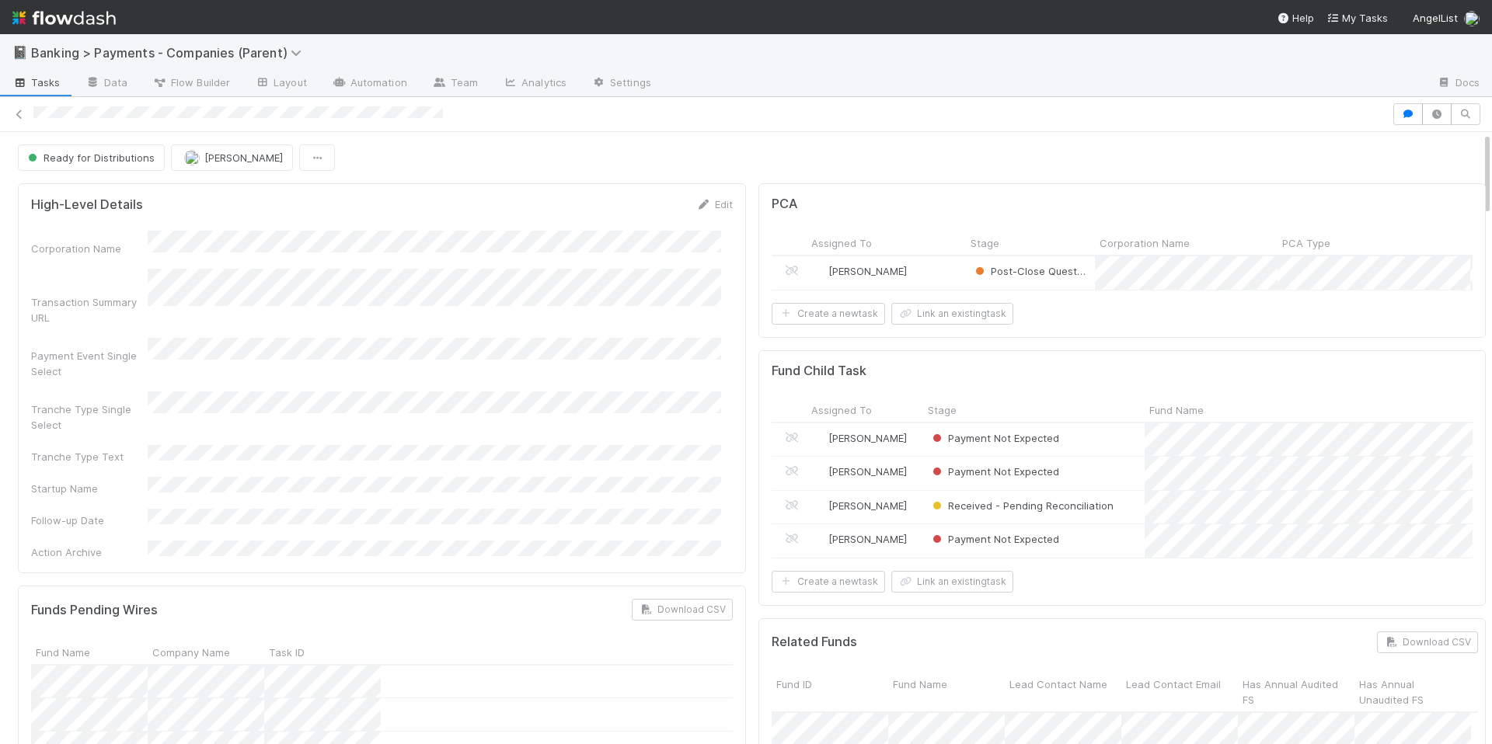
click at [709, 36] on div "📓 Banking > Payments - Companies (Parent)" at bounding box center [746, 52] width 1492 height 37
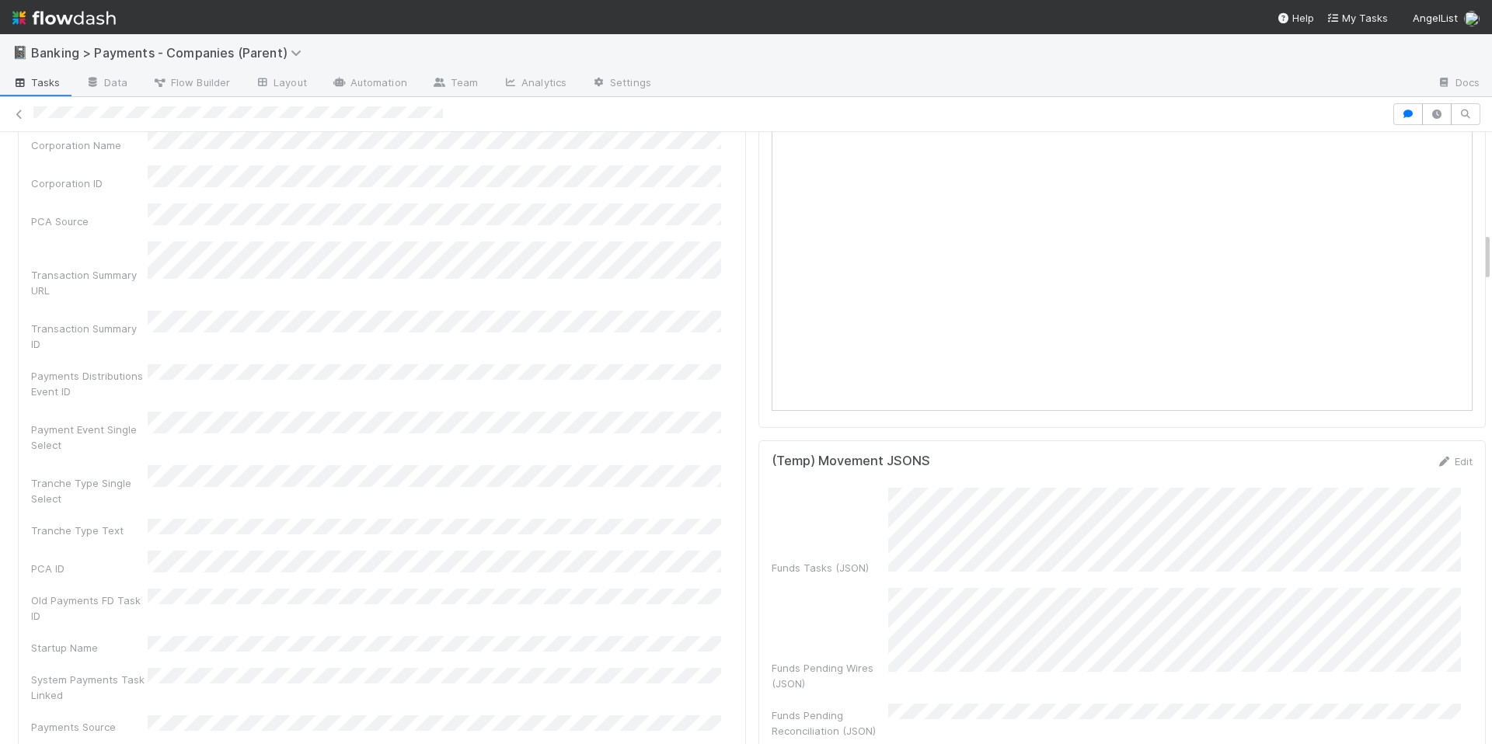
scroll to position [904, 0]
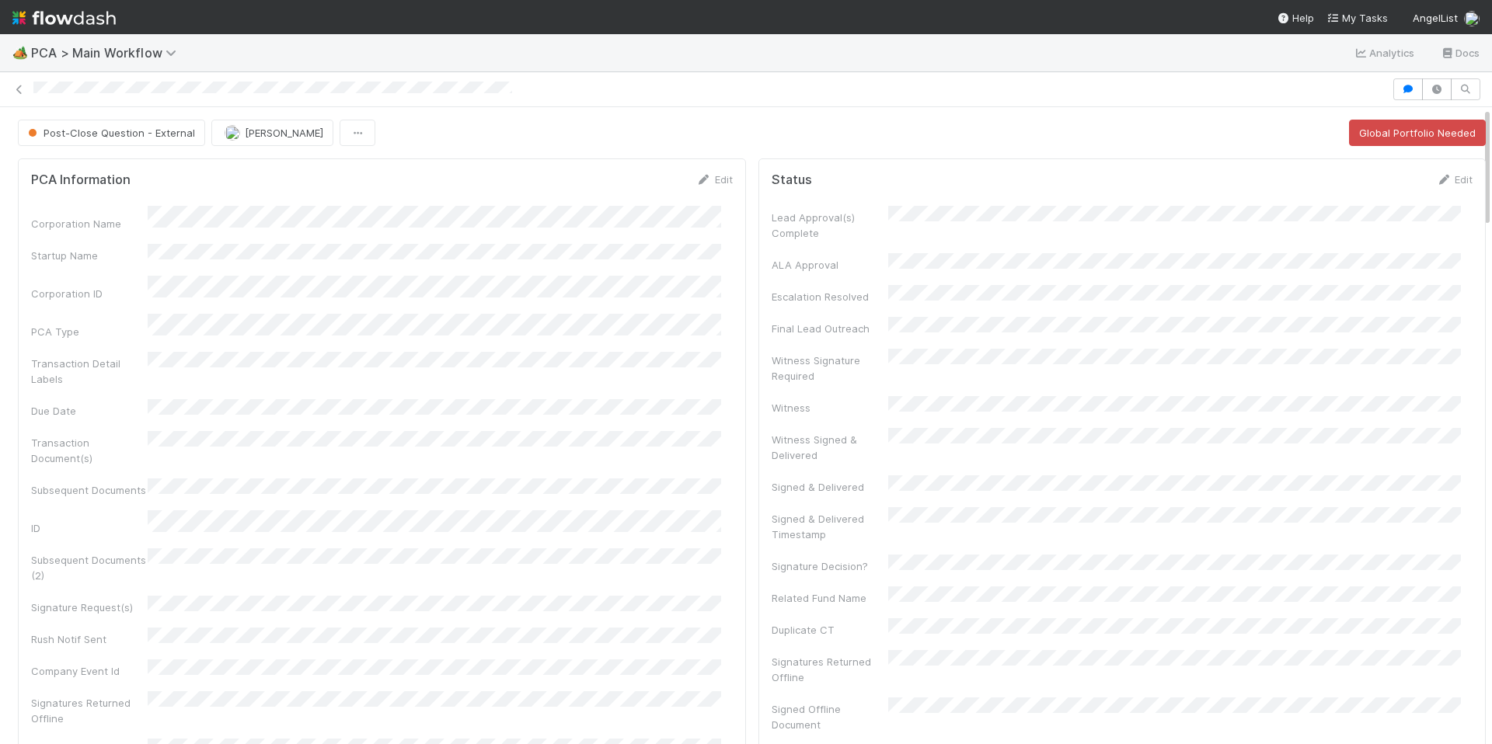
click at [674, 469] on div "Corporation Name Startup Name Corporation ID PCA Type Transaction Detail Labels…" at bounding box center [382, 533] width 702 height 654
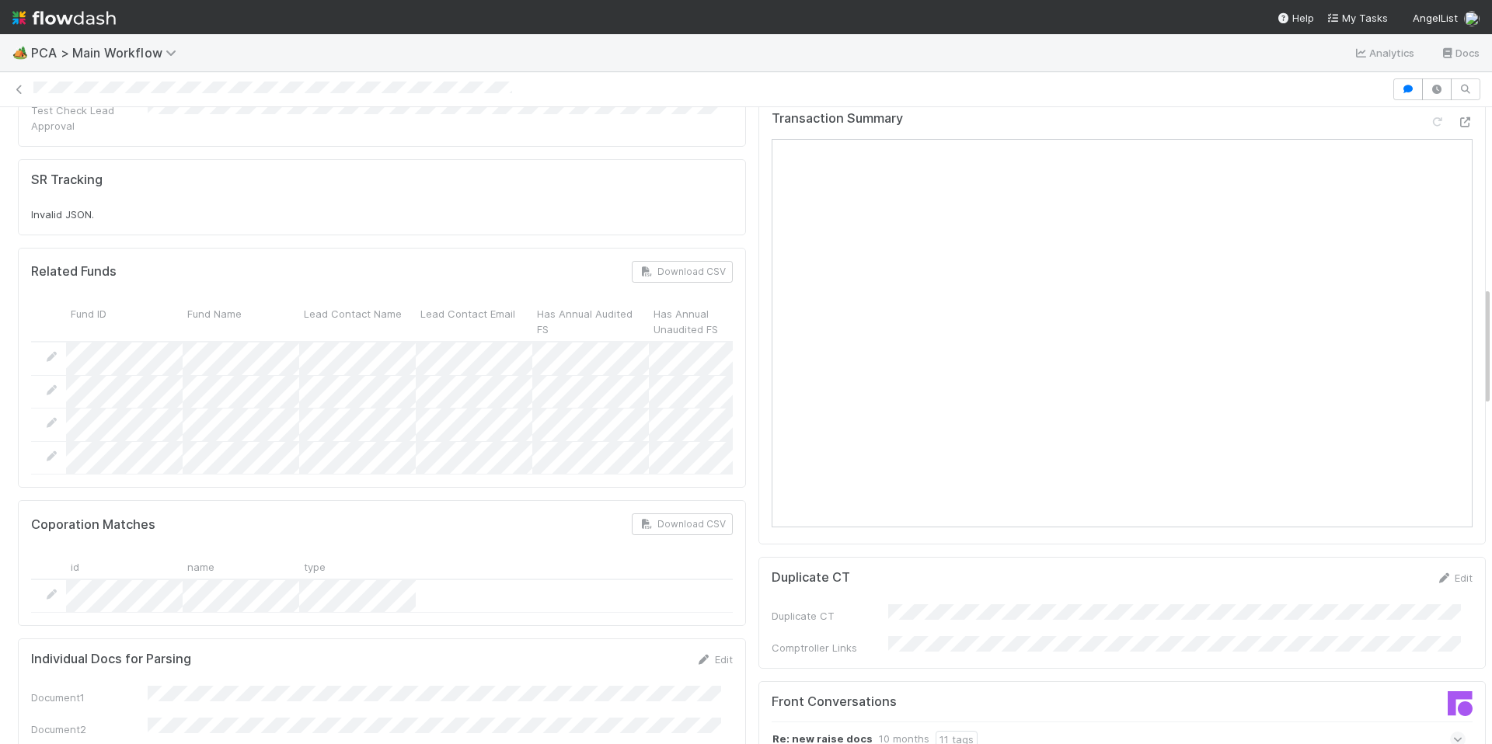
scroll to position [950, 0]
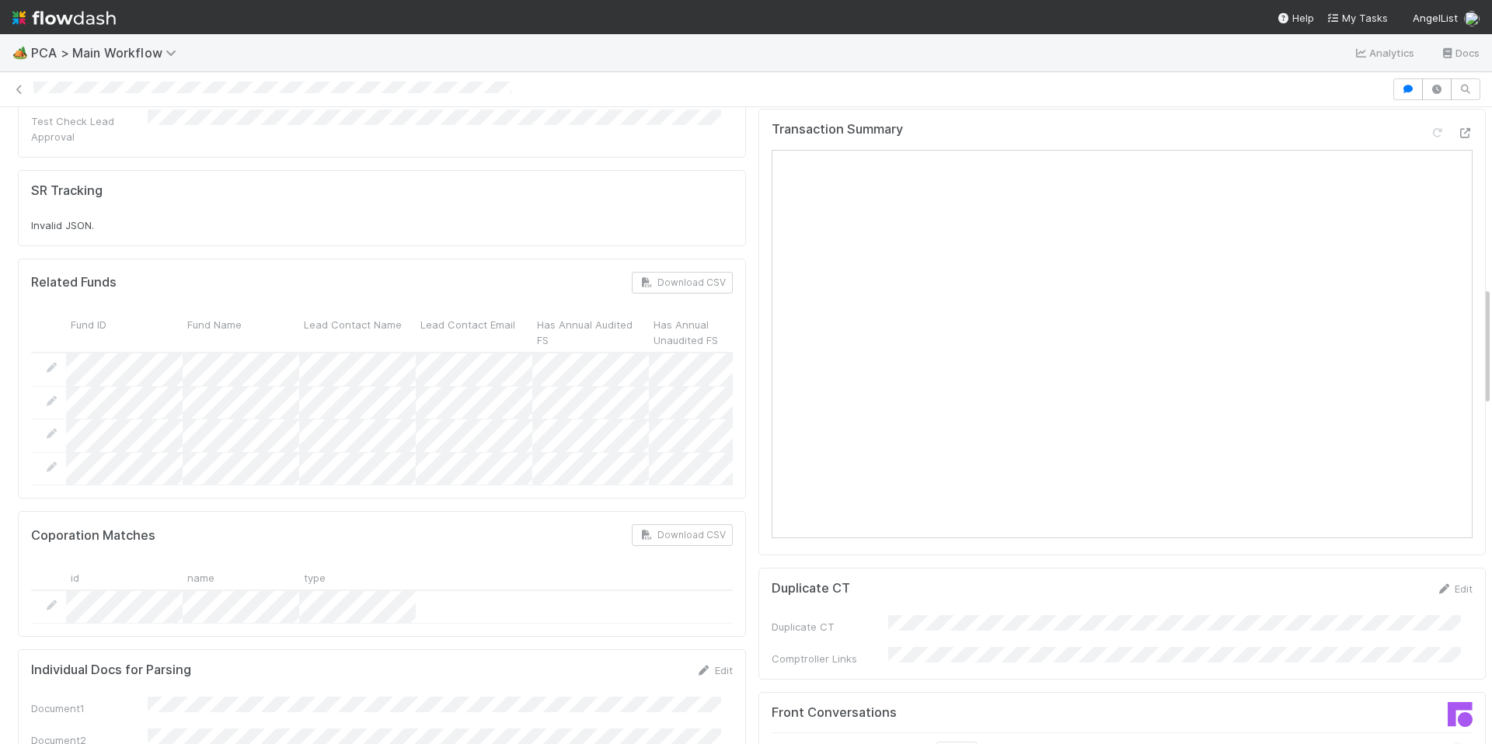
click at [501, 511] on div "Coporation Matches Download CSV id name type" at bounding box center [382, 574] width 728 height 126
click at [552, 525] on div "Coporation Matches Download CSV" at bounding box center [382, 536] width 702 height 22
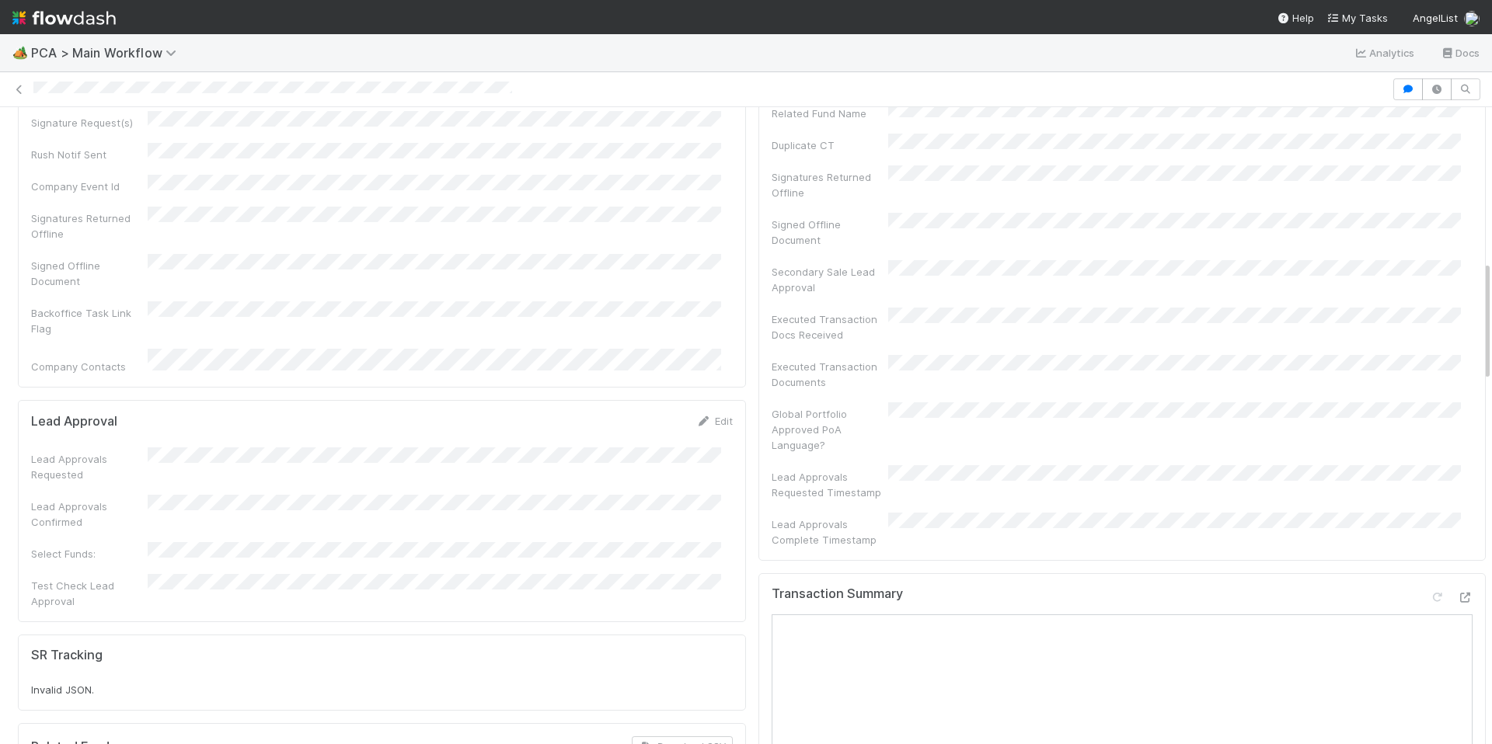
scroll to position [817, 0]
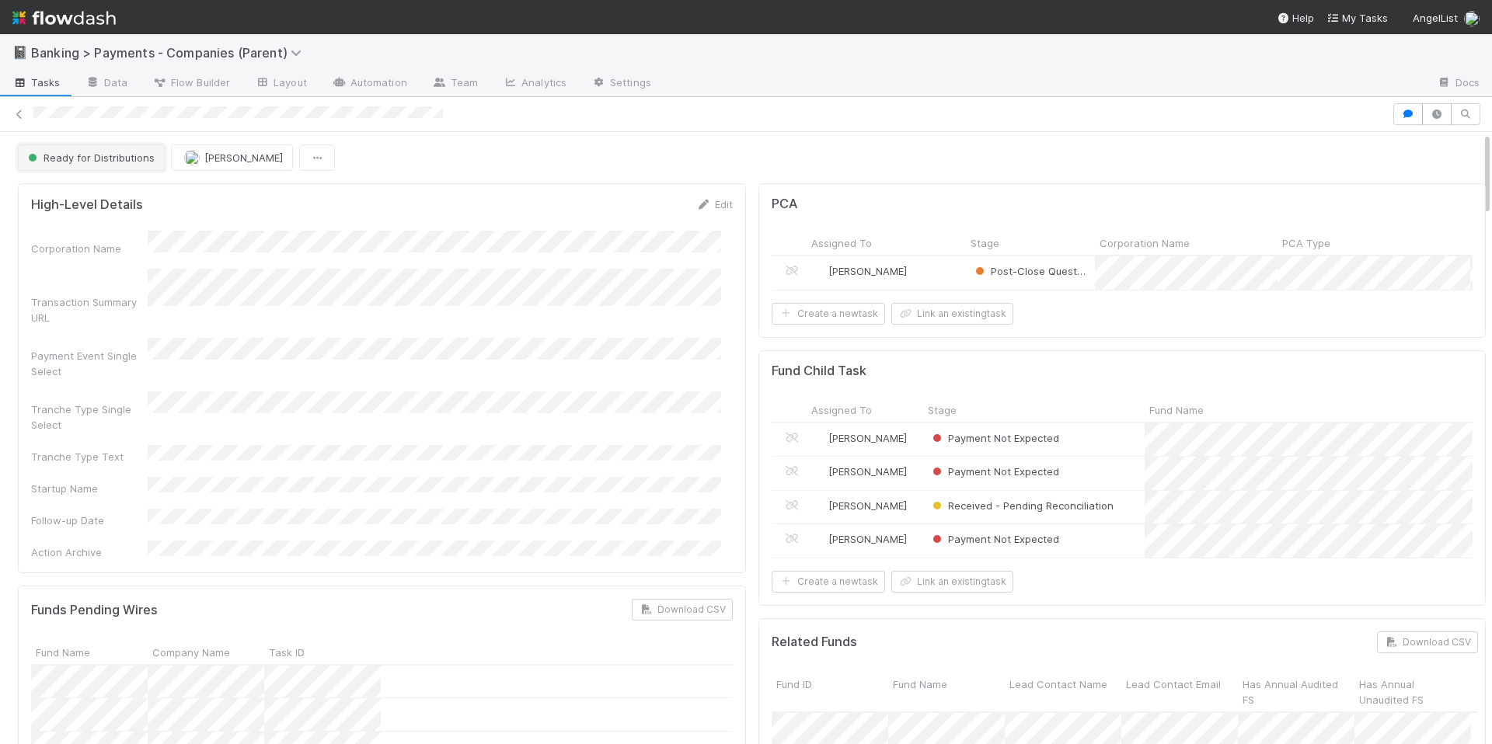
click at [89, 161] on span "Ready for Distributions" at bounding box center [90, 158] width 130 height 12
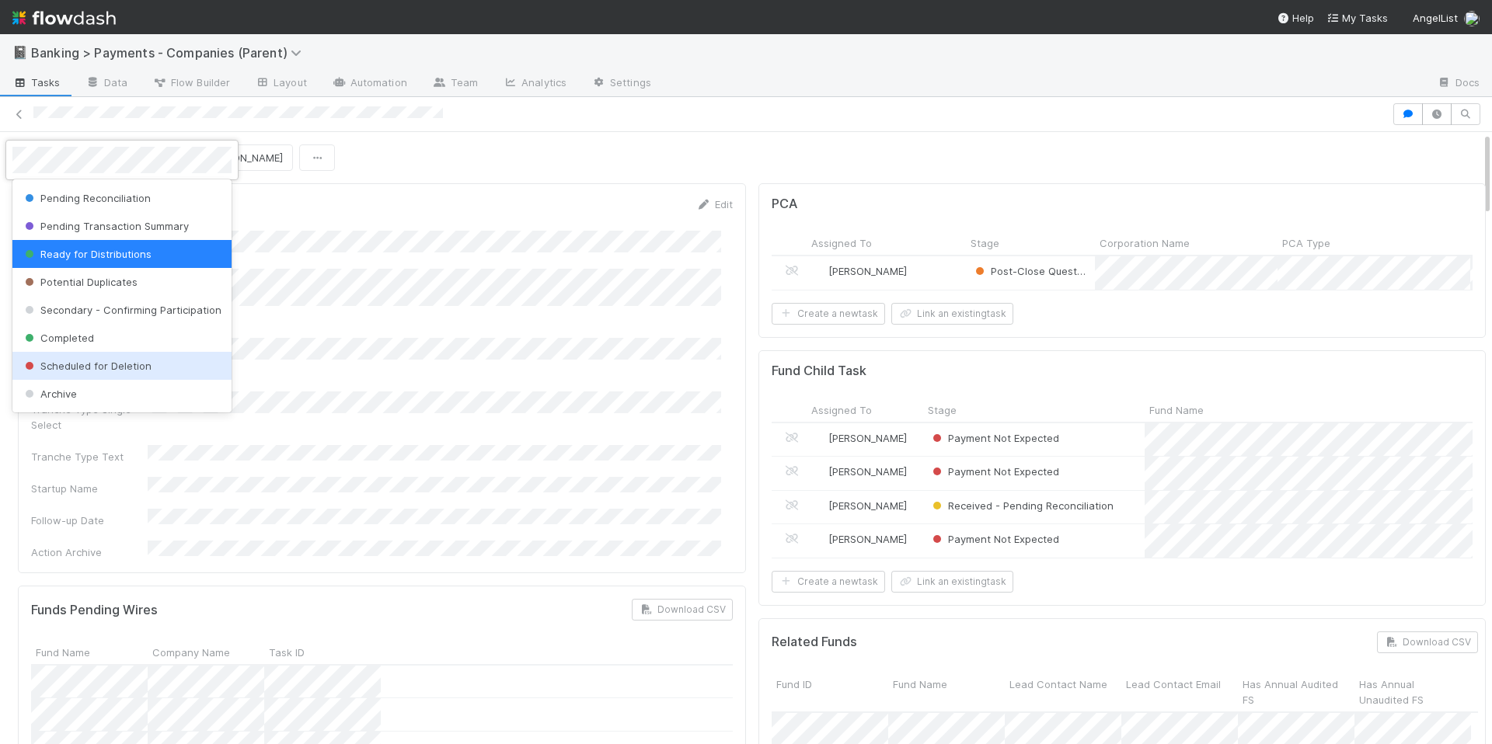
scroll to position [180, 0]
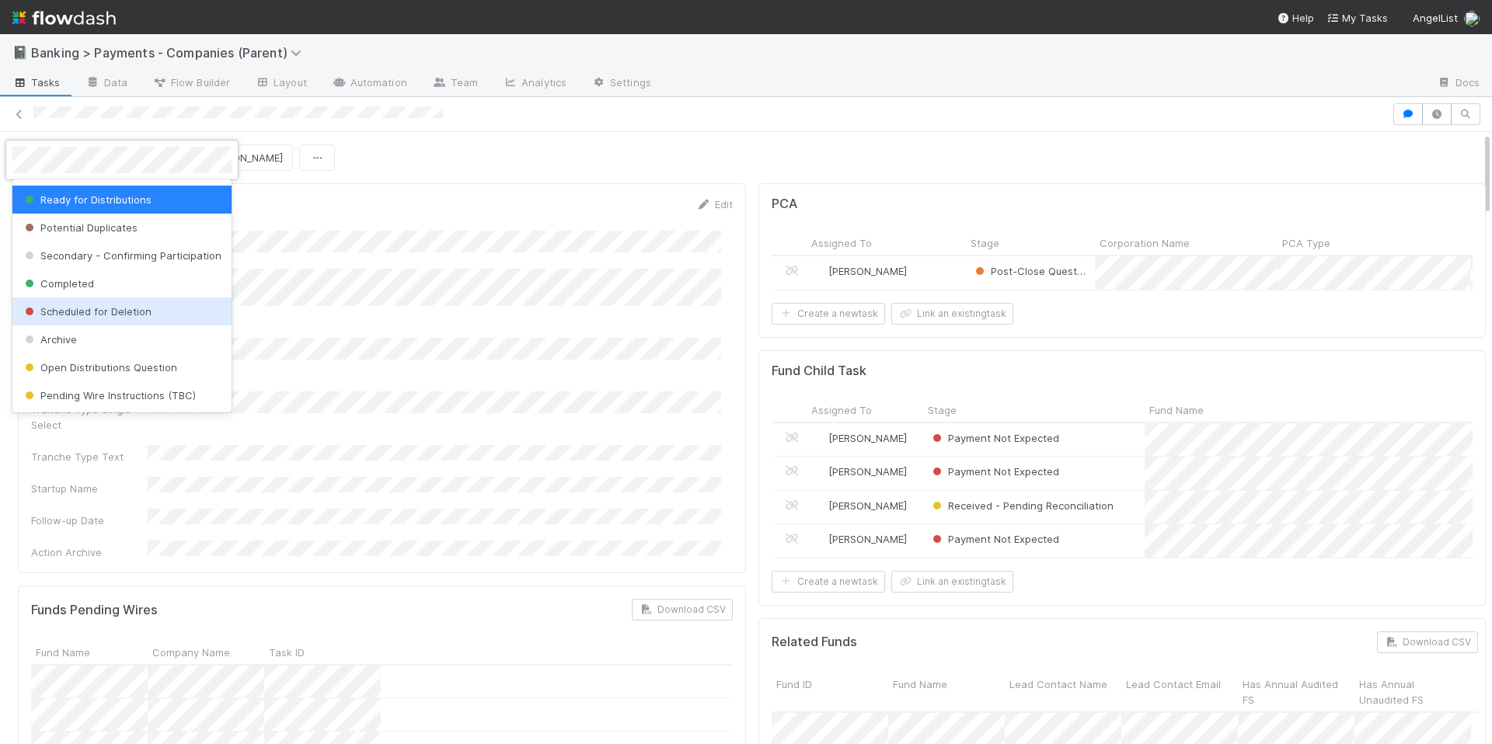
click at [578, 375] on div at bounding box center [746, 372] width 1492 height 744
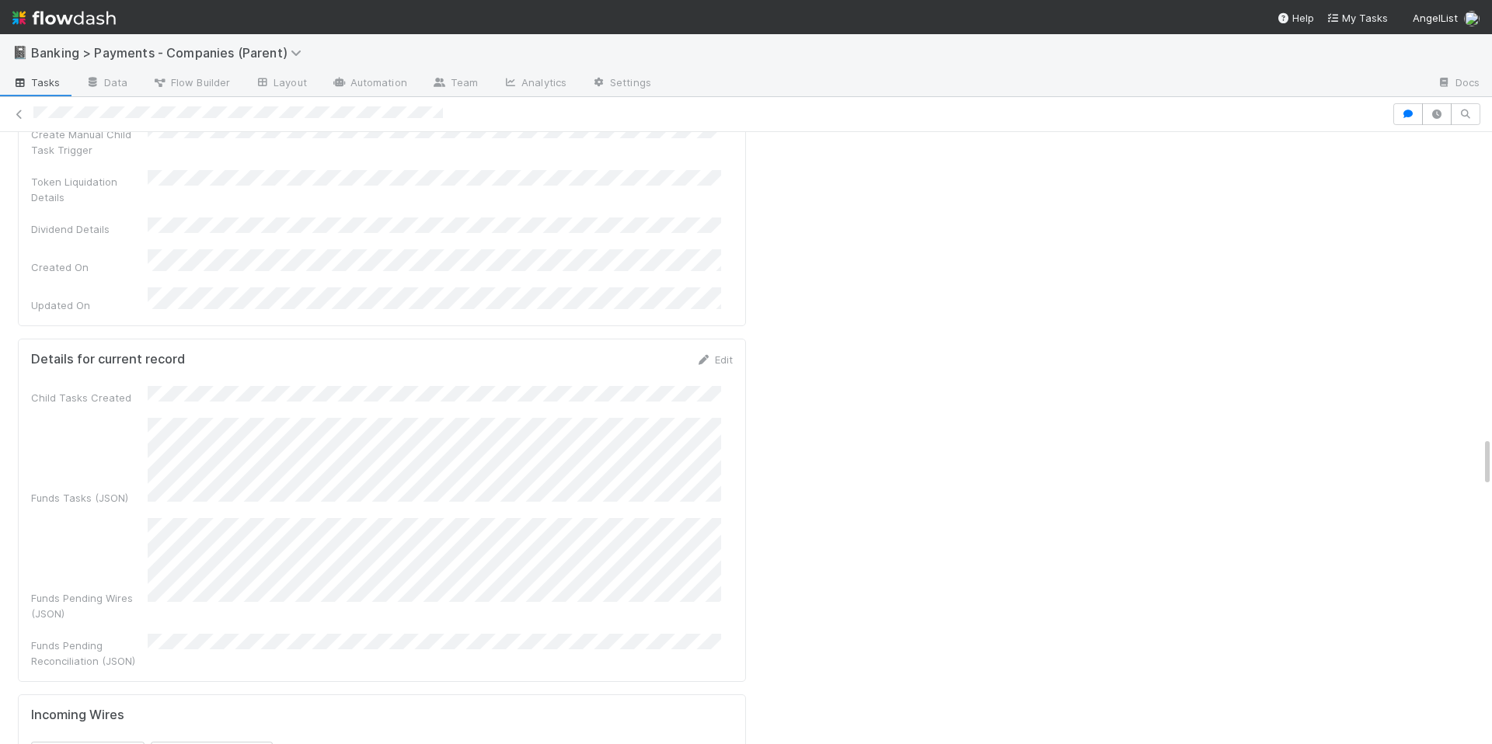
scroll to position [3881, 0]
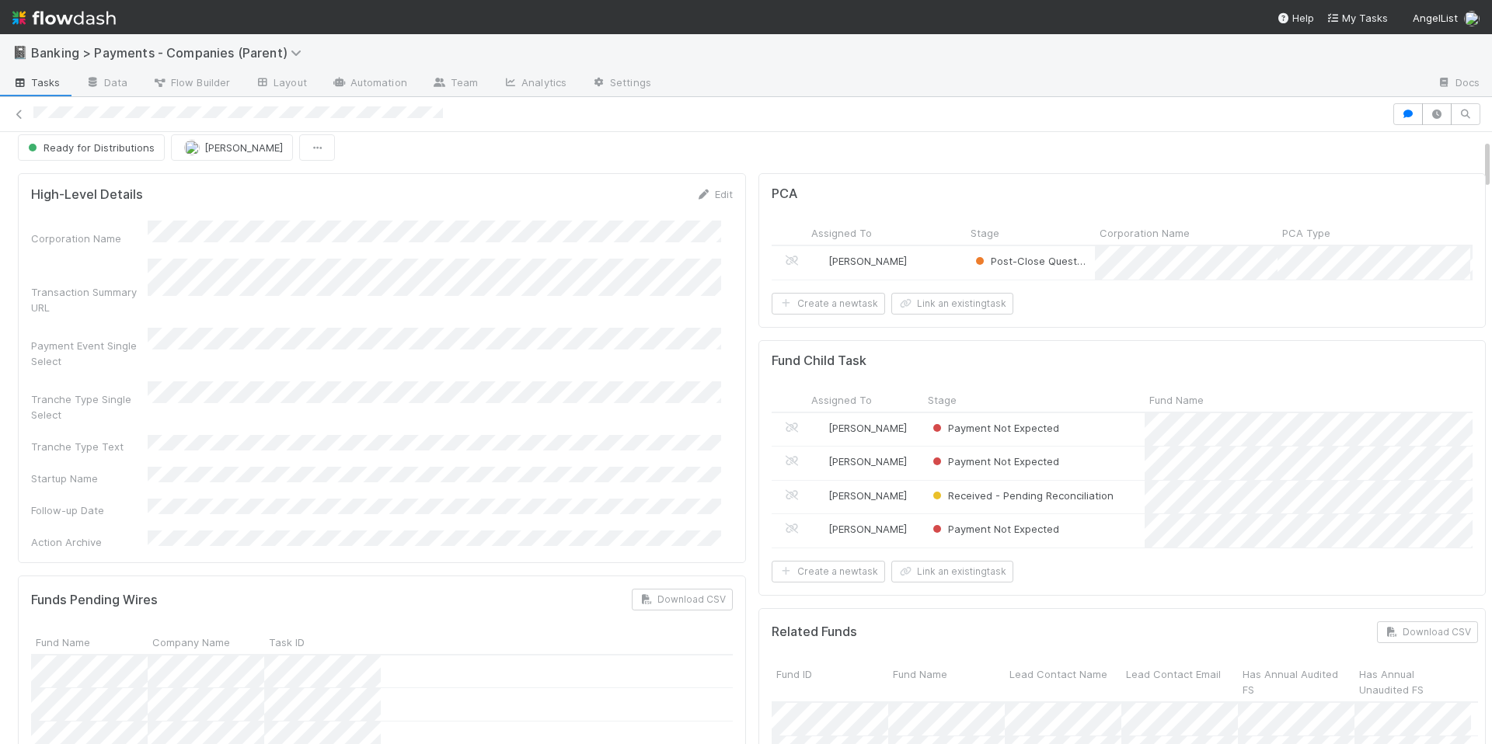
scroll to position [0, 0]
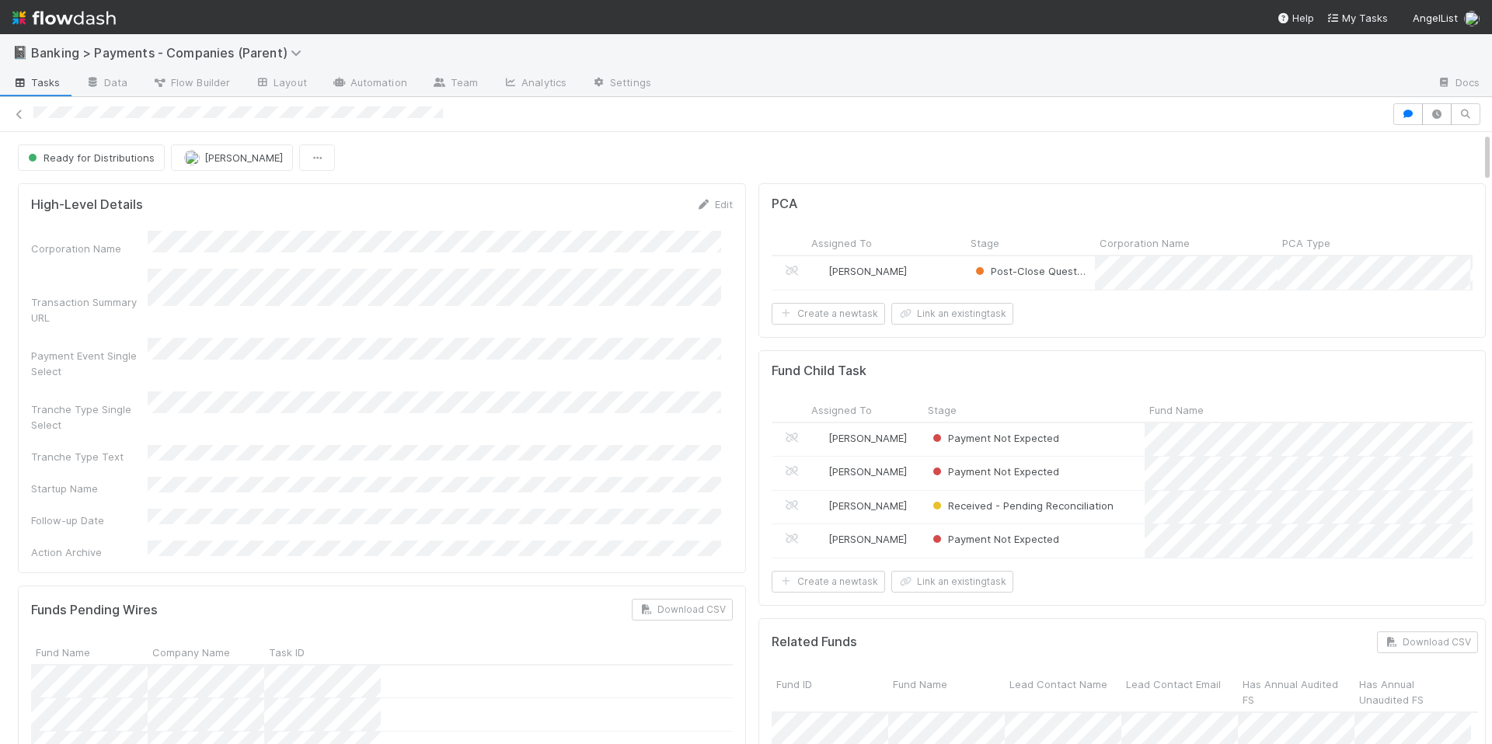
click at [946, 276] on div "Roselyn de Villa" at bounding box center [886, 272] width 159 height 33
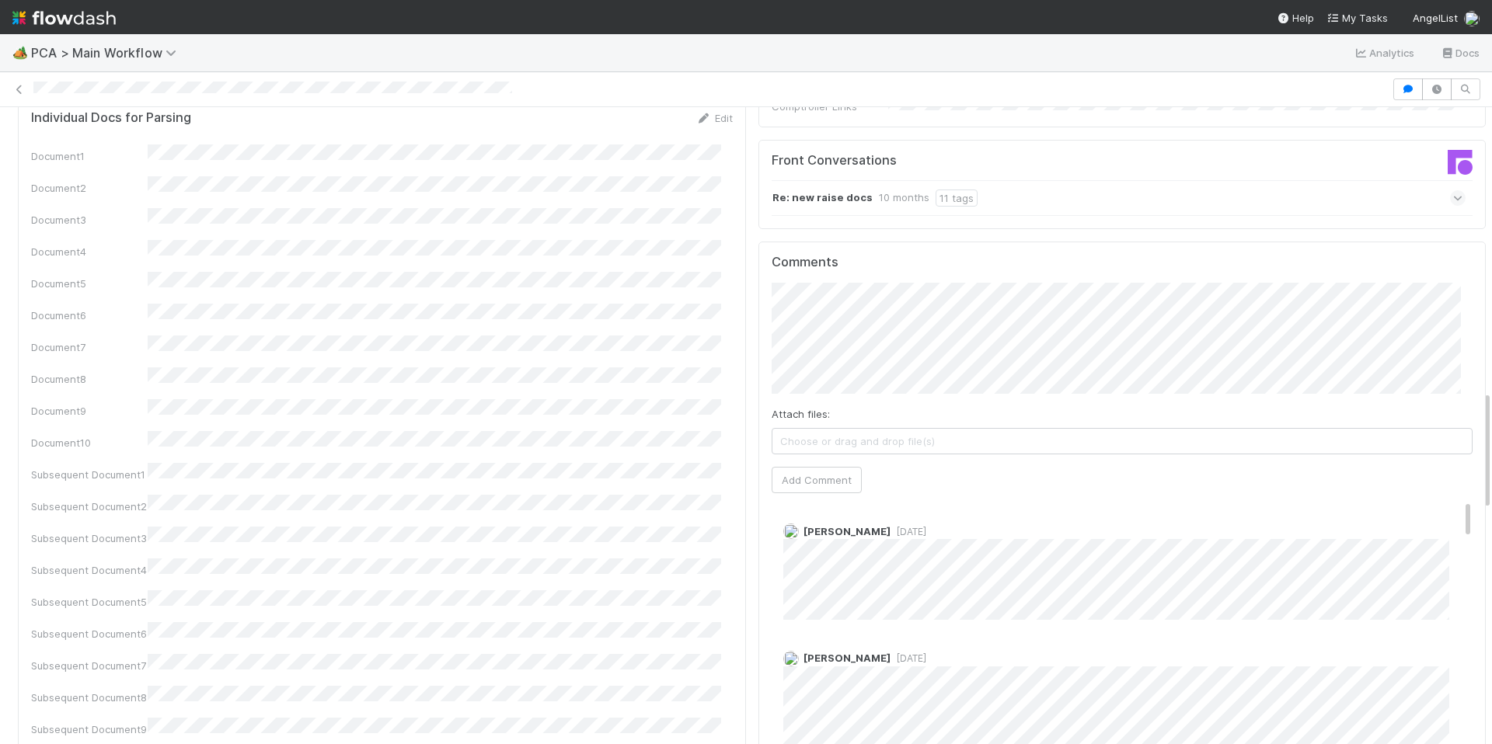
scroll to position [1610, 0]
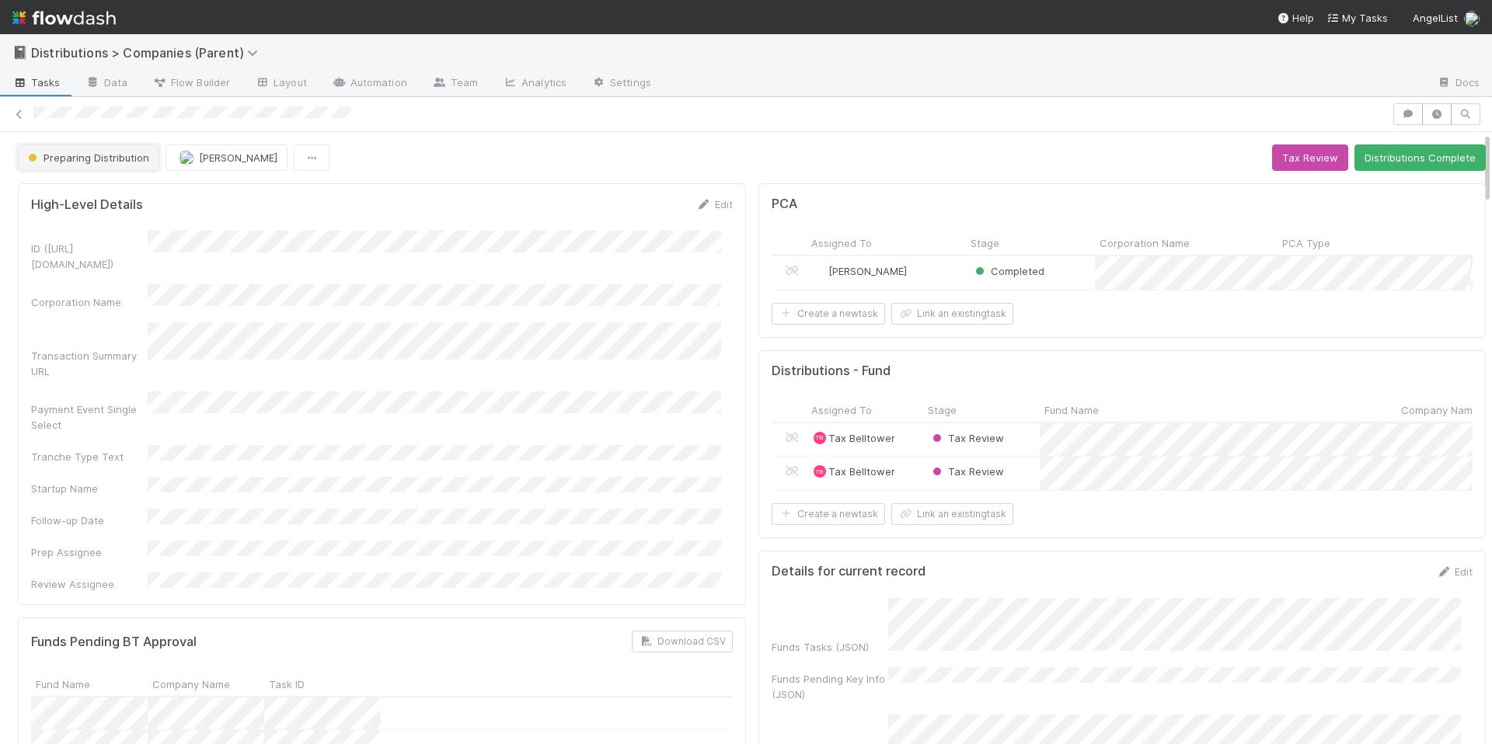
click at [49, 169] on button "Preparing Distribution" at bounding box center [88, 158] width 141 height 26
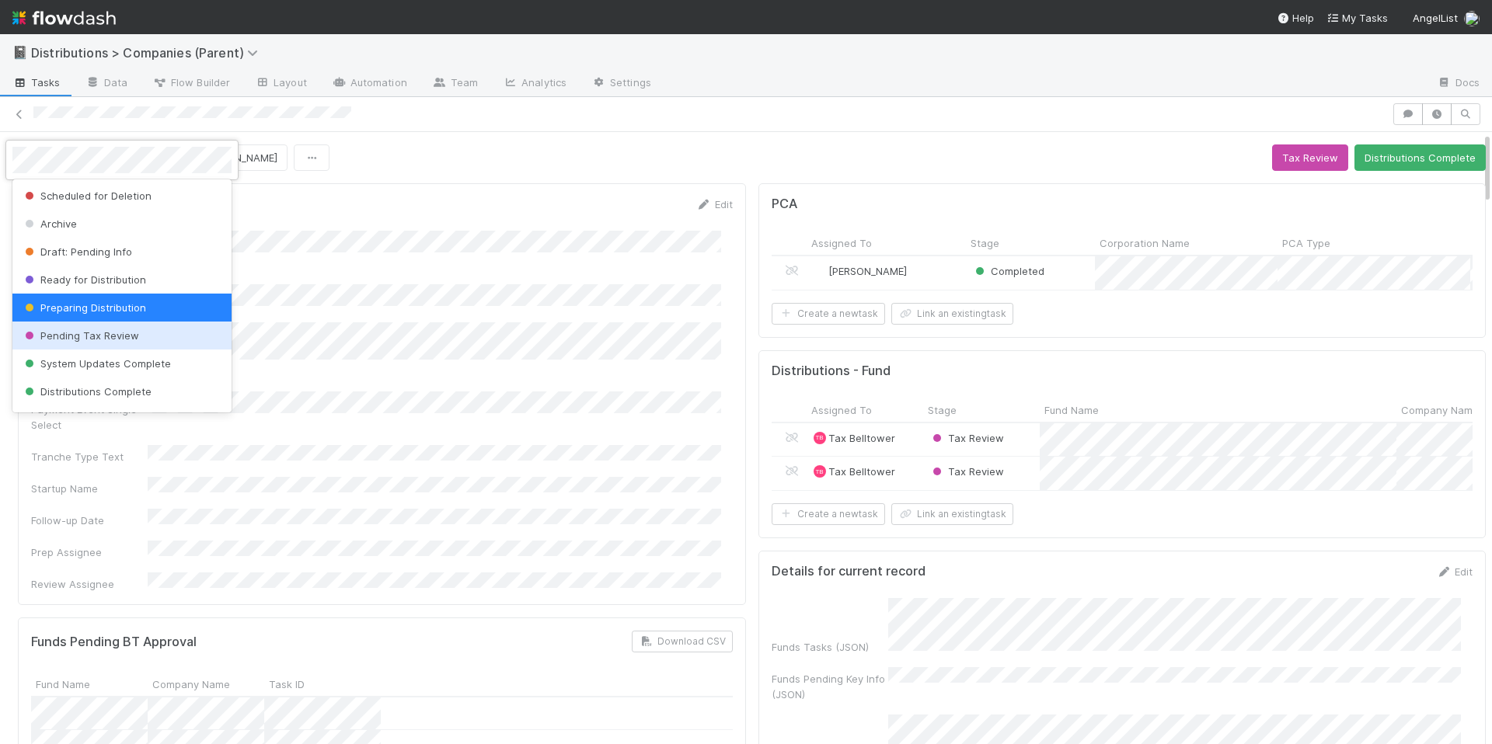
scroll to position [53, 0]
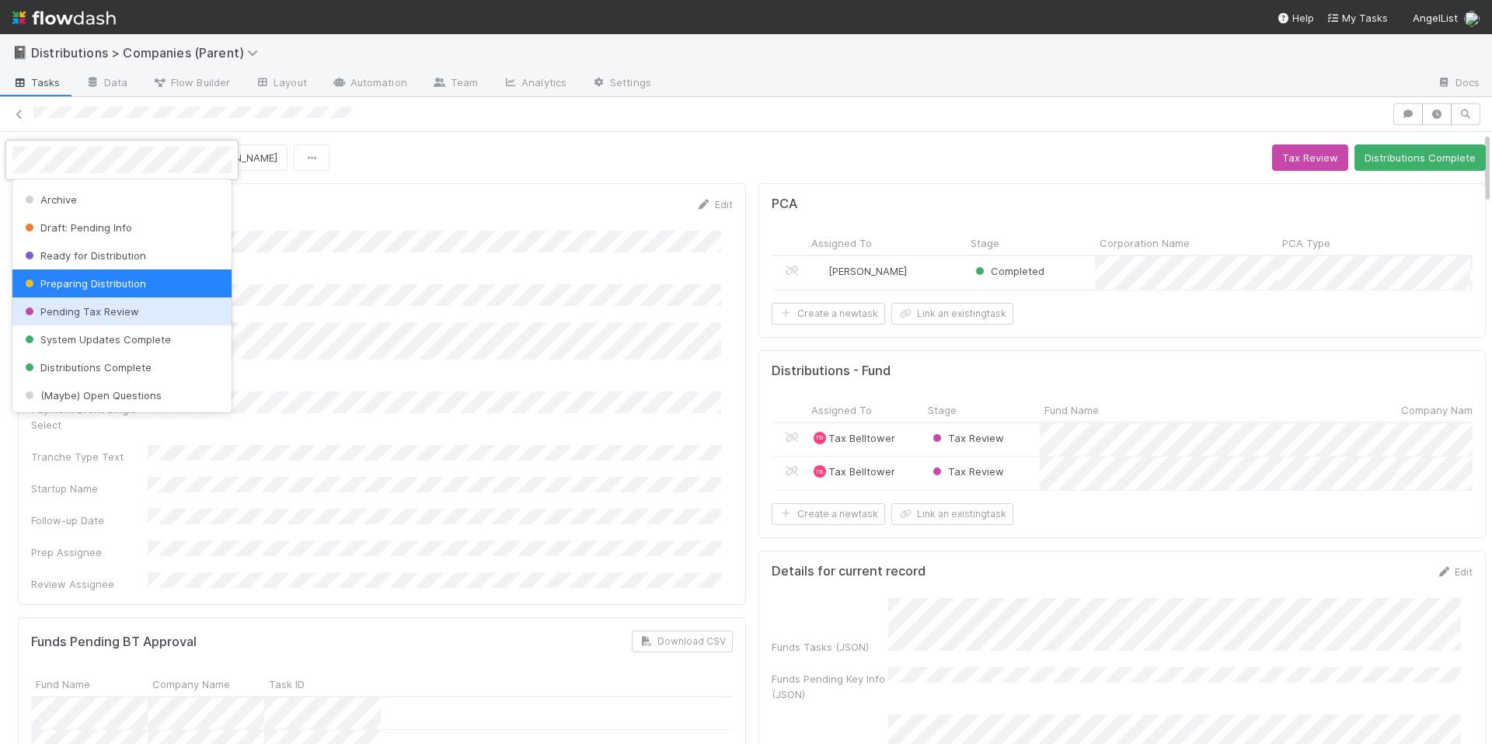
click at [185, 309] on div "Pending Tax Review" at bounding box center [121, 312] width 219 height 28
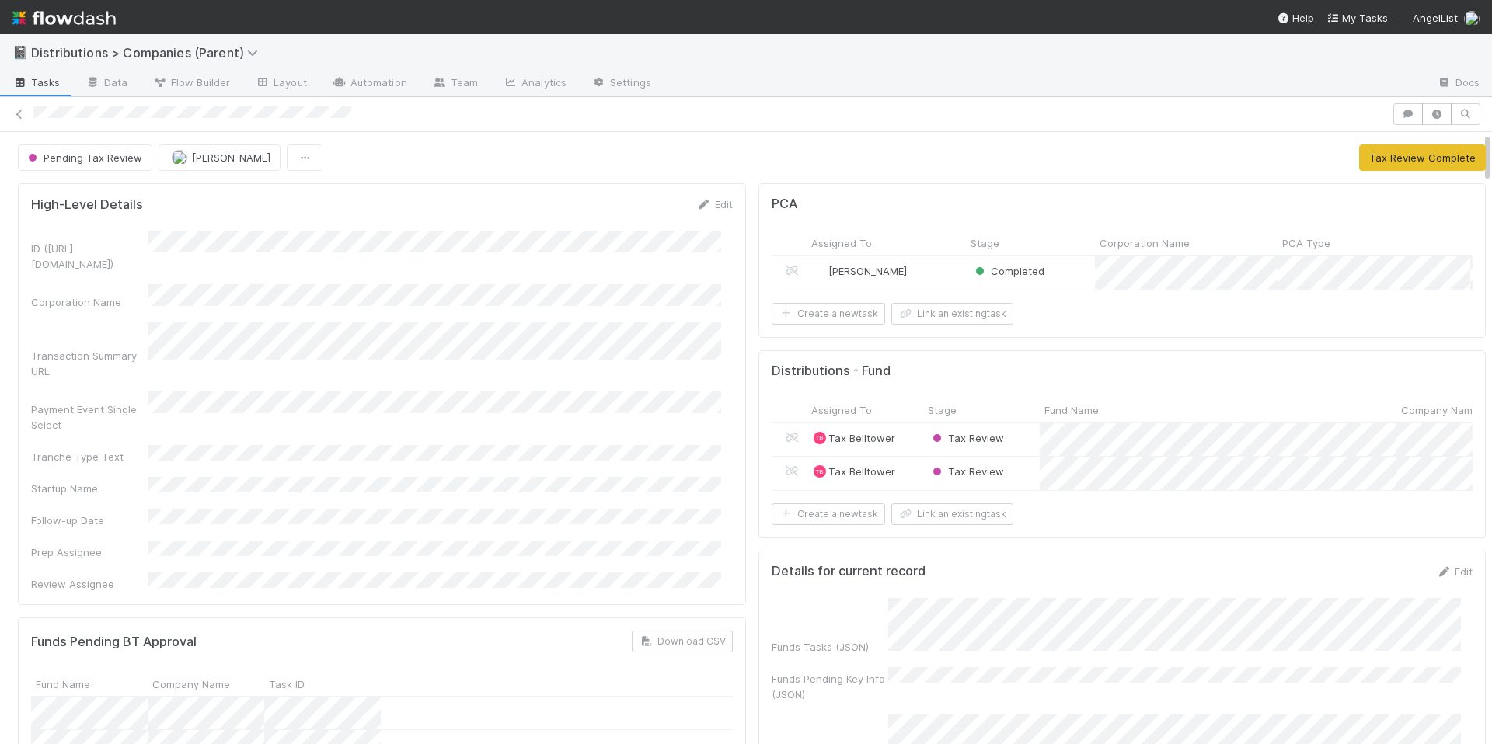
click at [531, 169] on div "Pending Tax Review Allison Donlevy Tax Review Complete" at bounding box center [752, 158] width 1468 height 26
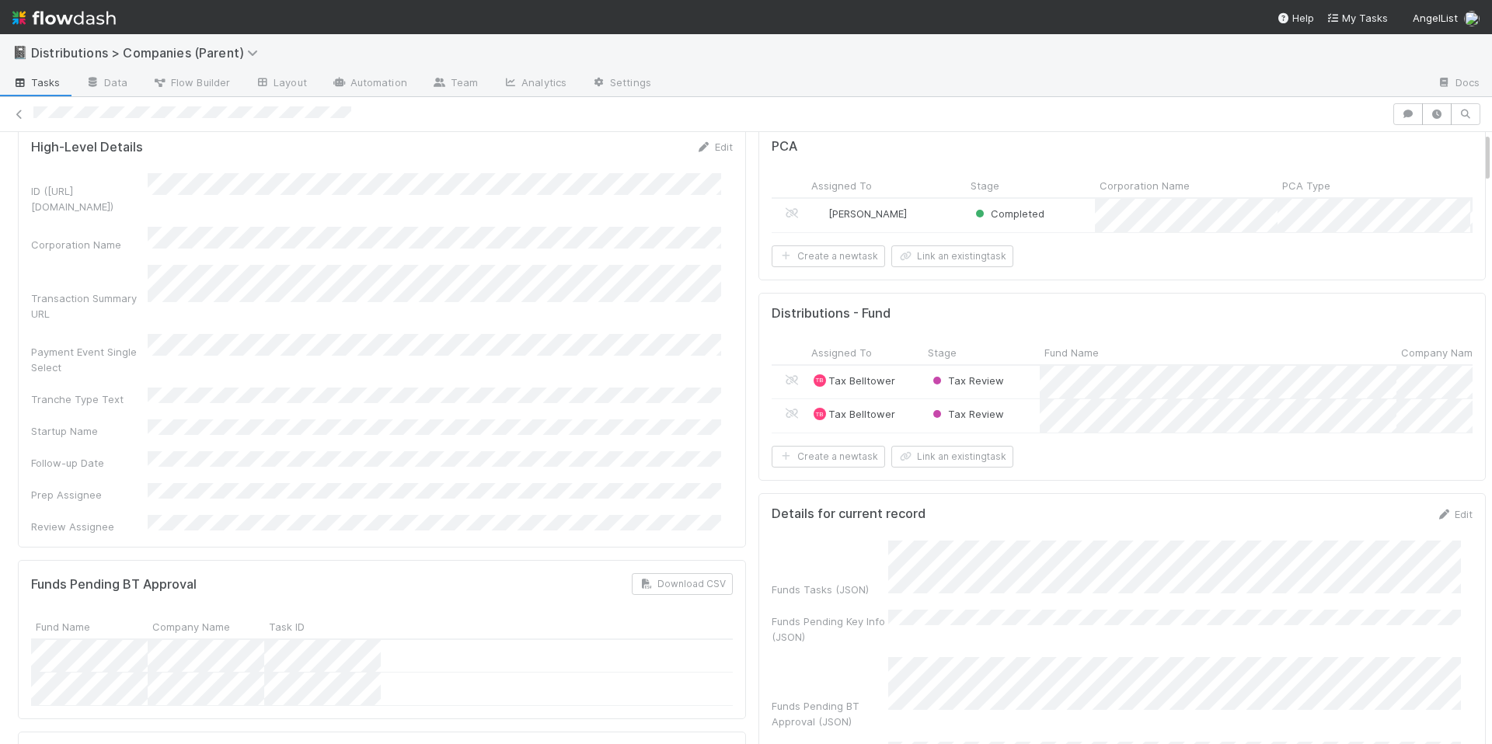
scroll to position [0, 0]
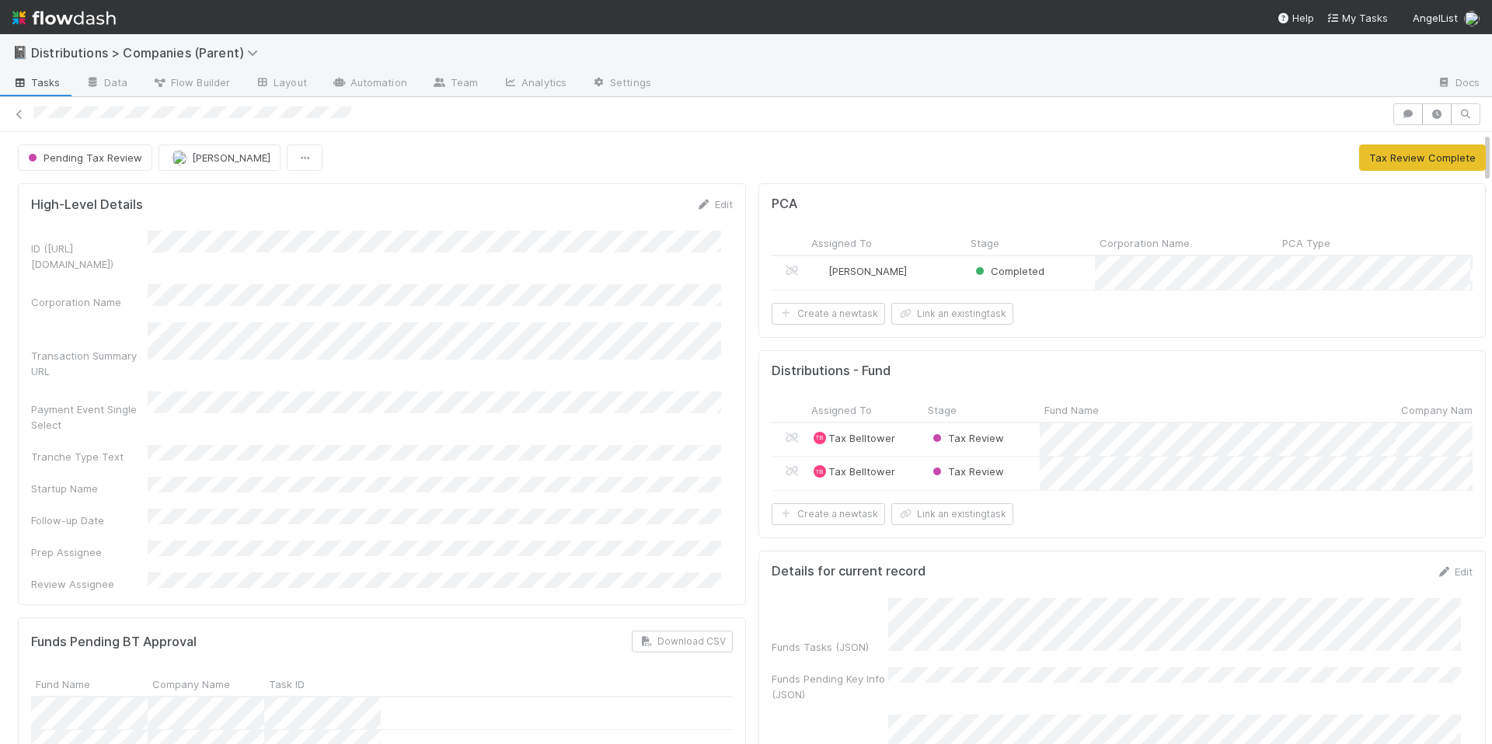
click at [567, 470] on div "ID (TS_PCA.ID) Corporation Name Transaction Summary URL Payment Event Single Se…" at bounding box center [382, 411] width 702 height 361
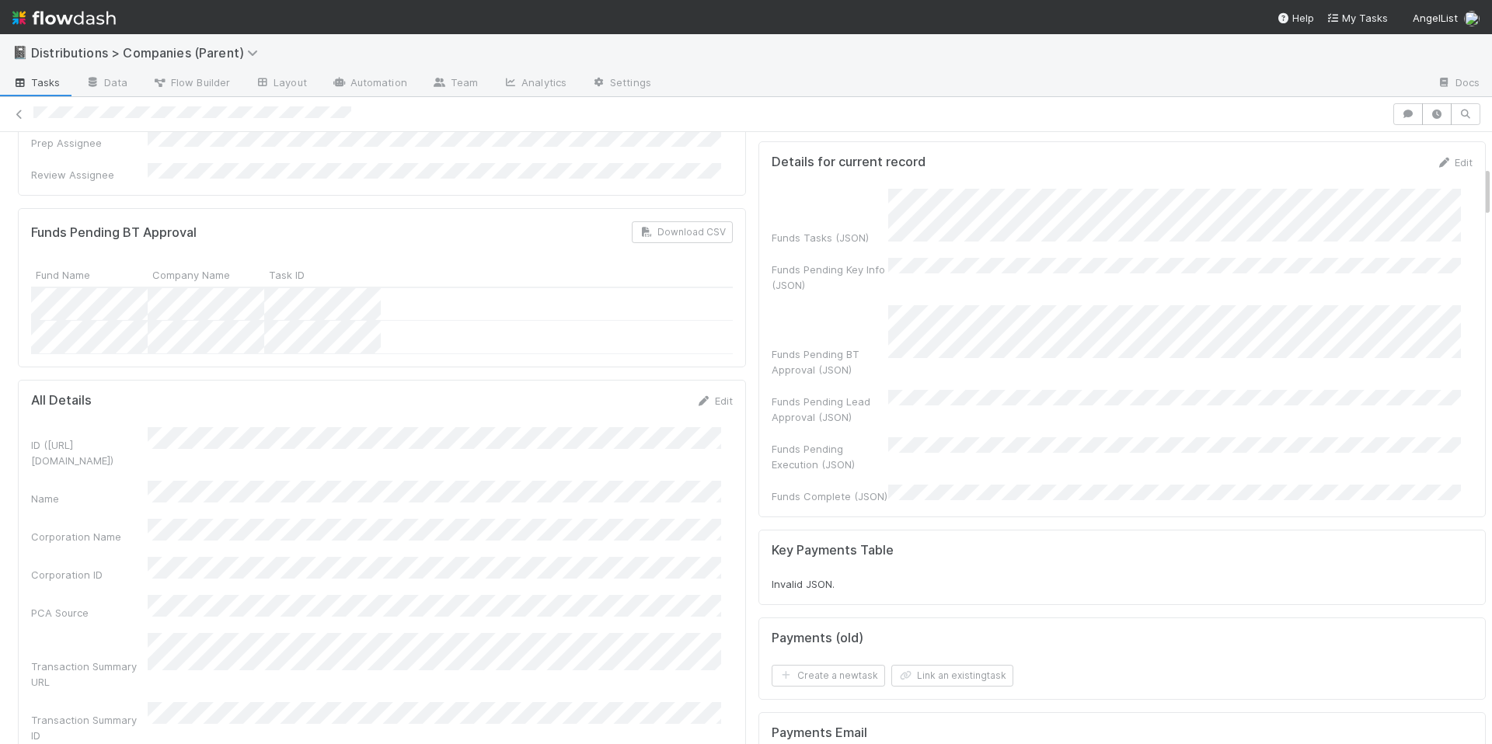
scroll to position [433, 0]
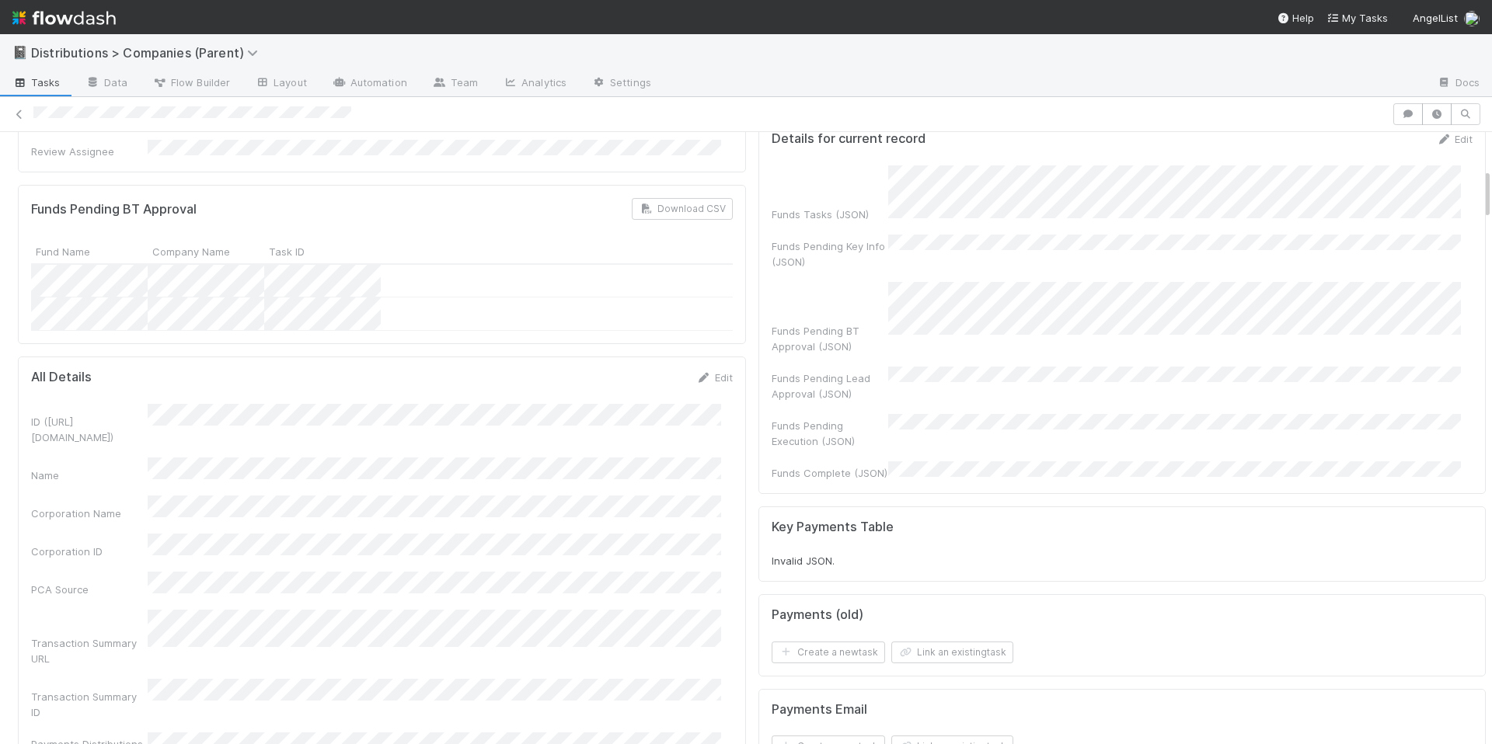
click at [492, 679] on div "Transaction Summary ID" at bounding box center [382, 699] width 702 height 41
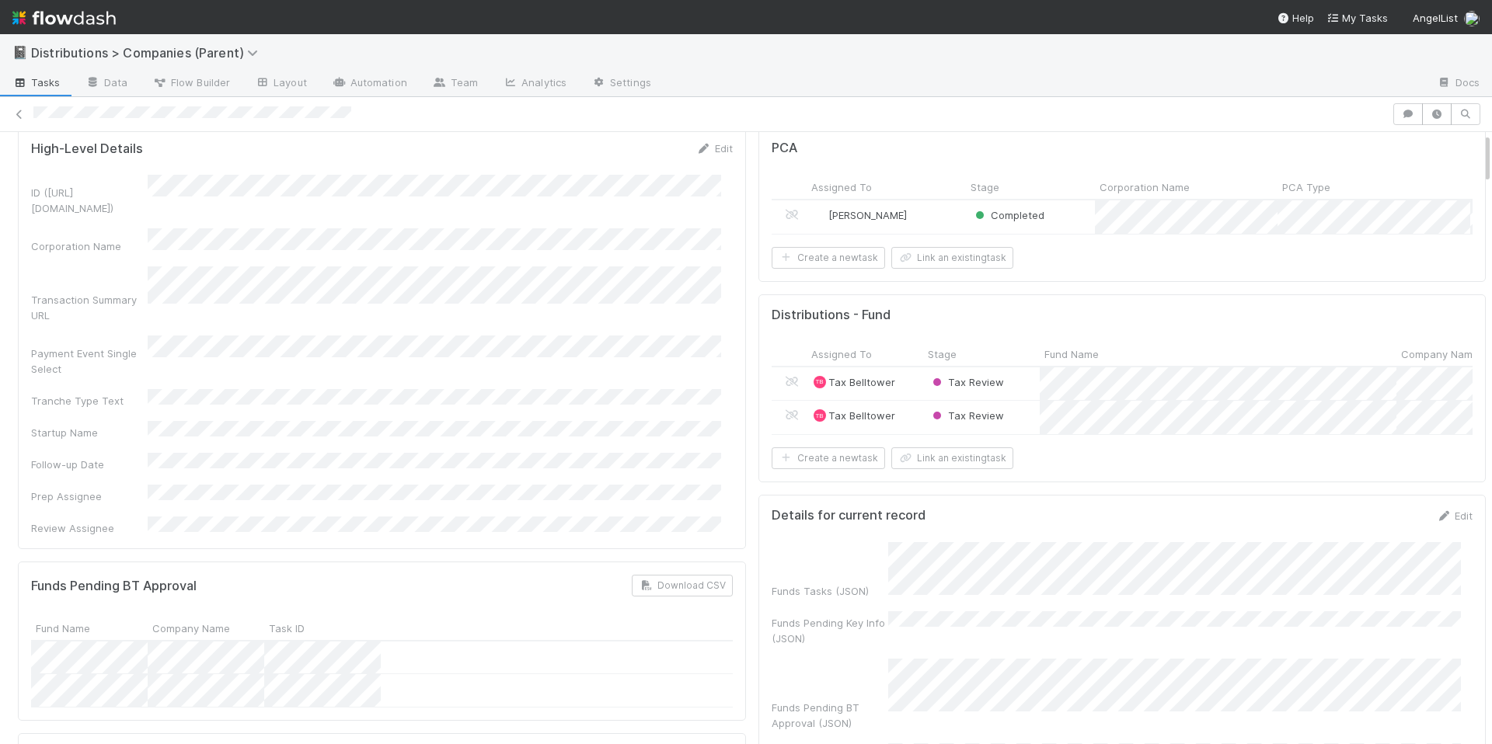
scroll to position [0, 0]
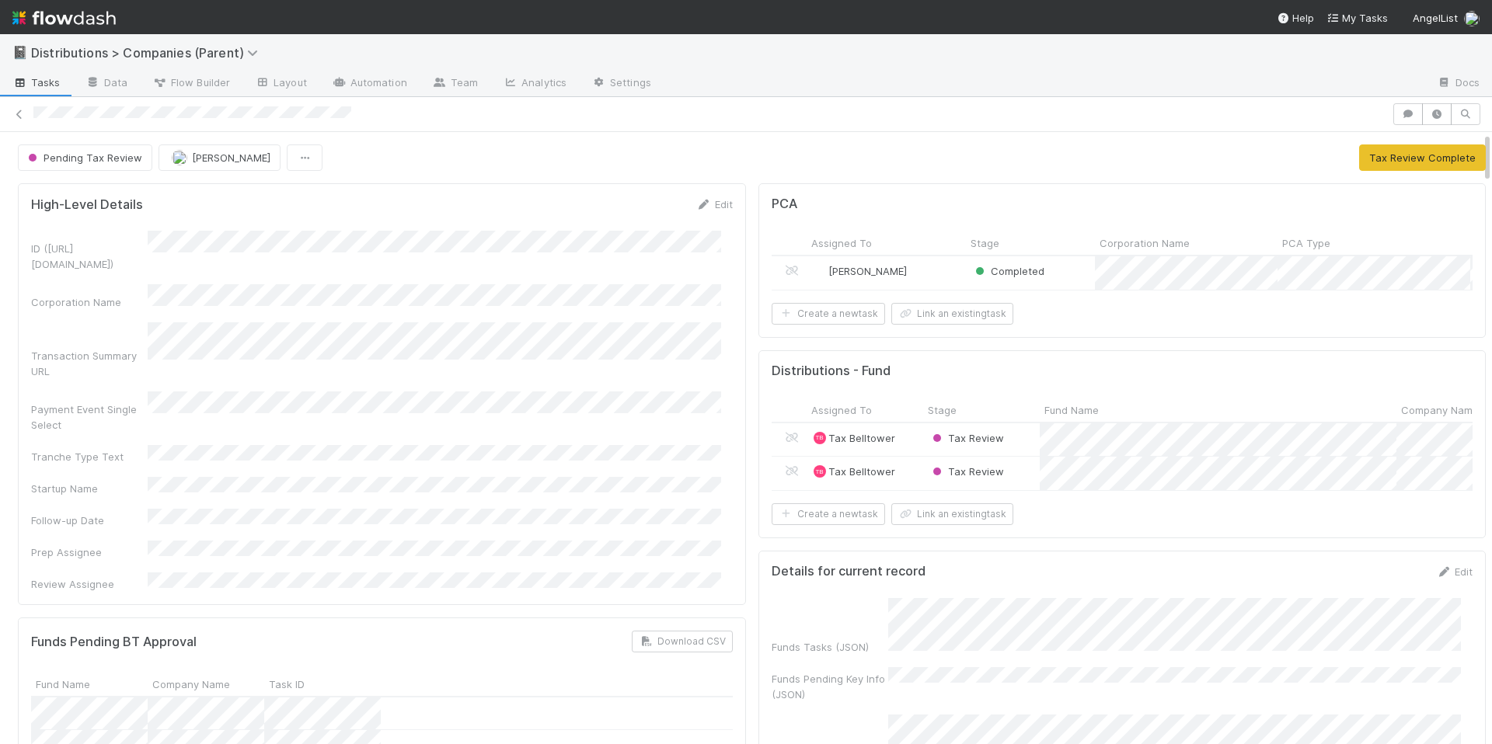
click at [51, 82] on span "Tasks" at bounding box center [36, 83] width 48 height 16
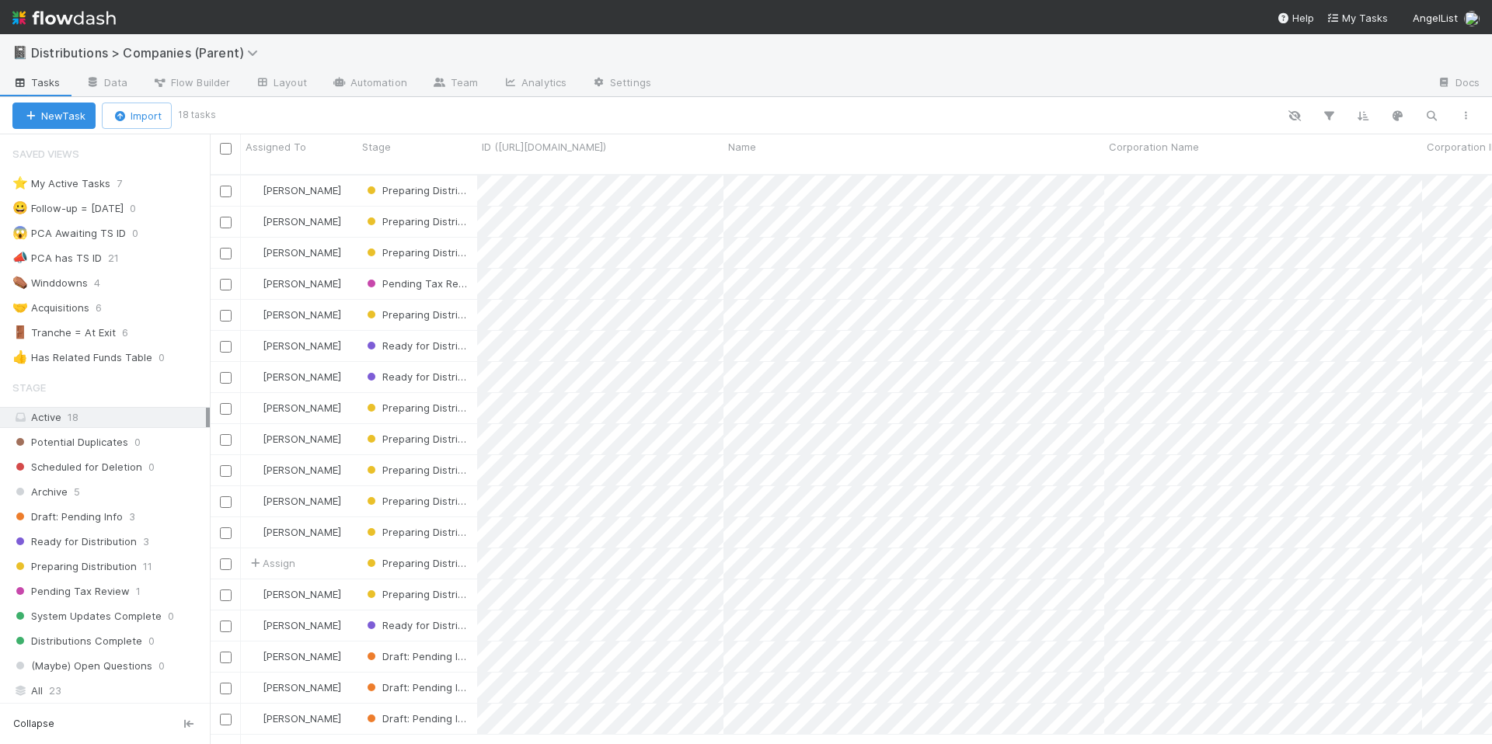
scroll to position [570, 1271]
click at [155, 183] on div "⭐ My Active Tasks 7" at bounding box center [110, 183] width 197 height 19
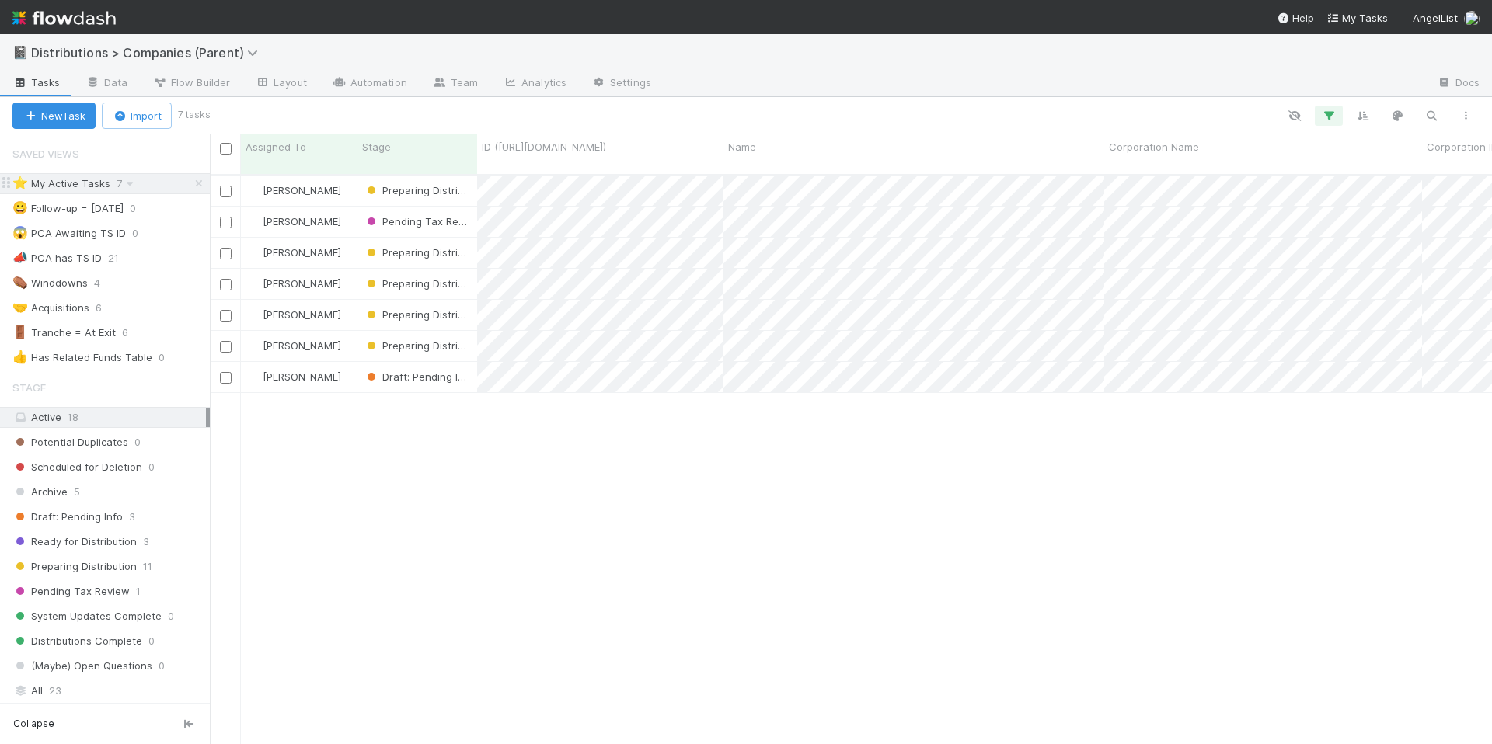
scroll to position [570, 1271]
click at [603, 437] on div "Allison Donlevy Preparing Distribution 9/3/25, 4:51:04 PM 9/3/25, 4:55:08 PM 1 …" at bounding box center [851, 466] width 1282 height 581
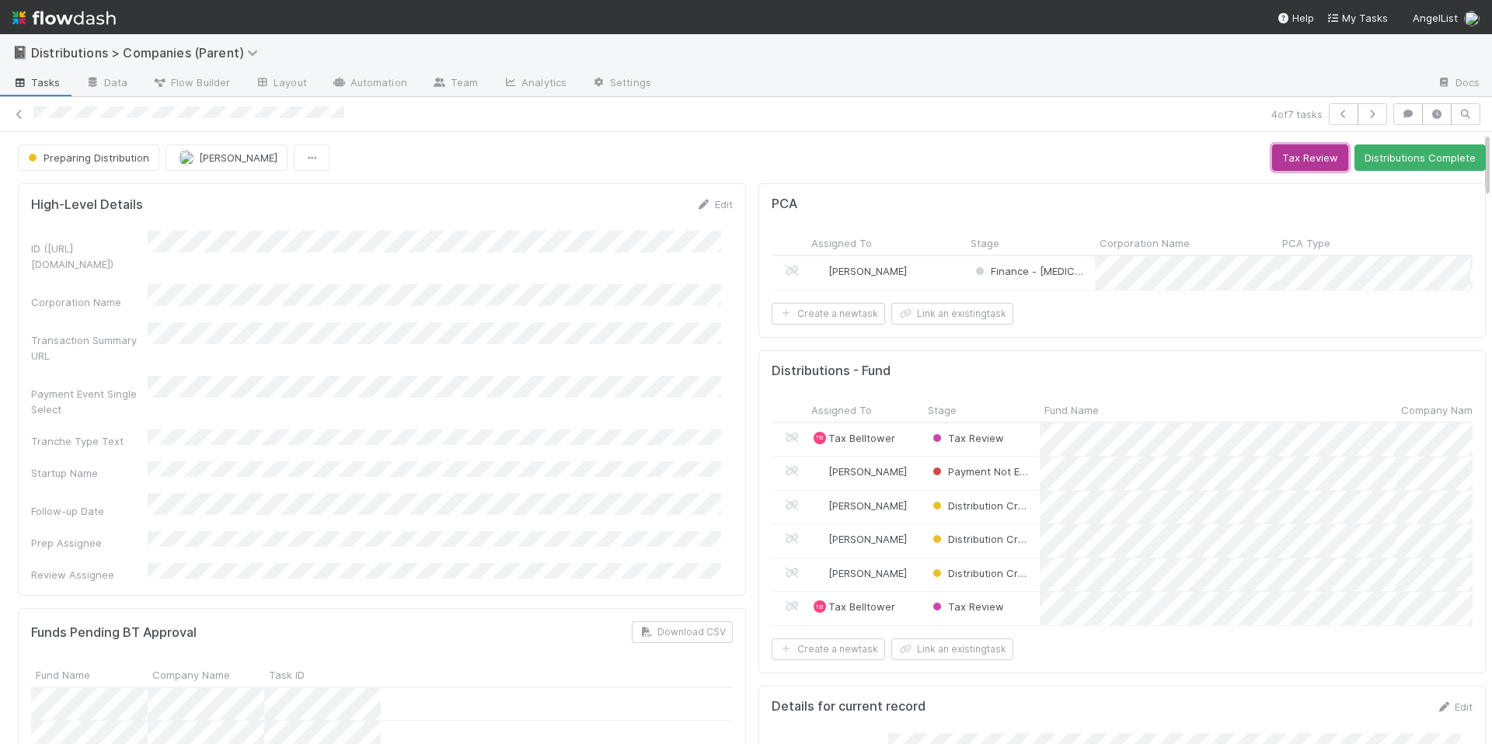
click at [1279, 166] on button "Tax Review" at bounding box center [1310, 158] width 76 height 26
click at [65, 162] on span "Pending Tax Review" at bounding box center [83, 158] width 117 height 12
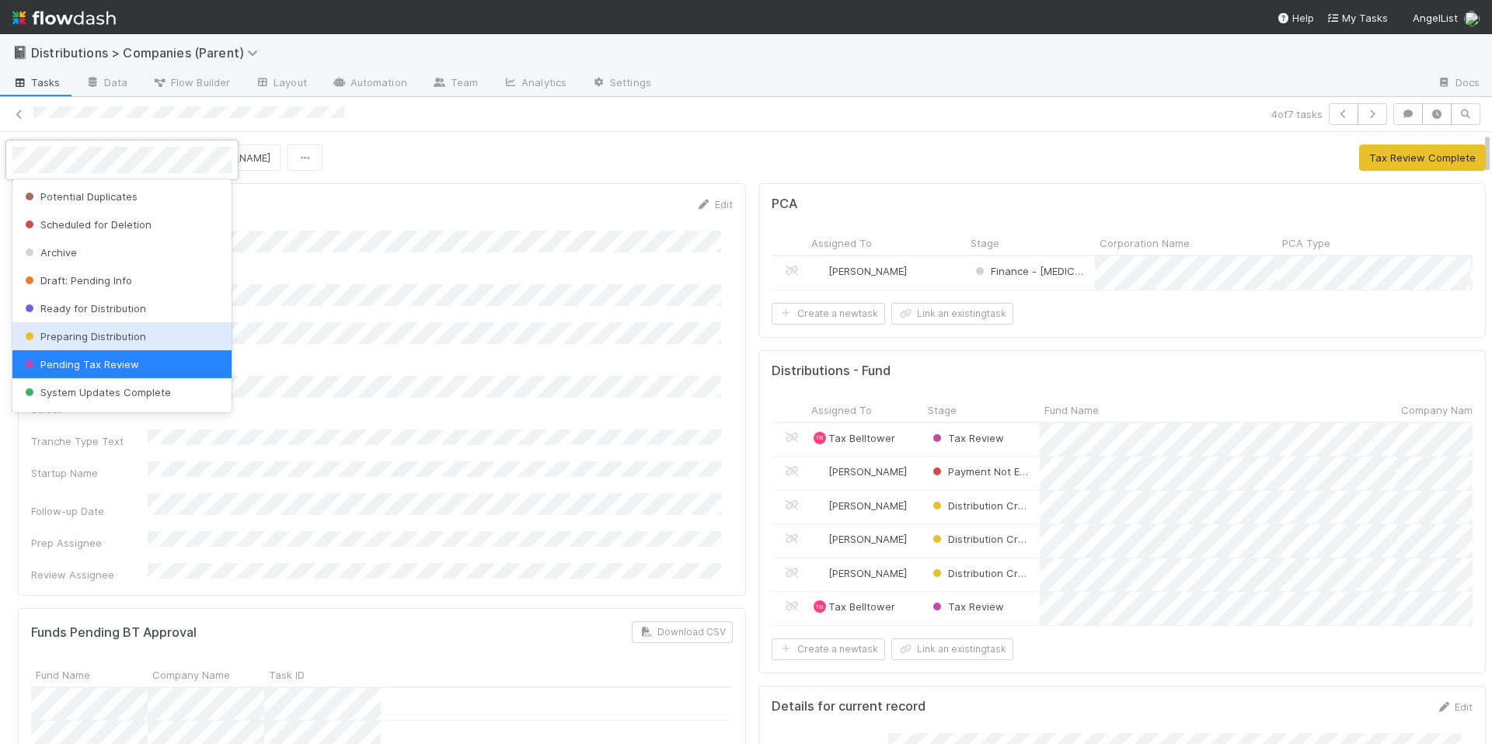
click at [114, 333] on span "Preparing Distribution" at bounding box center [84, 336] width 124 height 12
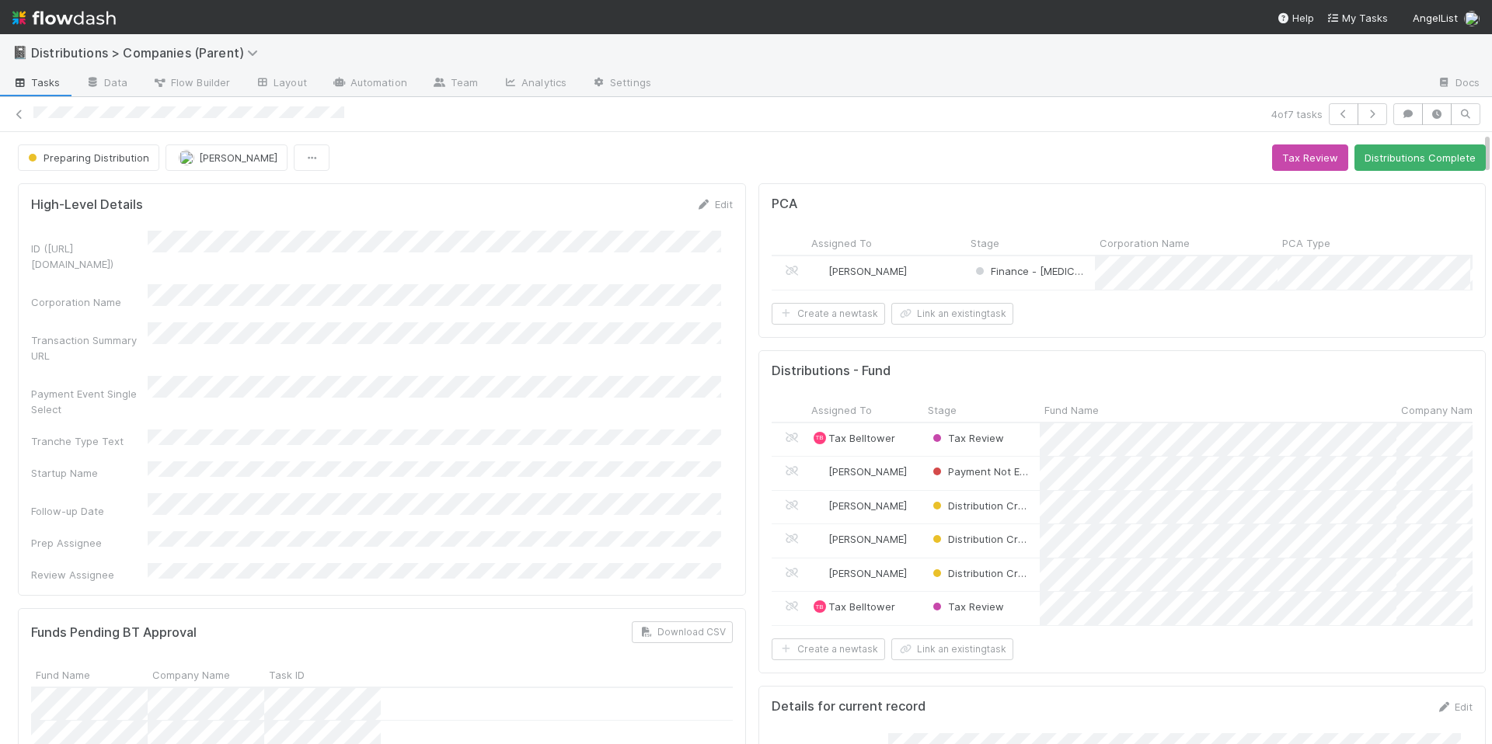
click at [532, 146] on div "Preparing Distribution Allison Donlevy Tax Review Distributions Complete" at bounding box center [752, 158] width 1468 height 26
click at [1025, 454] on div "Tax Review" at bounding box center [981, 440] width 117 height 33
click at [1013, 626] on div "Tax Review" at bounding box center [981, 608] width 117 height 33
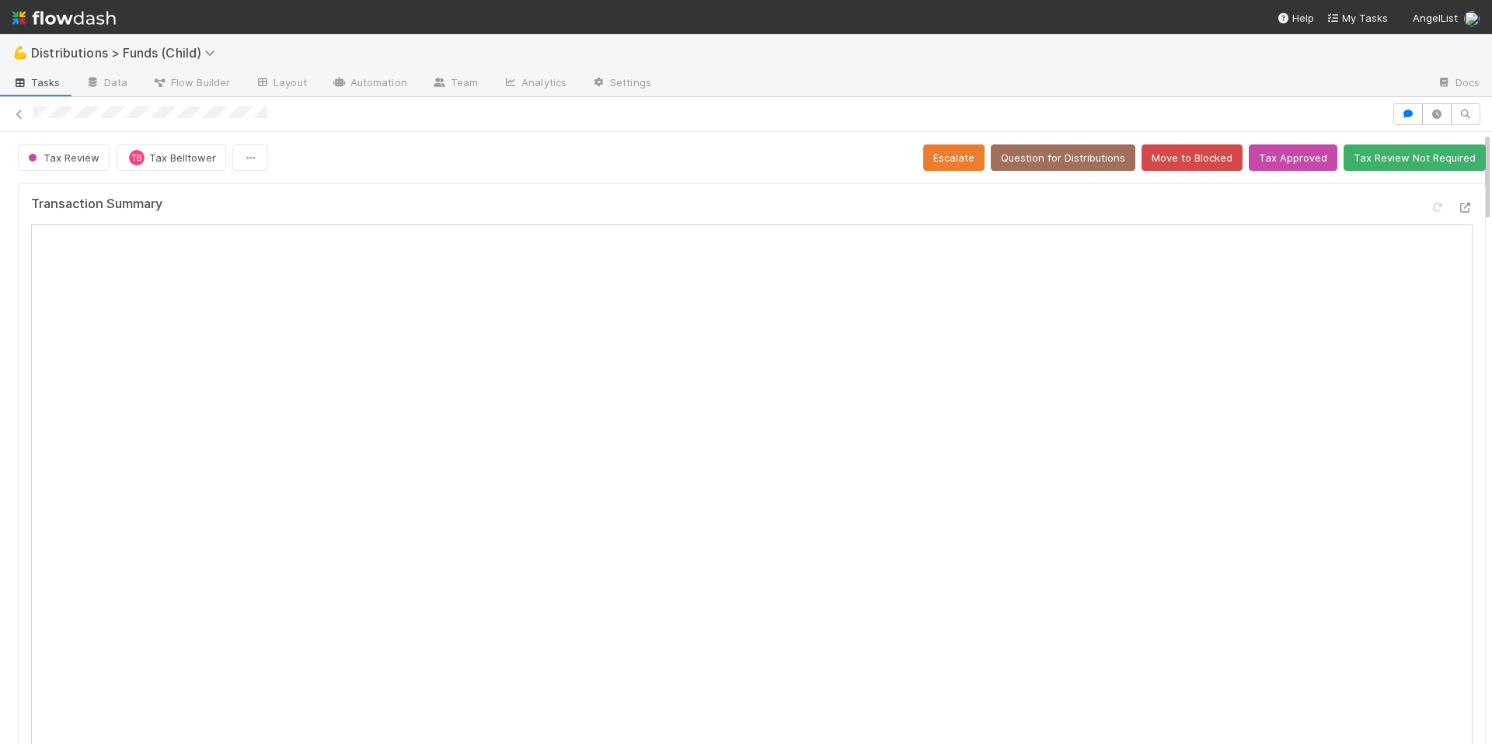
drag, startPoint x: 31, startPoint y: 113, endPoint x: 285, endPoint y: 116, distance: 254.1
click at [304, 113] on div at bounding box center [746, 114] width 1492 height 22
click at [345, 166] on div "Tax Review TB Tax Belltower Escalate Question for Distributions Move to Blocked…" at bounding box center [752, 158] width 1468 height 26
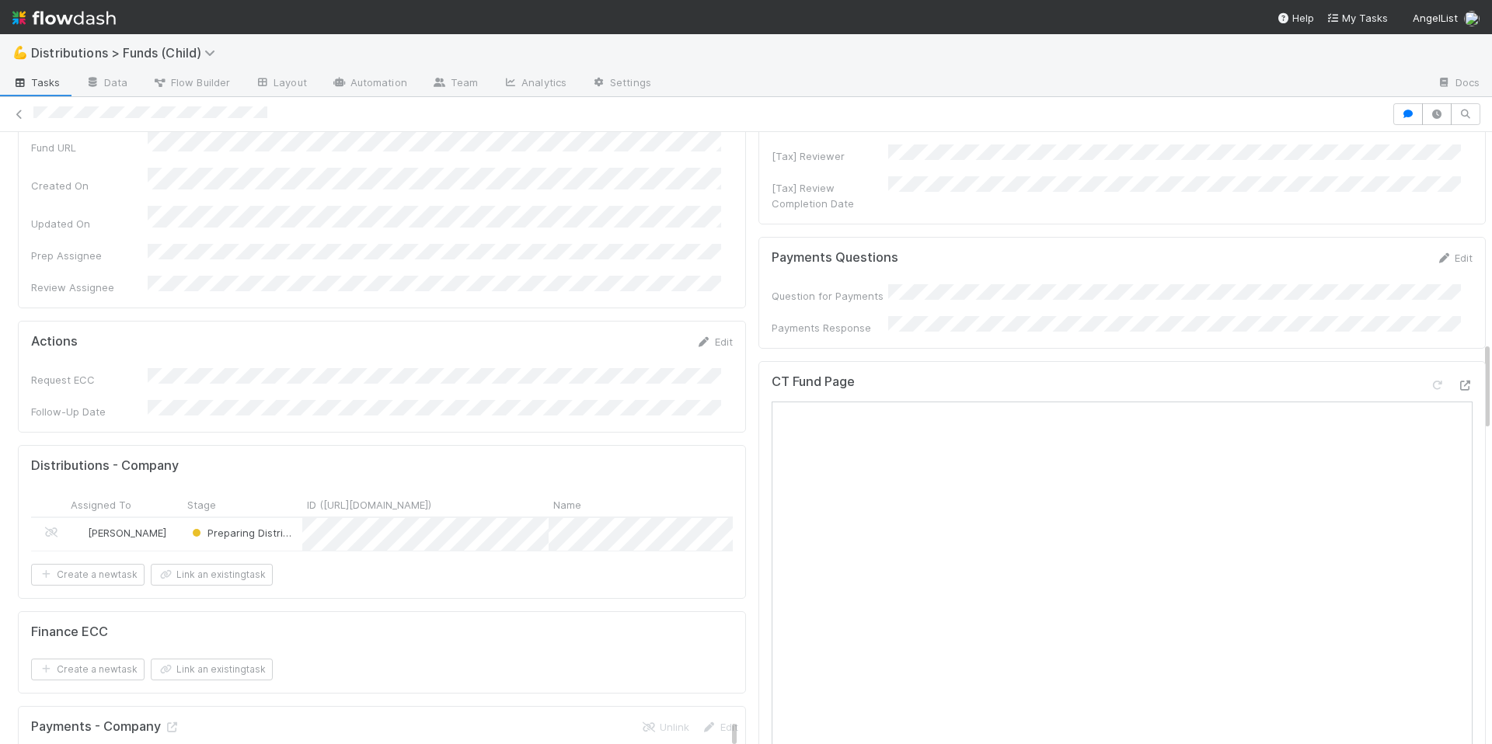
scroll to position [1486, 0]
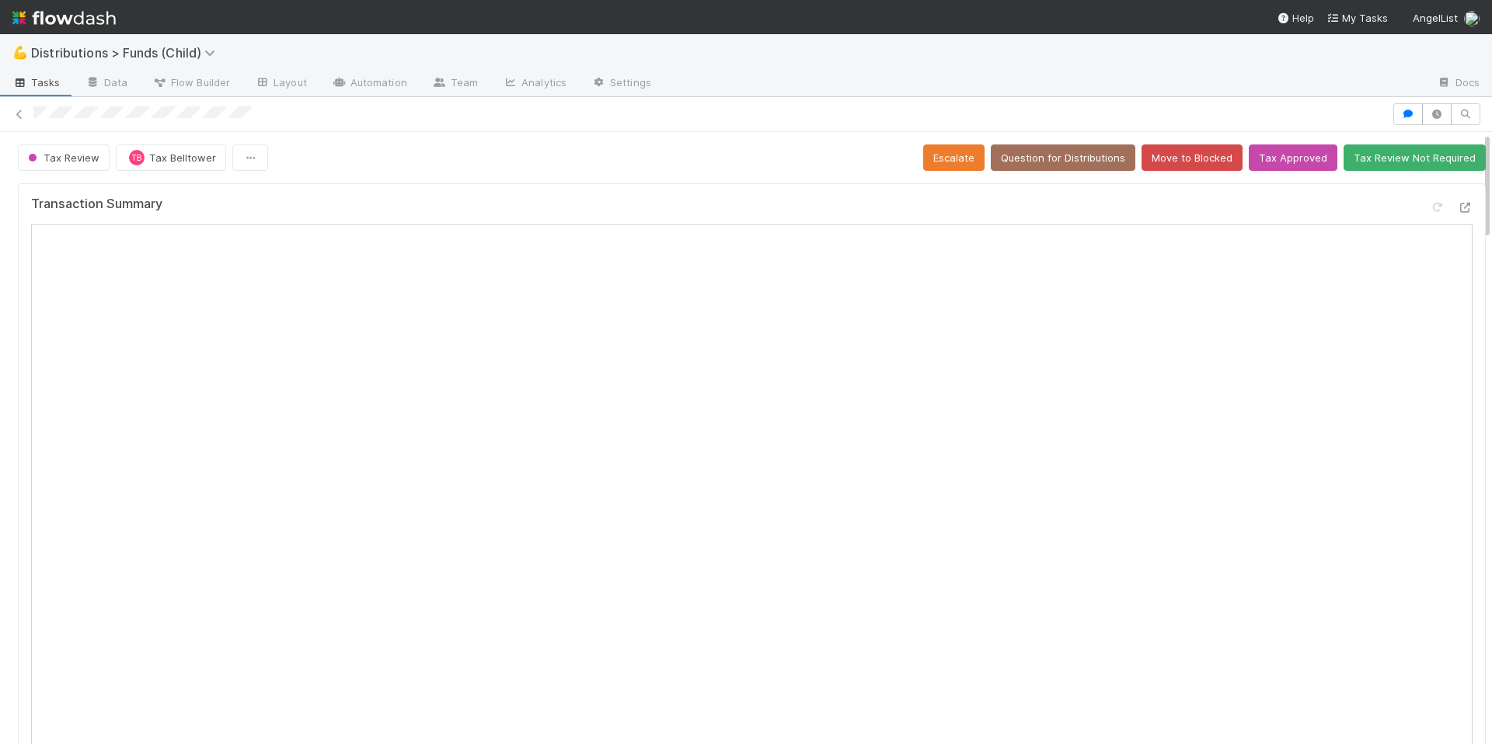
click at [319, 123] on div at bounding box center [746, 114] width 1492 height 22
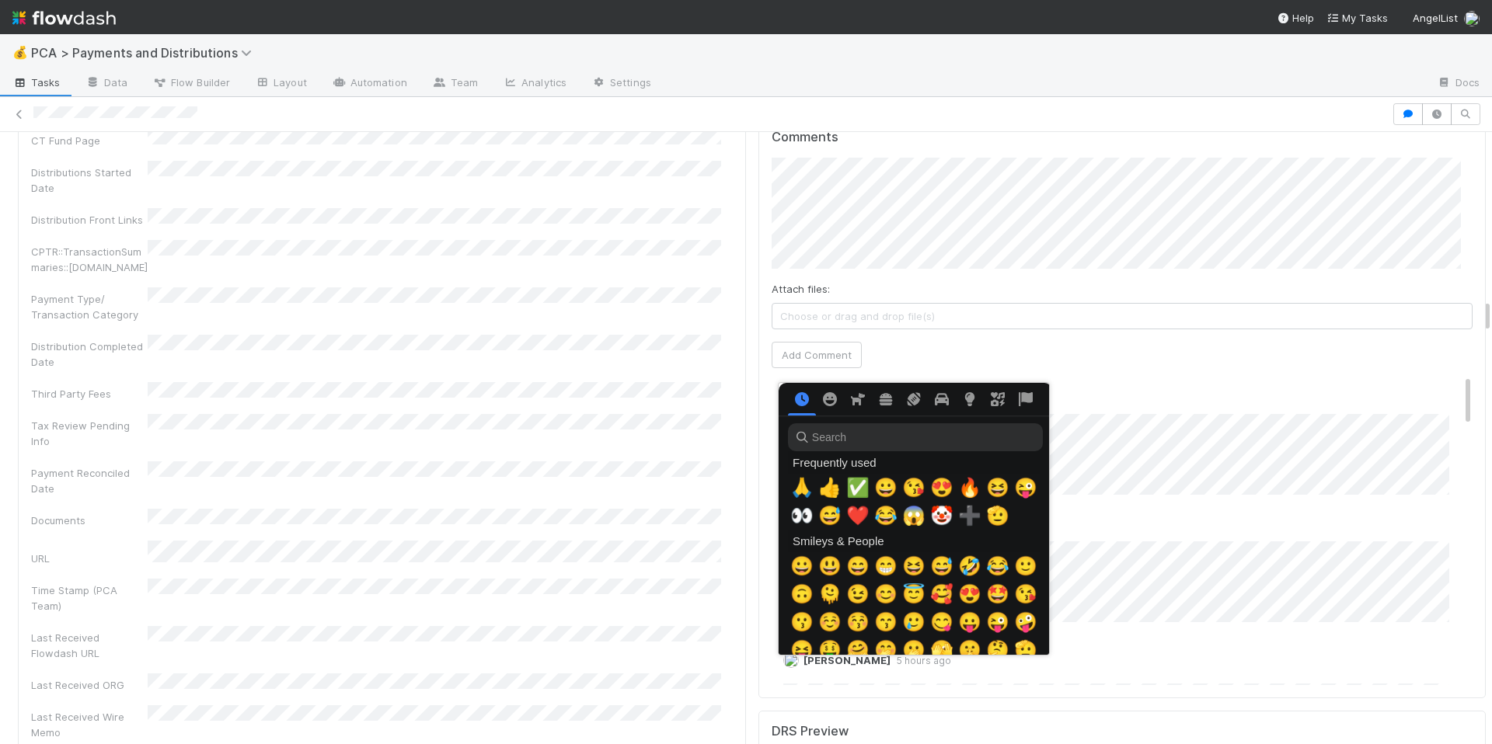
scroll to position [0, 5]
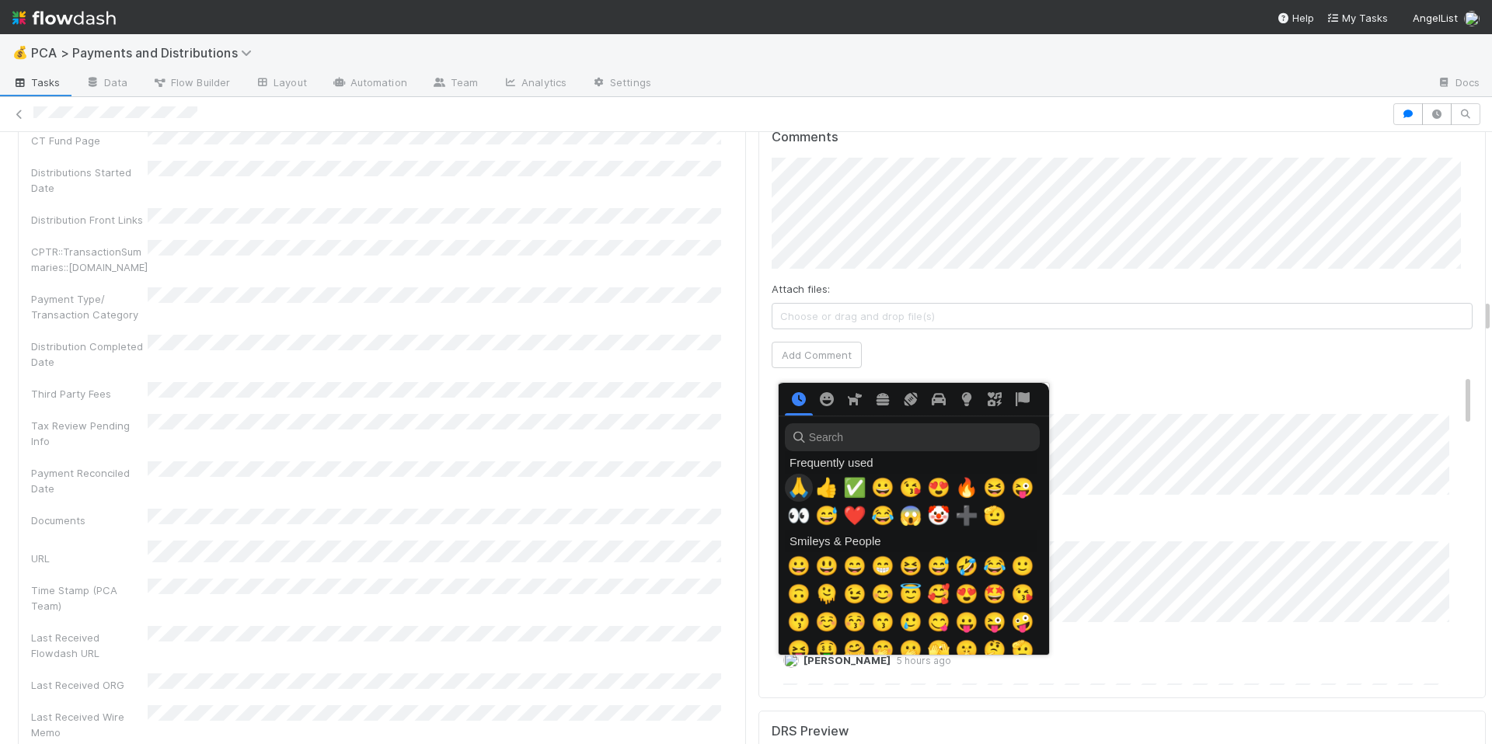
click at [793, 490] on span "🙏" at bounding box center [798, 488] width 23 height 22
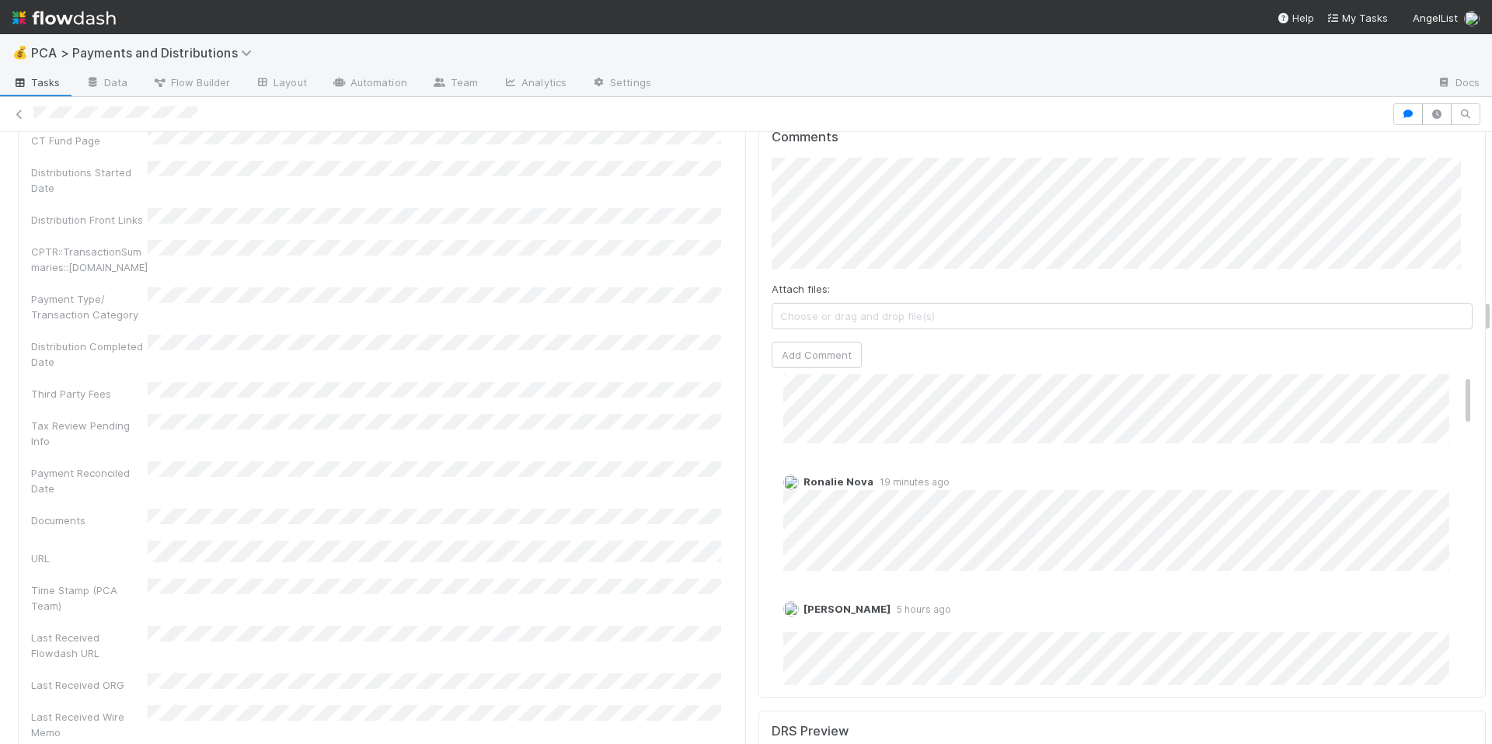
scroll to position [113, 0]
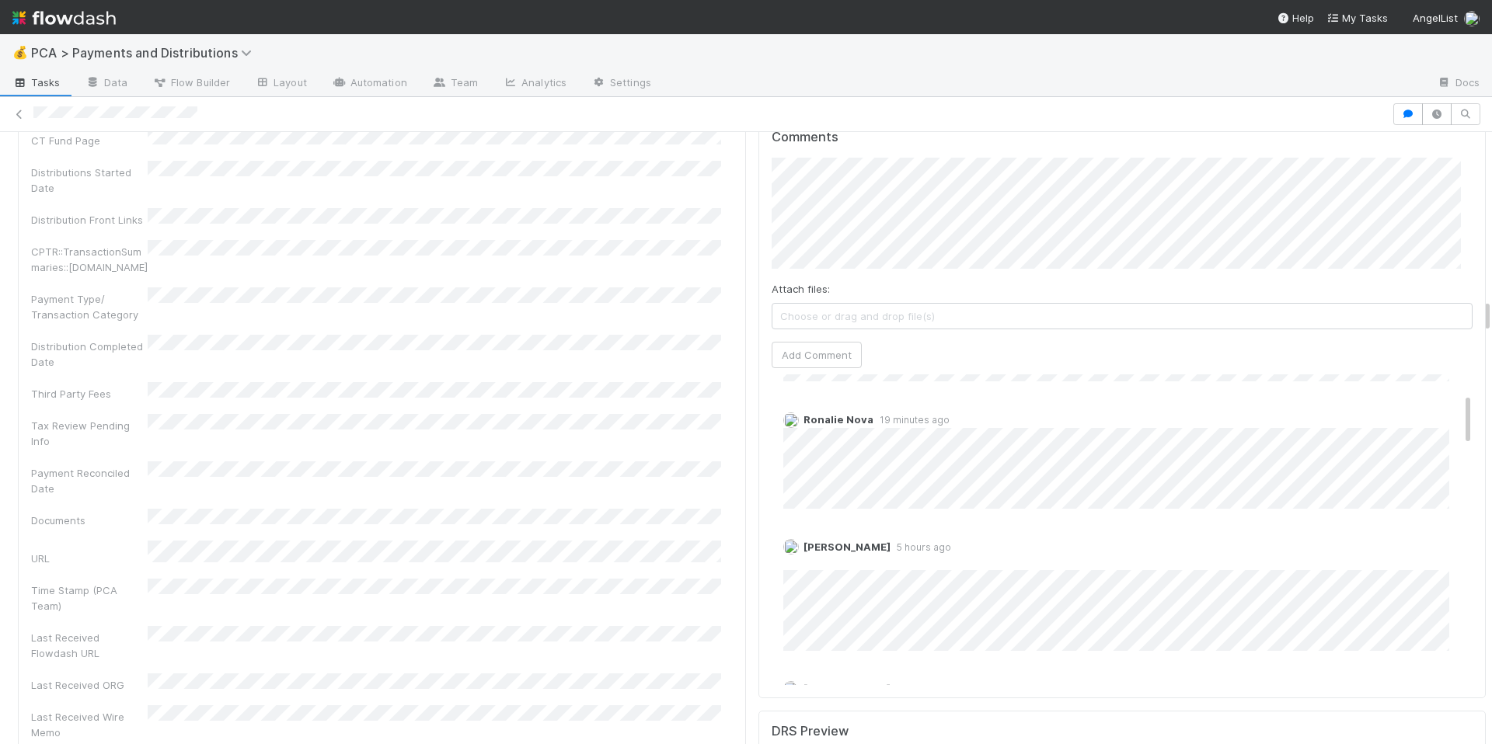
click at [656, 518] on div "Company Has fund interest Fund interest intake form Needs manual IU Finance CT …" at bounding box center [382, 208] width 702 height 1382
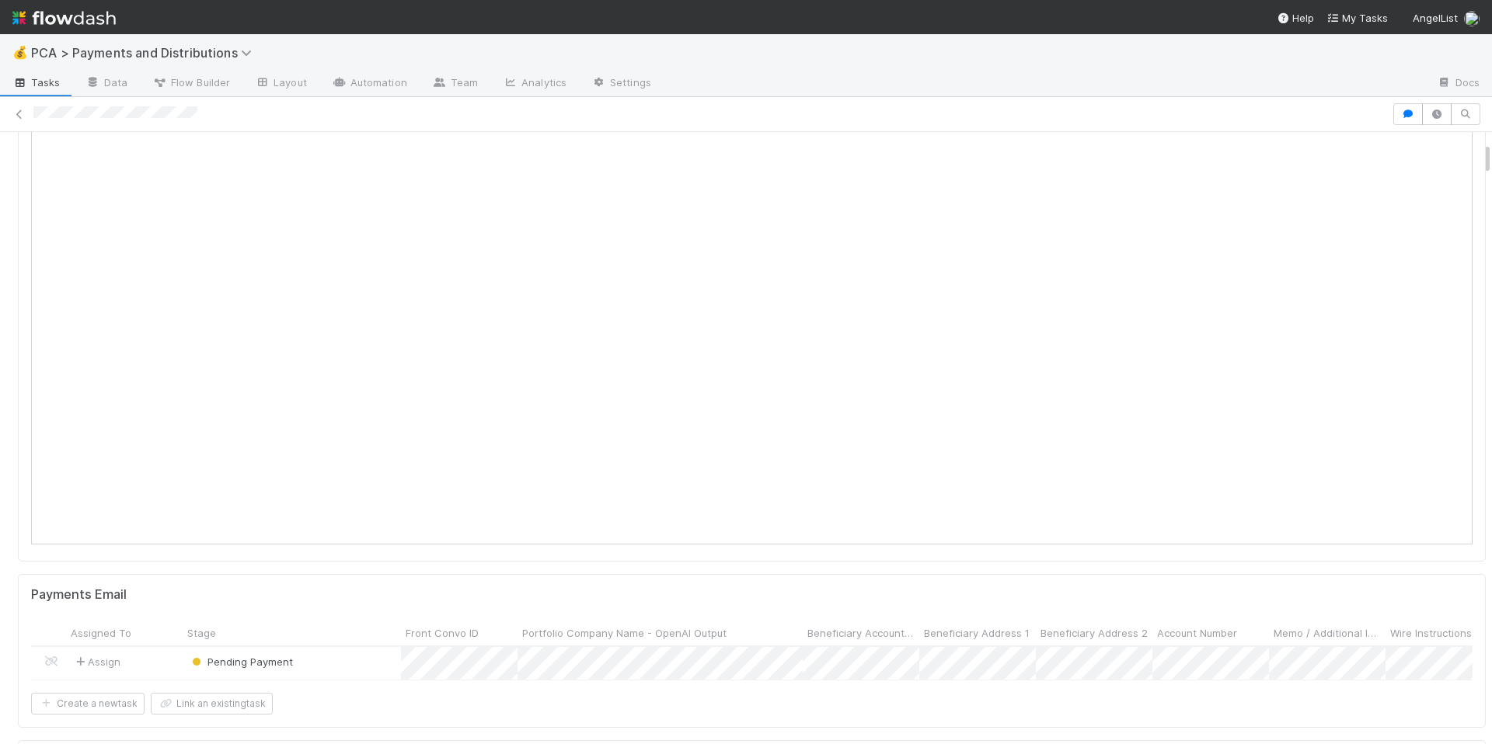
scroll to position [0, 0]
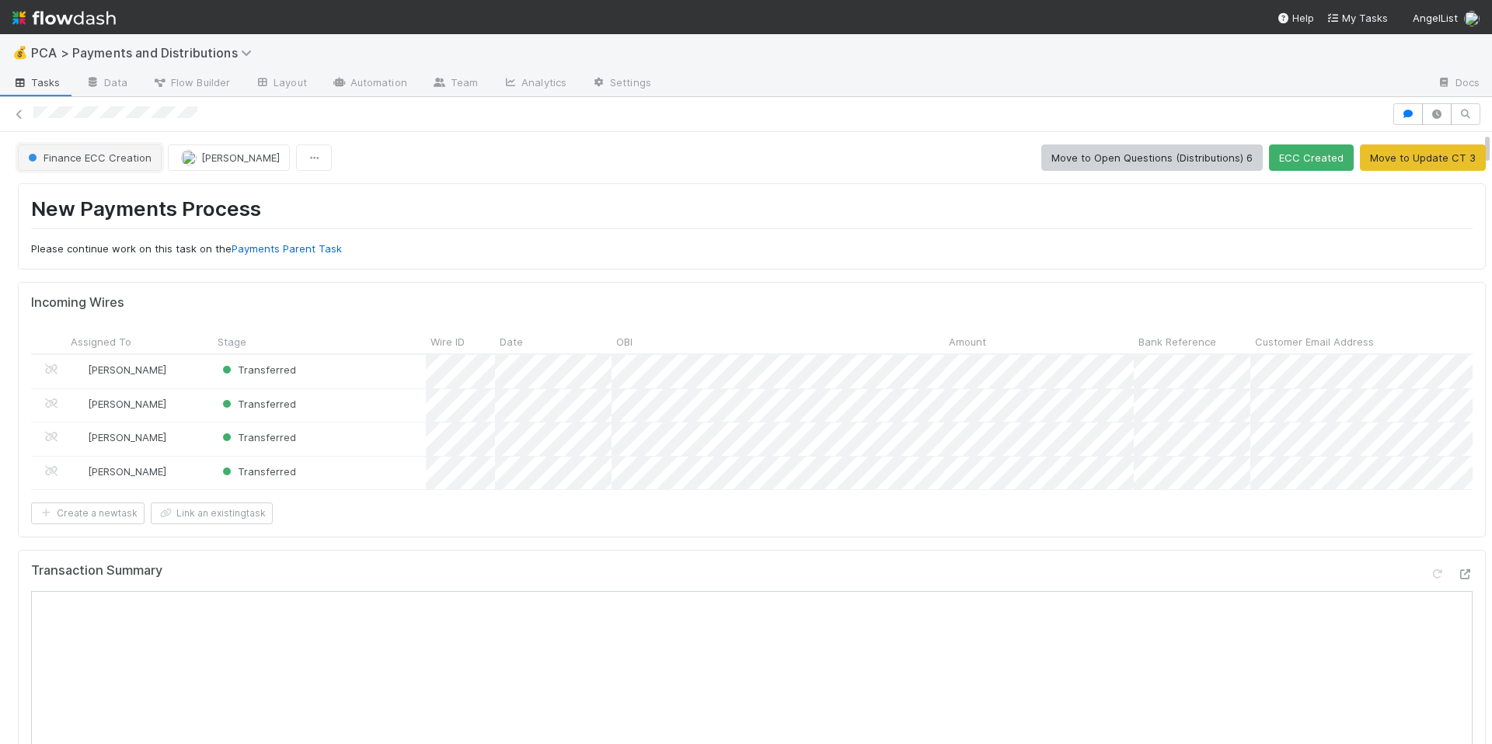
click at [102, 152] on span "Finance ECC Creation" at bounding box center [88, 158] width 127 height 12
click at [113, 199] on div "Tax Review" at bounding box center [121, 197] width 219 height 28
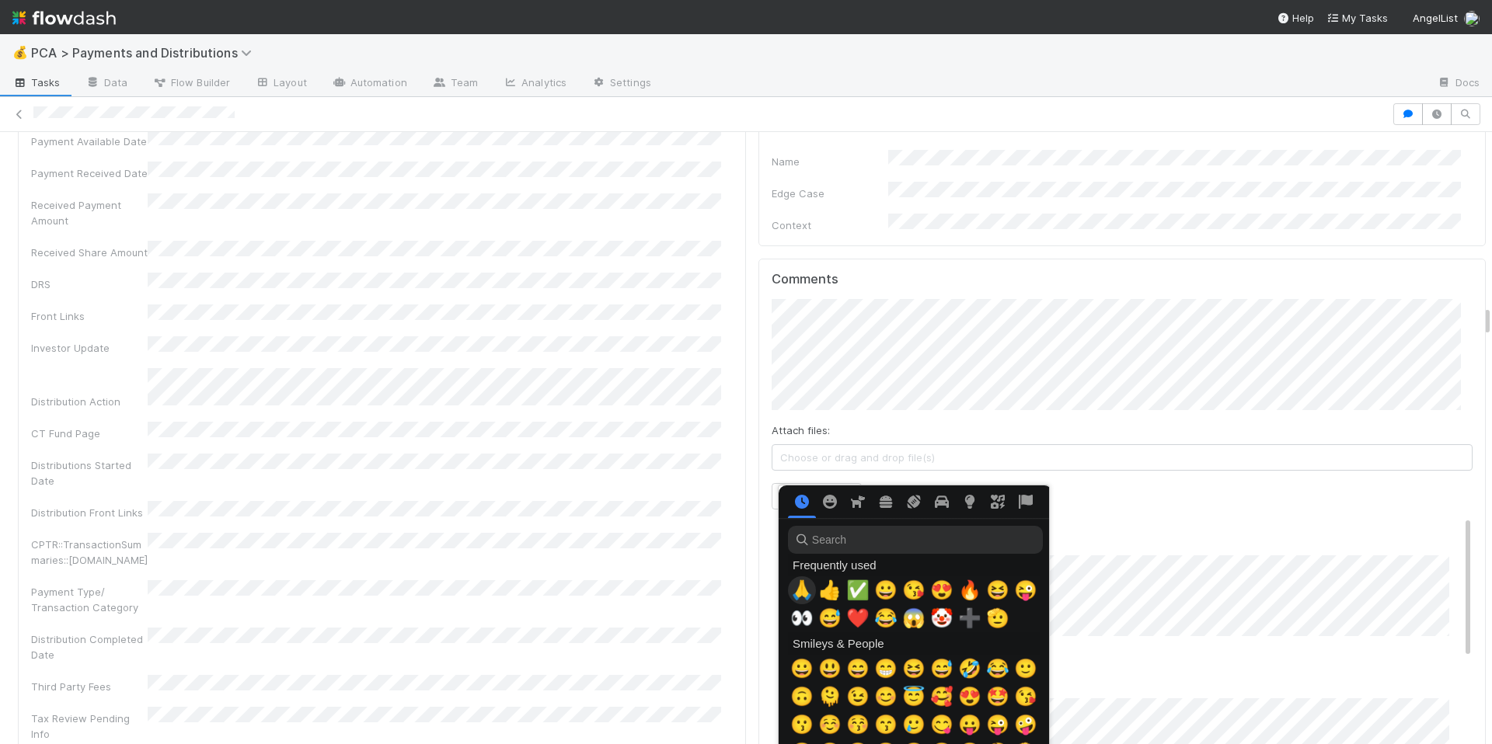
scroll to position [0, 5]
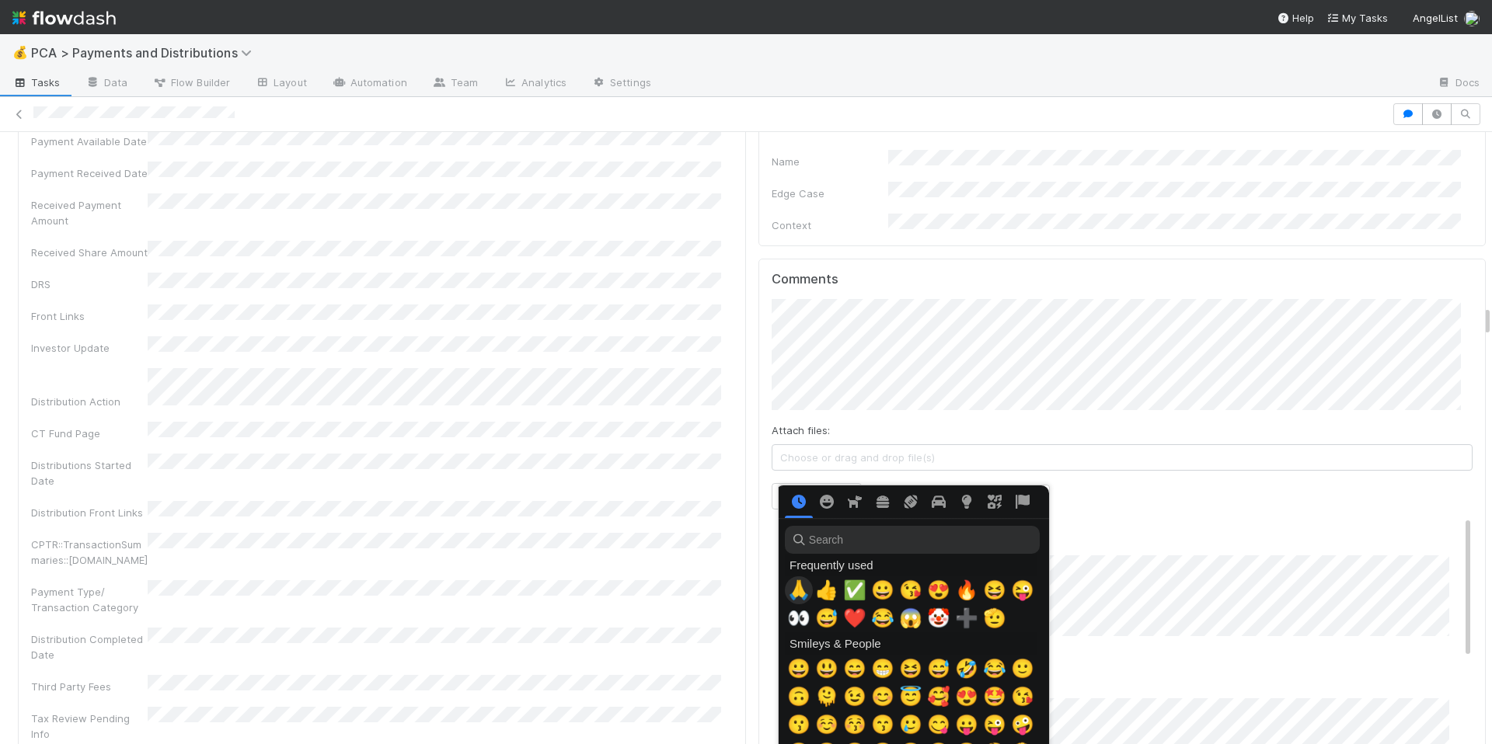
click at [791, 598] on span "🙏" at bounding box center [798, 591] width 23 height 22
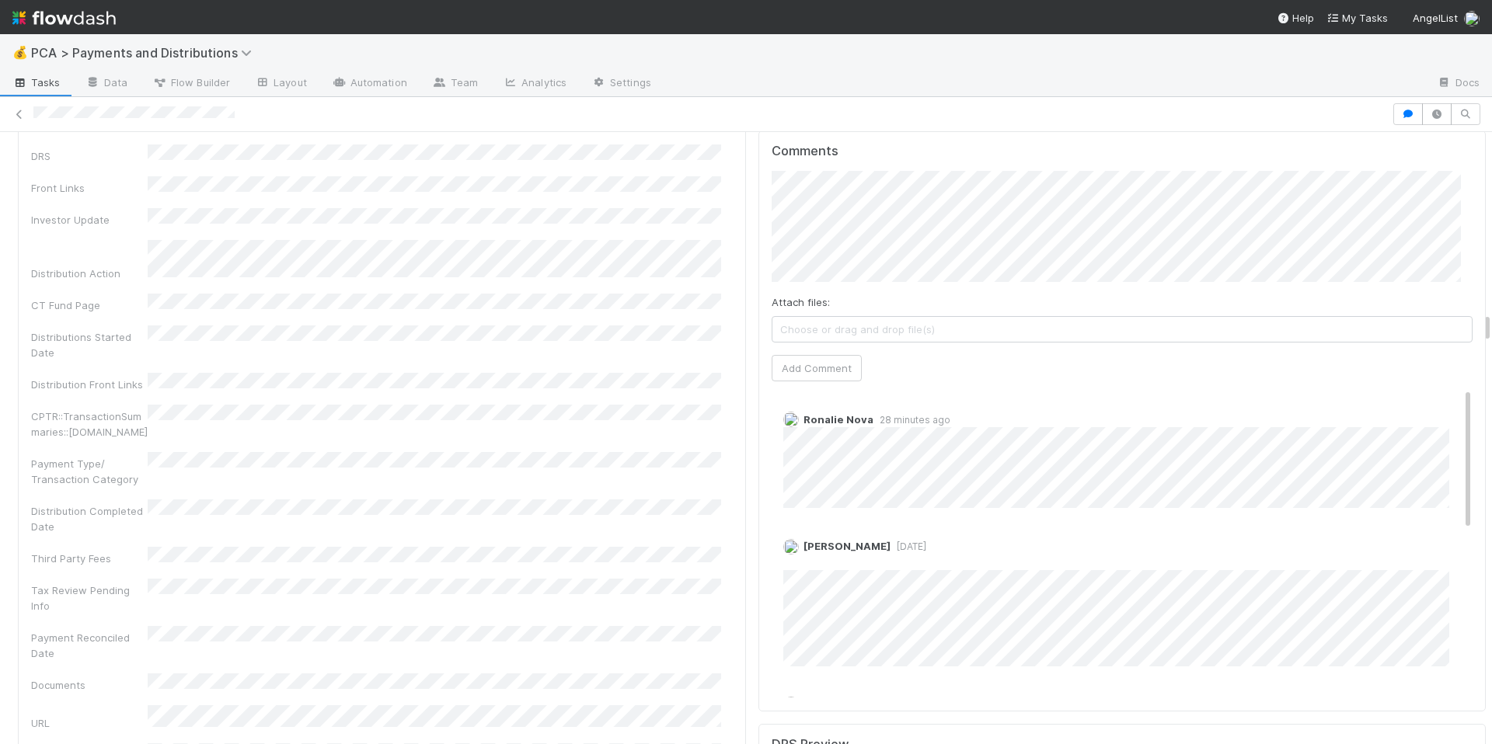
scroll to position [3547, 0]
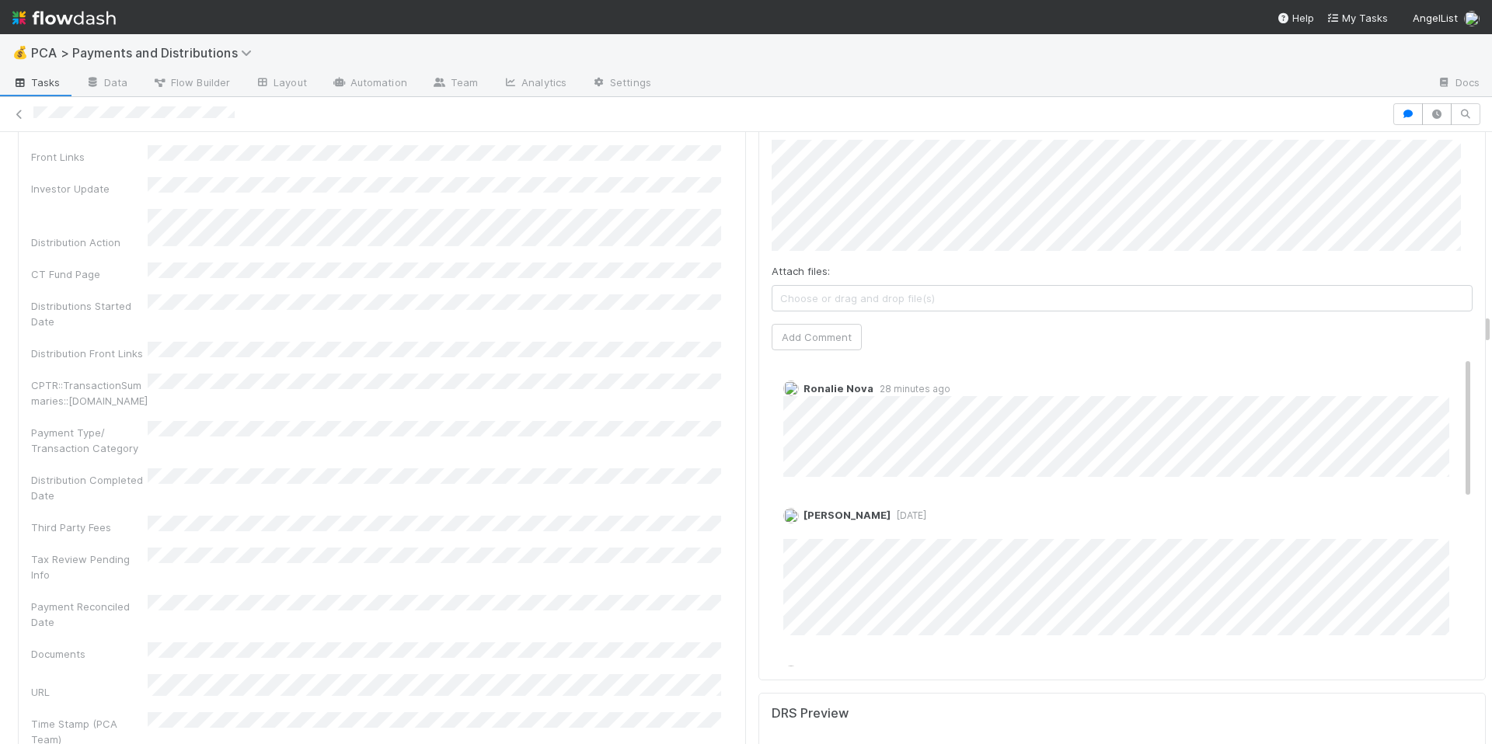
click at [617, 380] on div "Company Has fund interest Fund interest intake form Needs manual IU Finance CT …" at bounding box center [382, 352] width 702 height 1361
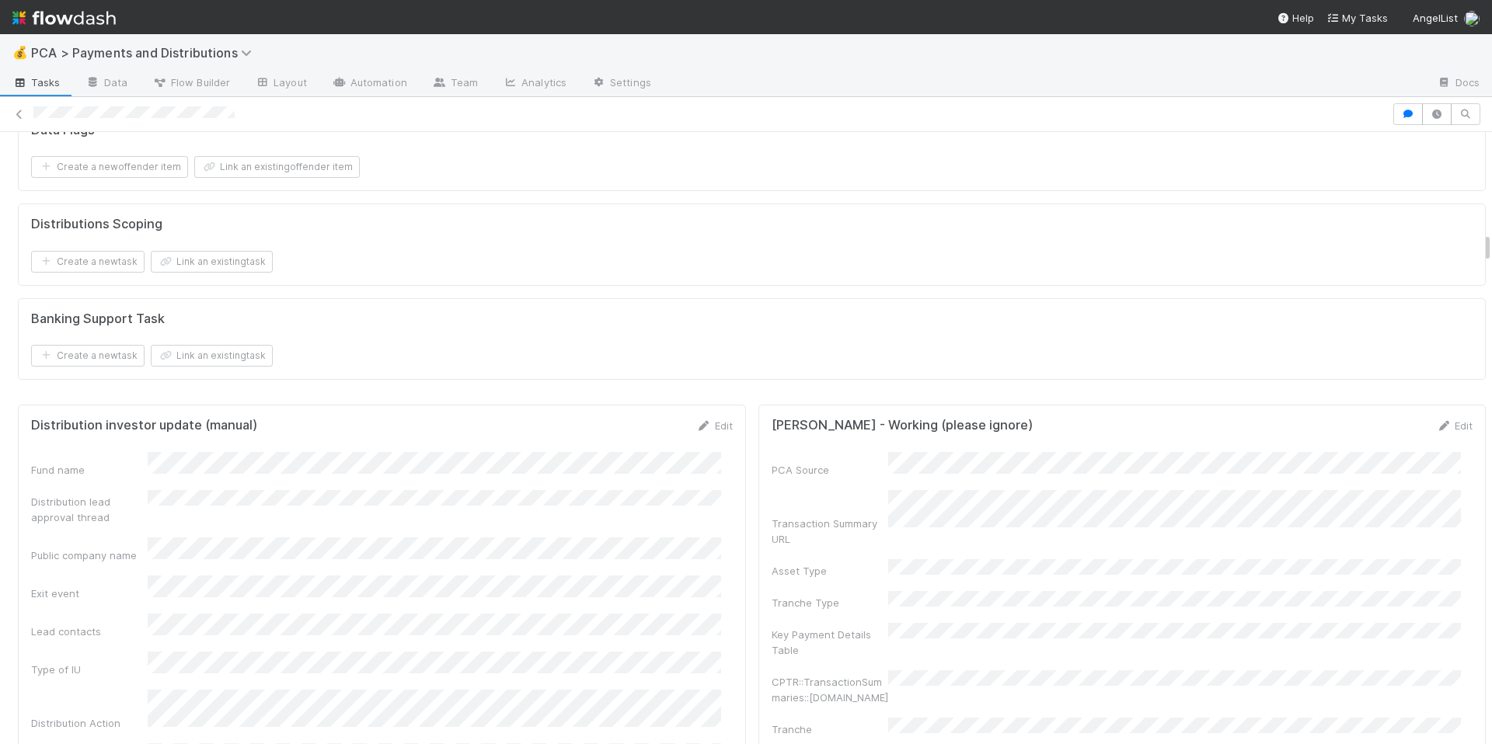
scroll to position [1957, 0]
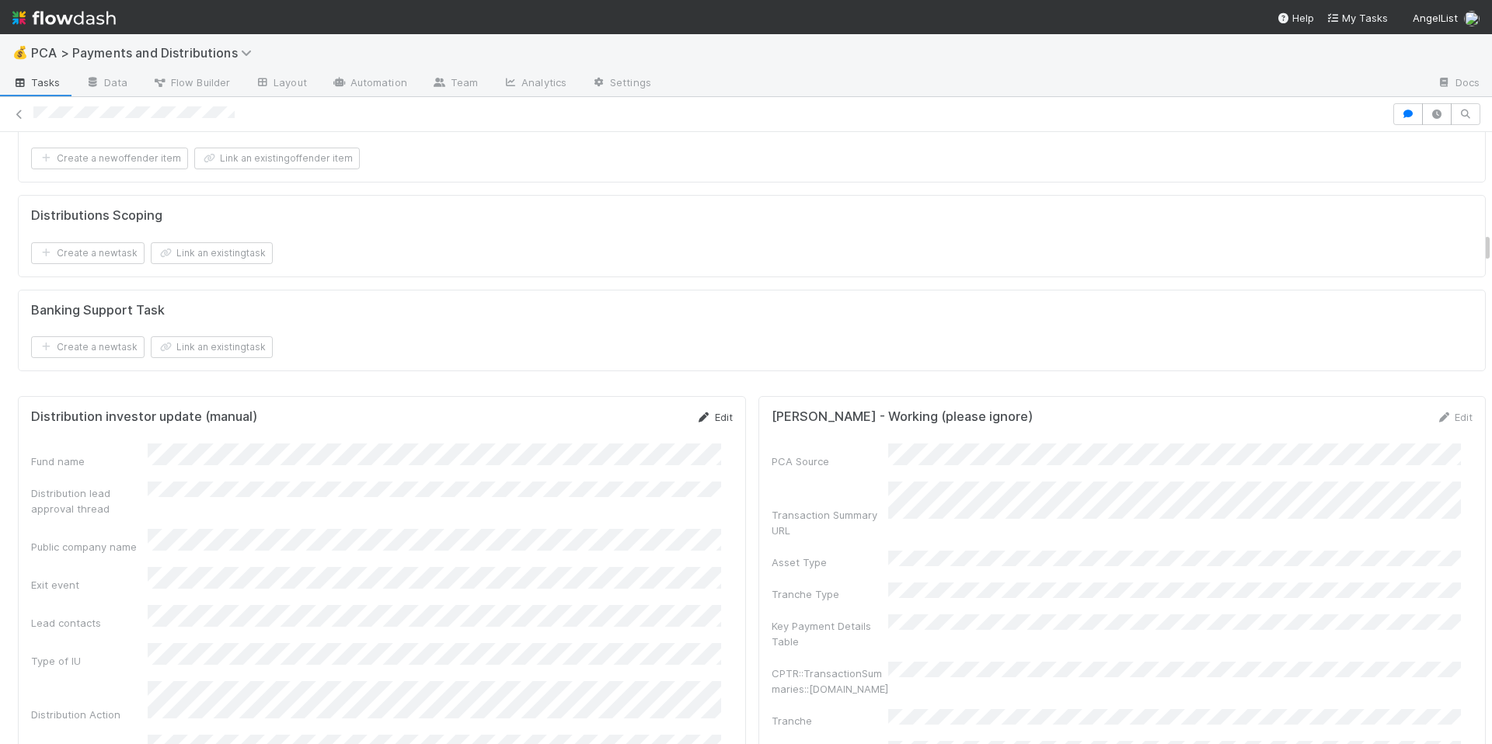
click at [705, 424] on link "Edit" at bounding box center [714, 417] width 37 height 12
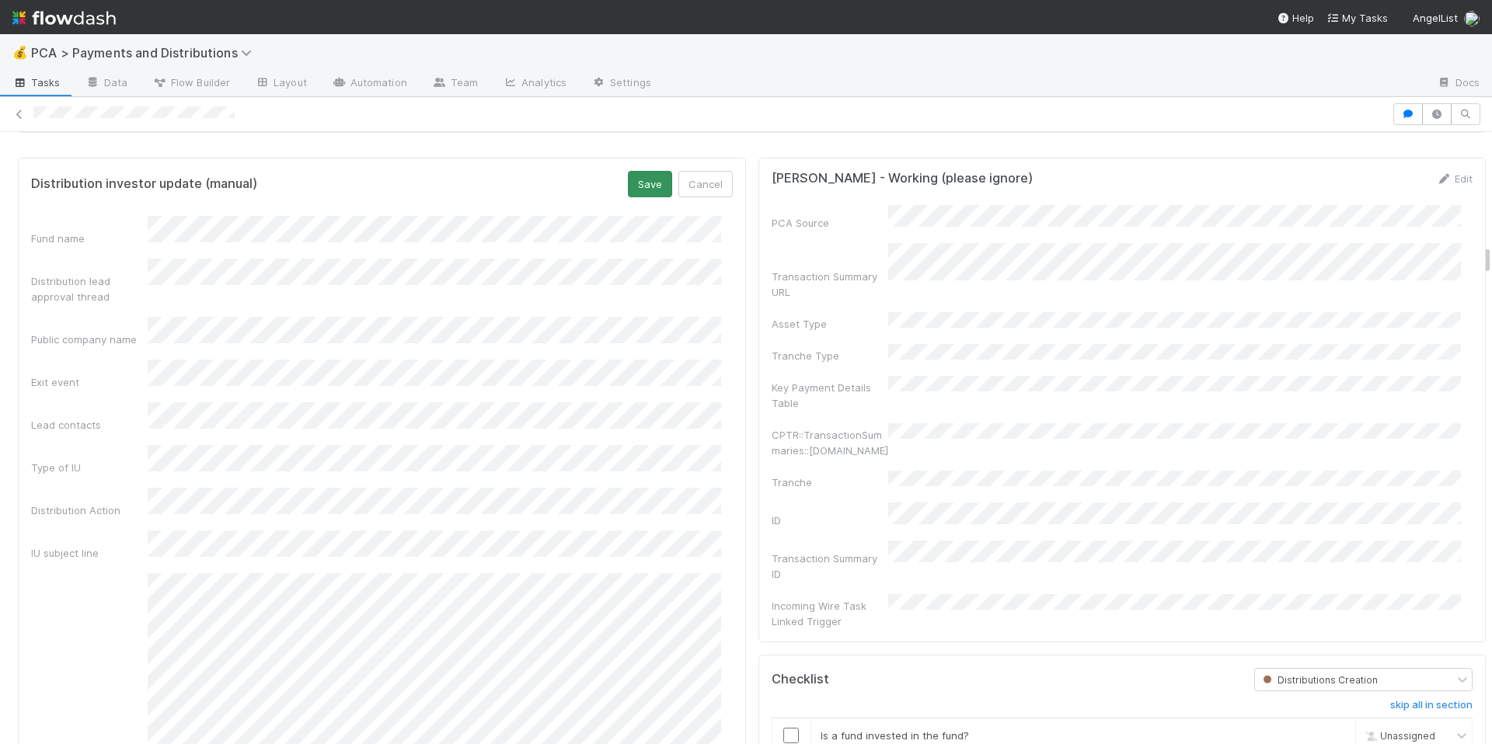
scroll to position [2188, 0]
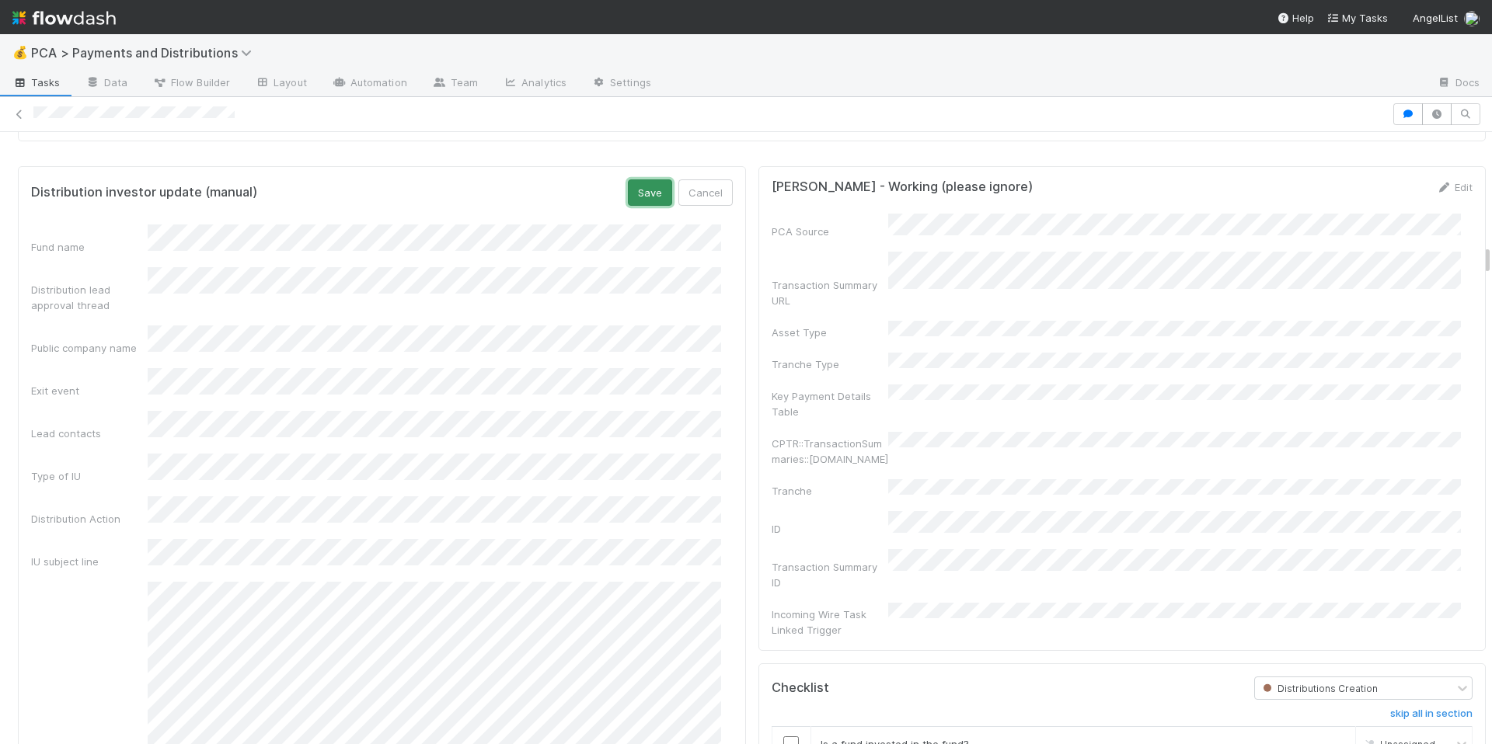
click at [628, 200] on button "Save" at bounding box center [650, 193] width 44 height 26
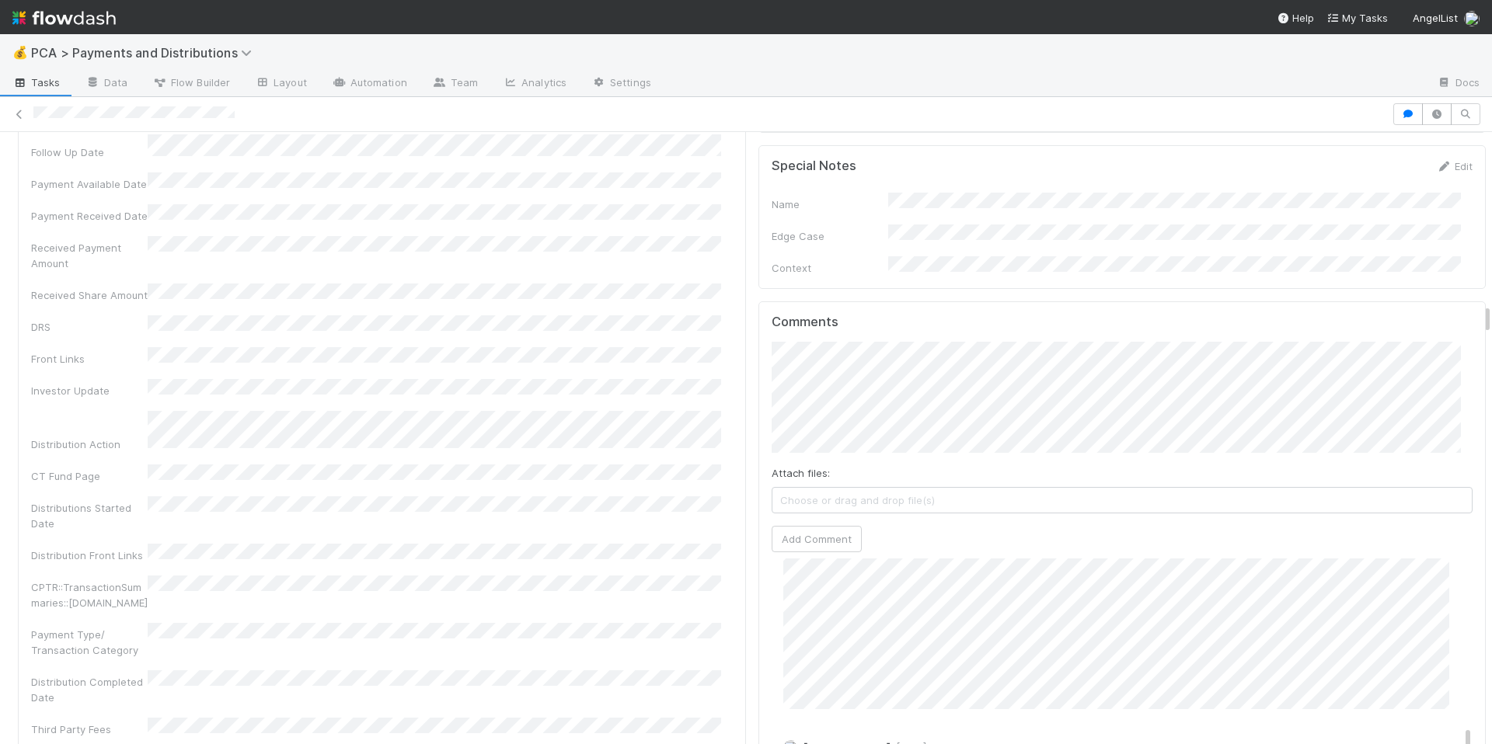
scroll to position [51, 0]
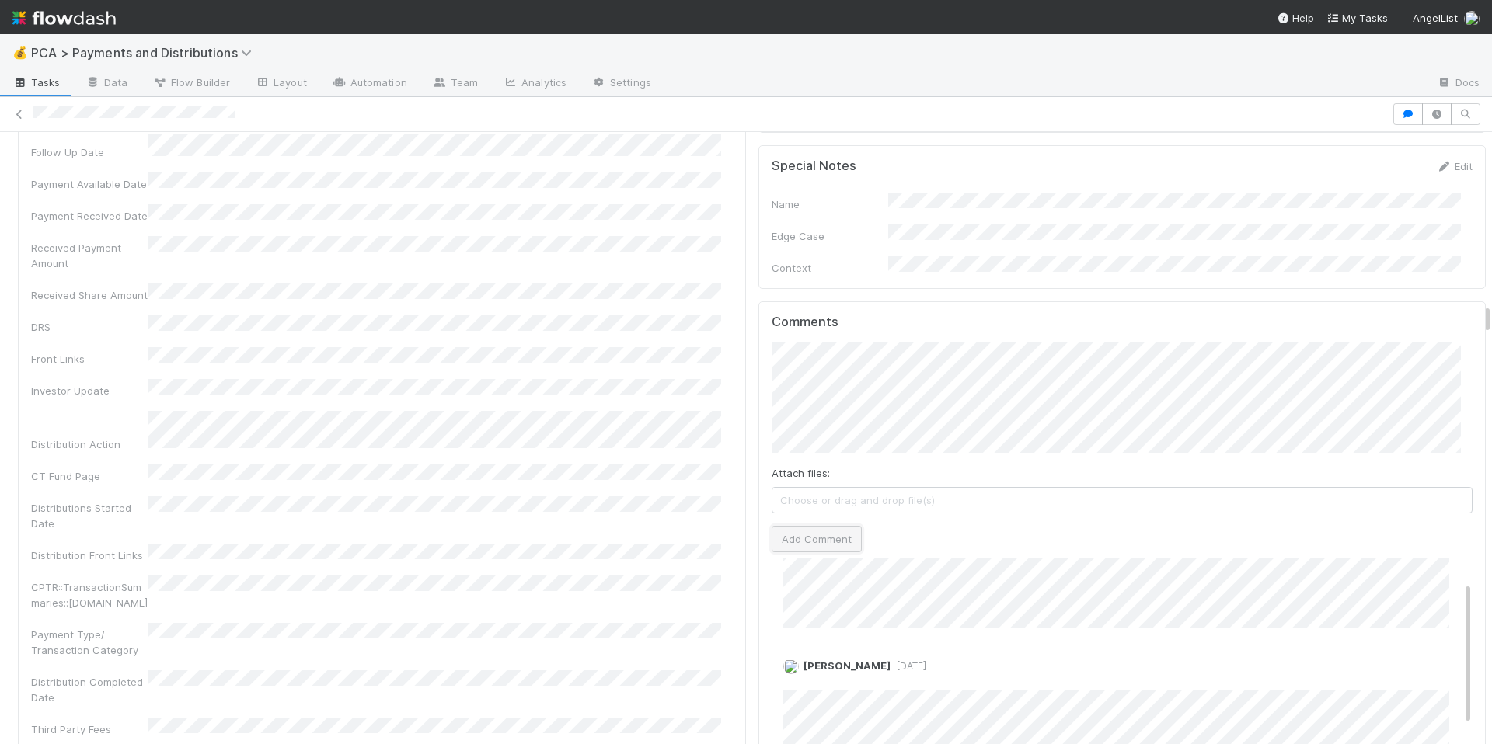
click at [828, 526] on button "Add Comment" at bounding box center [817, 539] width 90 height 26
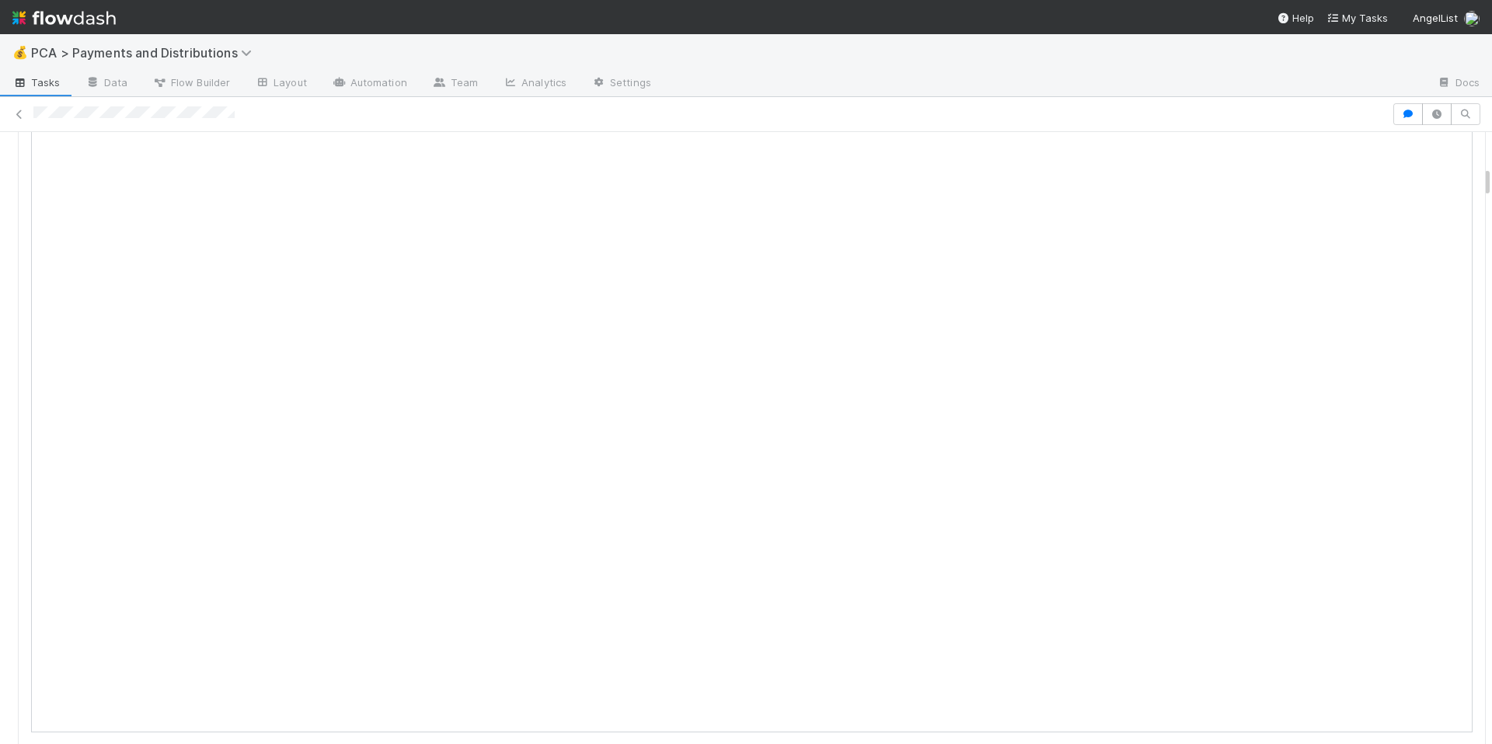
scroll to position [0, 0]
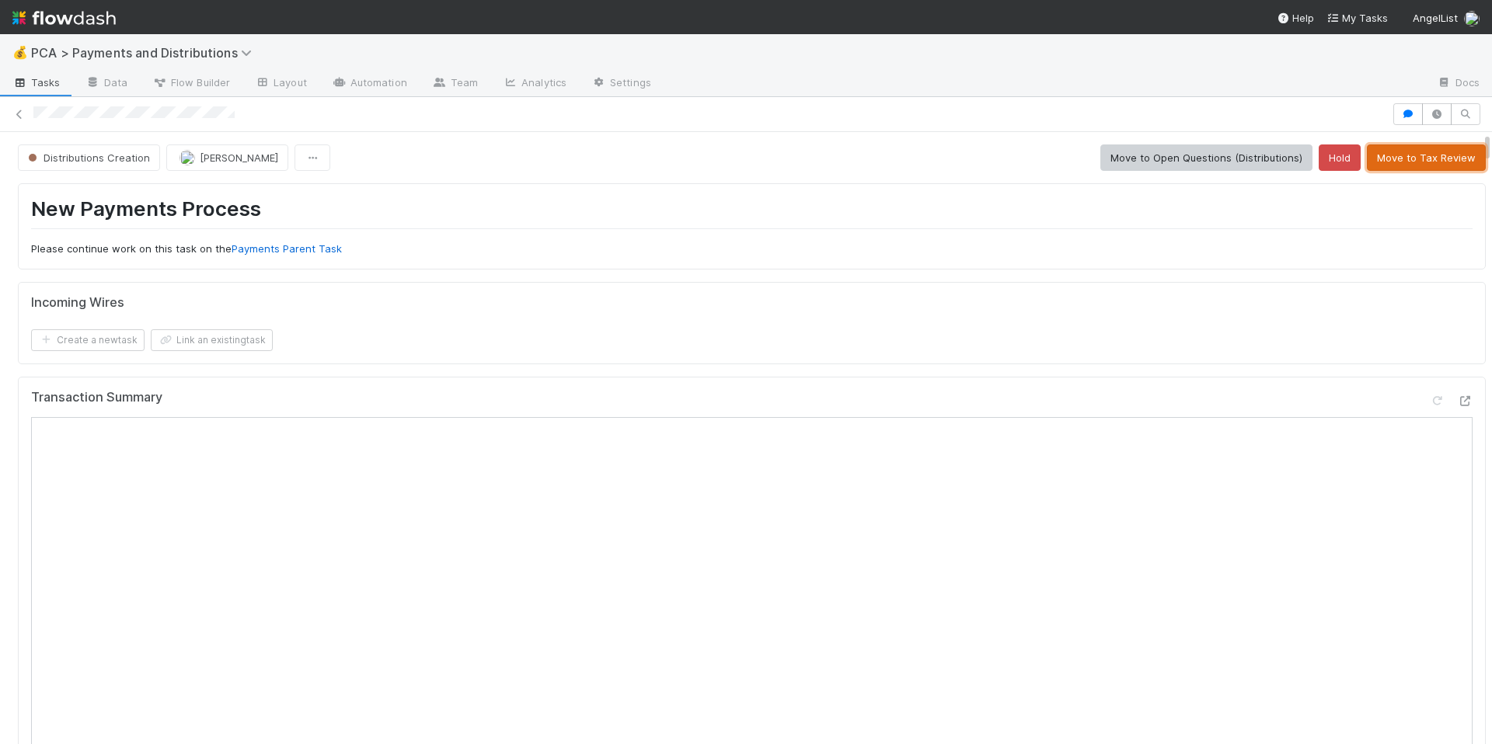
click at [1405, 166] on button "Move to Tax Review" at bounding box center [1426, 158] width 119 height 26
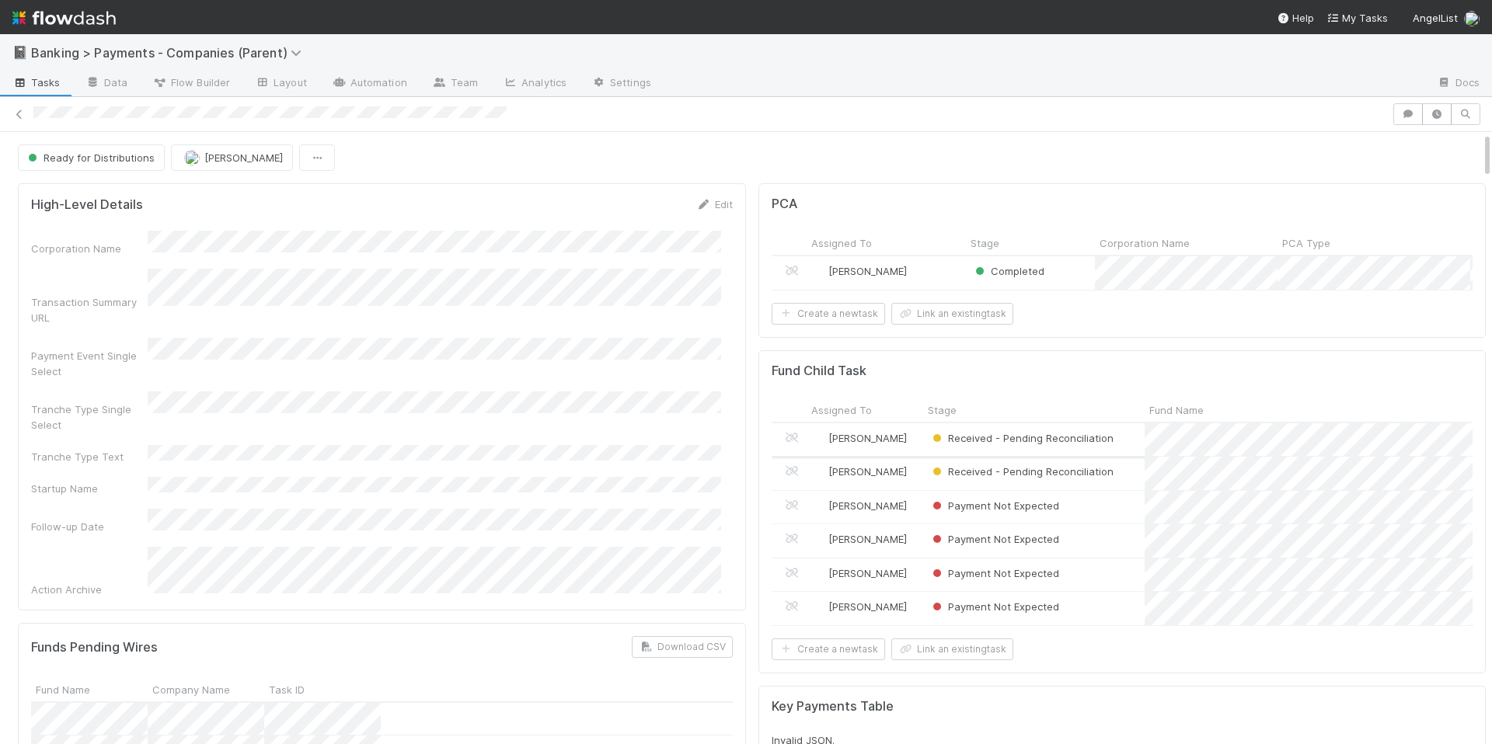
click at [1122, 454] on div "Received - Pending Reconciliation" at bounding box center [1033, 440] width 221 height 33
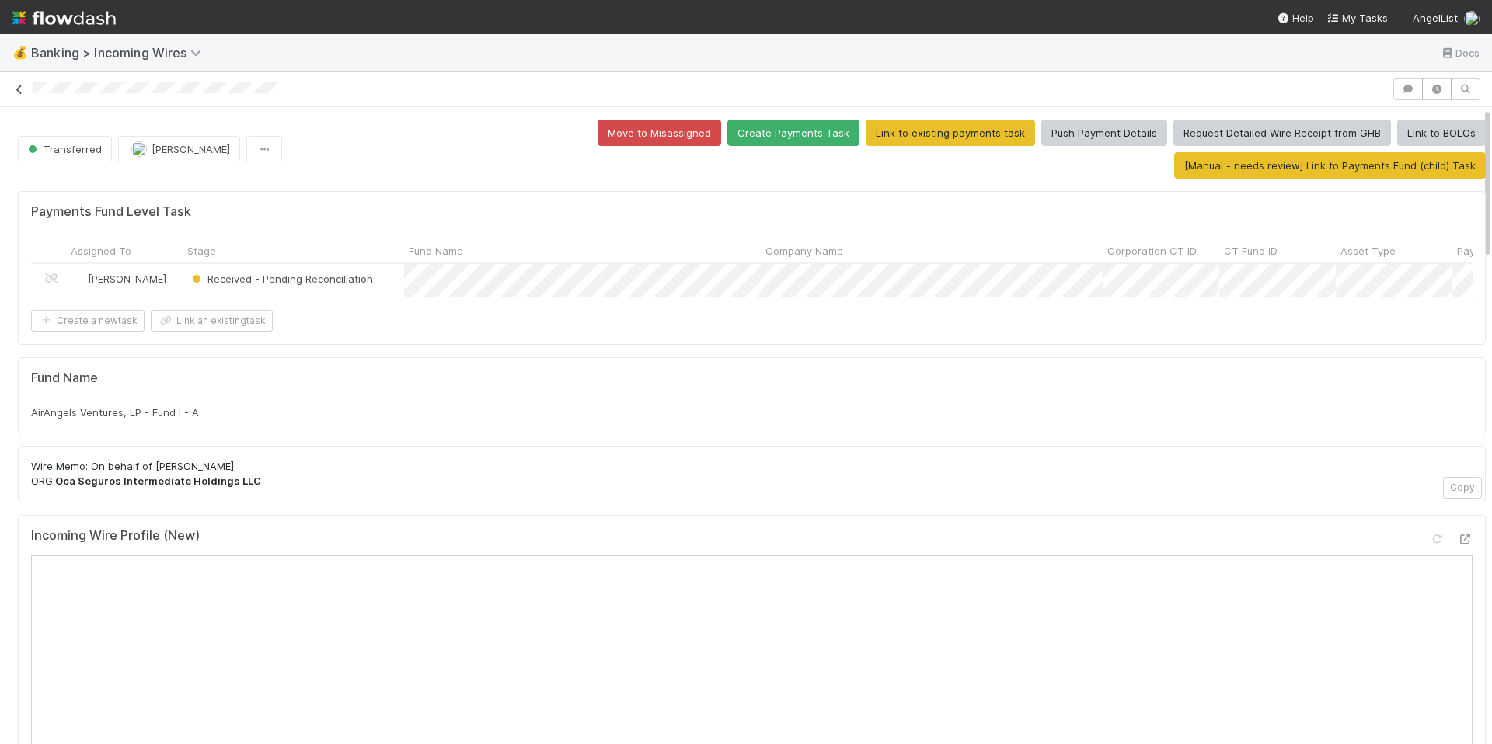
click at [21, 86] on icon at bounding box center [20, 90] width 16 height 10
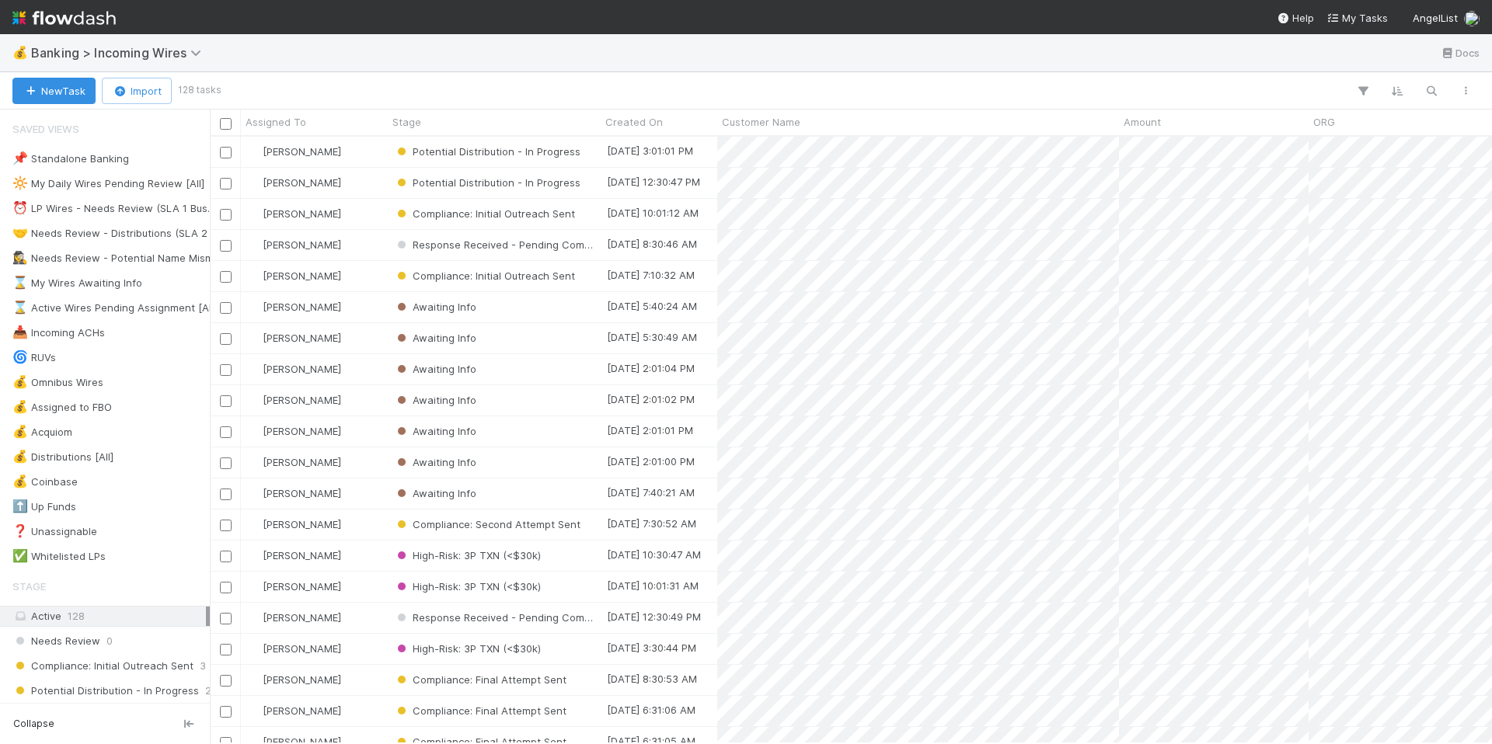
scroll to position [595, 1271]
click at [1428, 90] on icon "button" at bounding box center [1432, 91] width 16 height 14
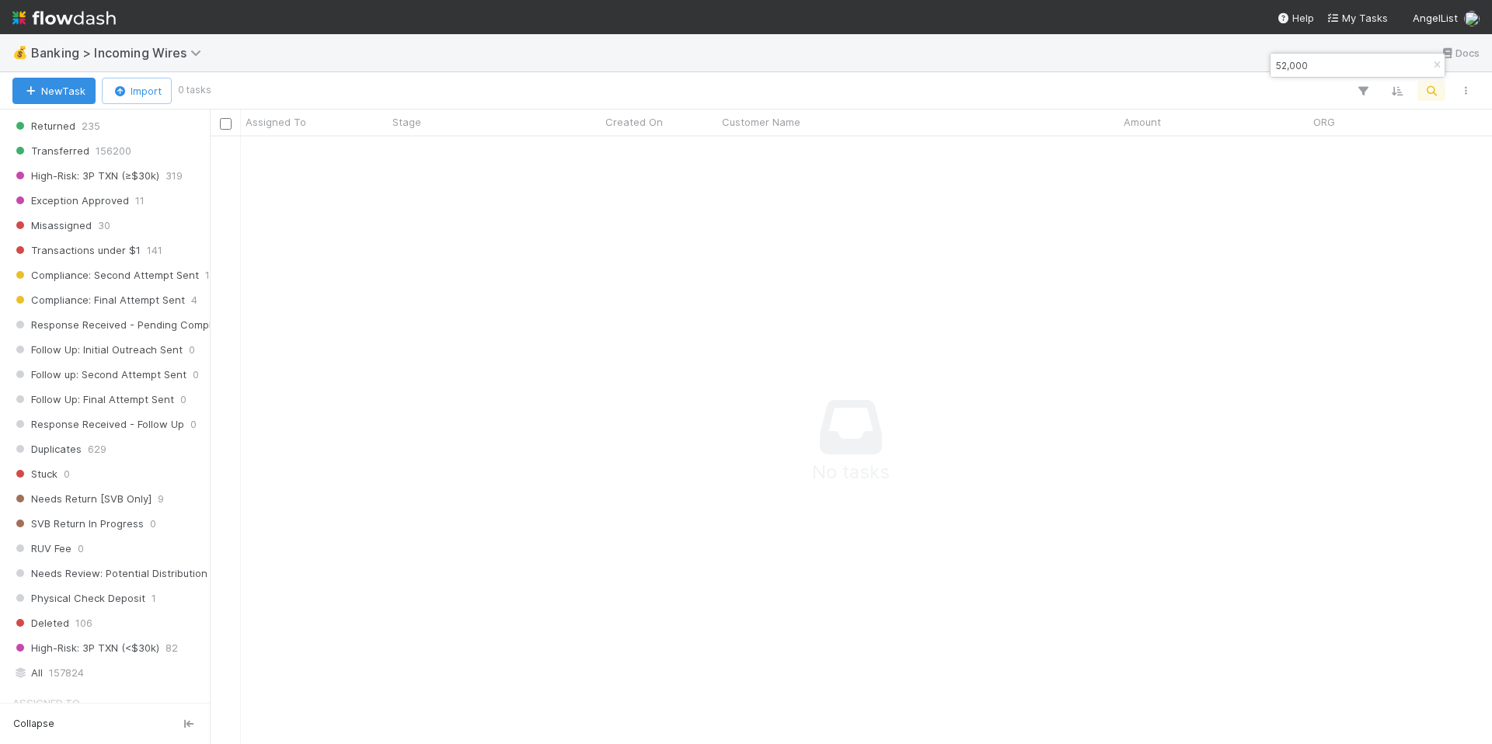
scroll to position [999, 0]
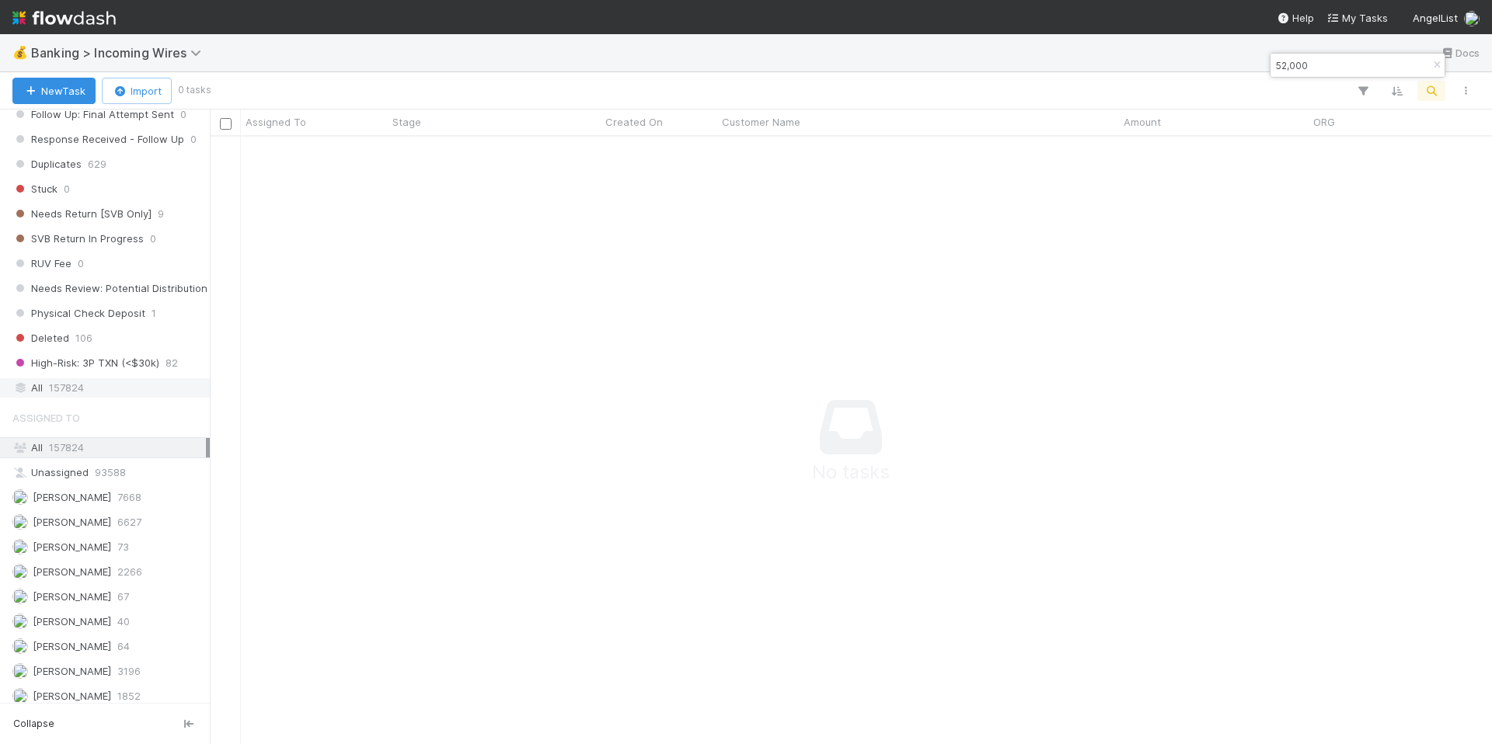
click at [88, 393] on div "All 157824" at bounding box center [108, 387] width 193 height 19
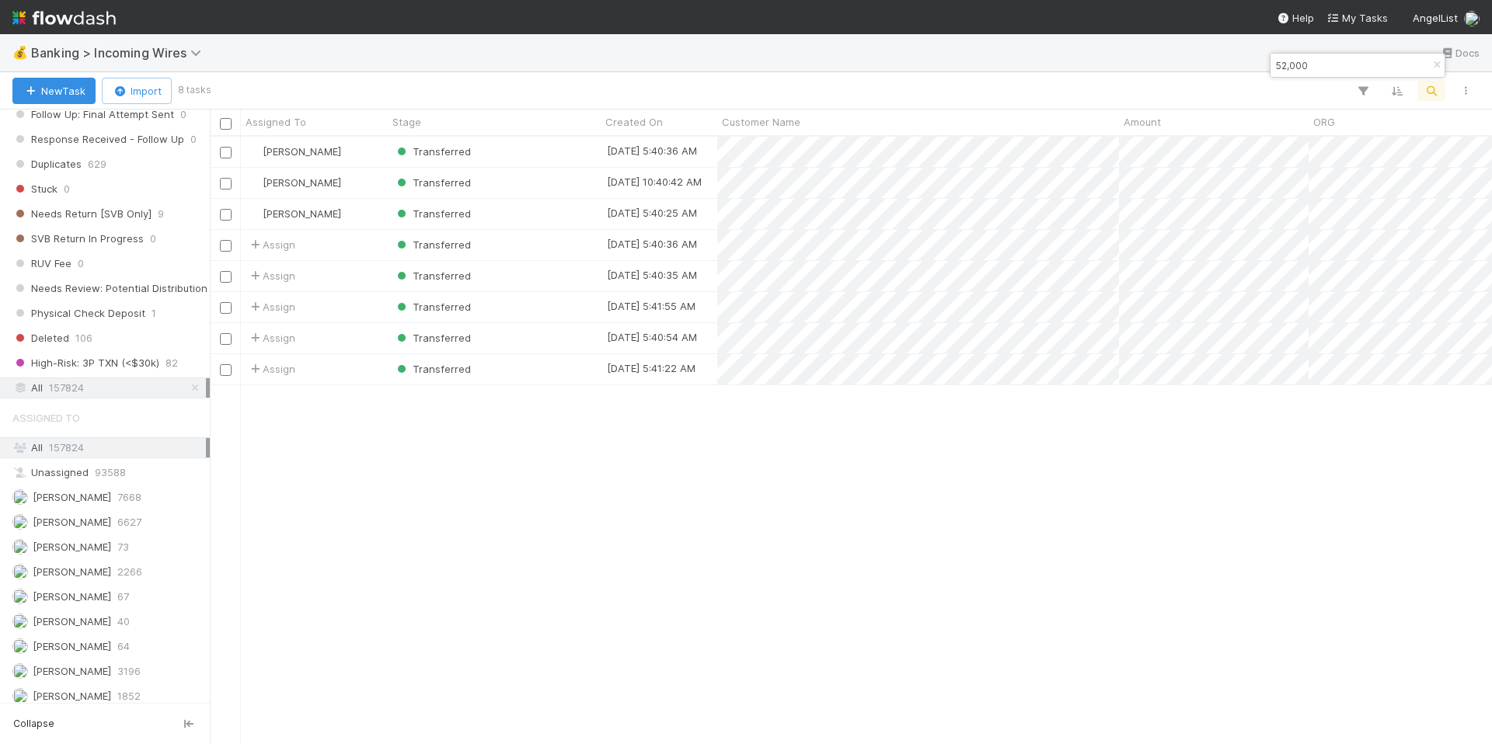
scroll to position [595, 1271]
drag, startPoint x: 1310, startPoint y: 71, endPoint x: 1276, endPoint y: 64, distance: 34.8
click at [1276, 64] on input "52,000" at bounding box center [1350, 65] width 155 height 19
paste input "AirAngels Ventures, LP - Fund I"
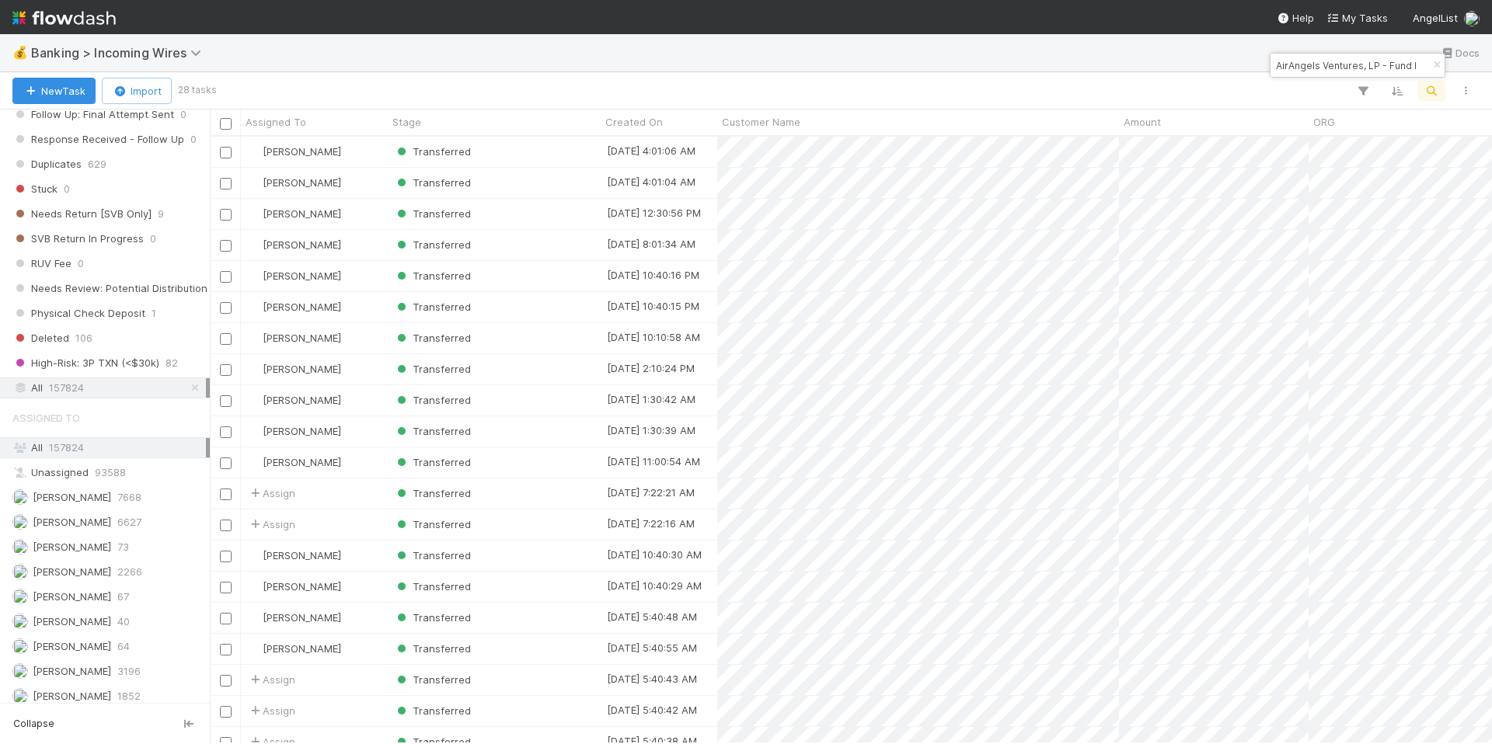
type input "AirAngels Ventures, LP - Fund I"
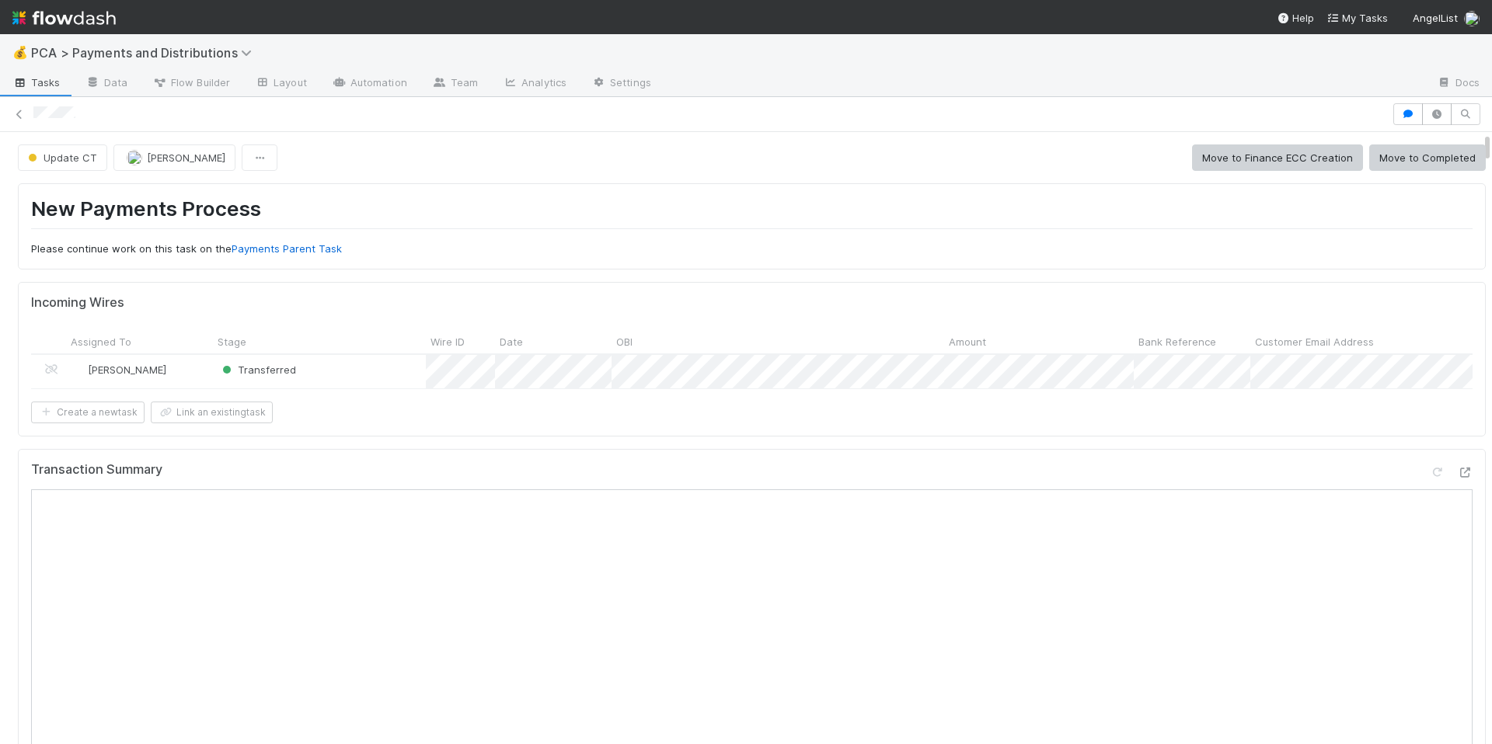
click at [977, 436] on div "Incoming Wires Assigned To Stage Wire ID Date OBI Amount Bank Reference Custome…" at bounding box center [752, 359] width 1468 height 154
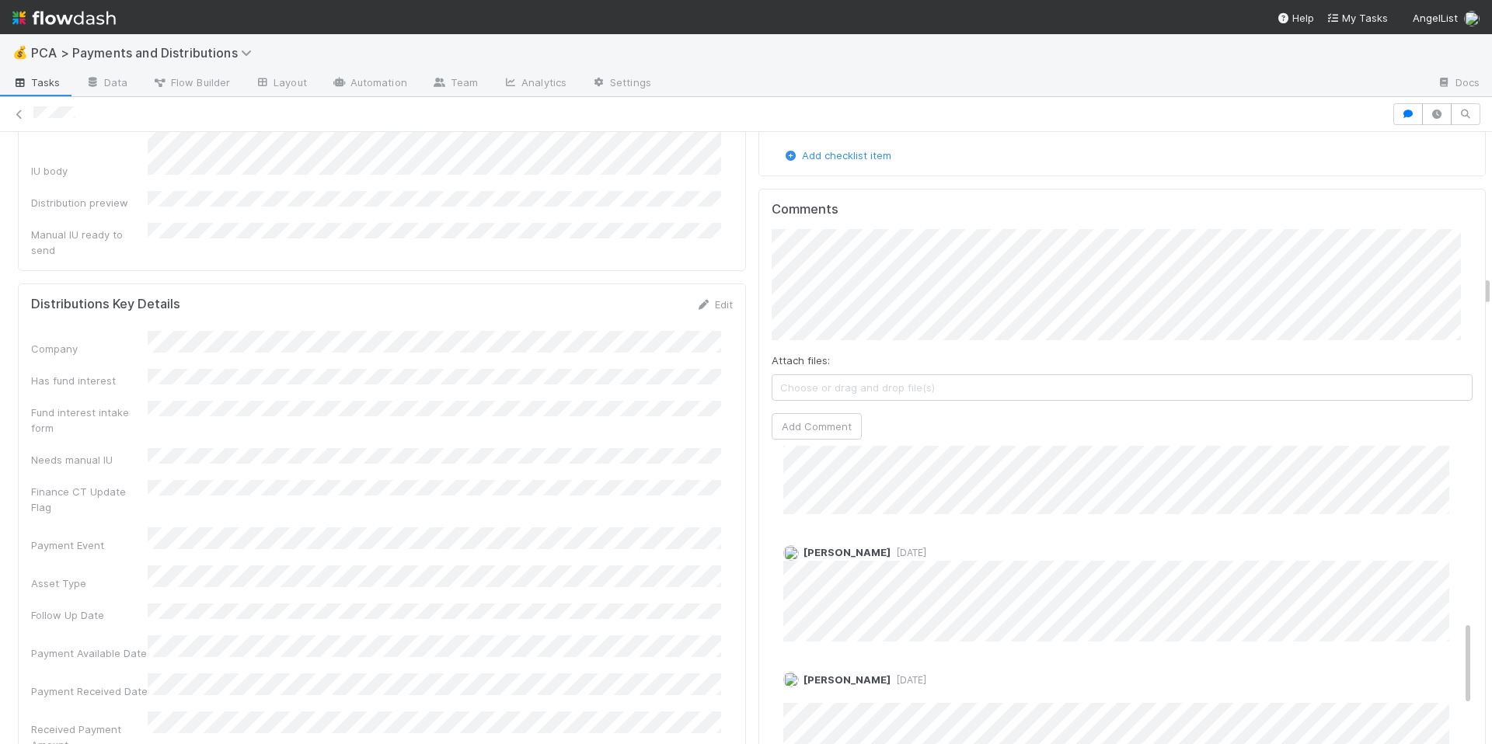
scroll to position [2854, 0]
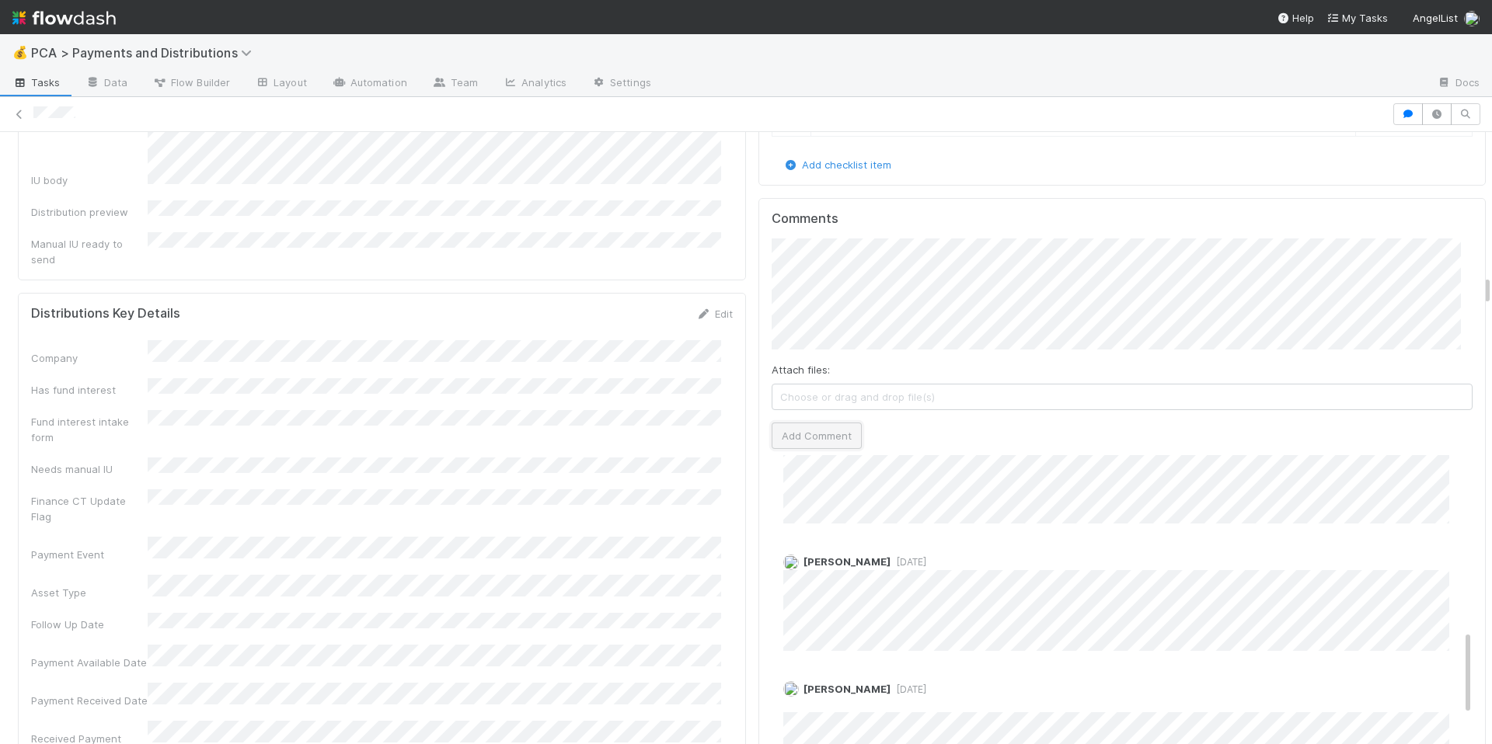
click at [797, 423] on button "Add Comment" at bounding box center [817, 436] width 90 height 26
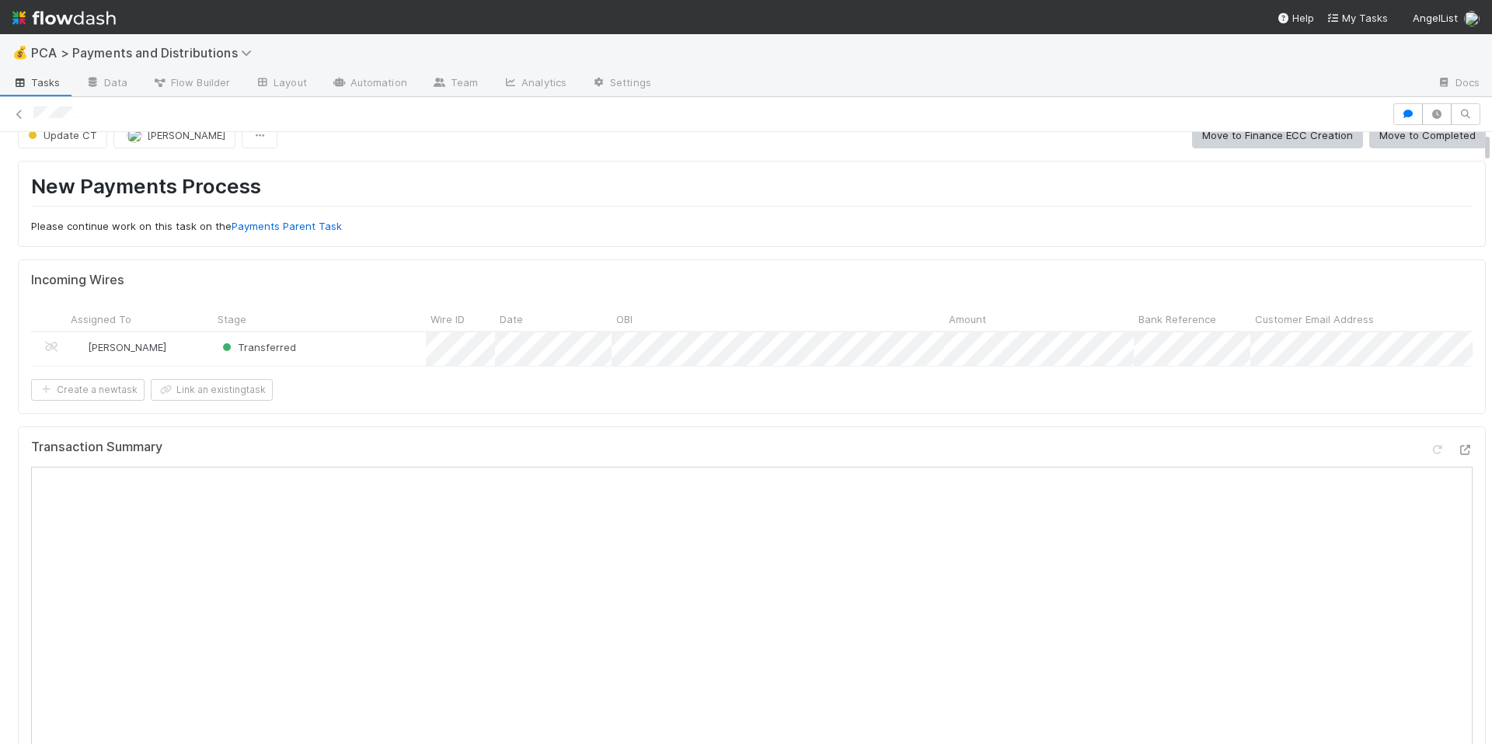
scroll to position [0, 0]
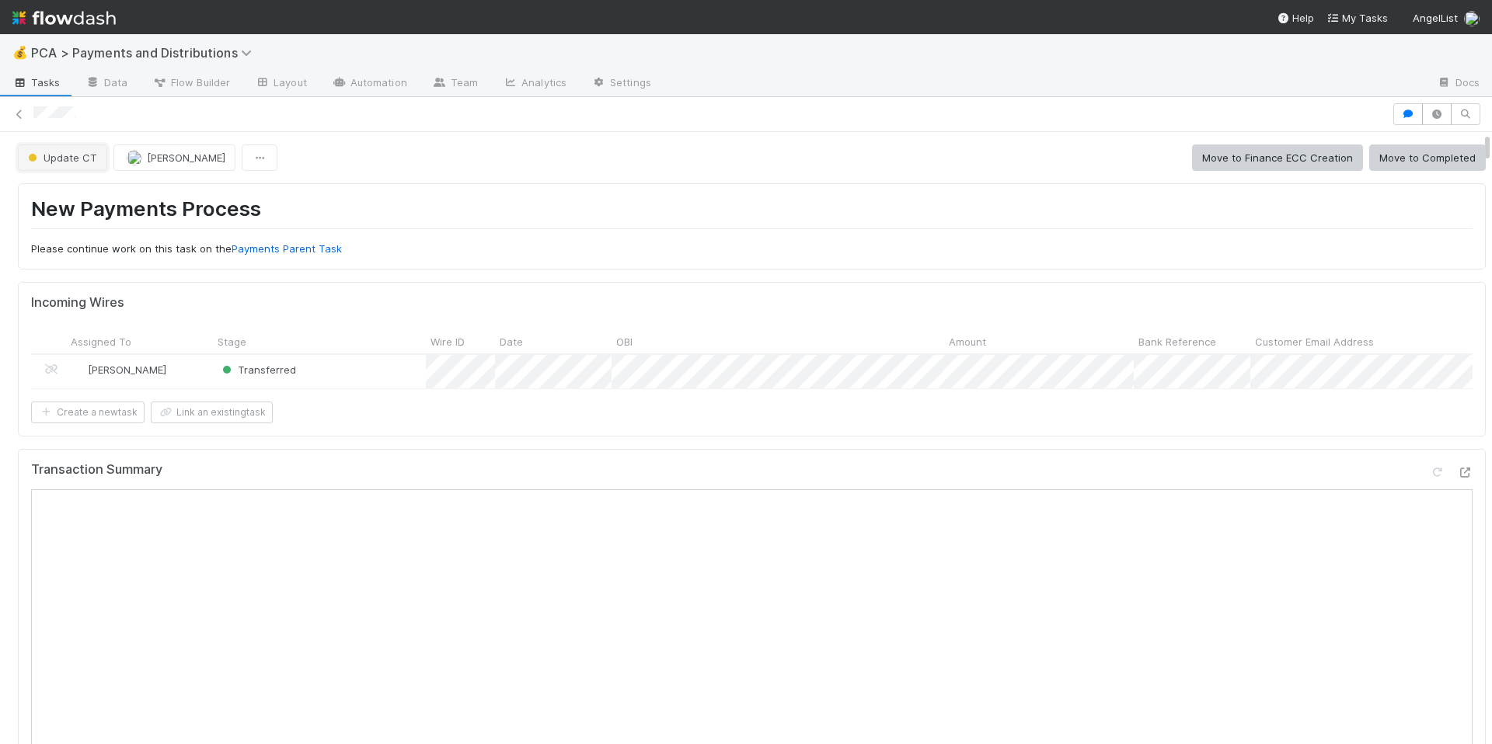
click at [79, 156] on span "Update CT" at bounding box center [61, 158] width 72 height 12
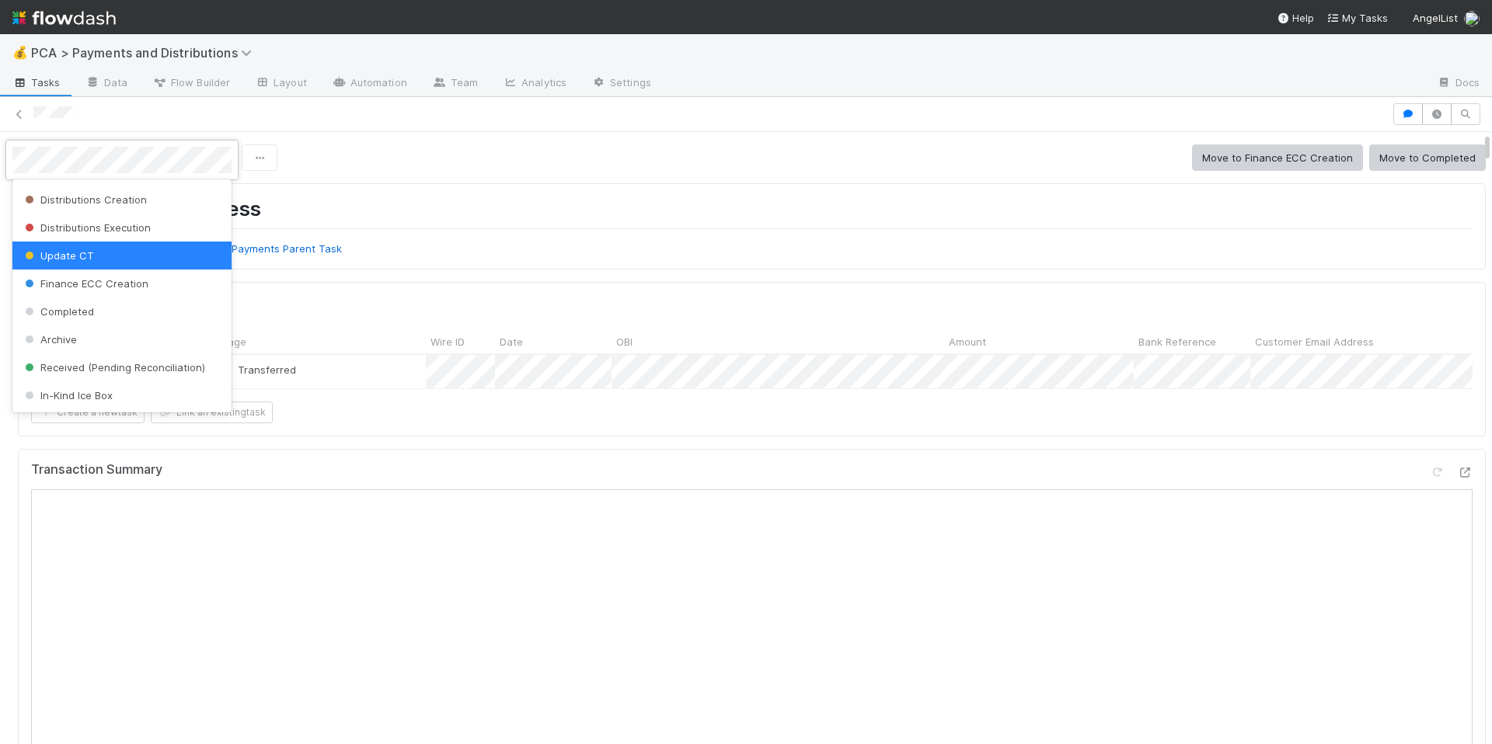
scroll to position [75, 0]
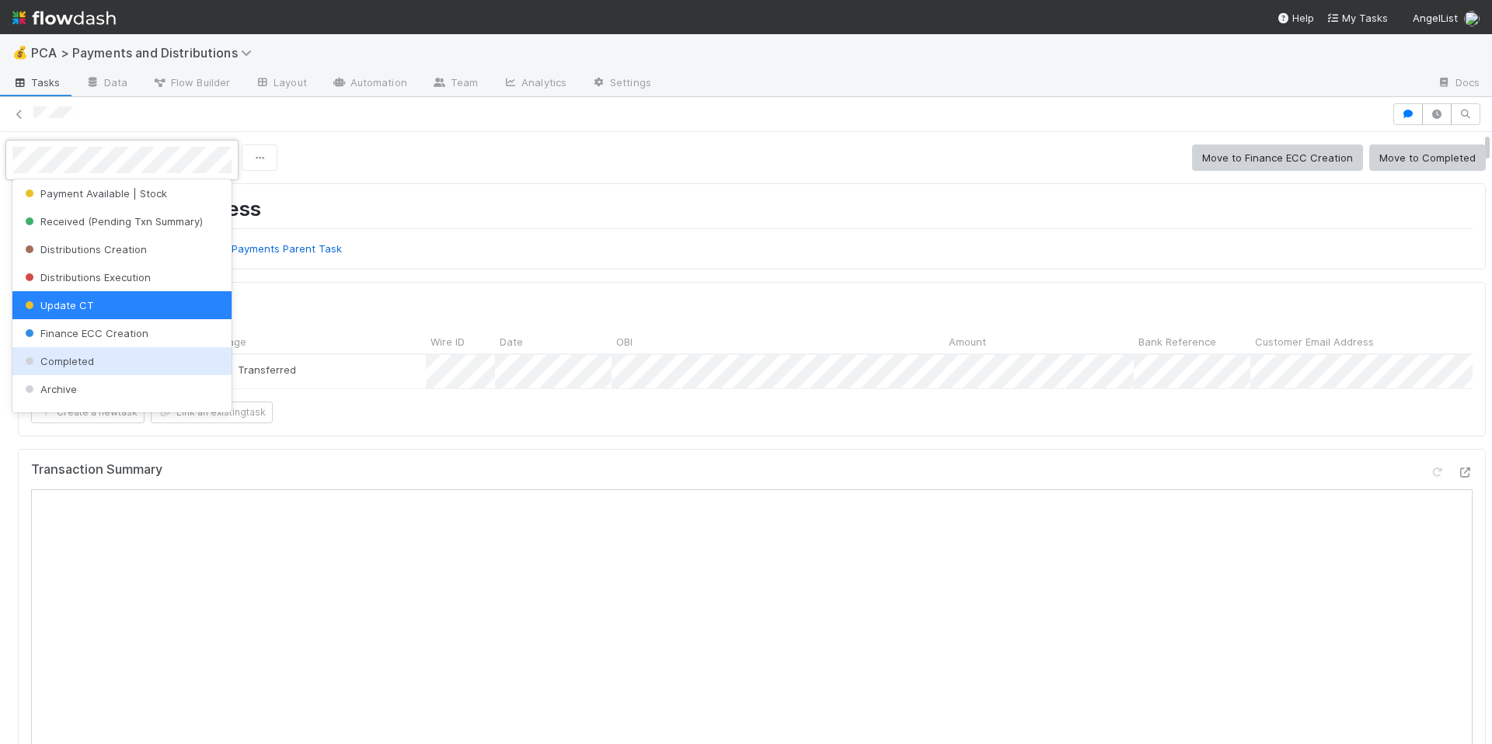
click at [136, 356] on div "Completed" at bounding box center [121, 361] width 219 height 28
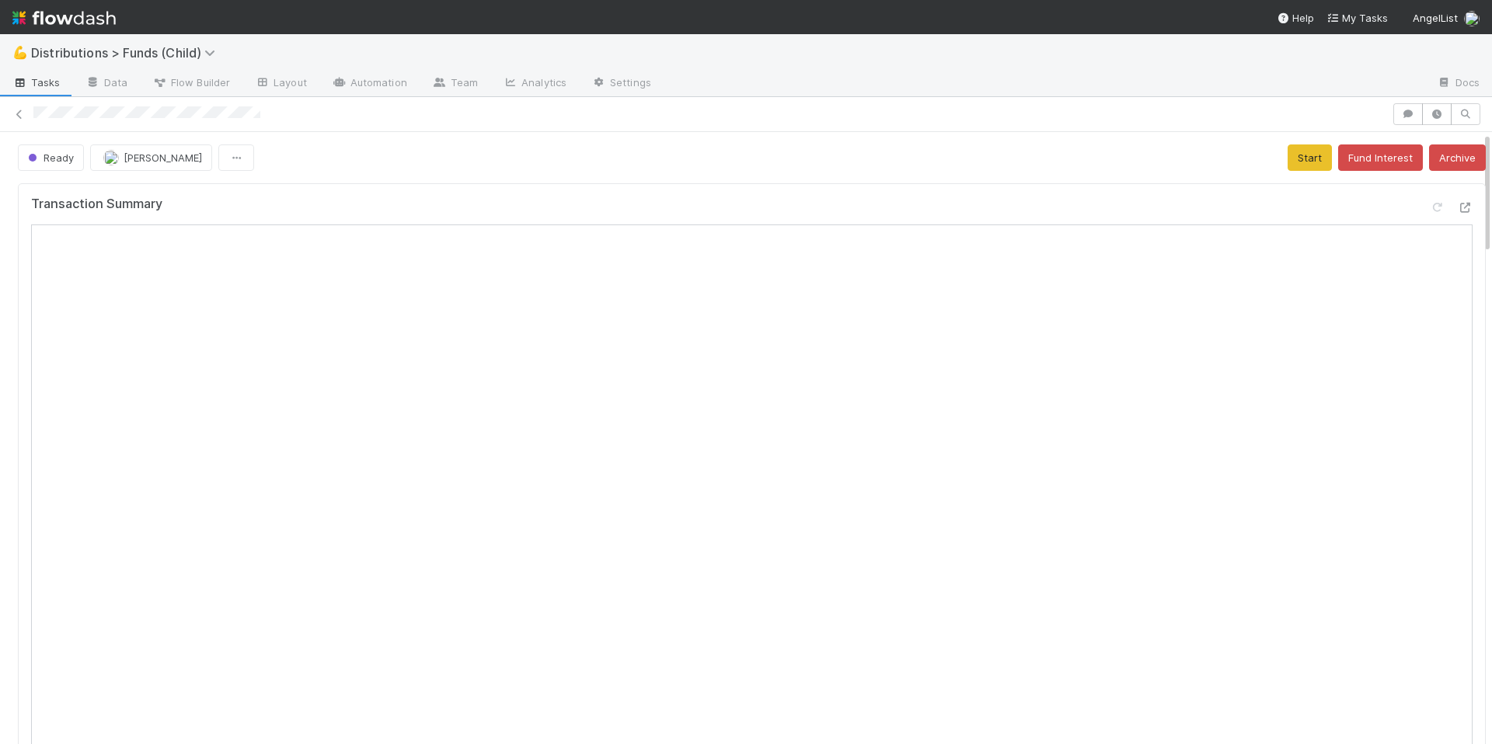
drag, startPoint x: 31, startPoint y: 115, endPoint x: 284, endPoint y: 115, distance: 252.6
click at [284, 115] on div at bounding box center [746, 114] width 1492 height 22
click at [1457, 205] on icon at bounding box center [1465, 208] width 16 height 10
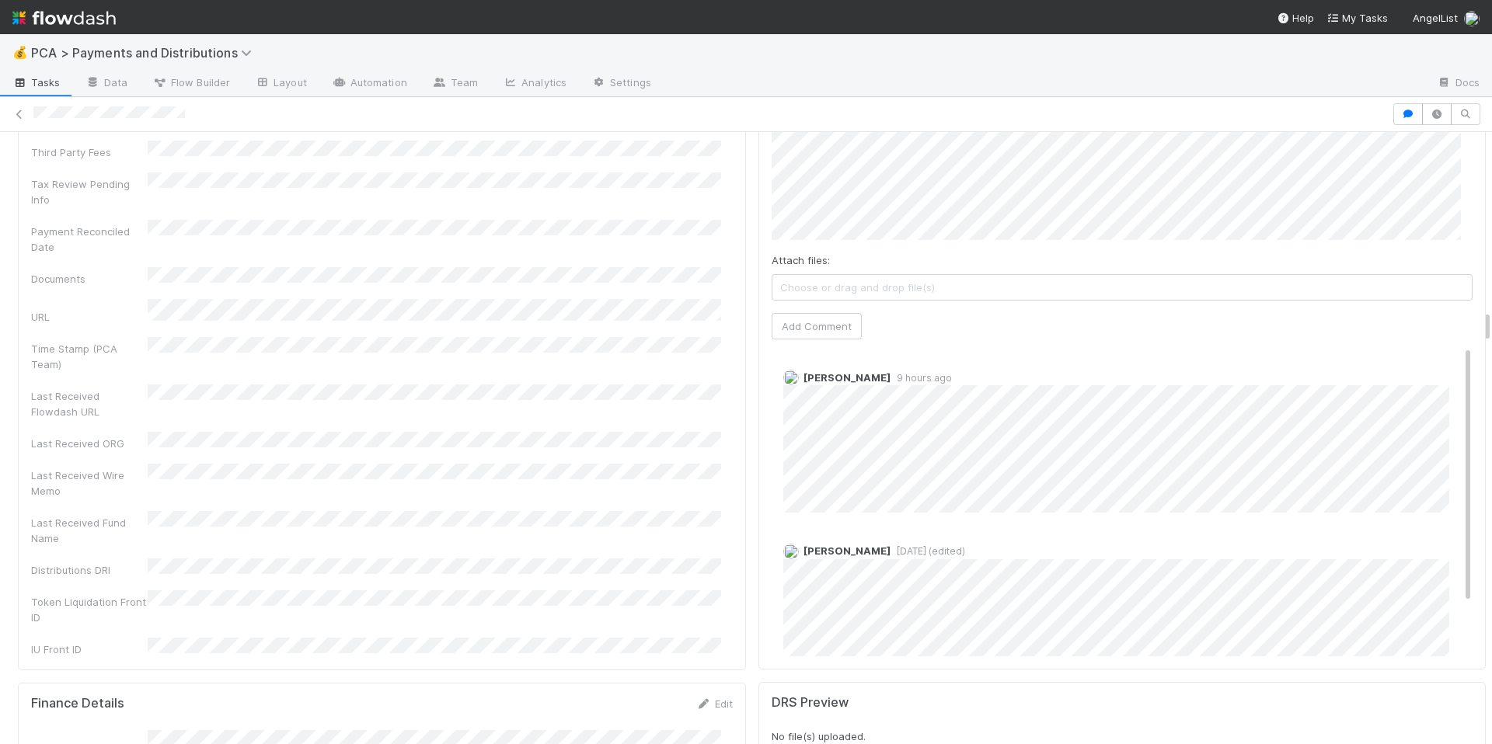
scroll to position [3230, 0]
click at [821, 322] on button "Add Comment" at bounding box center [817, 335] width 90 height 26
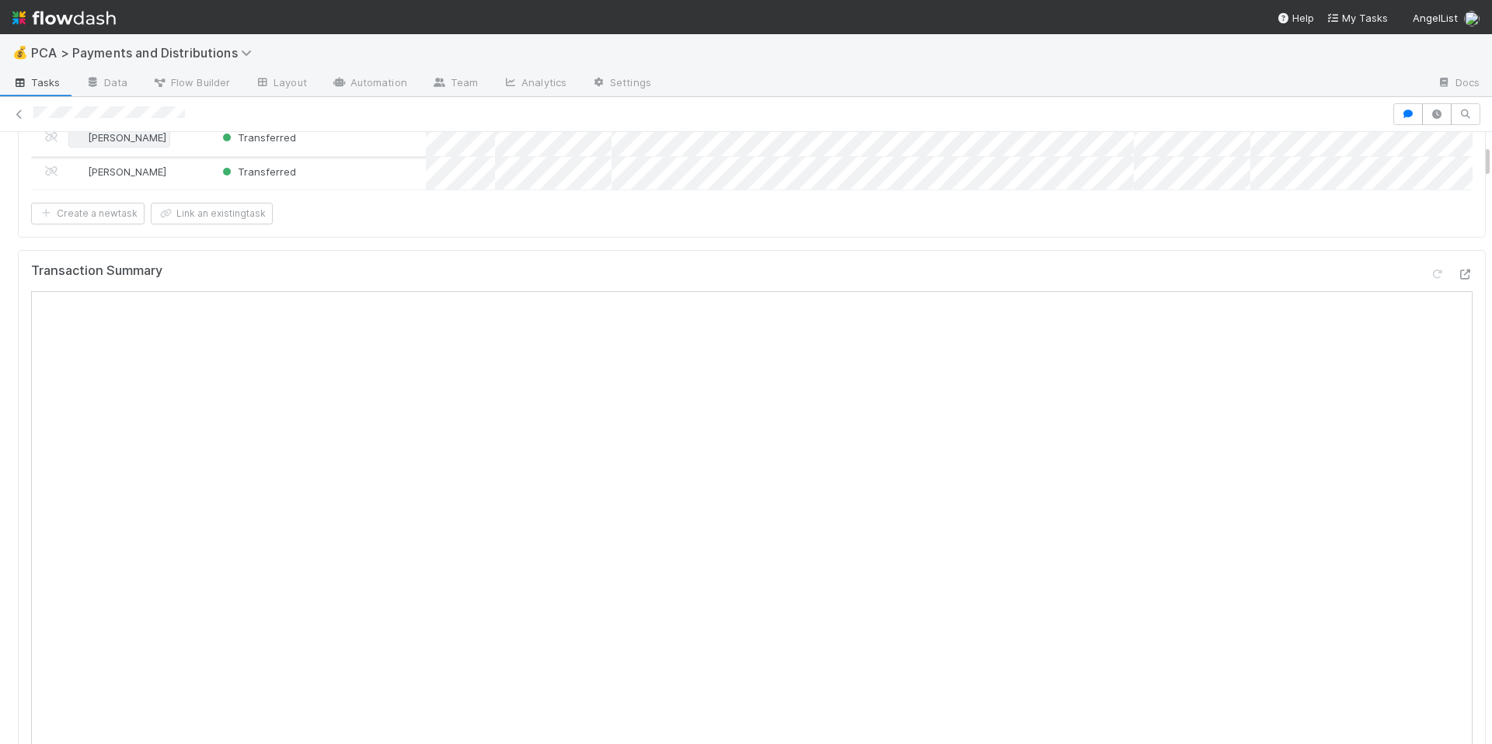
scroll to position [0, 0]
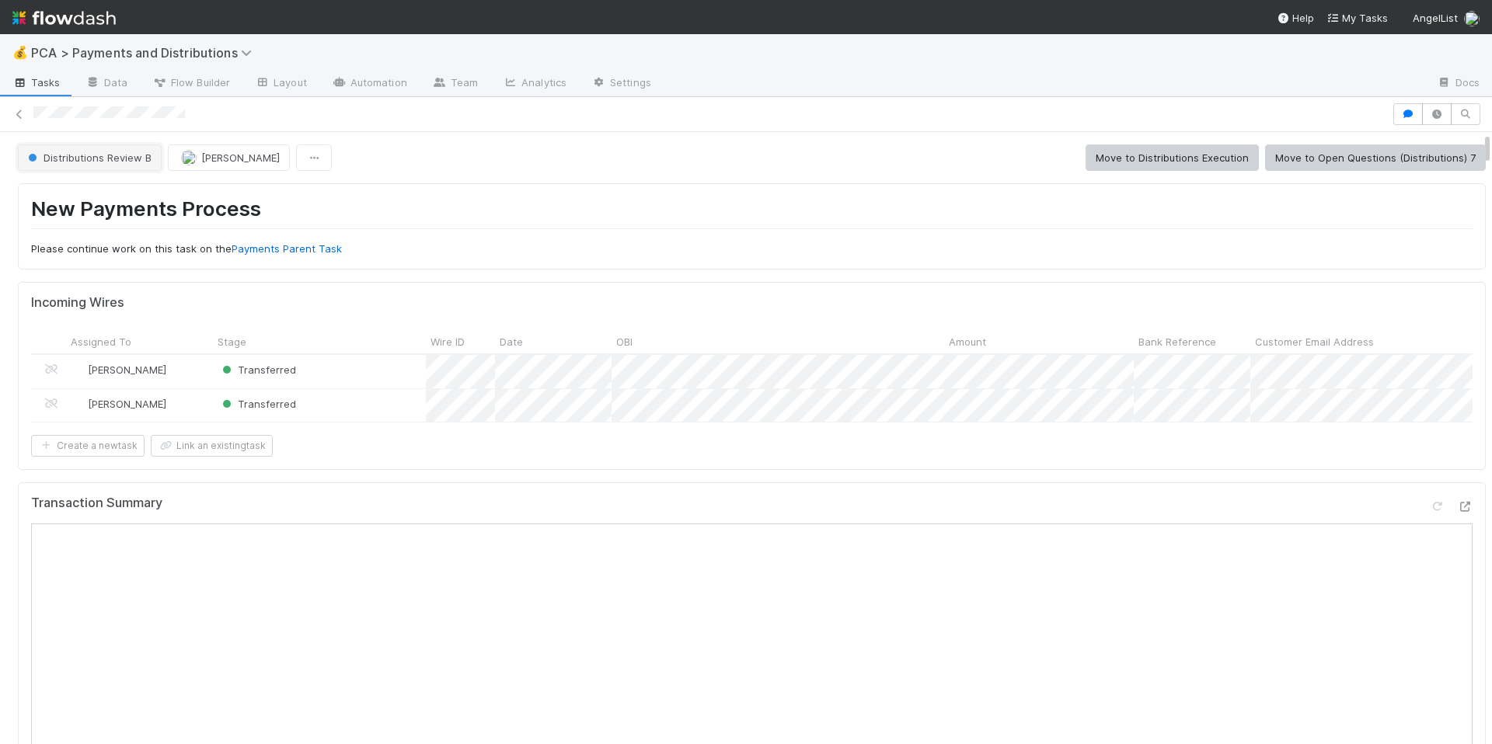
click at [91, 156] on span "Distributions Review B" at bounding box center [88, 158] width 127 height 12
click at [97, 201] on span "Distributions Execution" at bounding box center [86, 196] width 129 height 12
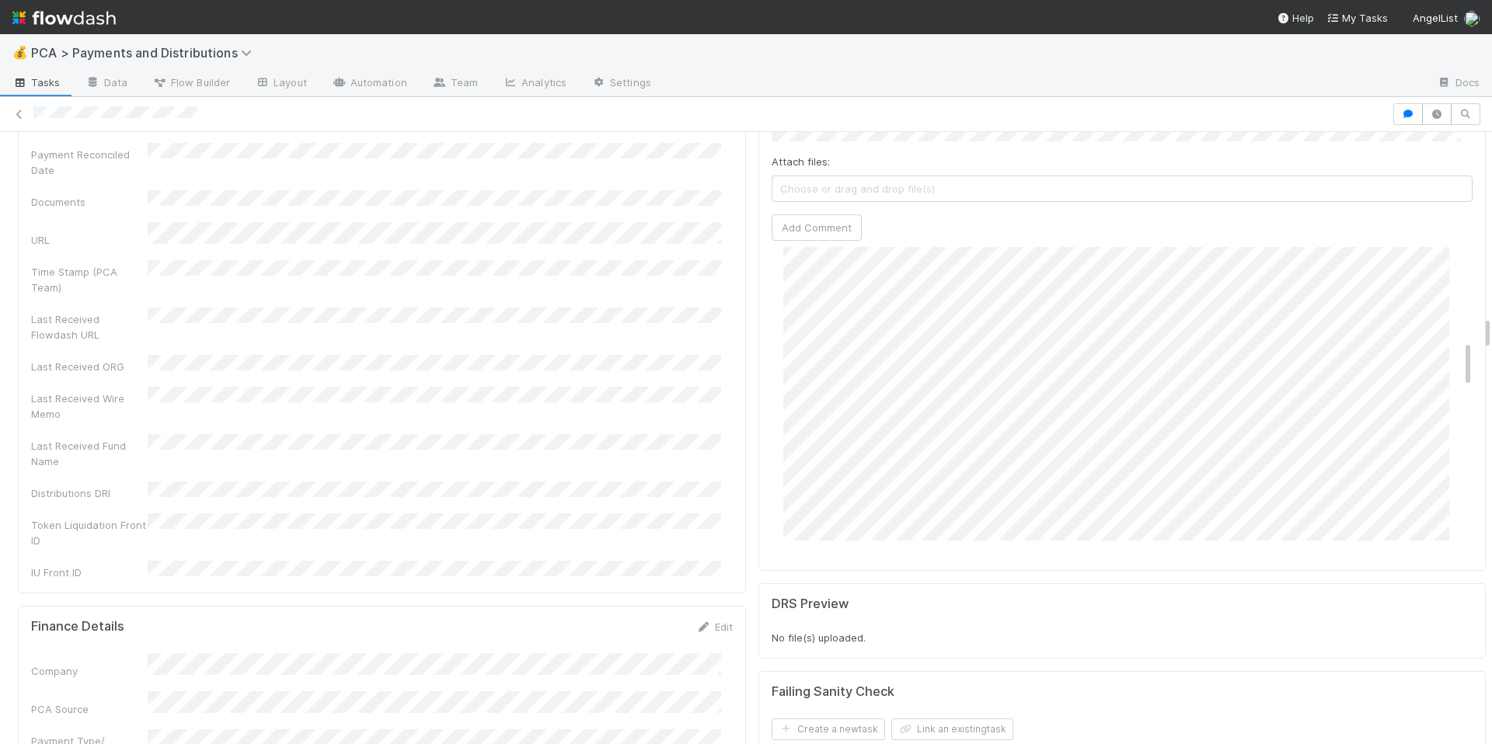
scroll to position [655, 0]
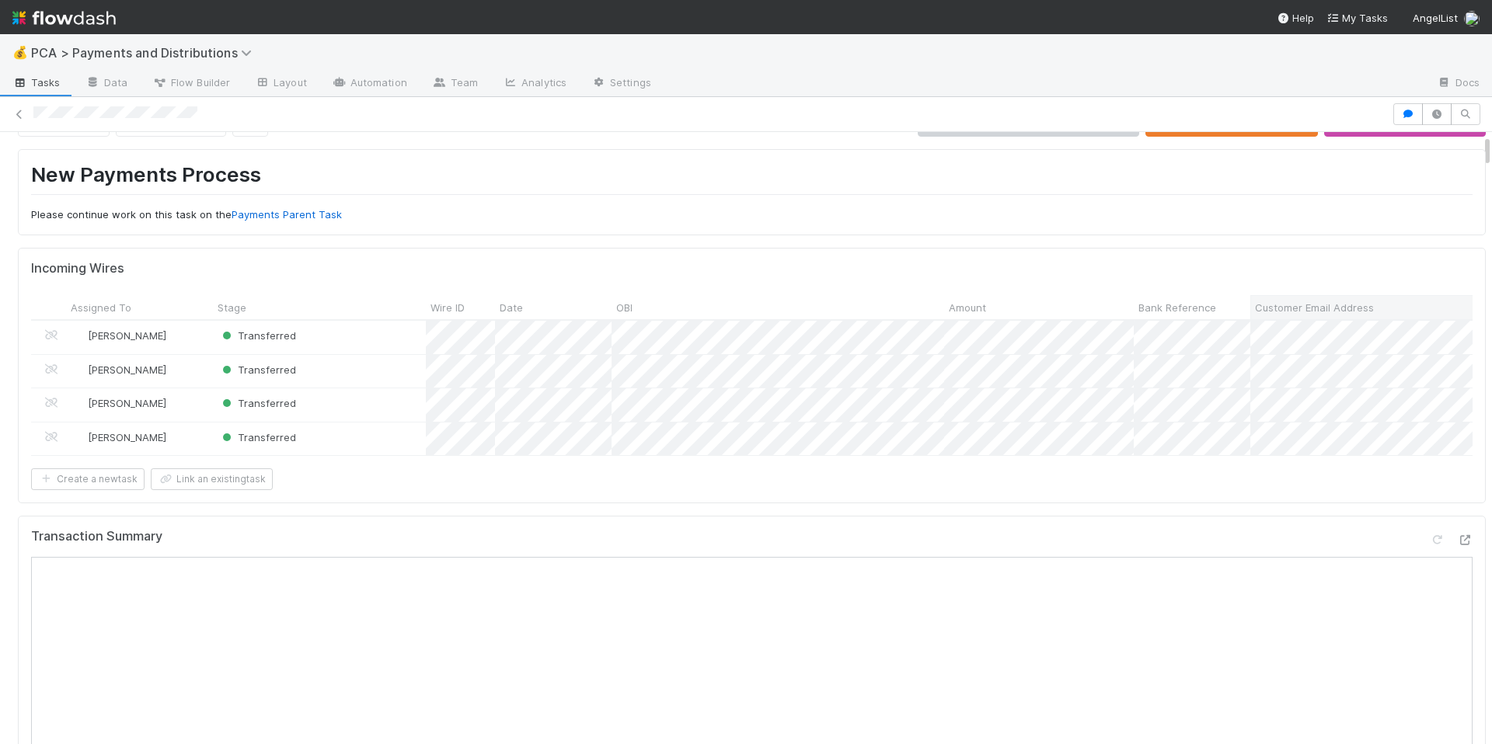
scroll to position [36, 0]
click at [1457, 544] on icon at bounding box center [1465, 539] width 16 height 10
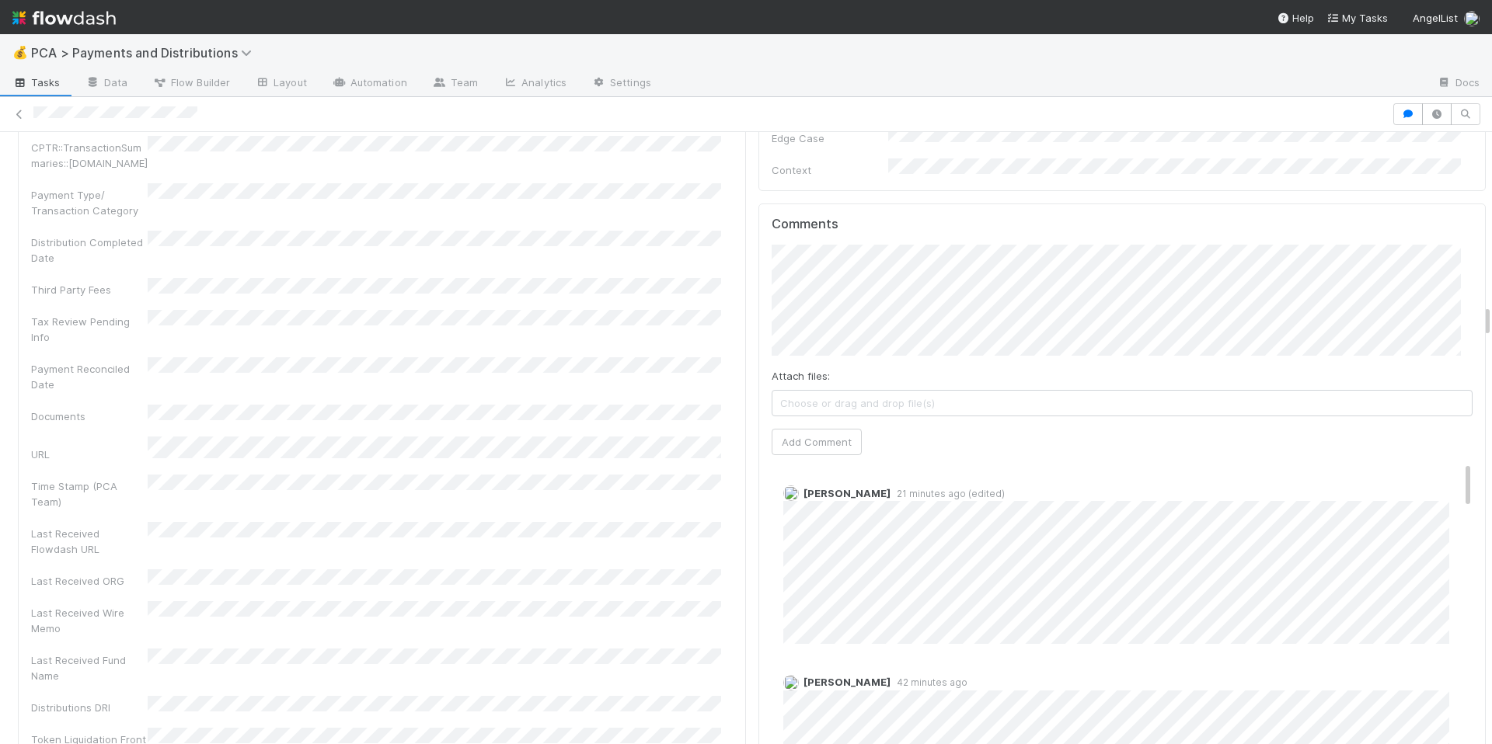
scroll to position [3154, 0]
click at [905, 685] on span "42 minutes ago" at bounding box center [929, 691] width 77 height 12
click at [904, 497] on span "21 minutes ago (edited)" at bounding box center [948, 503] width 114 height 12
click at [675, 530] on div "Company Has fund interest Fund interest intake form Needs manual IU Finance CT …" at bounding box center [382, 112] width 702 height 1382
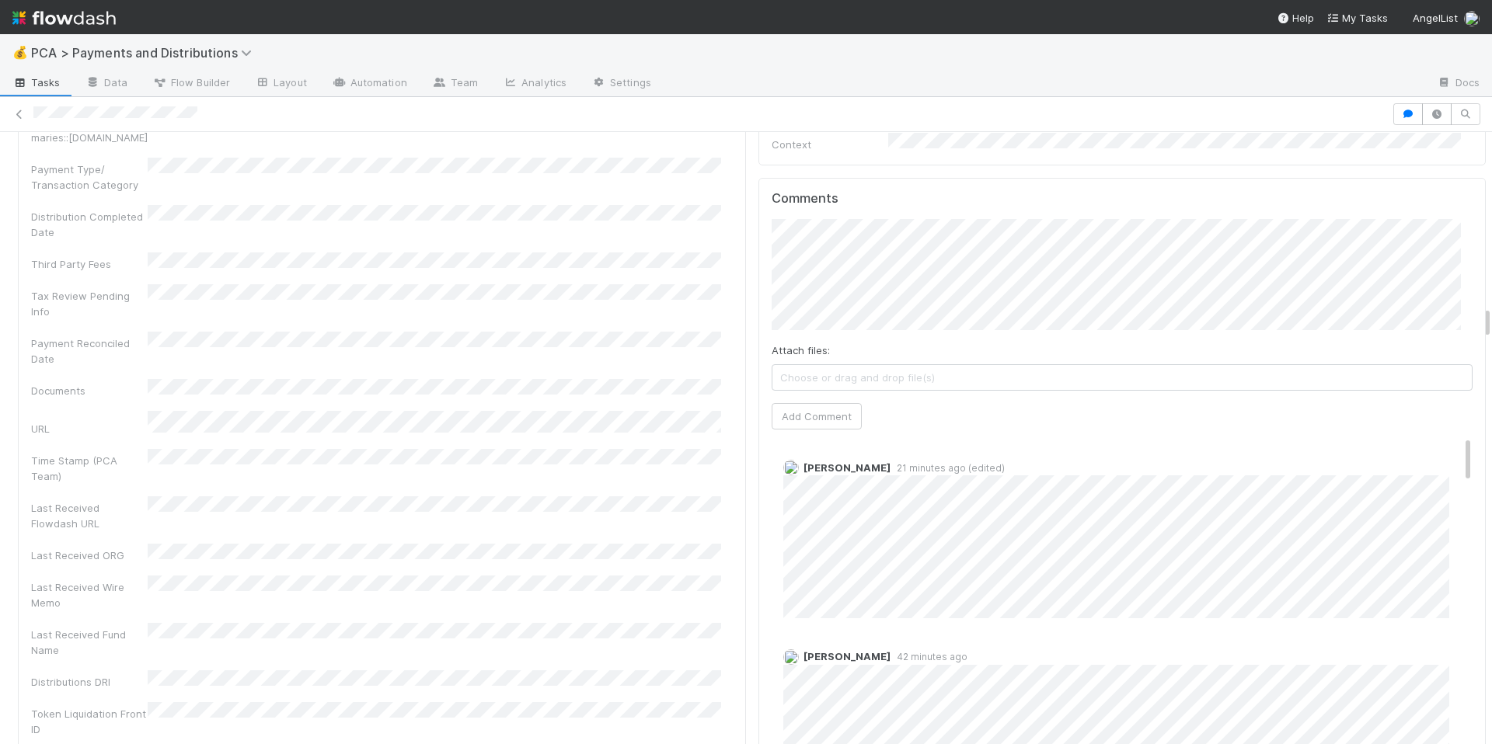
scroll to position [3192, 0]
